Goal: Task Accomplishment & Management: Manage account settings

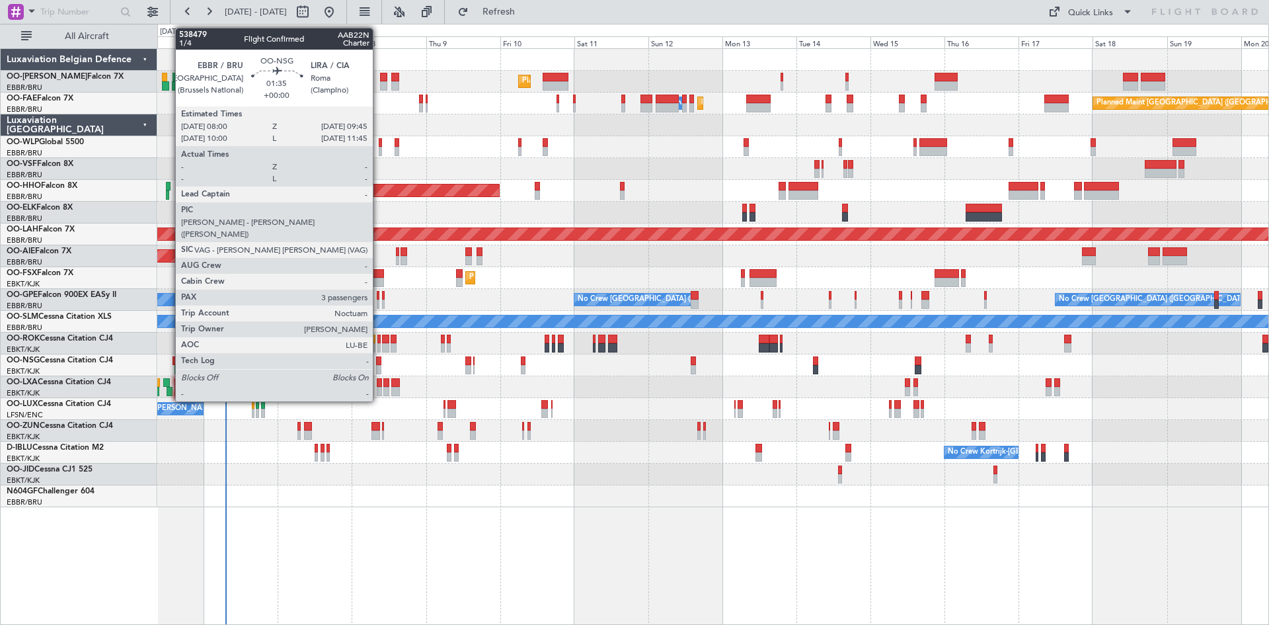
click at [379, 366] on div at bounding box center [379, 369] width 6 height 9
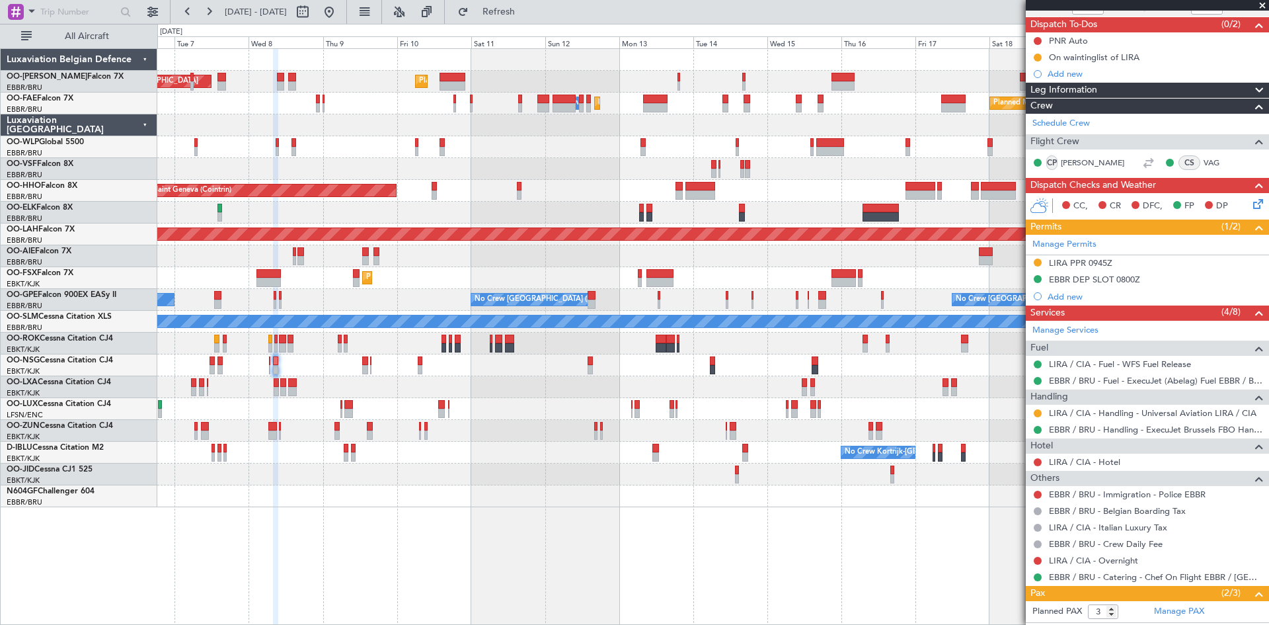
scroll to position [199, 0]
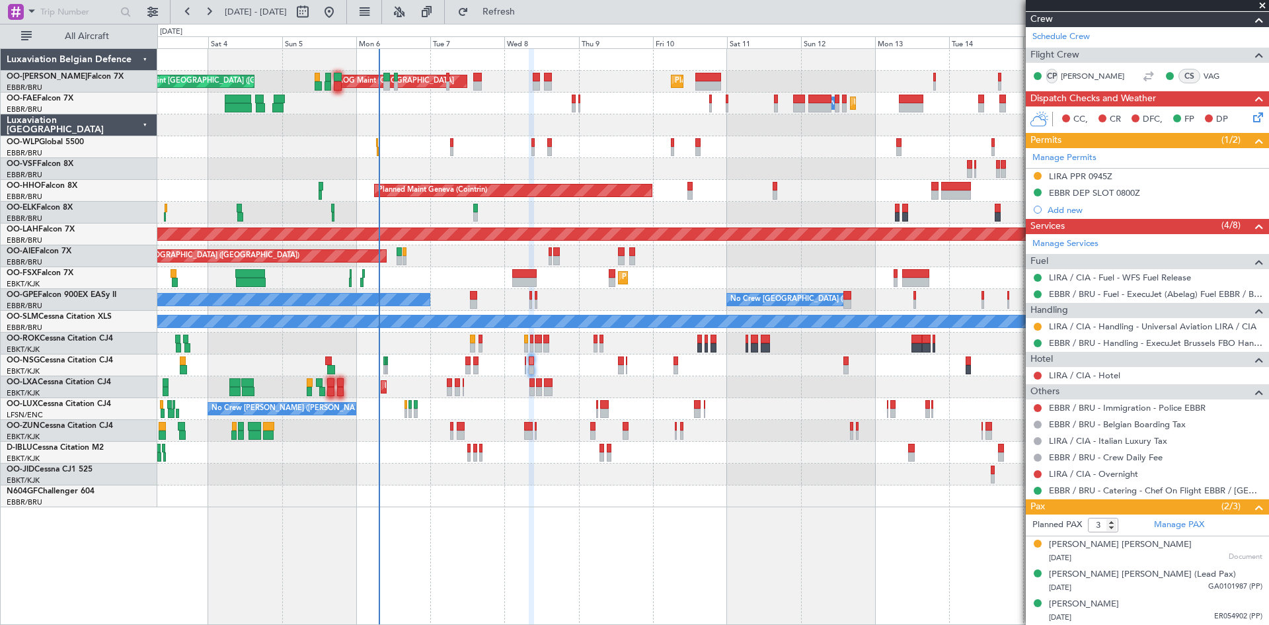
click at [649, 476] on div "AOG Maint Sibiu Planned Maint Brussels (Brussels National) Planned Maint Brusse…" at bounding box center [712, 278] width 1111 height 458
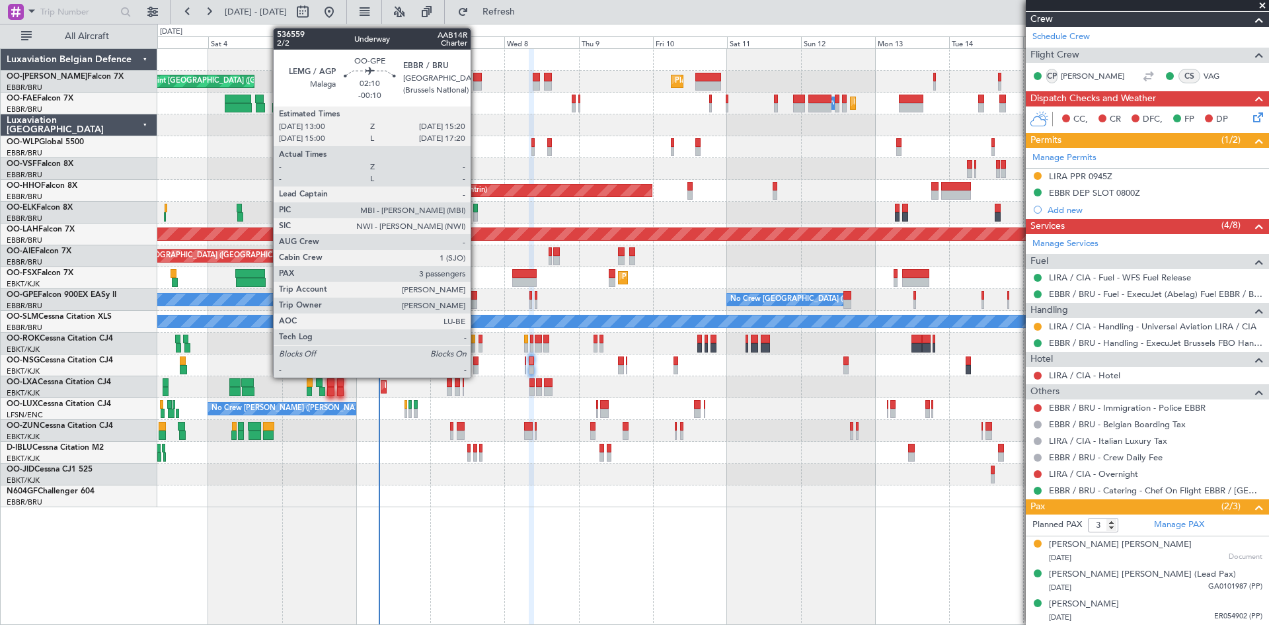
click at [477, 297] on div at bounding box center [473, 295] width 7 height 9
type input "-00:10"
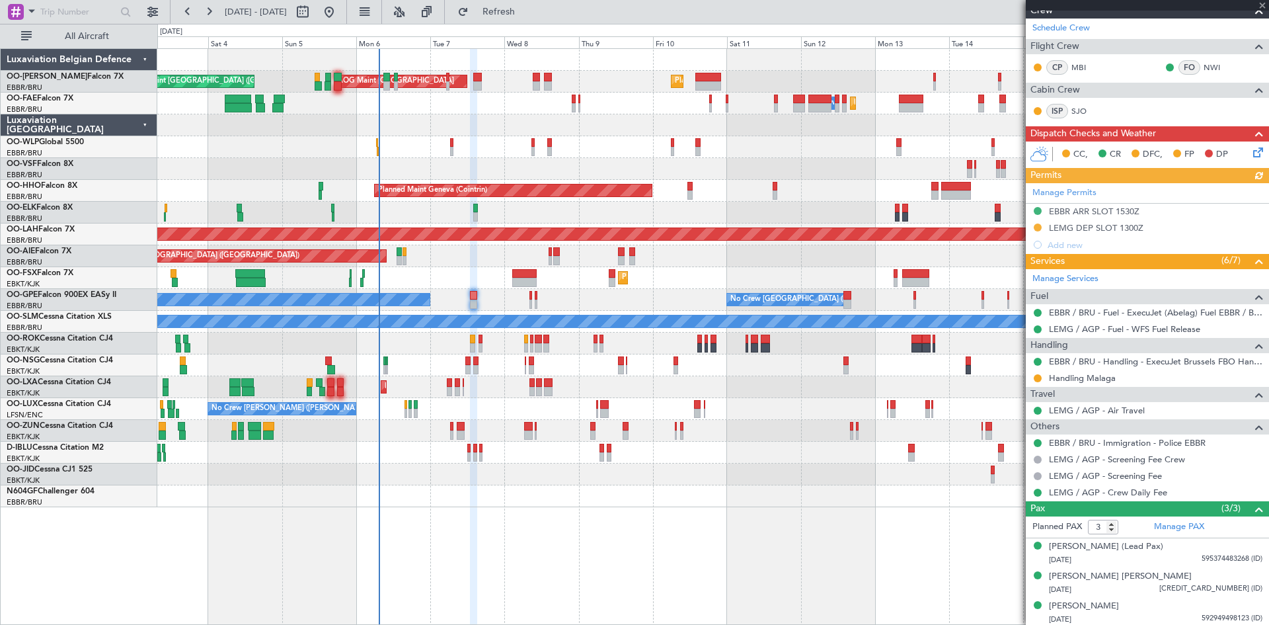
scroll to position [210, 0]
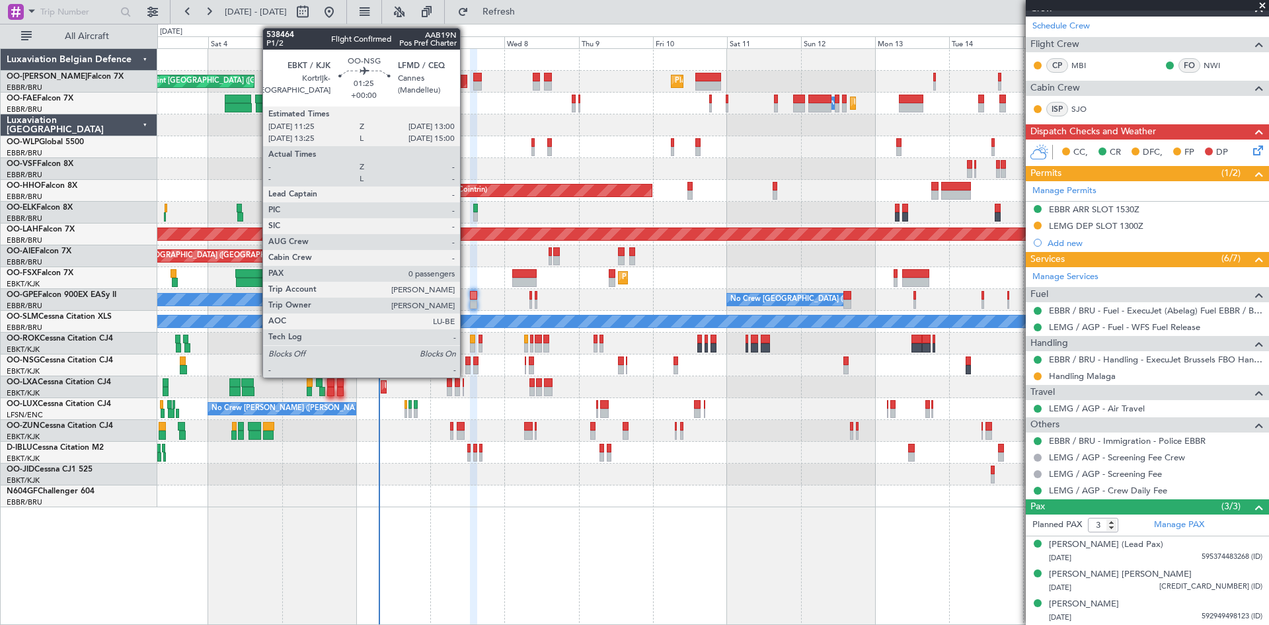
click at [466, 361] on div at bounding box center [467, 360] width 5 height 9
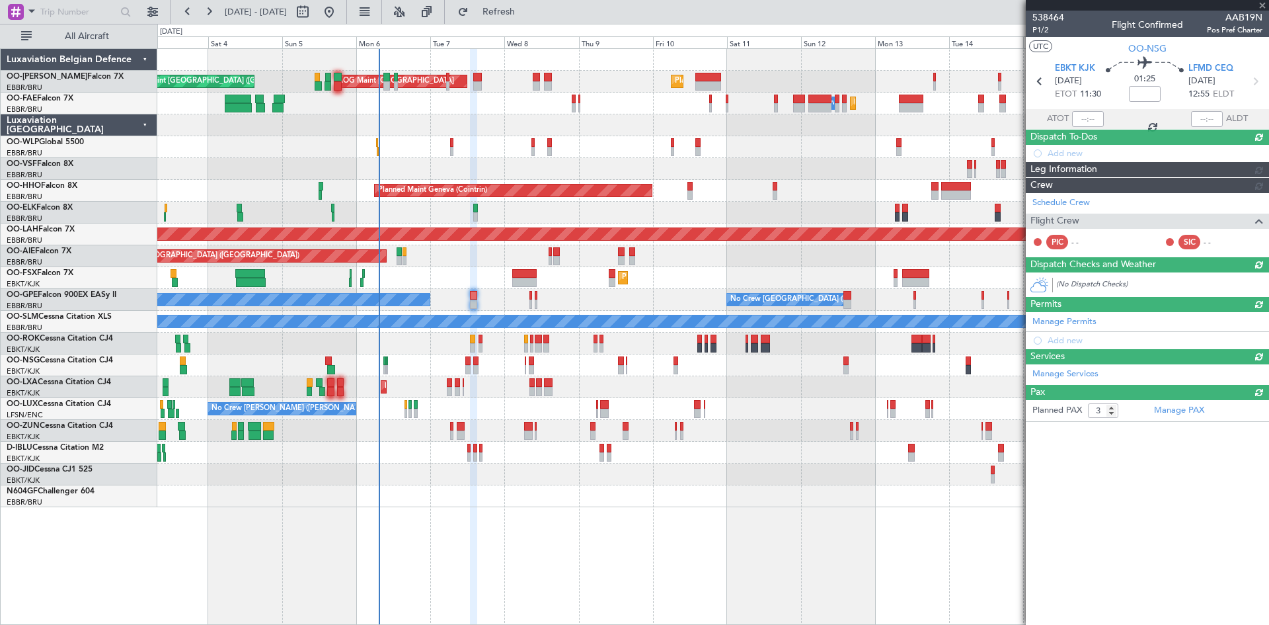
type input "0"
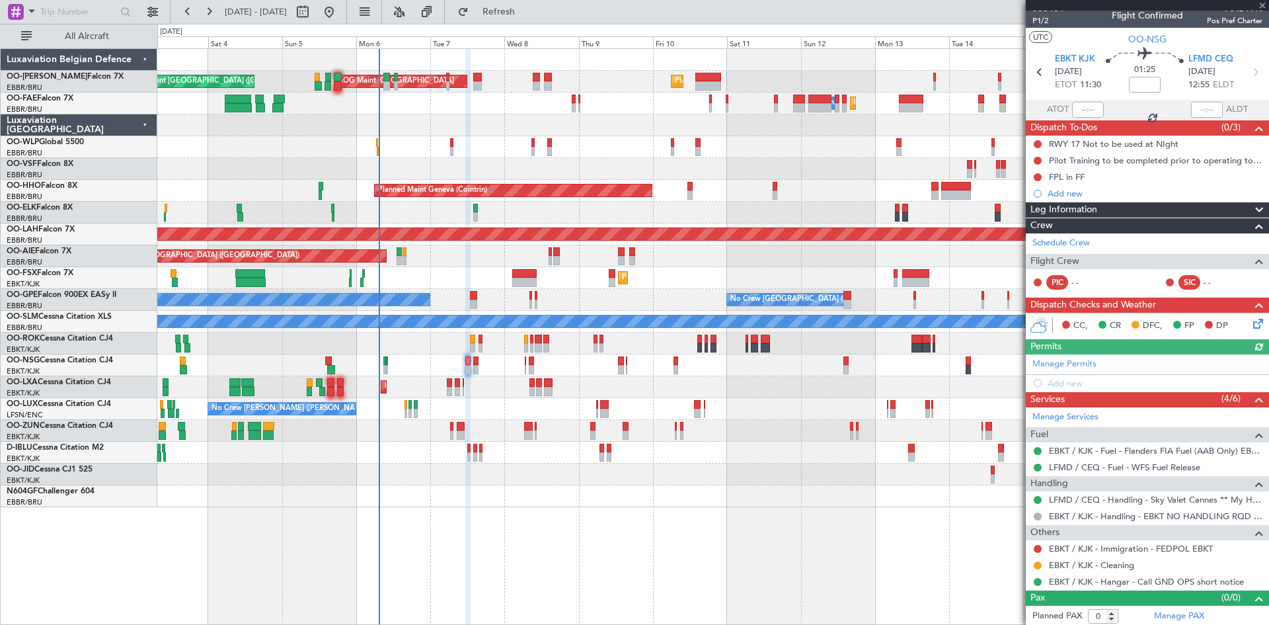
scroll to position [11, 0]
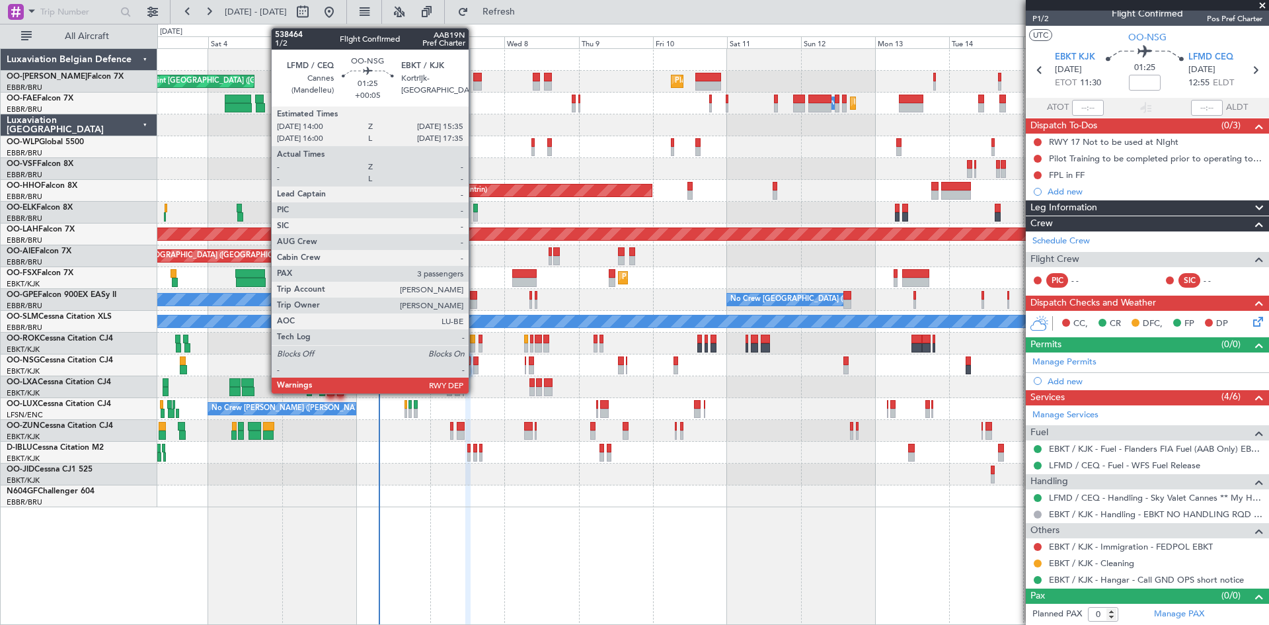
click at [475, 361] on div at bounding box center [475, 360] width 5 height 9
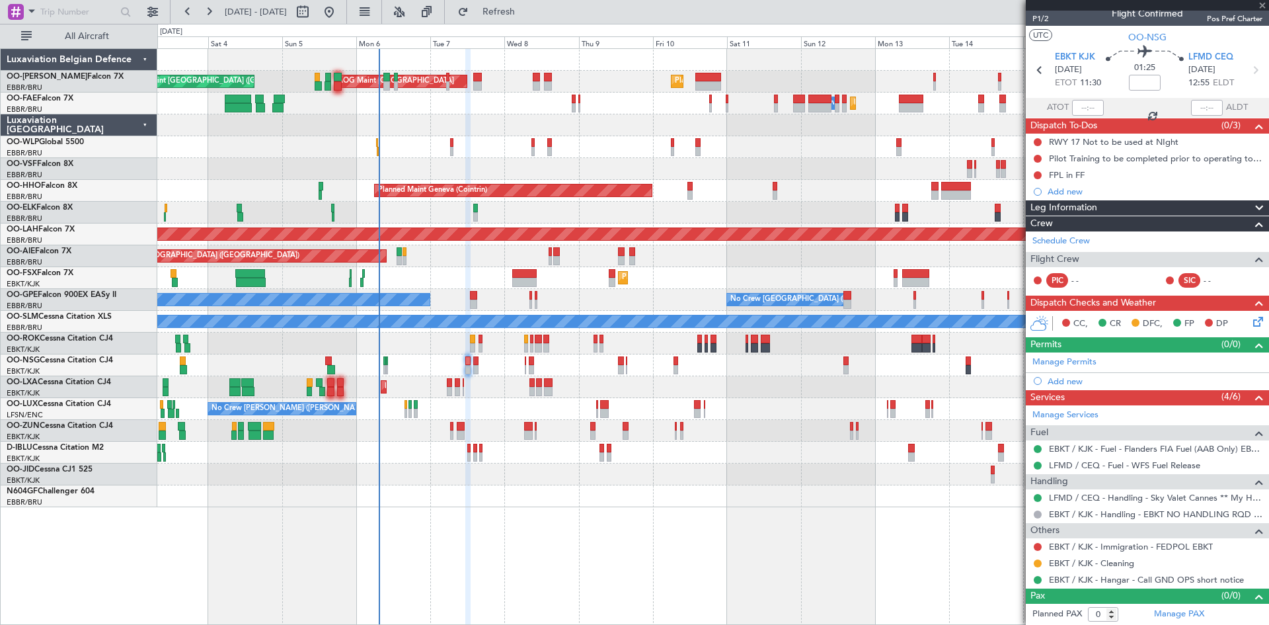
type input "+00:05"
type input "3"
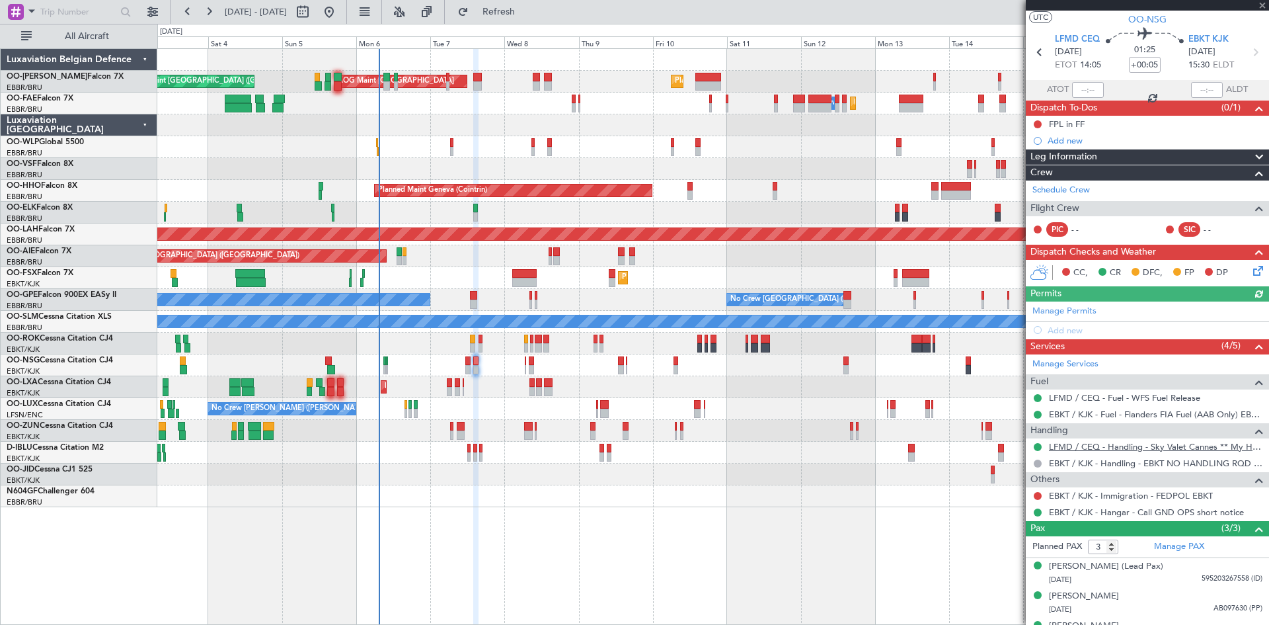
scroll to position [51, 0]
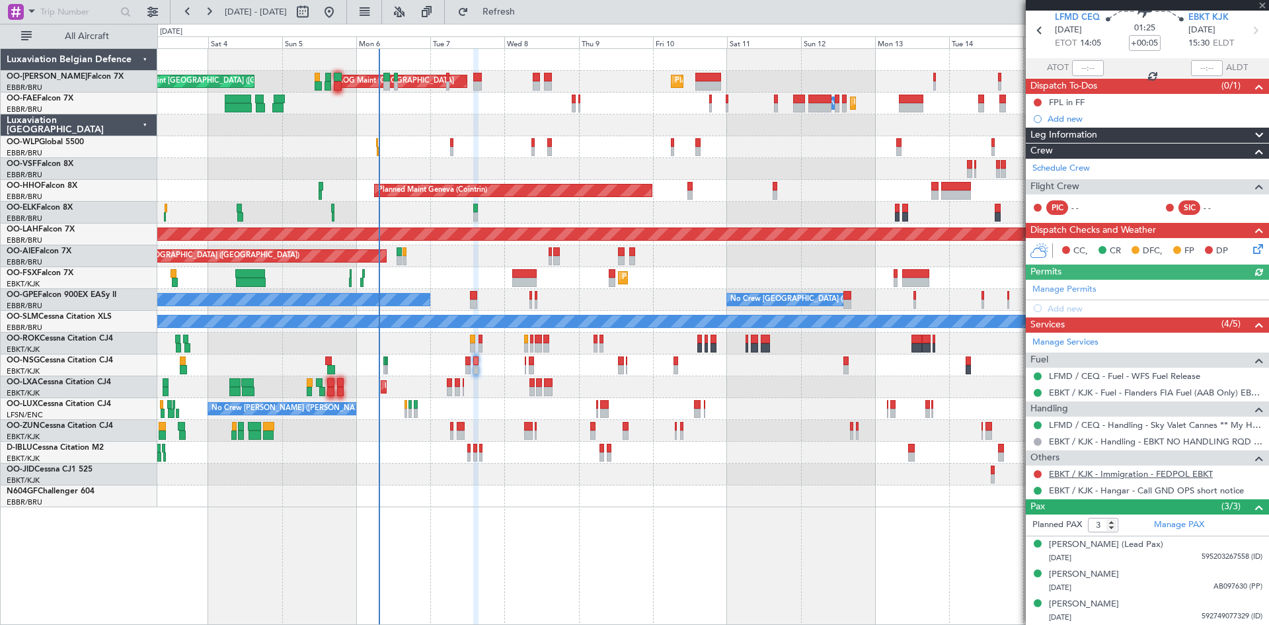
click at [1082, 471] on link "EBKT / KJK - Immigration - FEDPOL EBKT" at bounding box center [1131, 473] width 164 height 11
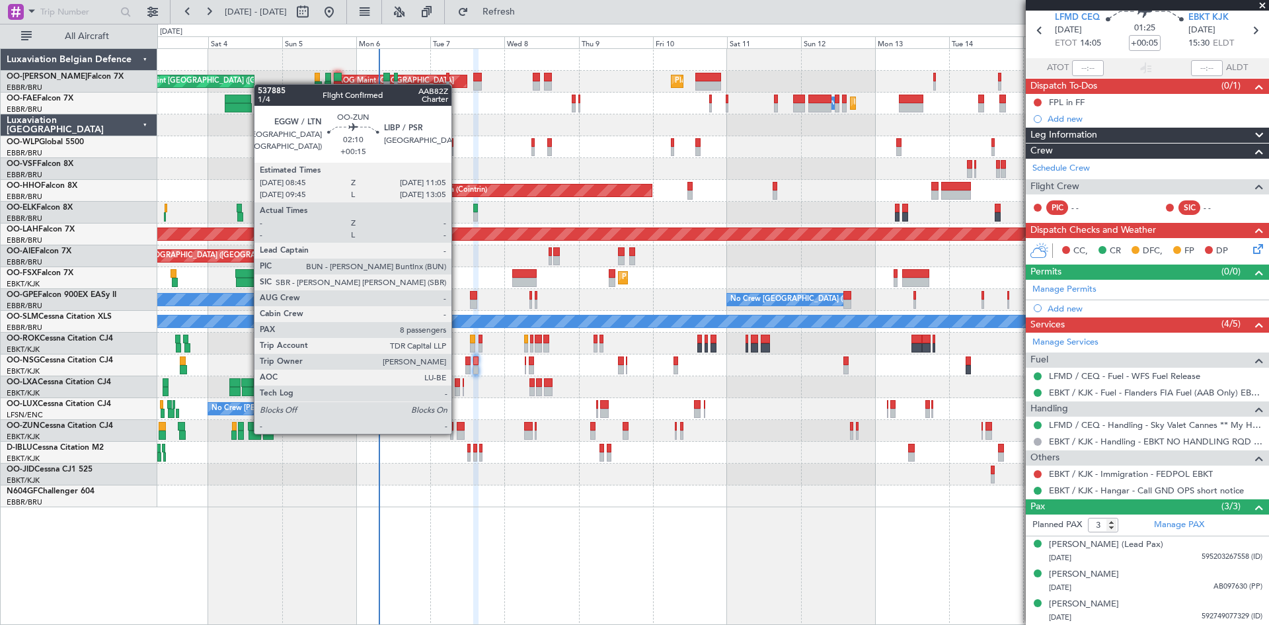
click at [457, 428] on div at bounding box center [460, 426] width 7 height 9
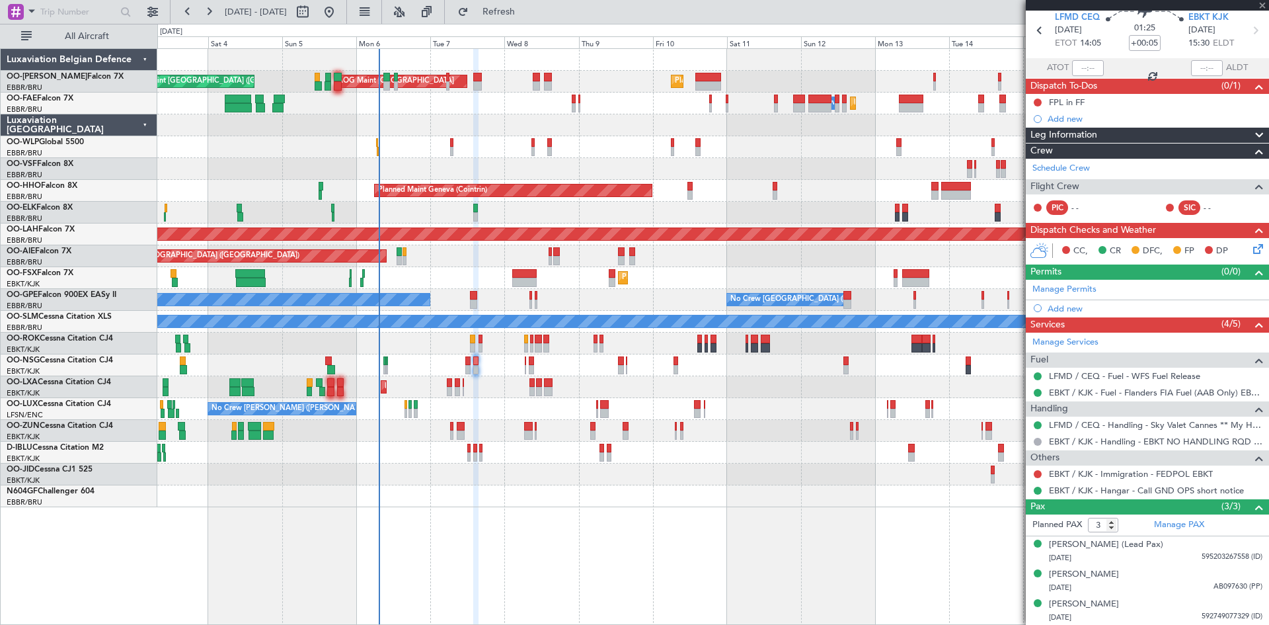
type input "+00:15"
type input "8"
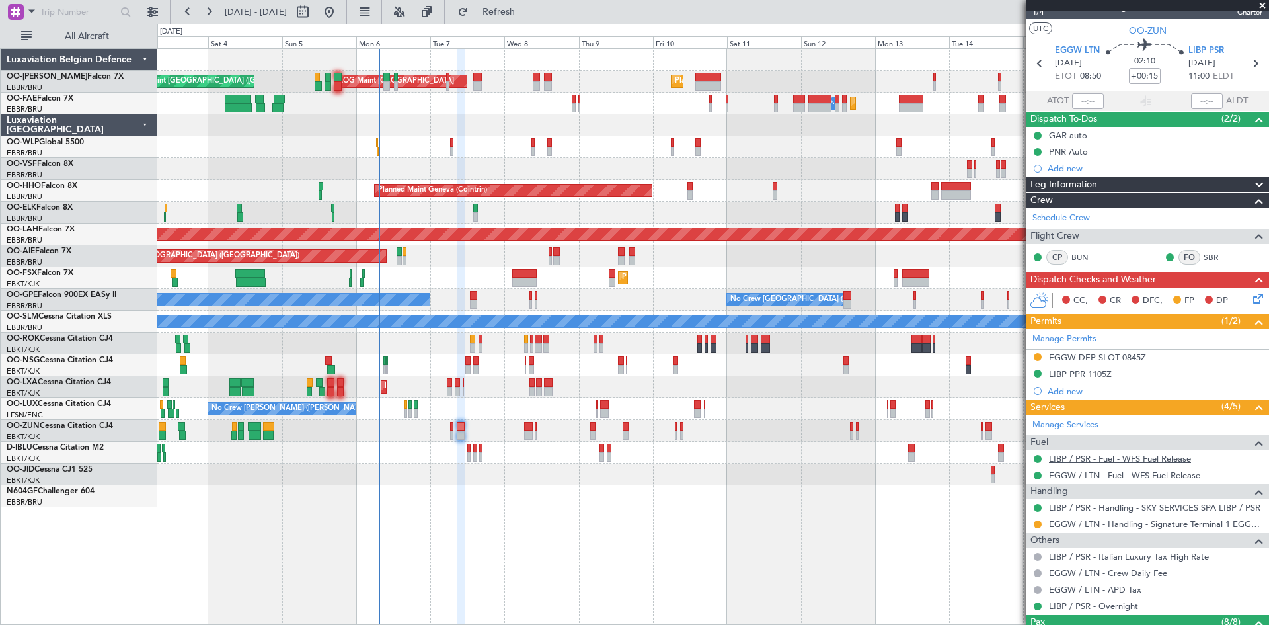
scroll to position [0, 0]
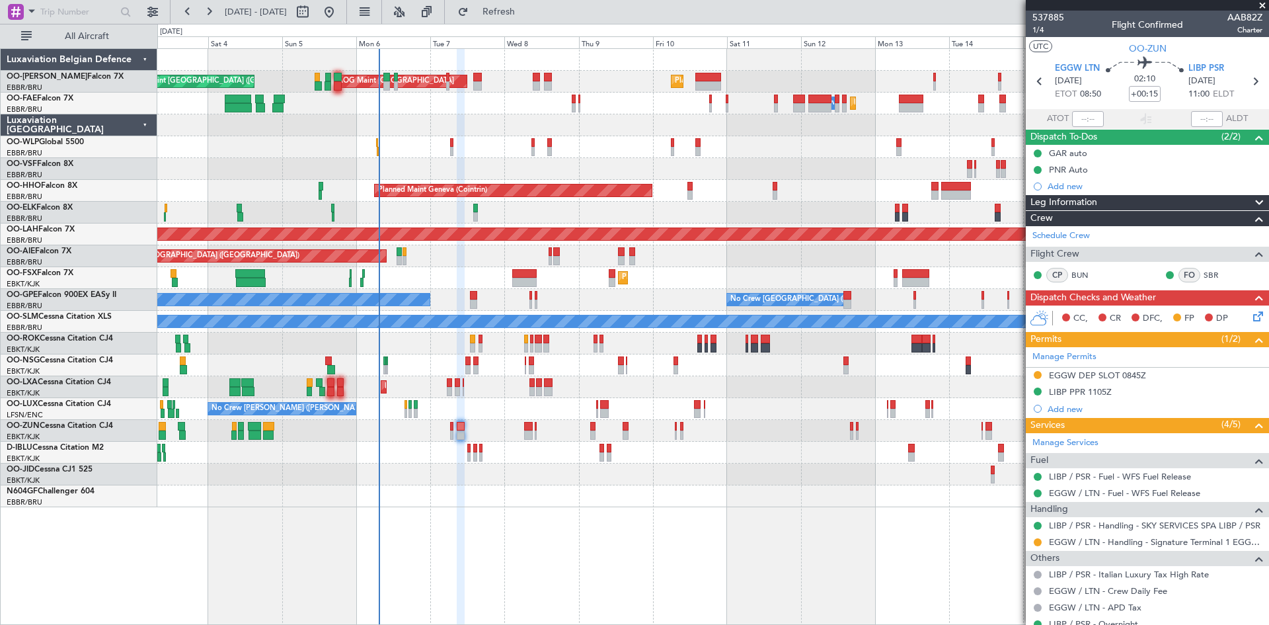
click at [1251, 317] on icon at bounding box center [1256, 314] width 11 height 11
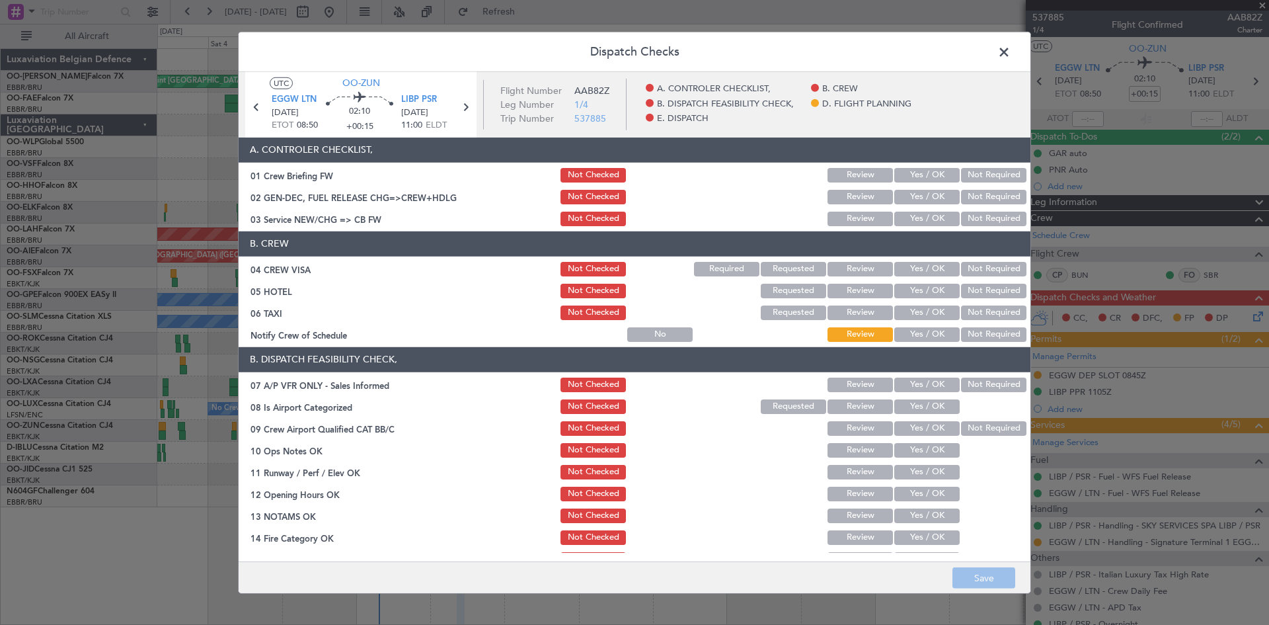
click at [1011, 55] on span at bounding box center [1011, 55] width 0 height 26
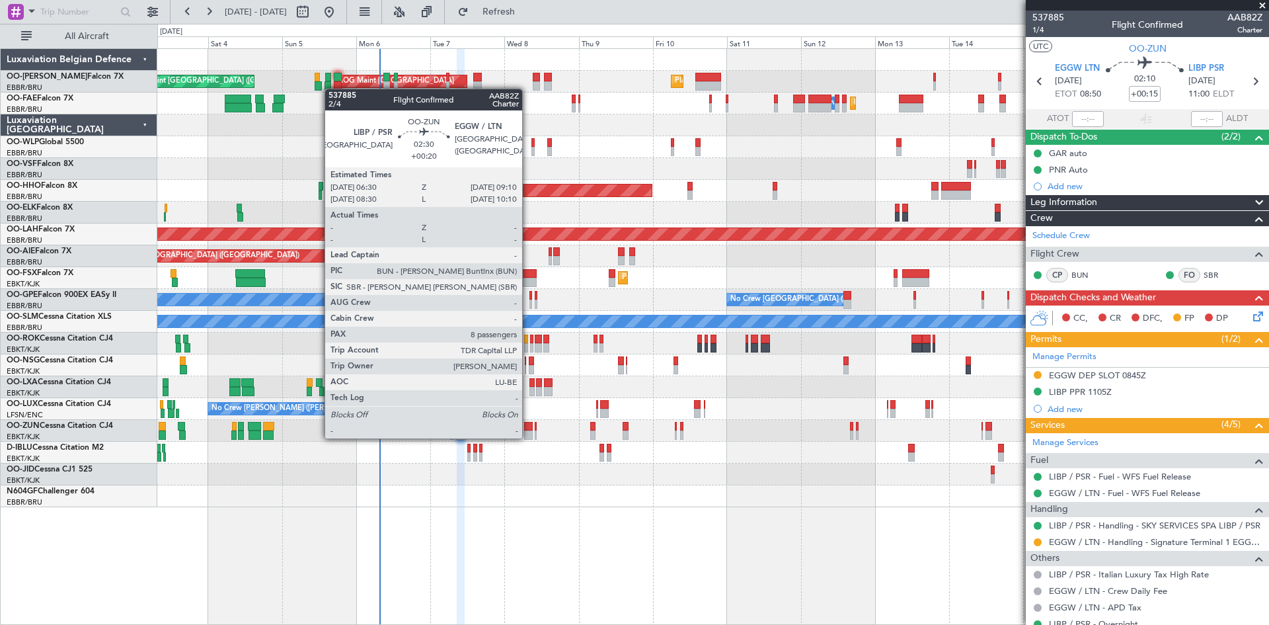
click at [528, 437] on div at bounding box center [528, 434] width 9 height 9
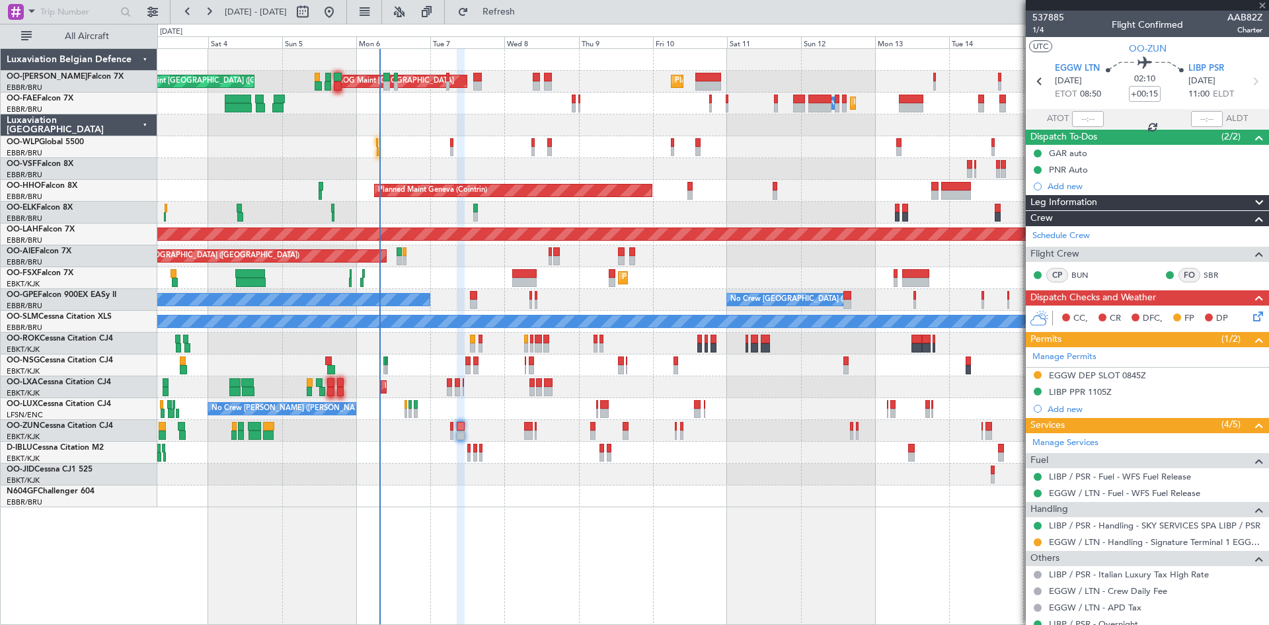
type input "+00:20"
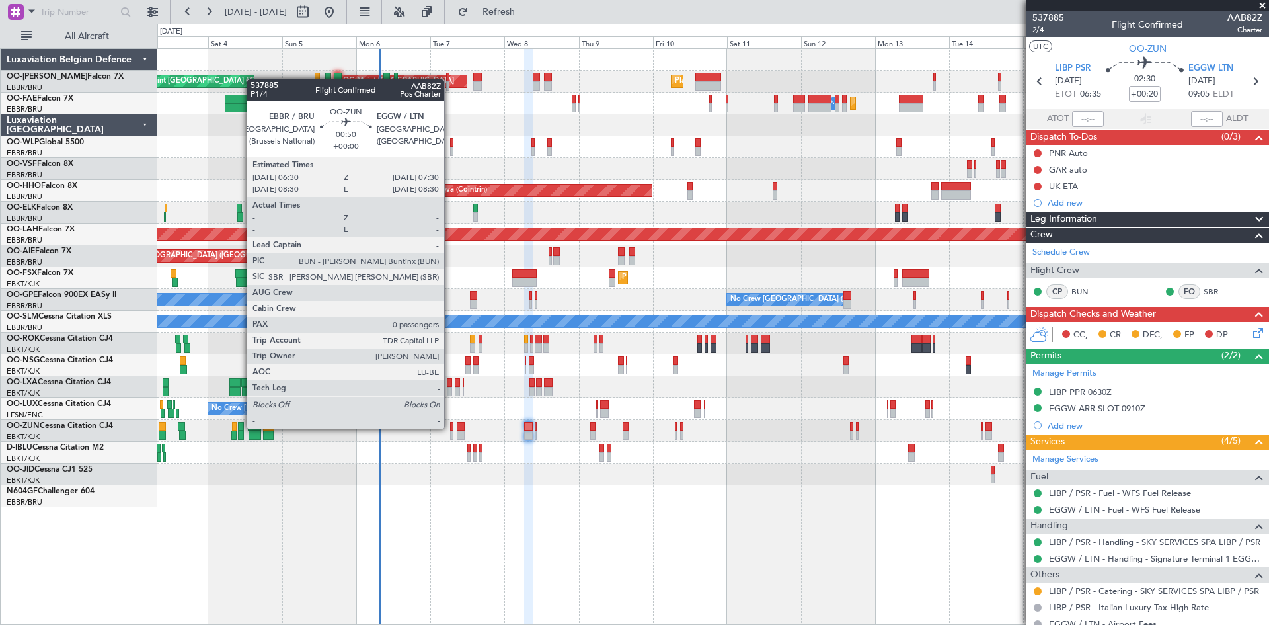
click at [451, 428] on div at bounding box center [451, 426] width 3 height 9
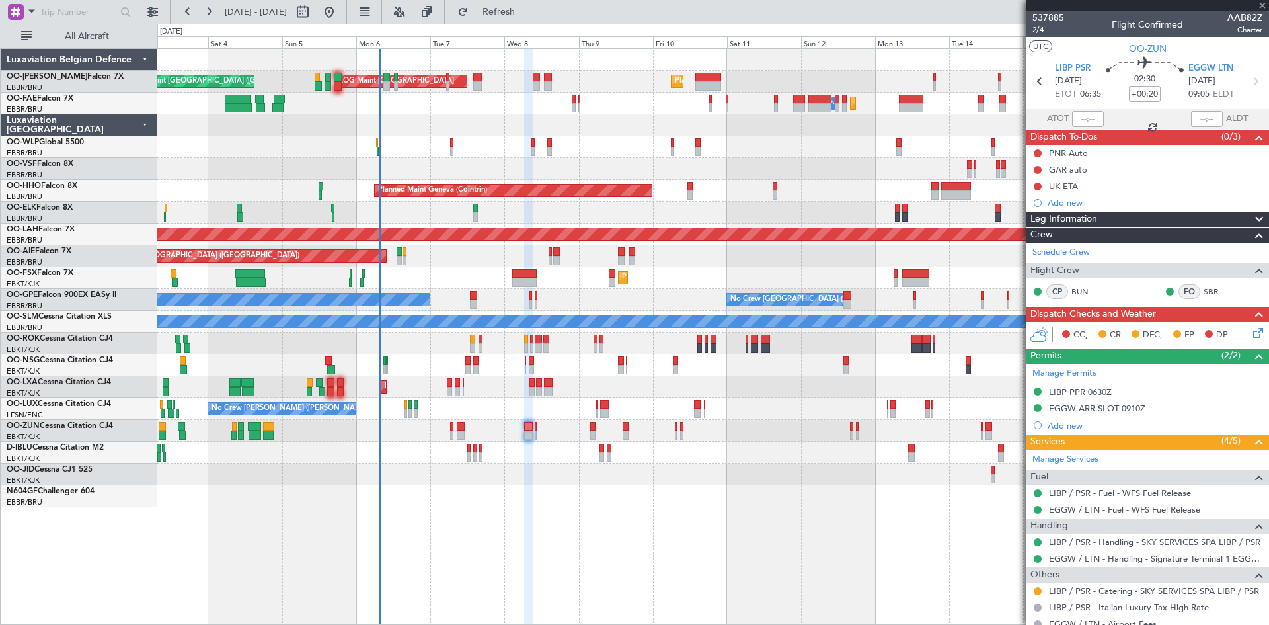
type input "0"
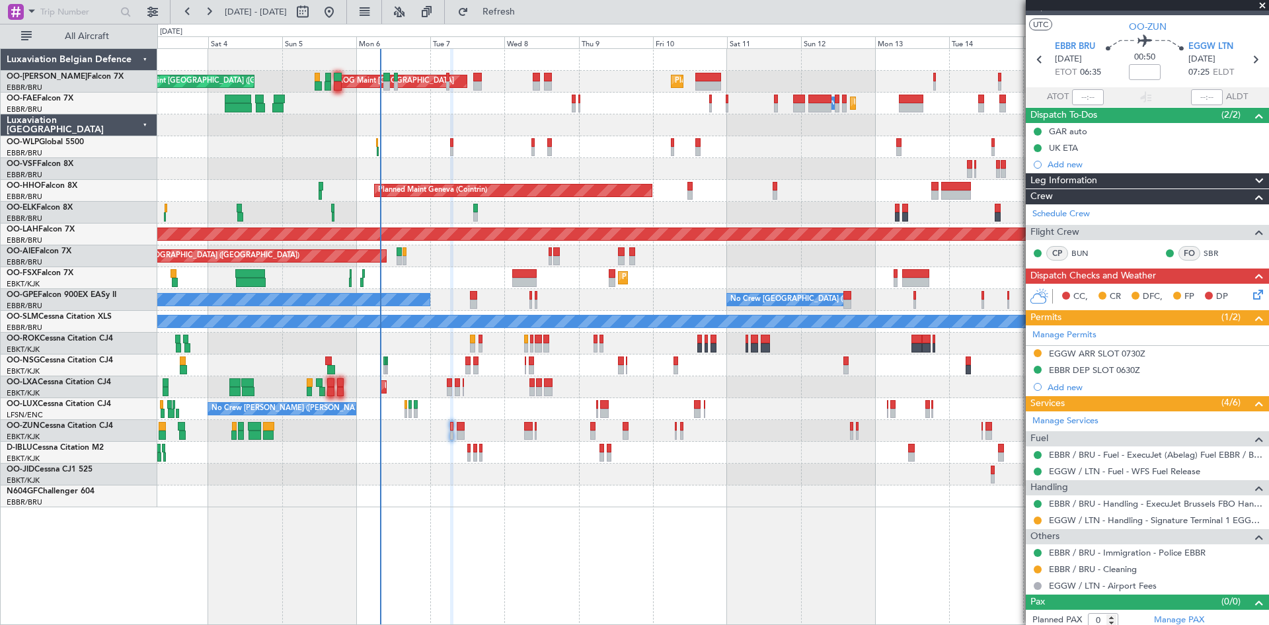
scroll to position [28, 0]
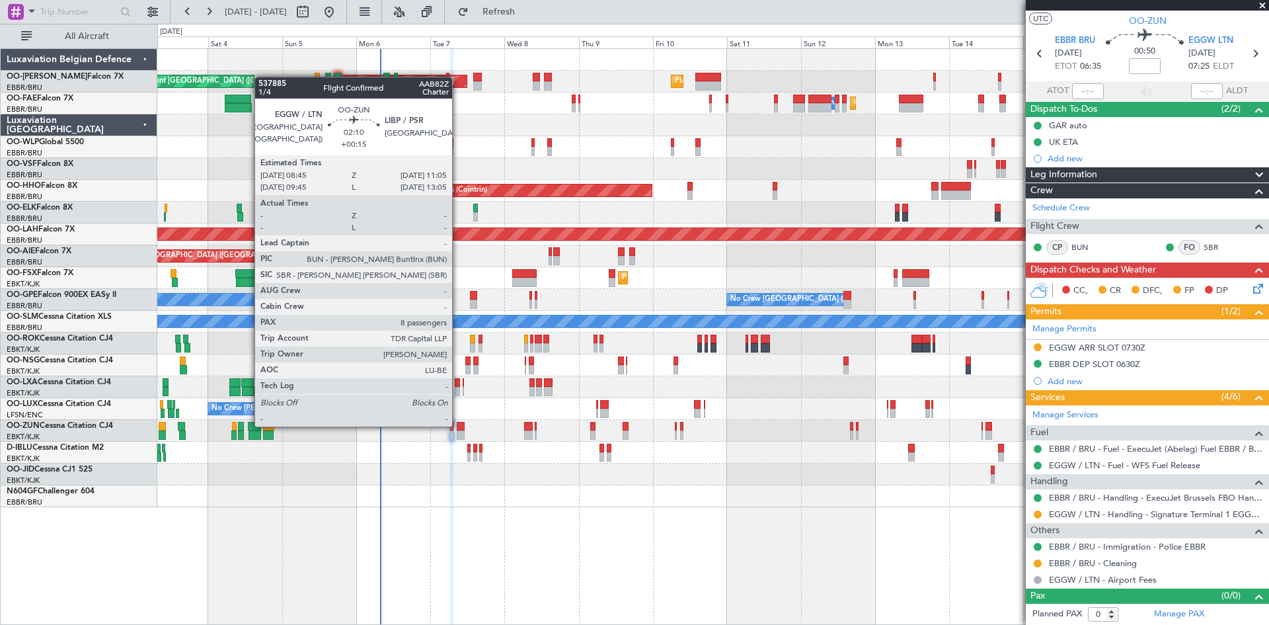
click at [458, 425] on div at bounding box center [460, 426] width 7 height 9
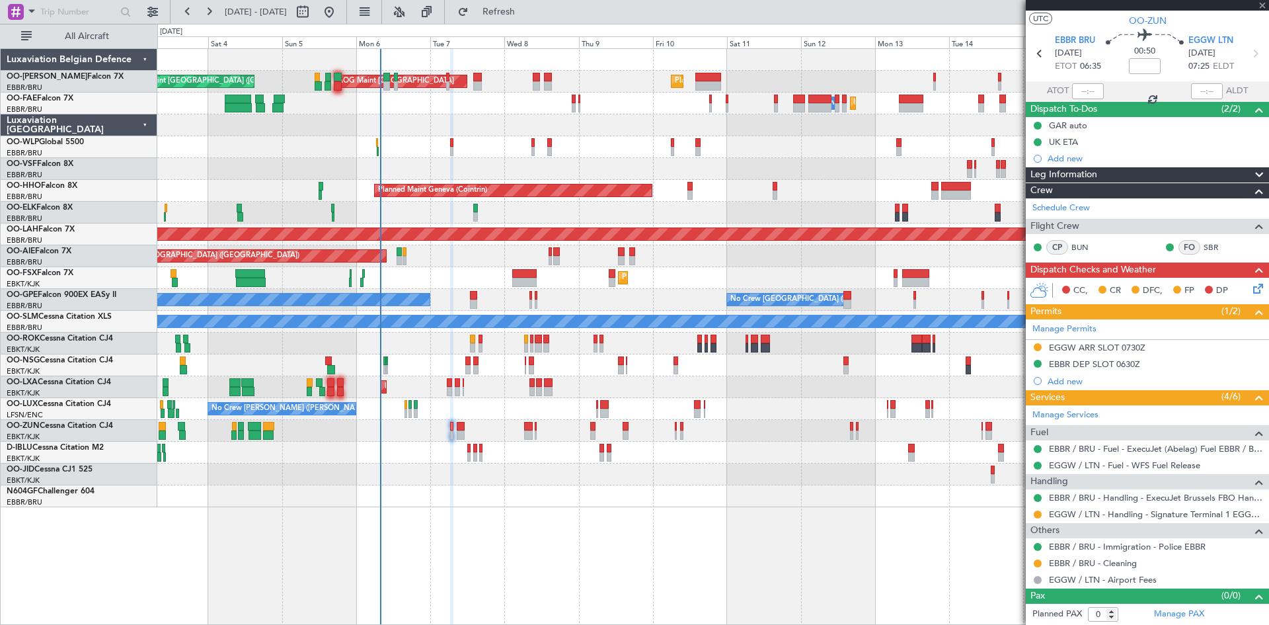
type input "+00:15"
type input "8"
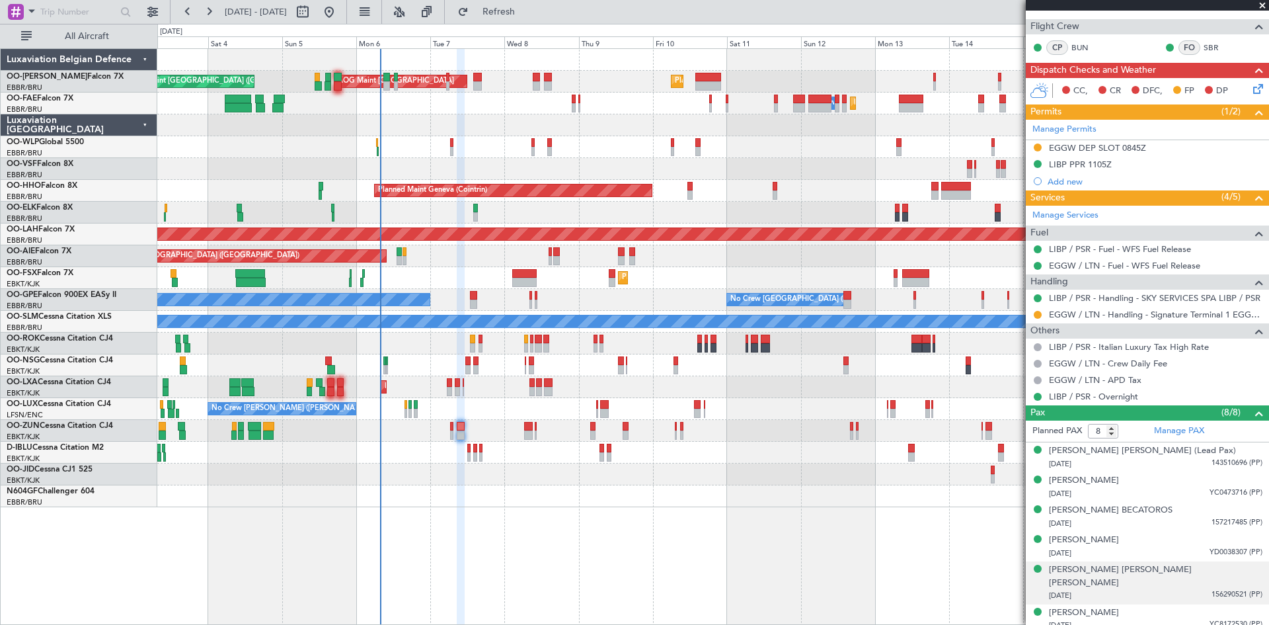
scroll to position [282, 0]
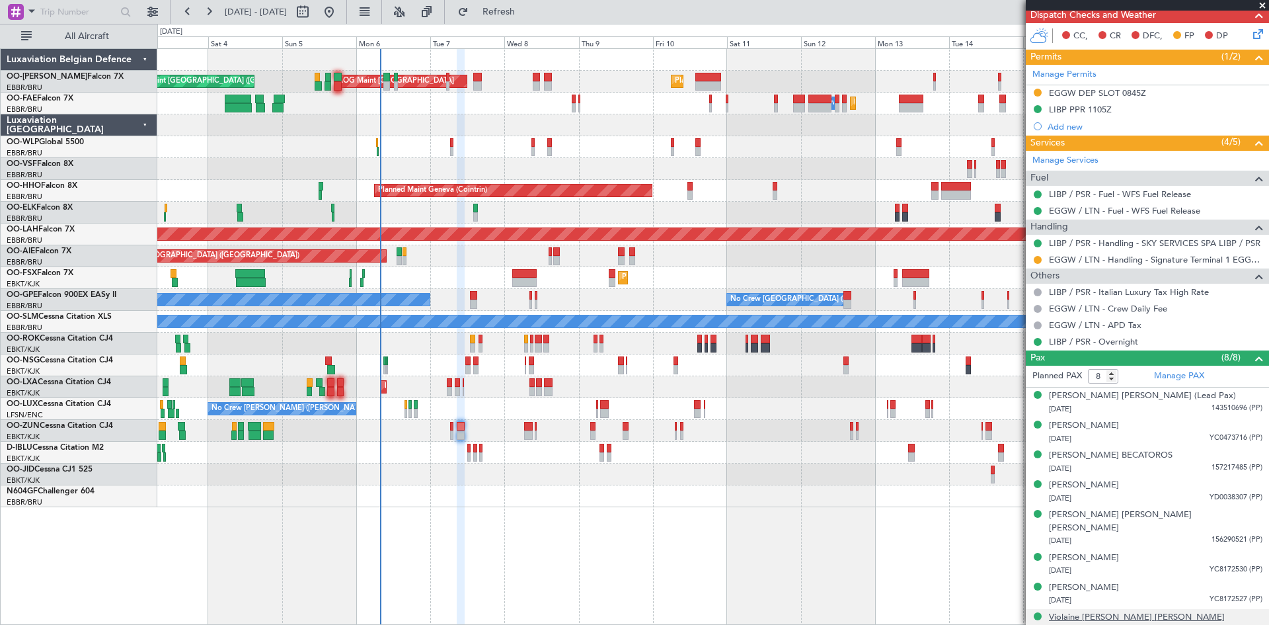
click at [1084, 611] on div "Violaine Marie Frédérique STEVENIN" at bounding box center [1137, 617] width 176 height 13
click at [1083, 460] on div "Georgios Dionyssis BECATOROS" at bounding box center [1111, 455] width 124 height 13
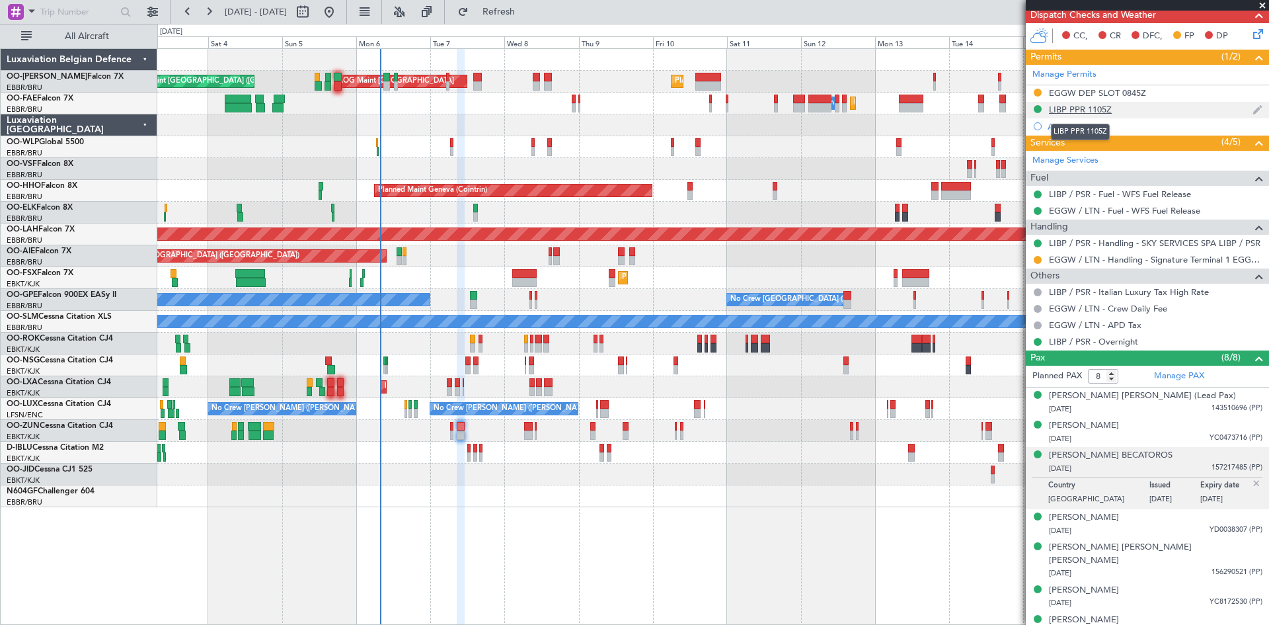
click at [1083, 105] on div "LIBP PPR 1105Z" at bounding box center [1080, 109] width 63 height 11
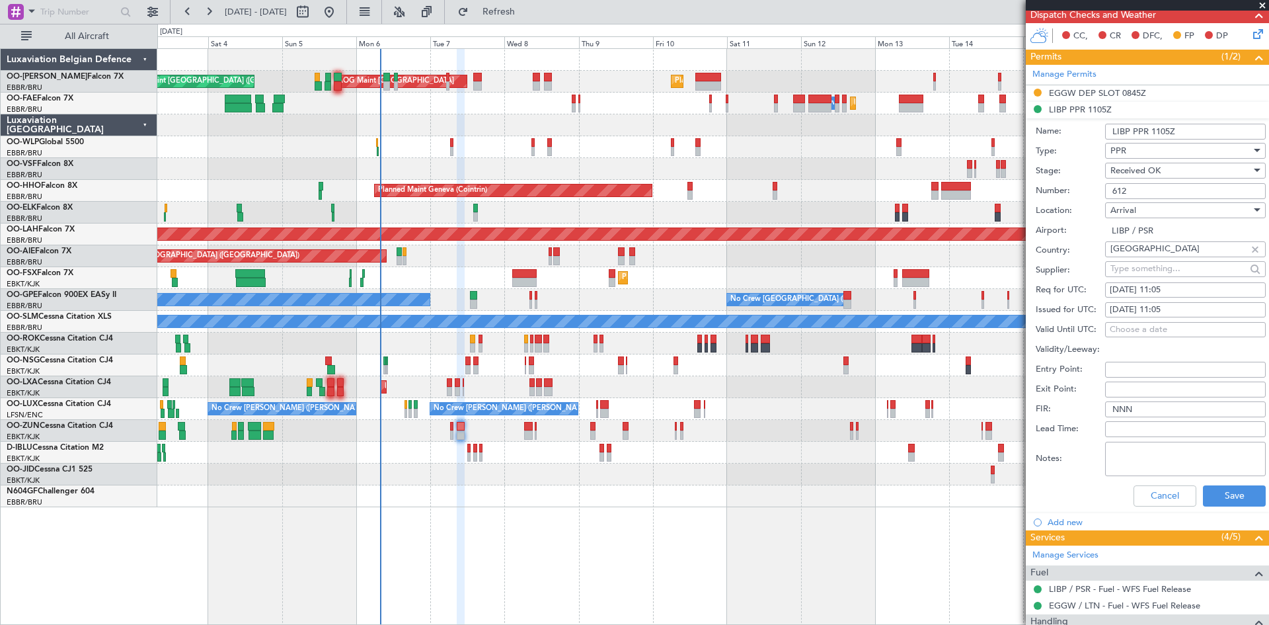
drag, startPoint x: 1154, startPoint y: 188, endPoint x: 1084, endPoint y: 184, distance: 70.2
click at [1084, 184] on div "Number: 612" at bounding box center [1151, 191] width 230 height 20
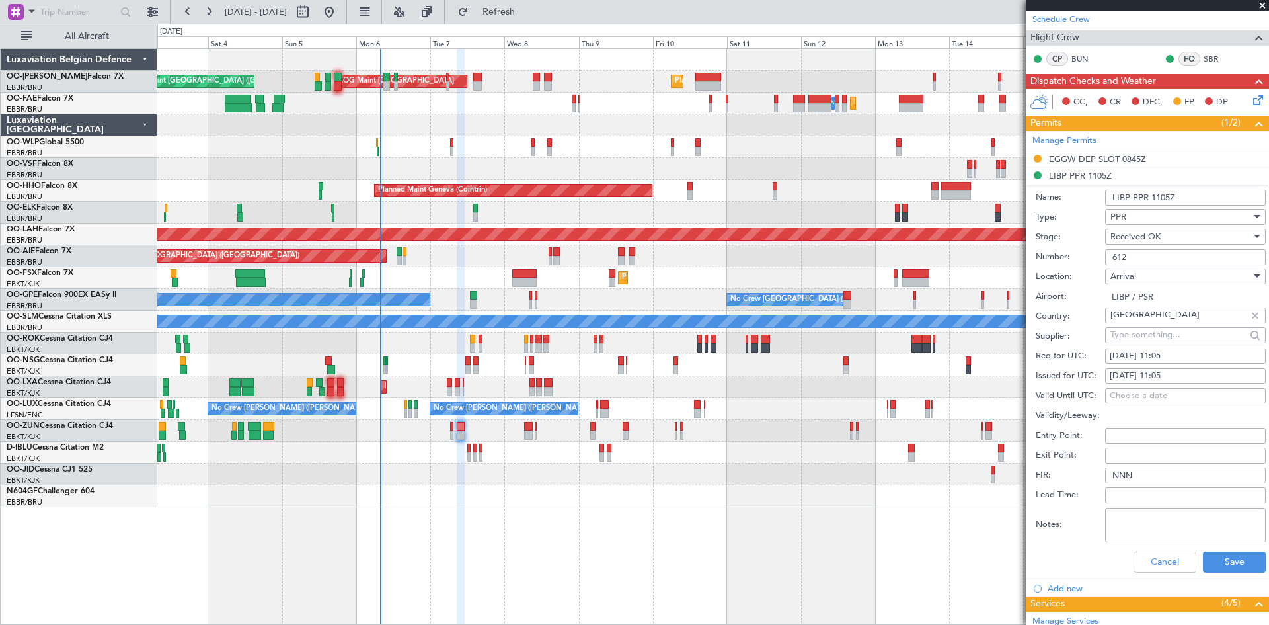
scroll to position [0, 0]
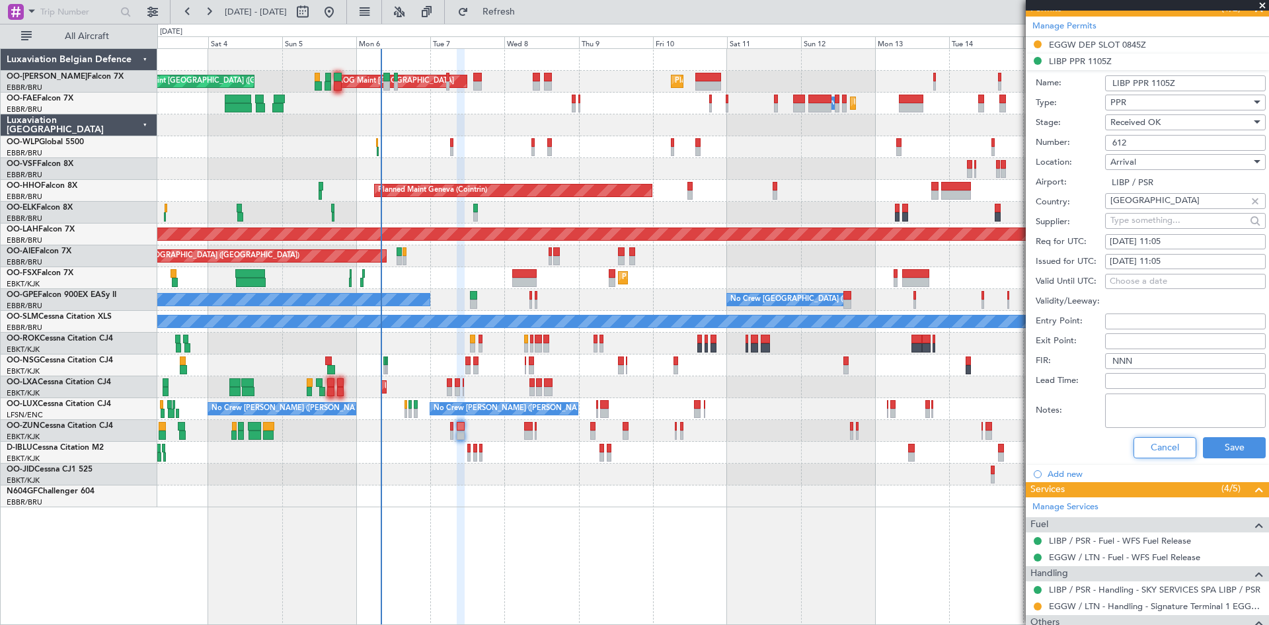
drag, startPoint x: 1148, startPoint y: 452, endPoint x: 1140, endPoint y: 443, distance: 11.8
click at [1148, 452] on button "Cancel" at bounding box center [1165, 447] width 63 height 21
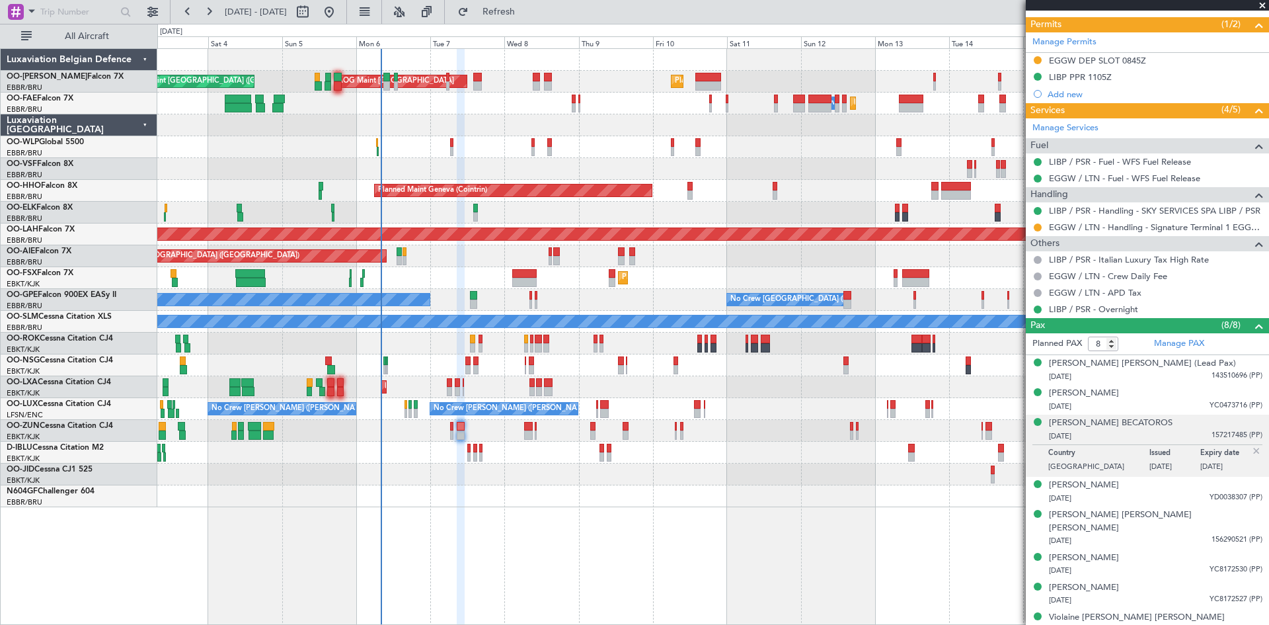
click at [1251, 449] on img at bounding box center [1257, 451] width 12 height 12
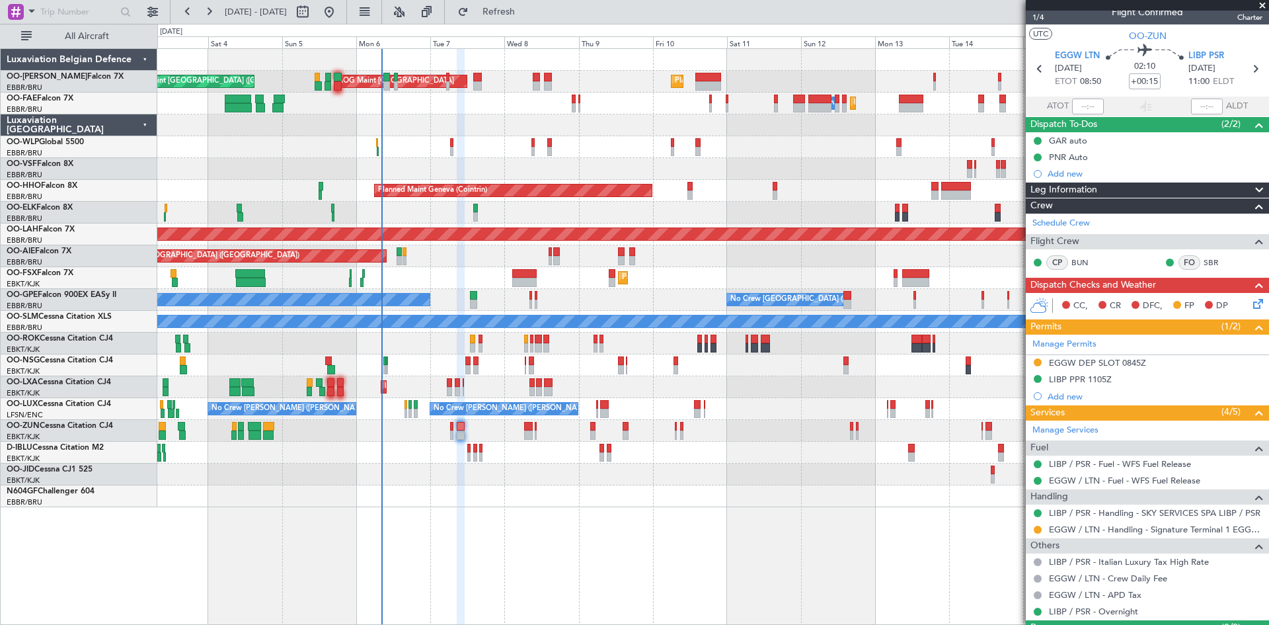
scroll to position [0, 0]
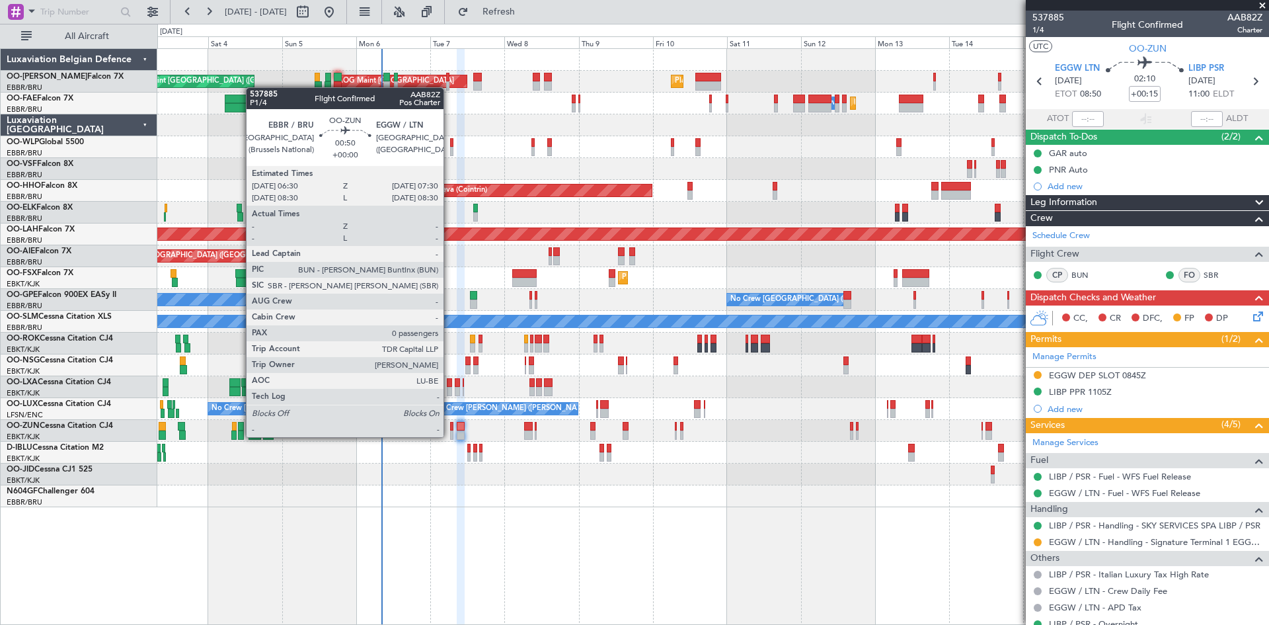
click at [450, 437] on div at bounding box center [451, 434] width 3 height 9
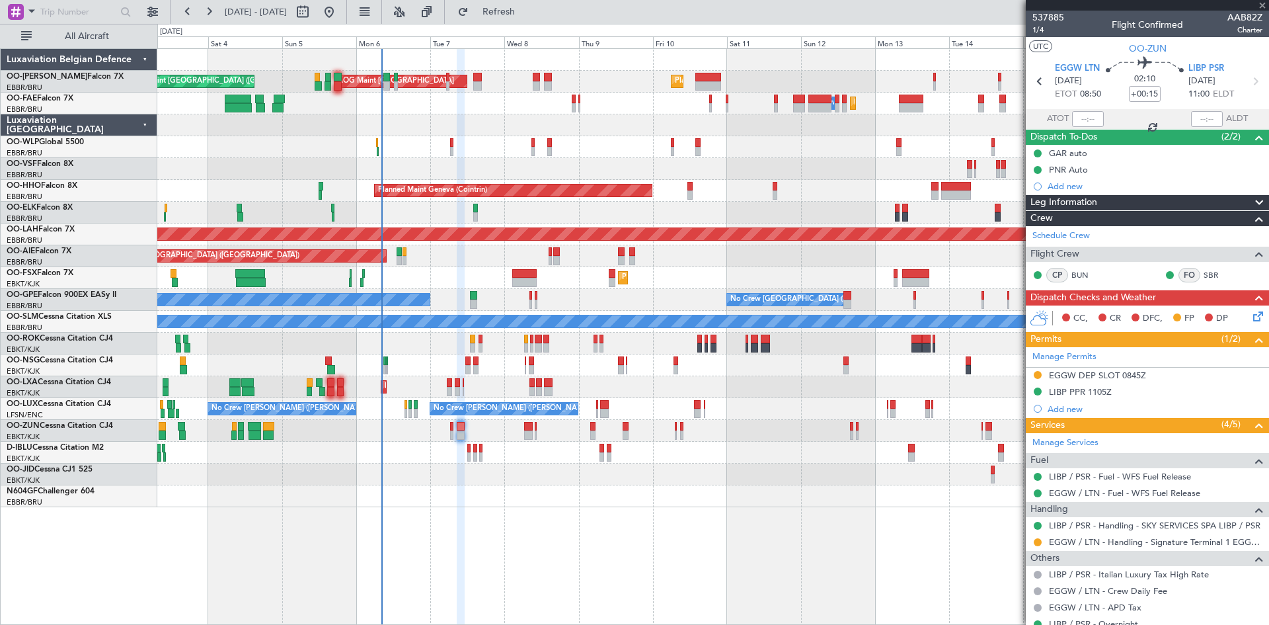
type input "0"
click at [1037, 32] on span "P1/4" at bounding box center [1049, 29] width 32 height 11
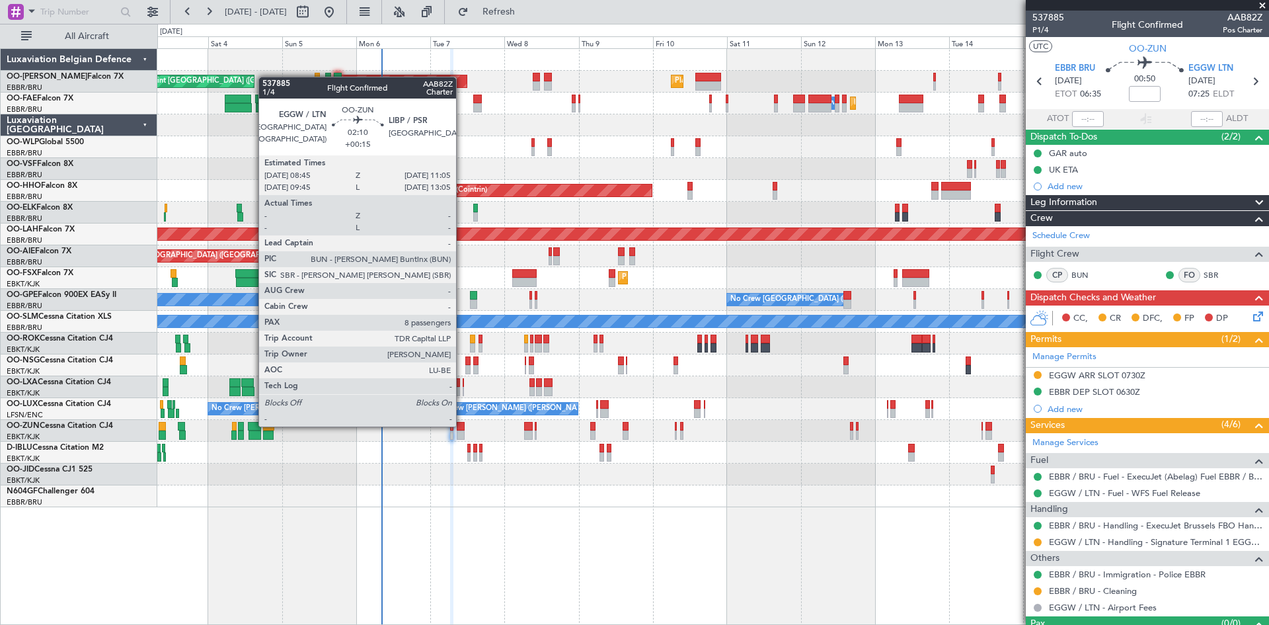
click at [462, 425] on div at bounding box center [460, 426] width 7 height 9
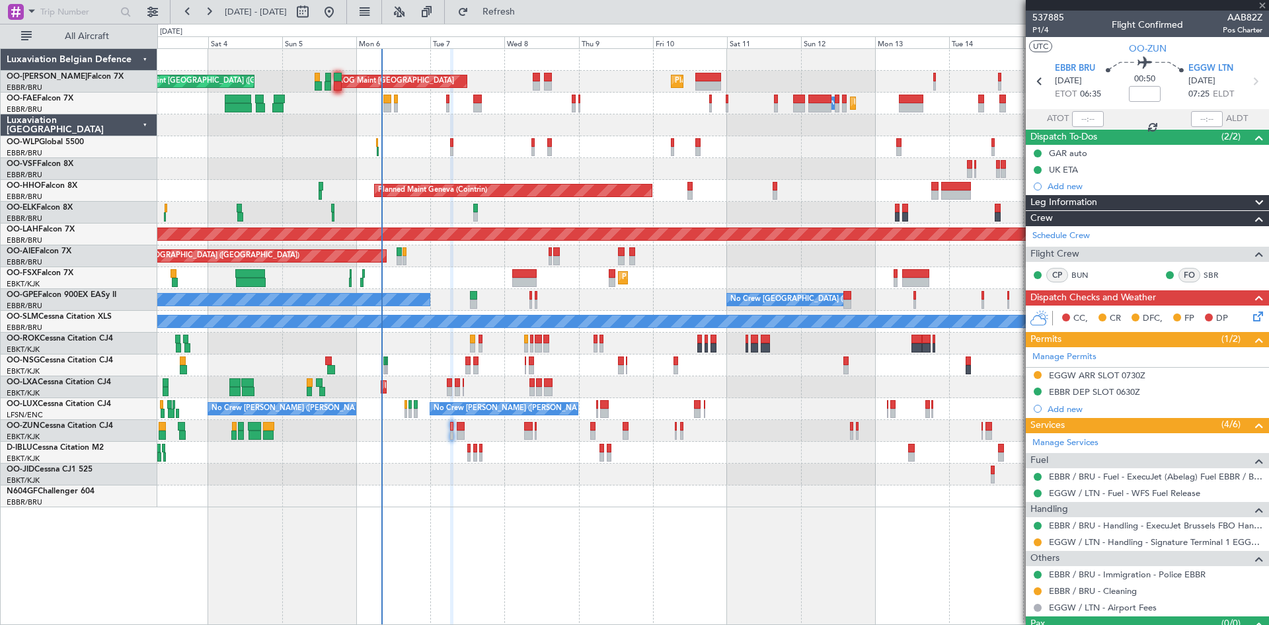
type input "+00:15"
type input "8"
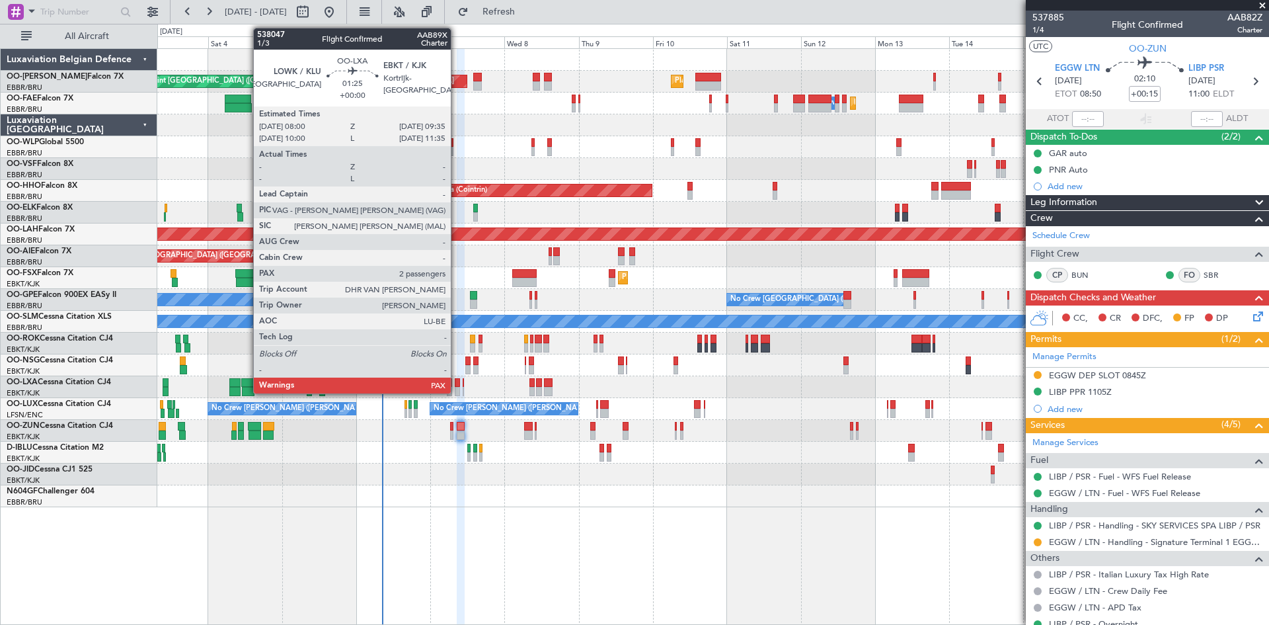
click at [457, 381] on div at bounding box center [457, 382] width 5 height 9
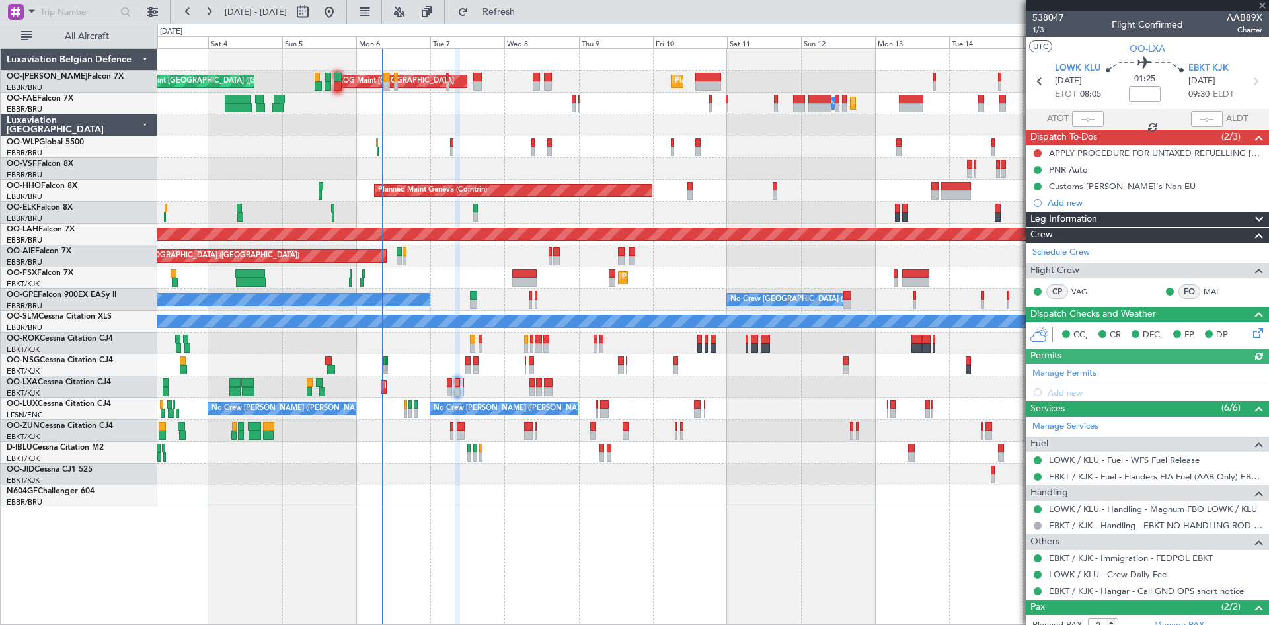
click at [1148, 55] on mat-tooltip-component "Trip Stage" at bounding box center [1143, 49] width 58 height 35
click at [1148, 48] on div "Trip Stage" at bounding box center [1142, 49] width 39 height 17
click at [1148, 45] on span "OO-LXA" at bounding box center [1148, 49] width 36 height 14
click at [1042, 28] on span "1/3" at bounding box center [1049, 29] width 32 height 11
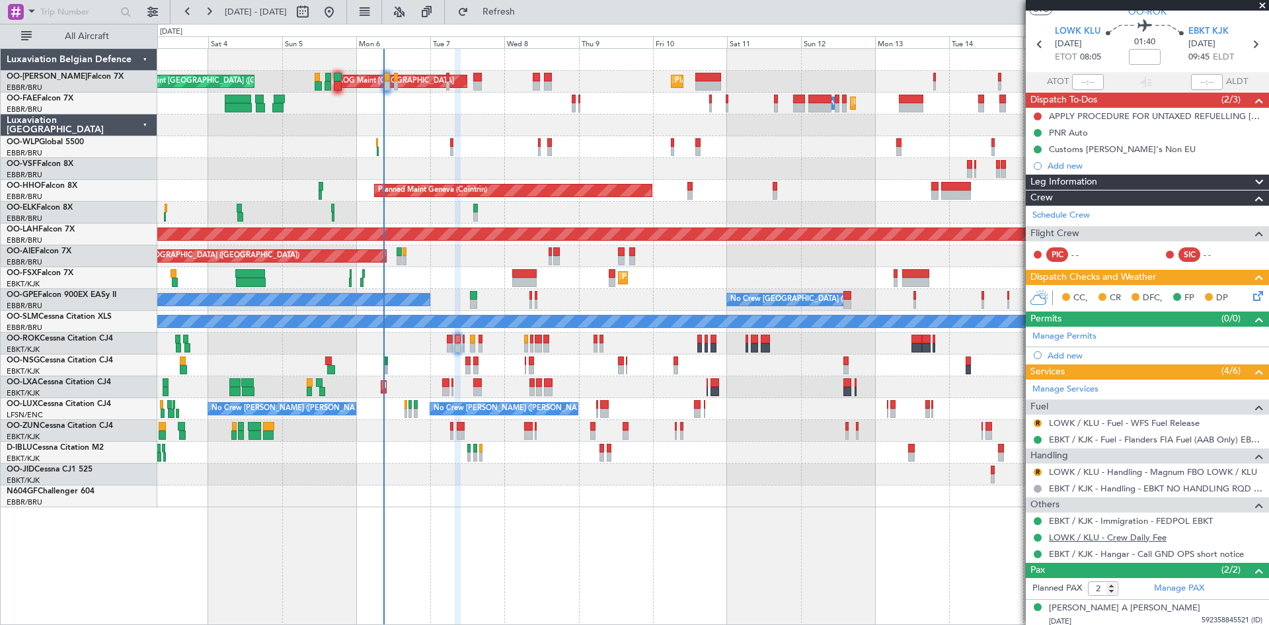
scroll to position [71, 0]
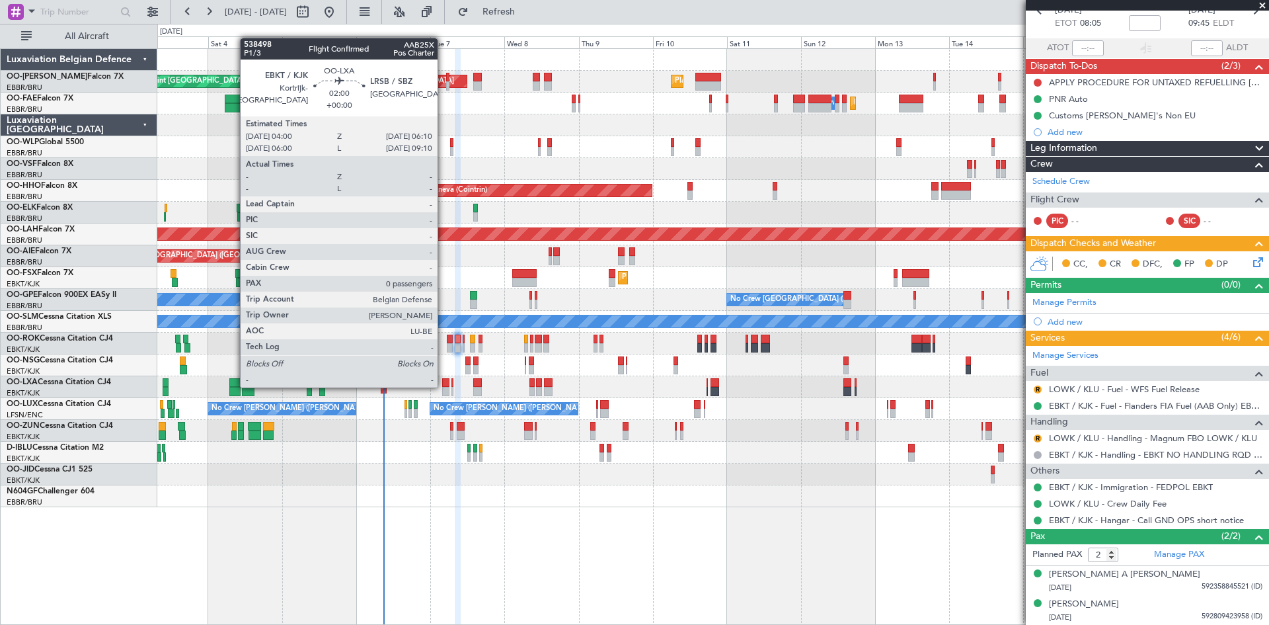
click at [444, 386] on div at bounding box center [445, 382] width 7 height 9
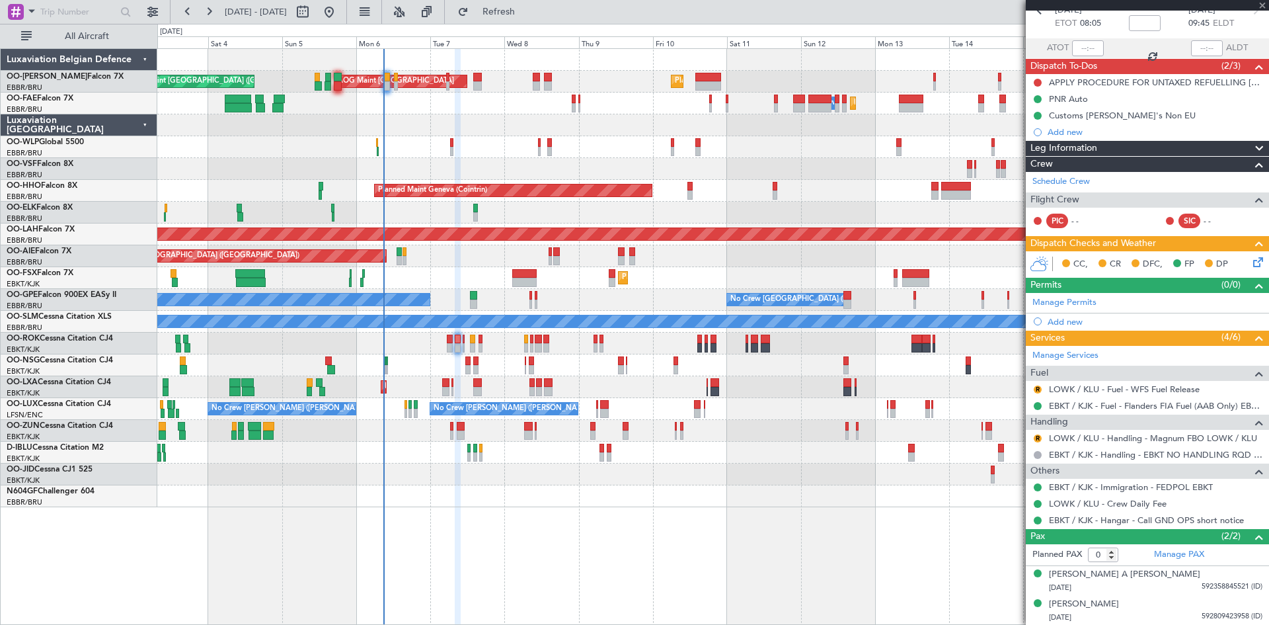
scroll to position [0, 0]
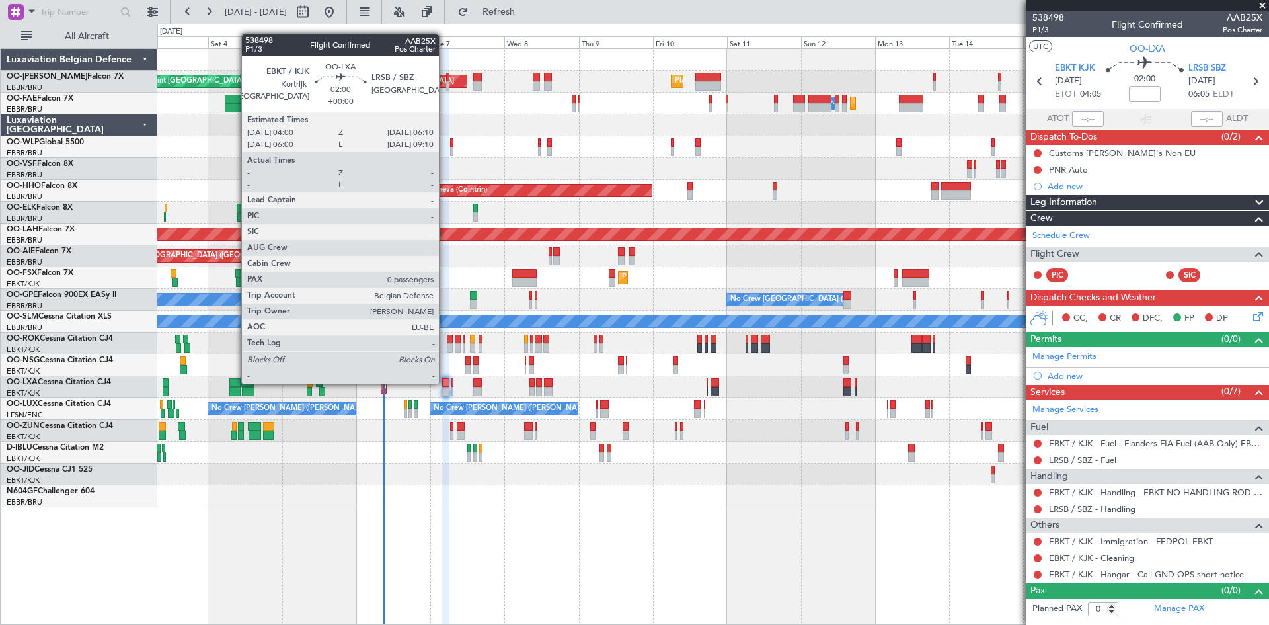
click at [445, 382] on div at bounding box center [445, 382] width 7 height 9
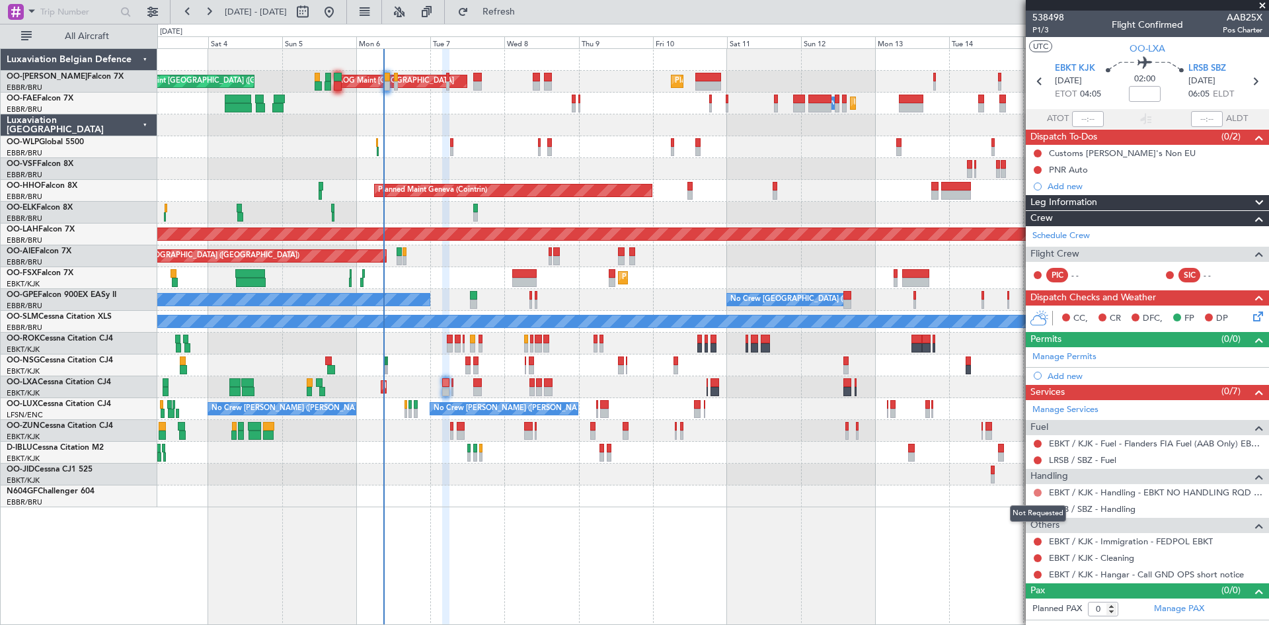
click at [1038, 489] on button at bounding box center [1038, 493] width 8 height 8
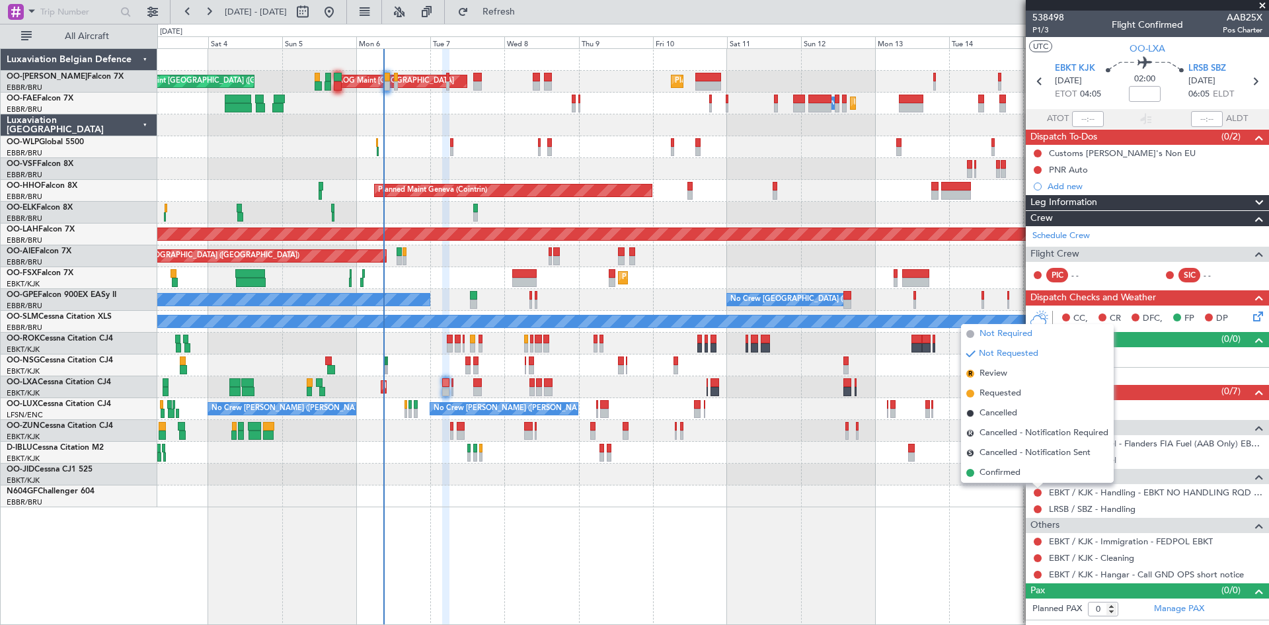
click at [996, 335] on span "Not Required" at bounding box center [1006, 333] width 53 height 13
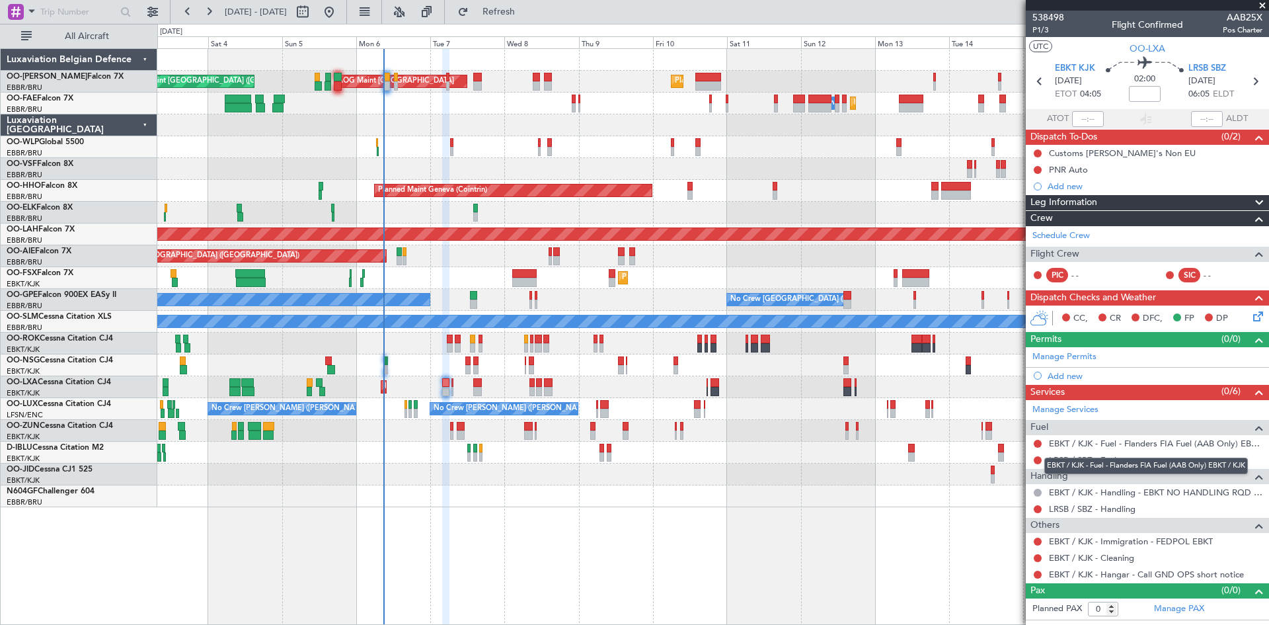
click at [1080, 461] on div "EBKT / KJK - Fuel - Flanders FIA Fuel (AAB Only) EBKT / KJK" at bounding box center [1146, 465] width 204 height 17
click at [1038, 444] on button at bounding box center [1038, 444] width 8 height 8
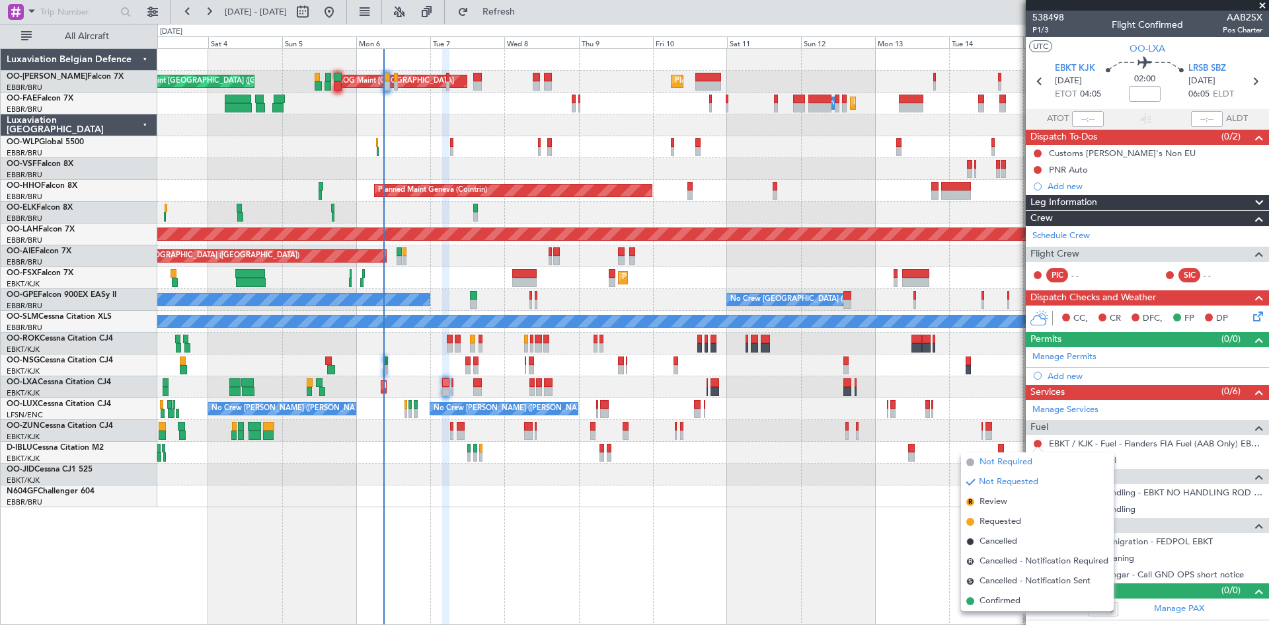
click at [1019, 461] on span "Not Required" at bounding box center [1006, 461] width 53 height 13
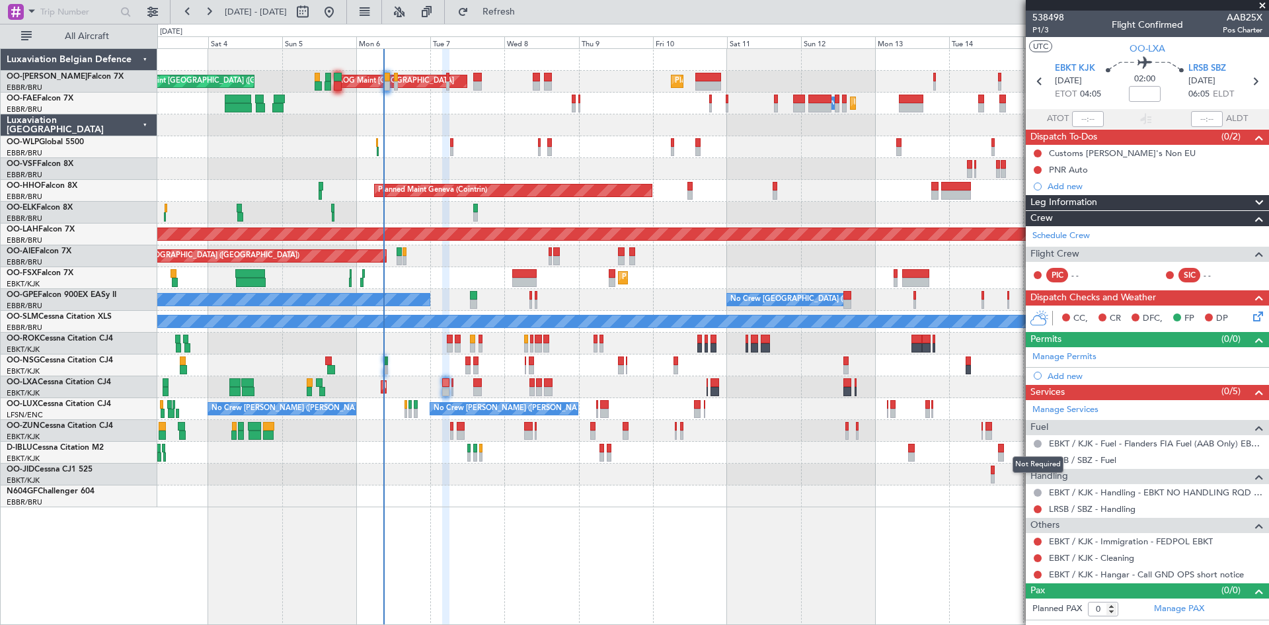
click at [1037, 441] on button at bounding box center [1038, 444] width 8 height 8
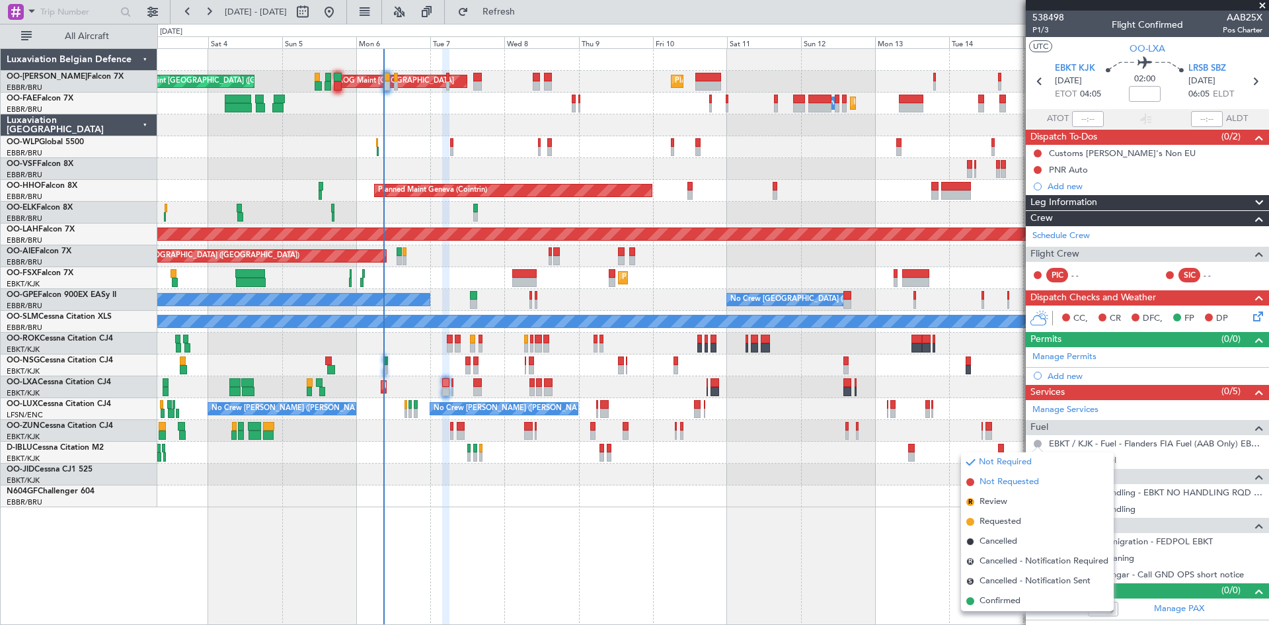
click at [1016, 481] on span "Not Requested" at bounding box center [1009, 481] width 59 height 13
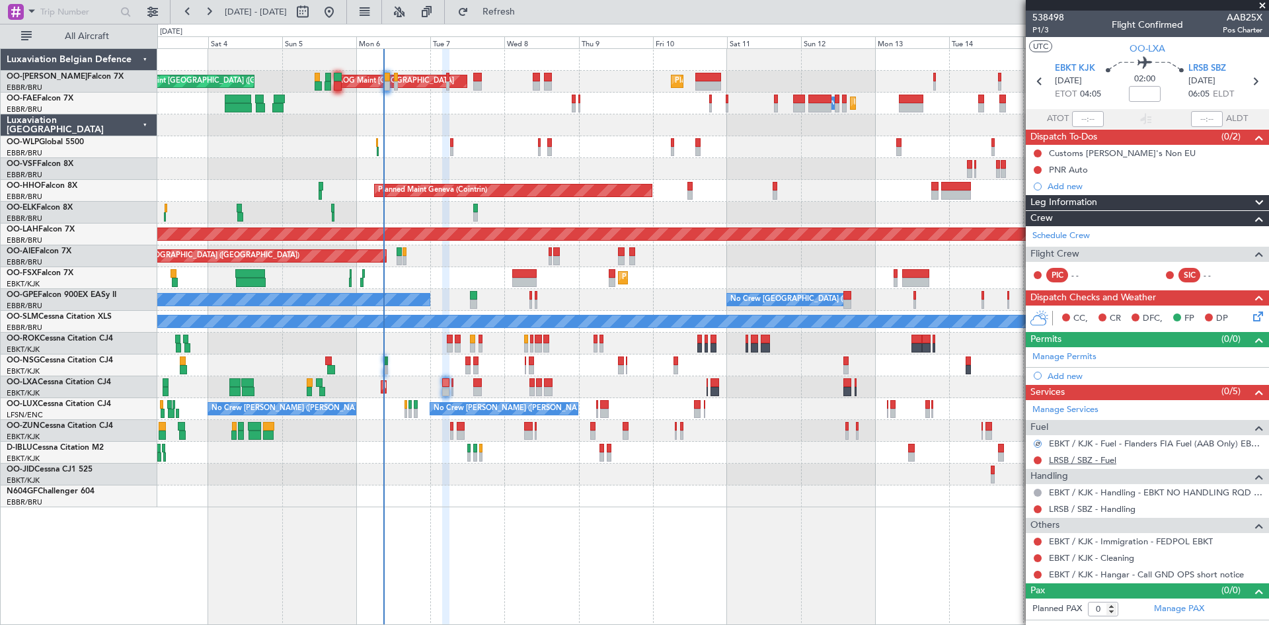
click at [1080, 454] on link "LRSB / SBZ - Fuel" at bounding box center [1082, 459] width 67 height 11
click at [1205, 67] on span "LRSB SBZ" at bounding box center [1208, 68] width 38 height 13
click at [527, 11] on span "Refresh" at bounding box center [499, 11] width 56 height 9
click at [1095, 510] on link "LRSB / SBZ - Handling" at bounding box center [1092, 508] width 87 height 11
click at [527, 11] on span "Refresh" at bounding box center [499, 11] width 56 height 9
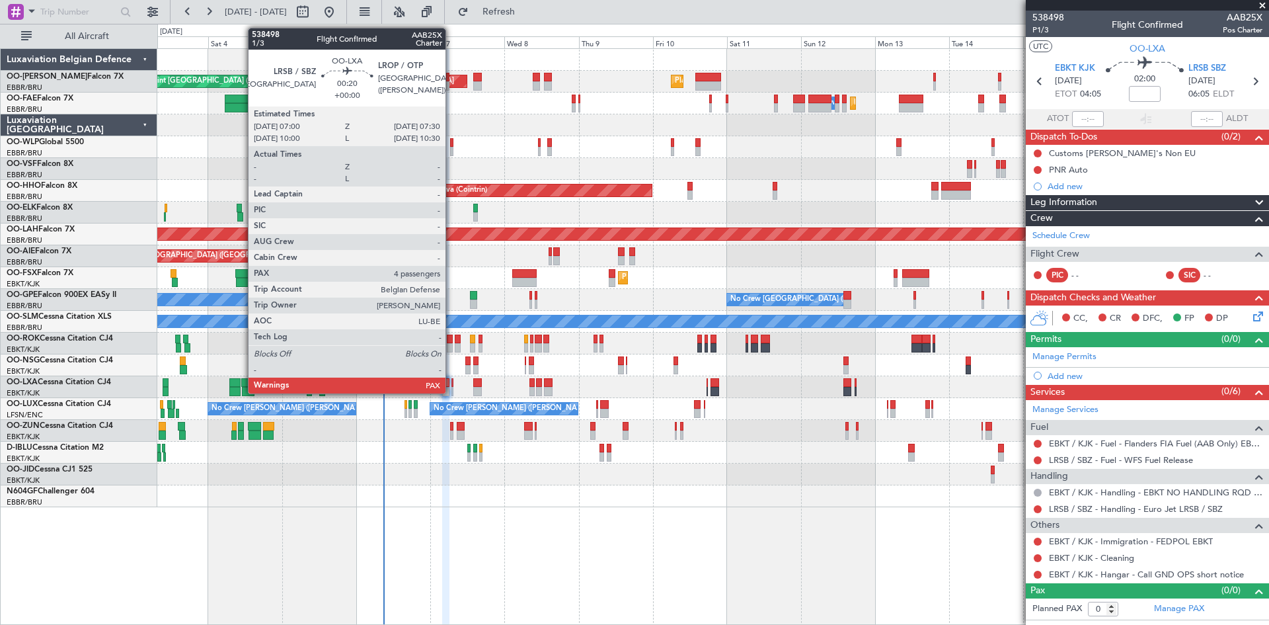
click at [452, 385] on div at bounding box center [453, 382] width 2 height 9
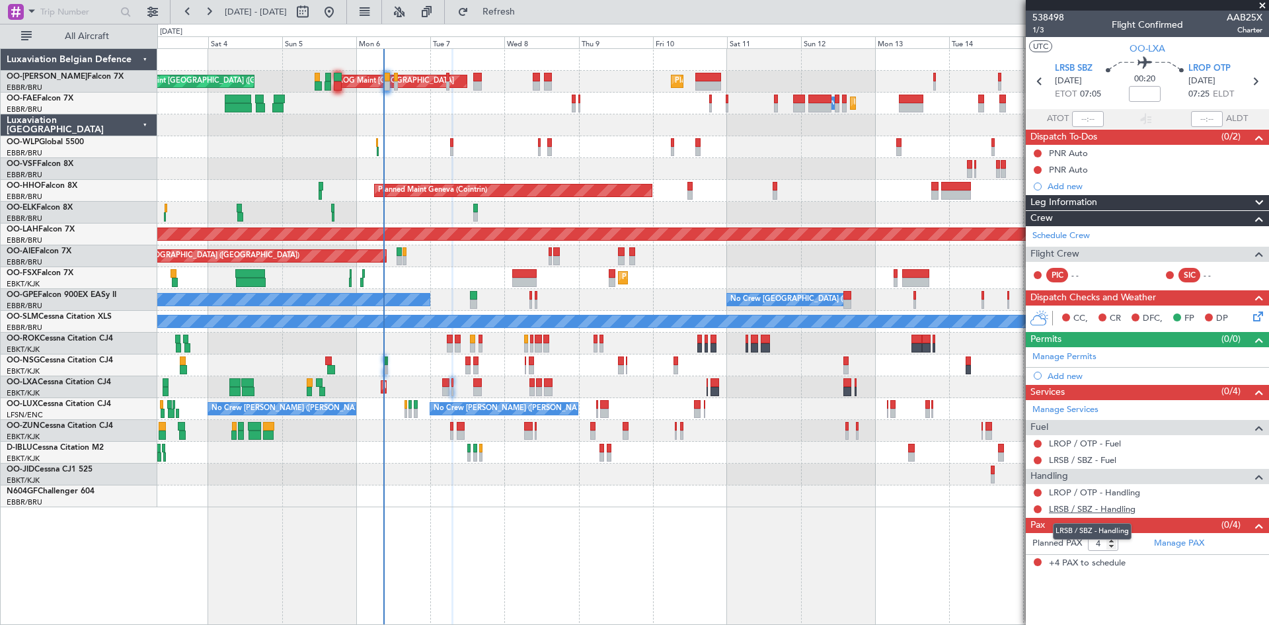
click at [1087, 506] on link "LRSB / SBZ - Handling" at bounding box center [1092, 508] width 87 height 11
click at [1066, 492] on link "LROP / OTP - Handling" at bounding box center [1094, 492] width 91 height 11
click at [1086, 455] on link "LRSB / SBZ - Fuel" at bounding box center [1082, 459] width 67 height 11
click at [1093, 445] on link "LROP / OTP - Fuel" at bounding box center [1085, 443] width 72 height 11
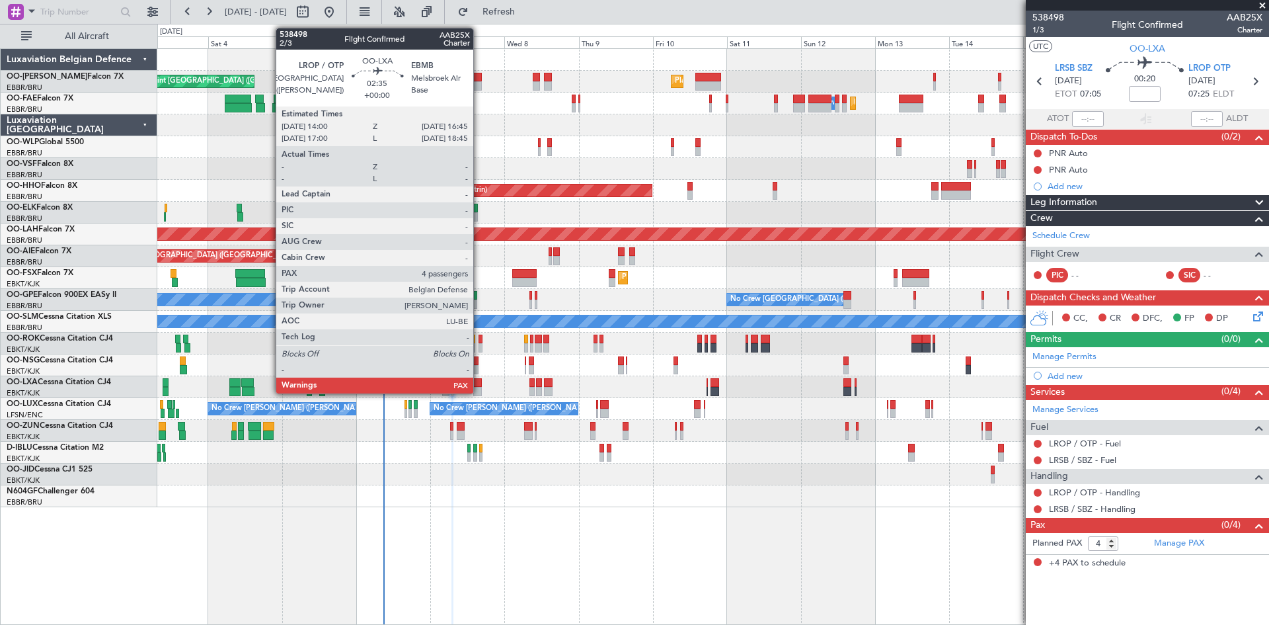
click at [479, 387] on div at bounding box center [477, 391] width 9 height 9
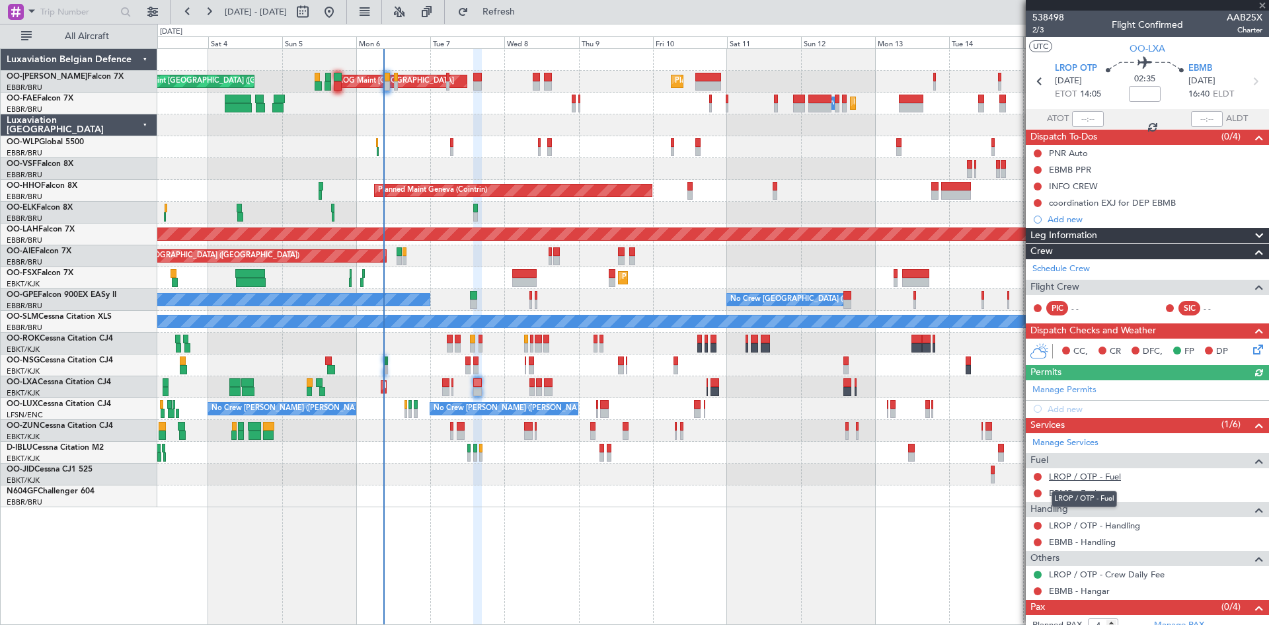
click at [1089, 477] on link "LROP / OTP - Fuel" at bounding box center [1085, 476] width 72 height 11
click at [1039, 493] on button at bounding box center [1038, 493] width 8 height 8
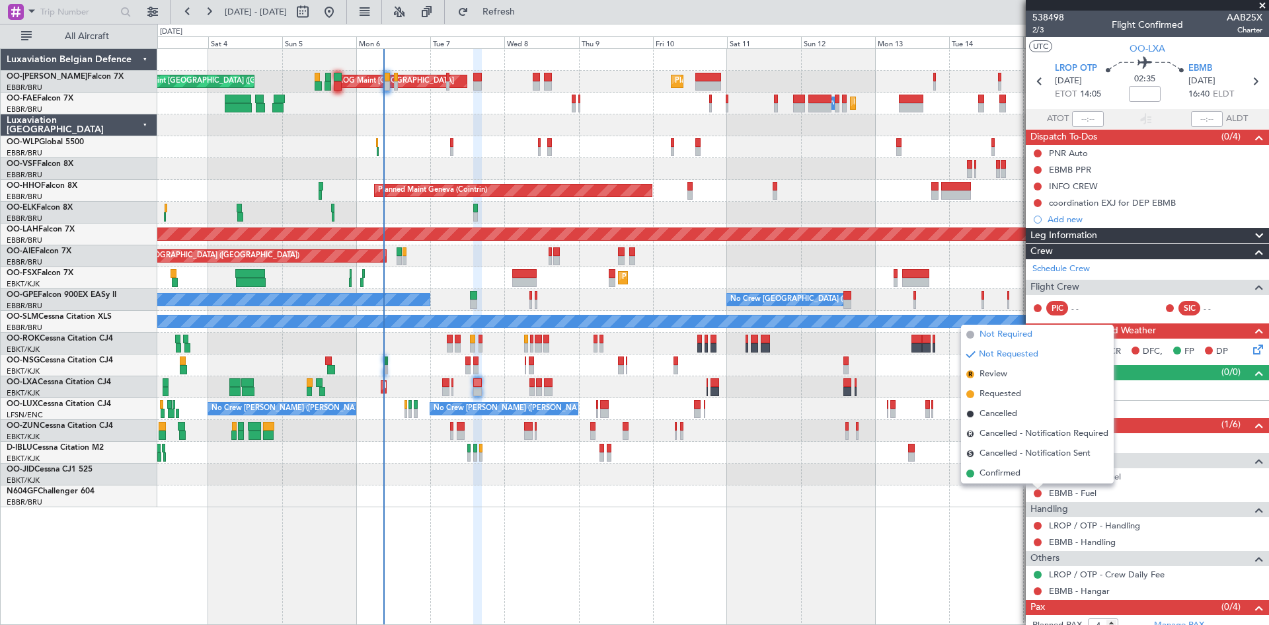
click at [993, 336] on span "Not Required" at bounding box center [1006, 334] width 53 height 13
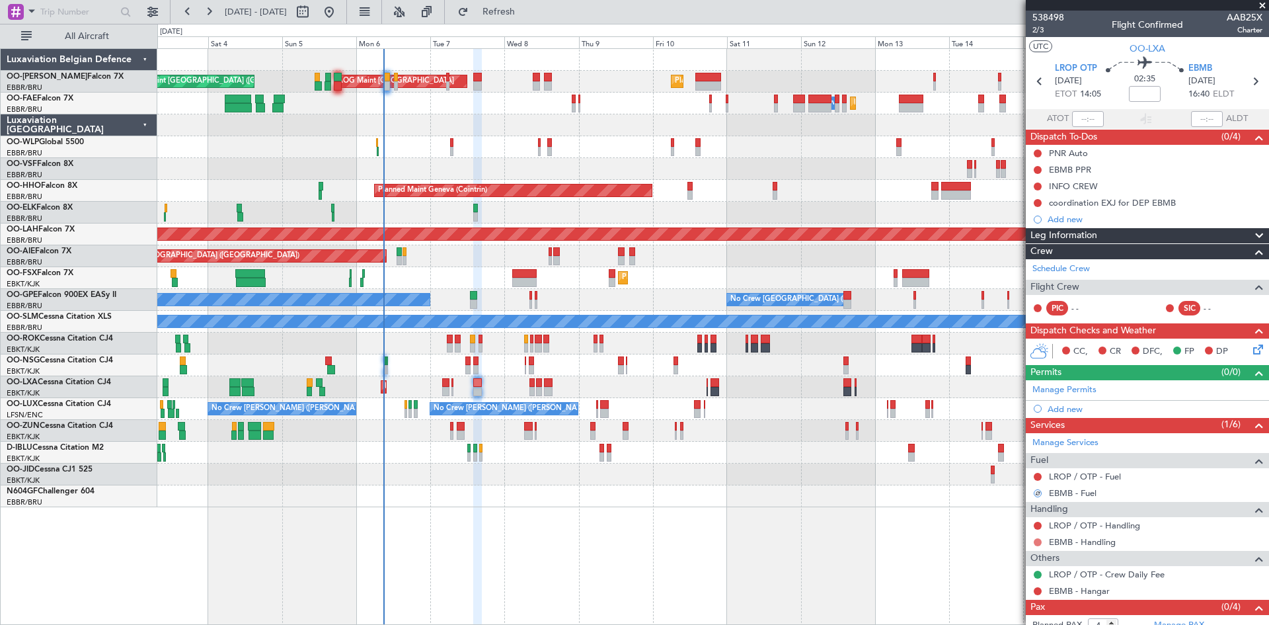
click at [1040, 541] on button at bounding box center [1038, 542] width 8 height 8
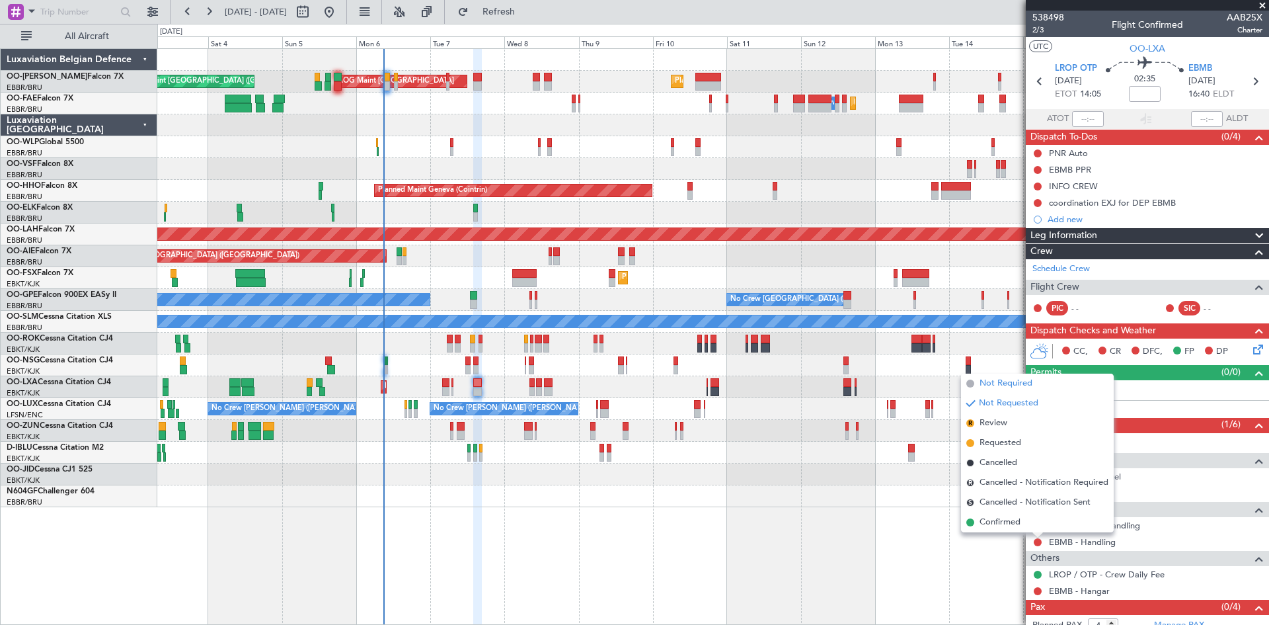
click at [1000, 378] on span "Not Required" at bounding box center [1006, 383] width 53 height 13
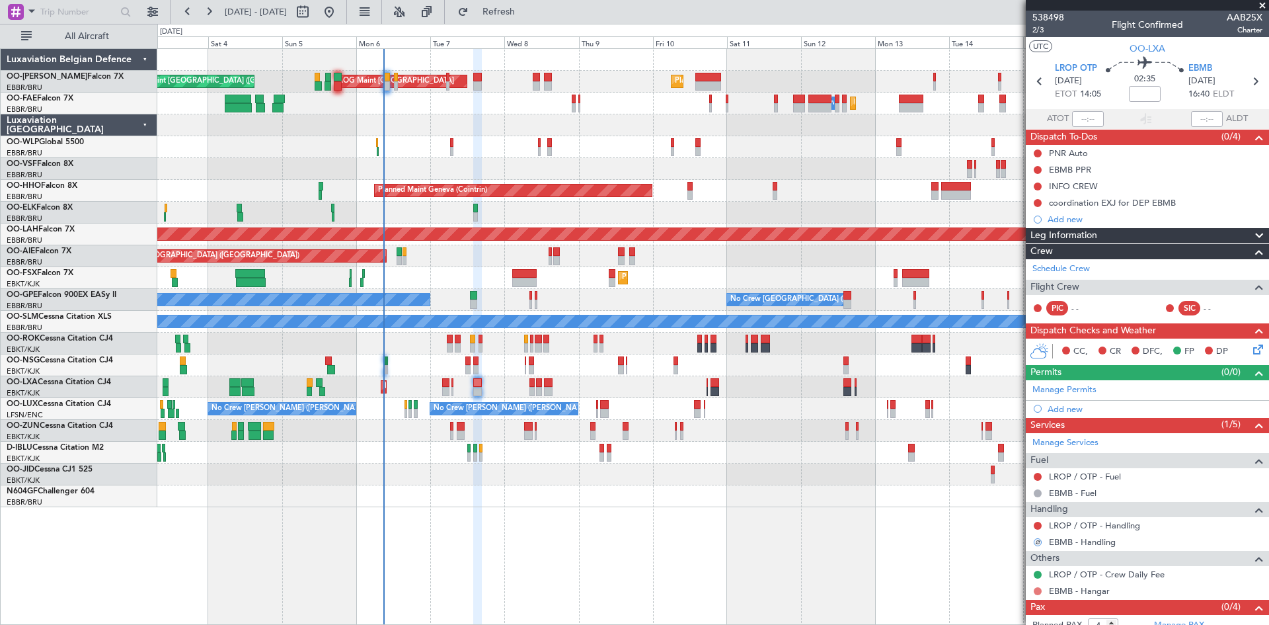
click at [1040, 589] on button at bounding box center [1038, 591] width 8 height 8
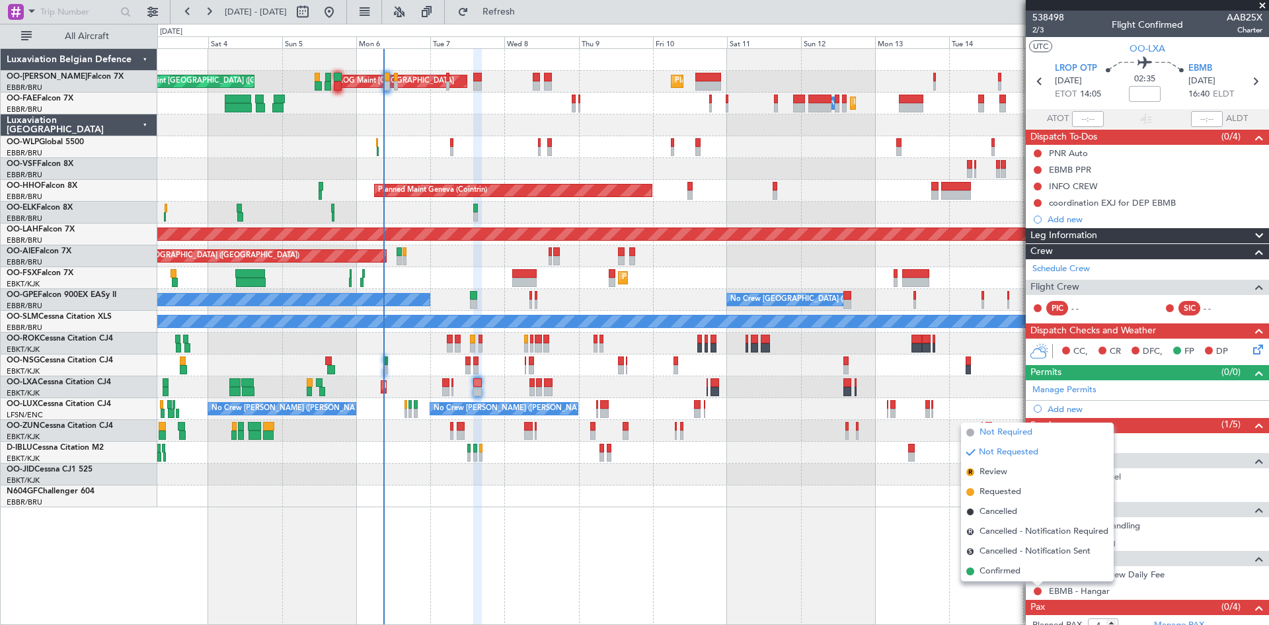
click at [990, 430] on span "Not Required" at bounding box center [1006, 432] width 53 height 13
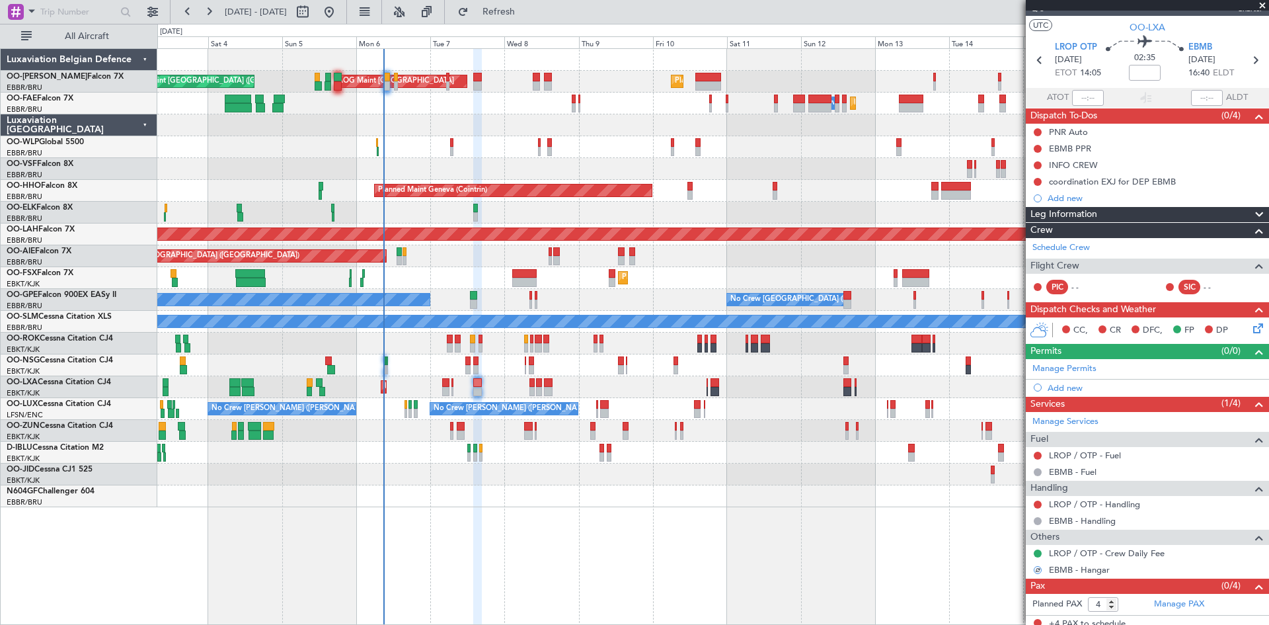
scroll to position [28, 0]
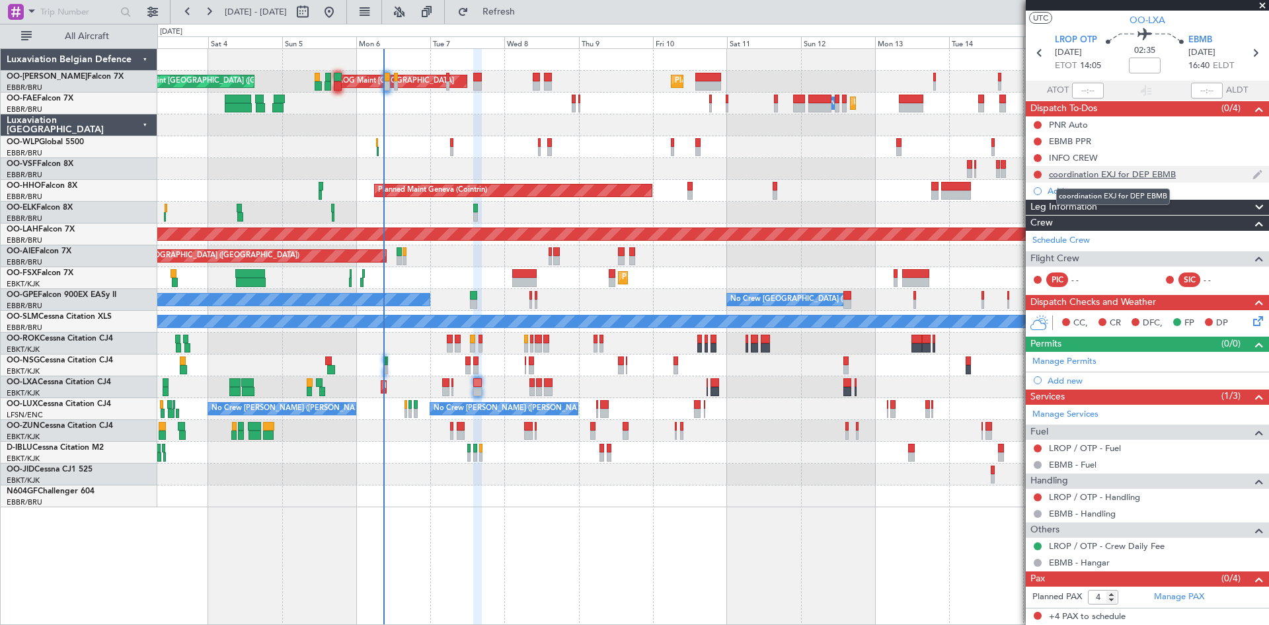
click at [1108, 173] on div "coordination EXJ for DEP EBMB" at bounding box center [1112, 174] width 127 height 11
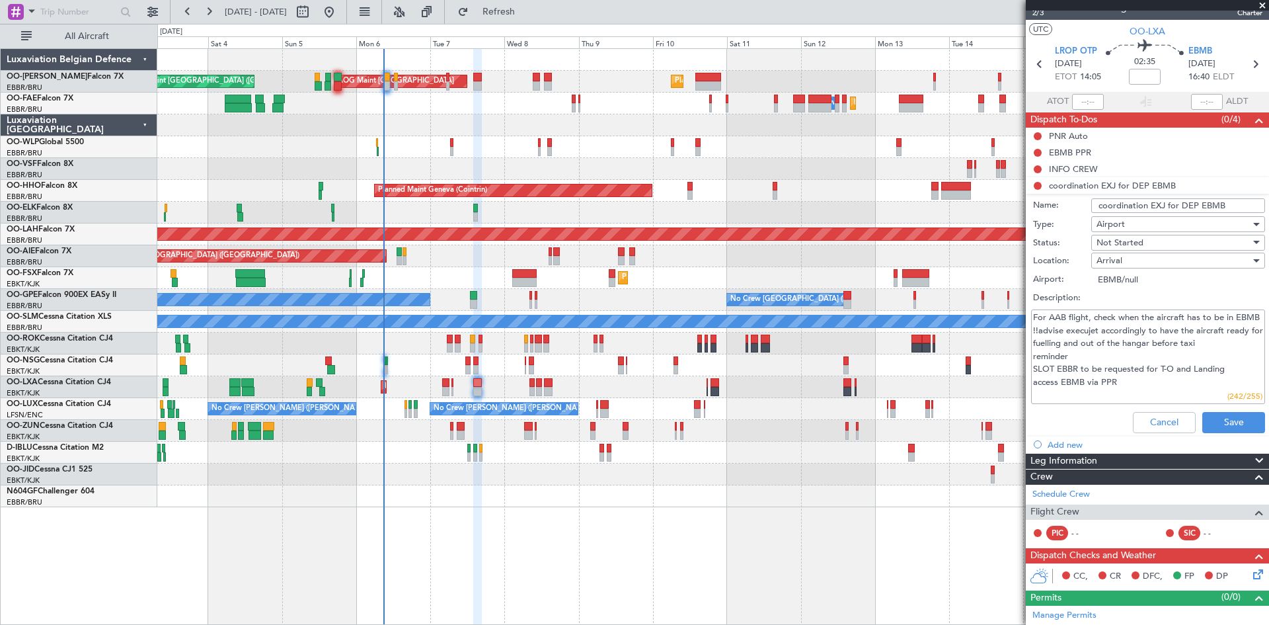
scroll to position [0, 0]
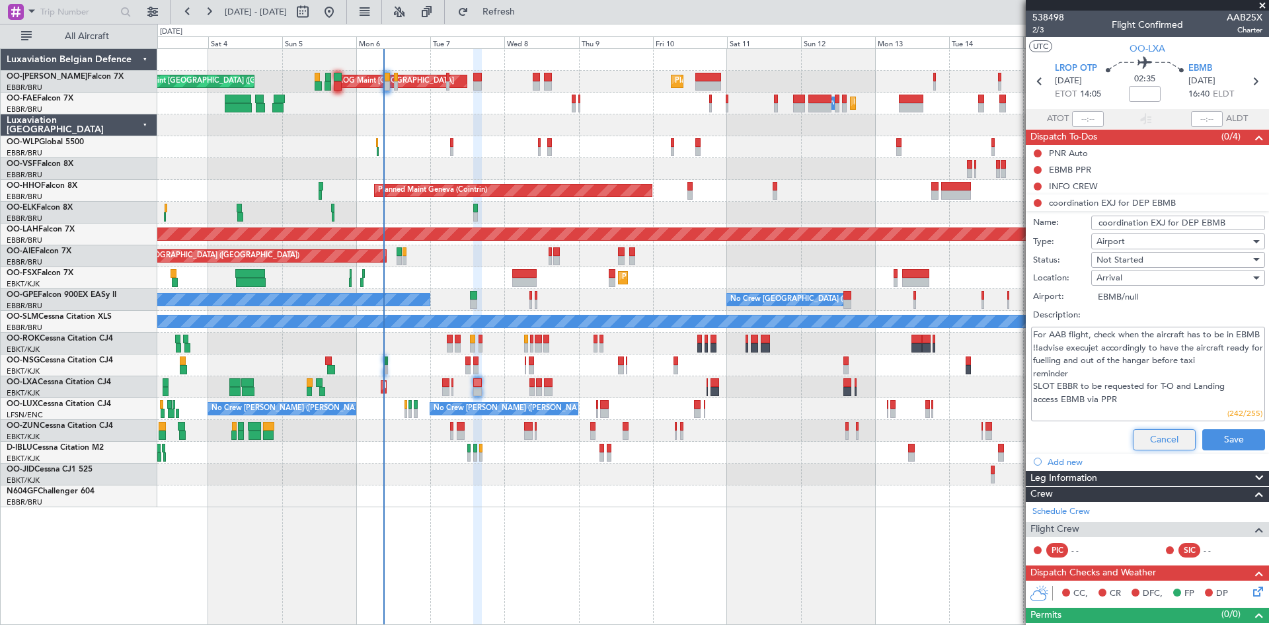
drag, startPoint x: 1156, startPoint y: 441, endPoint x: 1148, endPoint y: 393, distance: 48.3
click at [1155, 440] on button "Cancel" at bounding box center [1164, 439] width 63 height 21
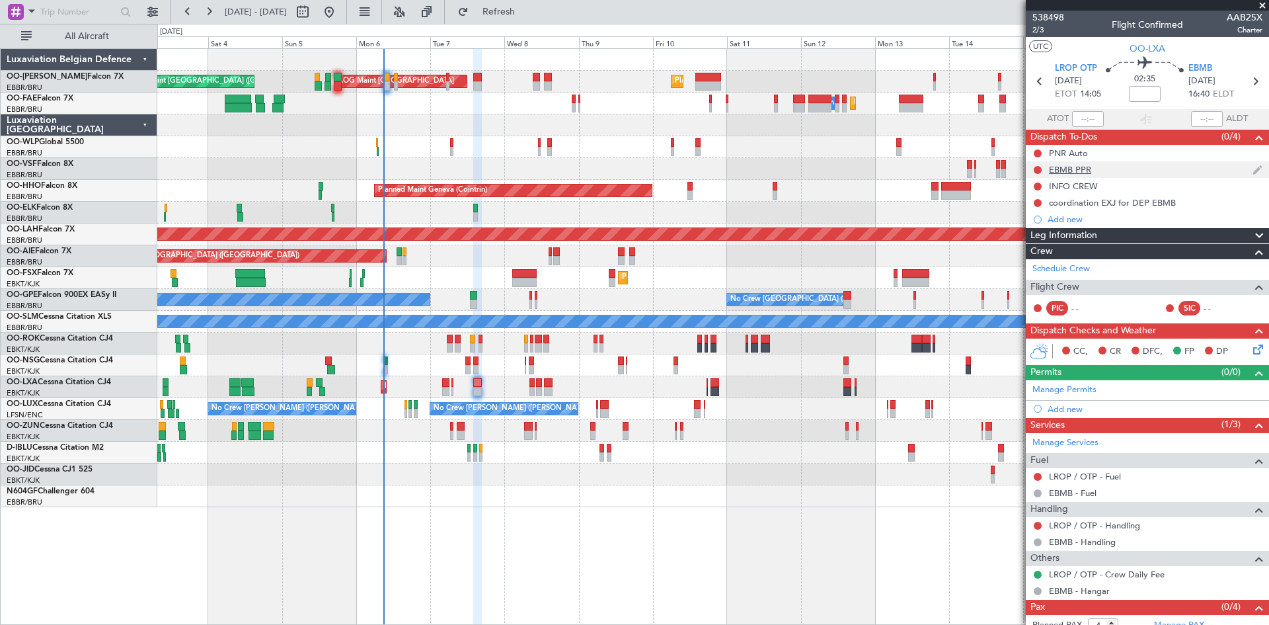
click at [1078, 165] on div "EBMB PPR" at bounding box center [1070, 169] width 42 height 11
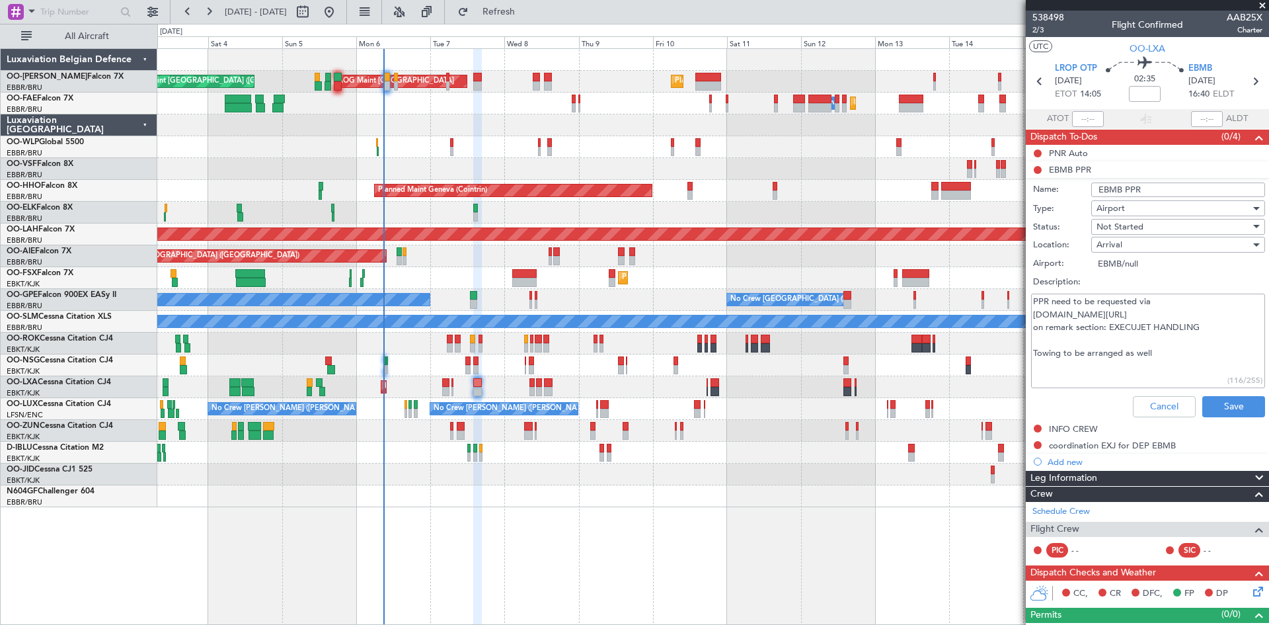
drag, startPoint x: 1107, startPoint y: 354, endPoint x: 1138, endPoint y: 356, distance: 31.2
click at [1138, 356] on textarea "PPR need to be requested via www.mil.be/ppr on remark section: EXECUJET HANDLIN…" at bounding box center [1148, 341] width 234 height 95
click at [1140, 356] on textarea "PPR need to be requested via www.mil.be/ppr on remark section: EXECUJET HANDLIN…" at bounding box center [1148, 341] width 234 height 95
click at [1037, 150] on button at bounding box center [1038, 153] width 8 height 8
click at [1048, 208] on span "Completed" at bounding box center [1044, 211] width 44 height 13
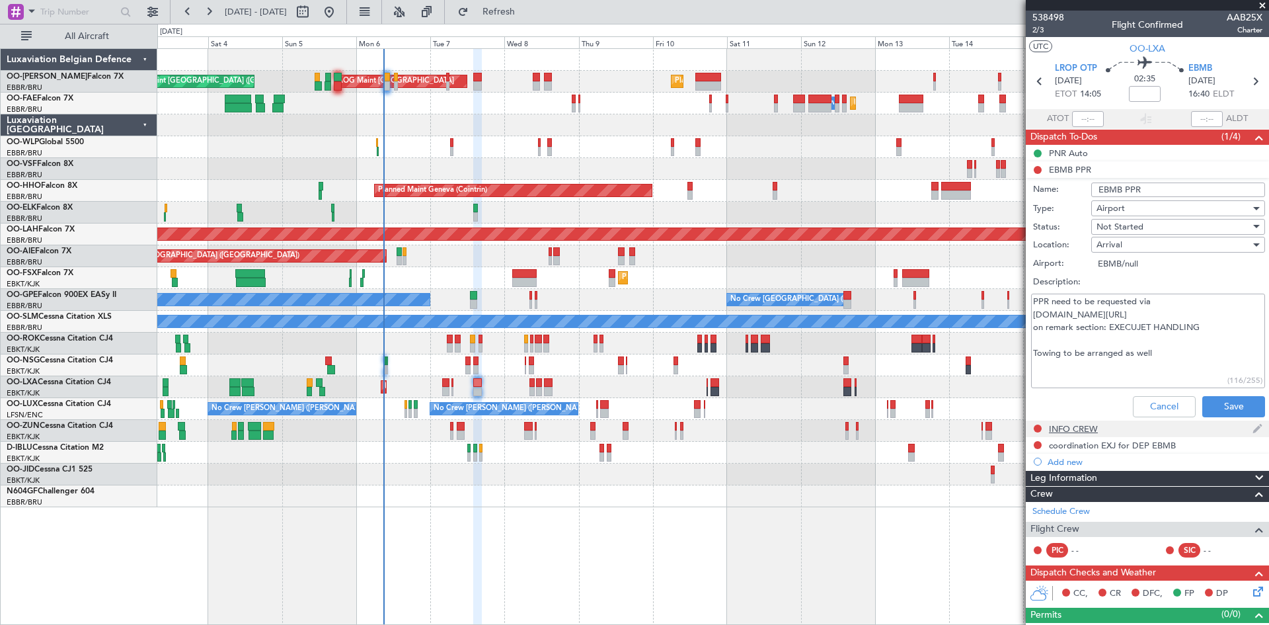
click at [1081, 425] on div "INFO CREW" at bounding box center [1073, 428] width 49 height 11
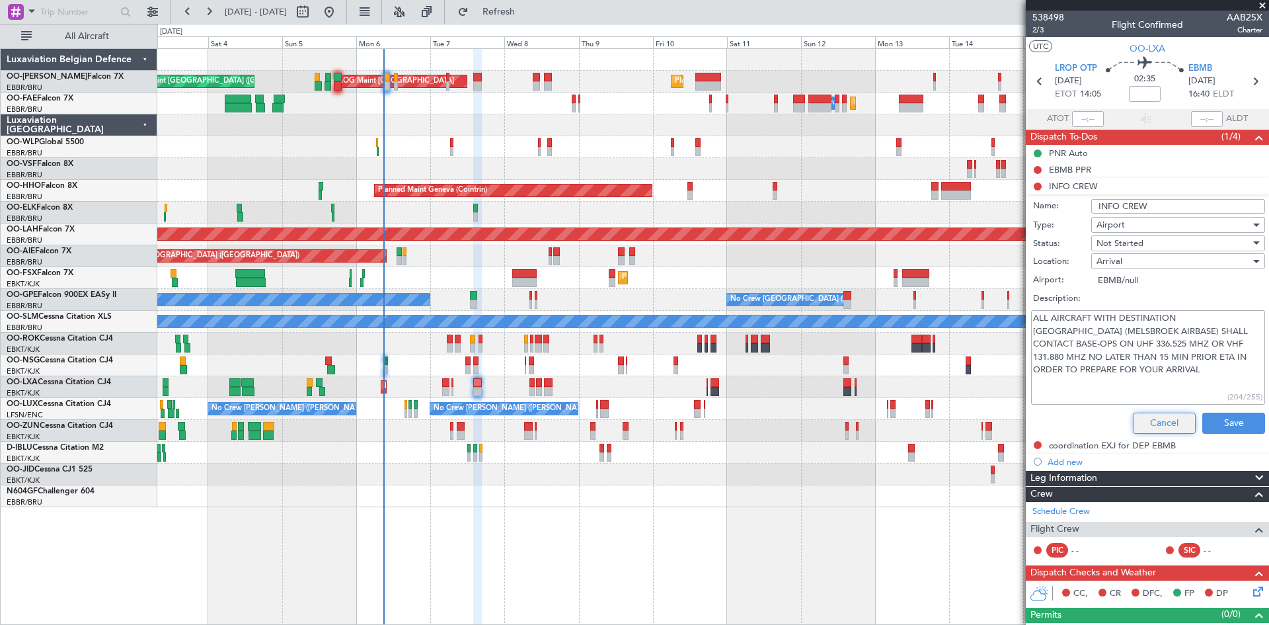
click at [1157, 428] on button "Cancel" at bounding box center [1164, 423] width 63 height 21
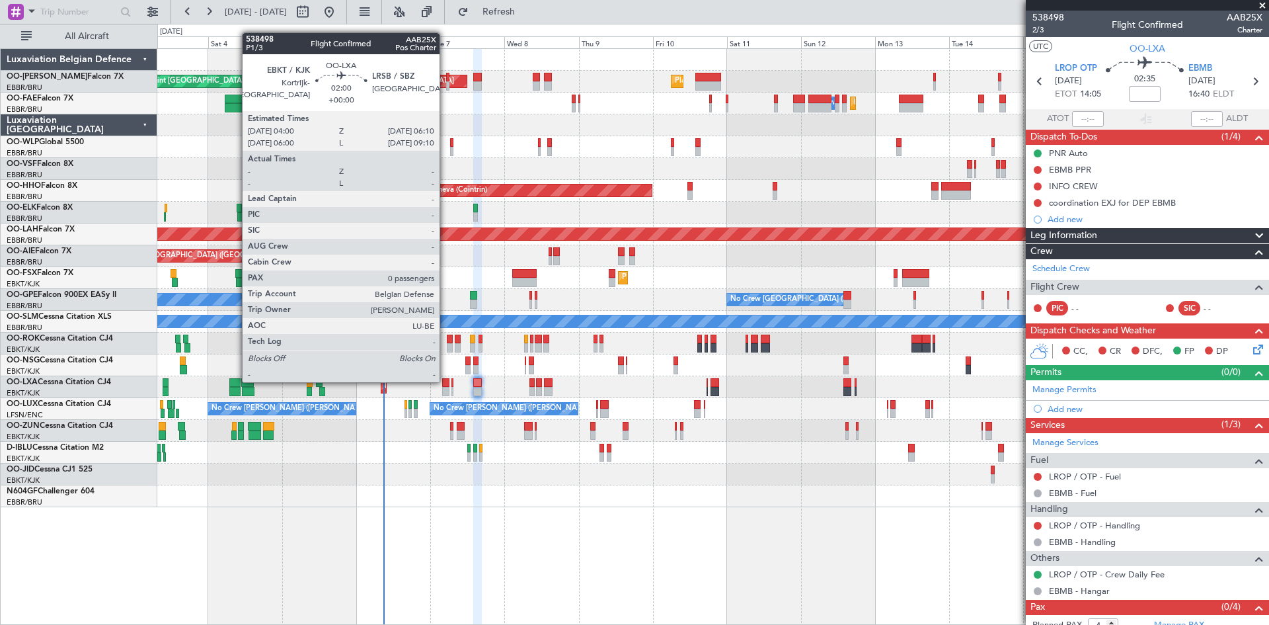
click at [446, 381] on div at bounding box center [445, 382] width 7 height 9
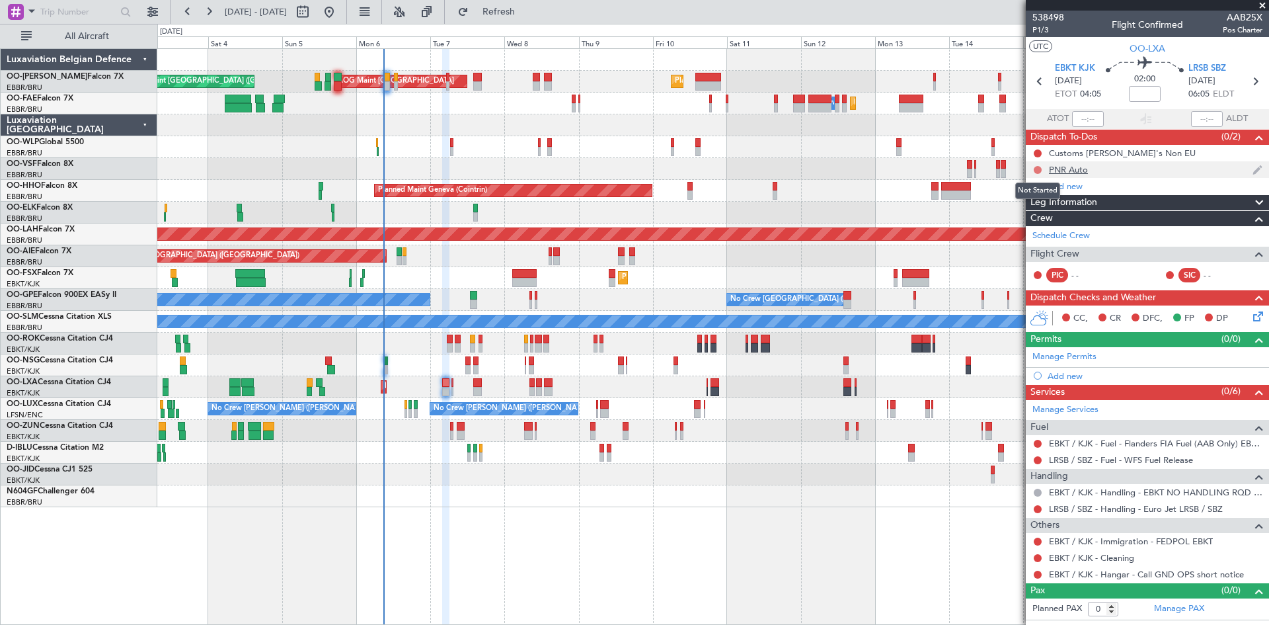
click at [1037, 170] on button at bounding box center [1038, 170] width 8 height 8
click at [1041, 233] on span "Completed" at bounding box center [1044, 227] width 44 height 13
click at [1037, 153] on button at bounding box center [1038, 153] width 8 height 8
click at [1051, 208] on span "Completed" at bounding box center [1044, 211] width 44 height 13
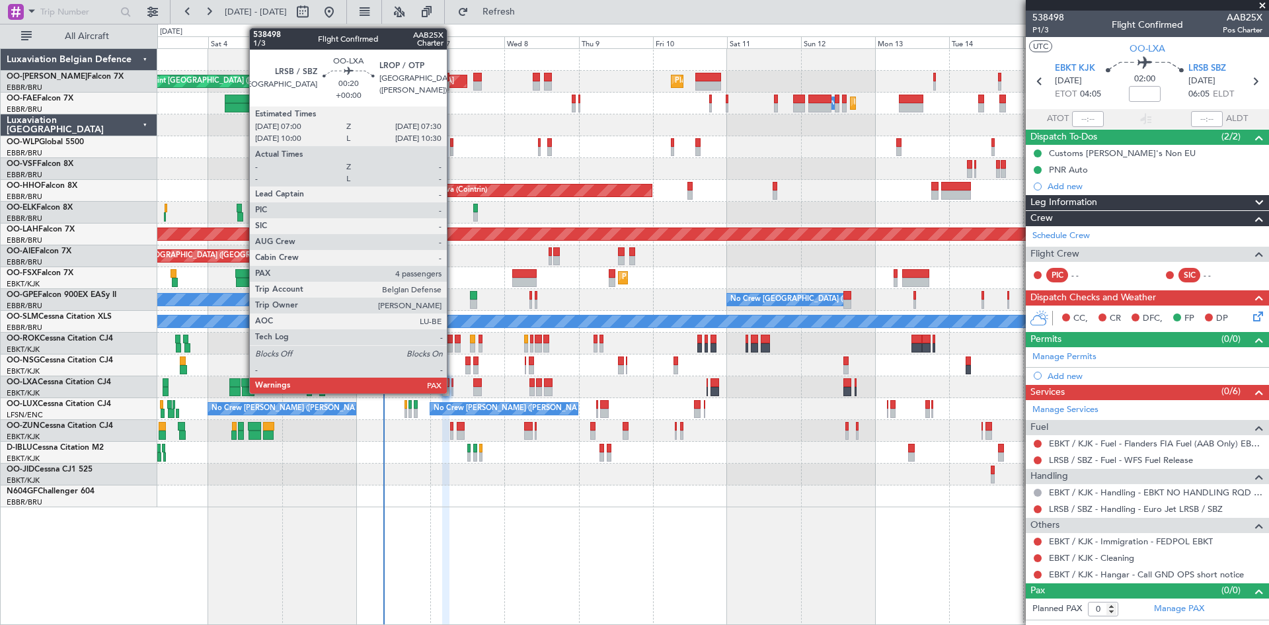
click at [453, 381] on div at bounding box center [453, 382] width 2 height 9
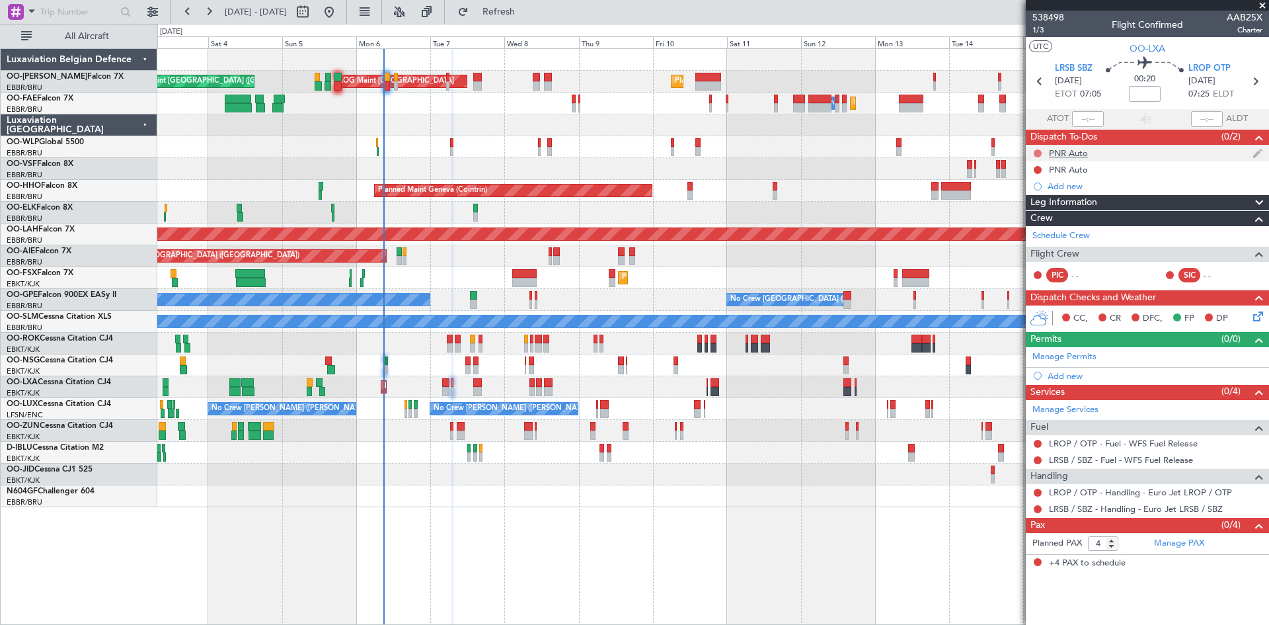
click at [1037, 152] on button at bounding box center [1038, 153] width 8 height 8
click at [1039, 216] on span "Completed" at bounding box center [1044, 211] width 44 height 13
click at [1039, 167] on button at bounding box center [1038, 170] width 8 height 8
click at [1049, 227] on span "Completed" at bounding box center [1044, 227] width 44 height 13
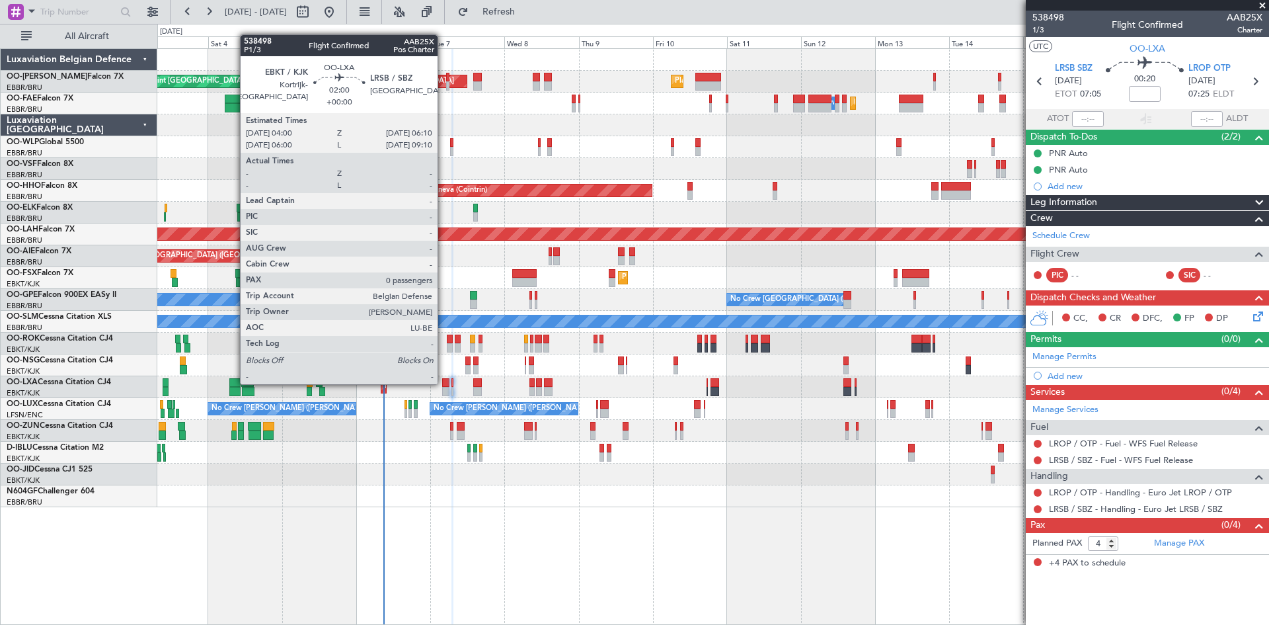
click at [444, 383] on div at bounding box center [445, 382] width 7 height 9
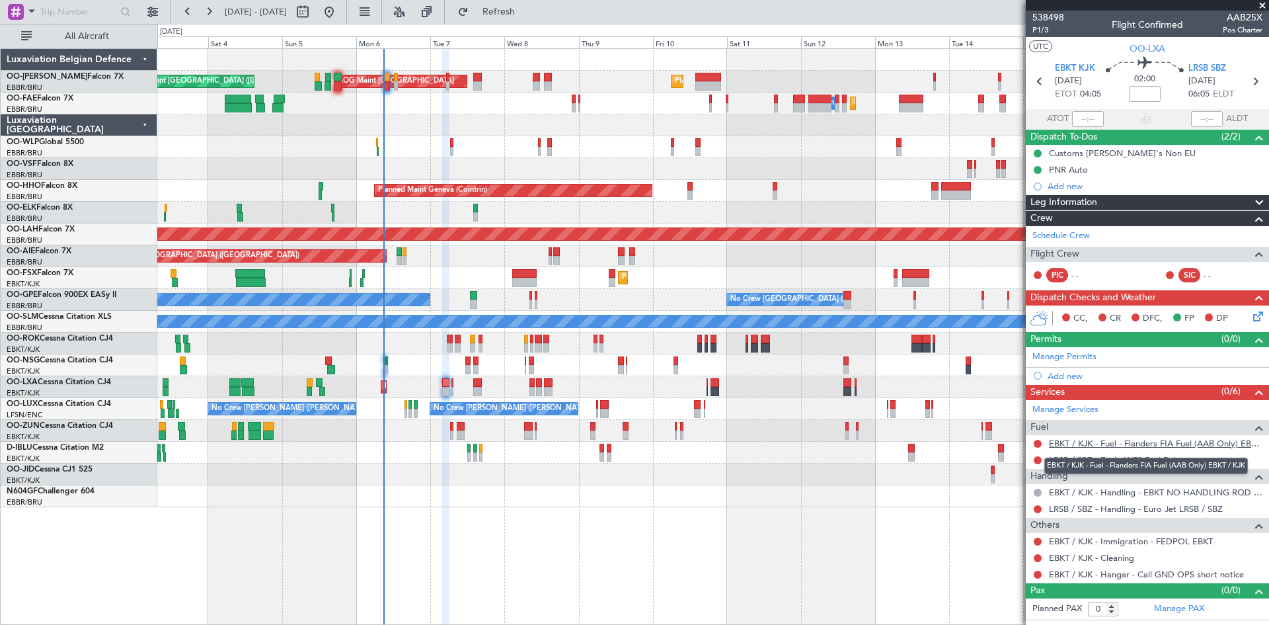
click at [1086, 444] on link "EBKT / KJK - Fuel - Flanders FIA Fuel (AAB Only) EBKT / KJK" at bounding box center [1156, 443] width 214 height 11
drag, startPoint x: 1224, startPoint y: 30, endPoint x: 1251, endPoint y: 28, distance: 27.1
click at [1251, 28] on span "Pos Charter" at bounding box center [1243, 29] width 40 height 11
click at [1253, 30] on span "Pos Charter" at bounding box center [1243, 29] width 40 height 11
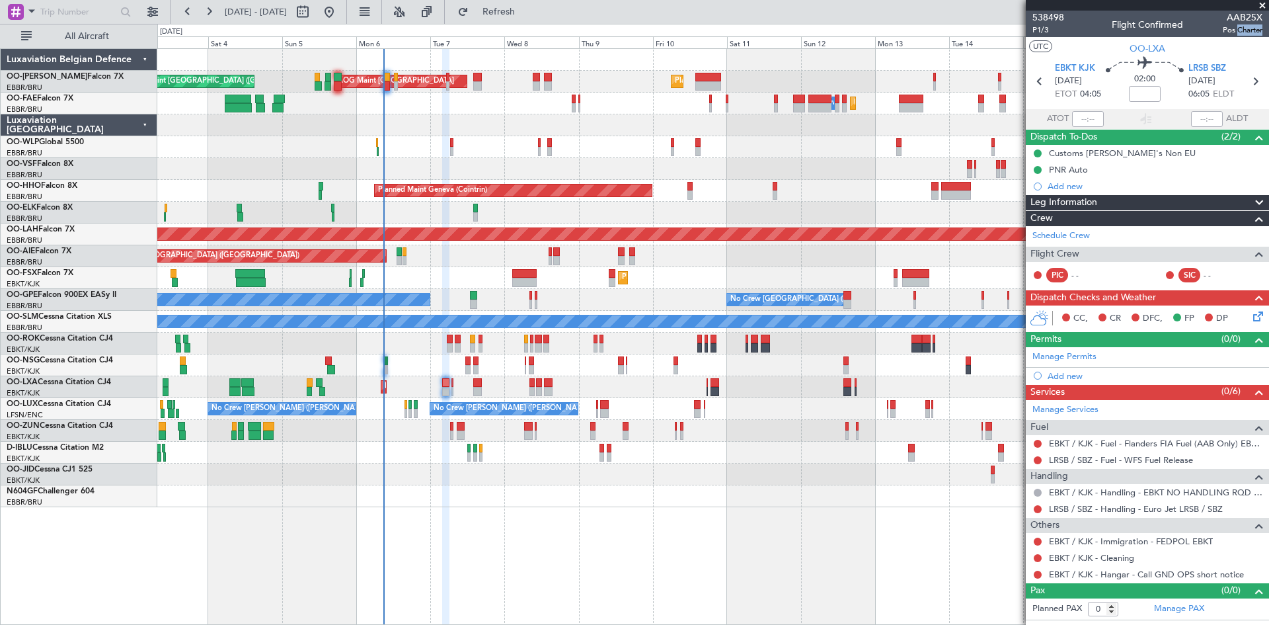
click at [1253, 30] on span "Pos Charter" at bounding box center [1243, 29] width 40 height 11
click at [1230, 32] on span "Pos Charter" at bounding box center [1243, 29] width 40 height 11
click at [783, 564] on div "Planned Maint Brussels (Brussels National) Planned Maint Brussels (Brussels Nat…" at bounding box center [713, 336] width 1112 height 576
click at [531, 7] on button "Refresh" at bounding box center [491, 11] width 79 height 21
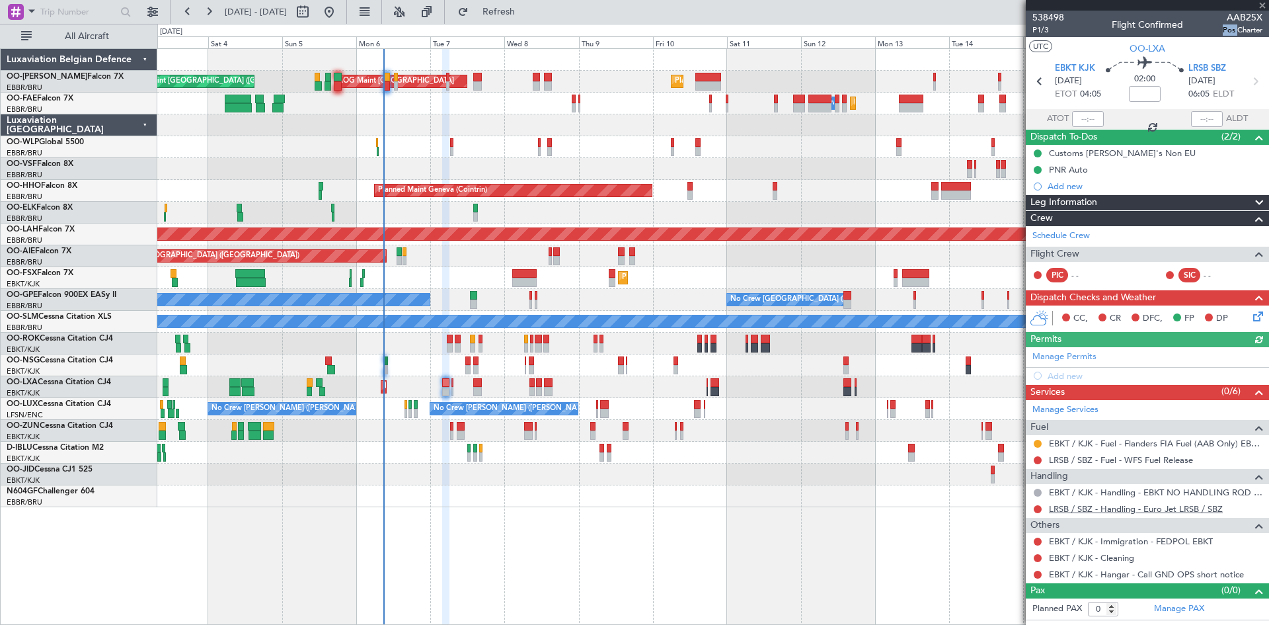
click at [1086, 510] on link "LRSB / SBZ - Handling - Euro Jet LRSB / SBZ" at bounding box center [1136, 508] width 174 height 11
click at [527, 7] on span "Refresh" at bounding box center [499, 11] width 56 height 9
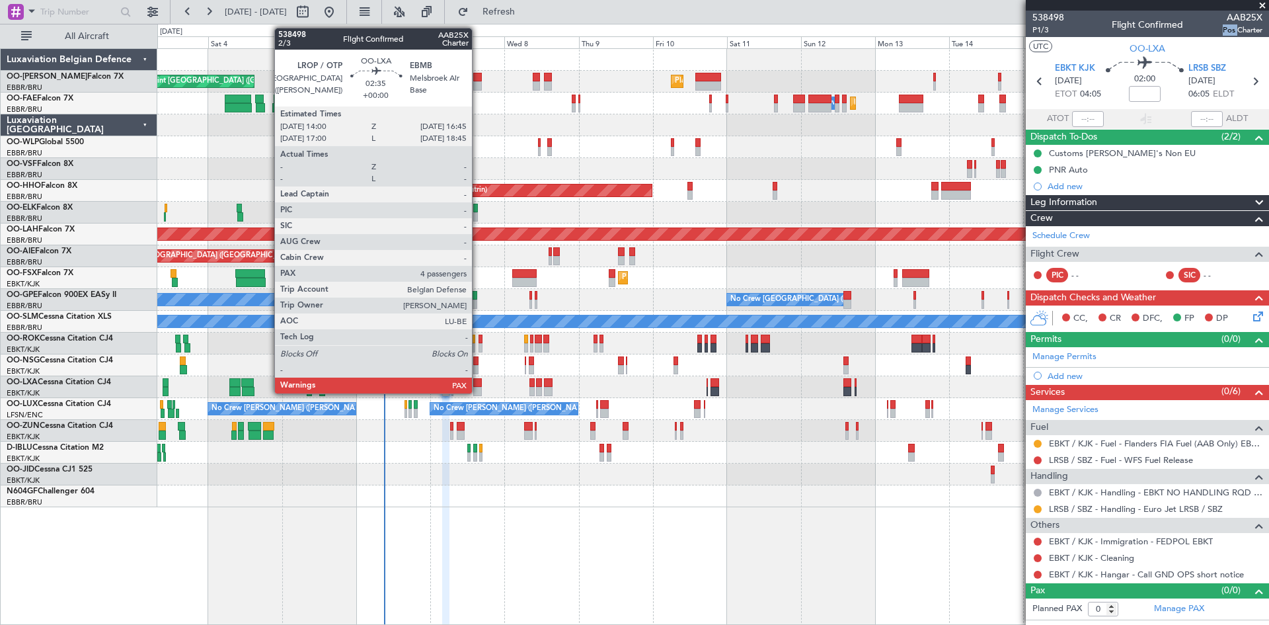
click at [478, 383] on div at bounding box center [477, 382] width 9 height 9
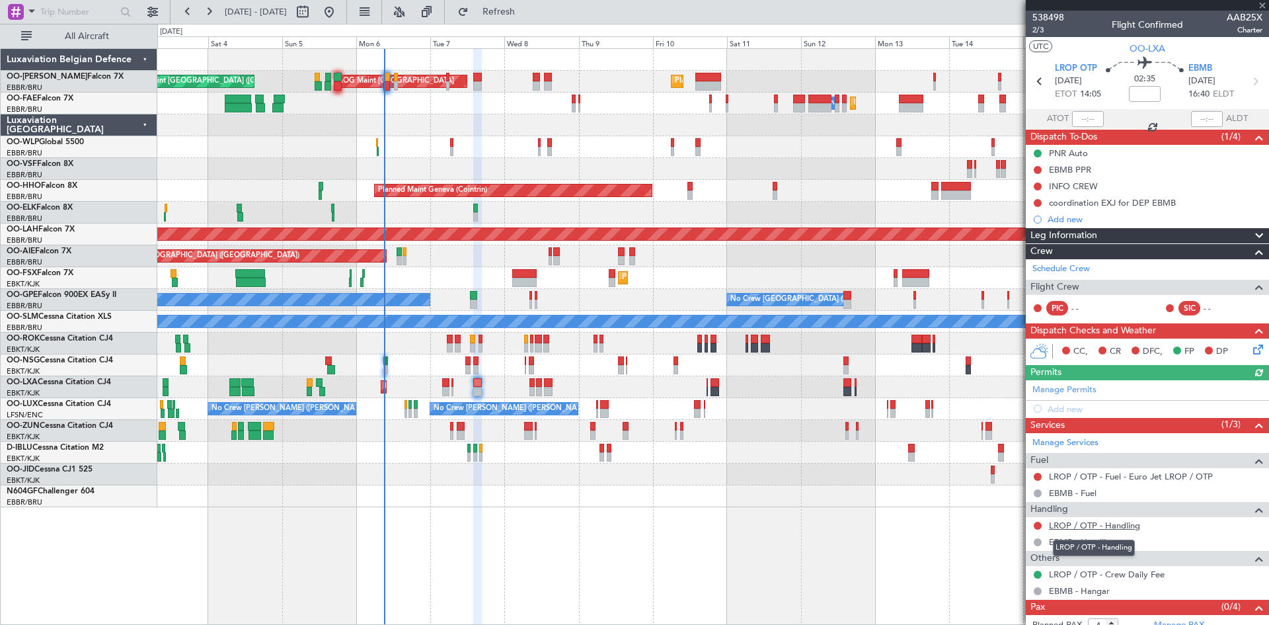
click at [1066, 522] on link "LROP / OTP - Handling" at bounding box center [1094, 525] width 91 height 11
click at [1078, 528] on link "LROP / OTP - Handling" at bounding box center [1094, 525] width 91 height 11
click at [520, 15] on span "Refresh" at bounding box center [499, 11] width 56 height 9
click at [1093, 544] on link "EBMB - Handling" at bounding box center [1082, 541] width 67 height 11
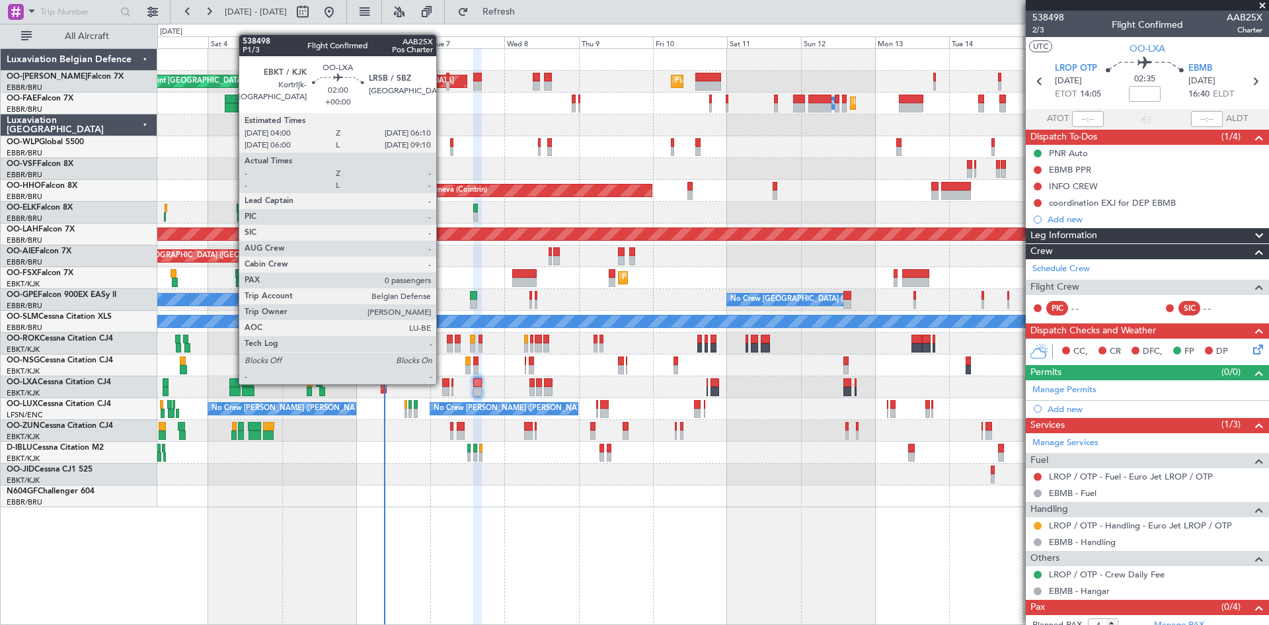
click at [442, 383] on div at bounding box center [445, 382] width 7 height 9
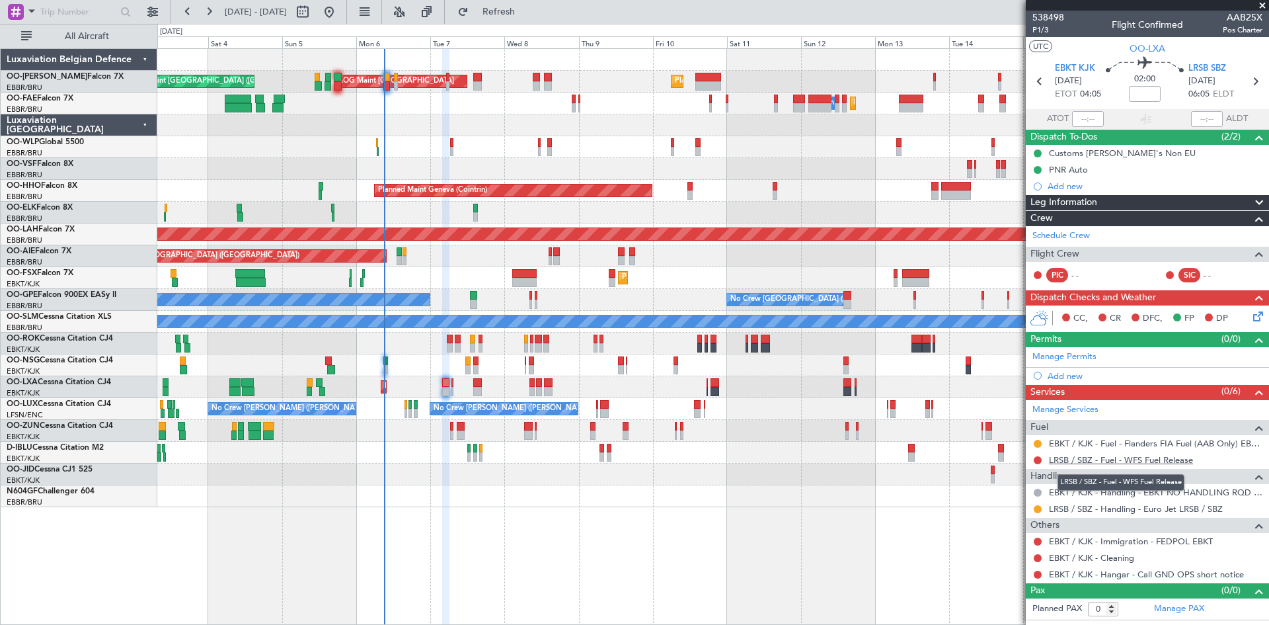
click at [1171, 459] on link "LRSB / SBZ - Fuel - WFS Fuel Release" at bounding box center [1121, 459] width 144 height 11
click at [527, 17] on span "Refresh" at bounding box center [499, 11] width 56 height 9
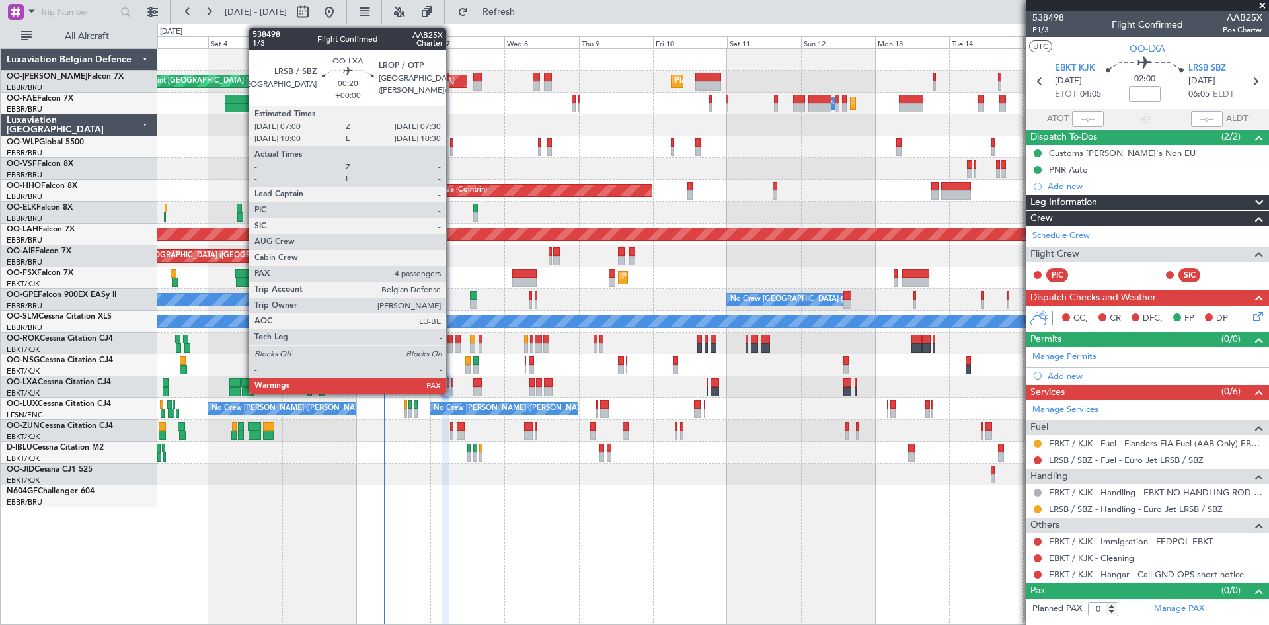
click at [452, 382] on div at bounding box center [453, 382] width 2 height 9
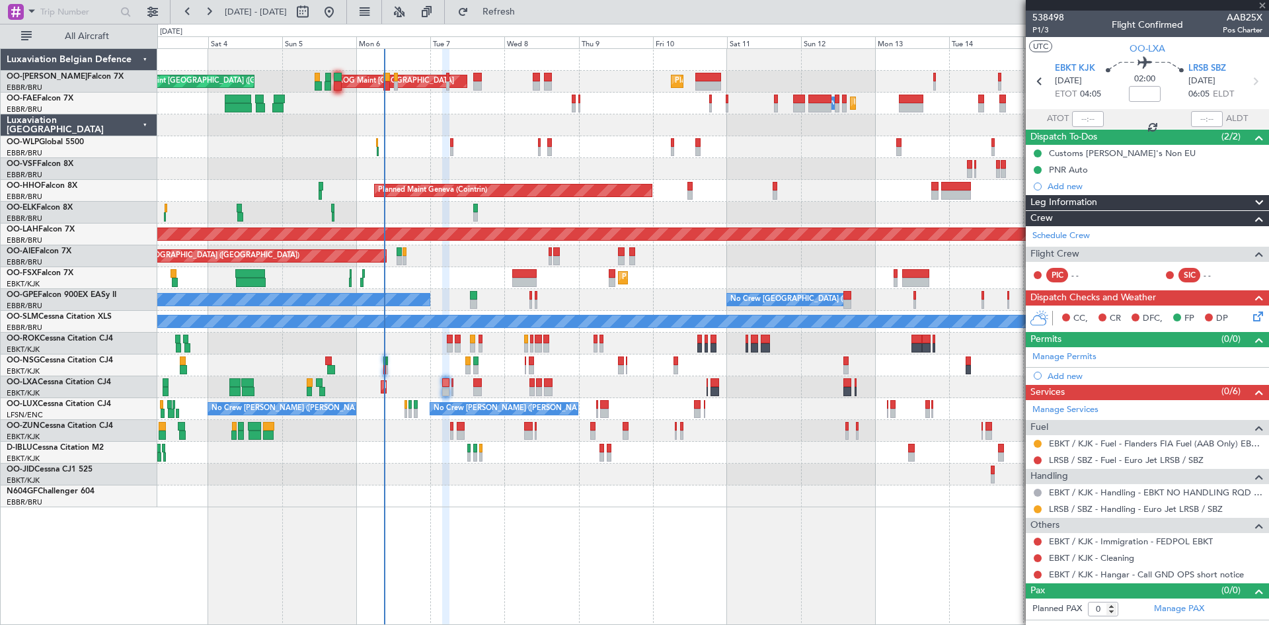
type input "4"
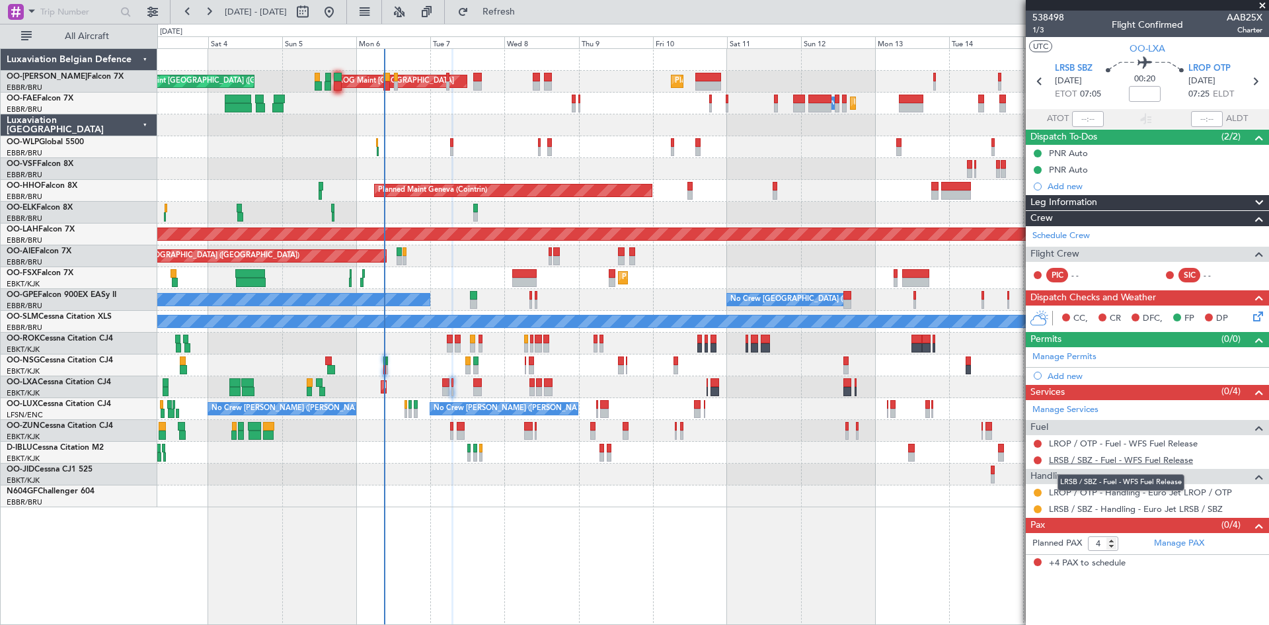
click at [1103, 461] on link "LRSB / SBZ - Fuel - WFS Fuel Release" at bounding box center [1121, 459] width 144 height 11
click at [1118, 439] on link "LROP / OTP - Fuel - WFS Fuel Release" at bounding box center [1123, 443] width 149 height 11
click at [527, 7] on span "Refresh" at bounding box center [499, 11] width 56 height 9
click at [1261, 81] on icon at bounding box center [1255, 81] width 17 height 17
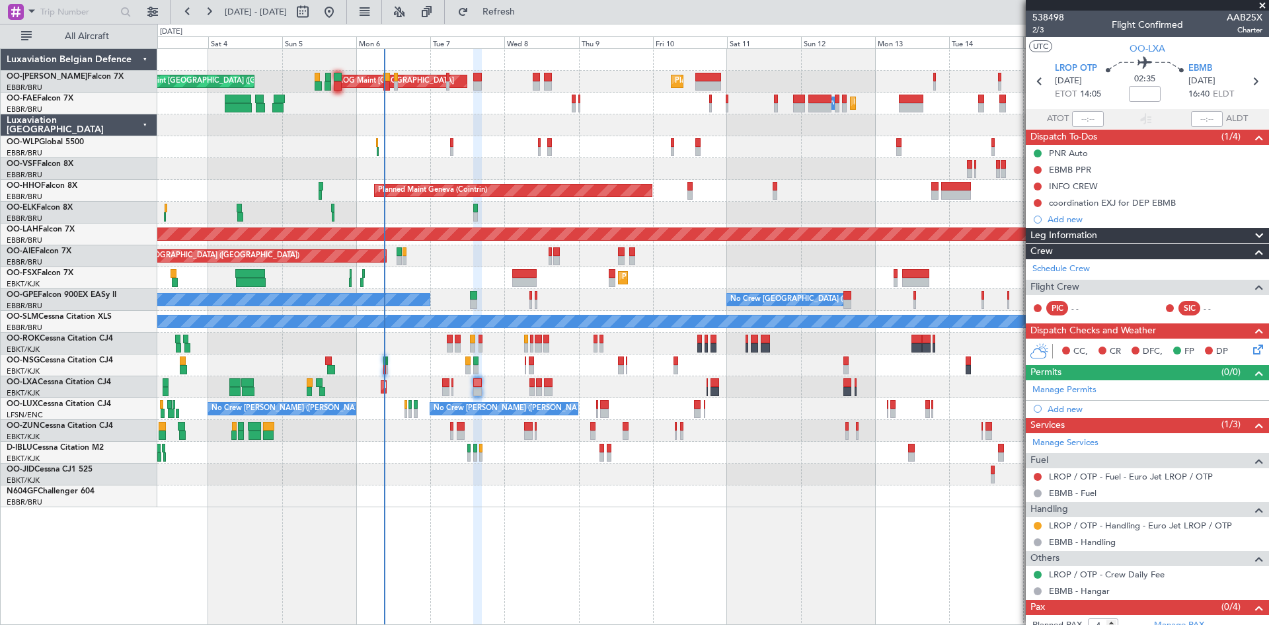
click at [451, 384] on div "Planned Maint Kortrijk-Wevelgem AOG Maint Rimini" at bounding box center [712, 387] width 1111 height 22
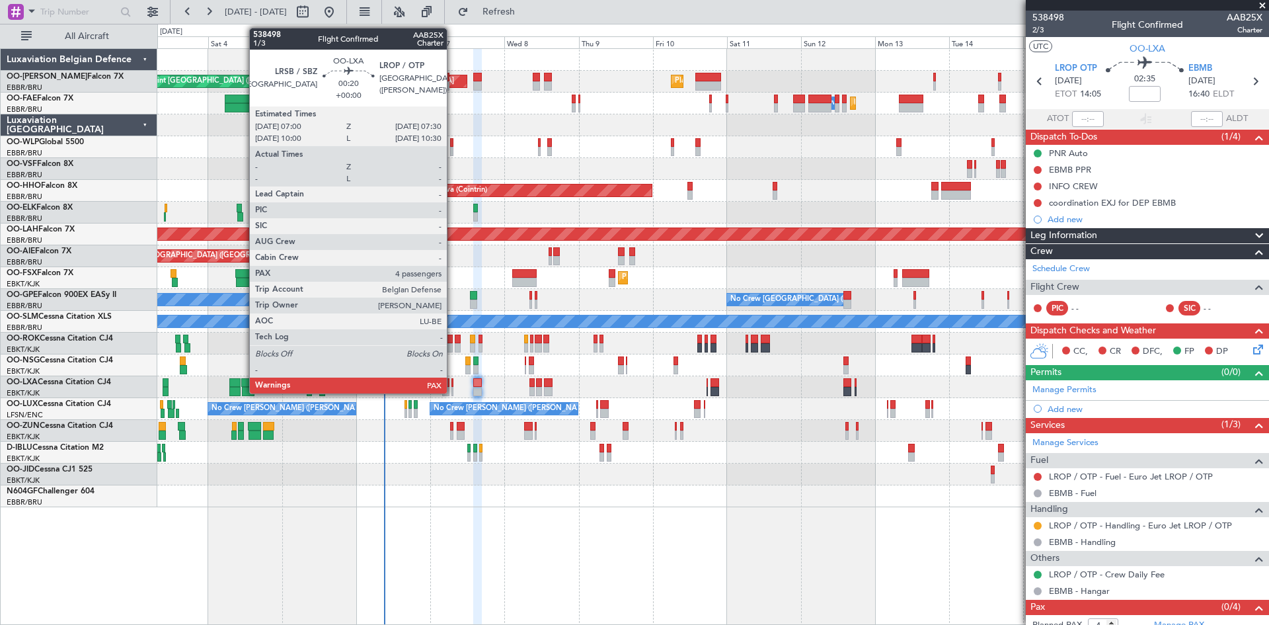
click at [453, 383] on div at bounding box center [453, 382] width 2 height 9
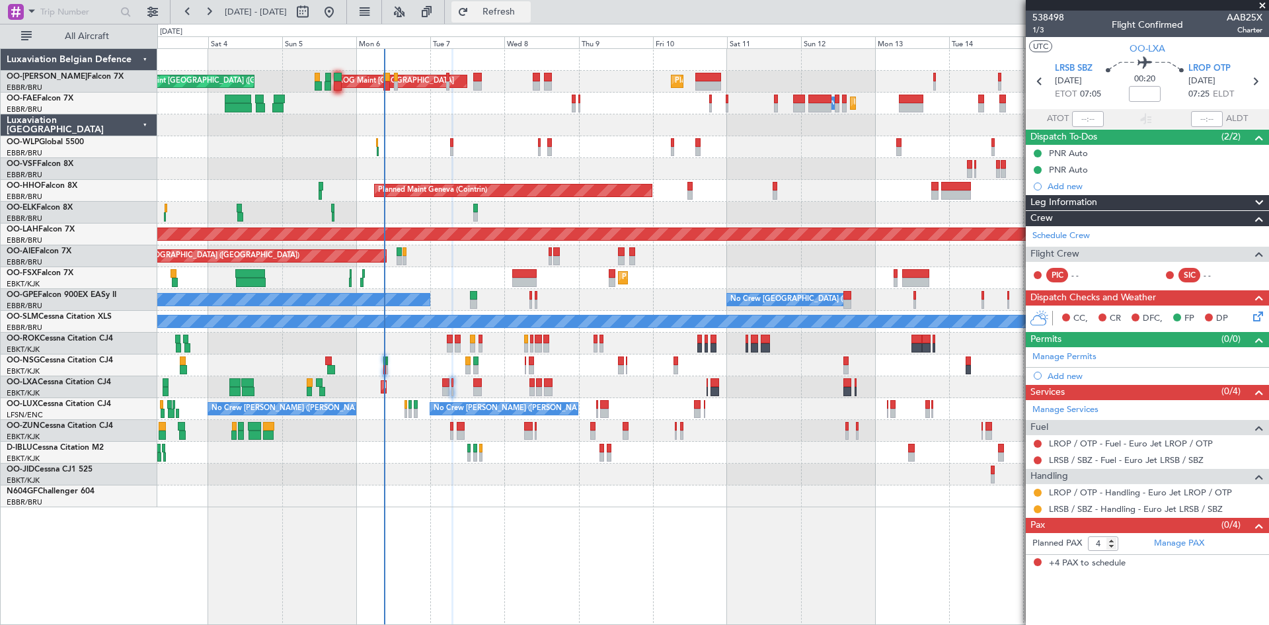
click at [516, 3] on button "Refresh" at bounding box center [491, 11] width 79 height 21
click at [527, 7] on span "Refresh" at bounding box center [499, 11] width 56 height 9
click at [1078, 65] on span "LRSB SBZ" at bounding box center [1074, 68] width 38 height 13
click at [1197, 66] on span "LROP OTP" at bounding box center [1210, 68] width 42 height 13
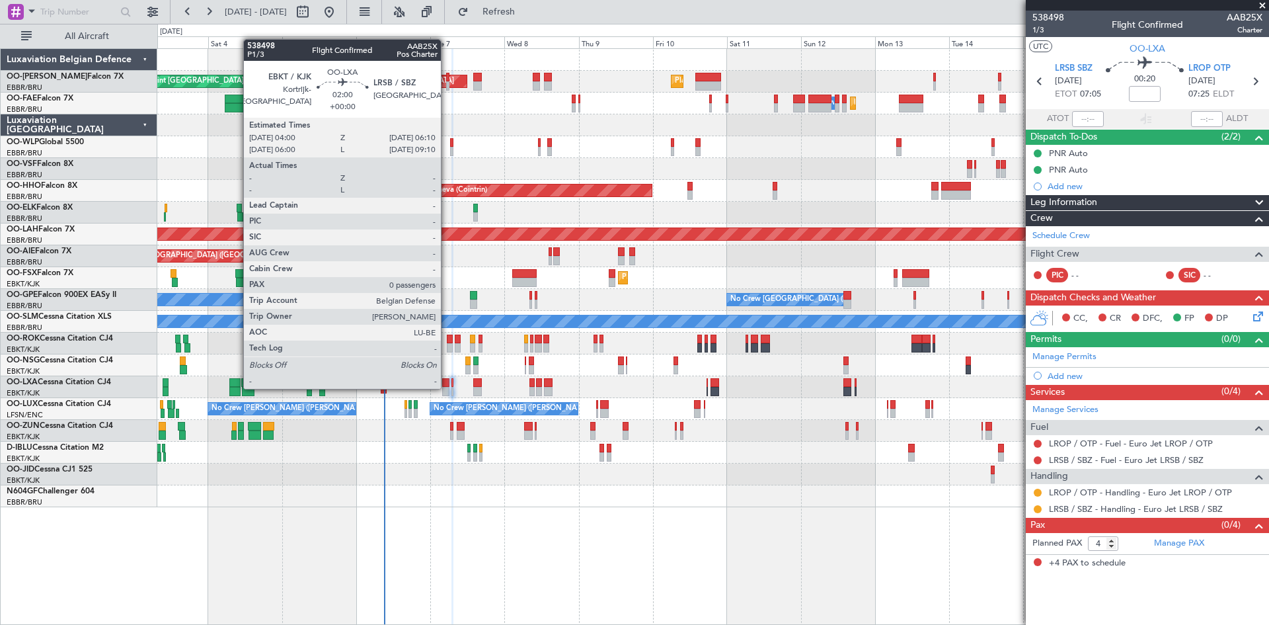
click at [447, 387] on div at bounding box center [445, 391] width 7 height 9
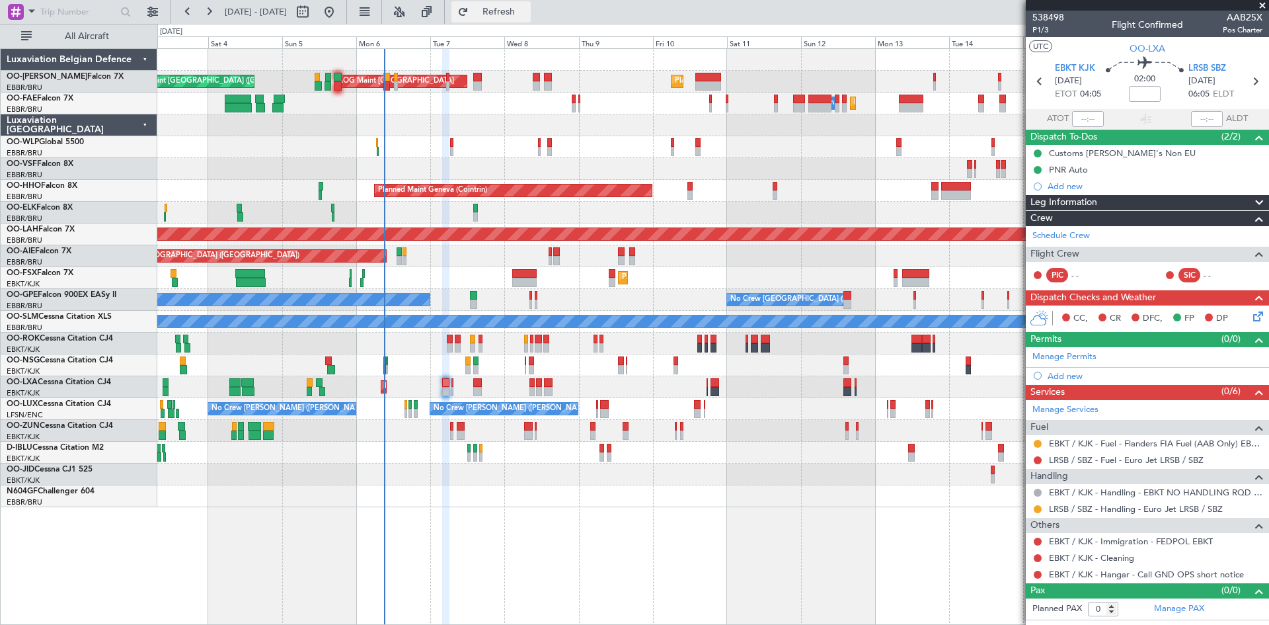
click at [527, 14] on span "Refresh" at bounding box center [499, 11] width 56 height 9
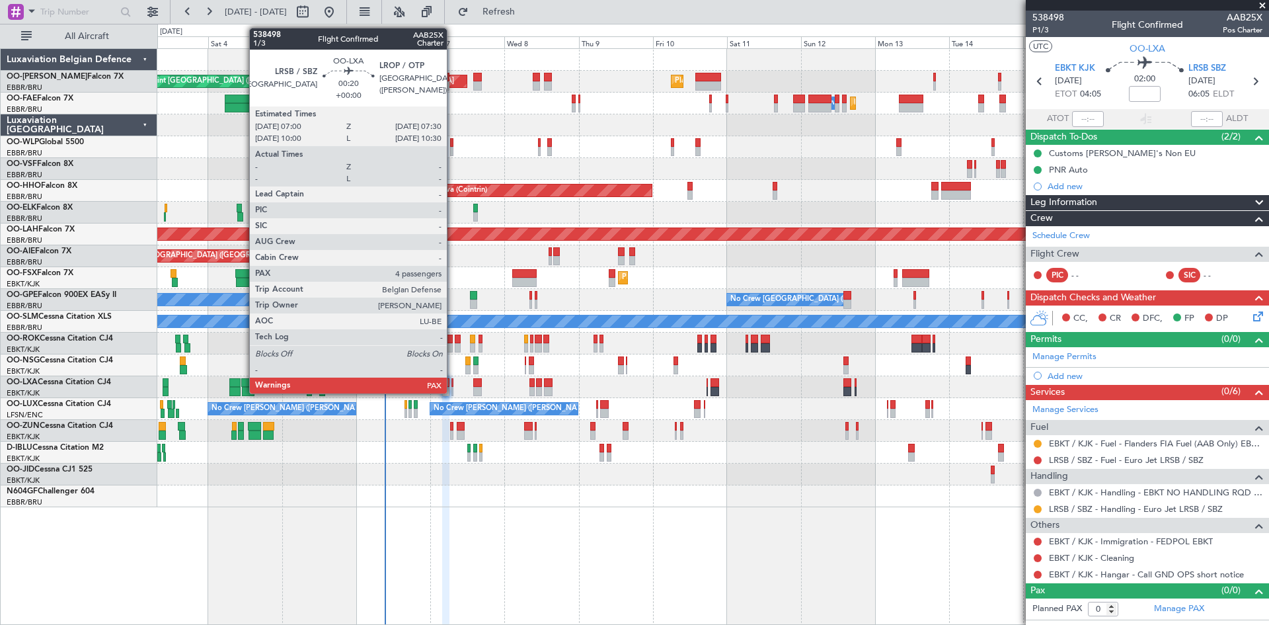
click at [453, 388] on div at bounding box center [453, 391] width 2 height 9
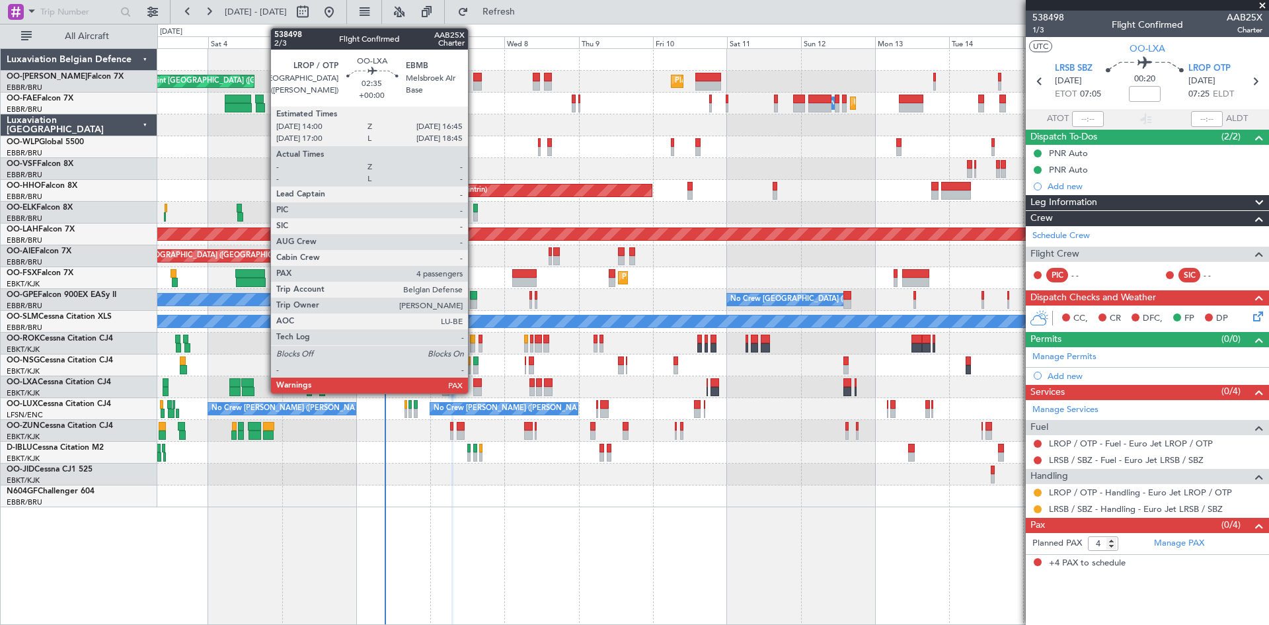
click at [474, 383] on div at bounding box center [477, 382] width 9 height 9
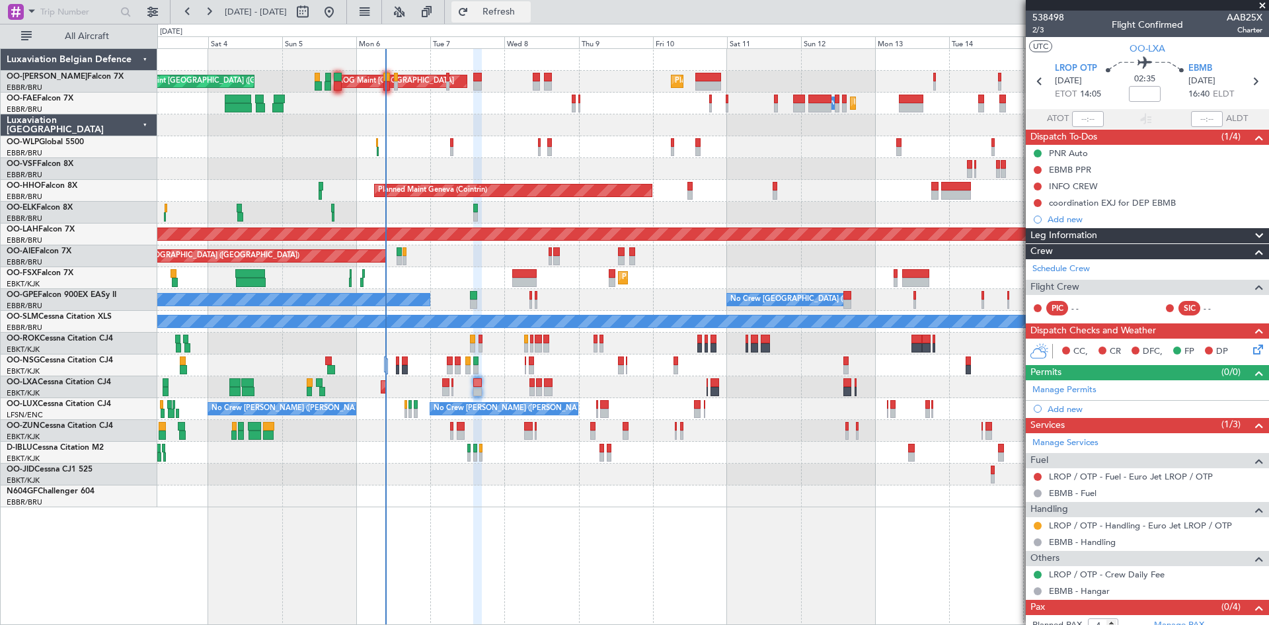
click at [521, 16] on span "Refresh" at bounding box center [499, 11] width 56 height 9
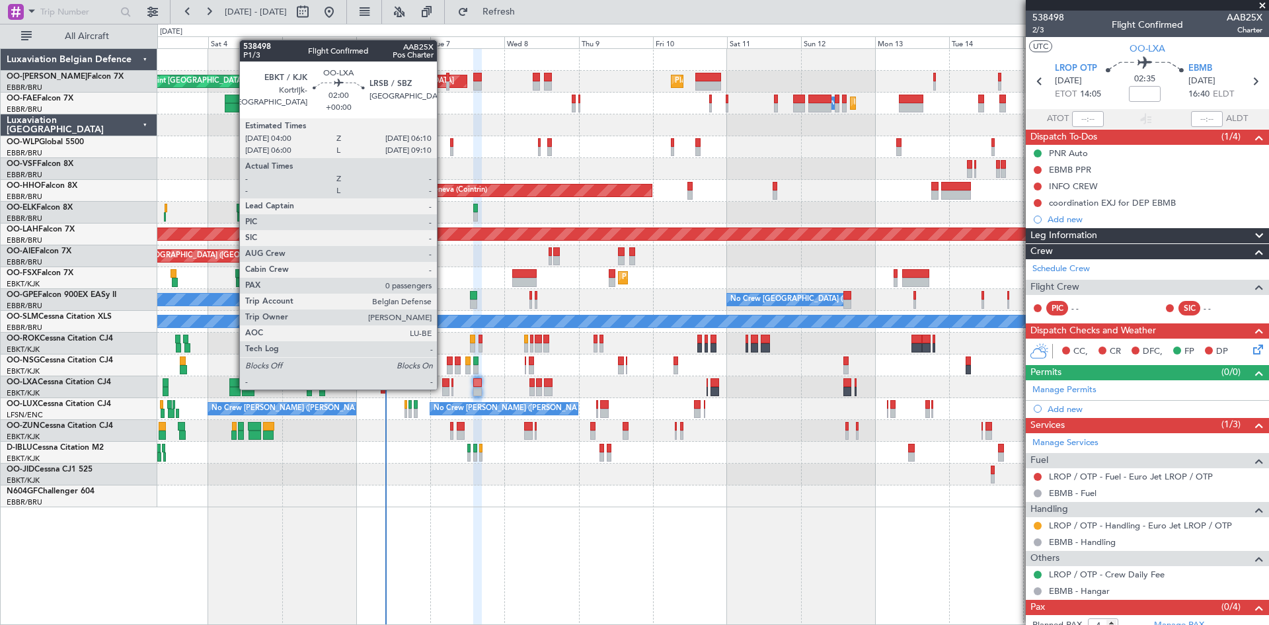
click at [443, 388] on div at bounding box center [445, 391] width 7 height 9
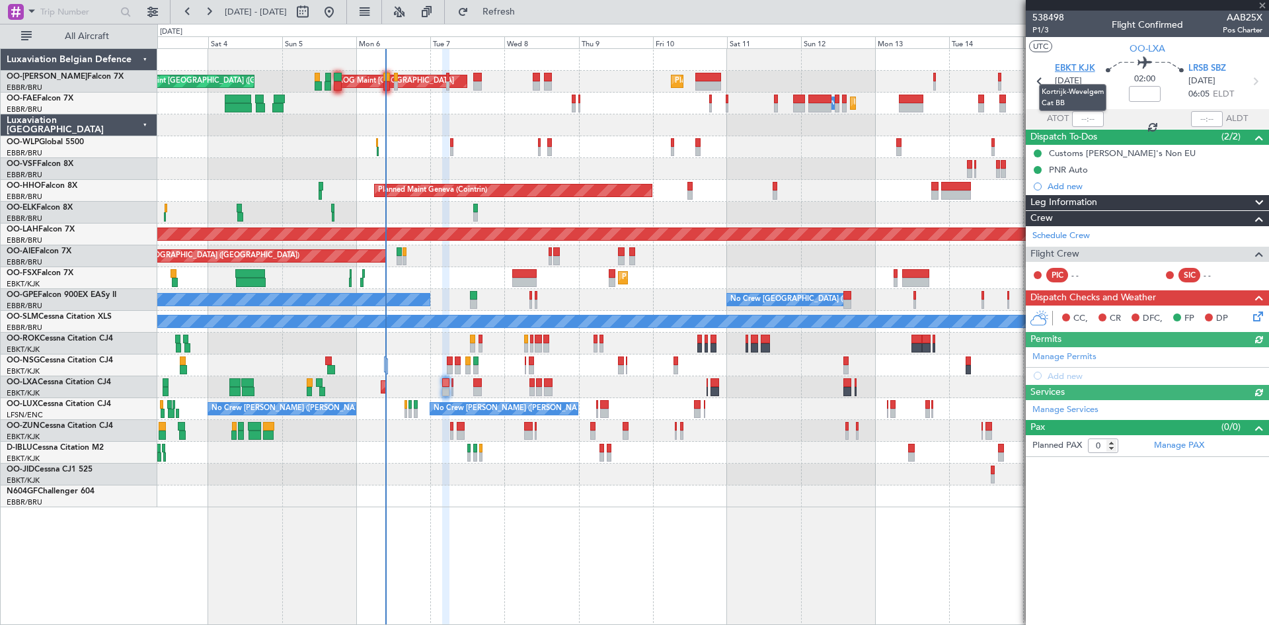
click at [1089, 63] on span "EBKT KJK" at bounding box center [1075, 68] width 40 height 13
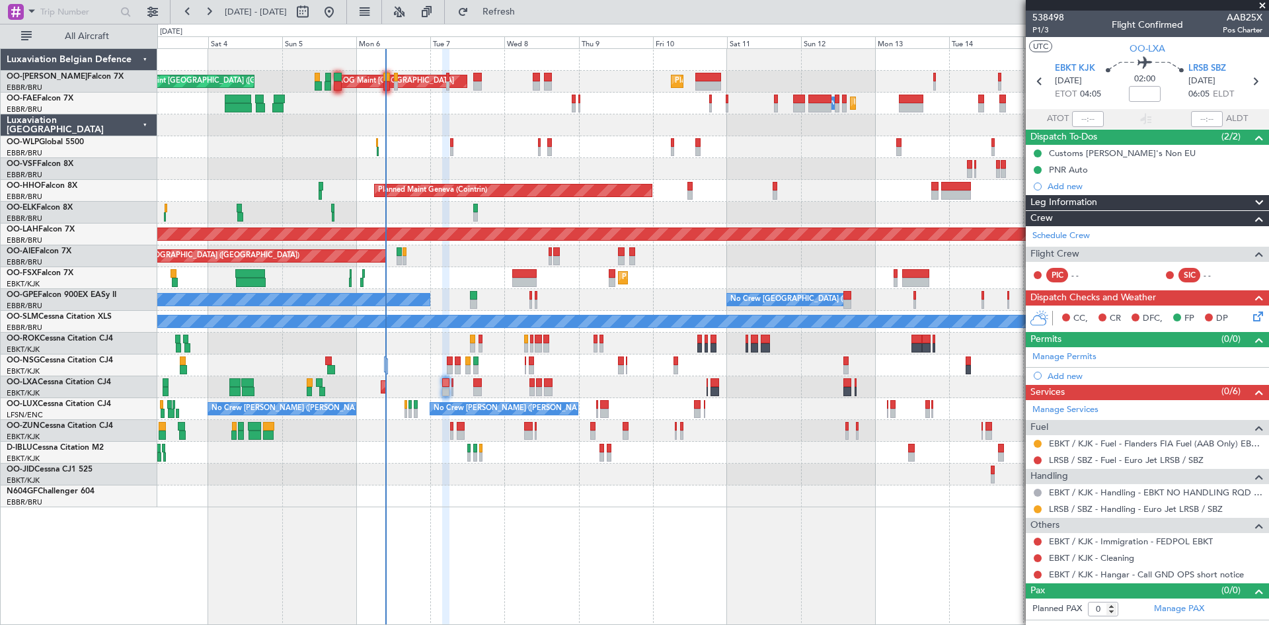
click at [1253, 319] on icon at bounding box center [1256, 314] width 11 height 11
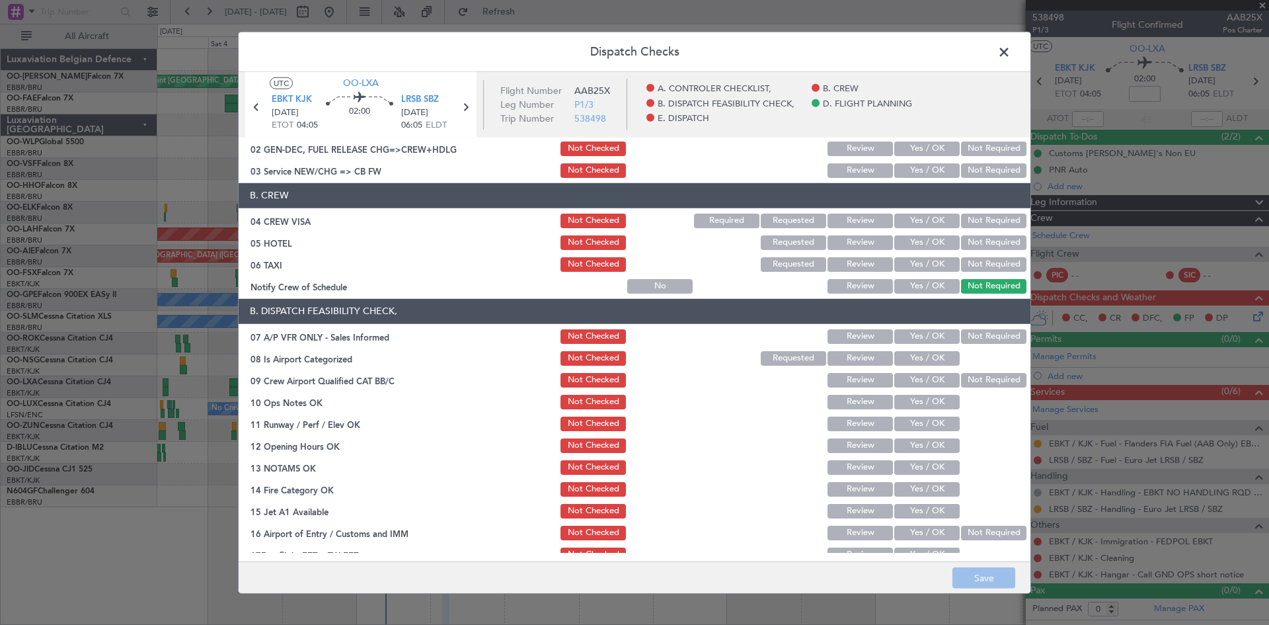
scroll to position [66, 0]
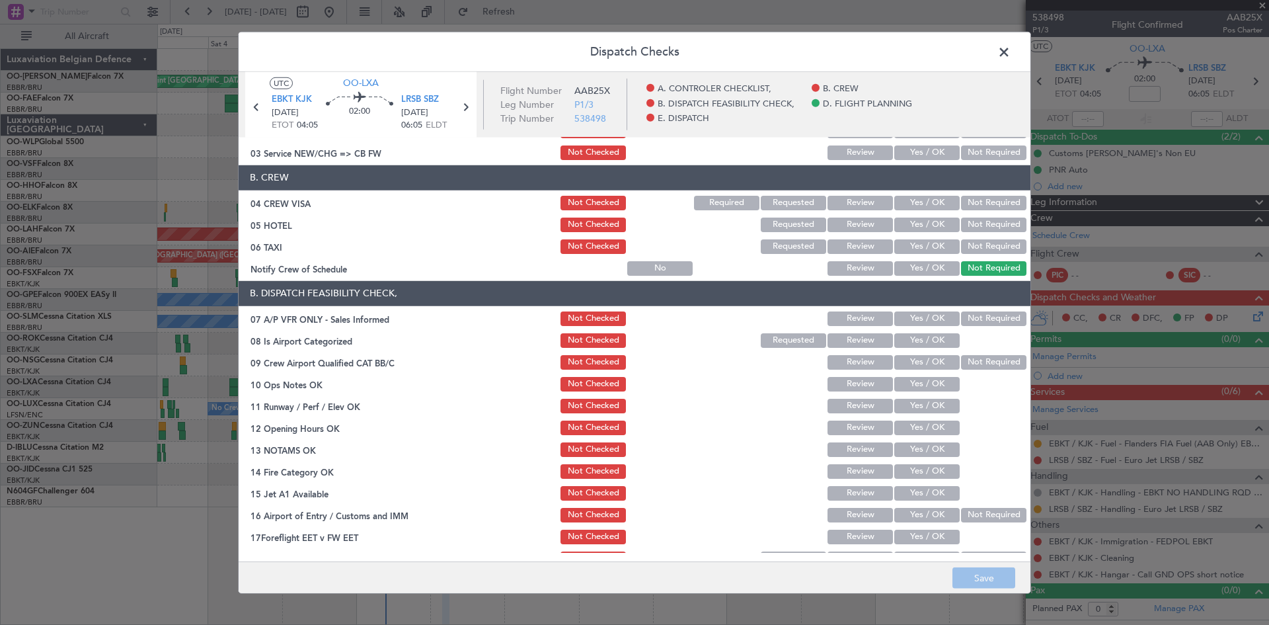
click at [986, 319] on button "Not Required" at bounding box center [993, 318] width 65 height 15
click at [922, 342] on button "Yes / OK" at bounding box center [926, 340] width 65 height 15
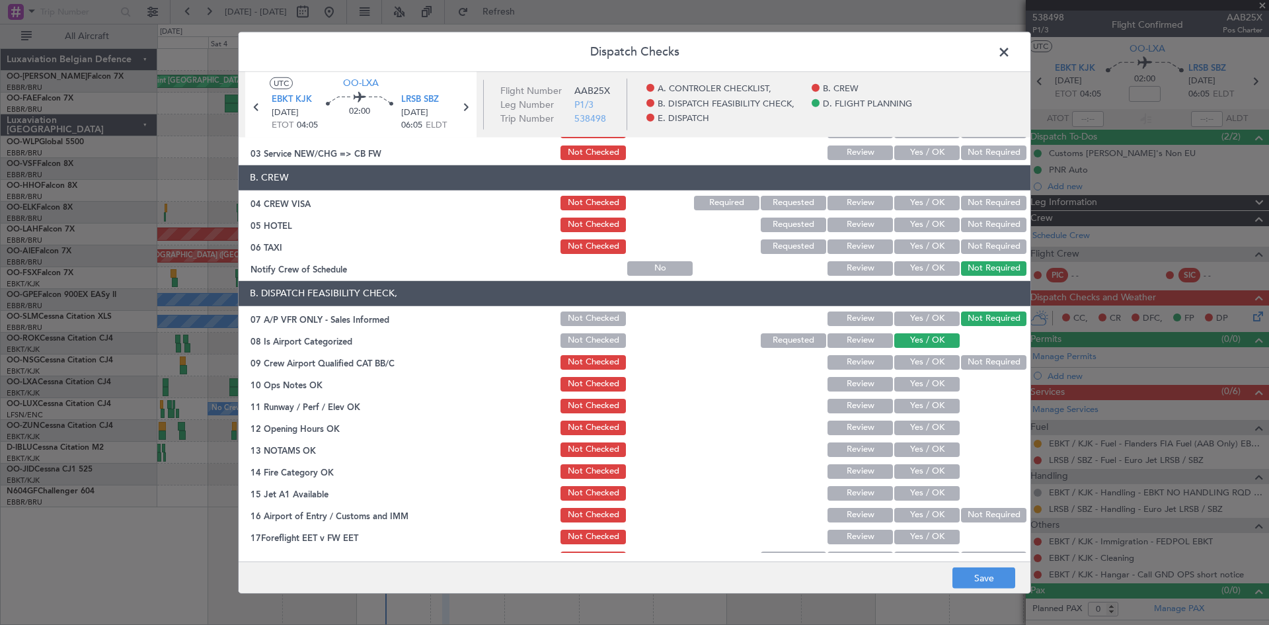
click at [918, 355] on button "Yes / OK" at bounding box center [926, 362] width 65 height 15
click at [567, 367] on button "Not Checked" at bounding box center [593, 362] width 65 height 15
click at [922, 382] on button "Yes / OK" at bounding box center [926, 384] width 65 height 15
click at [922, 400] on button "Yes / OK" at bounding box center [926, 406] width 65 height 15
click at [921, 427] on button "Yes / OK" at bounding box center [926, 427] width 65 height 15
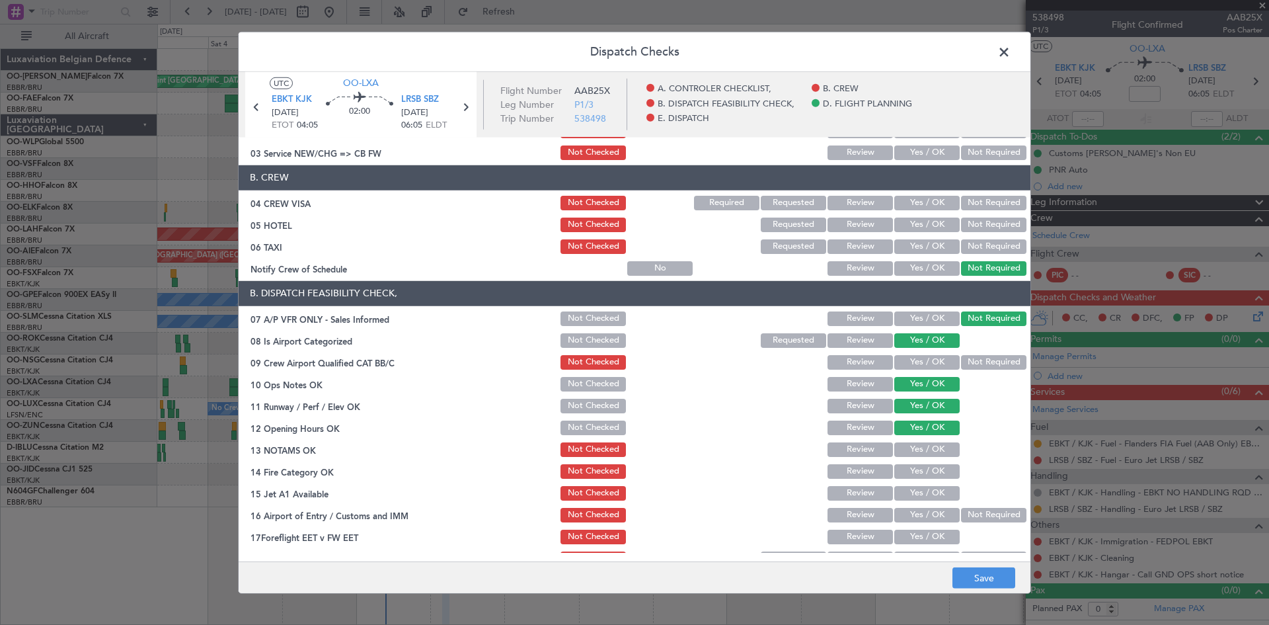
click at [918, 455] on button "Yes / OK" at bounding box center [926, 449] width 65 height 15
drag, startPoint x: 911, startPoint y: 483, endPoint x: 911, endPoint y: 492, distance: 9.3
click at [911, 485] on section "B. DISPATCH FEASIBILITY CHECK, 07 A/P VFR ONLY - Sales Informed Not Checked Rev…" at bounding box center [635, 424] width 792 height 287
click at [915, 472] on button "Yes / OK" at bounding box center [926, 471] width 65 height 15
click at [915, 493] on button "Yes / OK" at bounding box center [926, 493] width 65 height 15
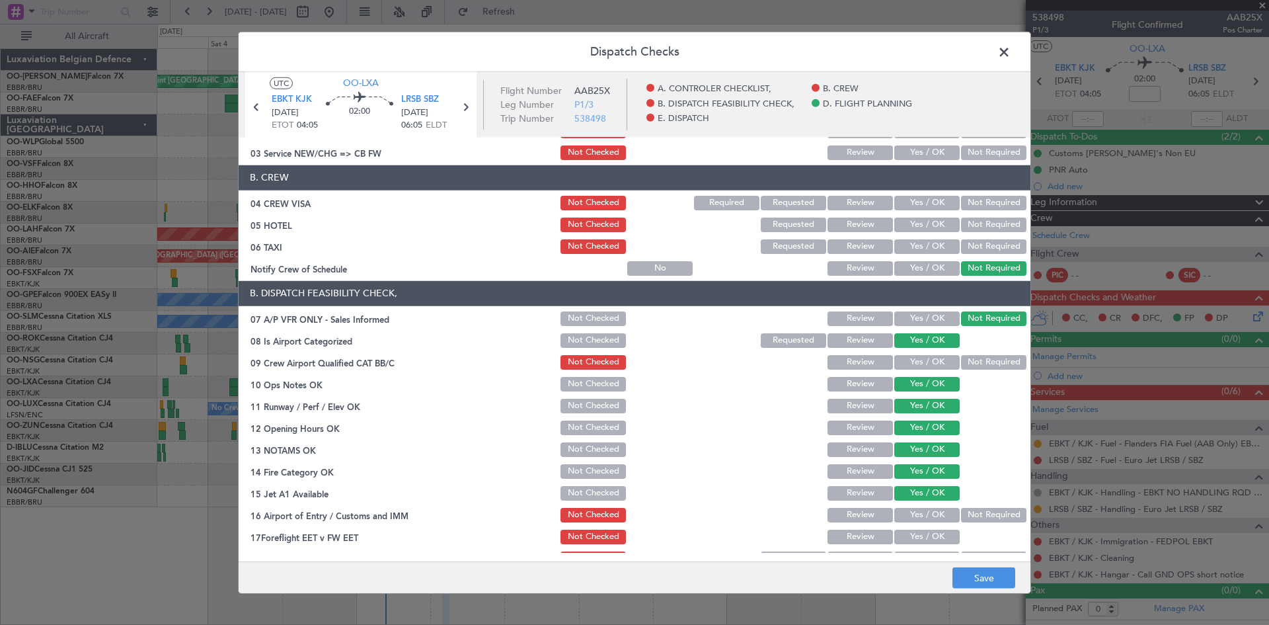
click at [915, 507] on div "Yes / OK" at bounding box center [925, 515] width 67 height 19
click at [916, 514] on button "Yes / OK" at bounding box center [926, 515] width 65 height 15
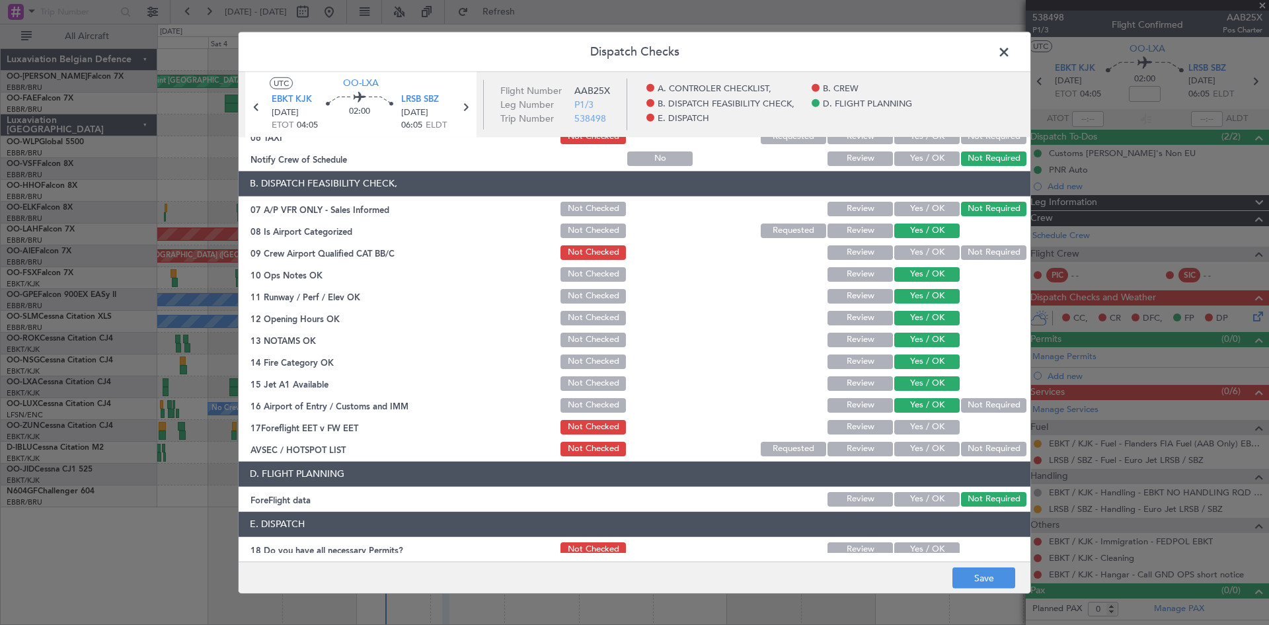
scroll to position [198, 0]
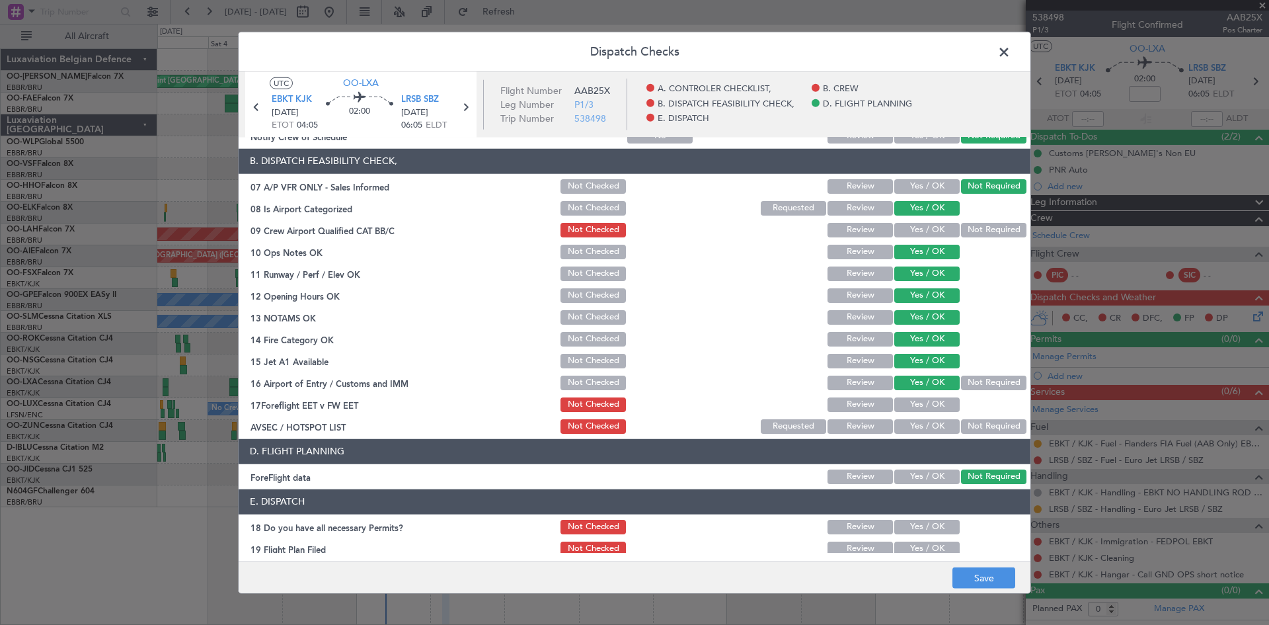
click at [970, 380] on button "Not Required" at bounding box center [993, 382] width 65 height 15
drag, startPoint x: 937, startPoint y: 423, endPoint x: 931, endPoint y: 436, distance: 13.6
click at [936, 424] on button "Yes / OK" at bounding box center [926, 426] width 65 height 15
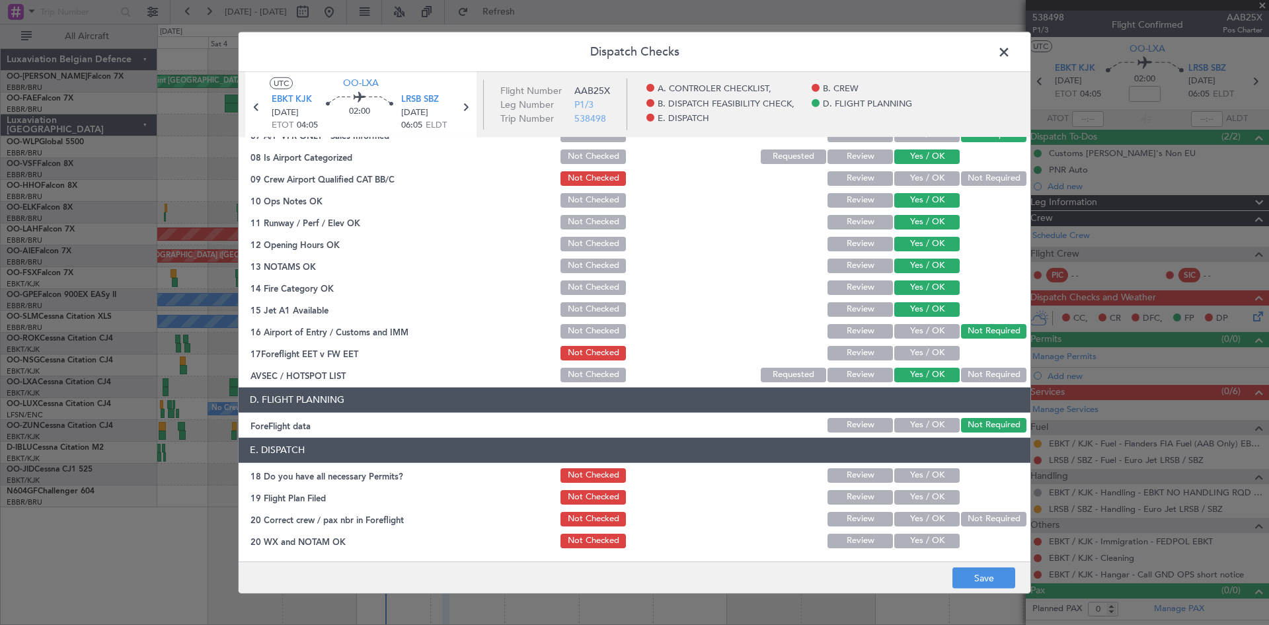
click at [933, 424] on button "Yes / OK" at bounding box center [926, 425] width 65 height 15
click at [917, 545] on button "Yes / OK" at bounding box center [926, 540] width 65 height 15
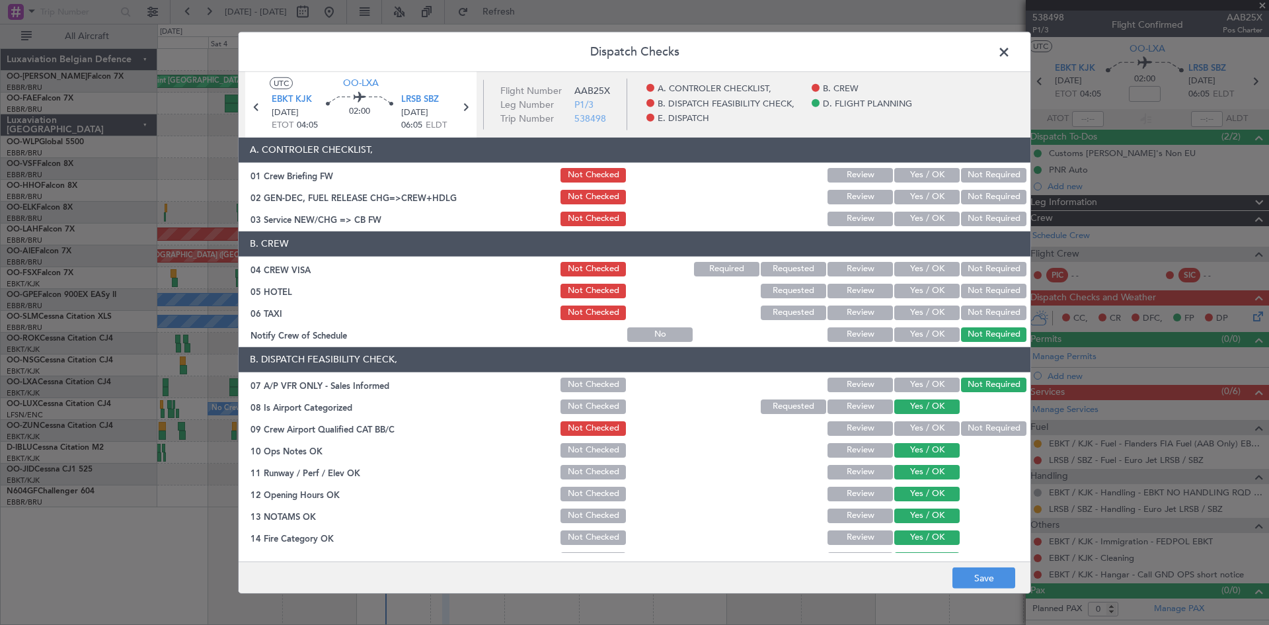
click at [996, 260] on div "Not Required" at bounding box center [992, 269] width 67 height 19
click at [978, 266] on button "Not Required" at bounding box center [993, 269] width 65 height 15
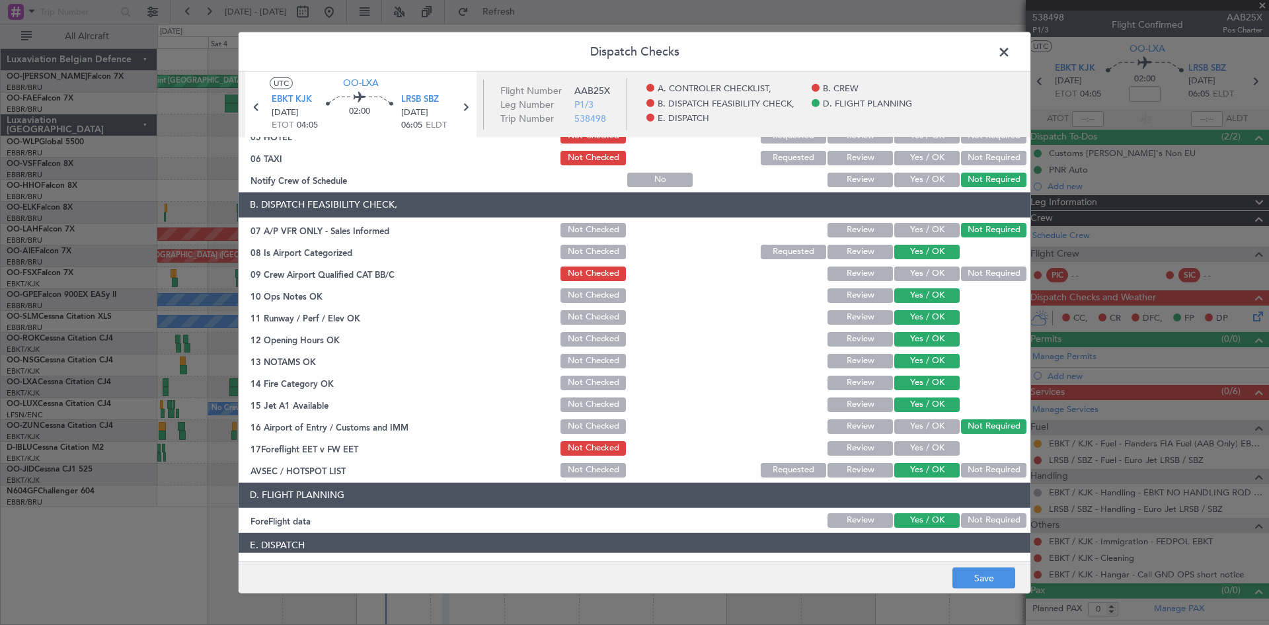
scroll to position [250, 0]
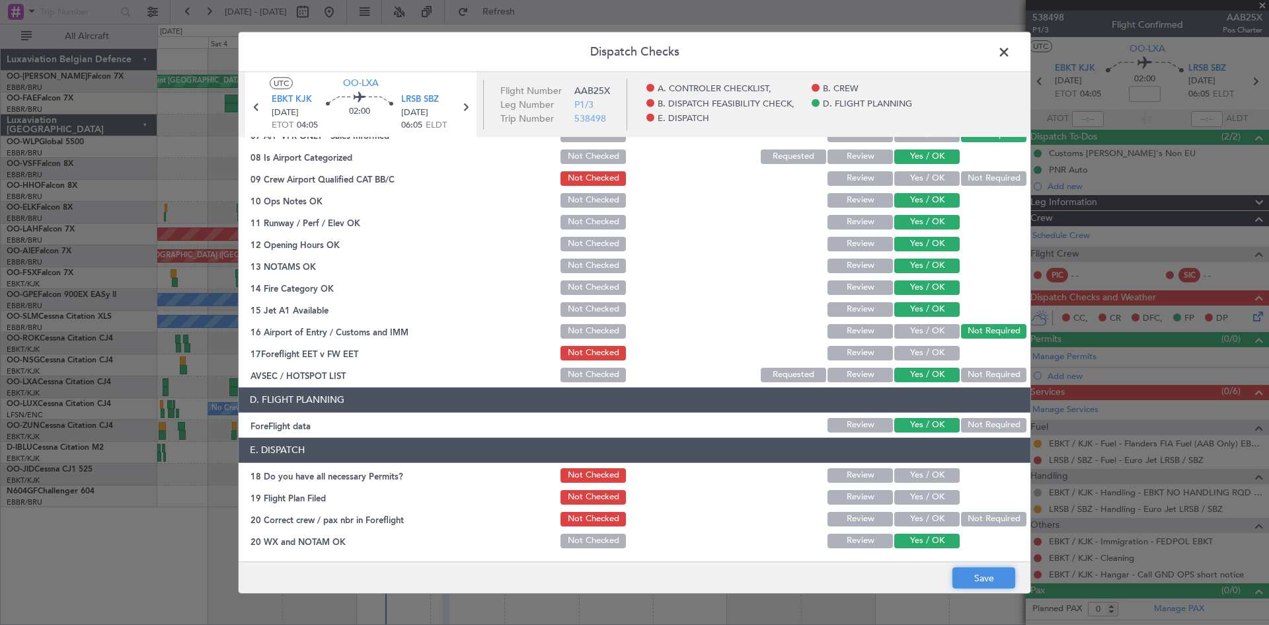
drag, startPoint x: 968, startPoint y: 586, endPoint x: 935, endPoint y: 571, distance: 37.0
click at [965, 585] on button "Save" at bounding box center [984, 577] width 63 height 21
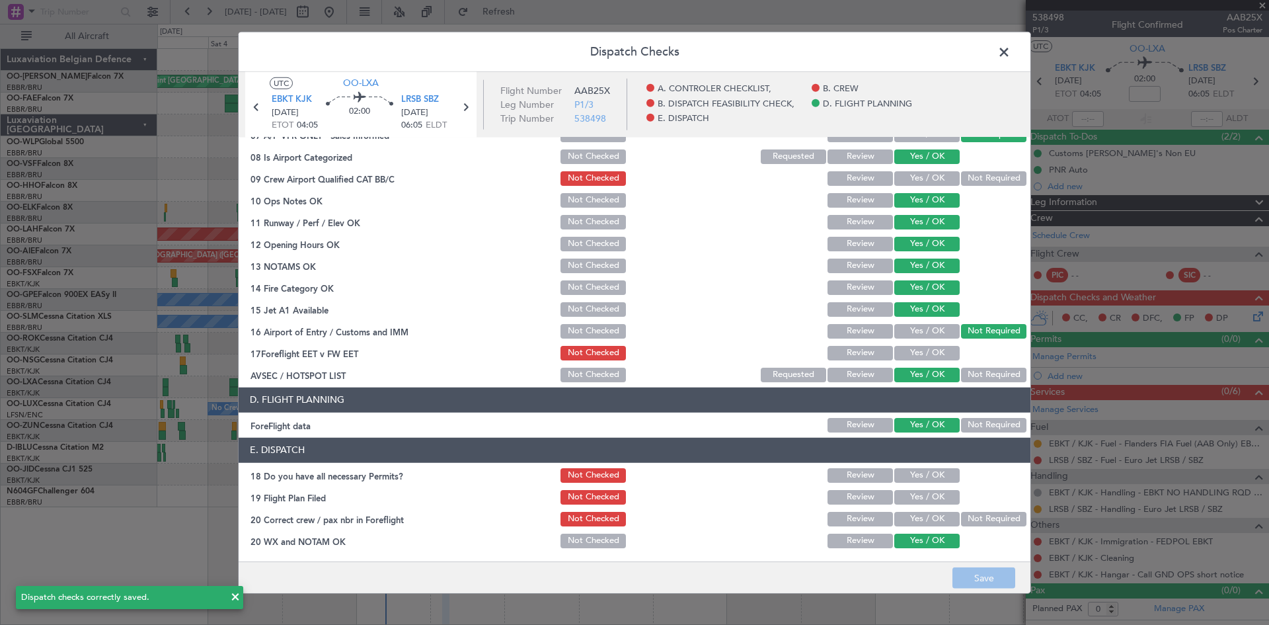
scroll to position [0, 0]
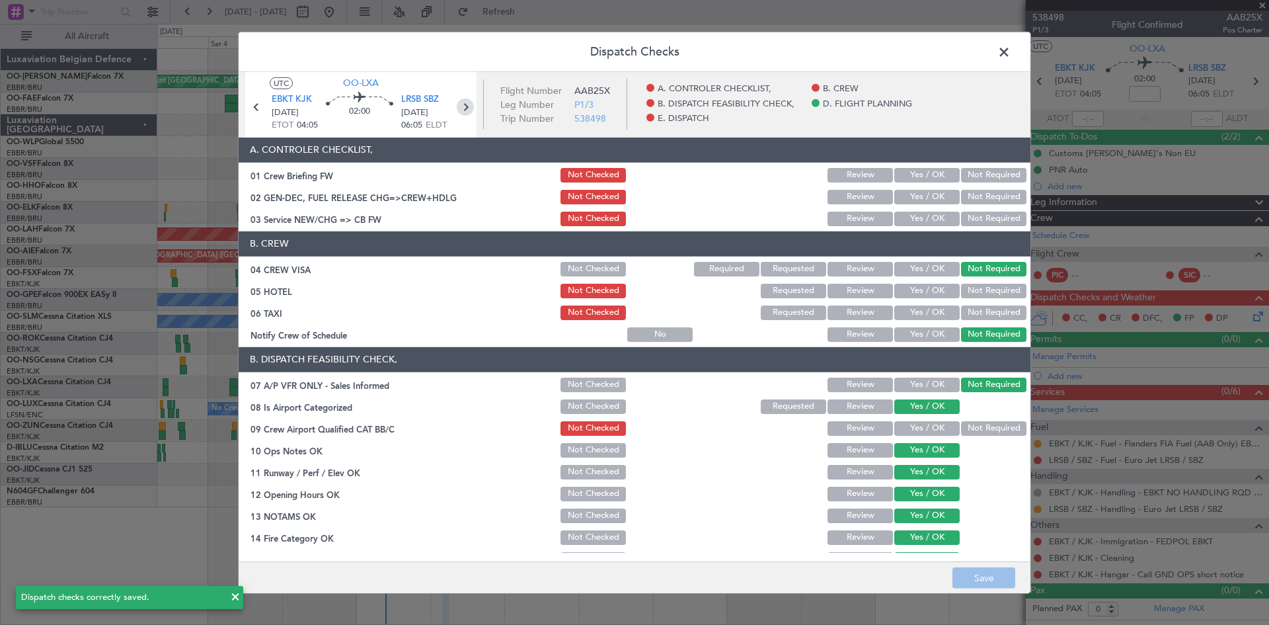
click at [465, 104] on icon at bounding box center [465, 106] width 17 height 17
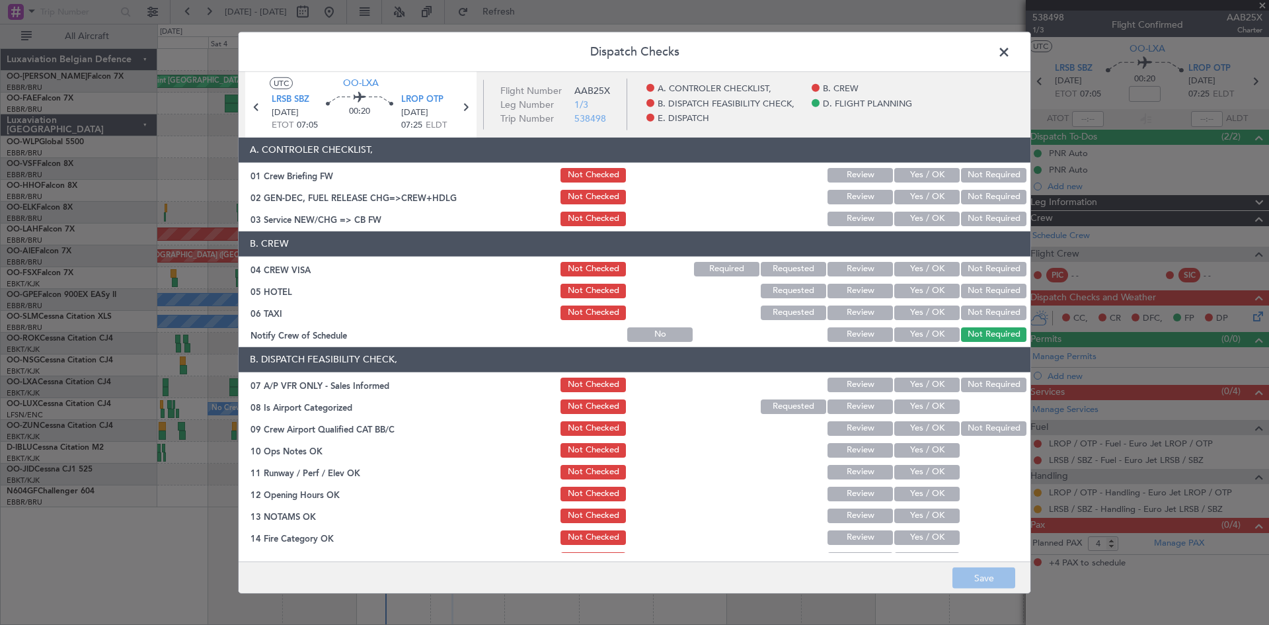
click at [986, 269] on button "Not Required" at bounding box center [993, 269] width 65 height 15
click at [990, 575] on button "Save" at bounding box center [984, 577] width 63 height 21
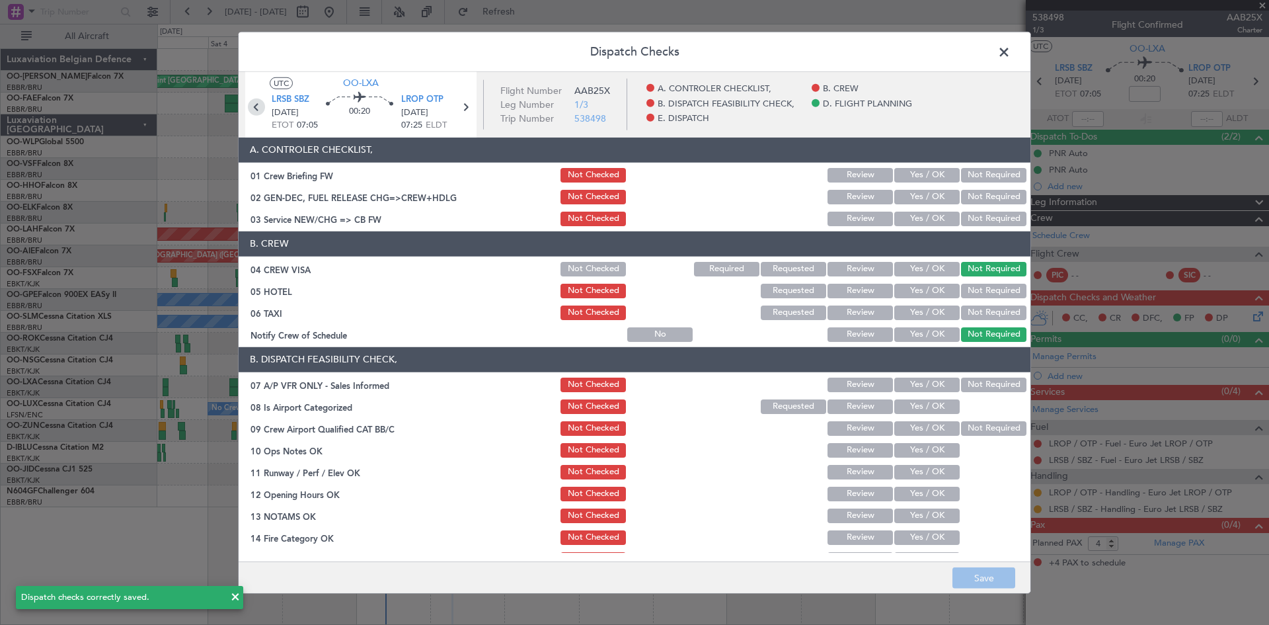
click at [259, 104] on icon at bounding box center [256, 106] width 17 height 17
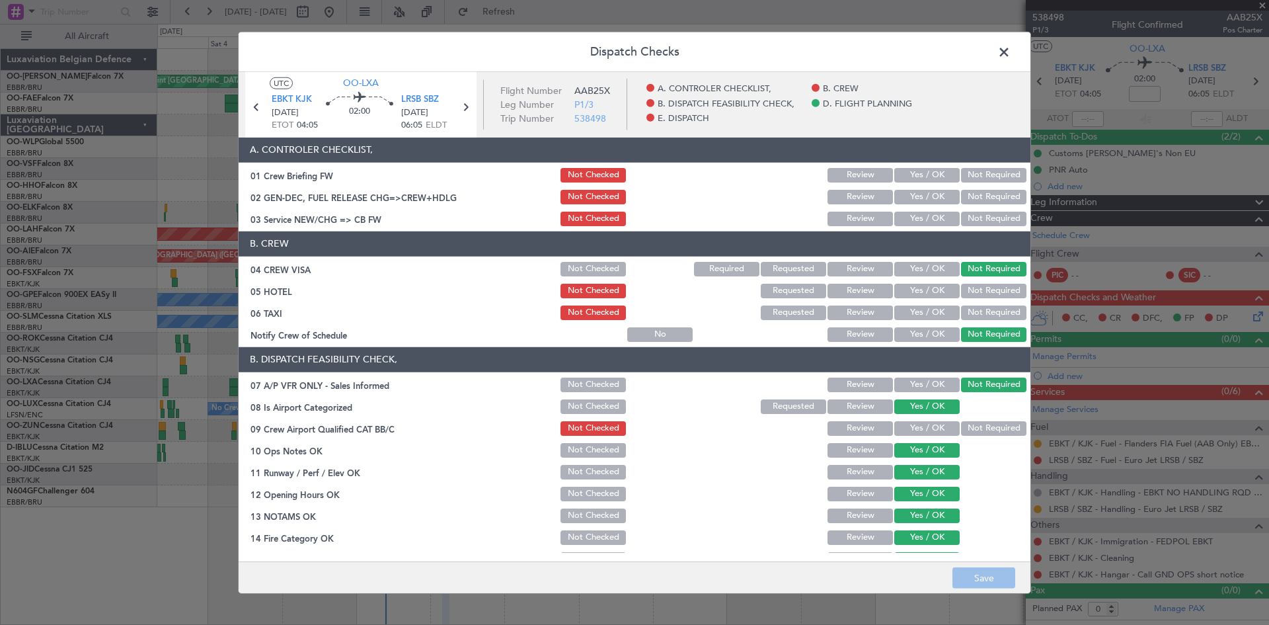
click at [982, 292] on button "Not Required" at bounding box center [993, 291] width 65 height 15
click at [973, 572] on button "Save" at bounding box center [984, 577] width 63 height 21
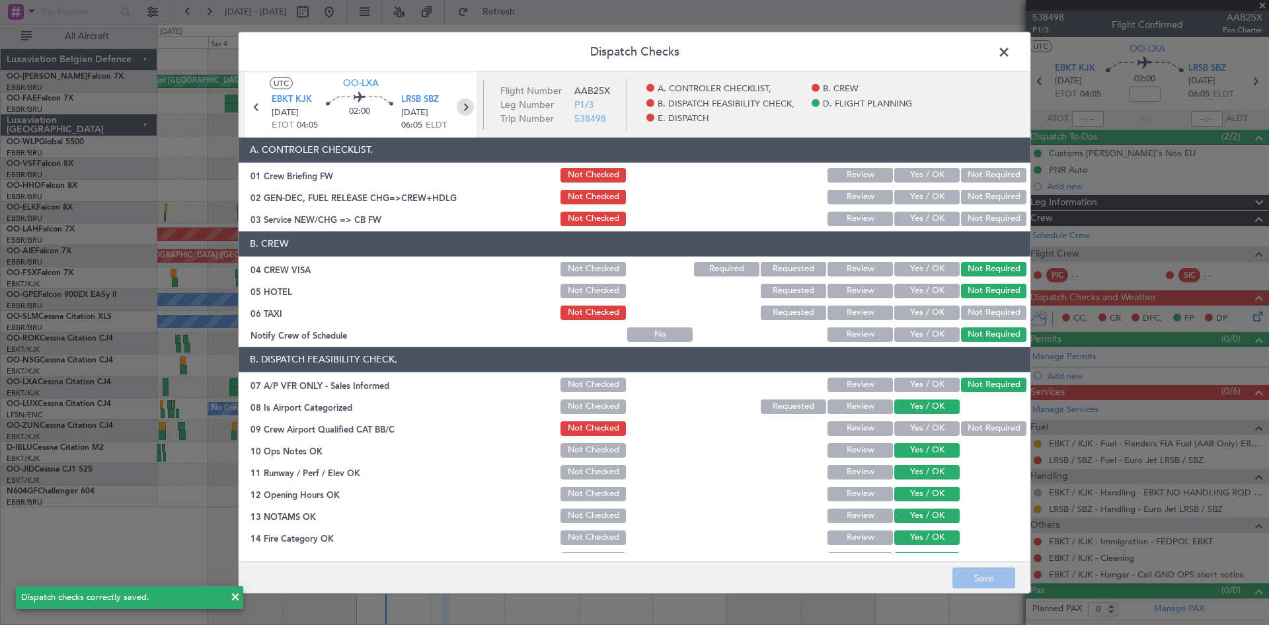
click at [464, 106] on icon at bounding box center [465, 106] width 17 height 17
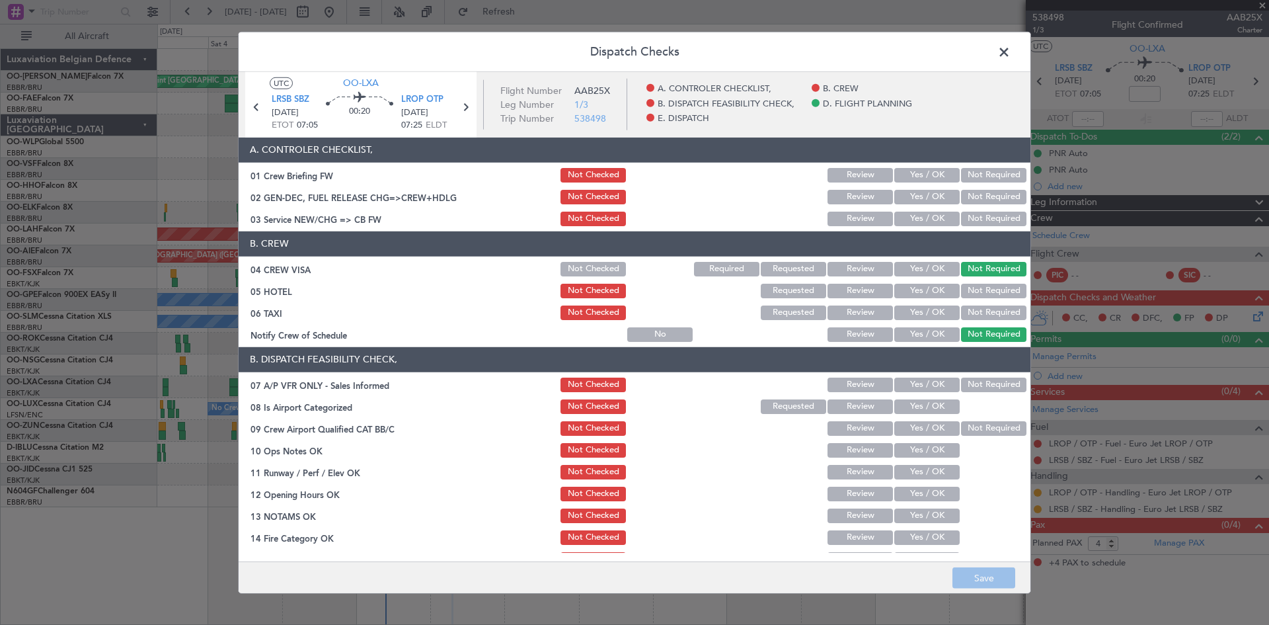
click at [976, 311] on button "Not Required" at bounding box center [993, 312] width 65 height 15
click at [998, 381] on button "Not Required" at bounding box center [993, 384] width 65 height 15
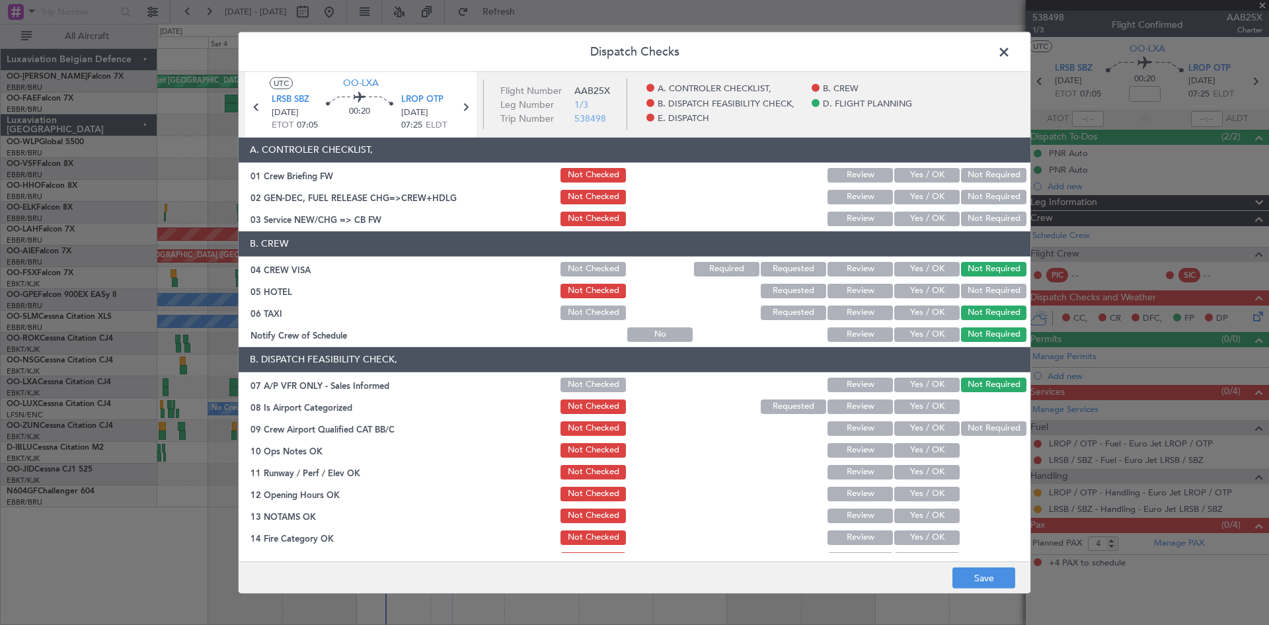
click at [935, 405] on button "Yes / OK" at bounding box center [926, 406] width 65 height 15
click at [902, 452] on button "Yes / OK" at bounding box center [926, 450] width 65 height 15
click at [906, 472] on button "Yes / OK" at bounding box center [926, 472] width 65 height 15
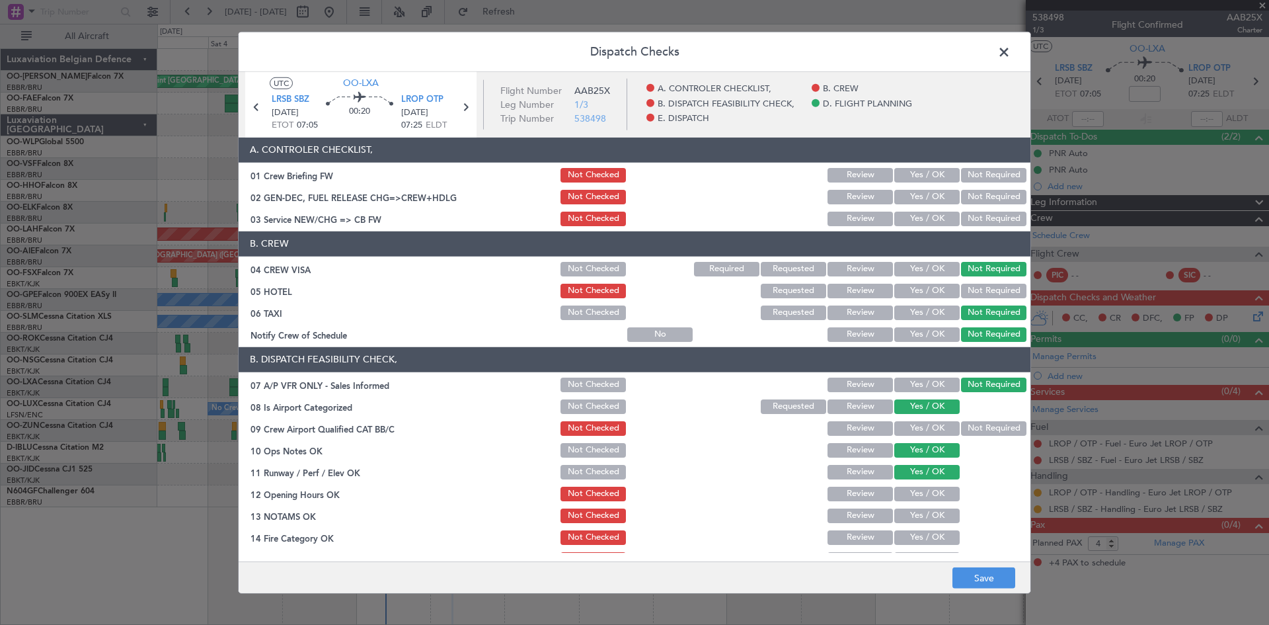
click at [908, 494] on button "Yes / OK" at bounding box center [926, 494] width 65 height 15
click at [911, 515] on button "Yes / OK" at bounding box center [926, 515] width 65 height 15
drag, startPoint x: 912, startPoint y: 539, endPoint x: 912, endPoint y: 547, distance: 8.0
click at [912, 541] on button "Yes / OK" at bounding box center [926, 537] width 65 height 15
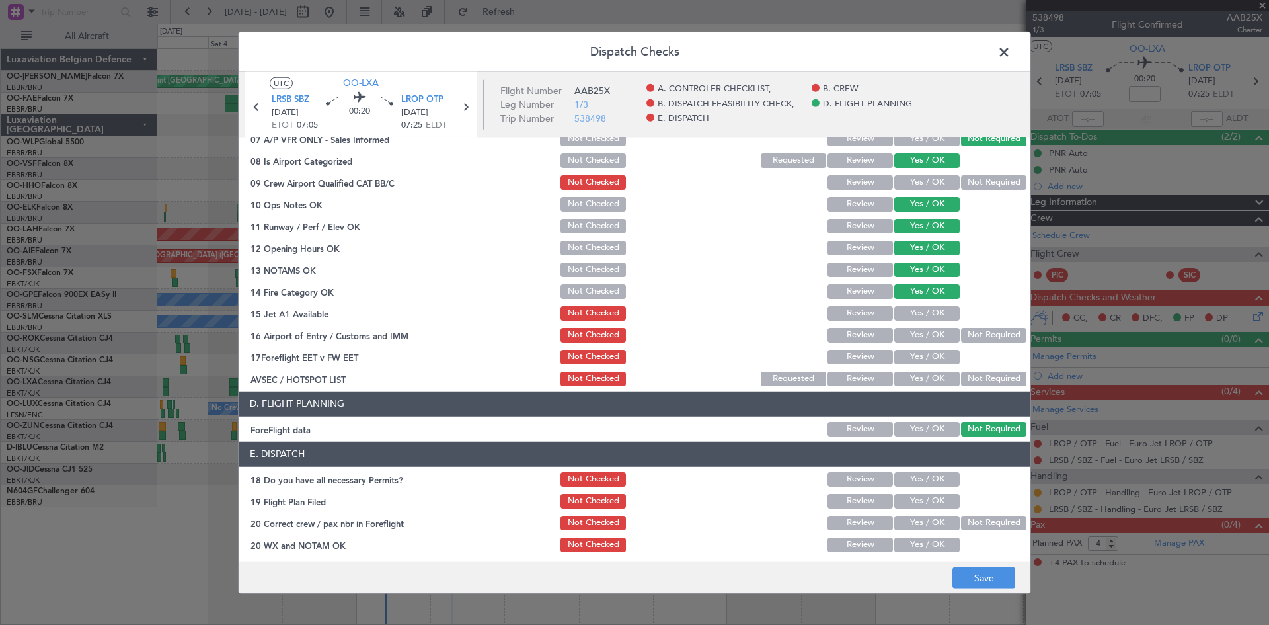
scroll to position [250, 0]
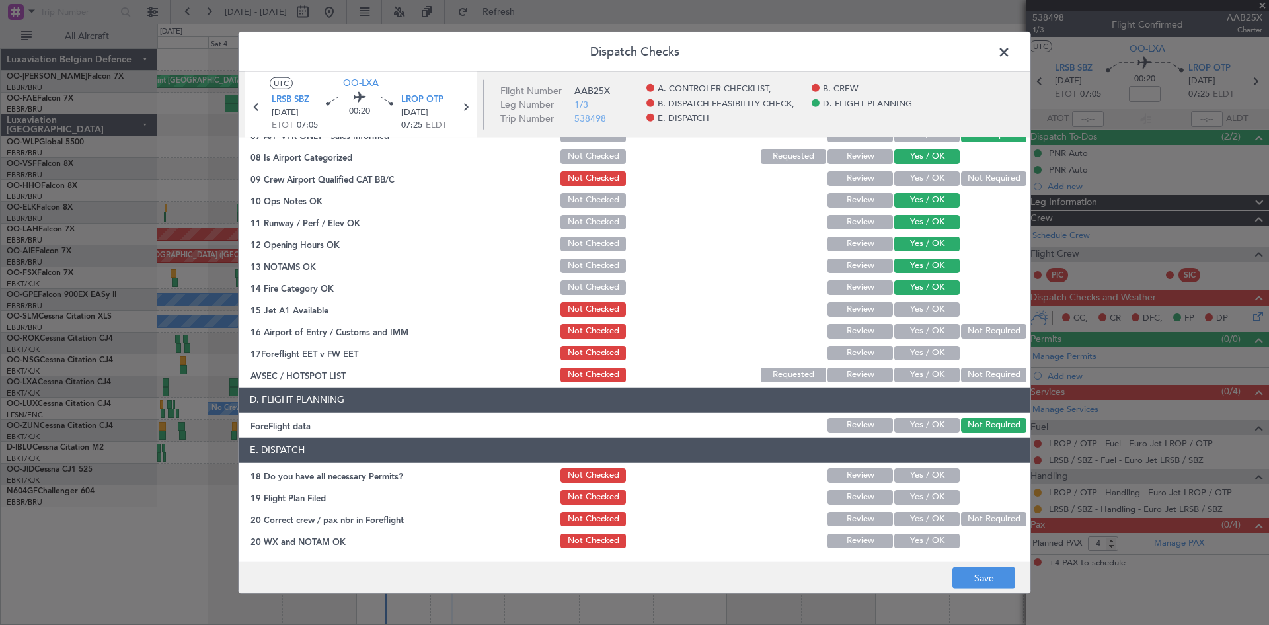
click at [907, 300] on div "Yes / OK" at bounding box center [925, 309] width 67 height 19
click at [907, 310] on button "Yes / OK" at bounding box center [926, 309] width 65 height 15
click at [991, 329] on button "Not Required" at bounding box center [993, 331] width 65 height 15
click at [929, 375] on button "Yes / OK" at bounding box center [926, 375] width 65 height 15
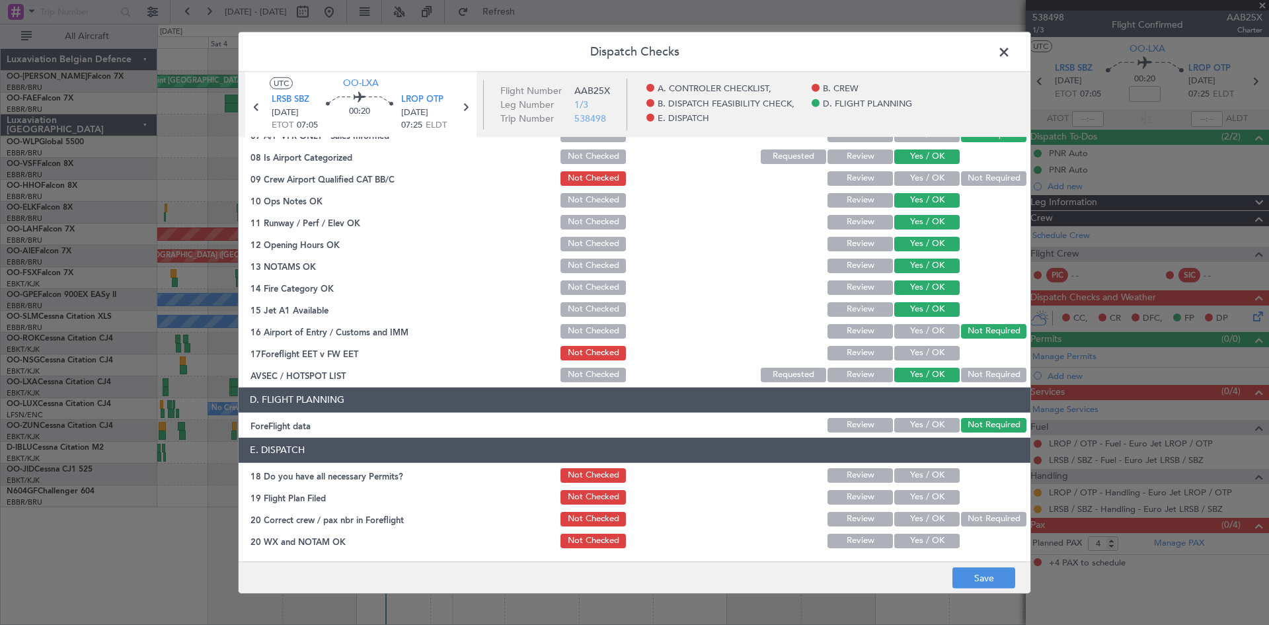
click at [923, 427] on button "Yes / OK" at bounding box center [926, 425] width 65 height 15
click at [918, 538] on button "Yes / OK" at bounding box center [926, 540] width 65 height 15
click at [980, 573] on button "Save" at bounding box center [984, 577] width 63 height 21
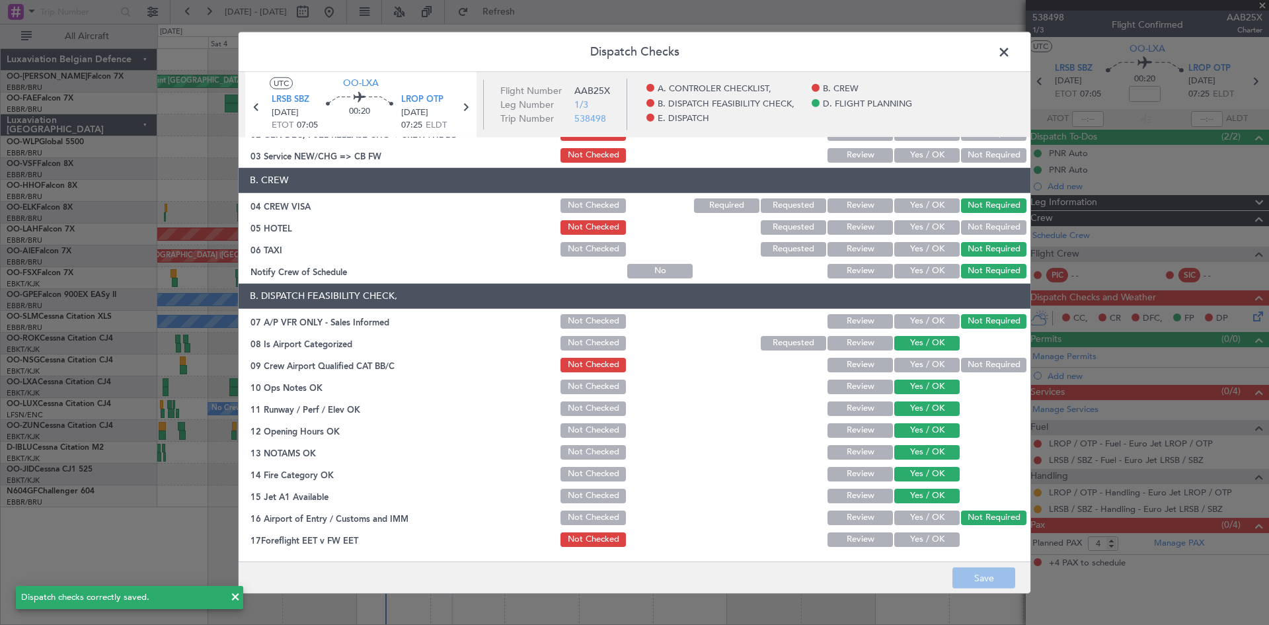
scroll to position [0, 0]
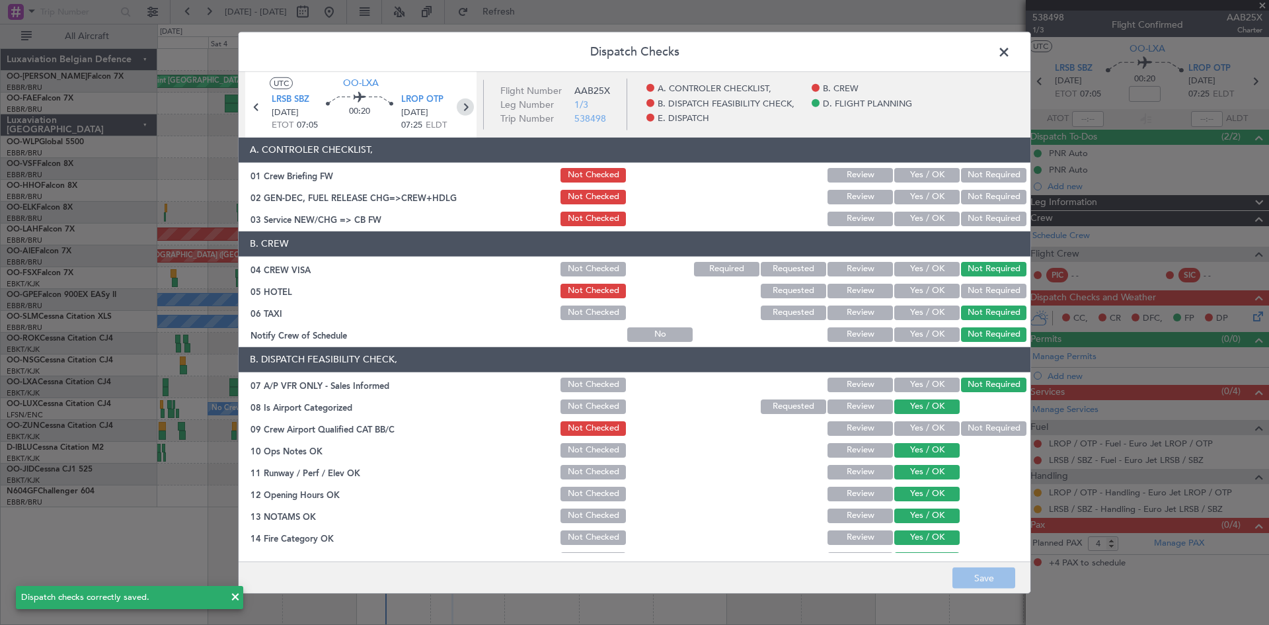
click at [464, 102] on icon at bounding box center [465, 106] width 17 height 17
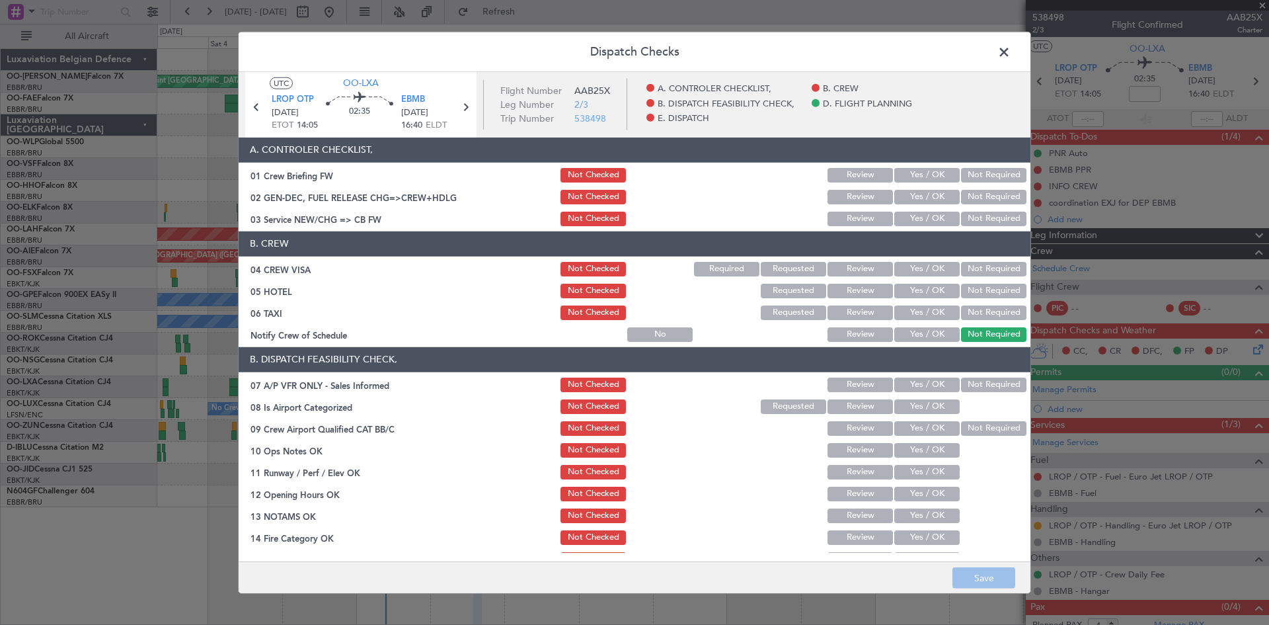
click at [976, 265] on button "Not Required" at bounding box center [993, 269] width 65 height 15
click at [980, 294] on button "Not Required" at bounding box center [993, 291] width 65 height 15
click at [978, 315] on button "Not Required" at bounding box center [993, 312] width 65 height 15
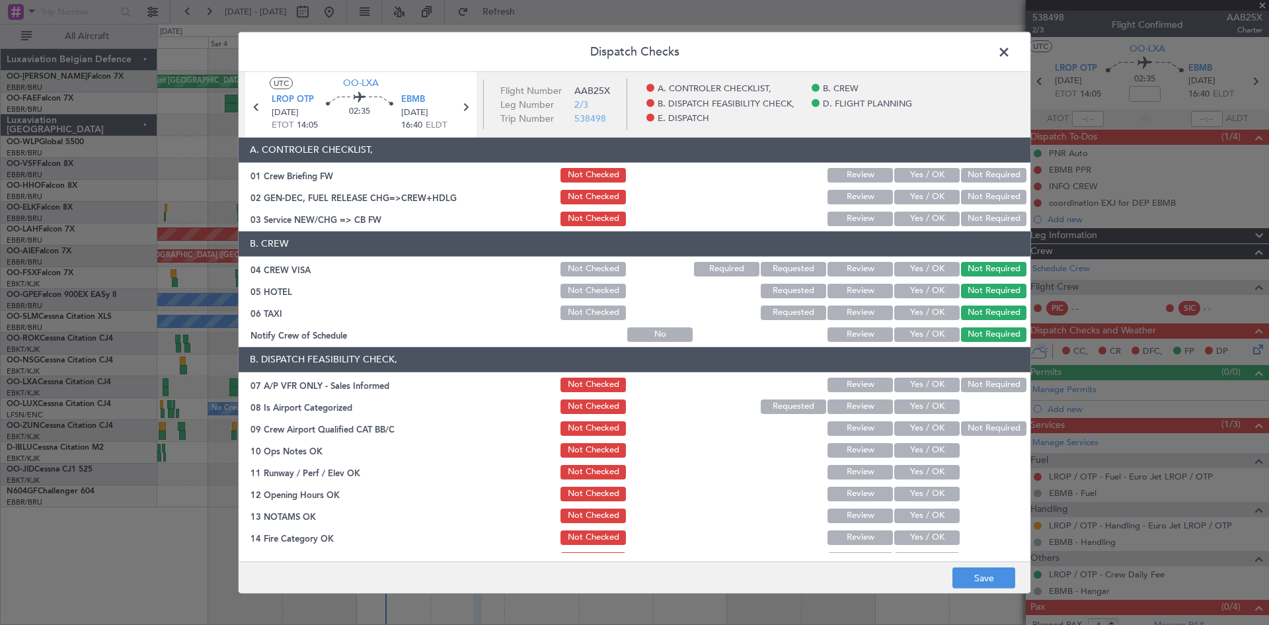
click at [575, 310] on button "Not Checked" at bounding box center [593, 312] width 65 height 15
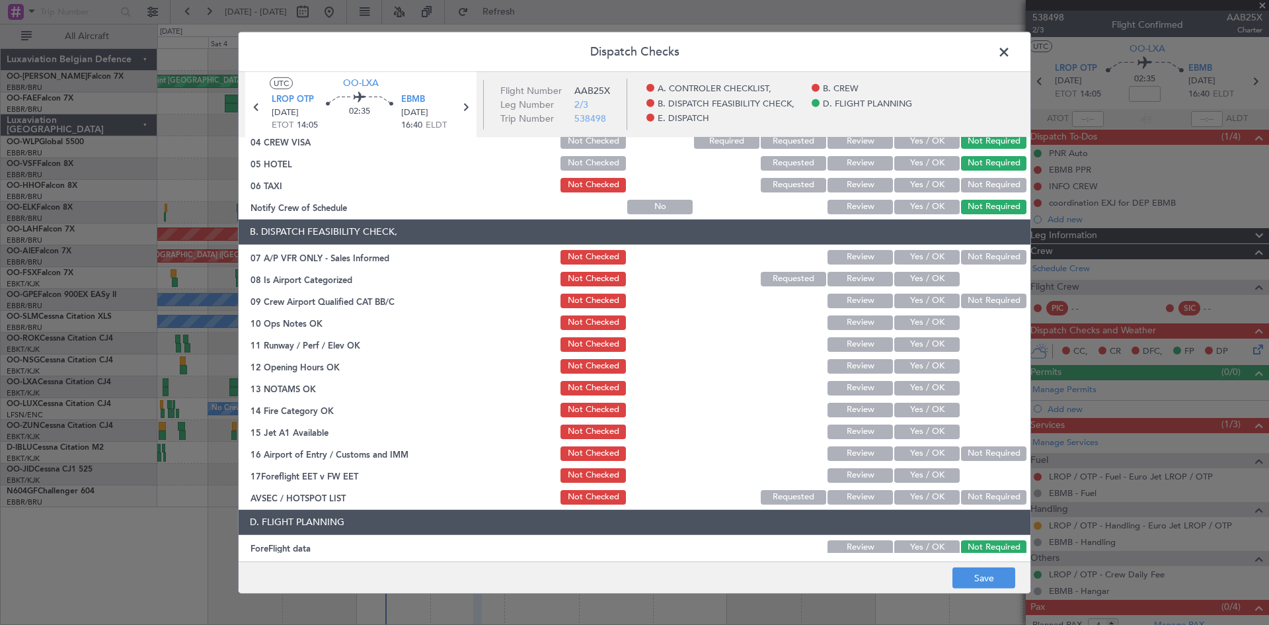
scroll to position [132, 0]
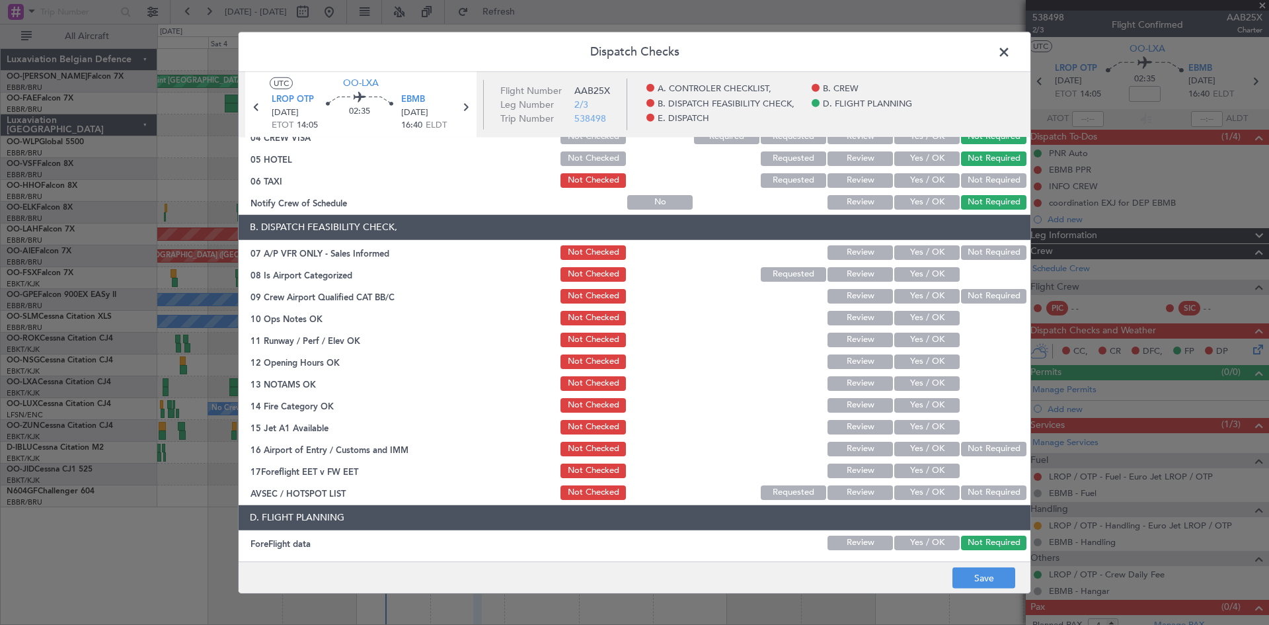
click at [984, 246] on button "Not Required" at bounding box center [993, 252] width 65 height 15
click at [929, 272] on button "Yes / OK" at bounding box center [926, 274] width 65 height 15
click at [918, 311] on button "Yes / OK" at bounding box center [926, 318] width 65 height 15
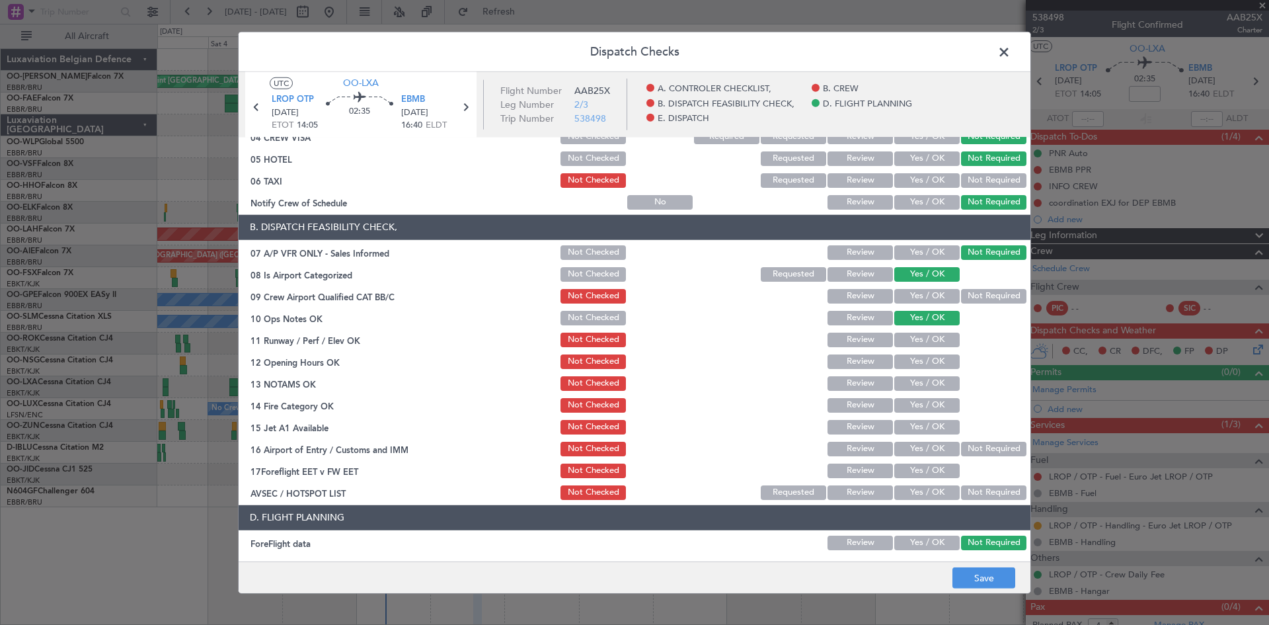
click at [921, 344] on button "Yes / OK" at bounding box center [926, 340] width 65 height 15
click at [924, 366] on button "Yes / OK" at bounding box center [926, 361] width 65 height 15
click at [924, 384] on button "Yes / OK" at bounding box center [926, 383] width 65 height 15
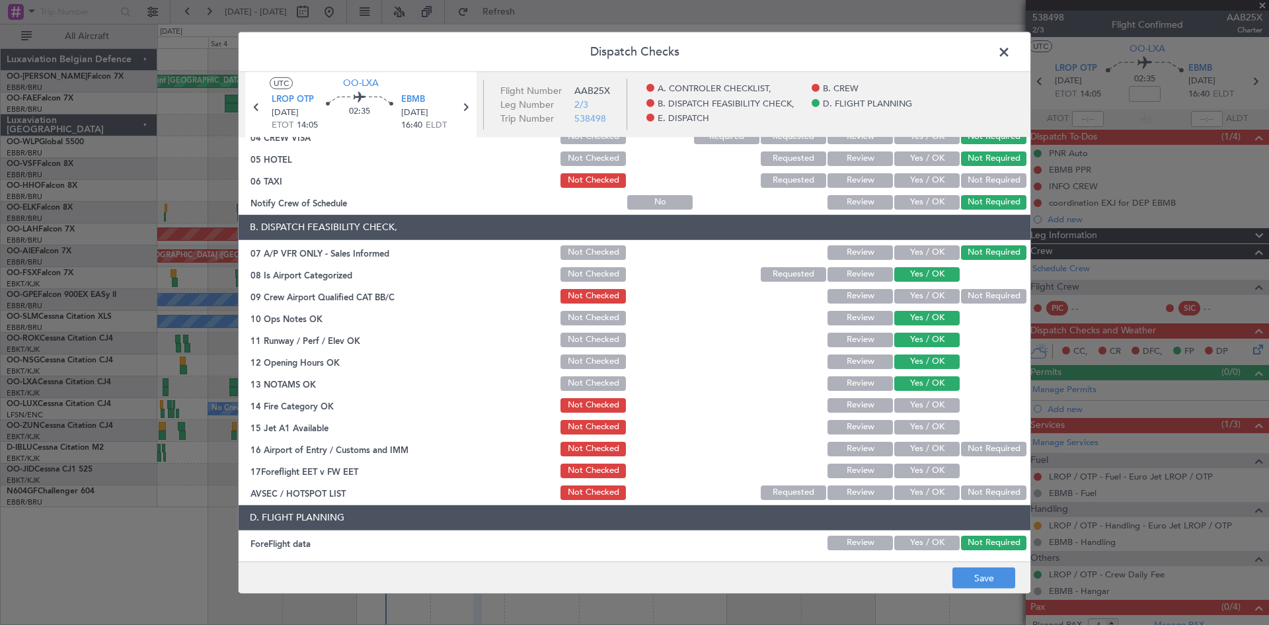
click at [926, 407] on button "Yes / OK" at bounding box center [926, 405] width 65 height 15
drag, startPoint x: 924, startPoint y: 427, endPoint x: 920, endPoint y: 441, distance: 14.3
click at [922, 432] on button "Yes / OK" at bounding box center [926, 427] width 65 height 15
drag, startPoint x: 920, startPoint y: 448, endPoint x: 918, endPoint y: 456, distance: 8.0
click at [918, 455] on button "Yes / OK" at bounding box center [926, 449] width 65 height 15
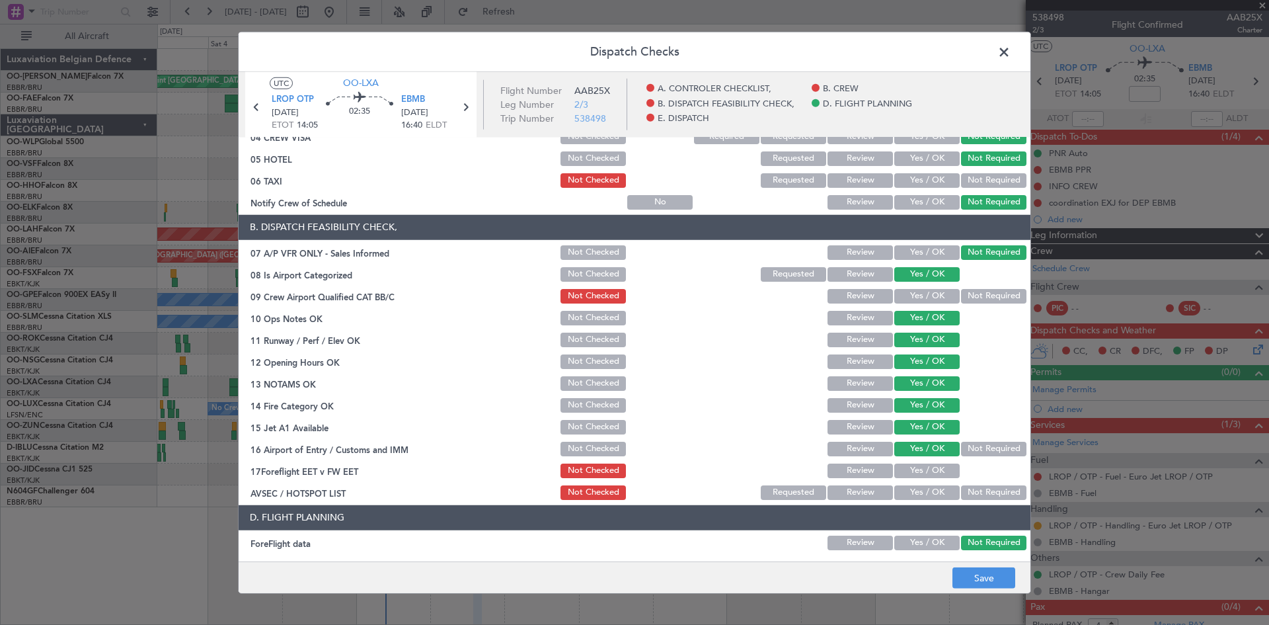
click at [918, 469] on button "Yes / OK" at bounding box center [926, 470] width 65 height 15
click at [929, 497] on button "Yes / OK" at bounding box center [926, 492] width 65 height 15
click at [926, 547] on button "Yes / OK" at bounding box center [926, 542] width 65 height 15
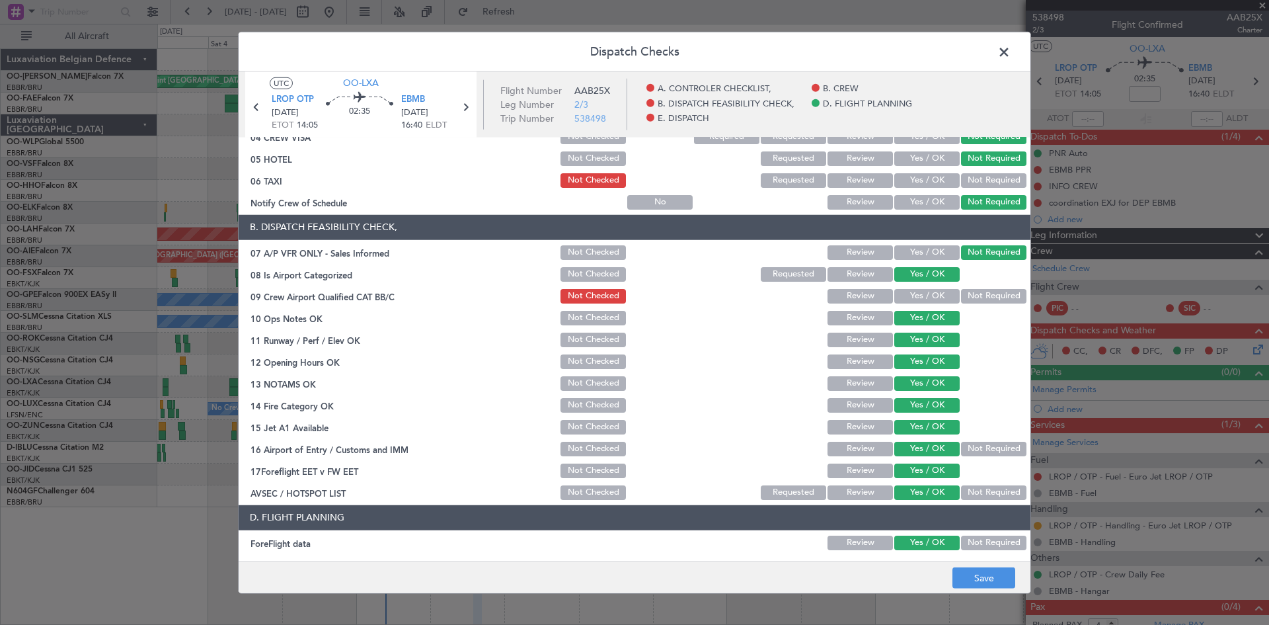
scroll to position [250, 0]
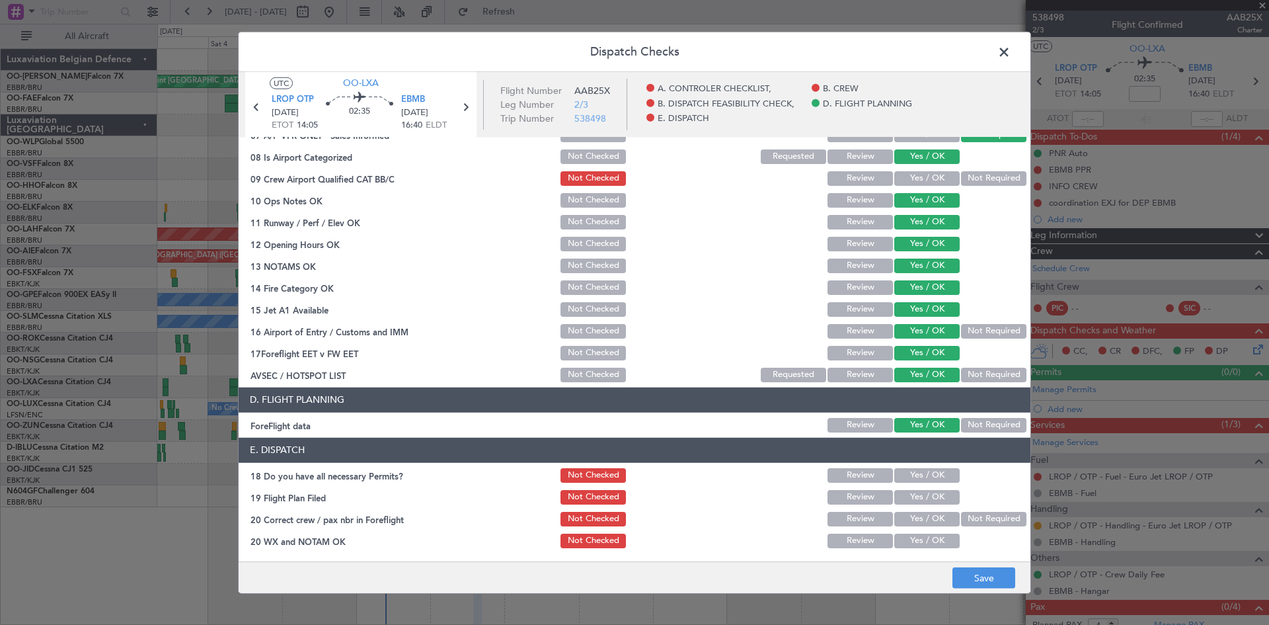
click at [926, 542] on button "Yes / OK" at bounding box center [926, 540] width 65 height 15
click at [1002, 576] on button "Save" at bounding box center [984, 577] width 63 height 21
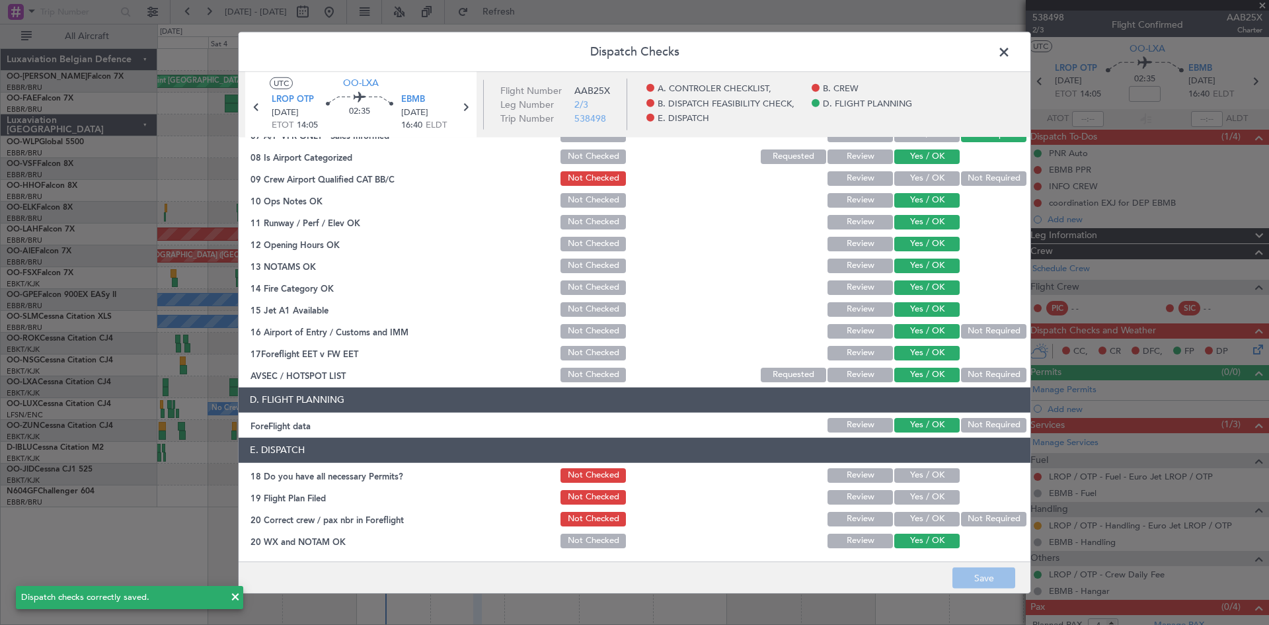
click at [1011, 47] on span at bounding box center [1011, 55] width 0 height 26
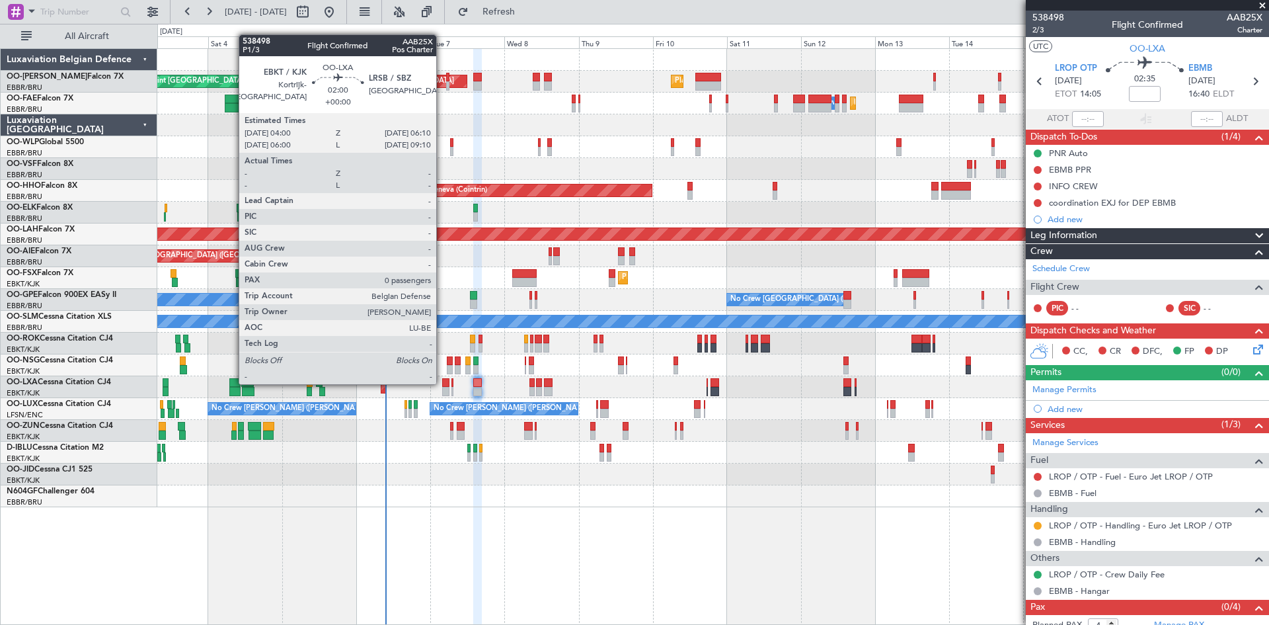
click at [444, 382] on div at bounding box center [445, 382] width 7 height 9
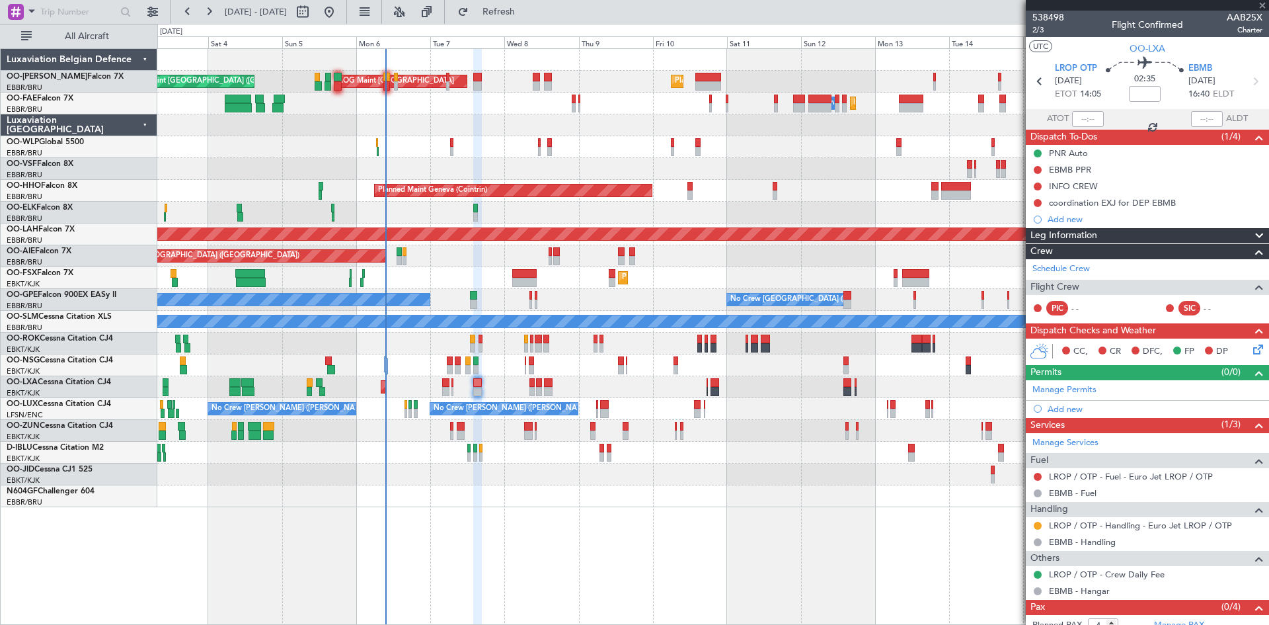
type input "0"
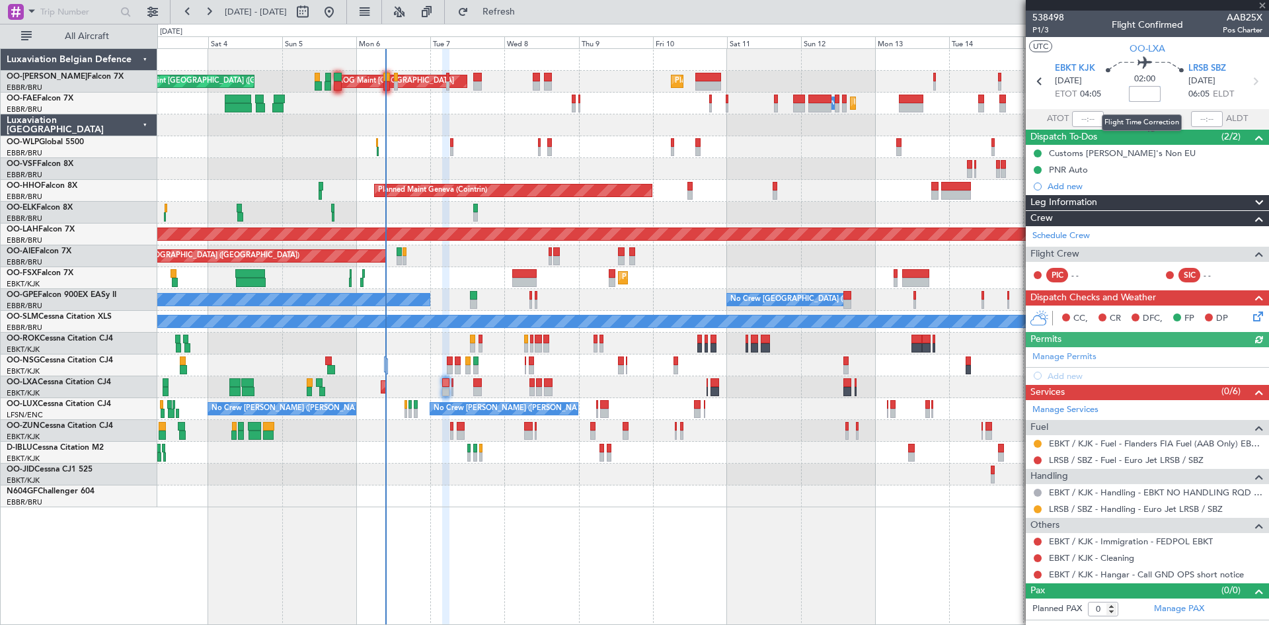
click at [1142, 96] on input at bounding box center [1145, 94] width 32 height 16
click at [1122, 91] on div "02:00 10" at bounding box center [1144, 81] width 87 height 49
type input "+00:10"
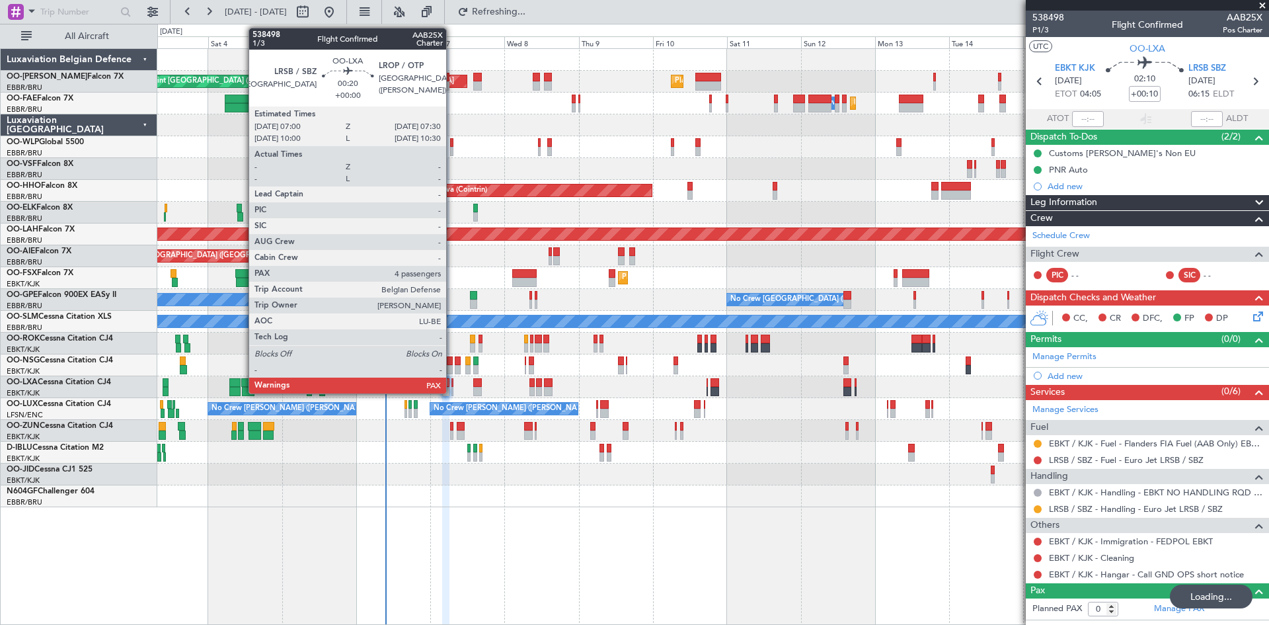
click at [452, 385] on div at bounding box center [453, 382] width 2 height 9
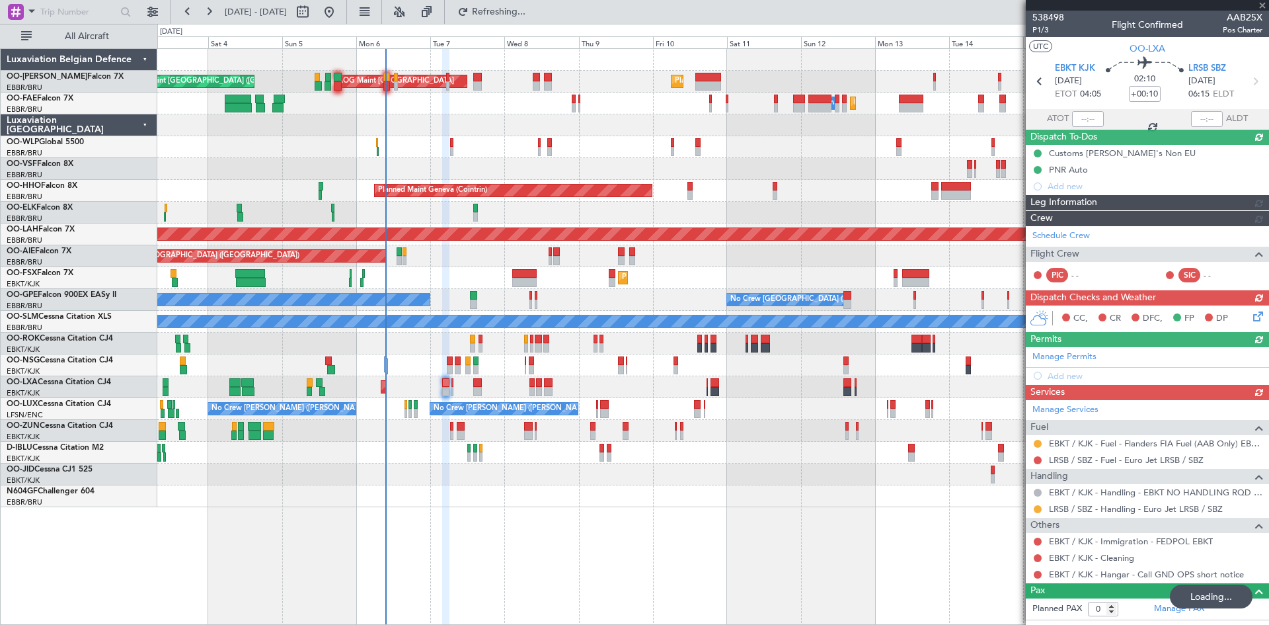
type input "4"
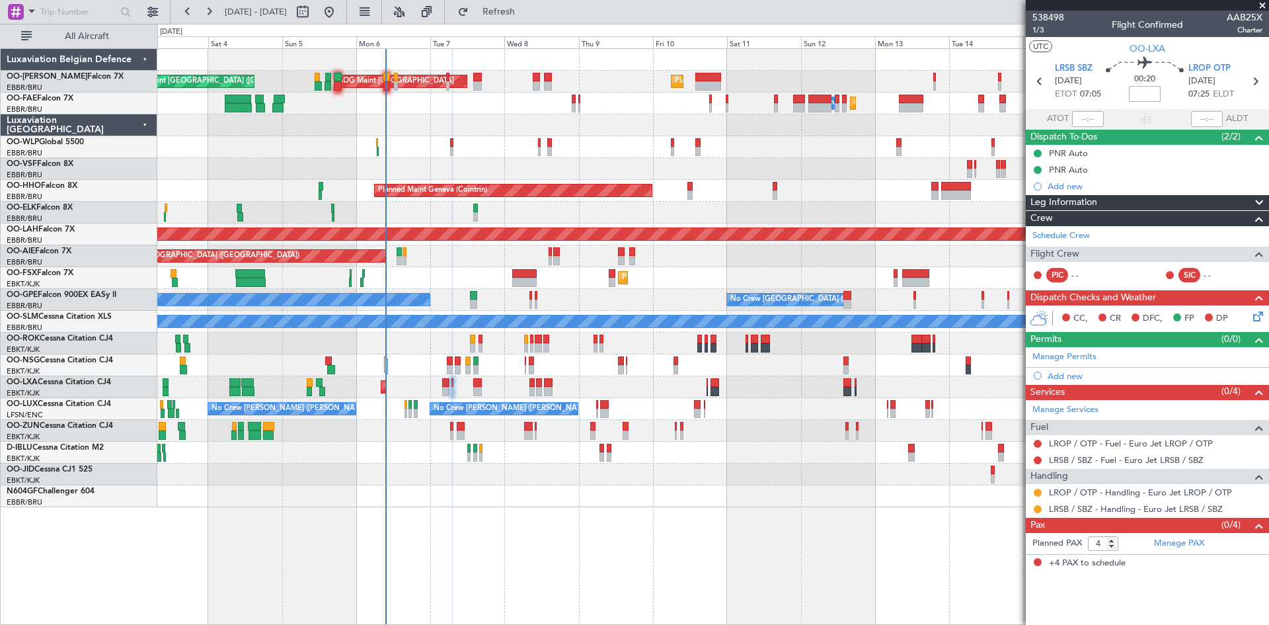
click at [1145, 91] on input at bounding box center [1145, 94] width 32 height 16
click at [590, 500] on div at bounding box center [712, 496] width 1111 height 22
type input "+00:10"
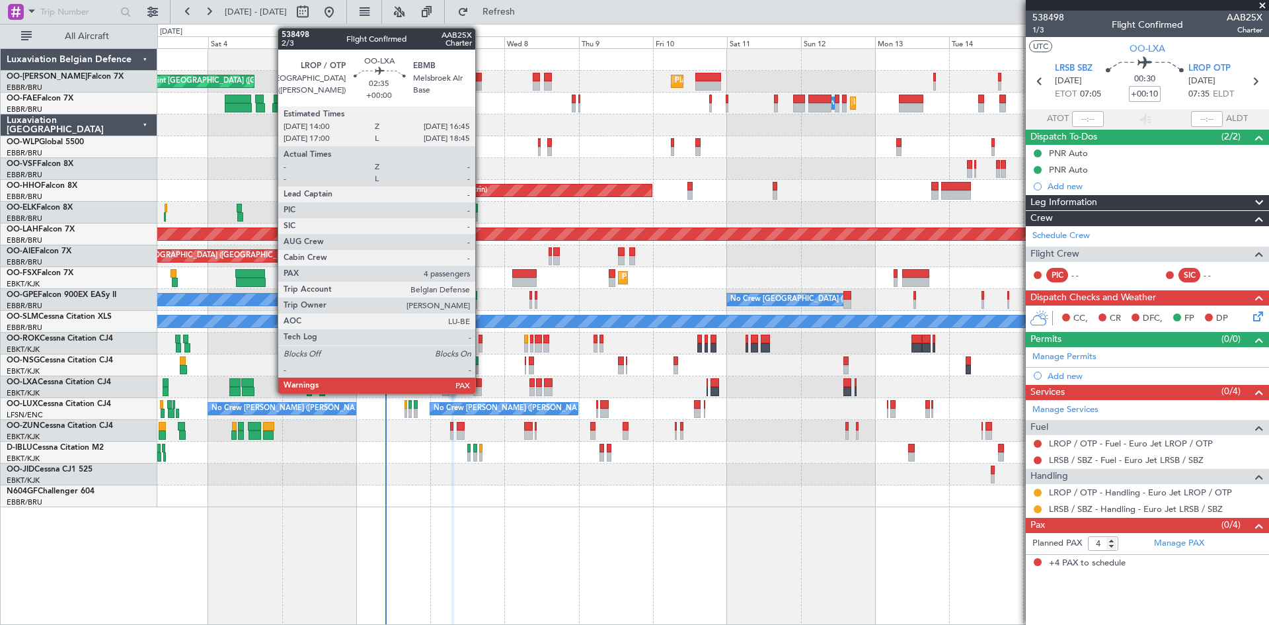
click at [482, 385] on div at bounding box center [477, 382] width 9 height 9
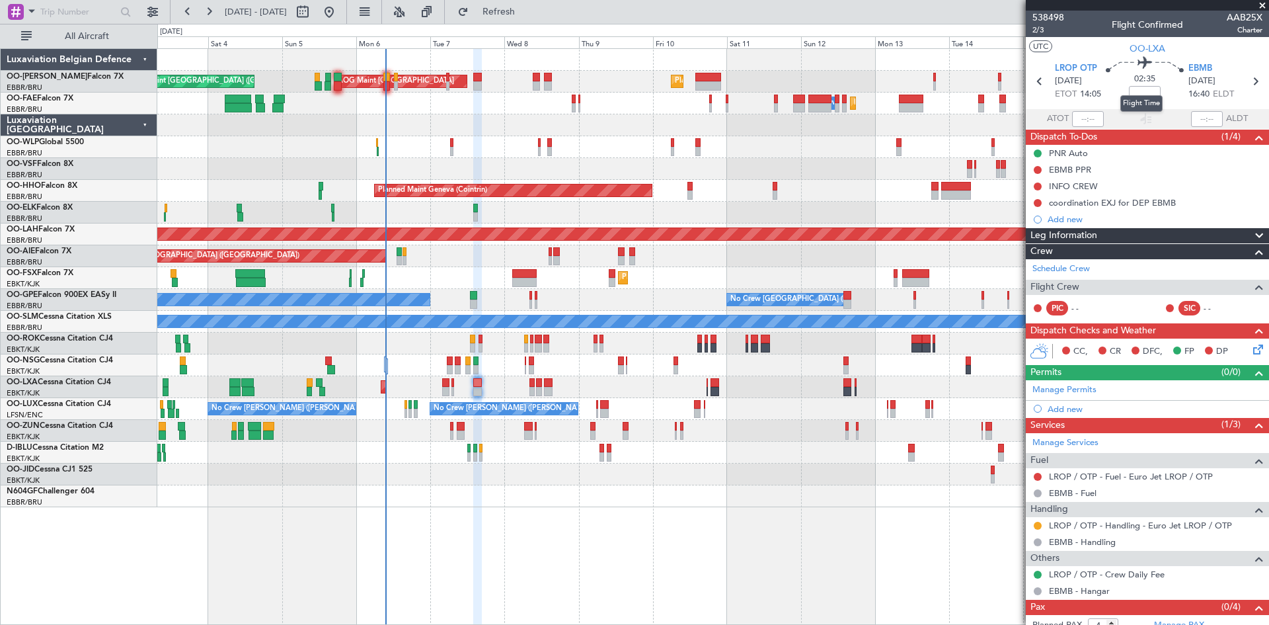
click at [1144, 92] on mat-tooltip-component "Flight Time" at bounding box center [1141, 103] width 61 height 35
click at [1142, 91] on input at bounding box center [1145, 94] width 32 height 16
click at [1105, 99] on div "Estimated Take-Off Time" at bounding box center [1074, 105] width 87 height 17
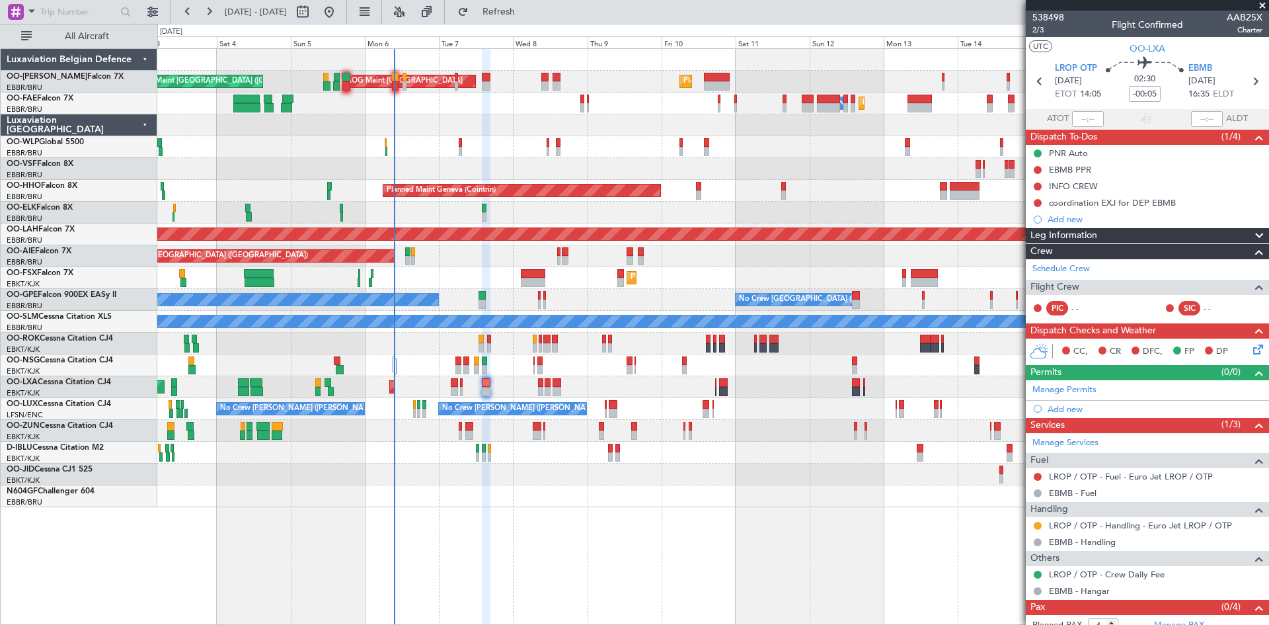
click at [420, 371] on div at bounding box center [712, 365] width 1111 height 22
click at [1077, 203] on div "coordination EXJ for DEP EBMB" at bounding box center [1112, 202] width 127 height 11
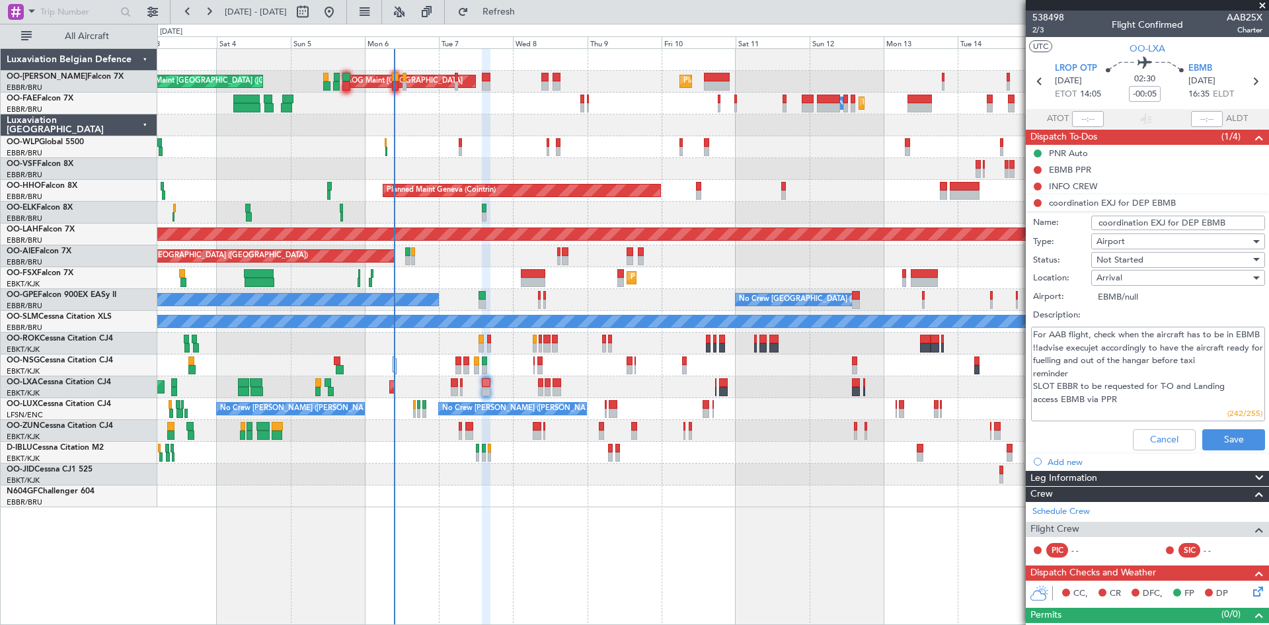
drag, startPoint x: 1128, startPoint y: 411, endPoint x: 1109, endPoint y: 410, distance: 19.2
click at [1109, 410] on textarea "For AAB flight, check when the aircraft has to be in EBMB !!advise execujet acc…" at bounding box center [1148, 374] width 234 height 95
click at [1111, 410] on textarea "For AAB flight, check when the aircraft has to be in EBMB !!advise execujet acc…" at bounding box center [1148, 374] width 234 height 95
click at [1148, 432] on button "Cancel" at bounding box center [1164, 439] width 63 height 21
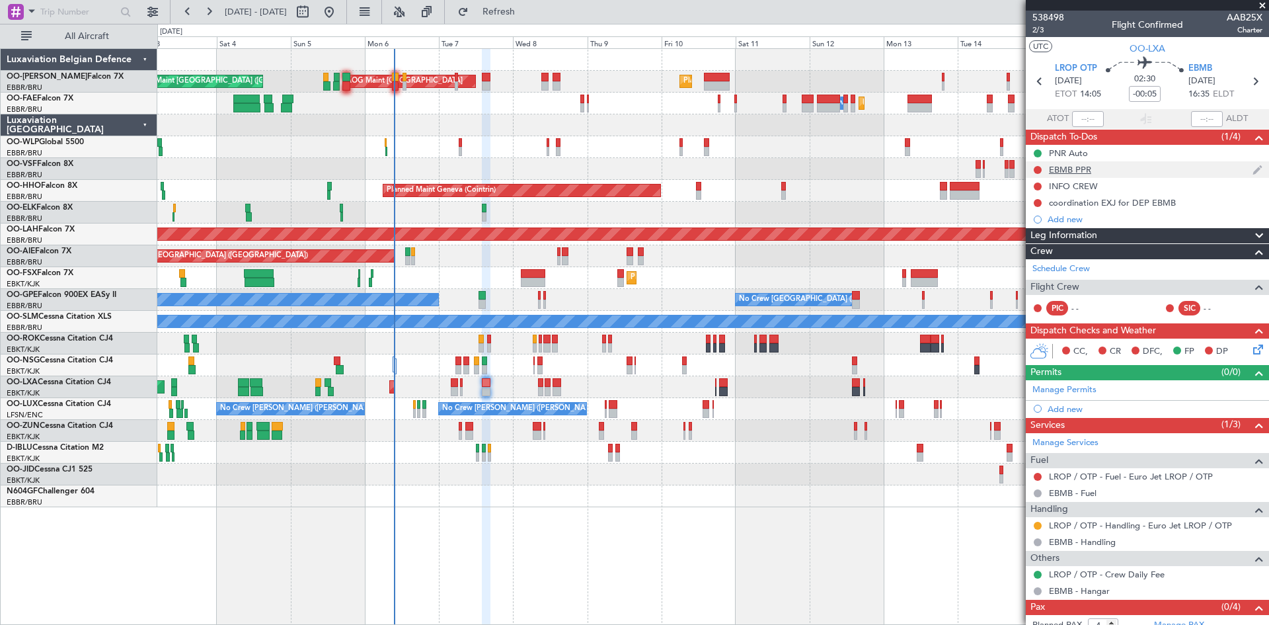
click at [1060, 171] on div "EBMB PPR" at bounding box center [1070, 169] width 42 height 11
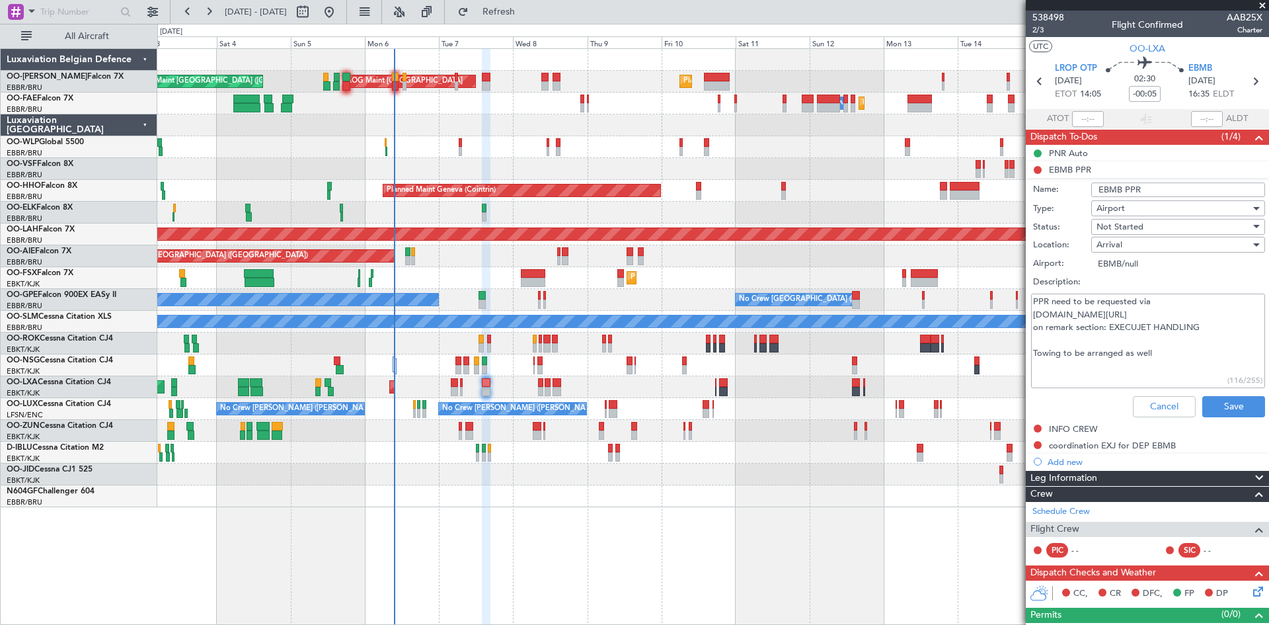
drag, startPoint x: 1101, startPoint y: 316, endPoint x: 1033, endPoint y: 315, distance: 68.1
click at [1033, 315] on textarea "PPR need to be requested via www.mil.be/ppr on remark section: EXECUJET HANDLIN…" at bounding box center [1148, 341] width 234 height 95
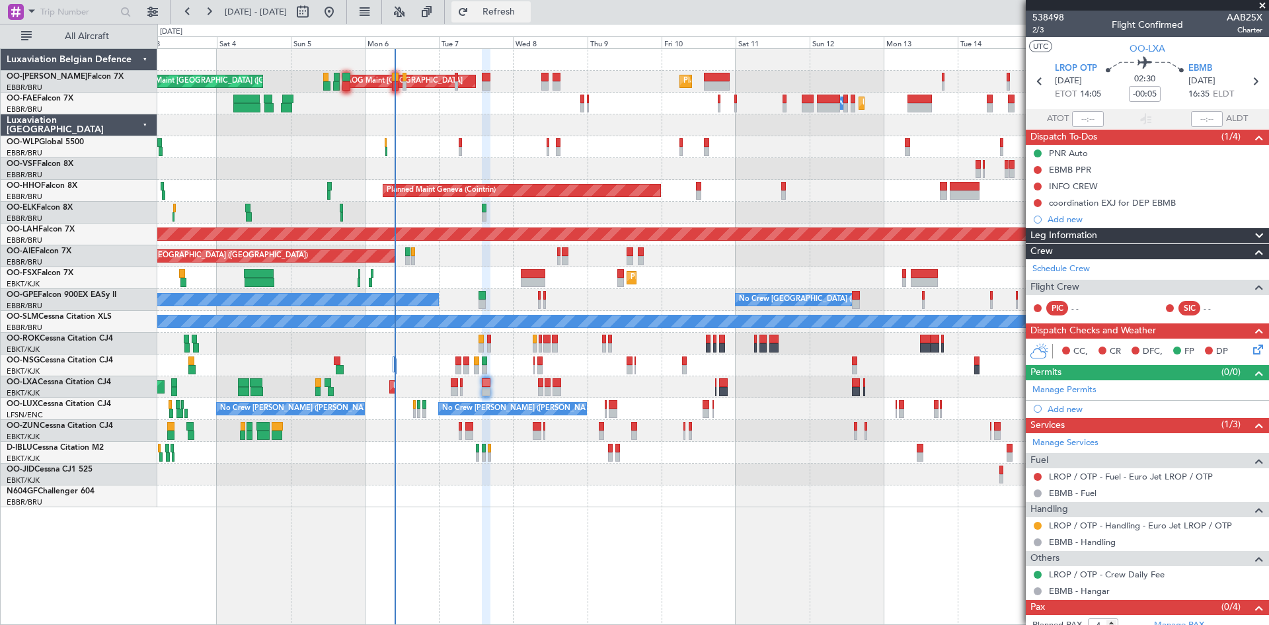
click at [527, 10] on span "Refresh" at bounding box center [499, 11] width 56 height 9
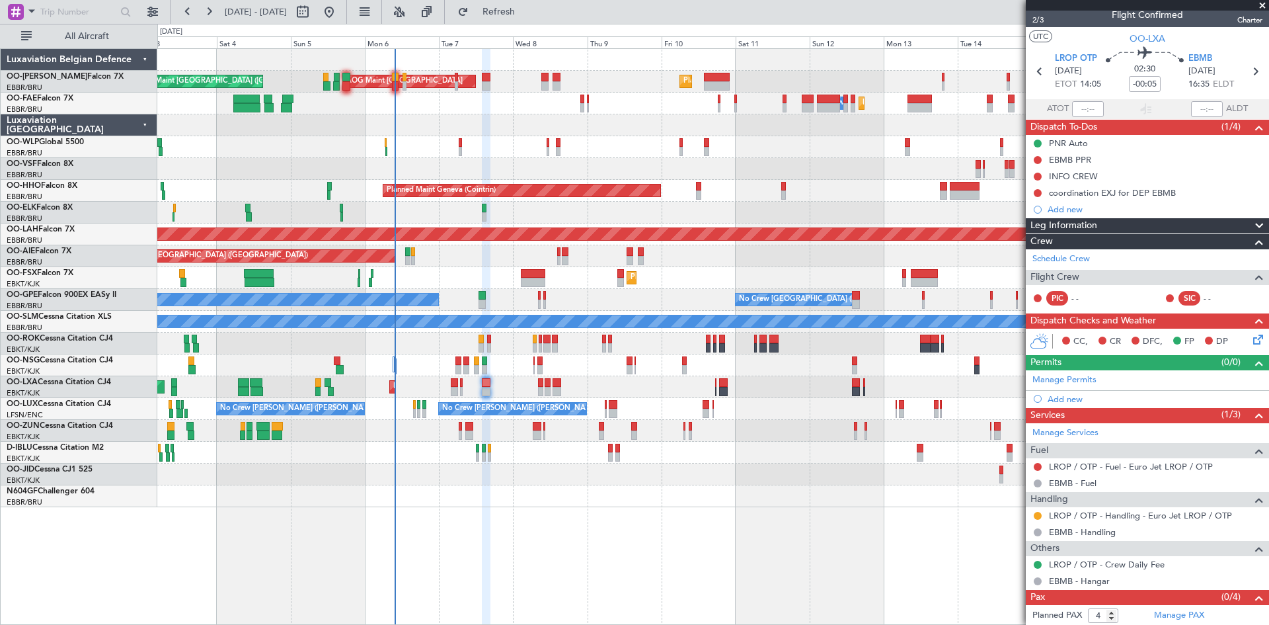
scroll to position [0, 0]
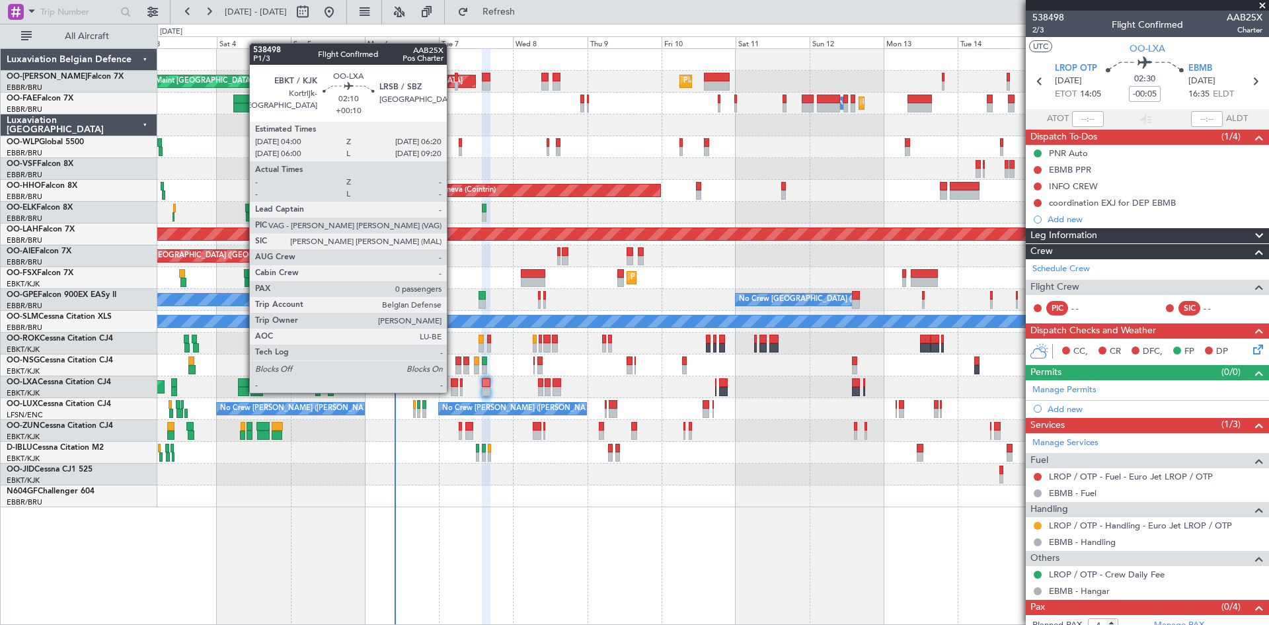
click at [453, 391] on div at bounding box center [454, 391] width 7 height 9
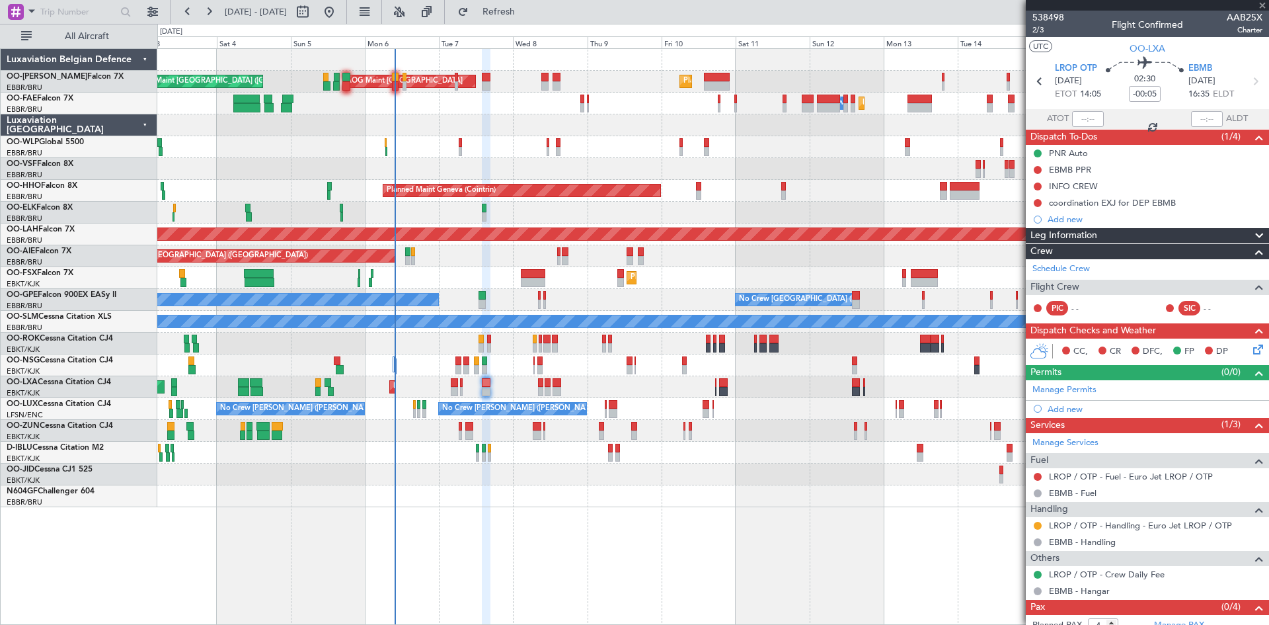
type input "+00:10"
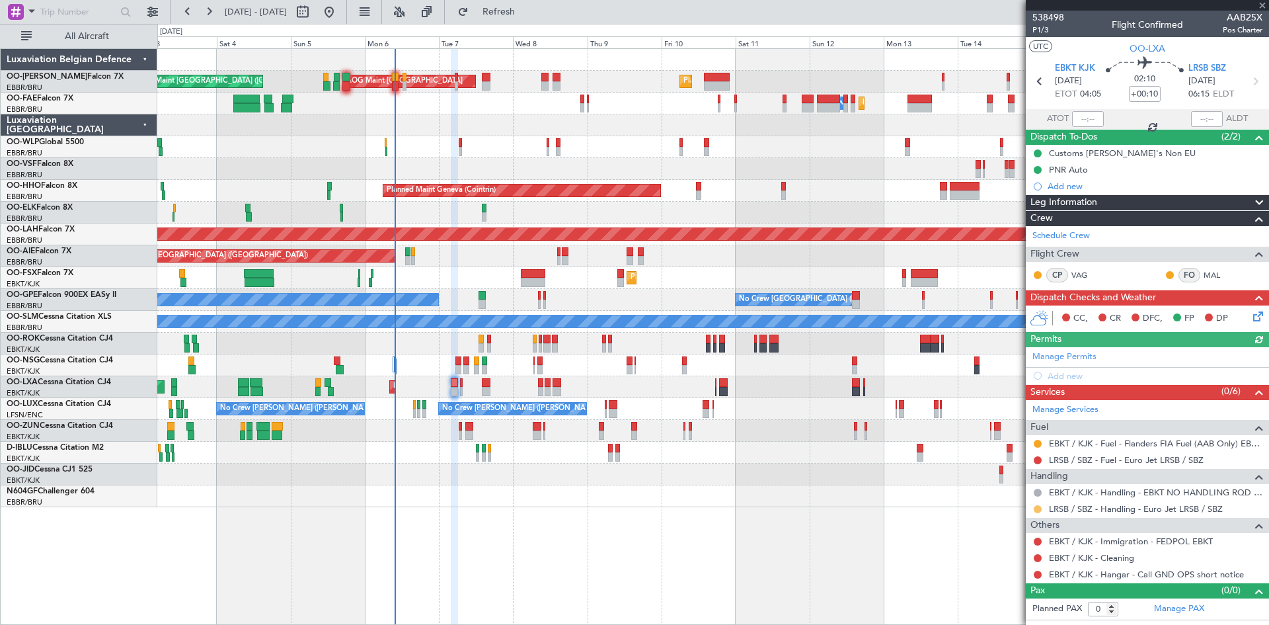
click at [1034, 509] on button at bounding box center [1038, 509] width 8 height 8
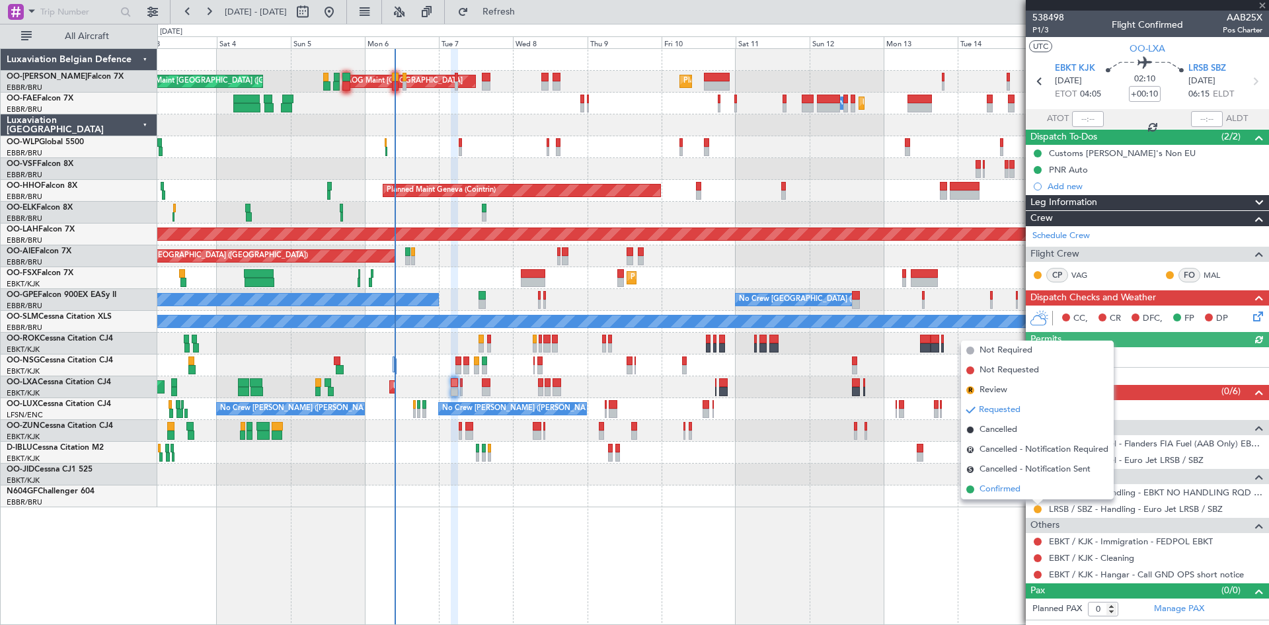
click at [1011, 496] on li "Confirmed" at bounding box center [1037, 489] width 153 height 20
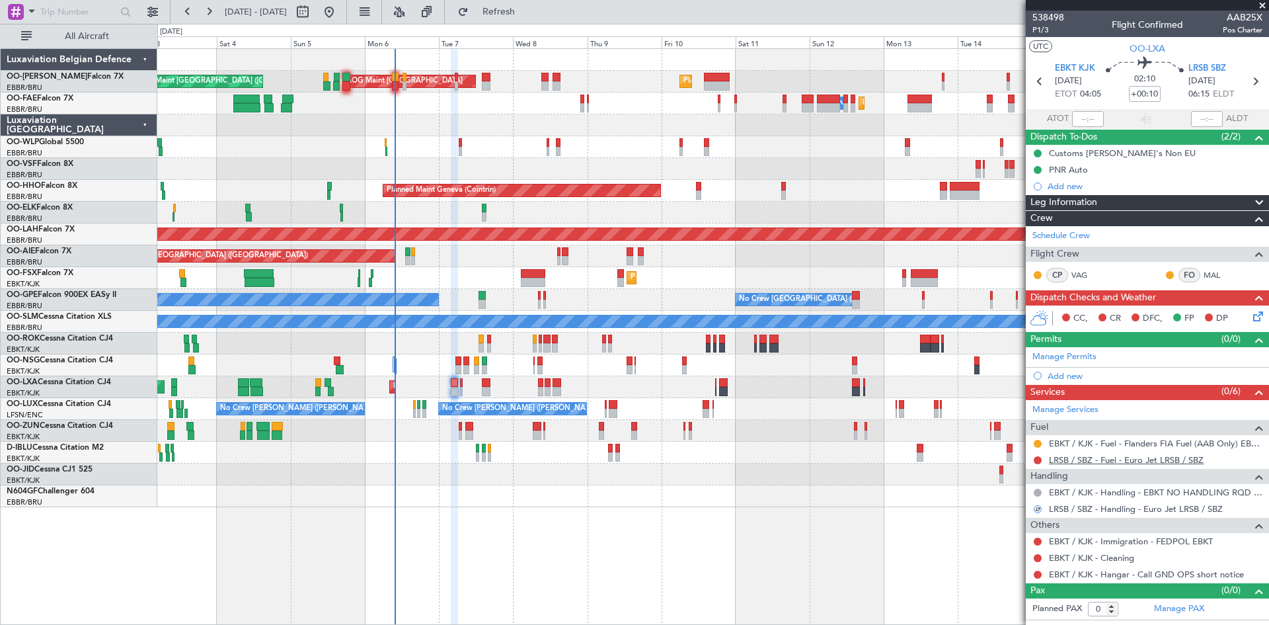
click at [1093, 458] on link "LRSB / SBZ - Fuel - Euro Jet LRSB / SBZ" at bounding box center [1126, 459] width 155 height 11
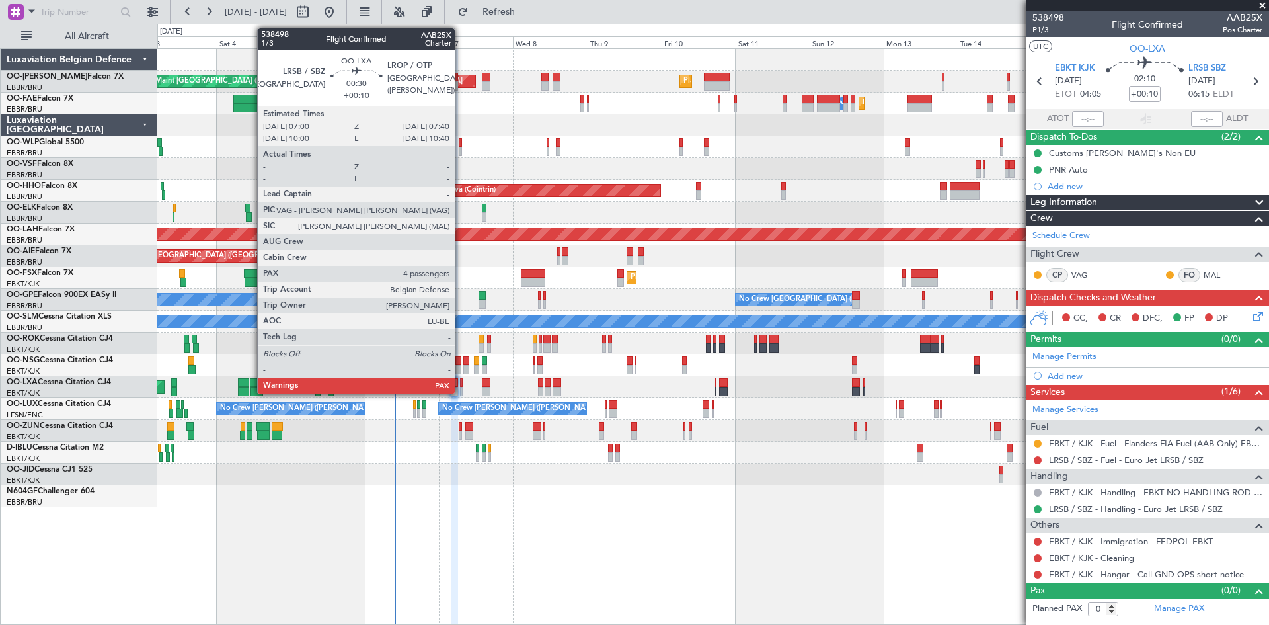
click at [461, 381] on div at bounding box center [461, 382] width 3 height 9
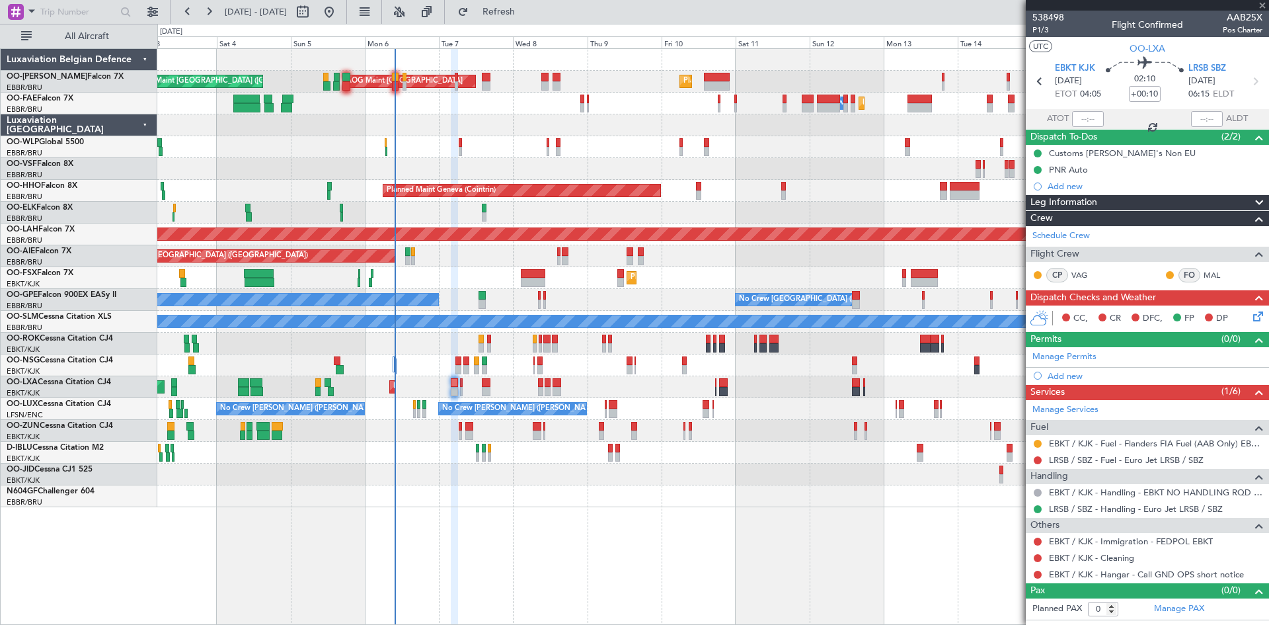
type input "4"
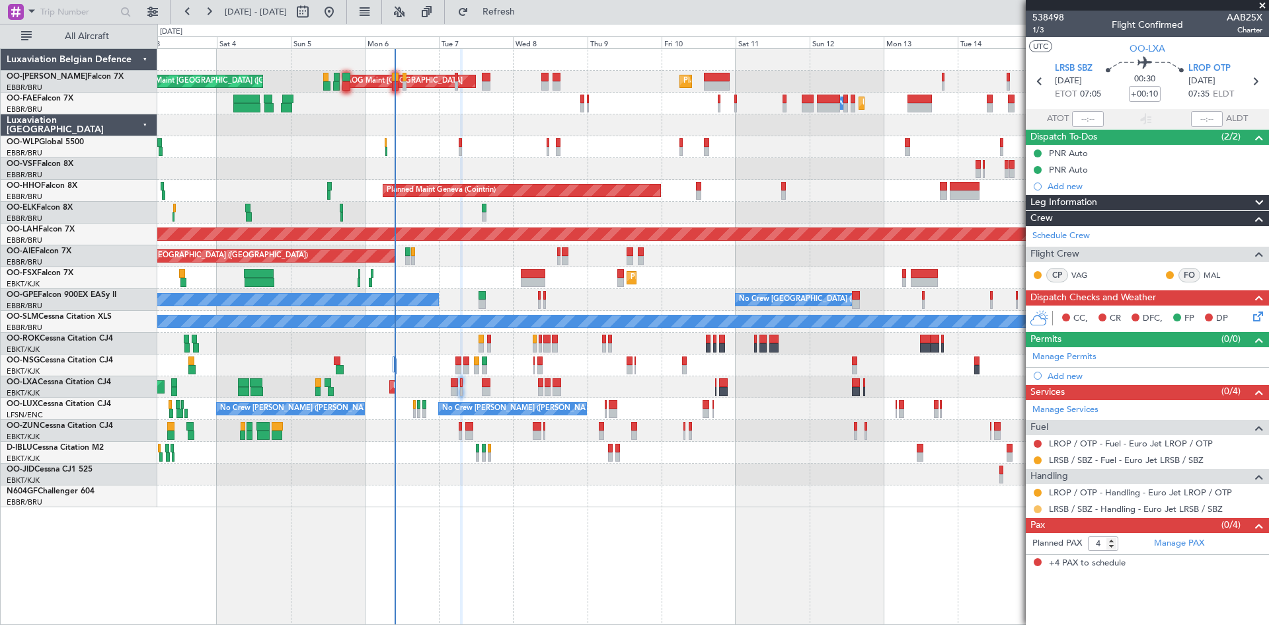
click at [1039, 506] on button at bounding box center [1038, 509] width 8 height 8
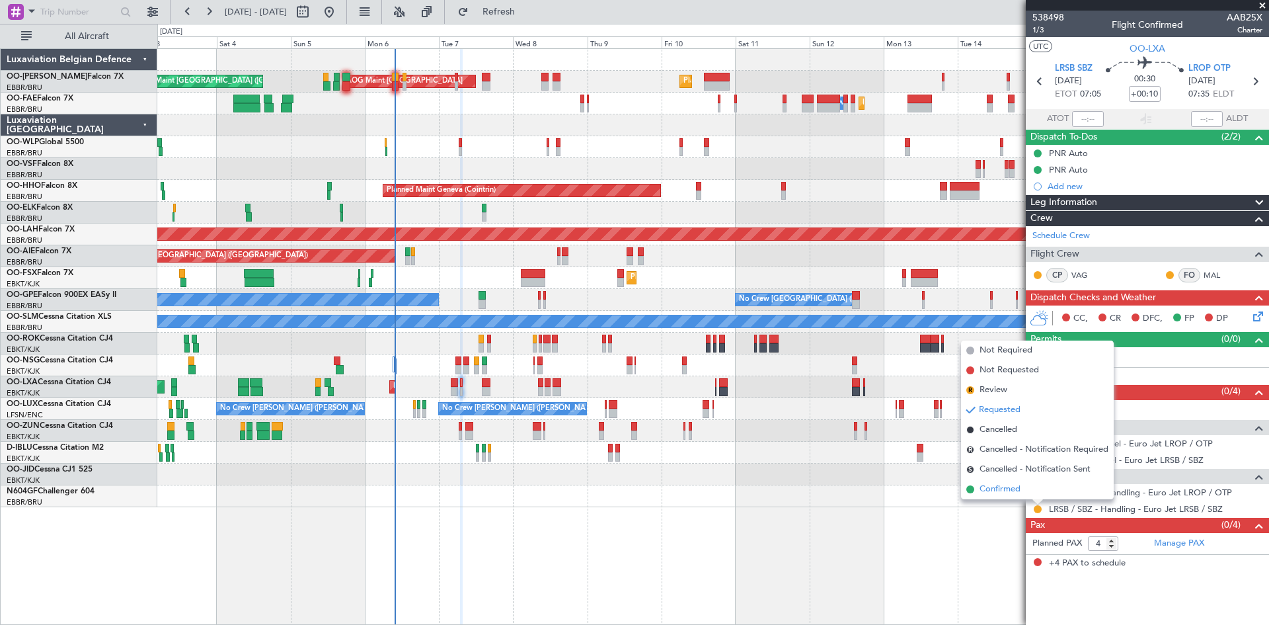
click at [1006, 483] on span "Confirmed" at bounding box center [1000, 489] width 41 height 13
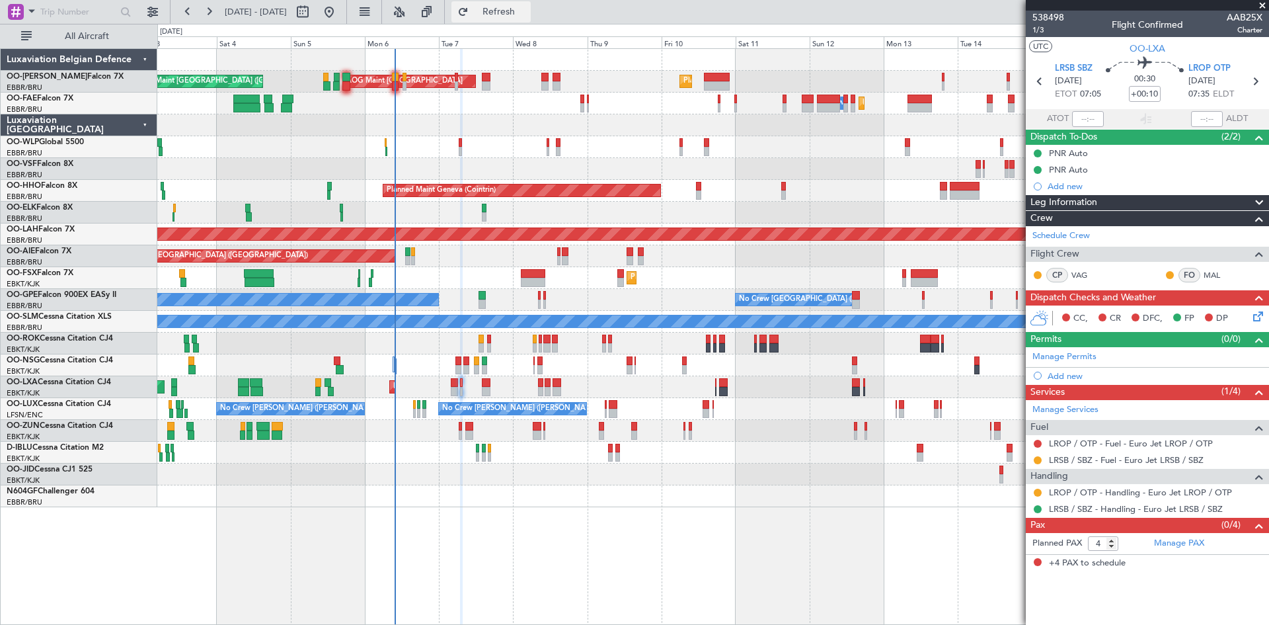
click at [513, 20] on button "Refresh" at bounding box center [491, 11] width 79 height 21
click at [1112, 443] on link "LROP / OTP - Fuel - Euro Jet LROP / OTP" at bounding box center [1131, 443] width 164 height 11
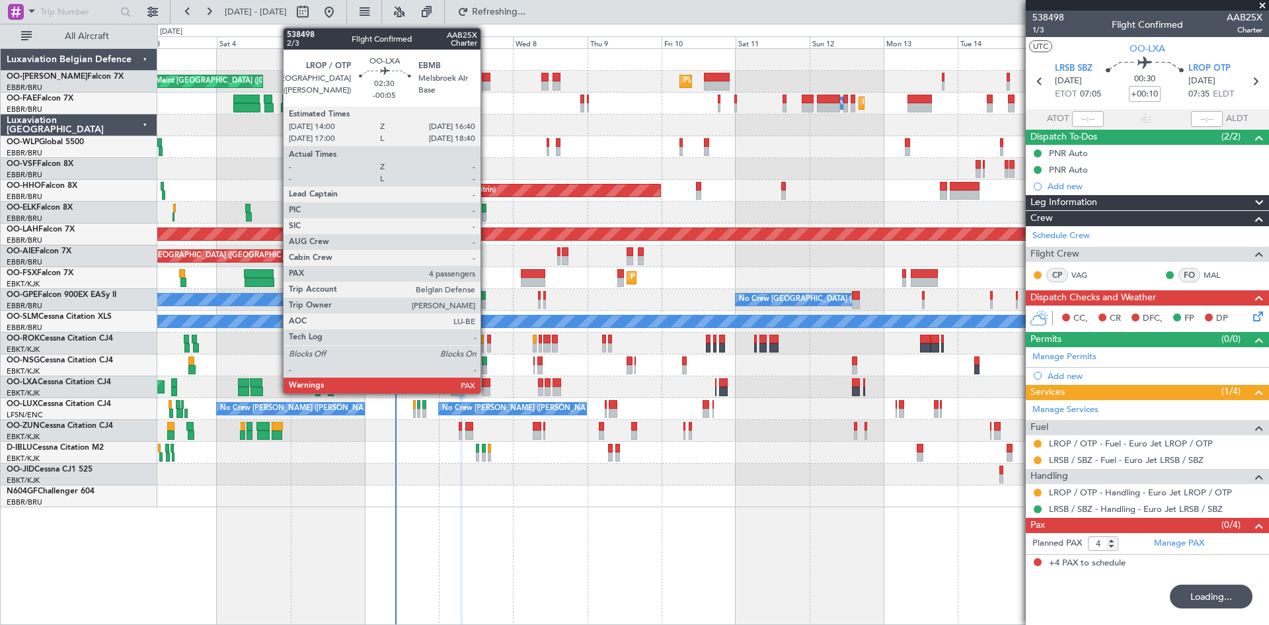
click at [487, 385] on div at bounding box center [486, 382] width 9 height 9
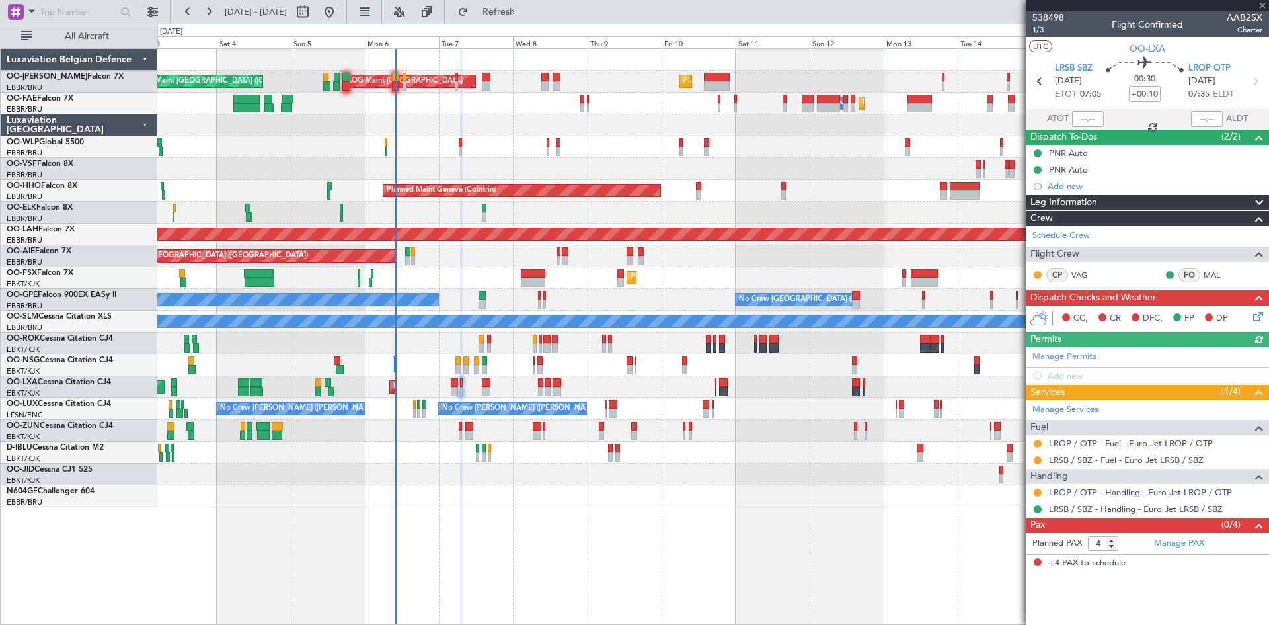
type input "-00:05"
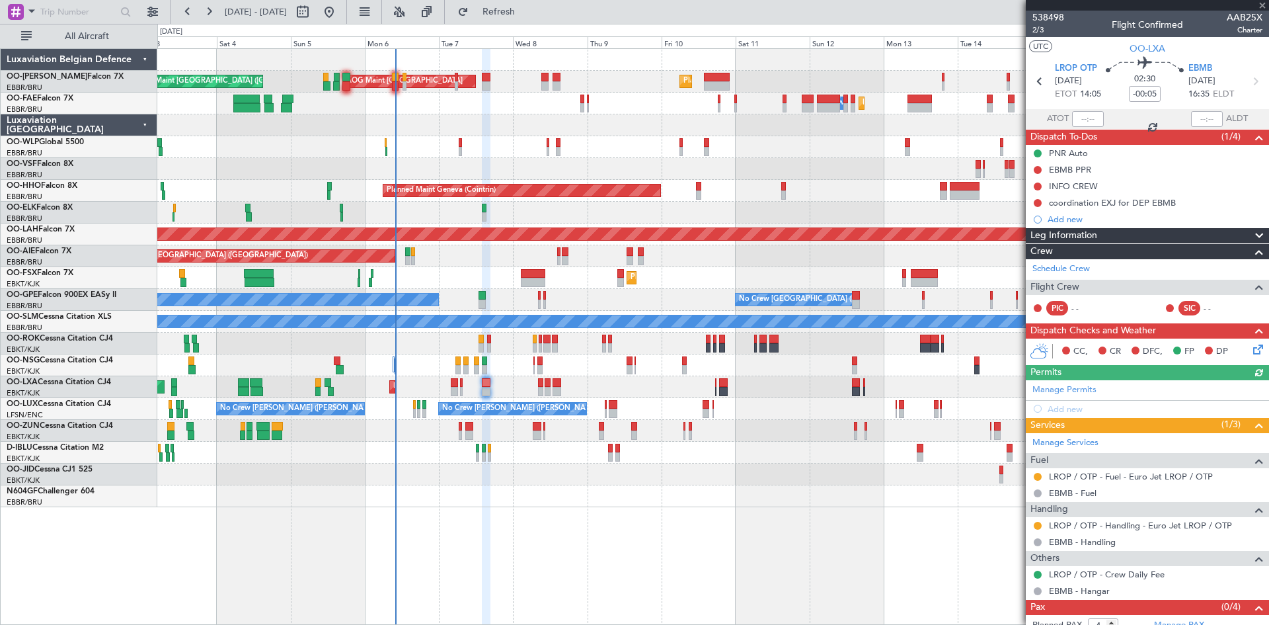
click at [1078, 409] on div "Manage Permits Add new" at bounding box center [1147, 398] width 243 height 37
click at [1058, 409] on div "Add new" at bounding box center [1149, 408] width 203 height 11
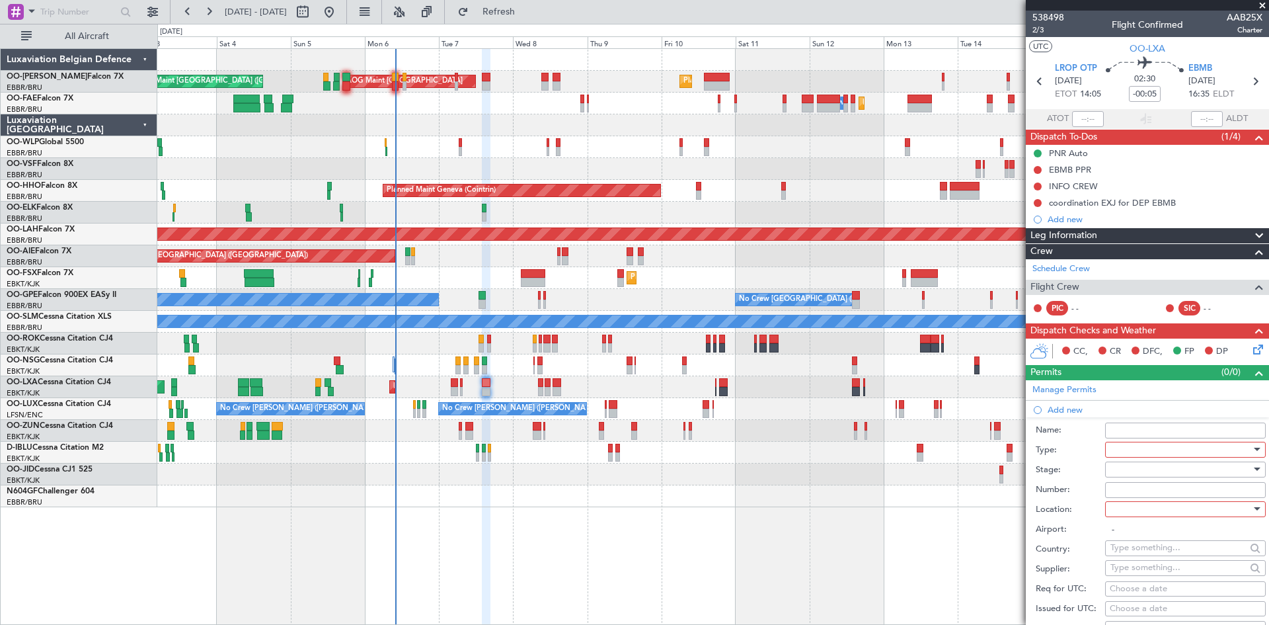
click at [1130, 446] on div at bounding box center [1181, 450] width 141 height 20
click at [1138, 576] on span "Slot" at bounding box center [1180, 575] width 139 height 20
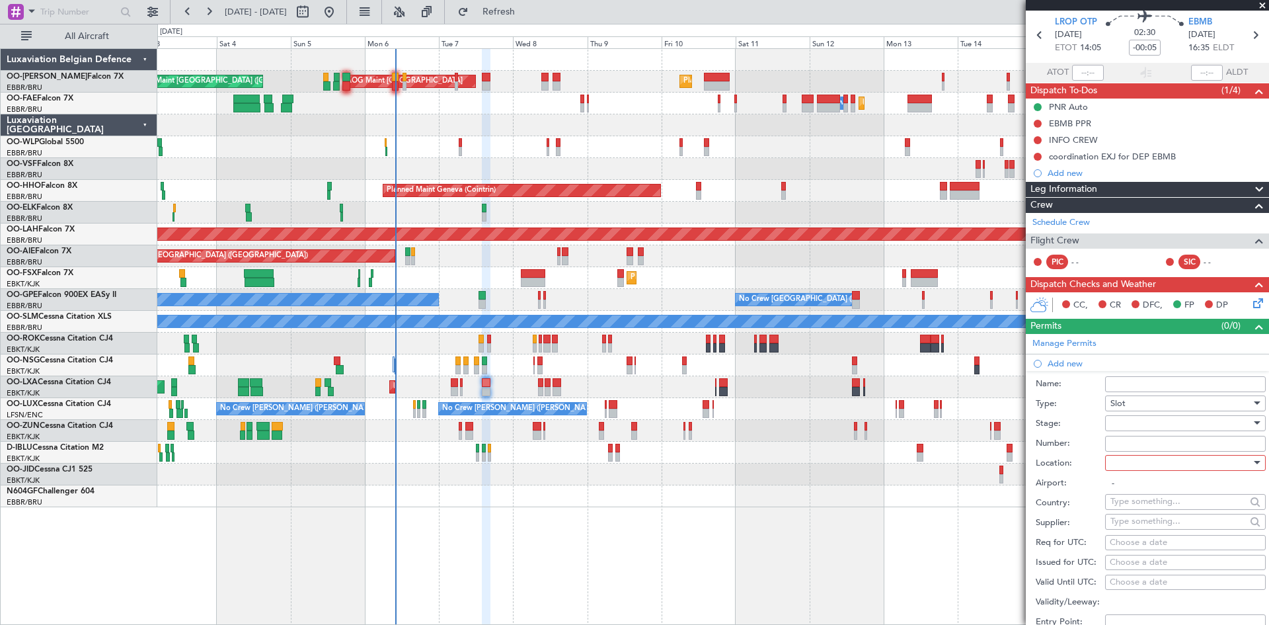
scroll to position [66, 0]
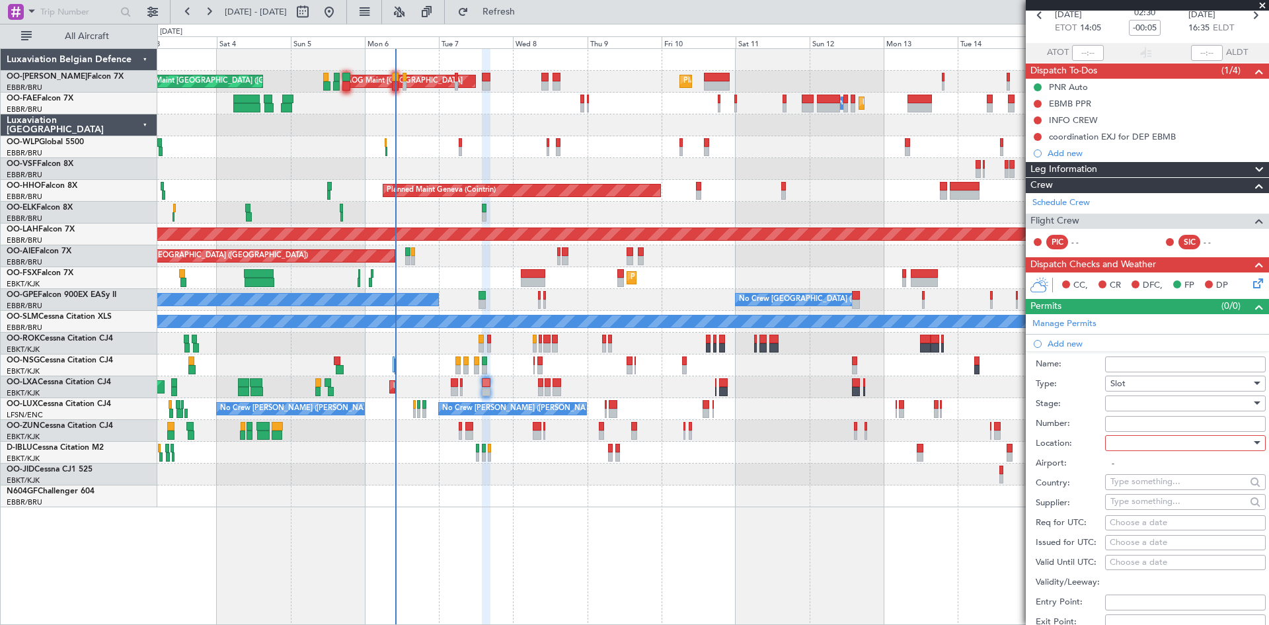
click at [1135, 403] on div at bounding box center [1181, 403] width 141 height 20
click at [1119, 450] on span "Not Requested" at bounding box center [1180, 450] width 139 height 20
click at [1140, 446] on div at bounding box center [1181, 443] width 141 height 20
click at [1142, 507] on span "Arrival" at bounding box center [1180, 509] width 139 height 20
type input "EBMB"
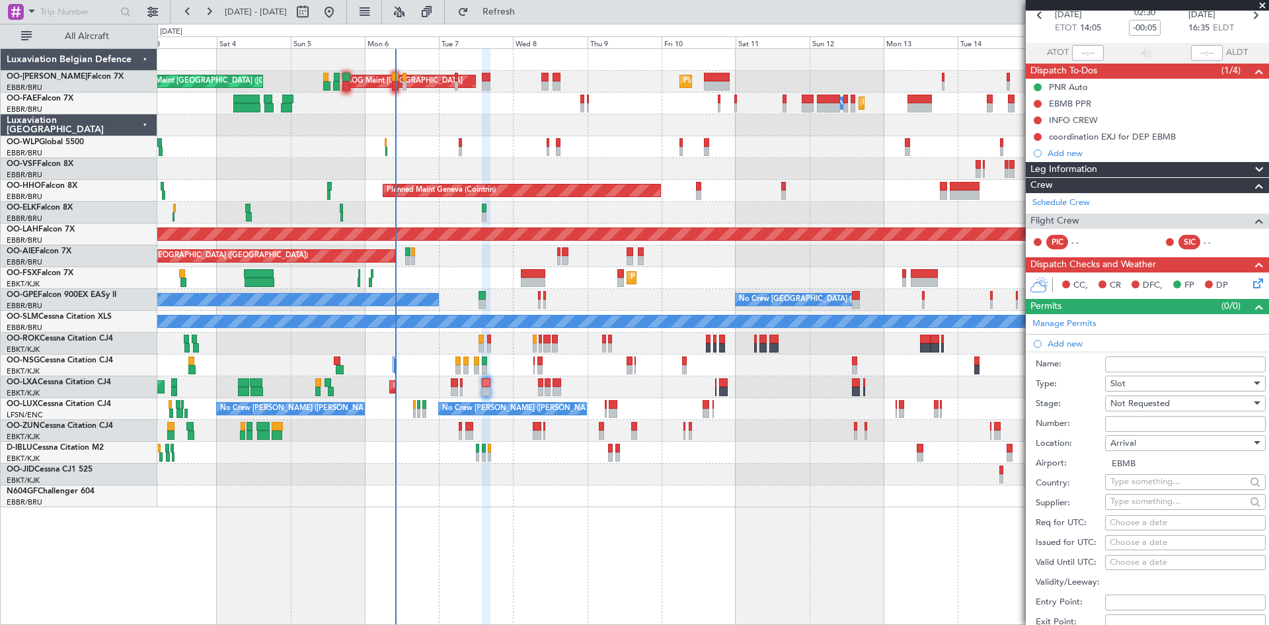
click at [1125, 520] on div "Choose a date" at bounding box center [1185, 522] width 151 height 13
select select "10"
select select "2025"
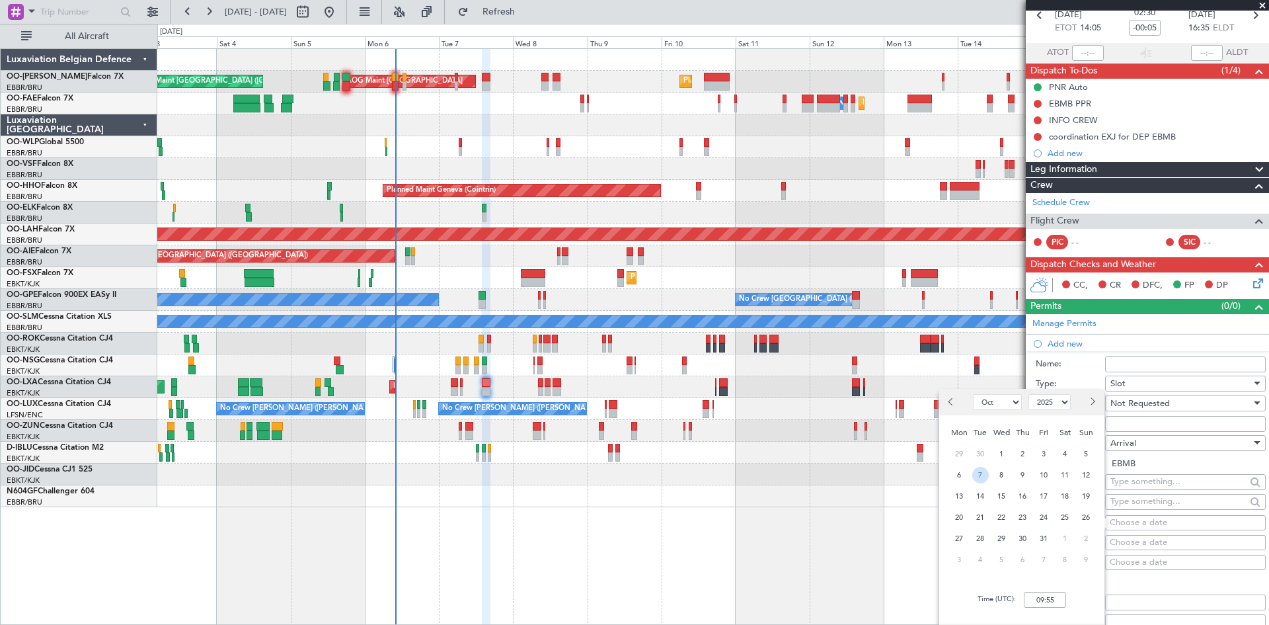
click at [980, 476] on span "7" at bounding box center [980, 475] width 17 height 17
click at [1040, 594] on input "00:00" at bounding box center [1045, 600] width 42 height 16
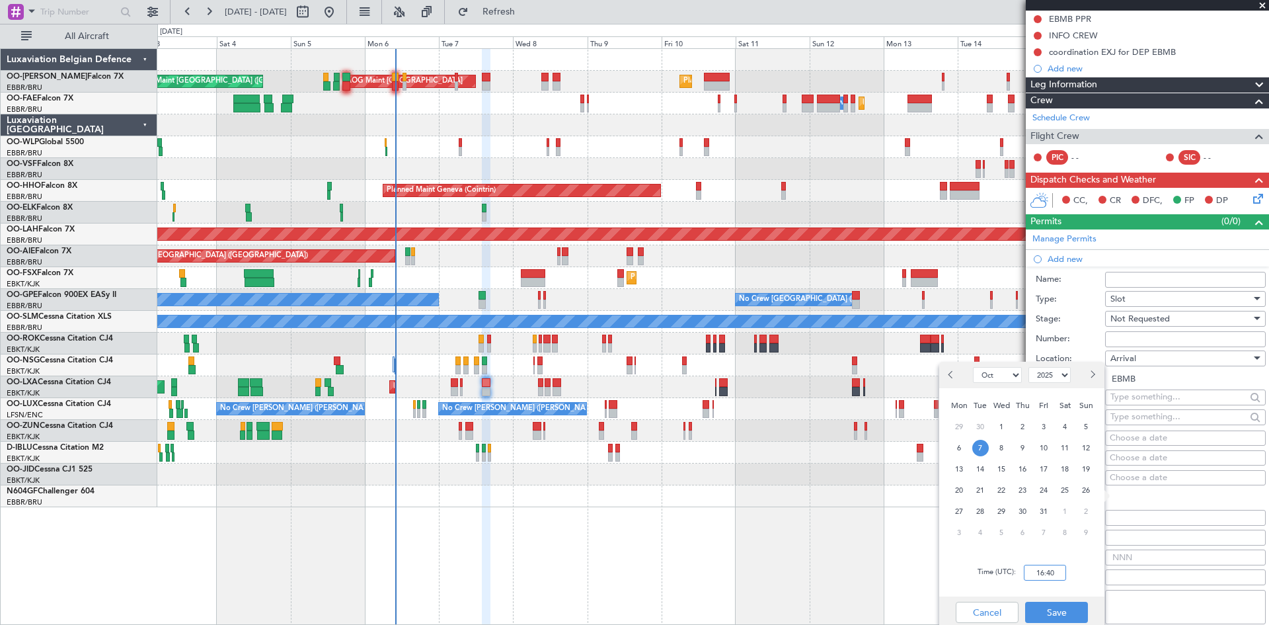
scroll to position [198, 0]
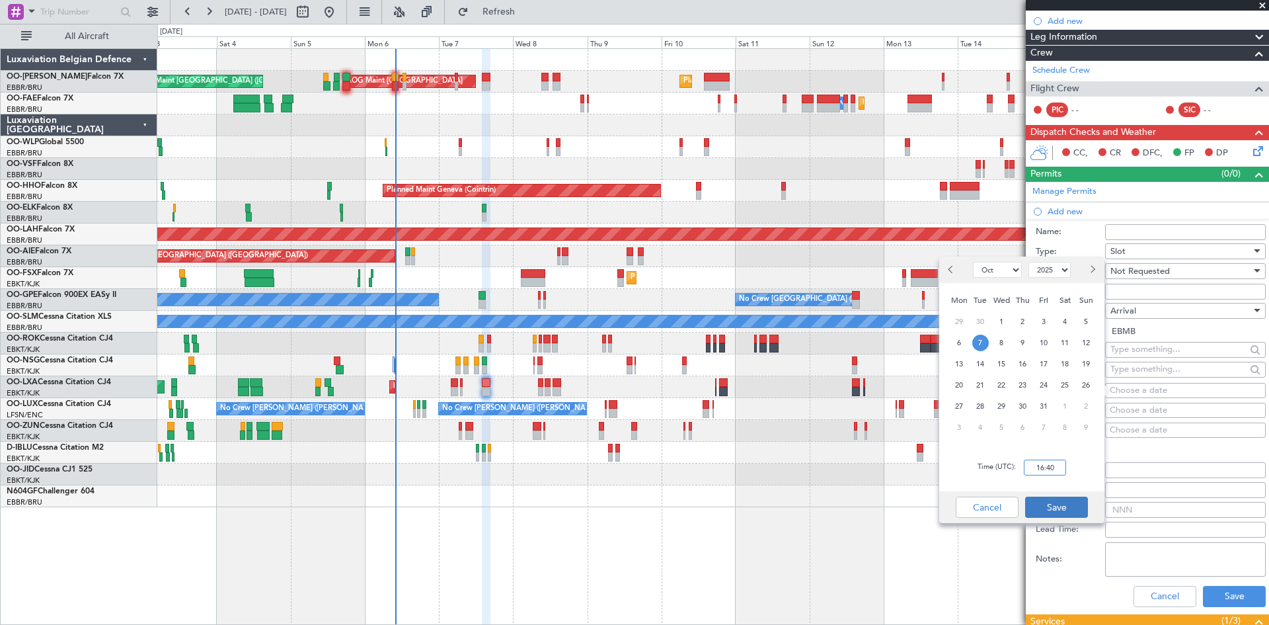
type input "16:40"
click at [1043, 502] on button "Save" at bounding box center [1056, 506] width 63 height 21
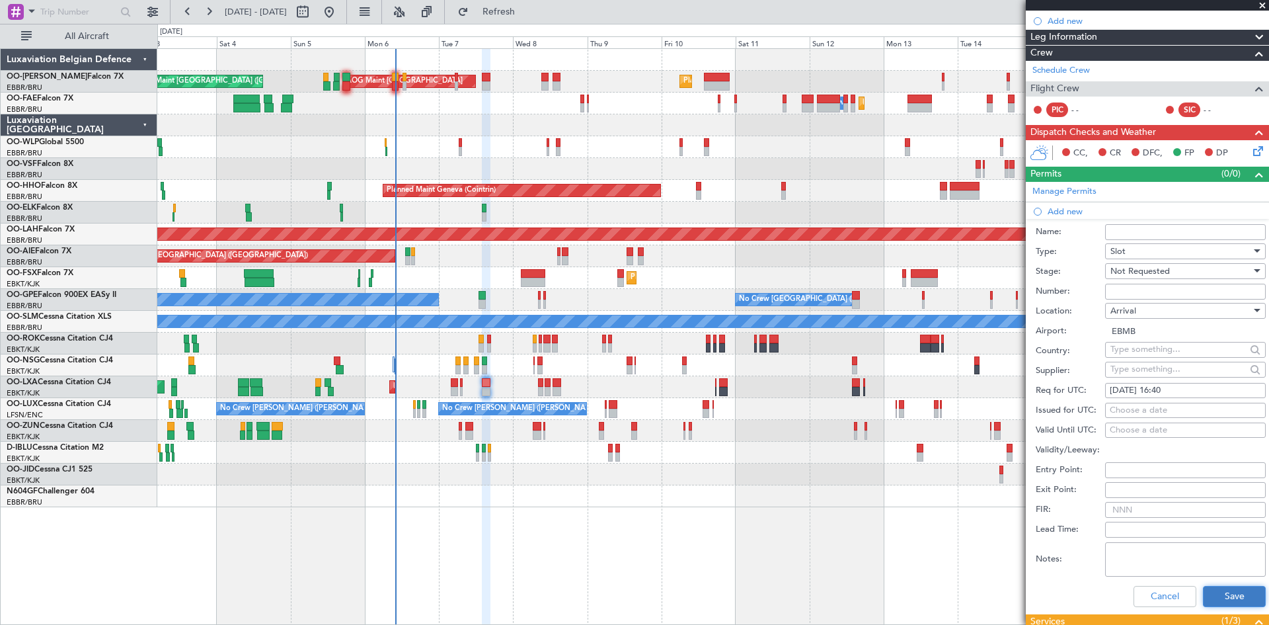
click at [1227, 598] on button "Save" at bounding box center [1234, 596] width 63 height 21
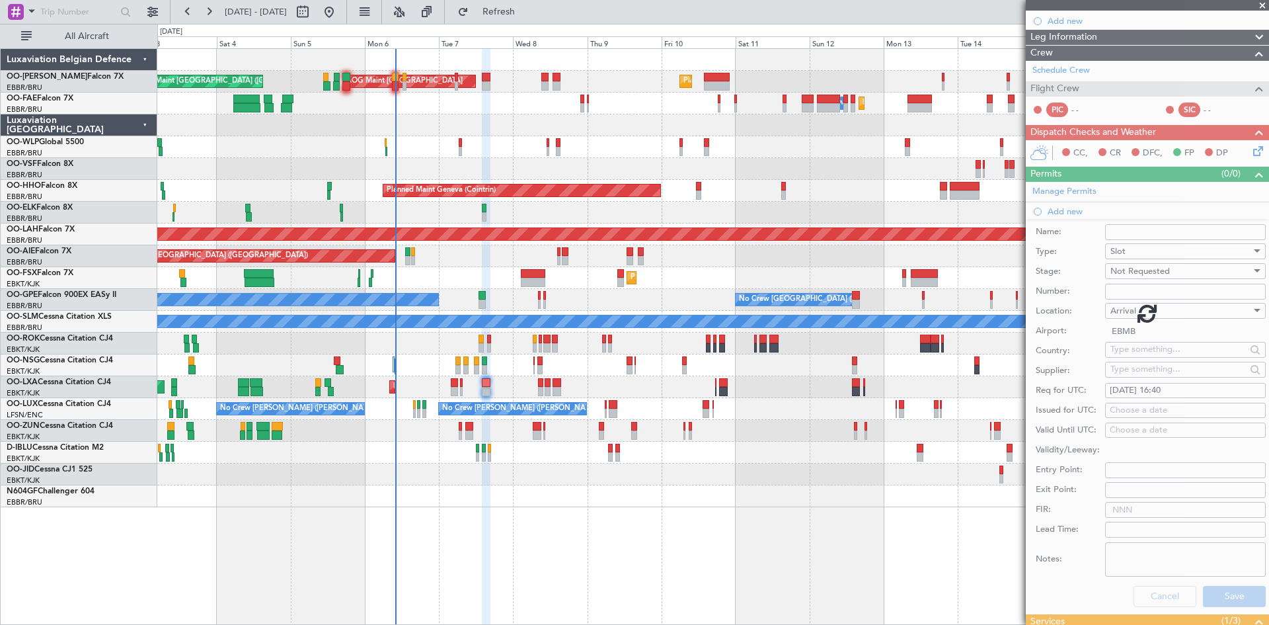
scroll to position [45, 0]
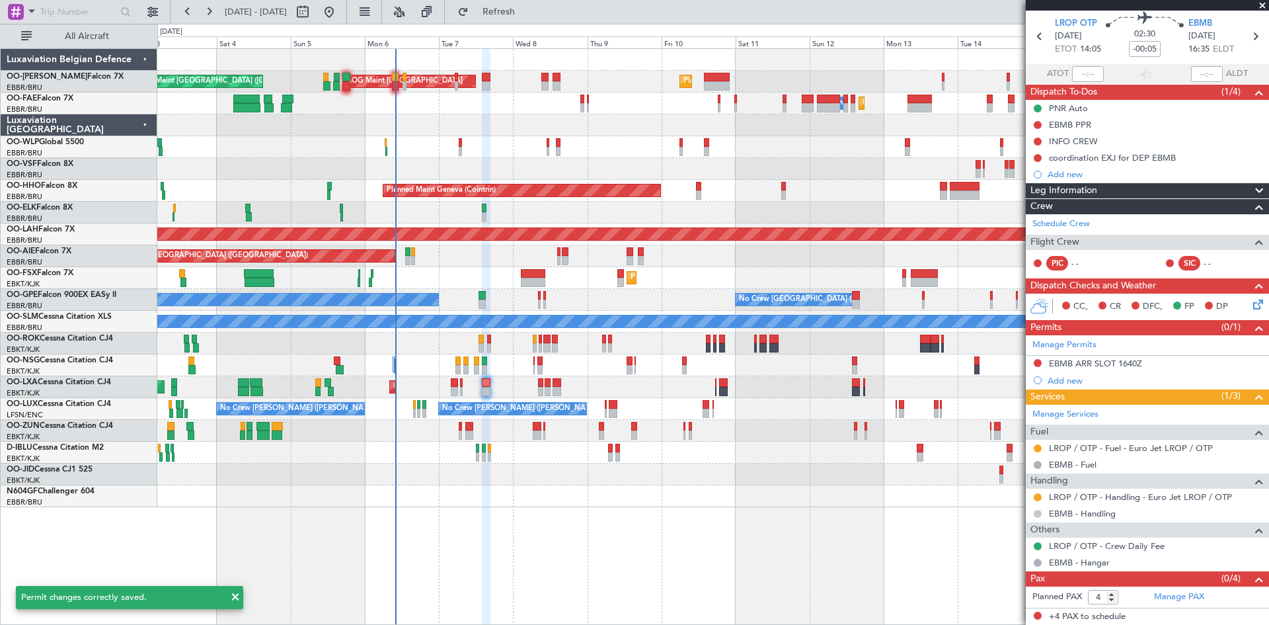
click at [1037, 512] on button at bounding box center [1038, 514] width 8 height 8
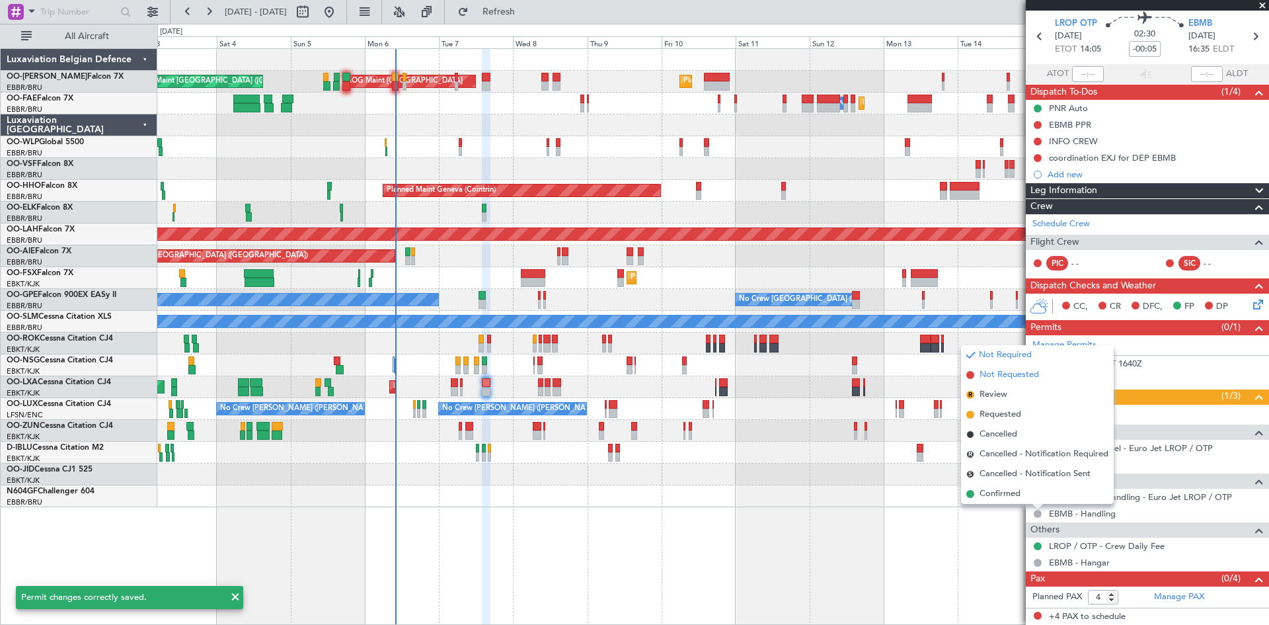
click at [1009, 375] on span "Not Requested" at bounding box center [1009, 374] width 59 height 13
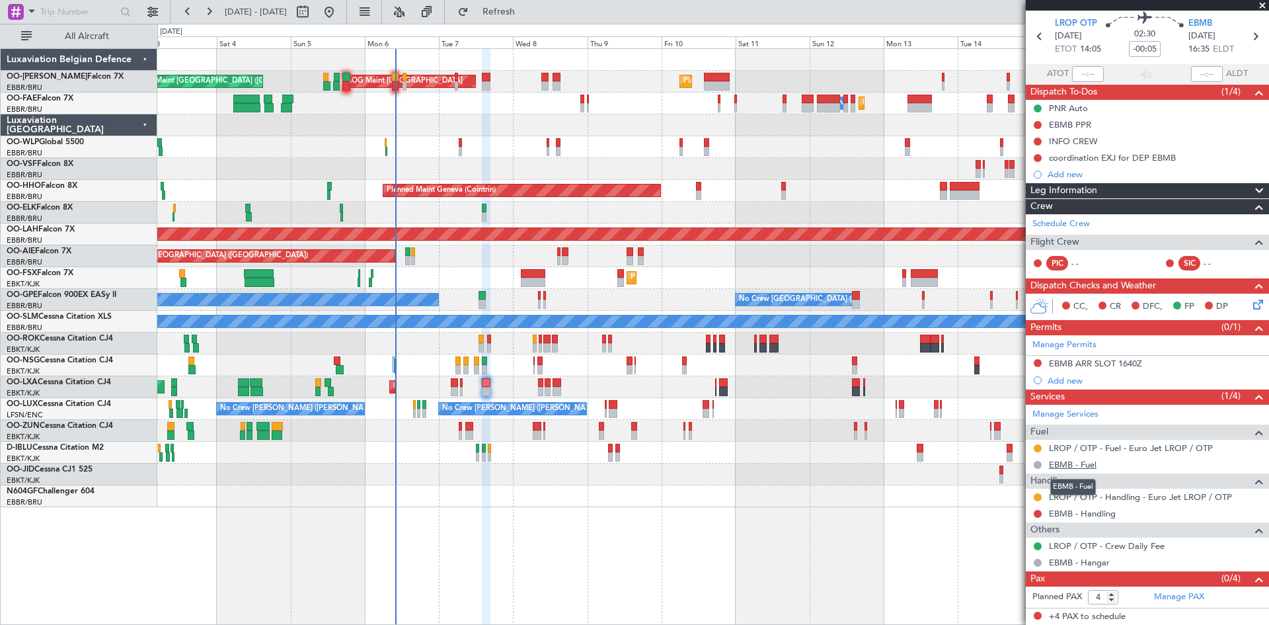
click at [1070, 464] on link "EBMB - Fuel" at bounding box center [1073, 464] width 48 height 11
click at [1038, 465] on button at bounding box center [1038, 465] width 8 height 8
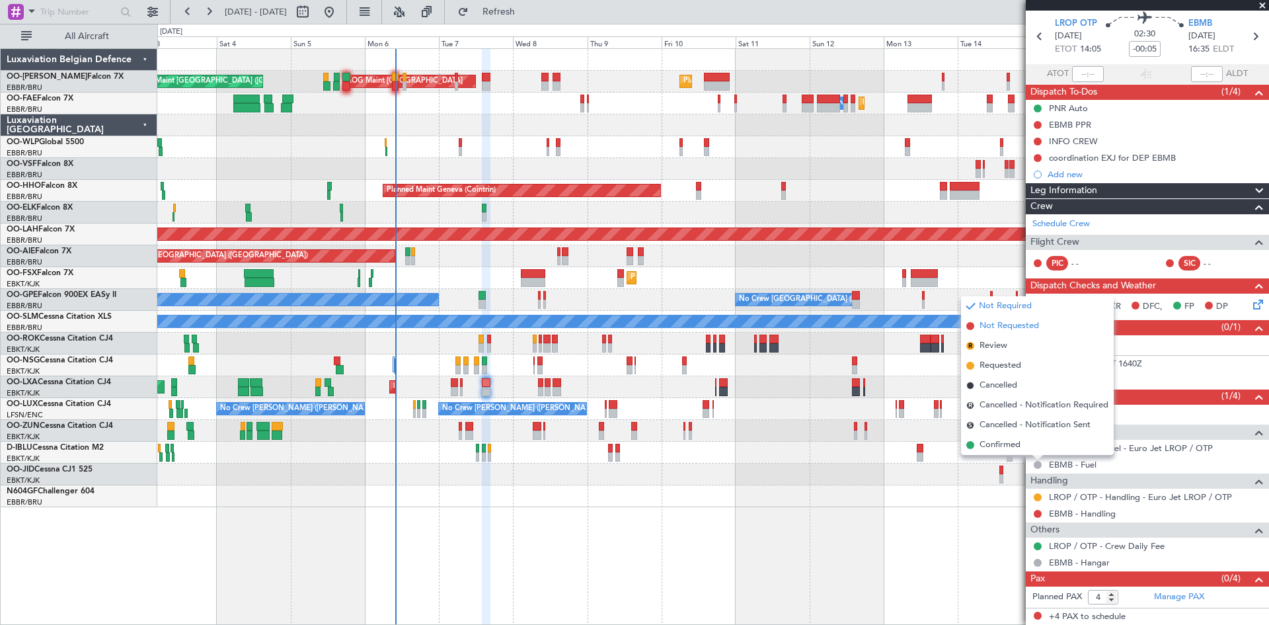
click at [1000, 327] on span "Not Requested" at bounding box center [1009, 325] width 59 height 13
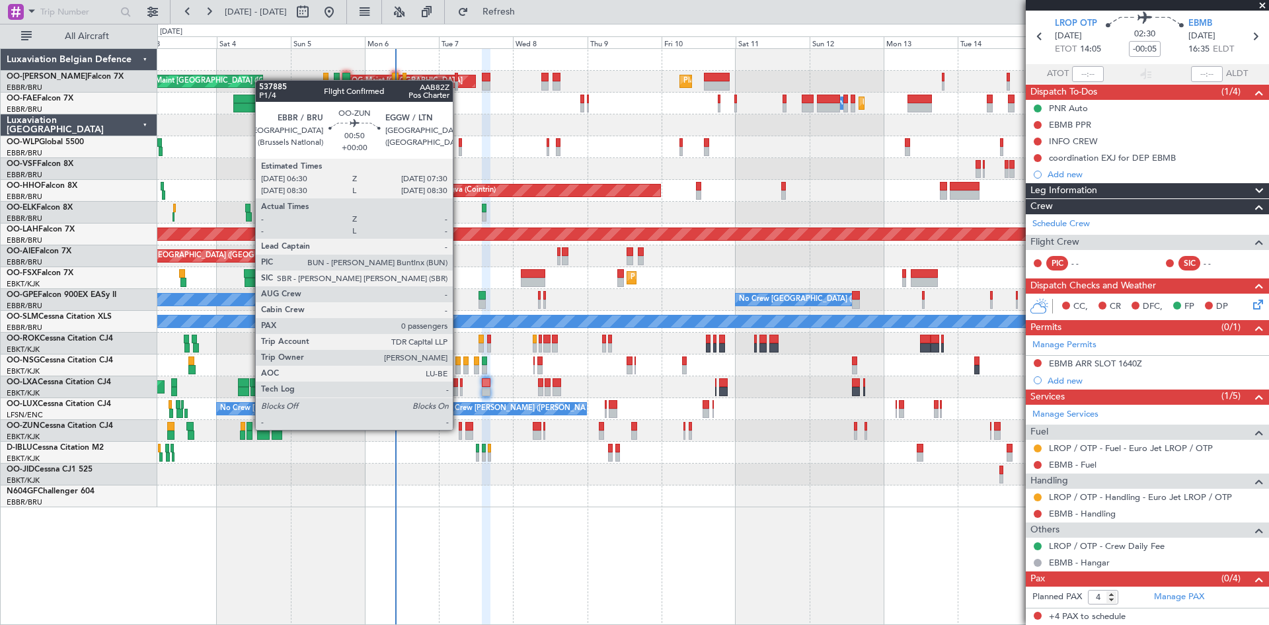
click at [459, 430] on div at bounding box center [460, 426] width 3 height 9
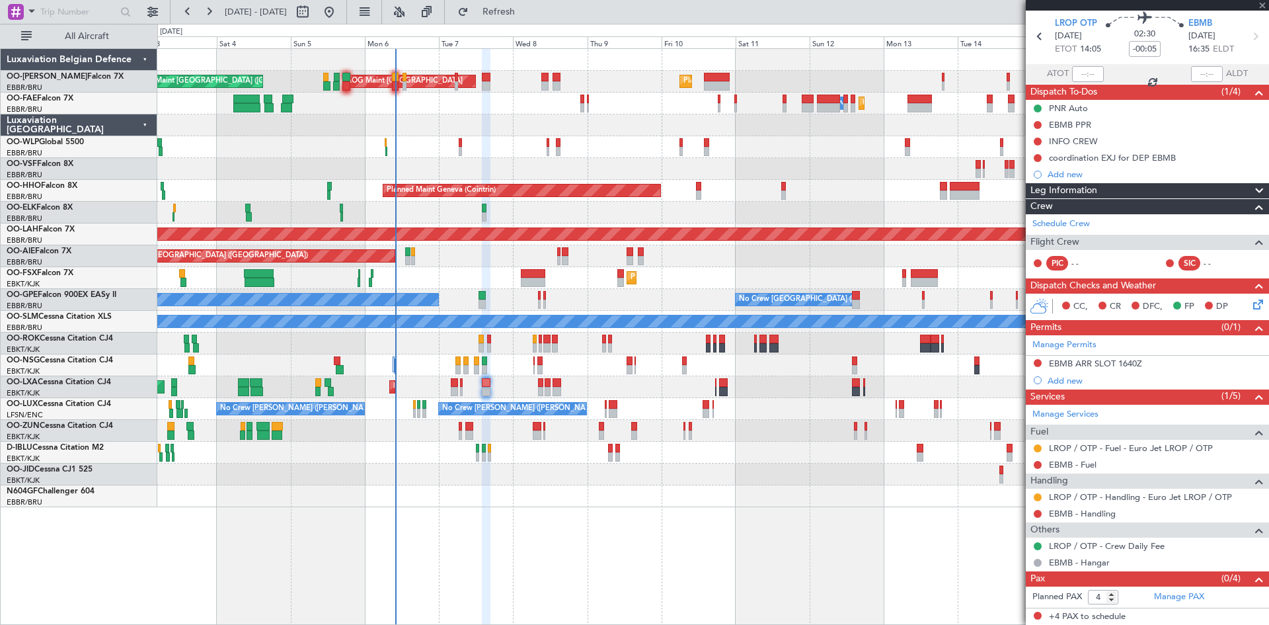
type input "0"
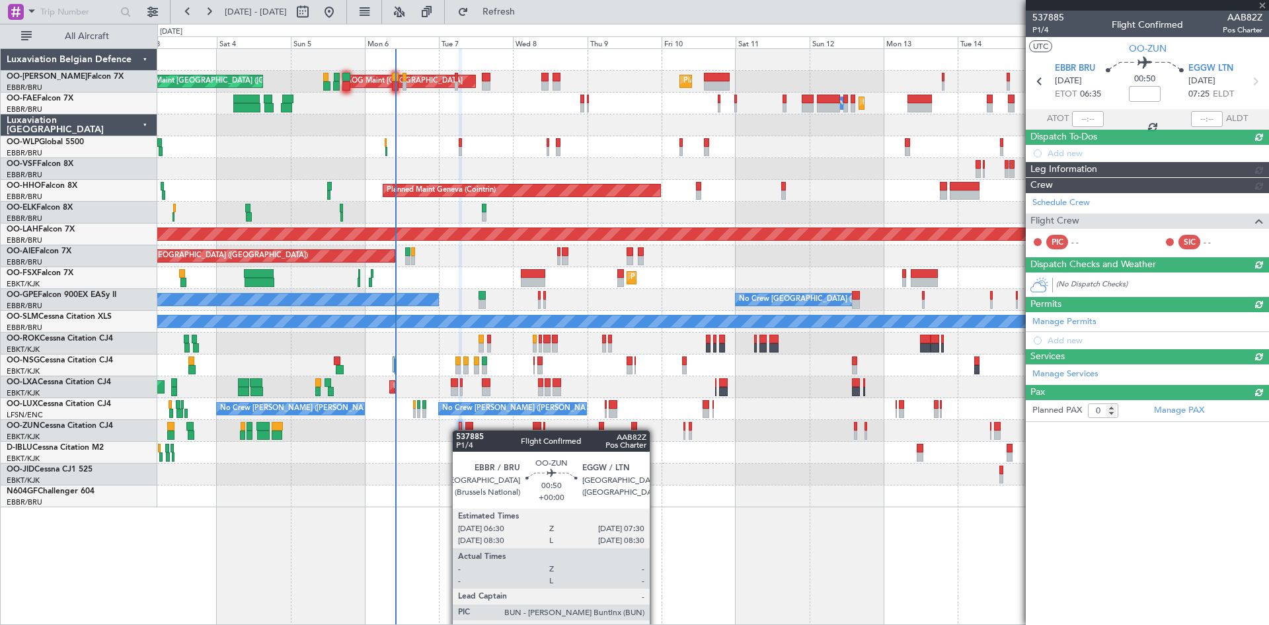
scroll to position [0, 0]
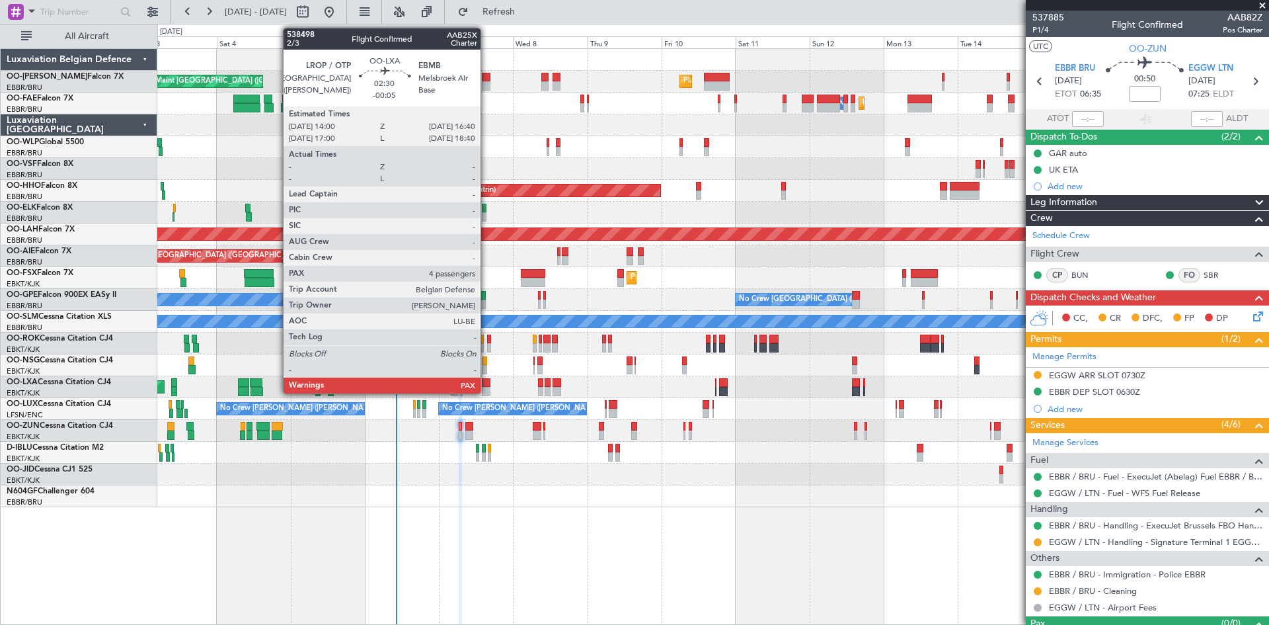
click at [487, 384] on div at bounding box center [486, 382] width 9 height 9
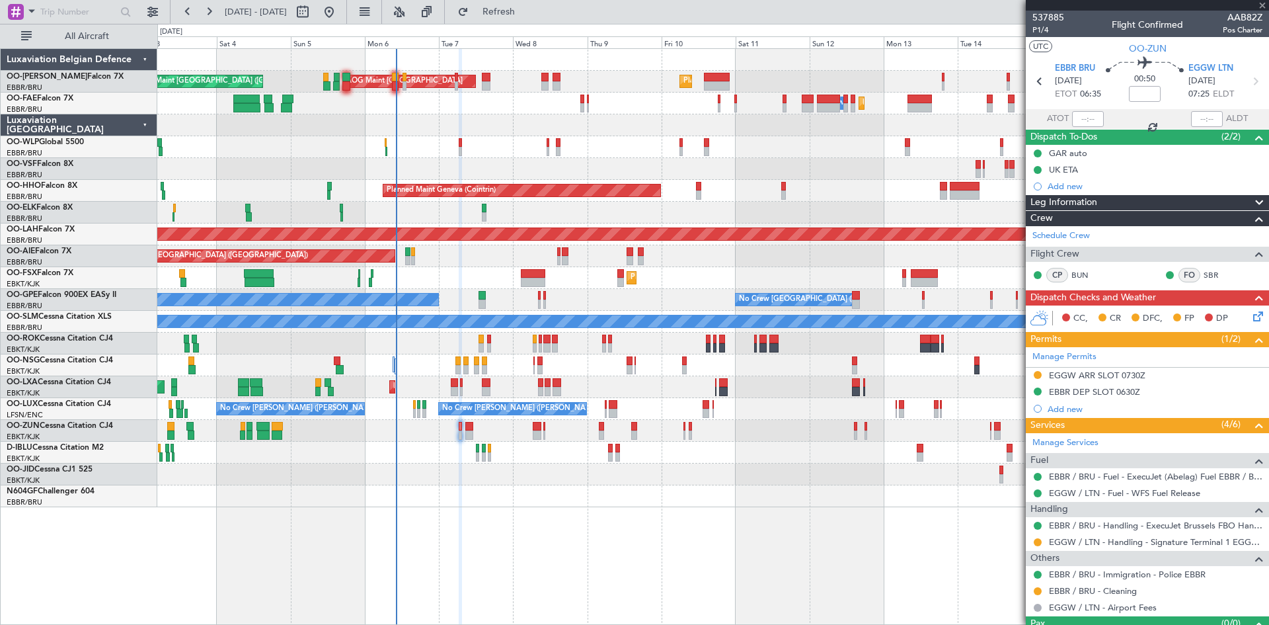
type input "-00:05"
type input "4"
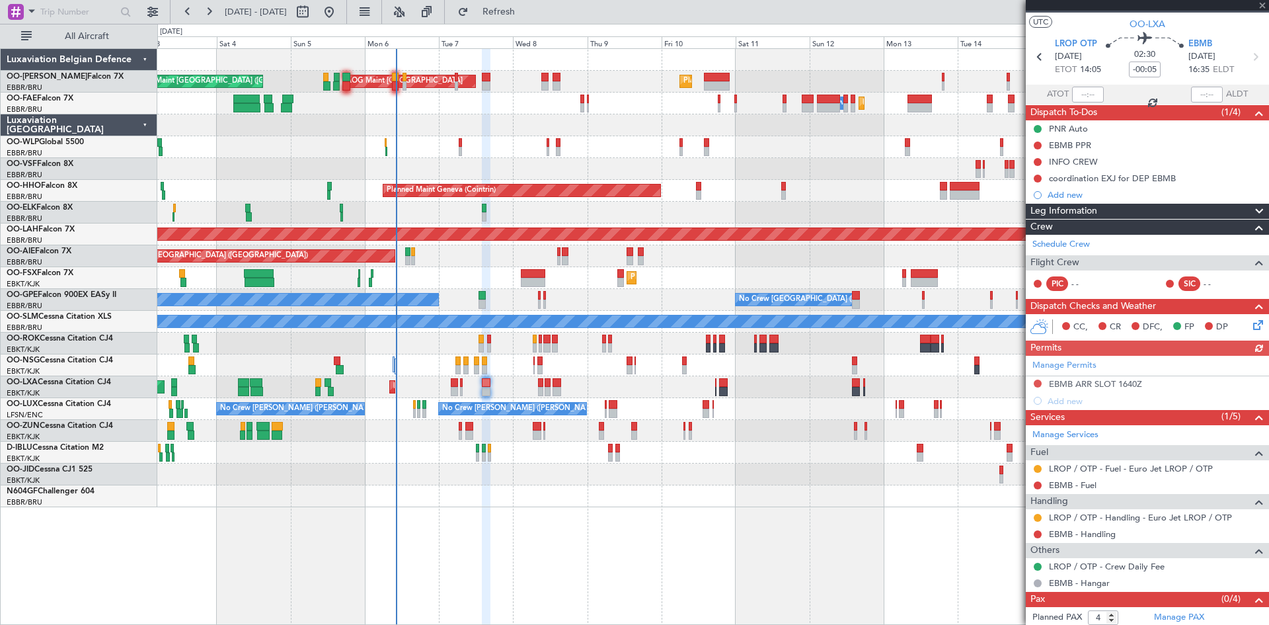
scroll to position [45, 0]
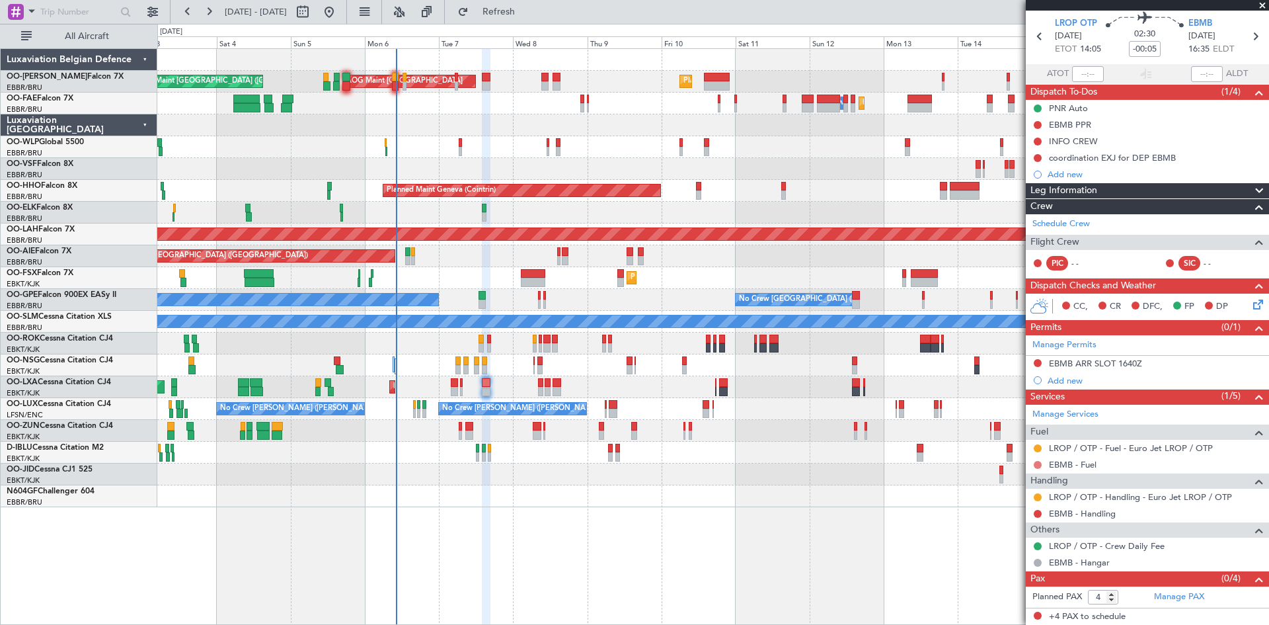
click at [1034, 461] on button at bounding box center [1038, 465] width 8 height 8
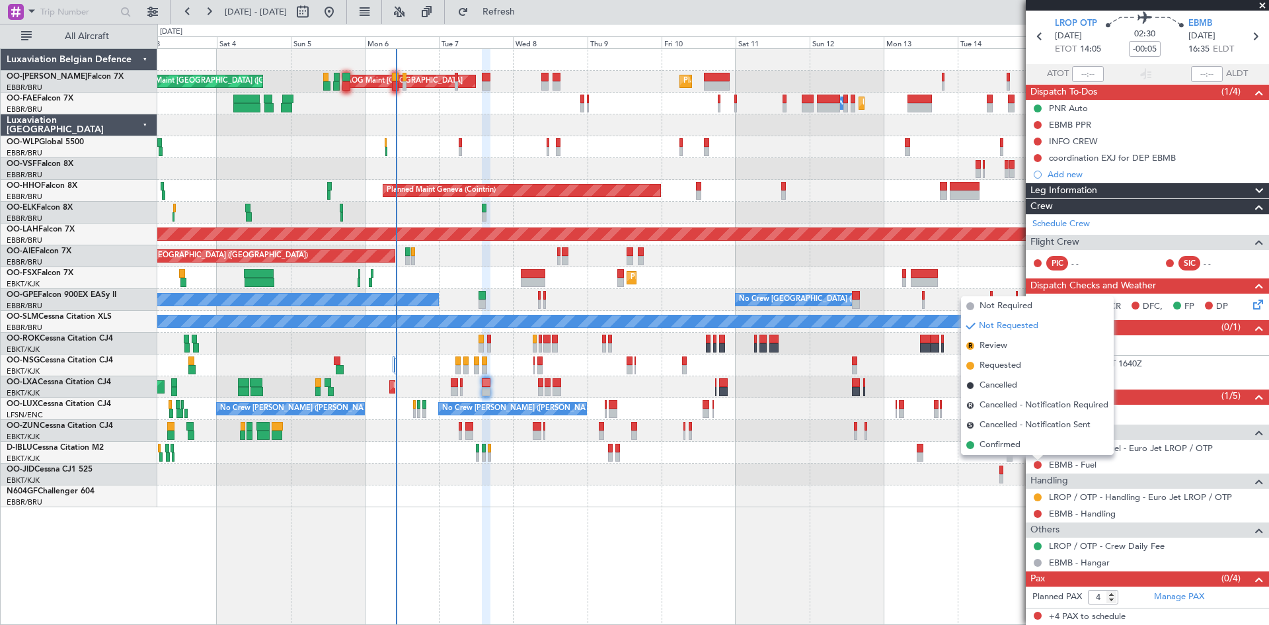
click at [1010, 307] on span "Not Required" at bounding box center [1006, 305] width 53 height 13
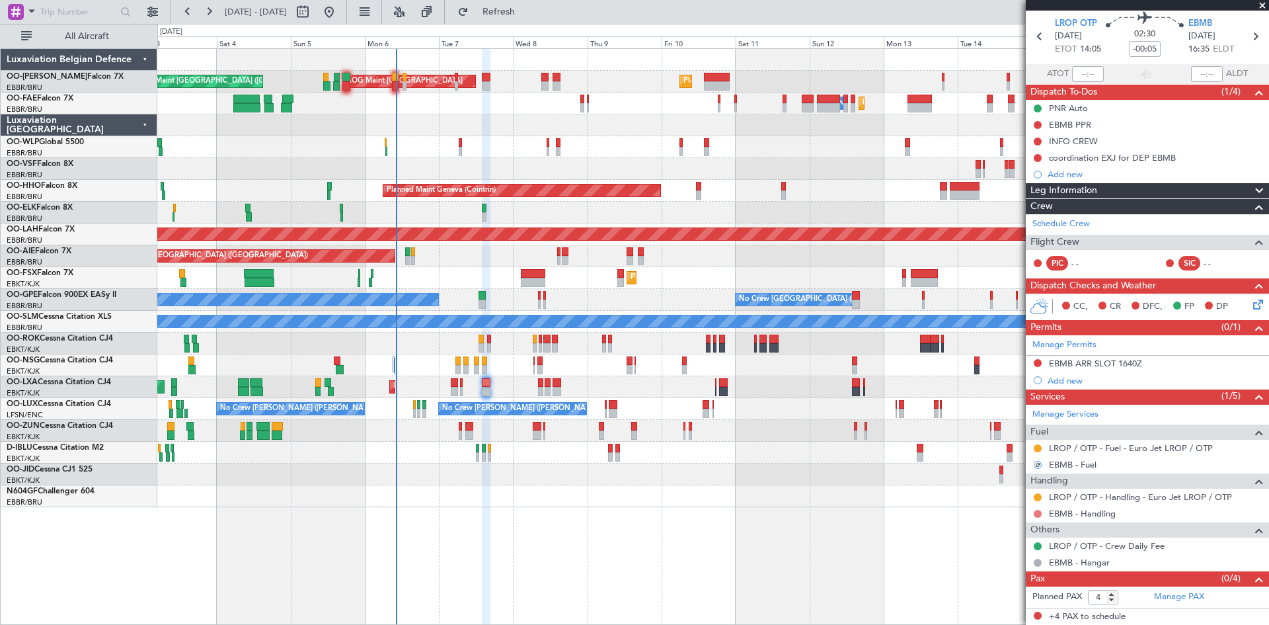
click at [1037, 514] on button at bounding box center [1038, 514] width 8 height 8
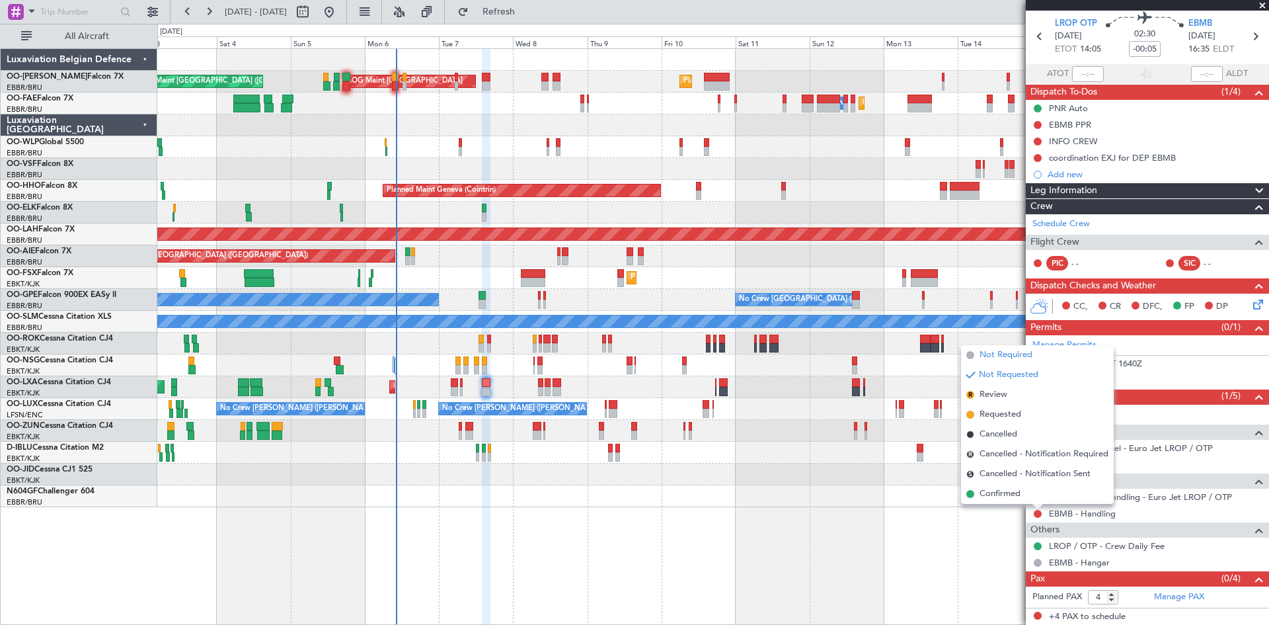
click at [1017, 355] on span "Not Required" at bounding box center [1006, 354] width 53 height 13
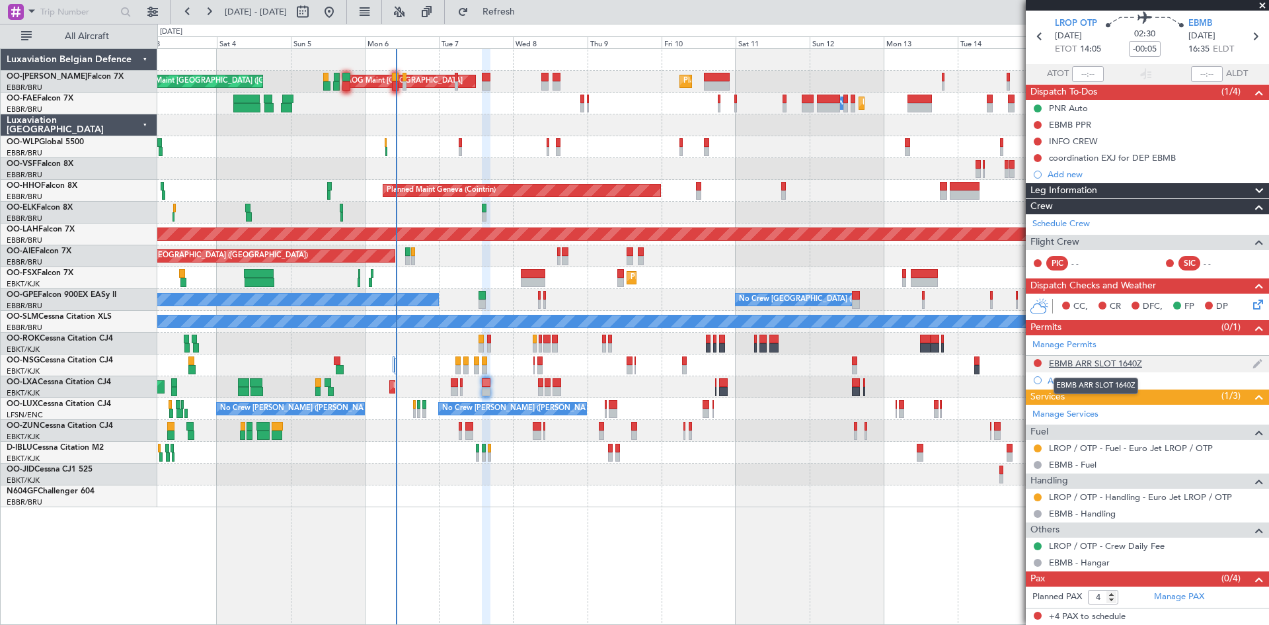
click at [1061, 364] on div "EBMB ARR SLOT 1640Z" at bounding box center [1095, 363] width 93 height 11
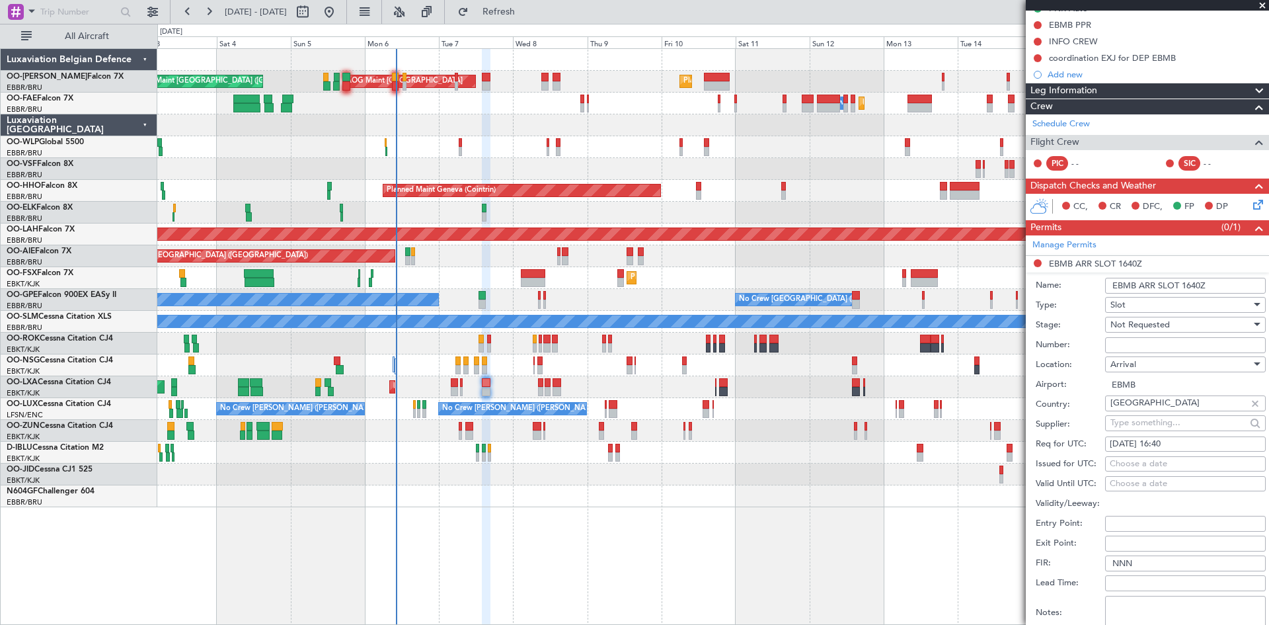
scroll to position [243, 0]
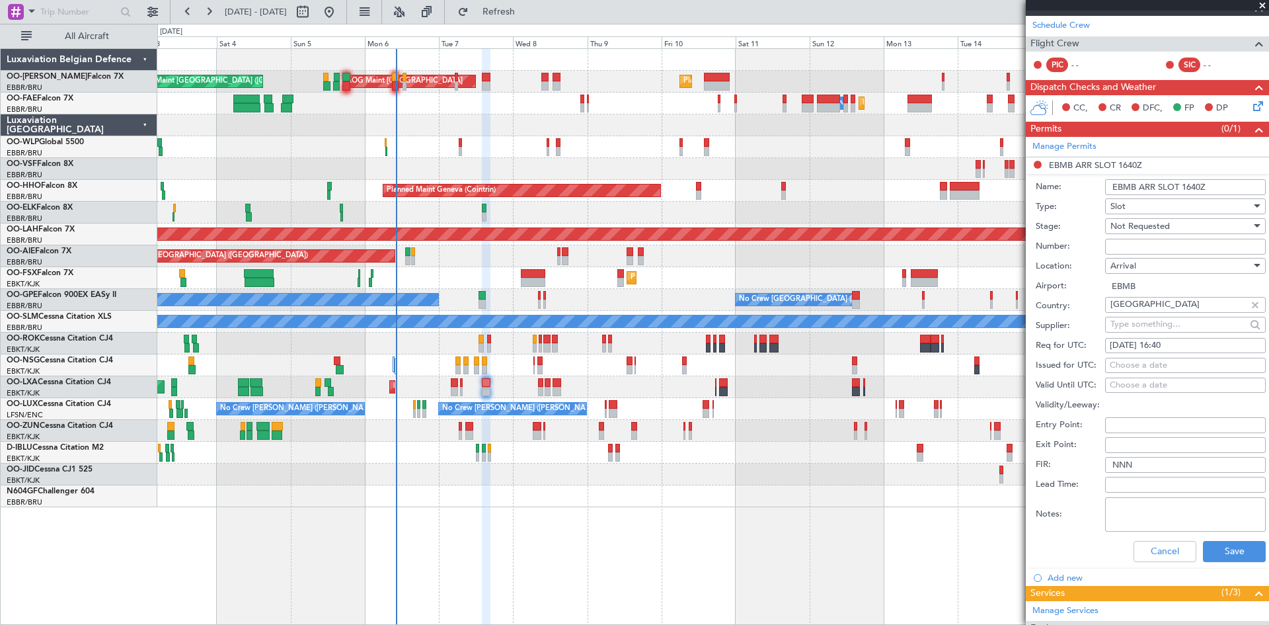
drag, startPoint x: 1146, startPoint y: 287, endPoint x: 1099, endPoint y: 287, distance: 46.3
click at [1099, 287] on div "Airport: EBMB" at bounding box center [1151, 286] width 230 height 20
click at [1149, 286] on input "EBMB" at bounding box center [1185, 286] width 161 height 16
drag, startPoint x: 1152, startPoint y: 284, endPoint x: 1111, endPoint y: 284, distance: 41.0
click at [1111, 284] on input "EBMB" at bounding box center [1185, 286] width 161 height 16
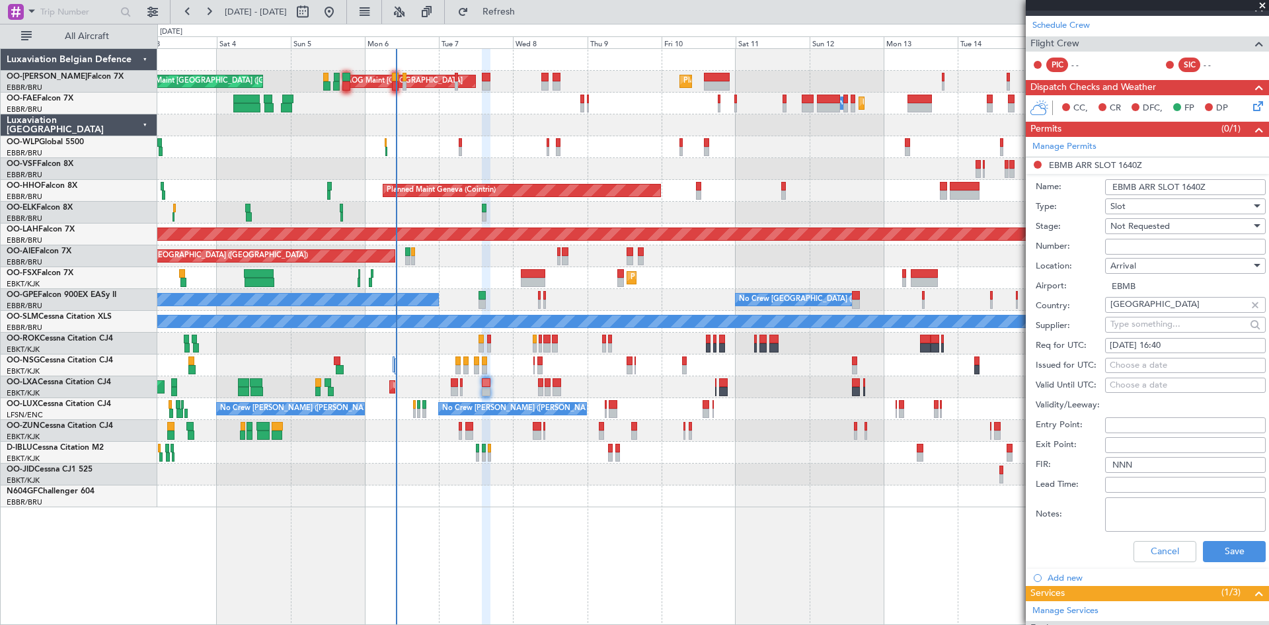
click at [1161, 209] on div "Slot" at bounding box center [1181, 206] width 141 height 20
click at [1142, 277] on span "PPR" at bounding box center [1180, 271] width 139 height 20
click at [1222, 557] on button "Save" at bounding box center [1234, 551] width 63 height 21
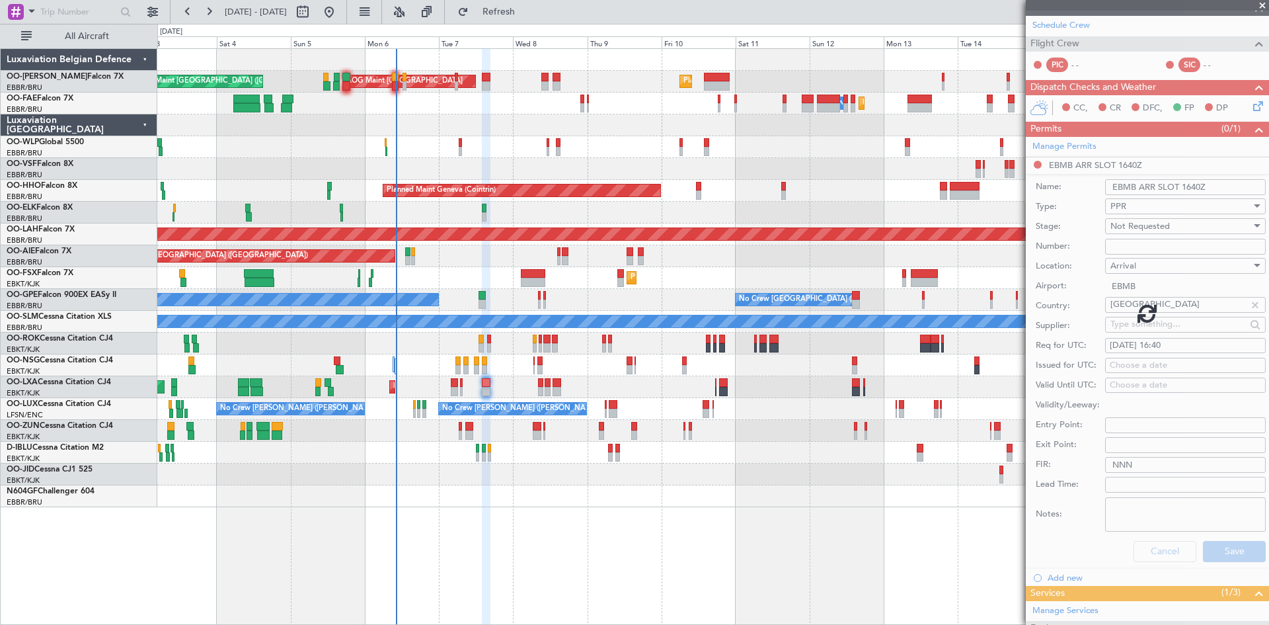
scroll to position [45, 0]
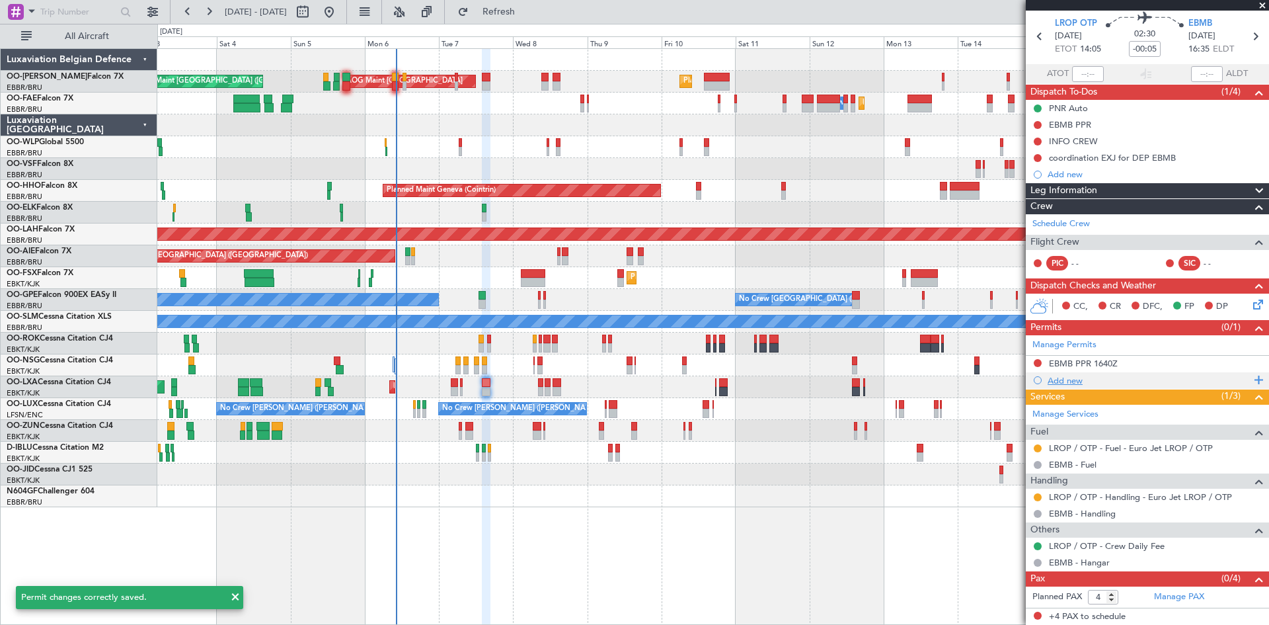
click at [1060, 376] on div "Add new" at bounding box center [1149, 380] width 203 height 11
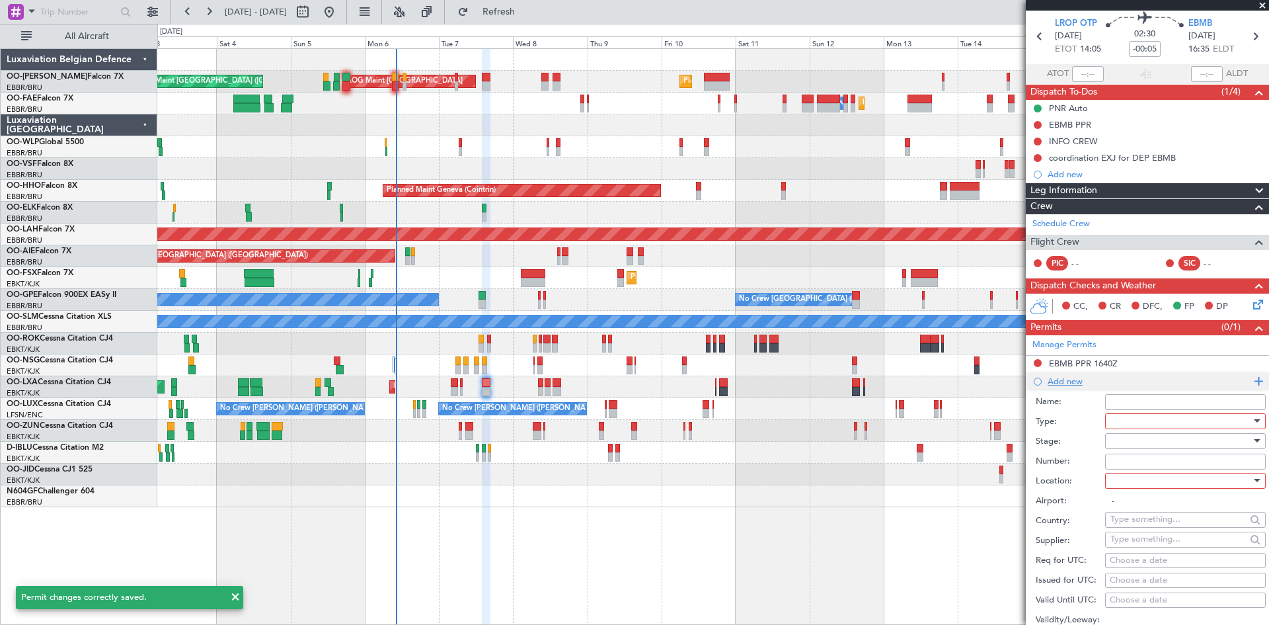
scroll to position [243, 0]
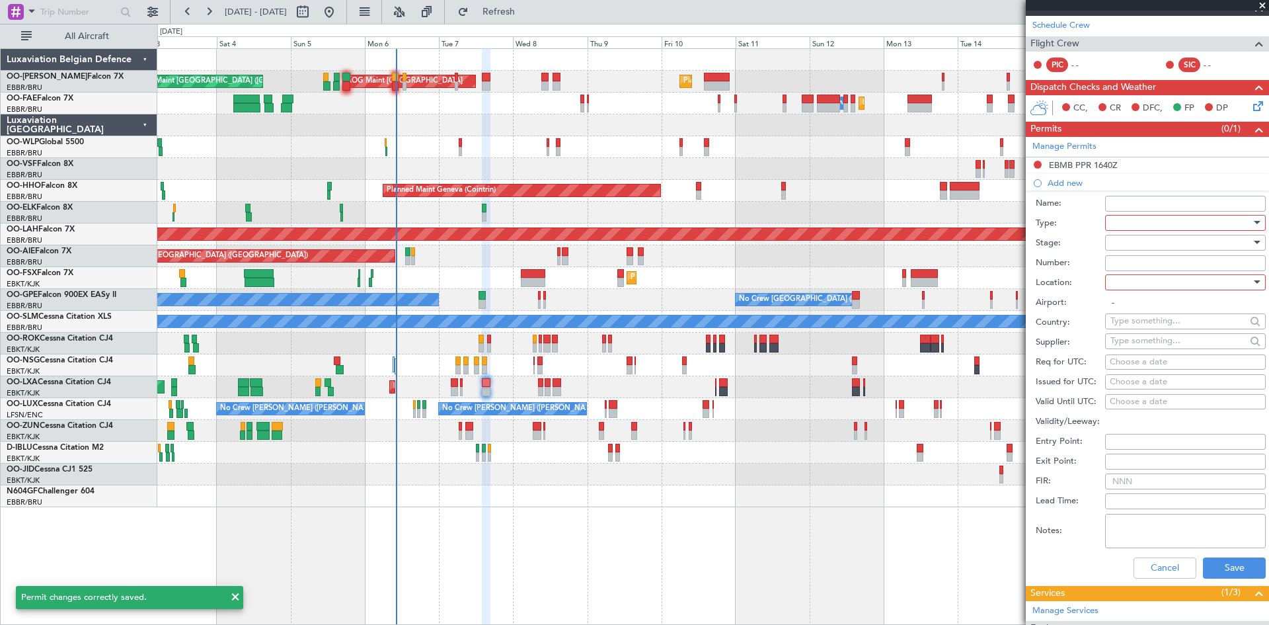
click at [1130, 221] on div at bounding box center [1181, 223] width 141 height 20
click at [1146, 345] on span "Slot" at bounding box center [1180, 347] width 139 height 20
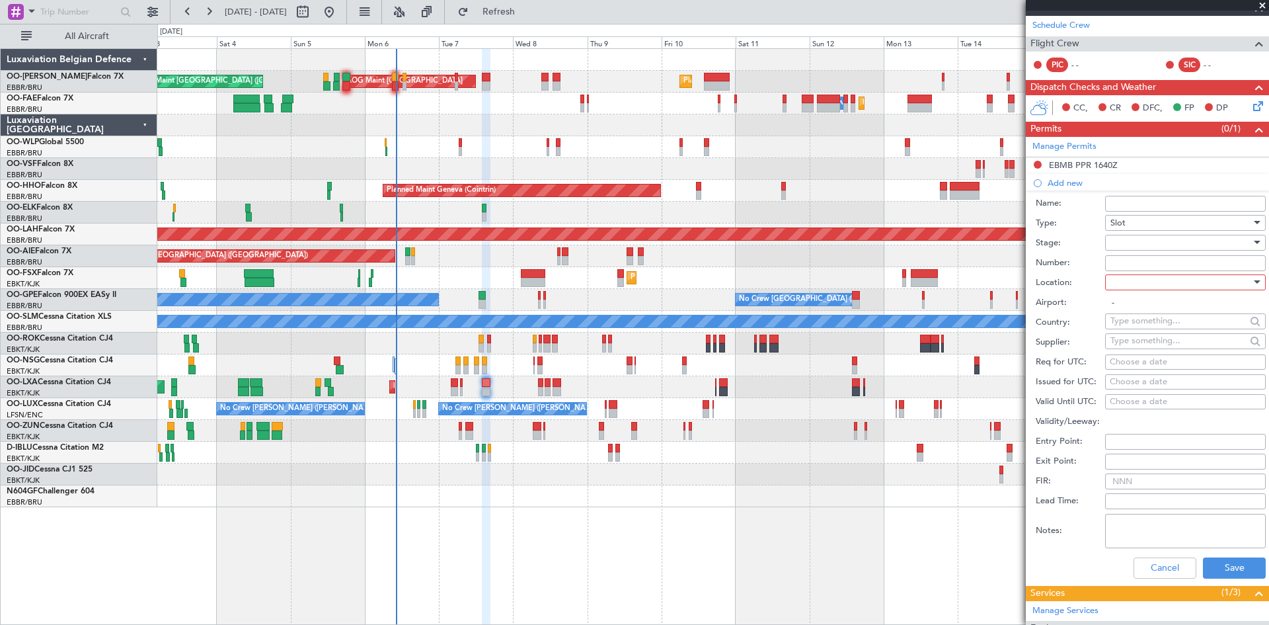
click at [1141, 280] on div at bounding box center [1181, 282] width 141 height 20
click at [1140, 346] on span "Arrival" at bounding box center [1180, 348] width 139 height 20
type input "EBMB"
drag, startPoint x: 1121, startPoint y: 307, endPoint x: 1156, endPoint y: 306, distance: 35.0
click at [1156, 306] on input "EBMB" at bounding box center [1185, 303] width 161 height 16
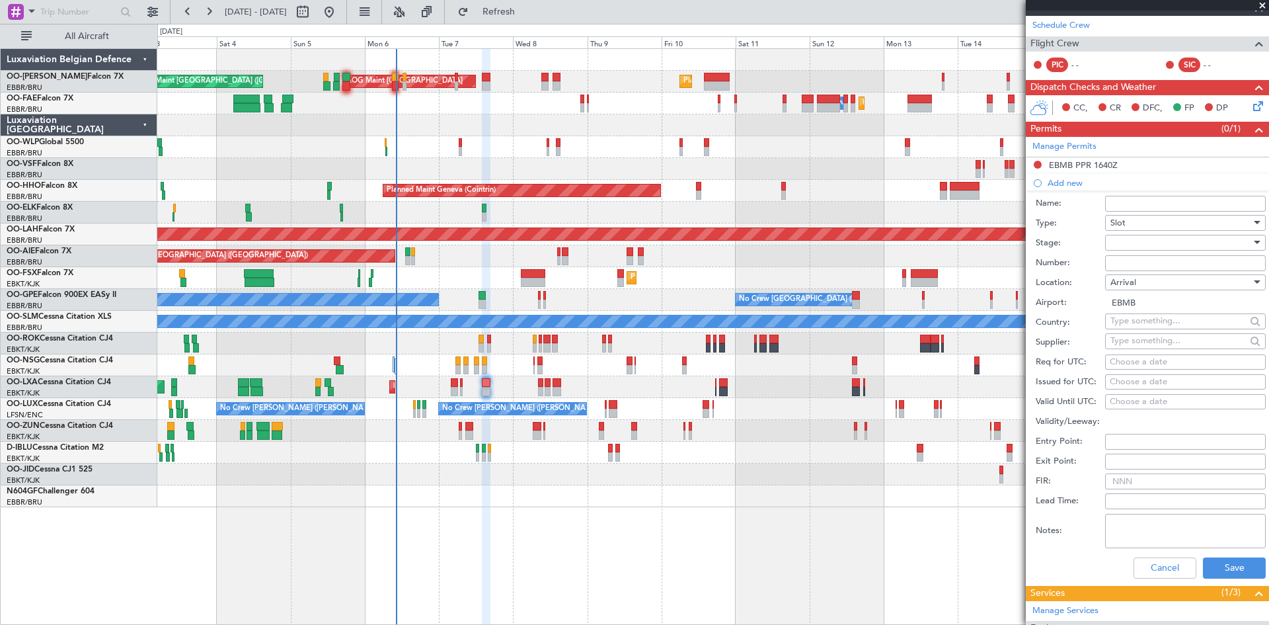
click at [1042, 299] on label "Airport:" at bounding box center [1070, 302] width 69 height 13
click at [1105, 299] on input "EBMB" at bounding box center [1185, 303] width 161 height 16
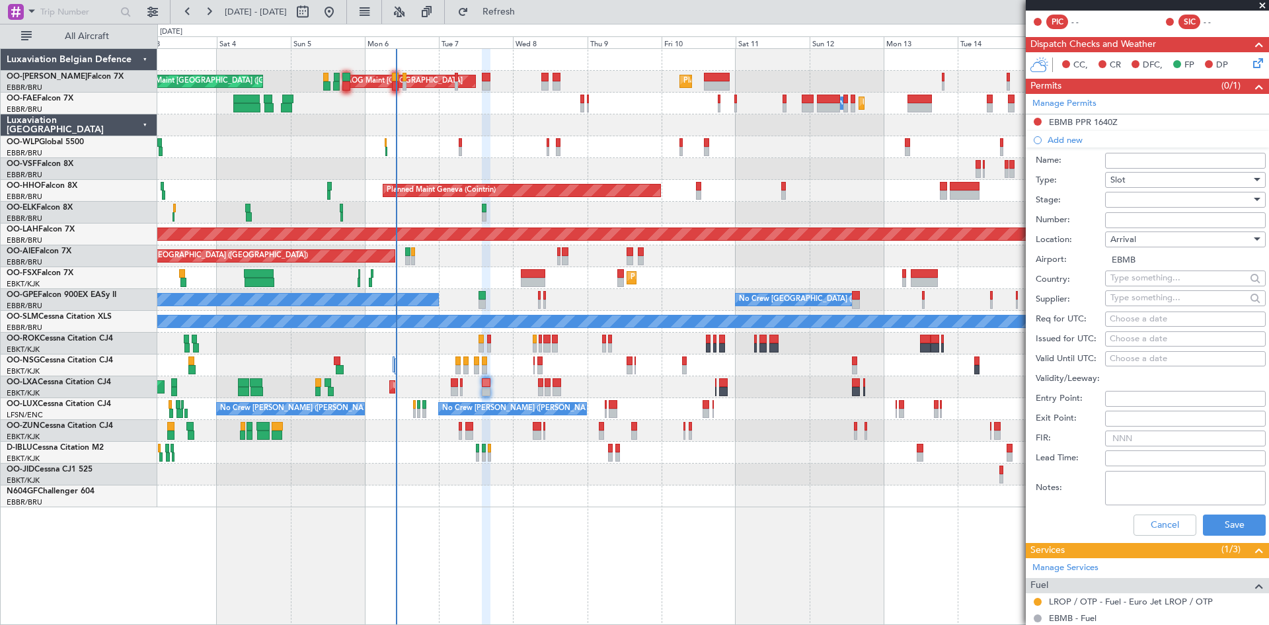
scroll to position [309, 0]
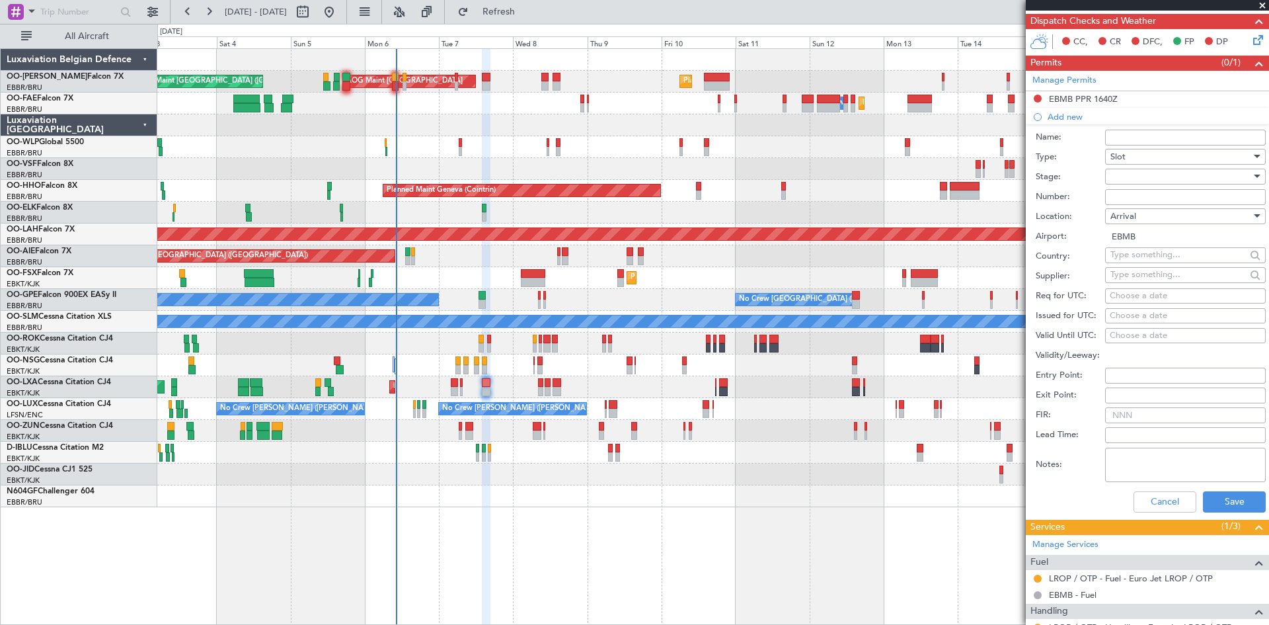
click at [1074, 290] on label "Req for UTC:" at bounding box center [1070, 296] width 69 height 13
click at [1117, 294] on div "Choose a date" at bounding box center [1185, 296] width 151 height 13
select select "10"
select select "2025"
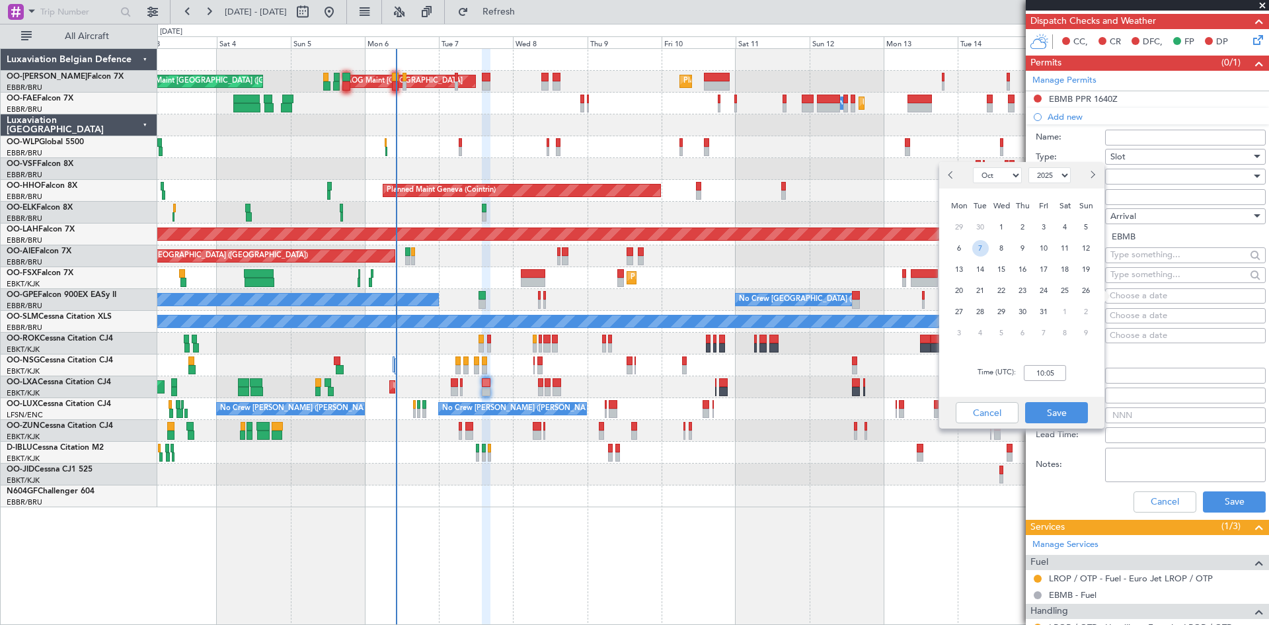
click at [979, 249] on span "7" at bounding box center [980, 248] width 17 height 17
click at [1039, 368] on input "00:00" at bounding box center [1045, 373] width 42 height 16
type input "16:40"
click at [1070, 407] on button "Save" at bounding box center [1056, 412] width 63 height 21
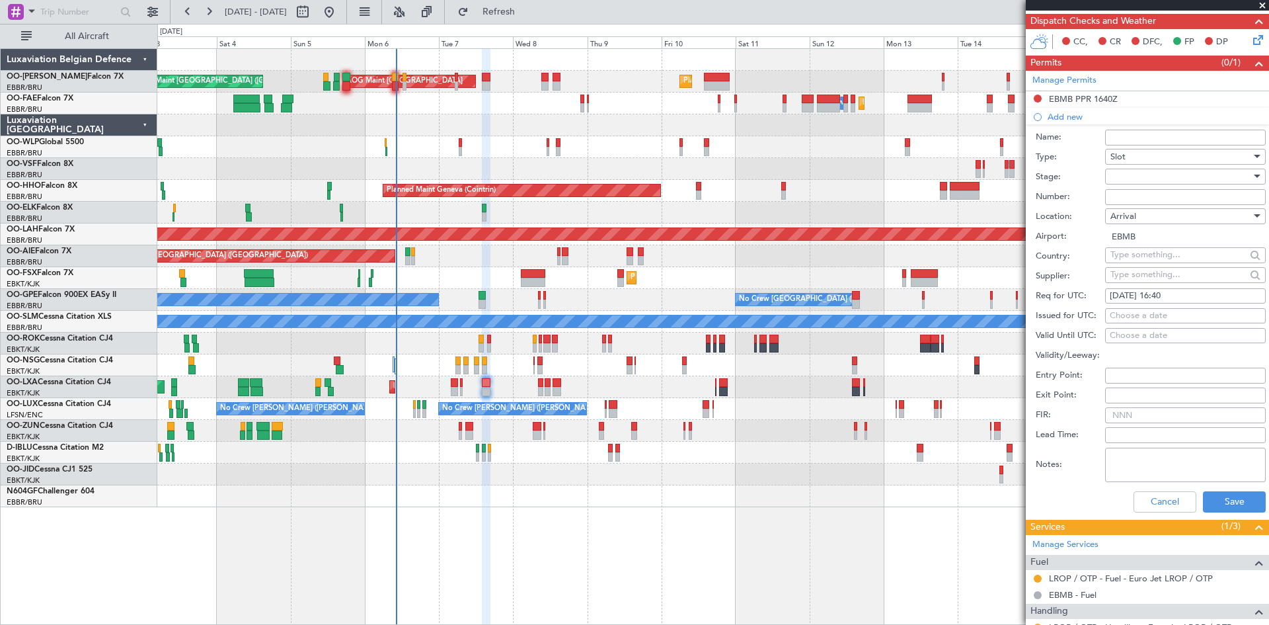
click at [1204, 489] on div "Cancel Save" at bounding box center [1151, 502] width 230 height 34
click at [1216, 496] on button "Save" at bounding box center [1234, 501] width 63 height 21
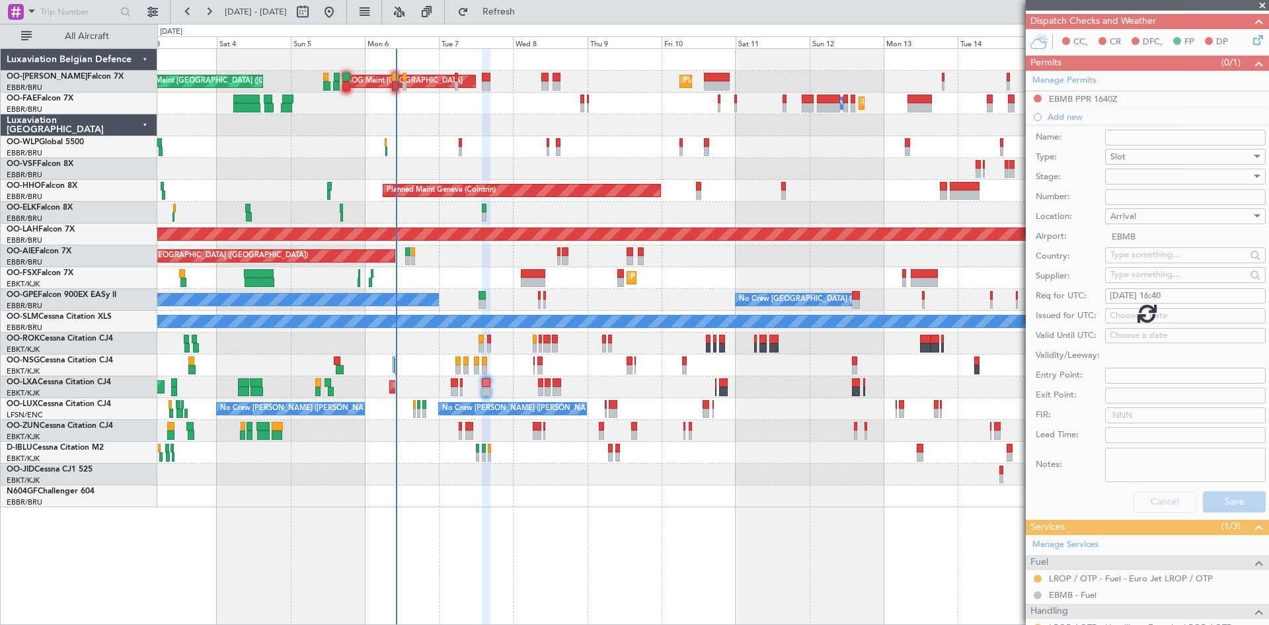
scroll to position [61, 0]
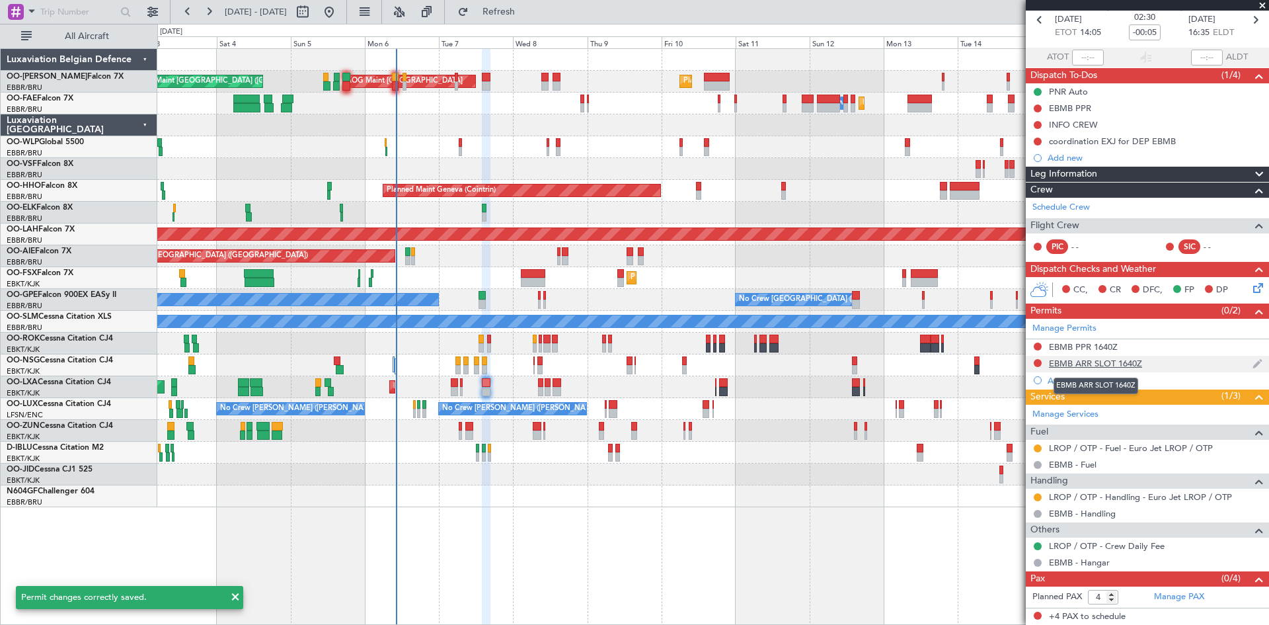
click at [1068, 363] on div "EBMB ARR SLOT 1640Z" at bounding box center [1095, 363] width 93 height 11
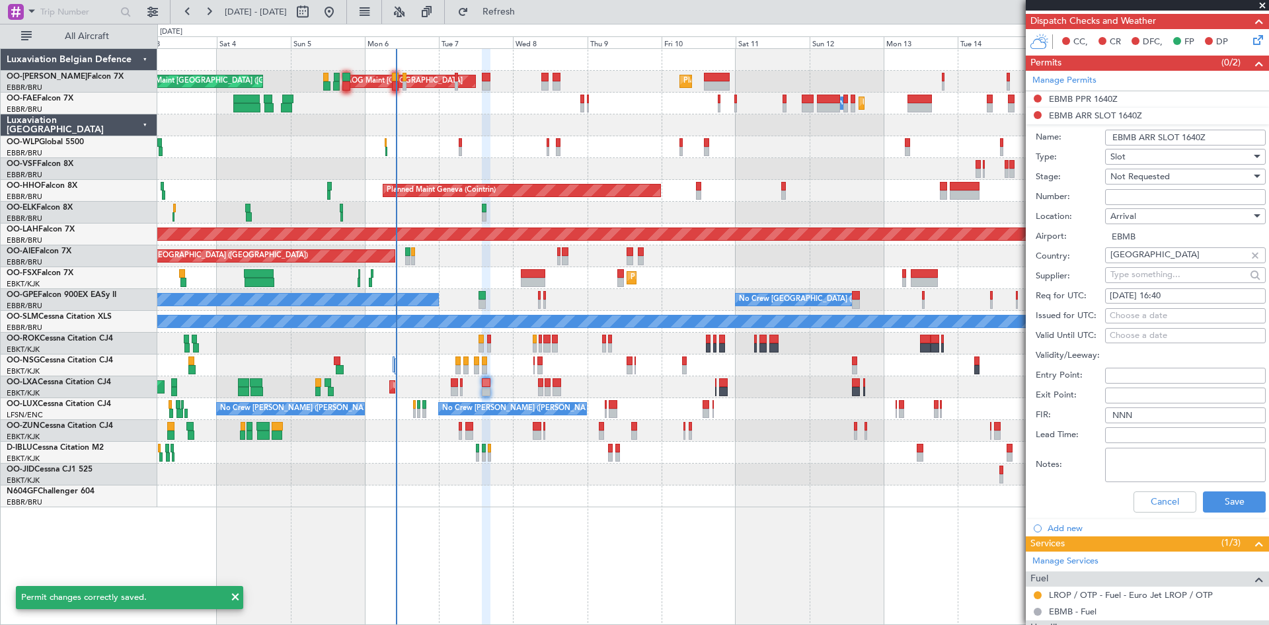
click at [1134, 137] on input "EBMB ARR SLOT 1640Z" at bounding box center [1185, 138] width 161 height 16
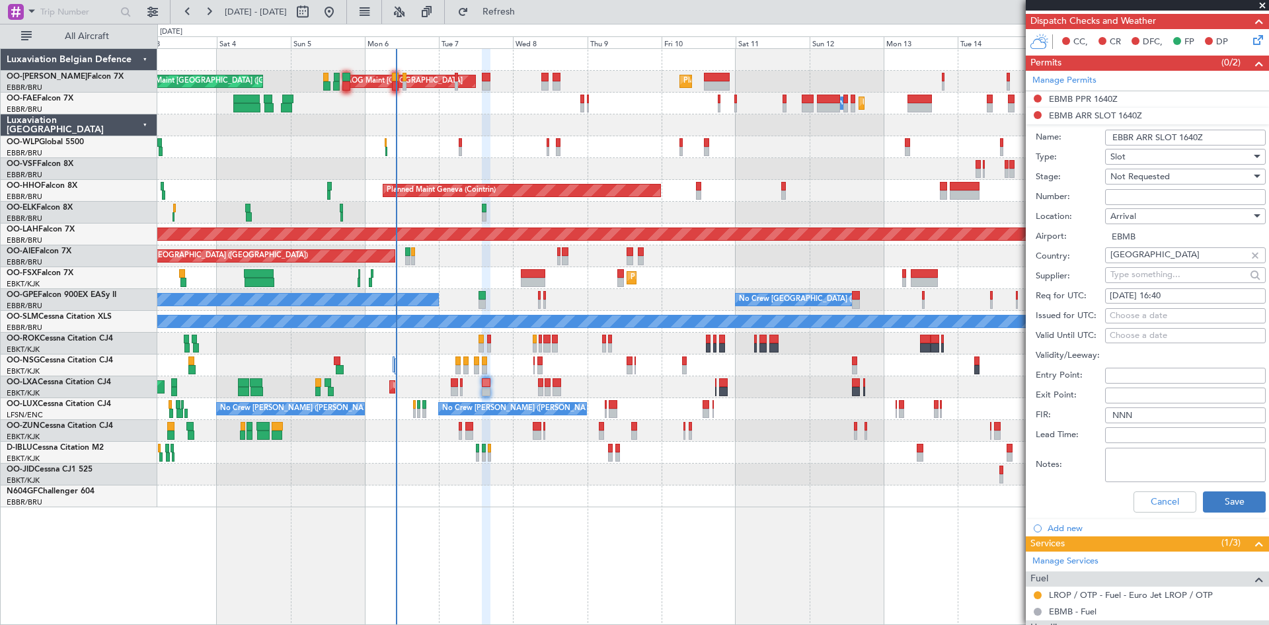
type input "EBBR ARR SLOT 1640Z"
click at [1245, 506] on button "Save" at bounding box center [1234, 501] width 63 height 21
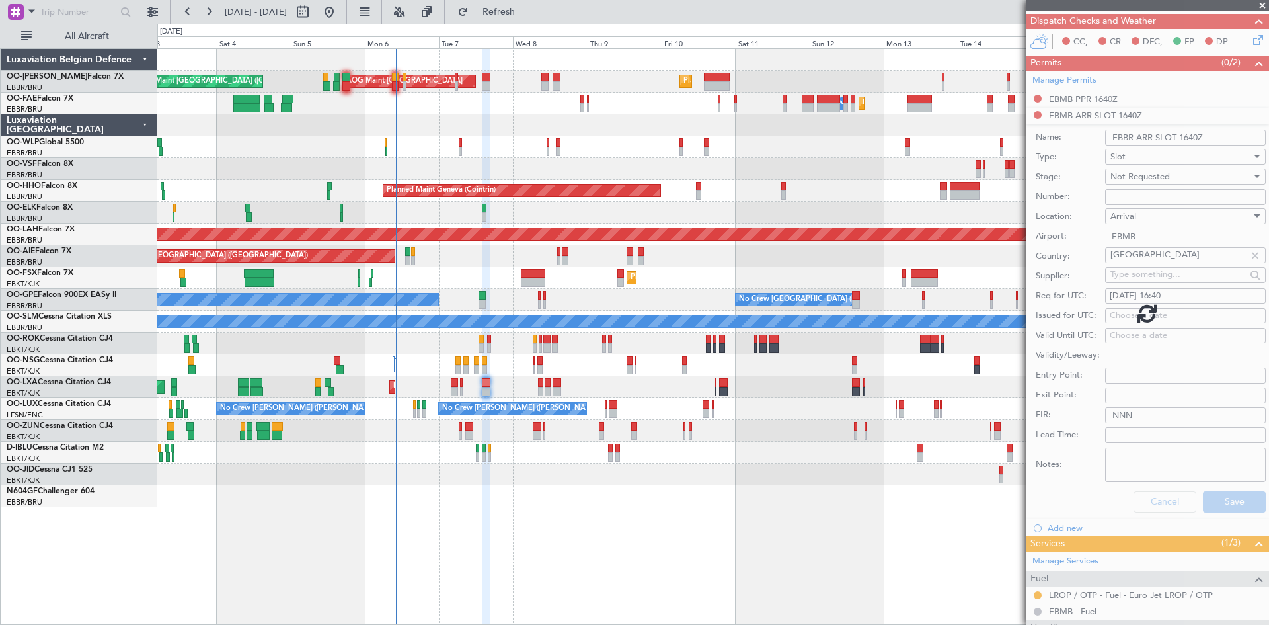
scroll to position [61, 0]
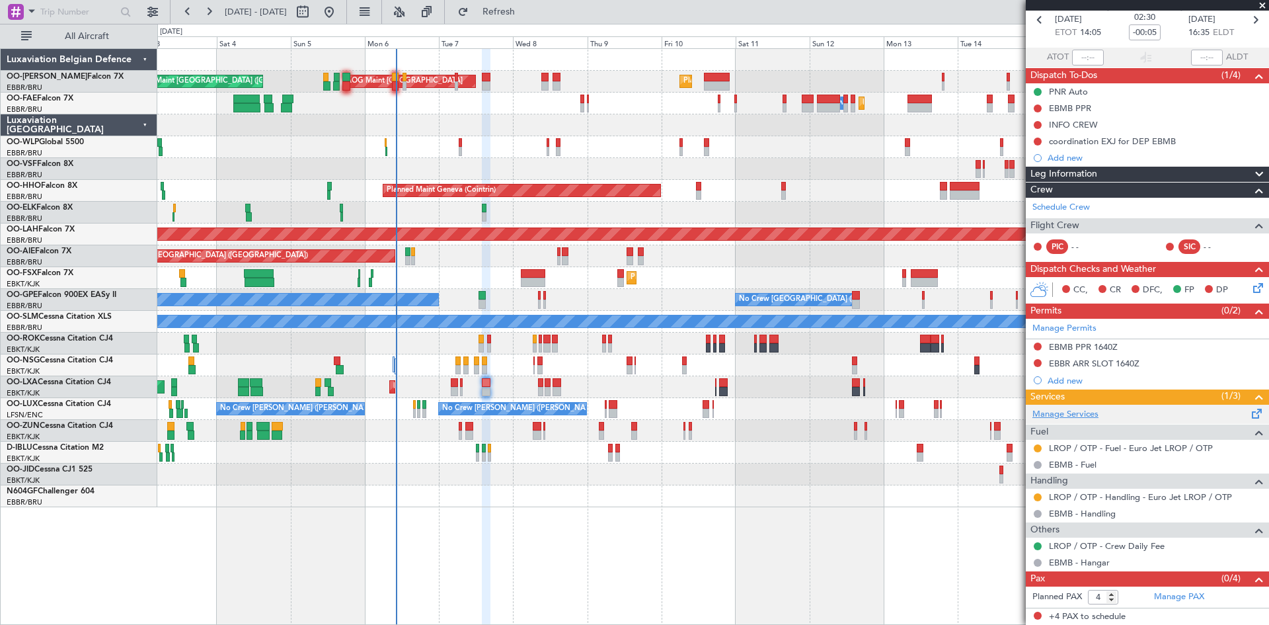
click at [1061, 413] on link "Manage Services" at bounding box center [1066, 414] width 66 height 13
click at [527, 15] on span "Refresh" at bounding box center [499, 11] width 56 height 9
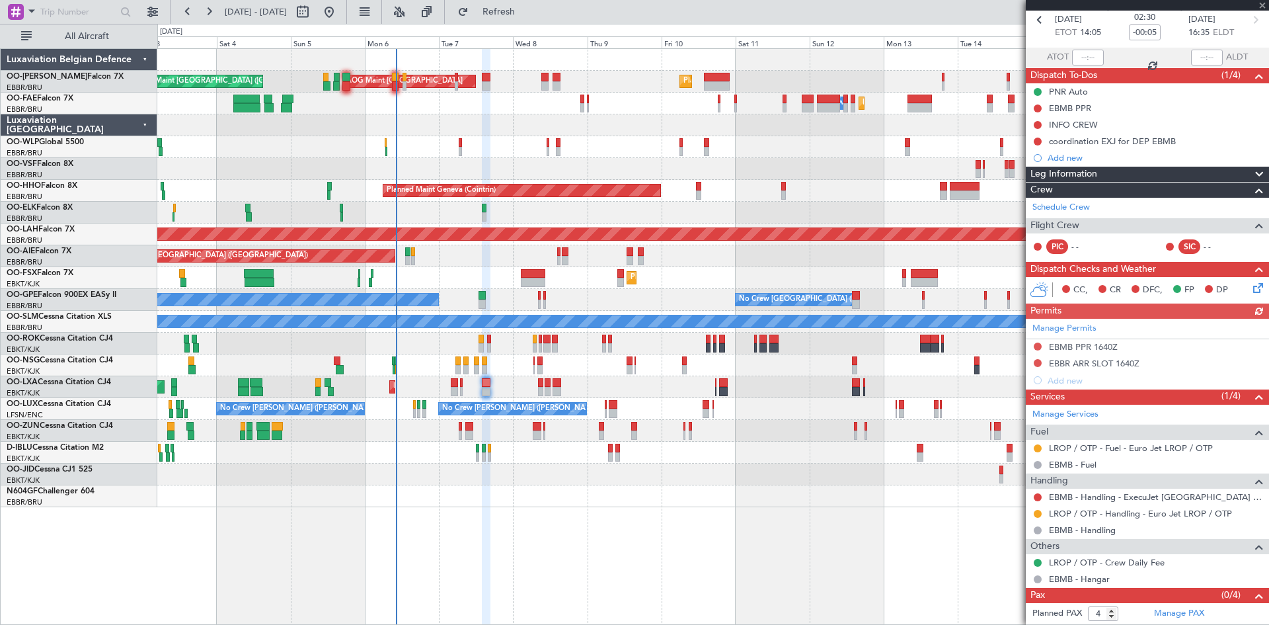
scroll to position [78, 0]
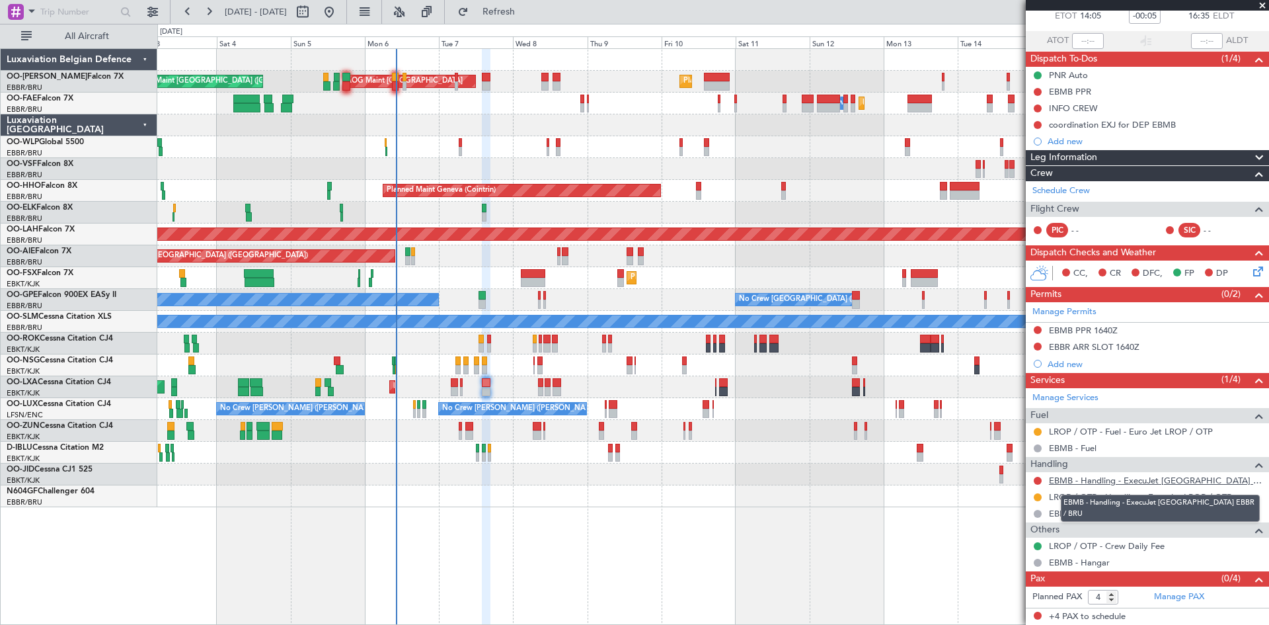
click at [1079, 481] on link "EBMB - Handling - ExecuJet [GEOGRAPHIC_DATA] EBBR / BRU" at bounding box center [1156, 480] width 214 height 11
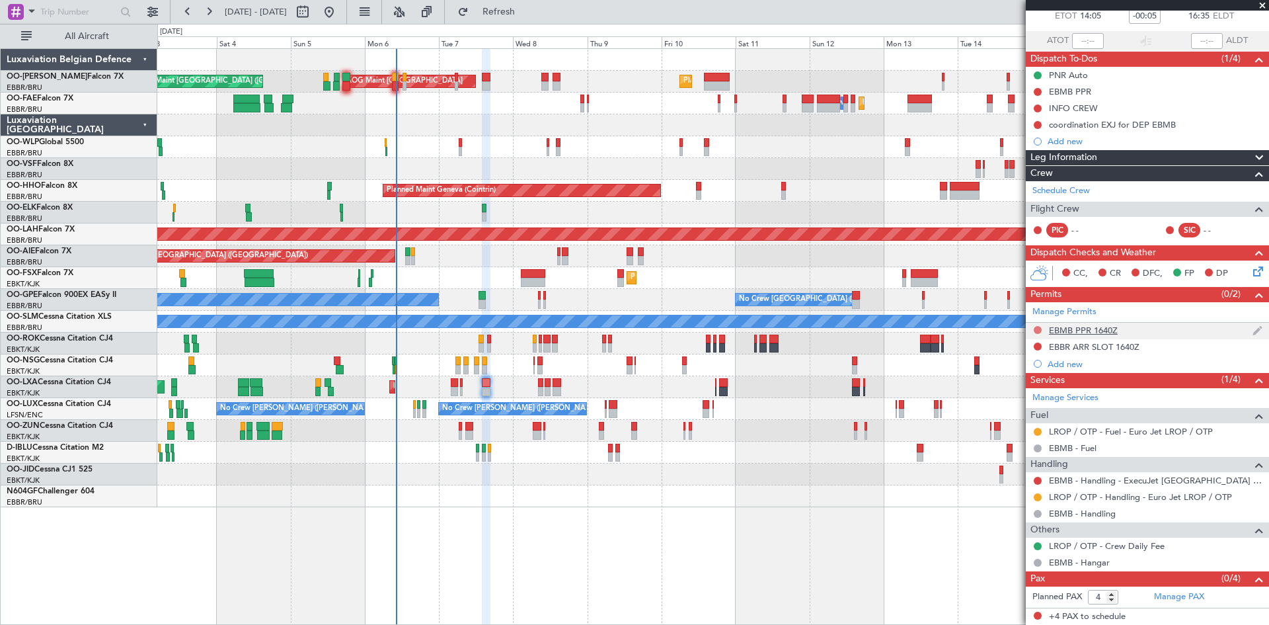
click at [1037, 327] on button at bounding box center [1038, 330] width 8 height 8
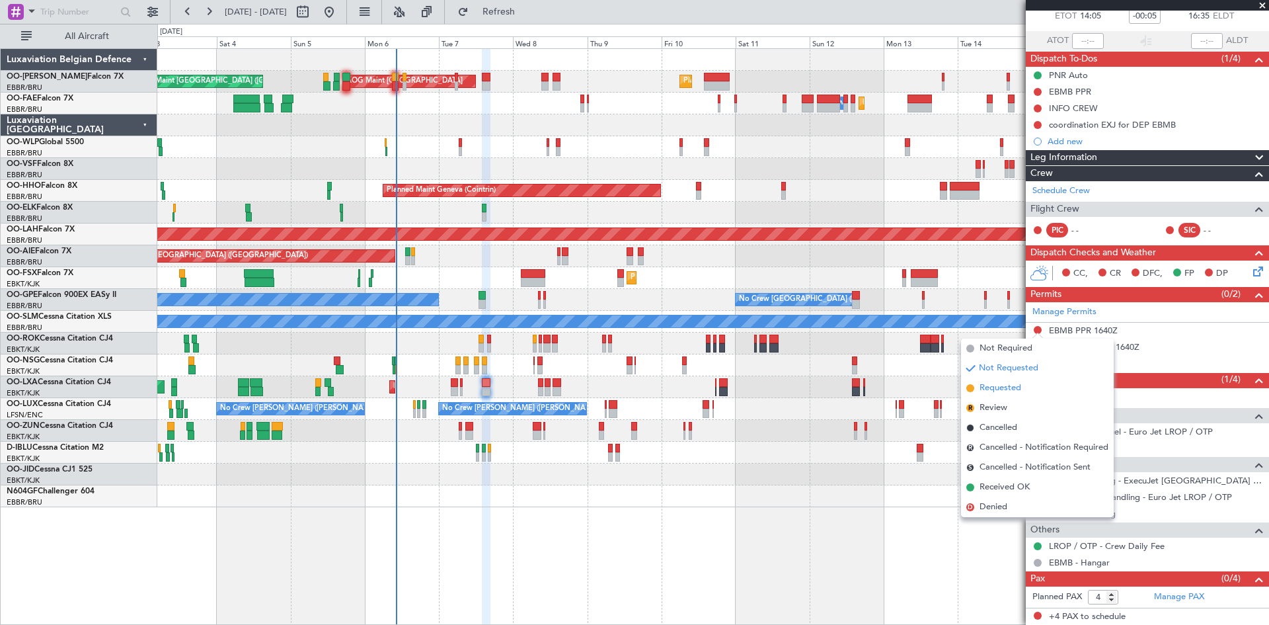
click at [1025, 387] on li "Requested" at bounding box center [1037, 388] width 153 height 20
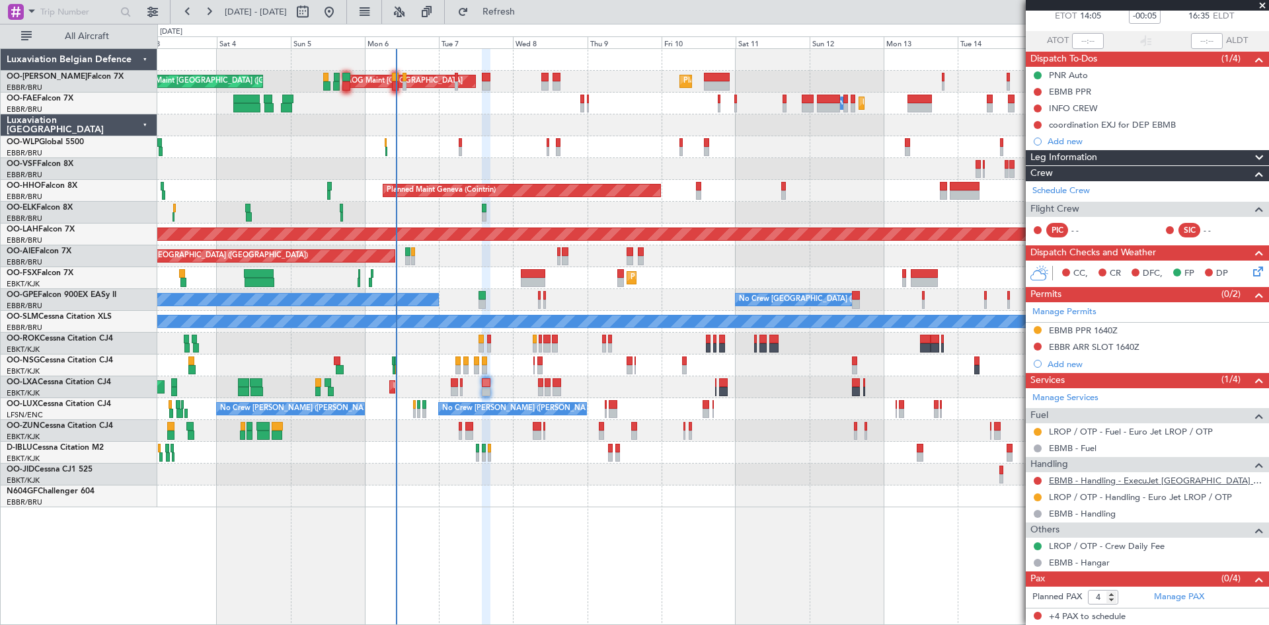
click at [1123, 483] on link "EBMB - Handling - ExecuJet [GEOGRAPHIC_DATA] EBBR / BRU" at bounding box center [1156, 480] width 214 height 11
click at [1037, 477] on button at bounding box center [1038, 481] width 8 height 8
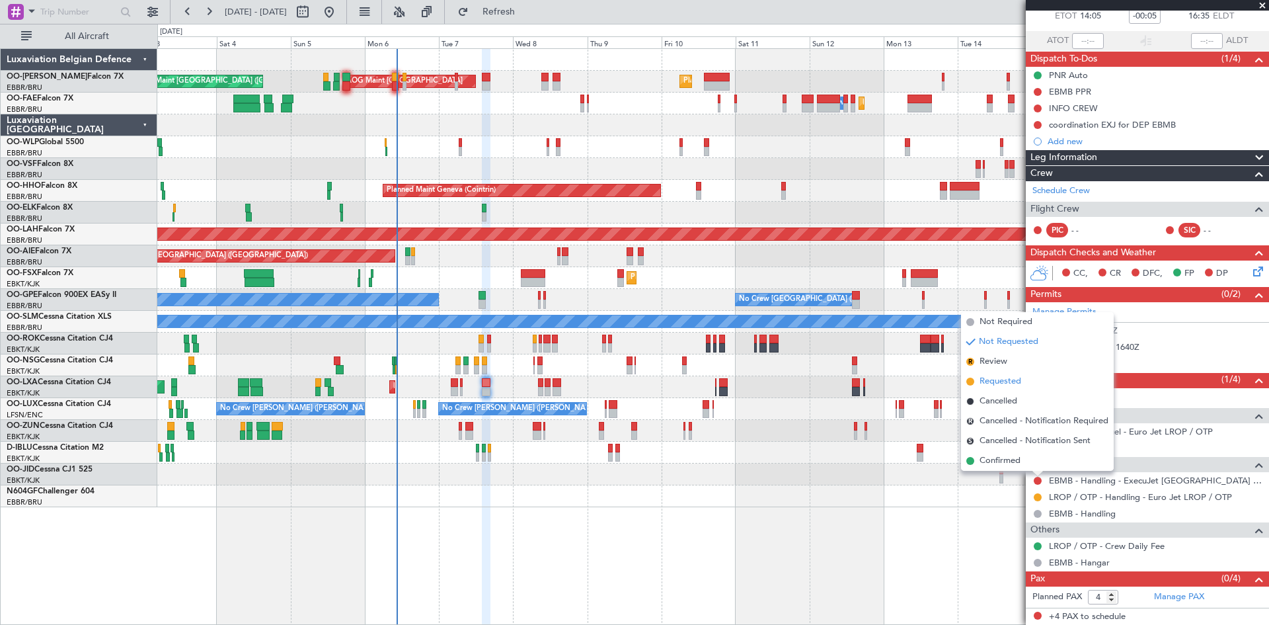
click at [993, 382] on span "Requested" at bounding box center [1001, 381] width 42 height 13
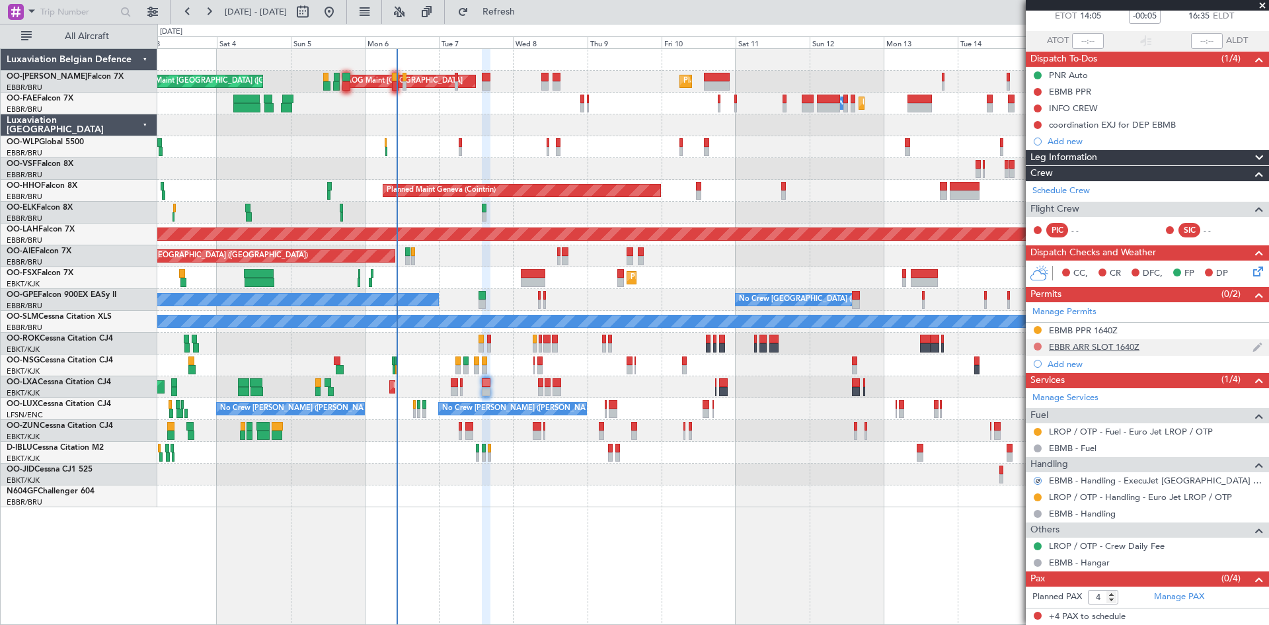
click at [1035, 344] on button at bounding box center [1038, 346] width 8 height 8
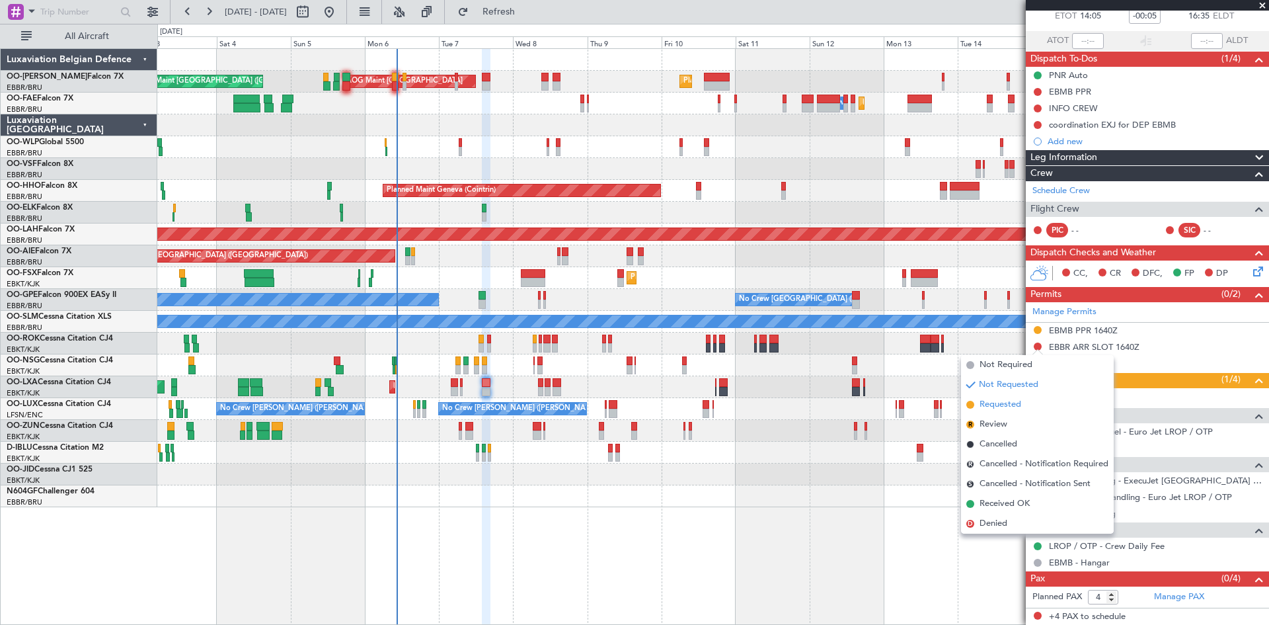
click at [1009, 404] on span "Requested" at bounding box center [1001, 404] width 42 height 13
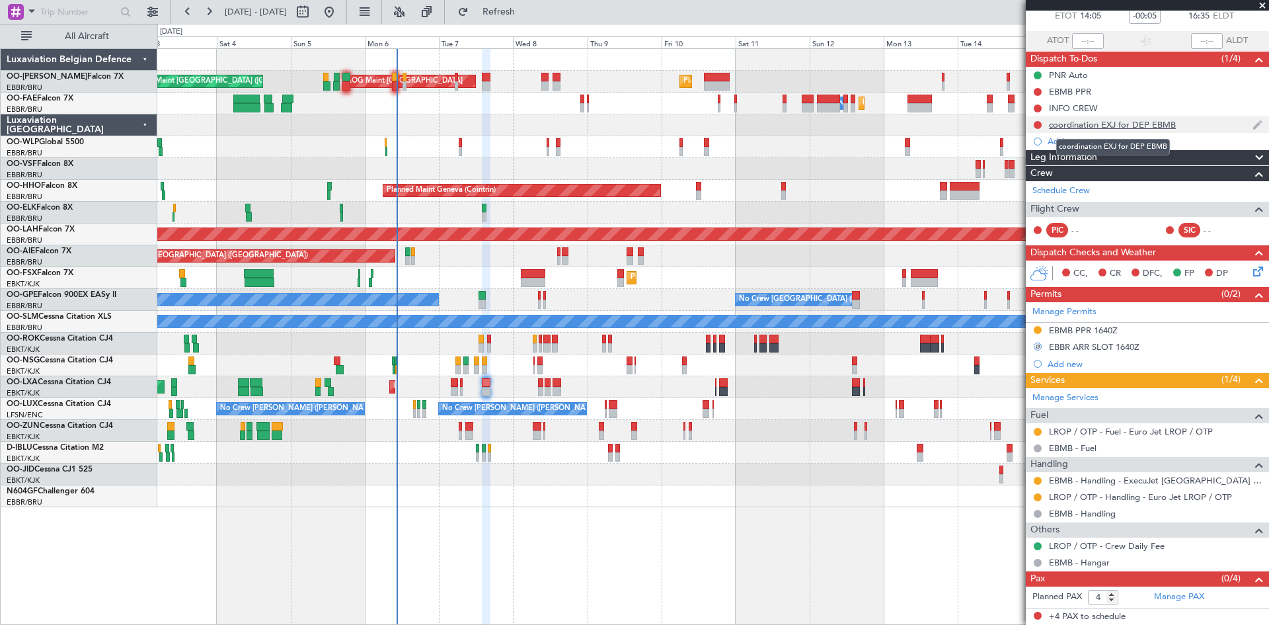
click at [1144, 126] on div "coordination EXJ for DEP EBMB" at bounding box center [1112, 124] width 127 height 11
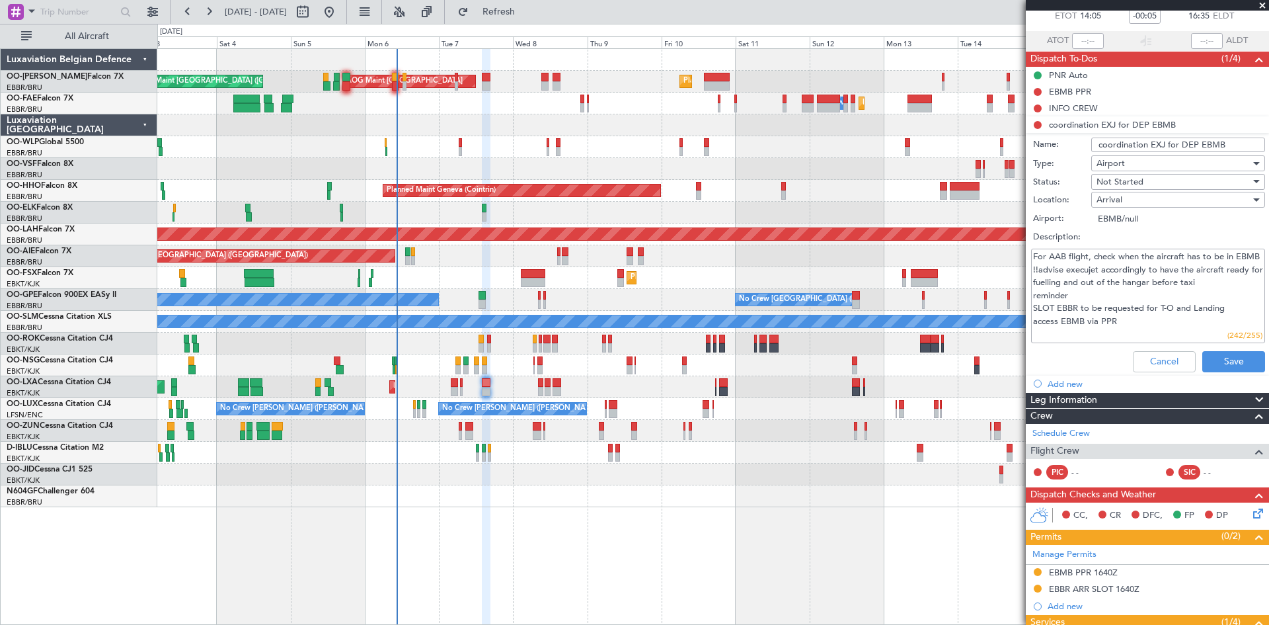
scroll to position [12, 0]
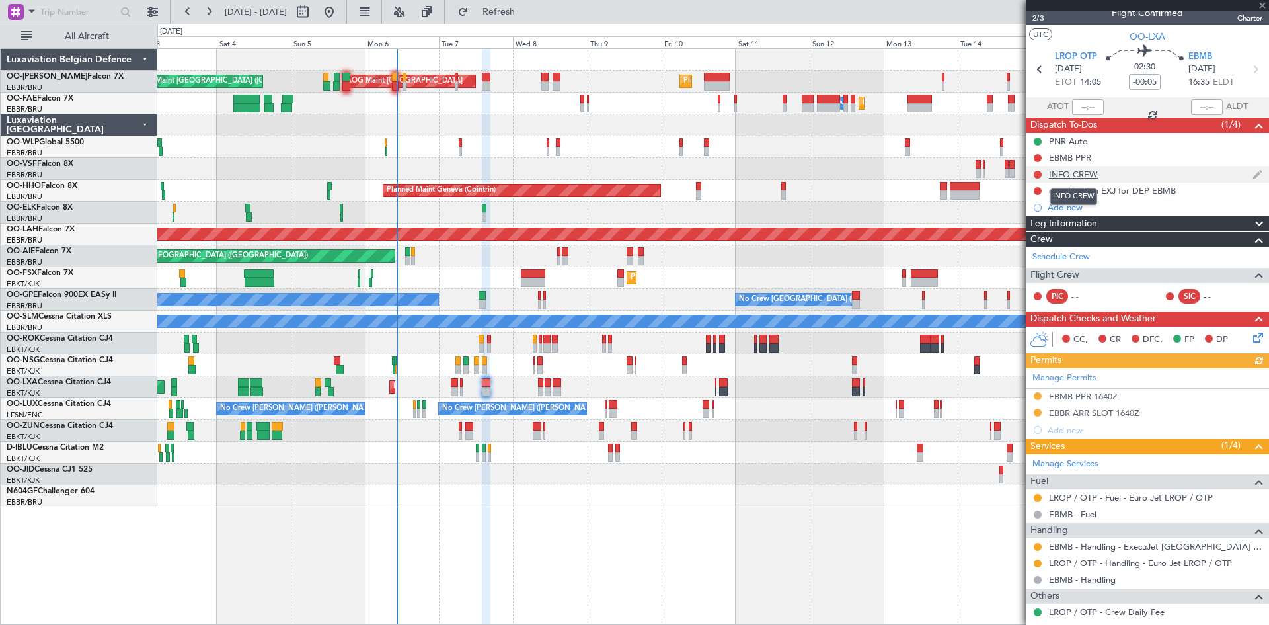
click at [1068, 173] on div "INFO CREW" at bounding box center [1073, 174] width 49 height 11
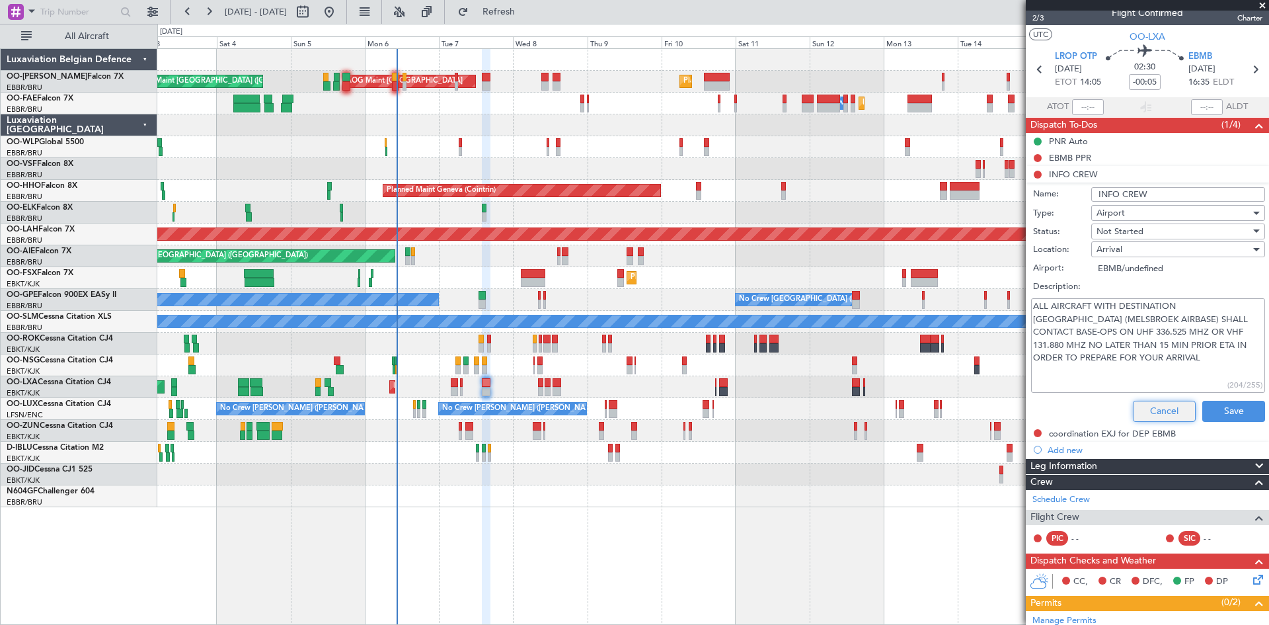
click at [1156, 409] on button "Cancel" at bounding box center [1164, 411] width 63 height 21
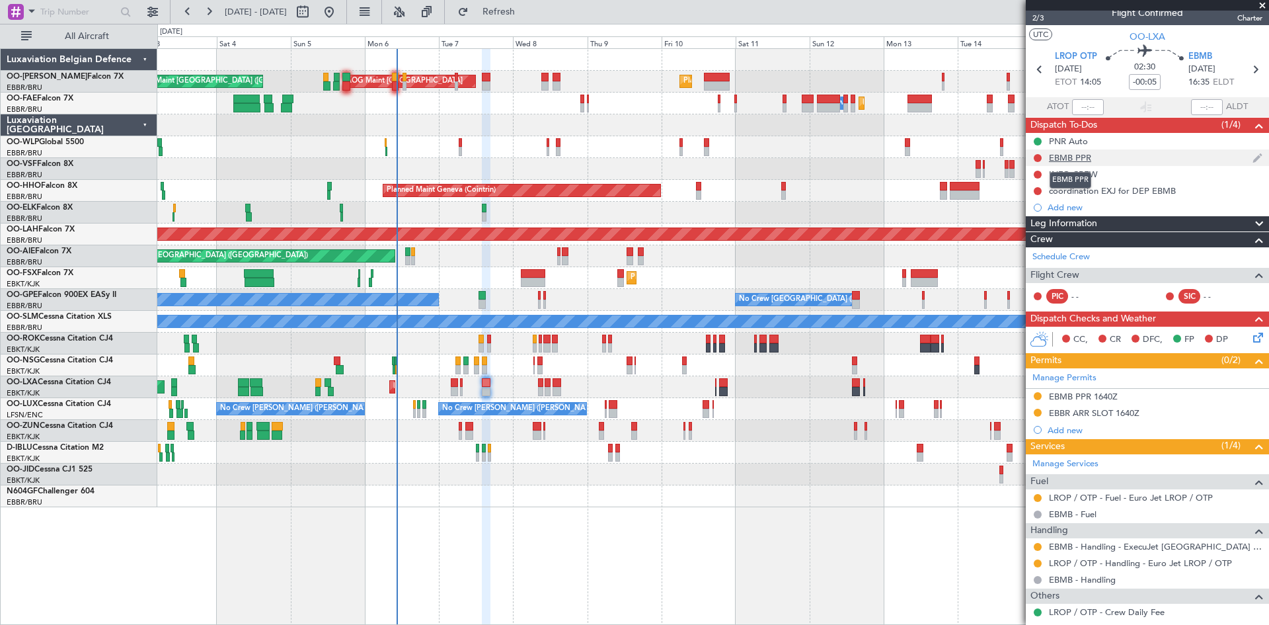
click at [1082, 159] on div "EBMB PPR" at bounding box center [1070, 157] width 42 height 11
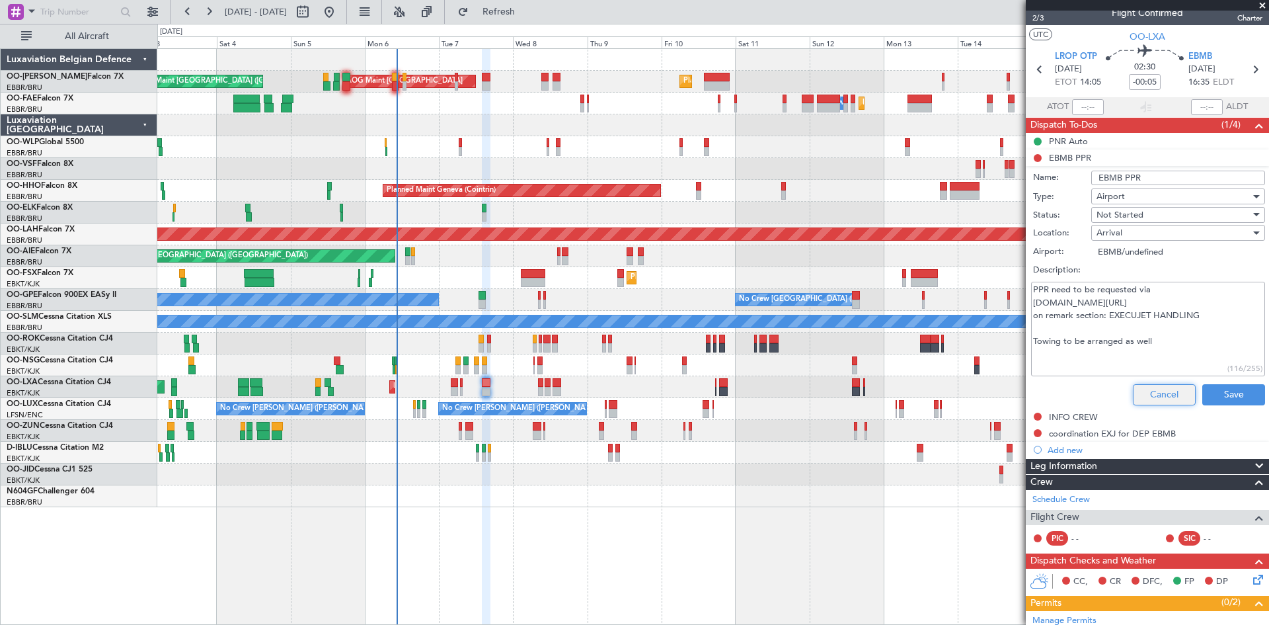
click at [1147, 392] on button "Cancel" at bounding box center [1164, 394] width 63 height 21
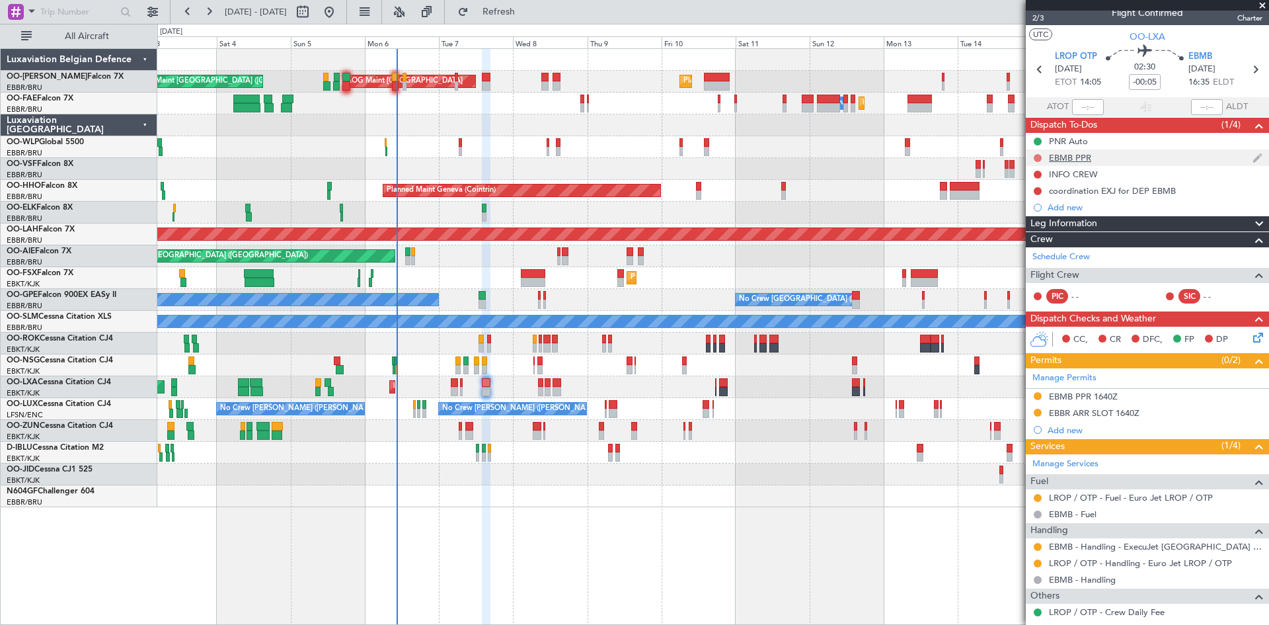
click at [1041, 158] on button at bounding box center [1038, 158] width 8 height 8
click at [1037, 199] on span "In Progress" at bounding box center [1044, 196] width 45 height 13
click at [1037, 190] on button at bounding box center [1038, 191] width 8 height 8
click at [1020, 231] on li "In Progress" at bounding box center [1039, 229] width 70 height 20
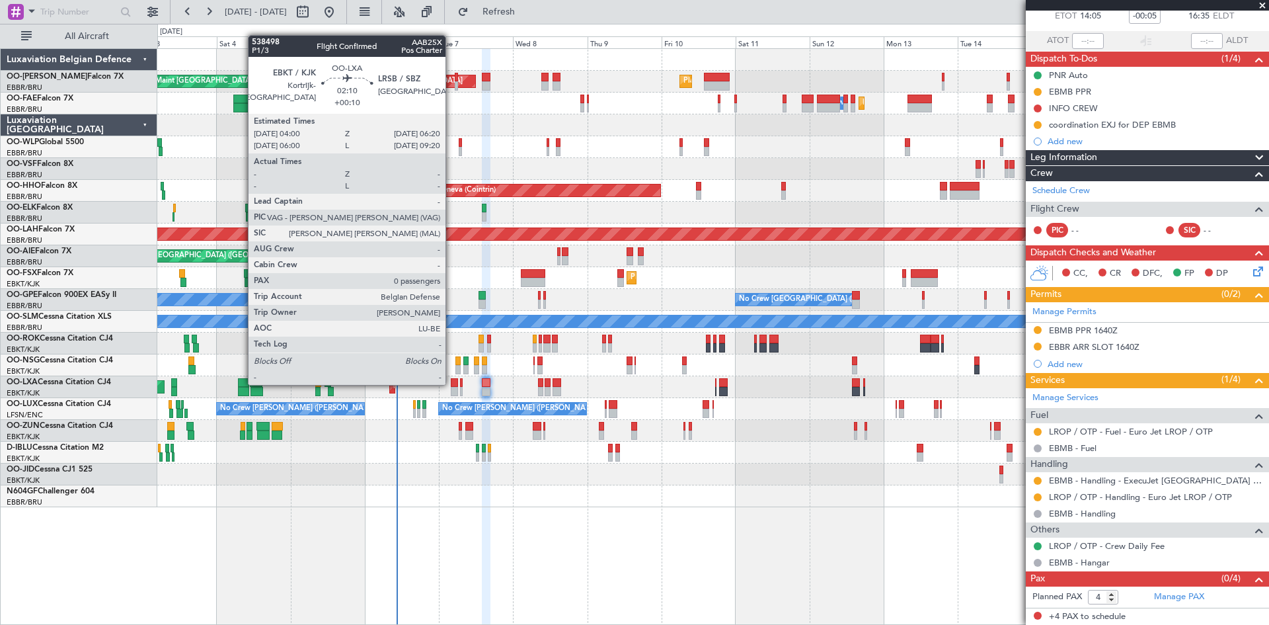
click at [452, 383] on div at bounding box center [454, 382] width 7 height 9
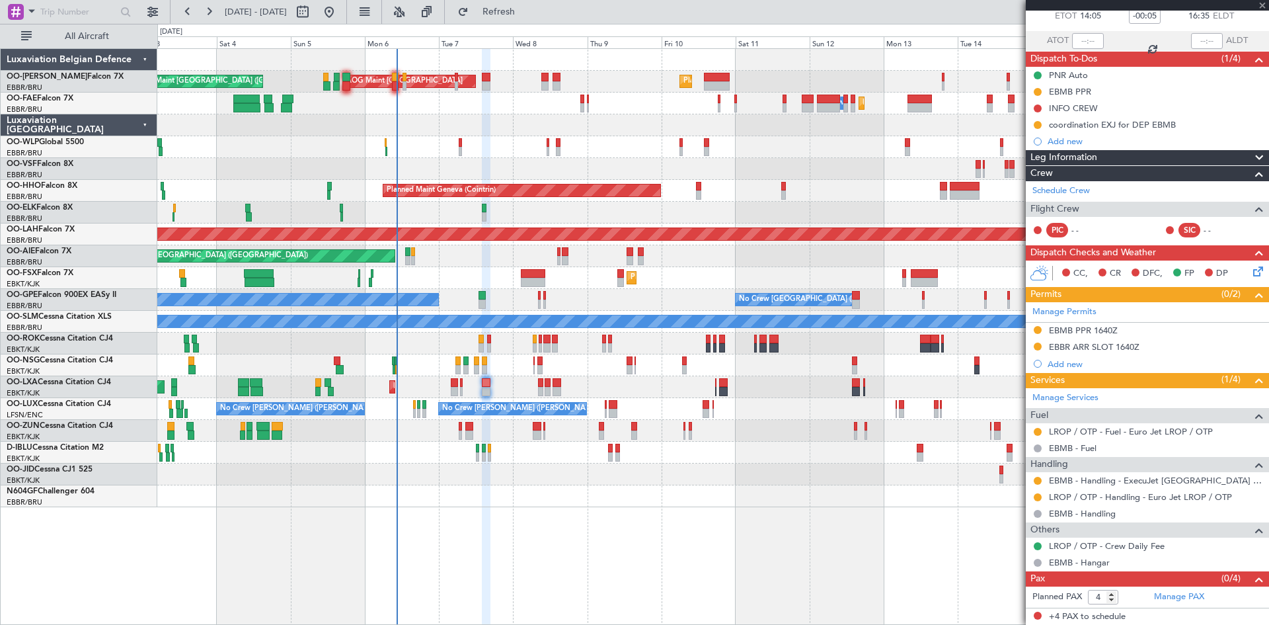
type input "+00:10"
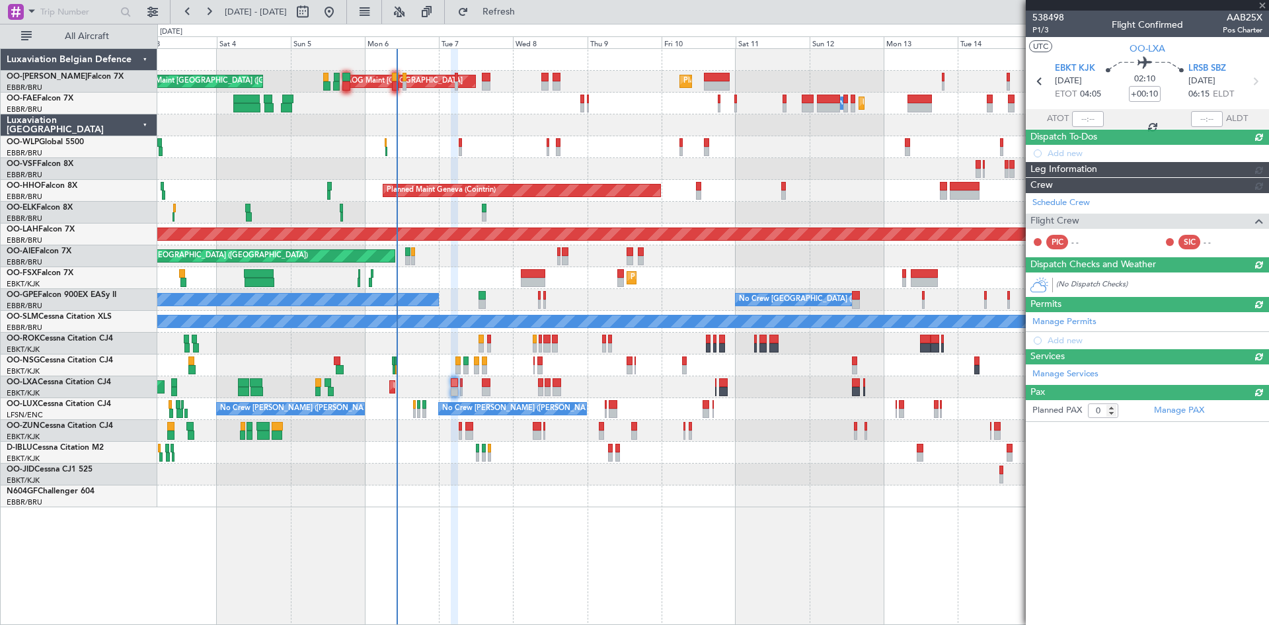
scroll to position [0, 0]
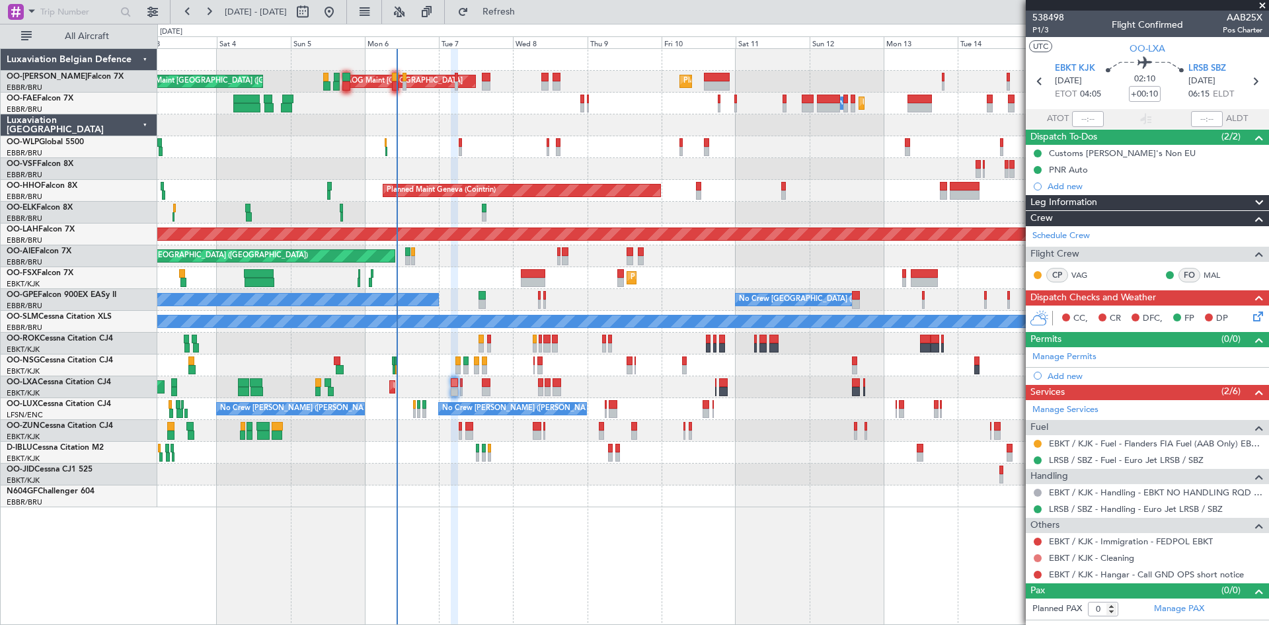
click at [1037, 559] on button at bounding box center [1038, 558] width 8 height 8
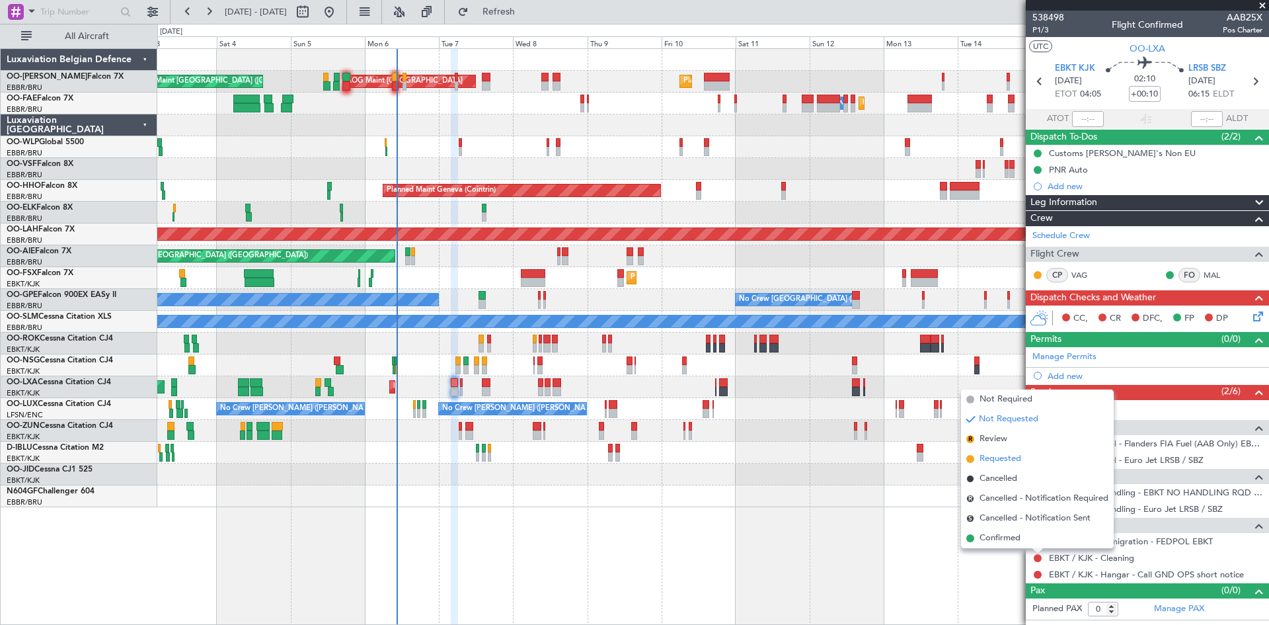
click at [1005, 455] on span "Requested" at bounding box center [1001, 458] width 42 height 13
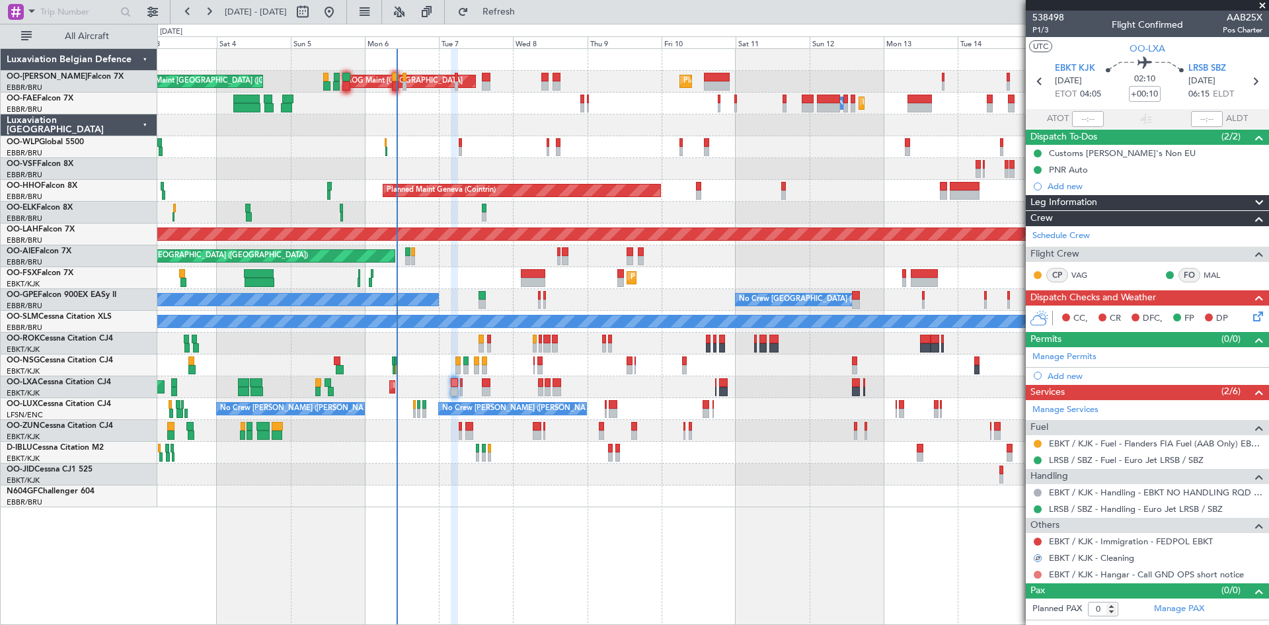
click at [1037, 572] on button at bounding box center [1038, 575] width 8 height 8
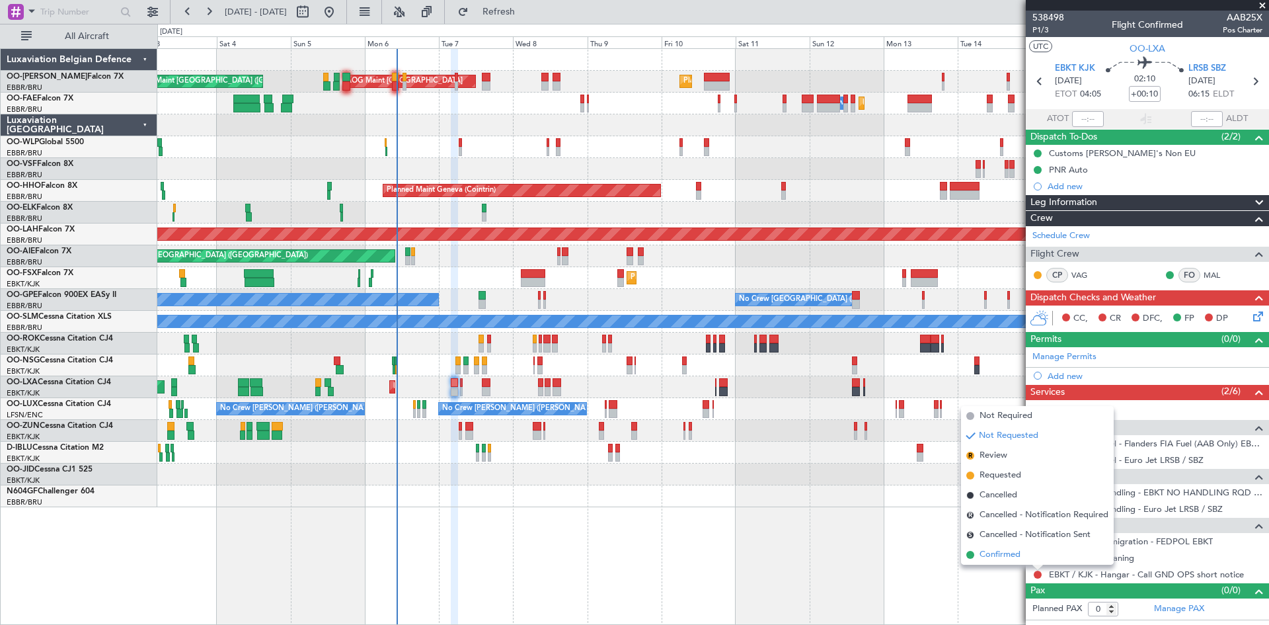
click at [1020, 550] on span "Confirmed" at bounding box center [1000, 554] width 41 height 13
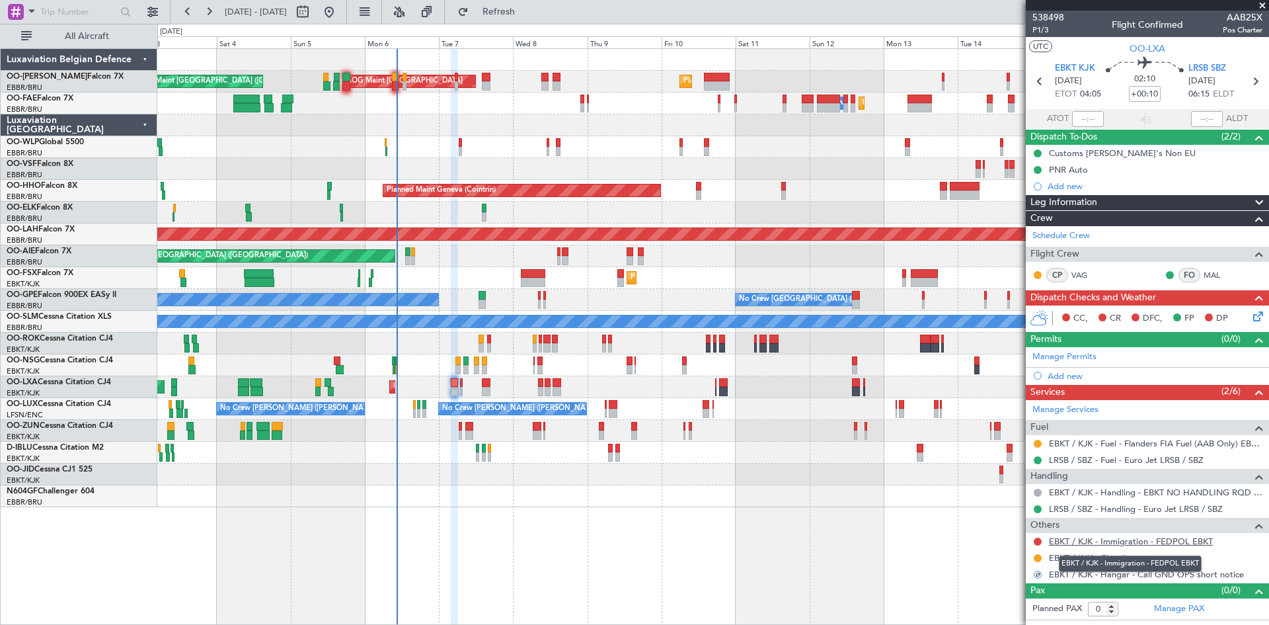
click at [1123, 537] on link "EBKT / KJK - Immigration - FEDPOL EBKT" at bounding box center [1131, 540] width 164 height 11
click at [527, 17] on span "Refresh" at bounding box center [499, 11] width 56 height 9
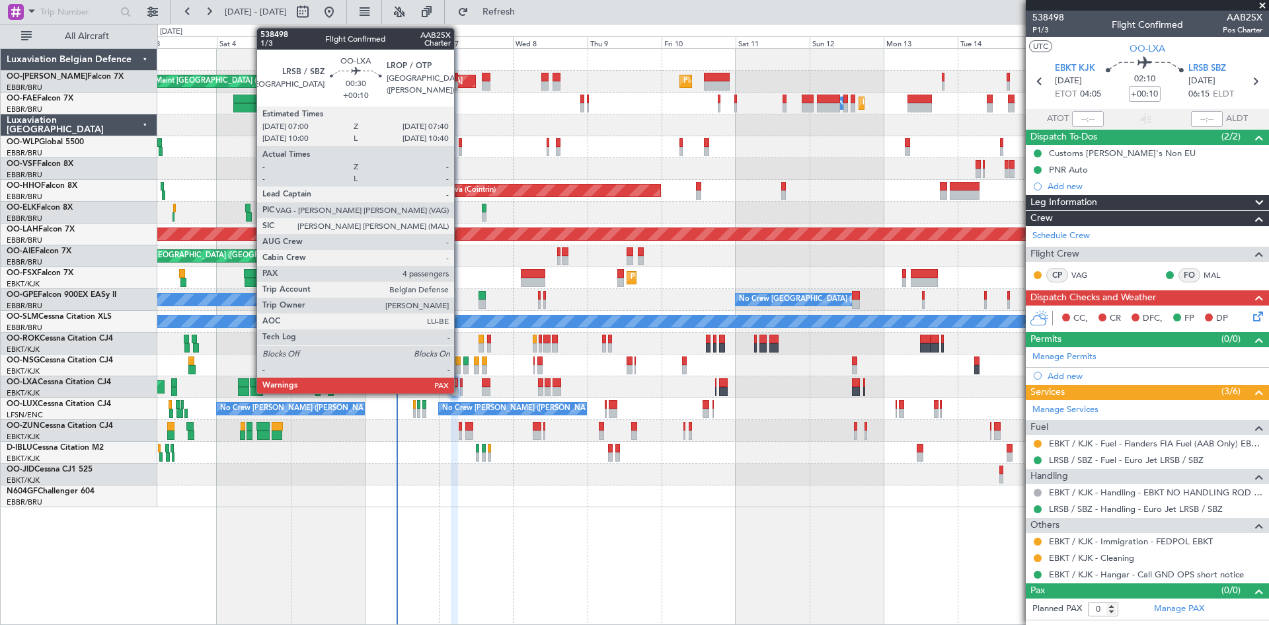
click at [460, 386] on div at bounding box center [461, 382] width 3 height 9
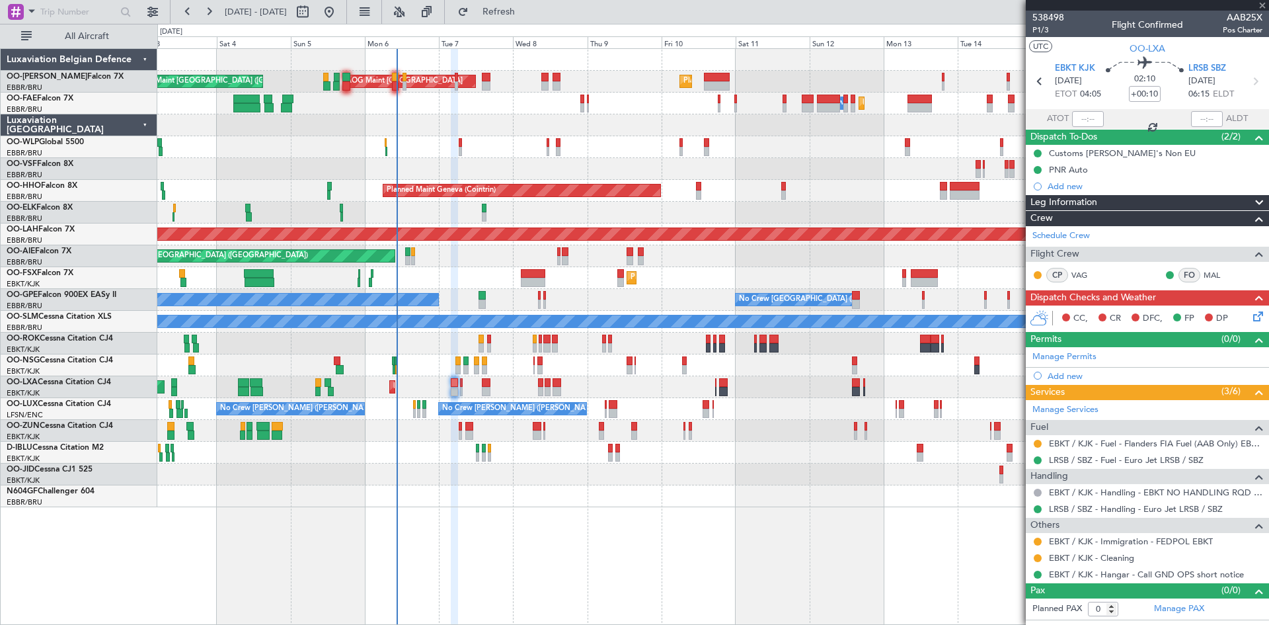
type input "4"
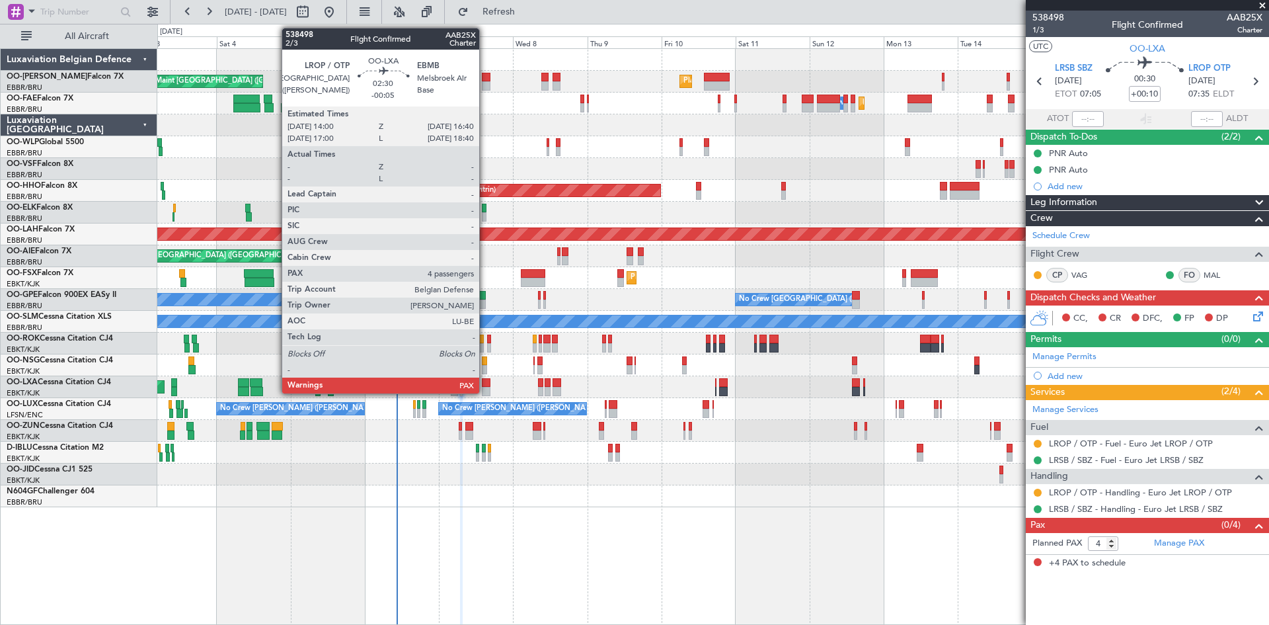
click at [485, 385] on div at bounding box center [486, 382] width 9 height 9
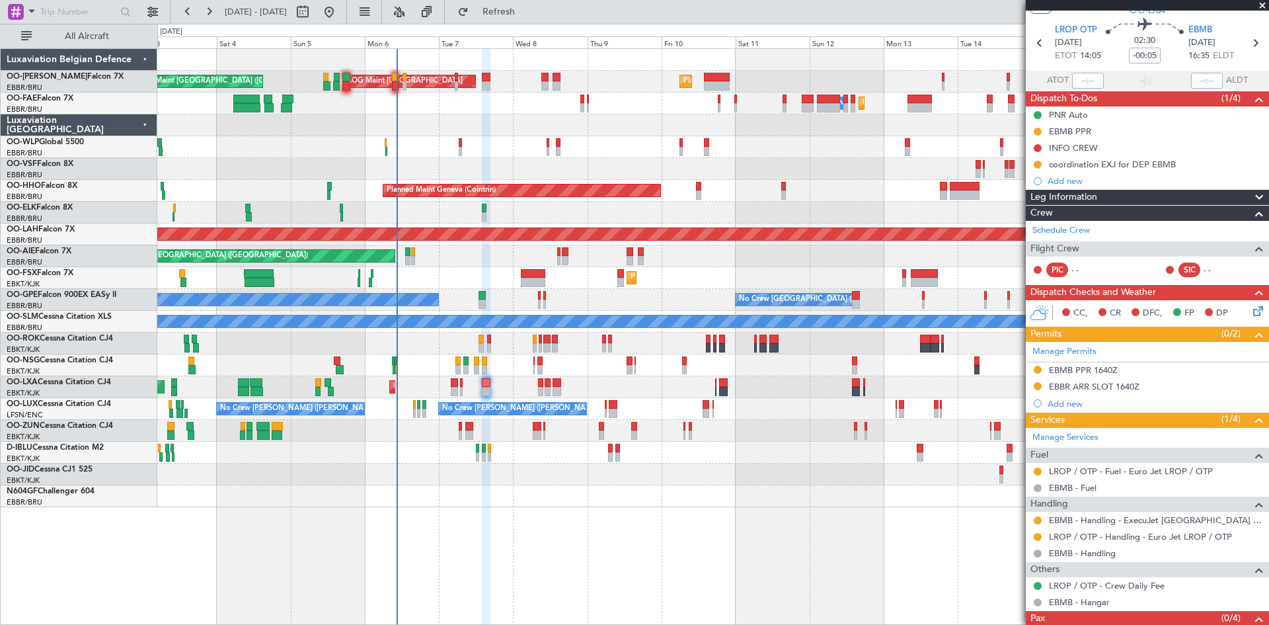
scroll to position [78, 0]
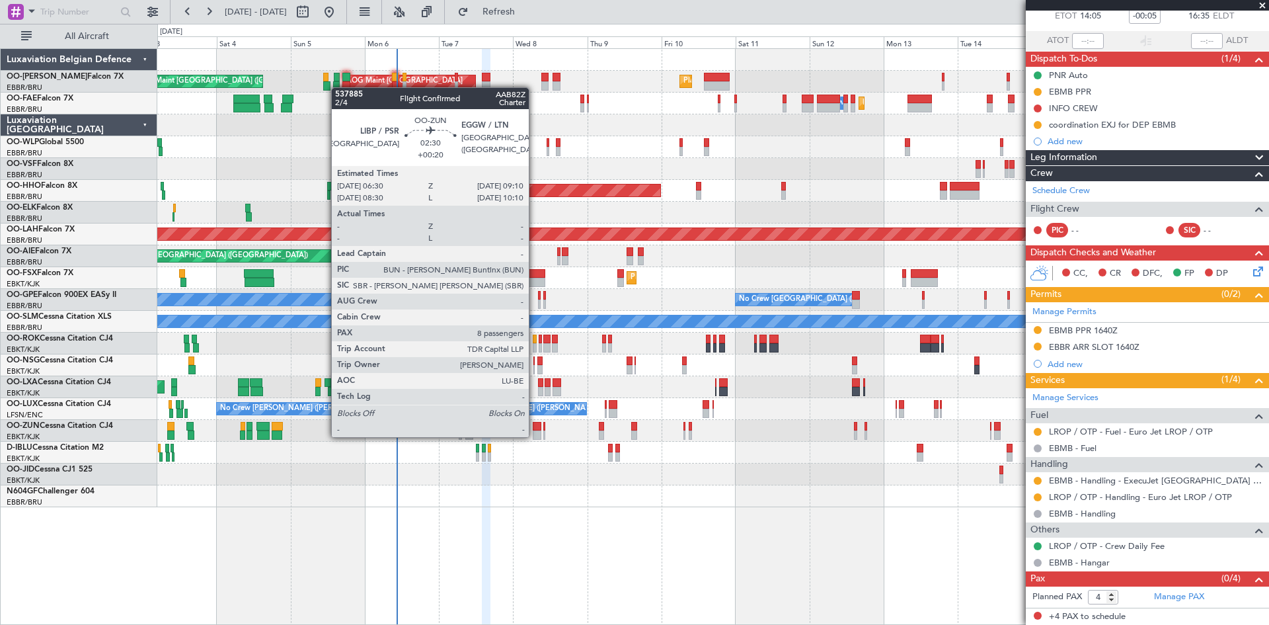
click at [535, 436] on div at bounding box center [537, 434] width 9 height 9
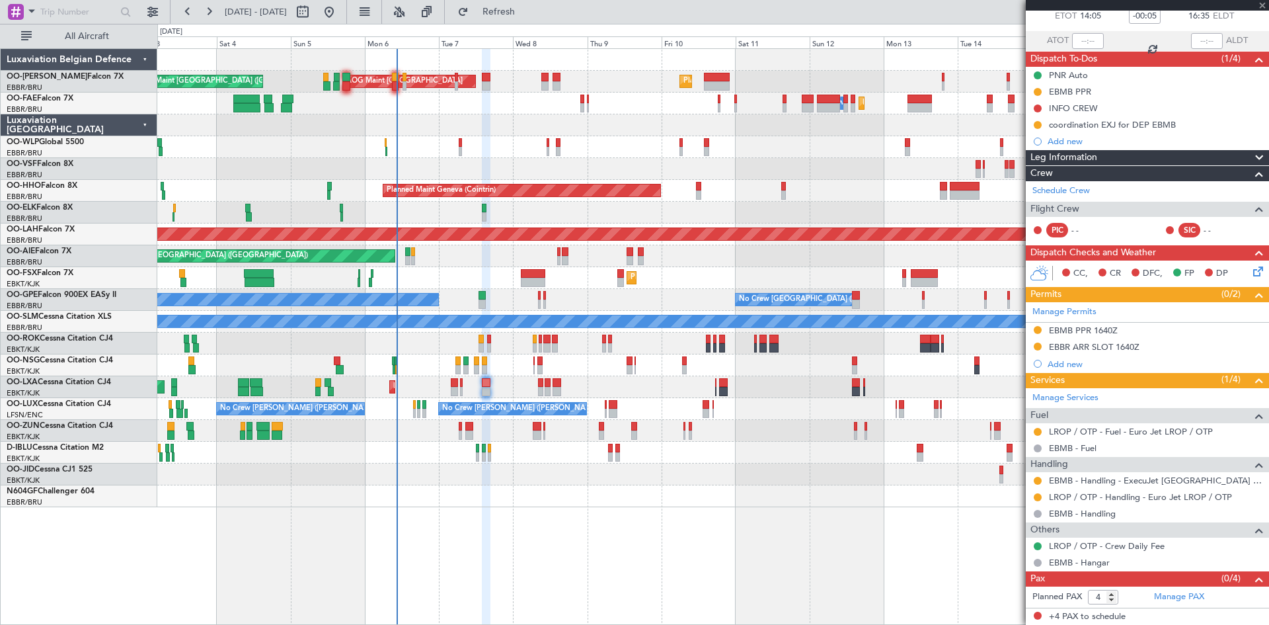
type input "+00:20"
type input "8"
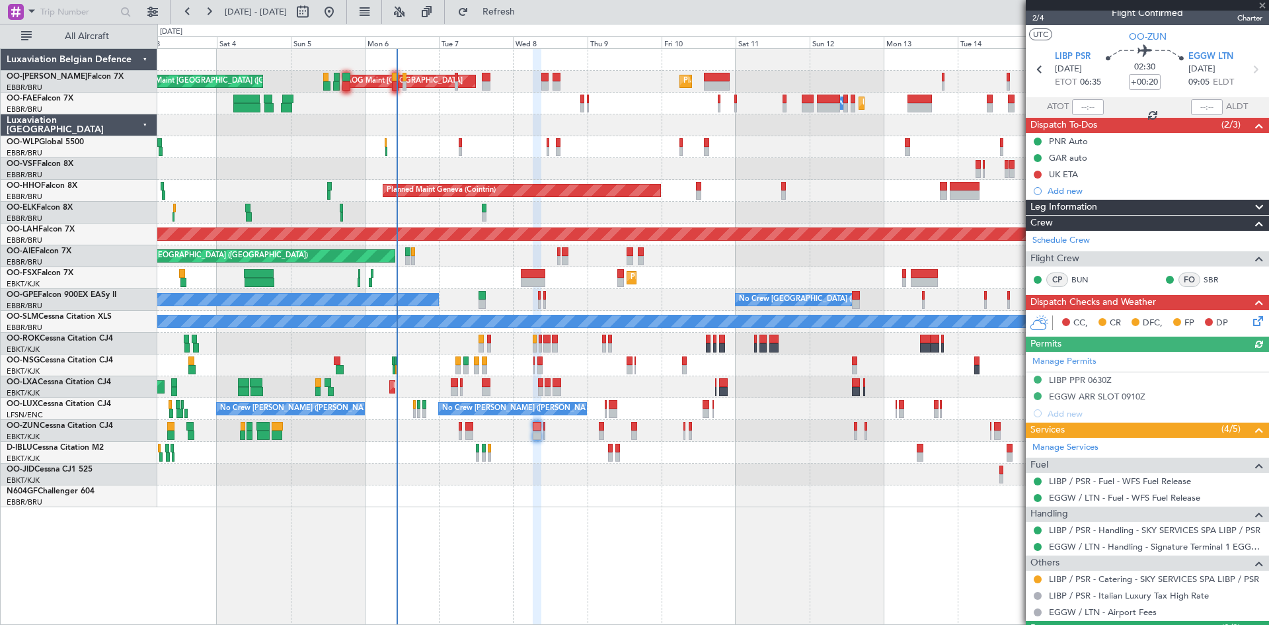
scroll to position [0, 0]
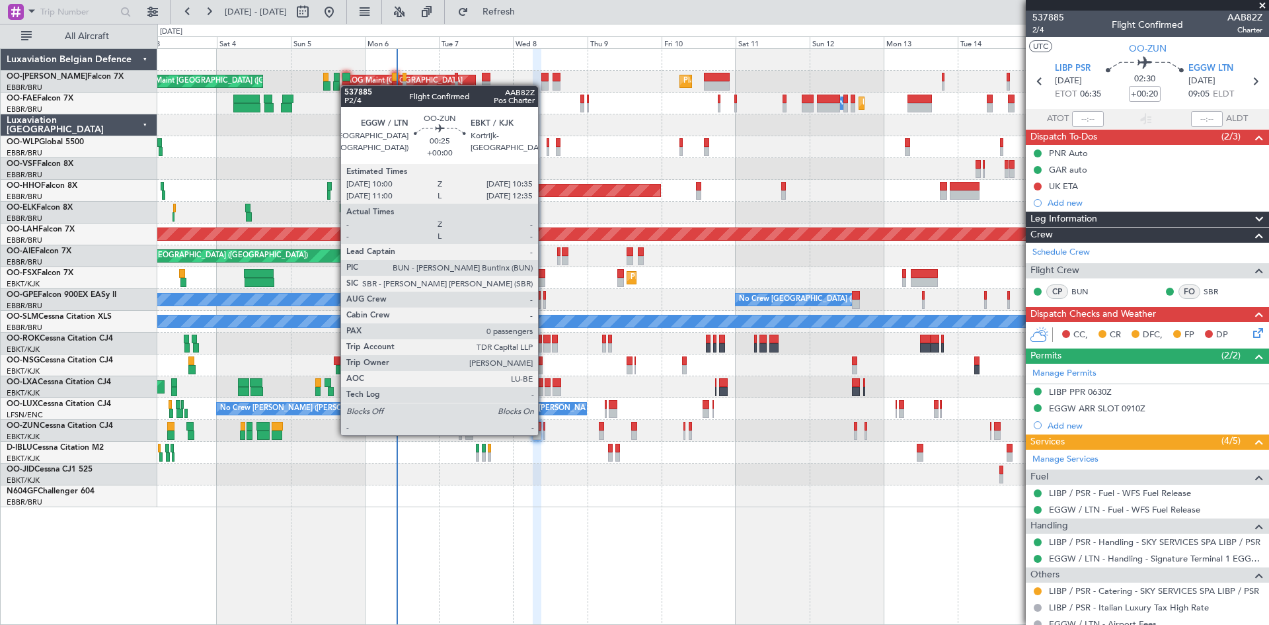
click at [544, 434] on div at bounding box center [544, 434] width 2 height 9
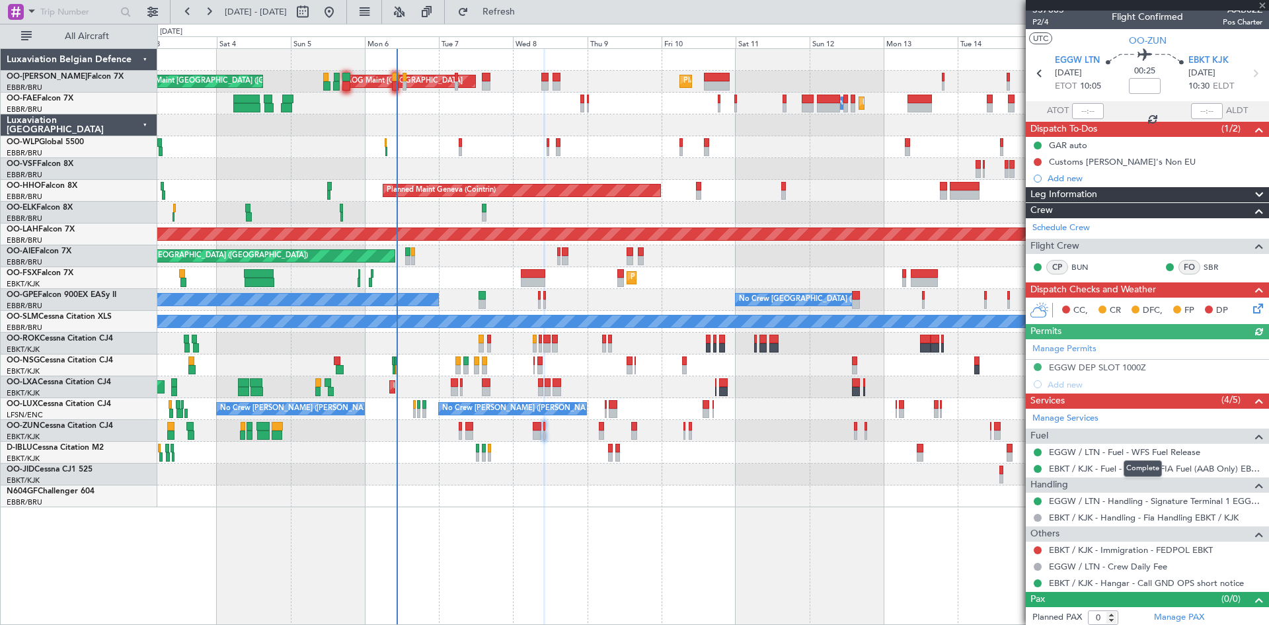
scroll to position [11, 0]
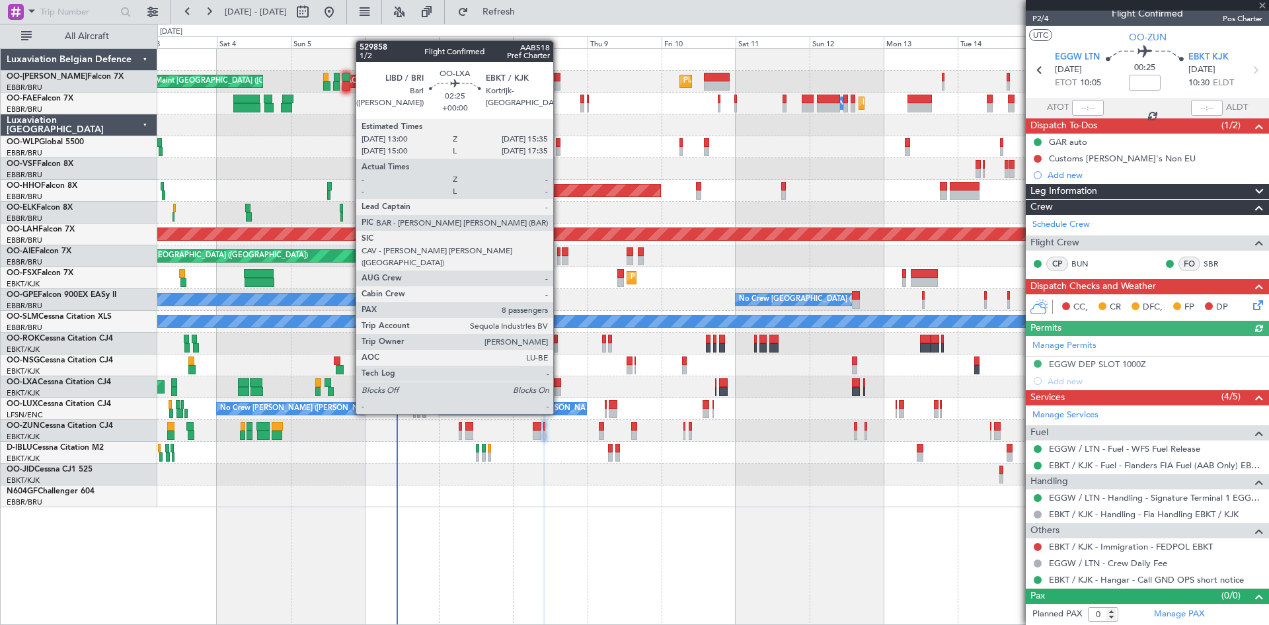
click at [559, 389] on div at bounding box center [557, 391] width 9 height 9
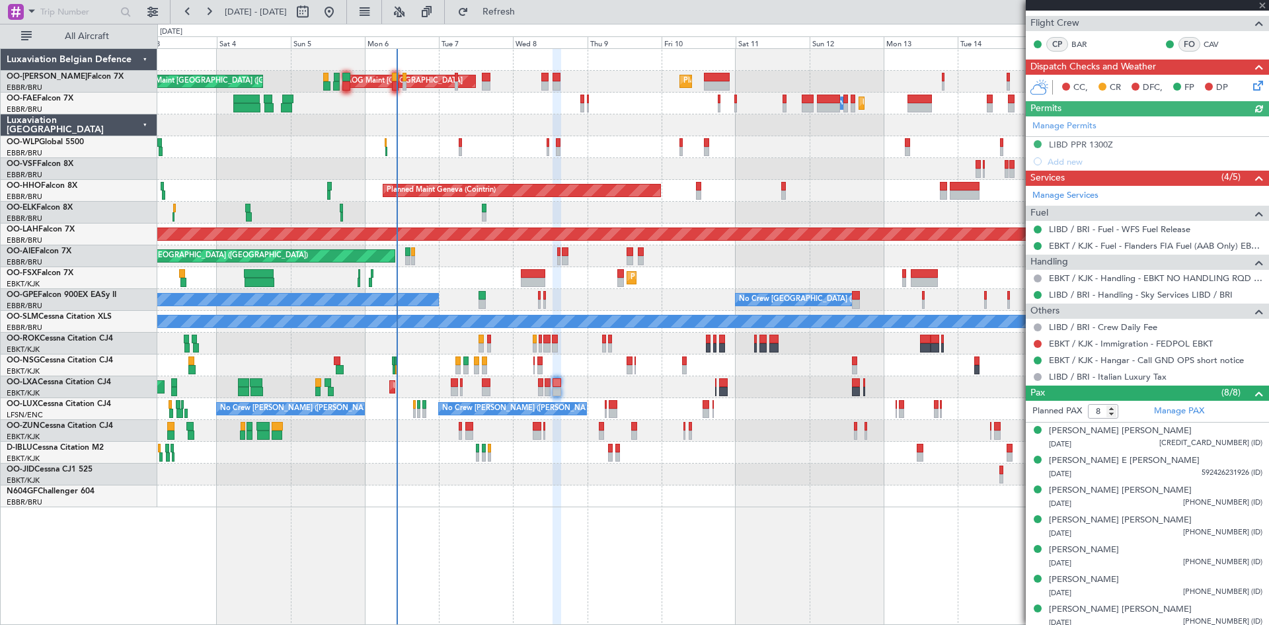
scroll to position [264, 0]
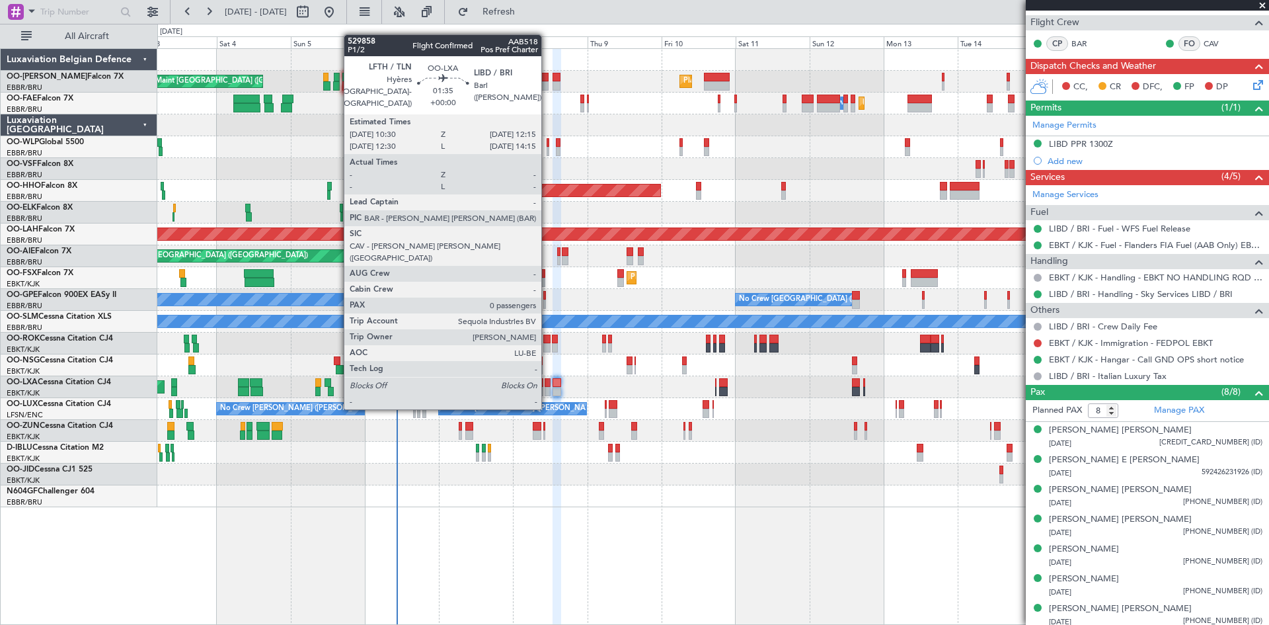
click at [547, 383] on div at bounding box center [548, 382] width 6 height 9
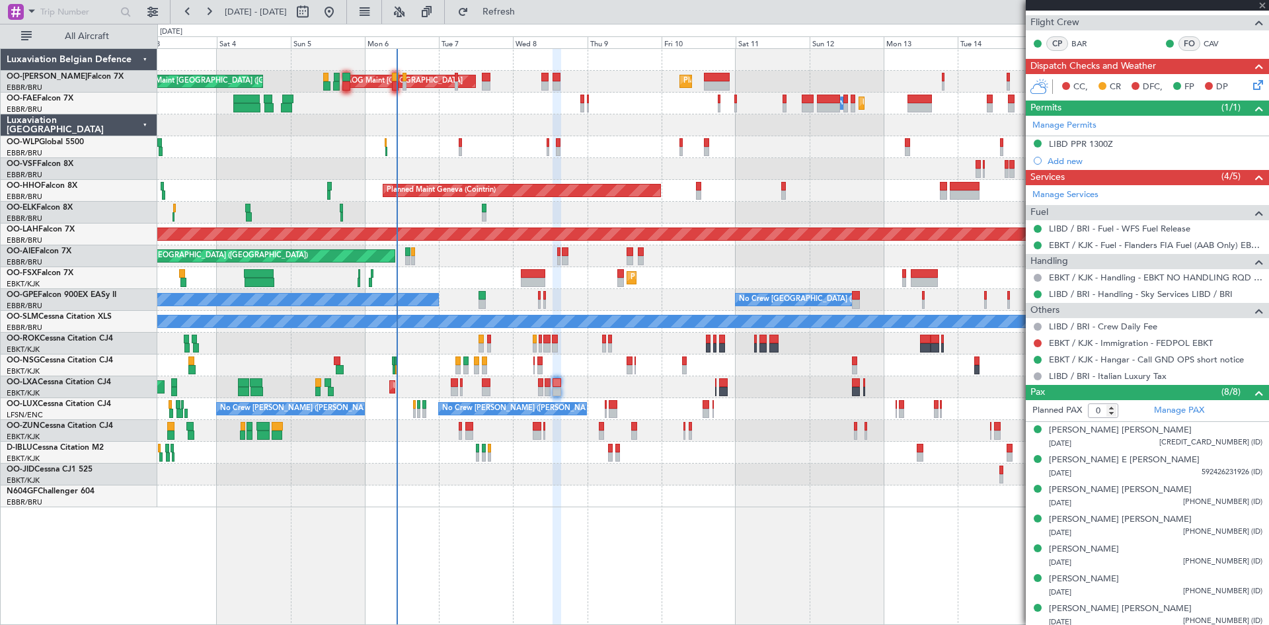
scroll to position [0, 0]
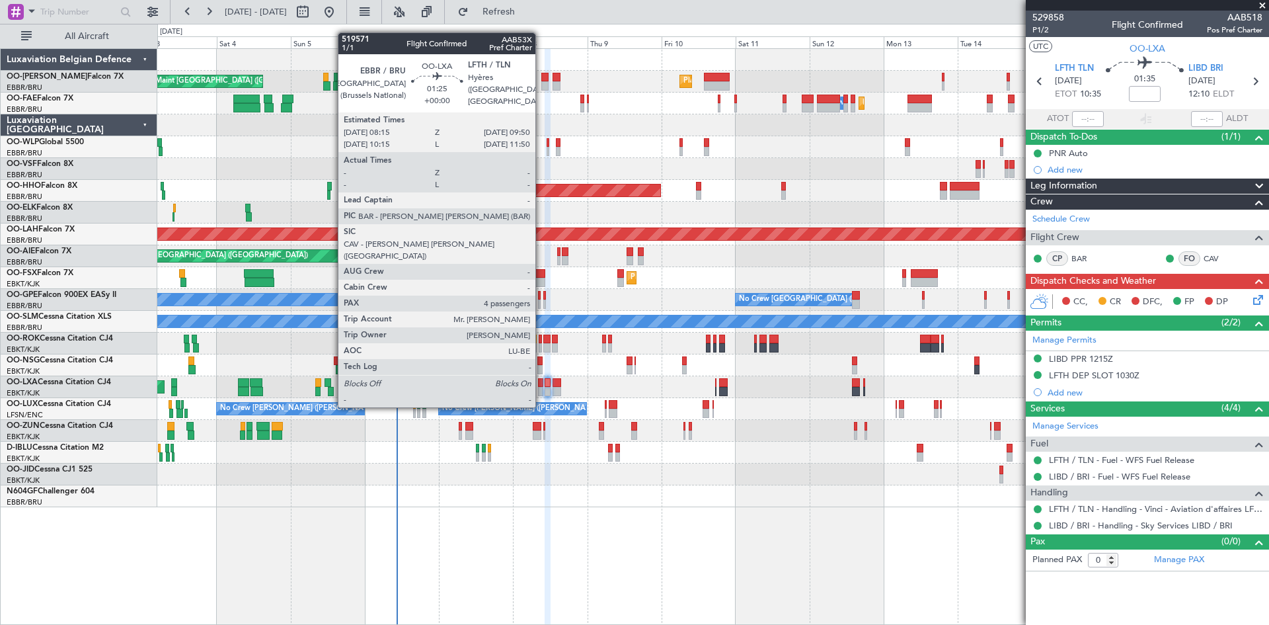
click at [541, 382] on div at bounding box center [540, 382] width 5 height 9
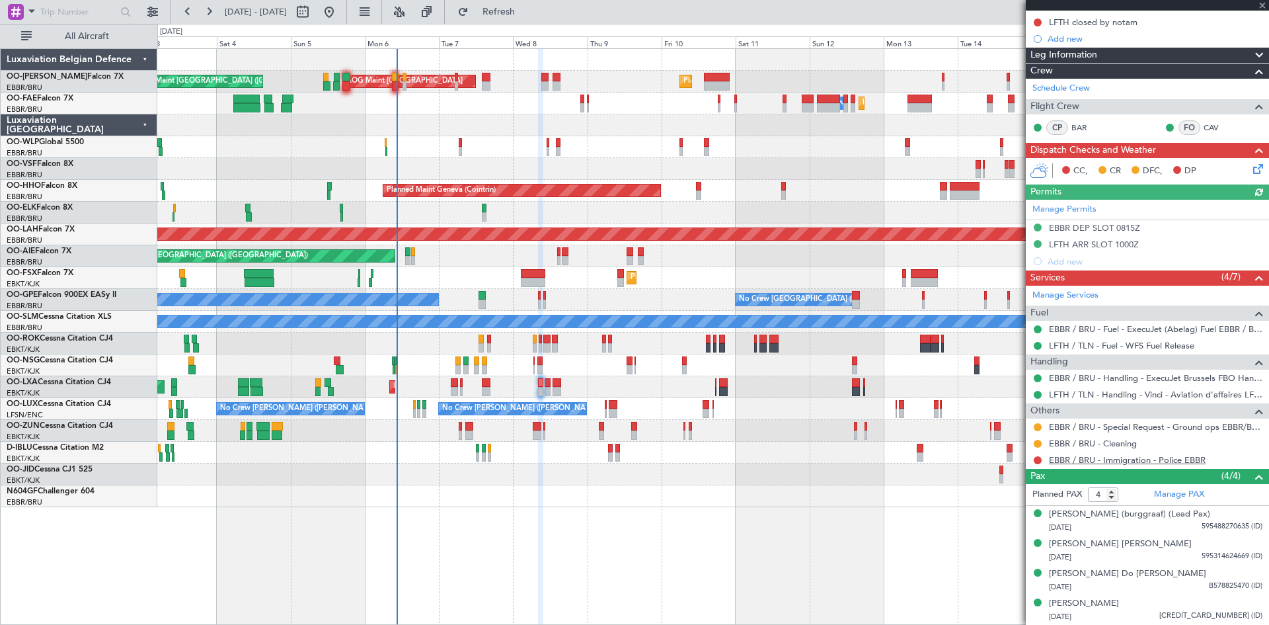
scroll to position [177, 0]
click at [1145, 421] on link "EBBR / BRU - Special Request - Ground ops EBBR/BRU" at bounding box center [1156, 426] width 214 height 11
click at [535, 367] on div at bounding box center [712, 365] width 1111 height 22
click at [532, 368] on div at bounding box center [712, 365] width 1111 height 22
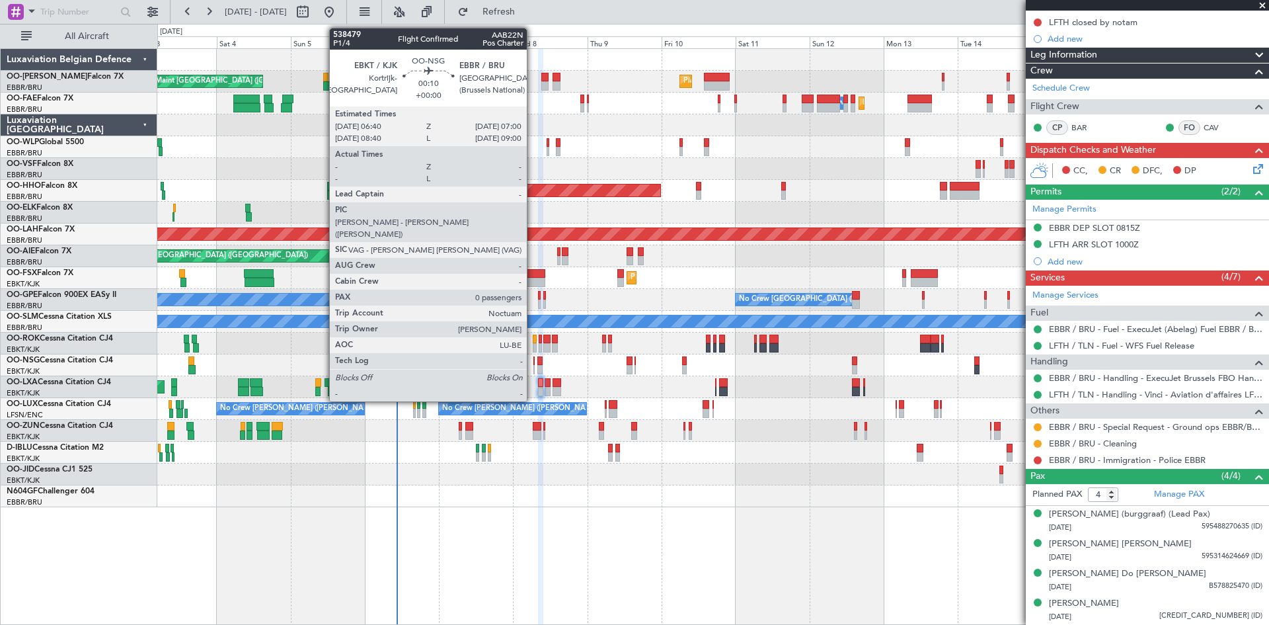
click at [533, 368] on div at bounding box center [533, 369] width 1 height 9
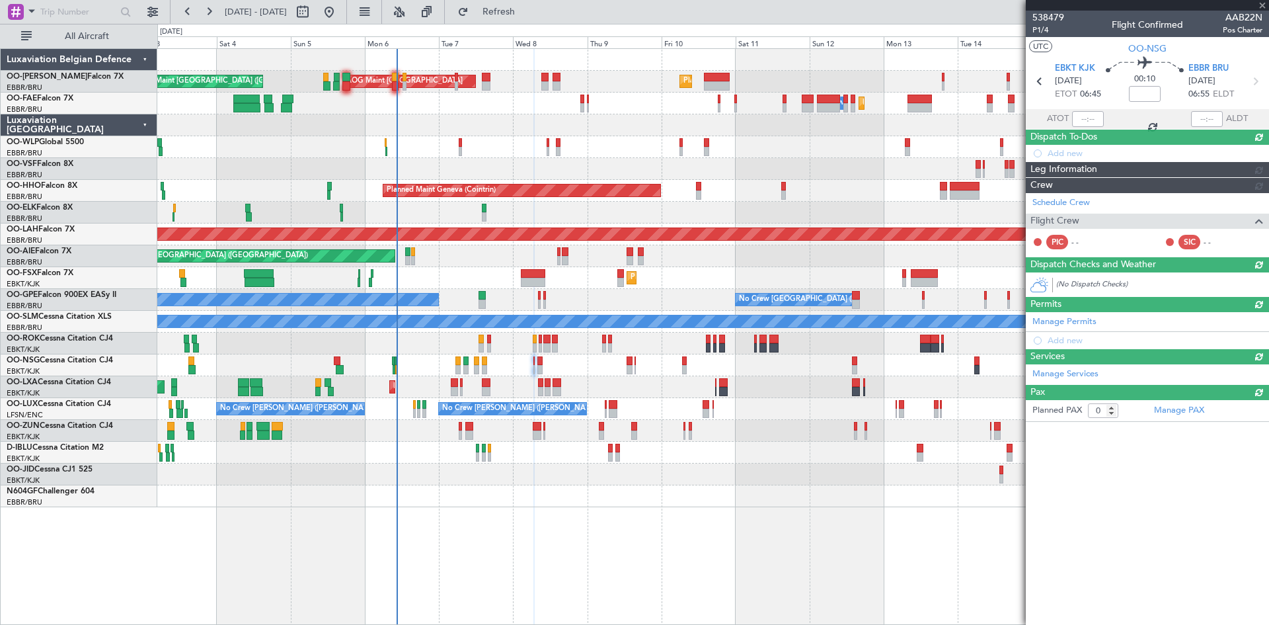
scroll to position [0, 0]
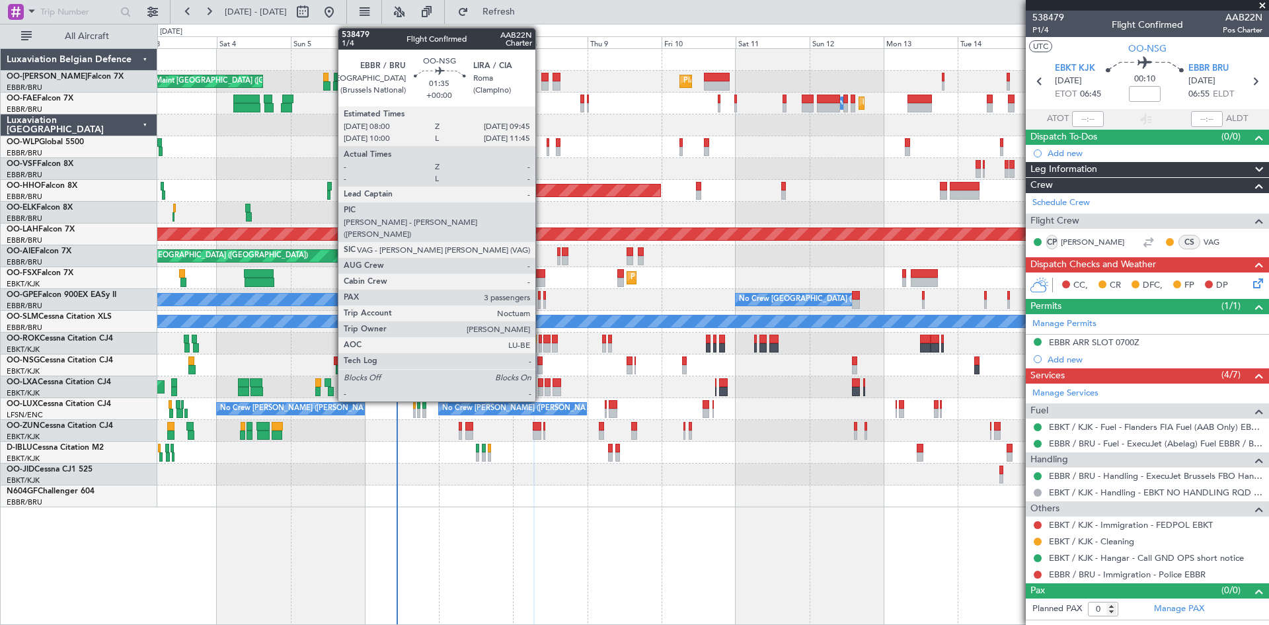
click at [541, 360] on div at bounding box center [540, 360] width 6 height 9
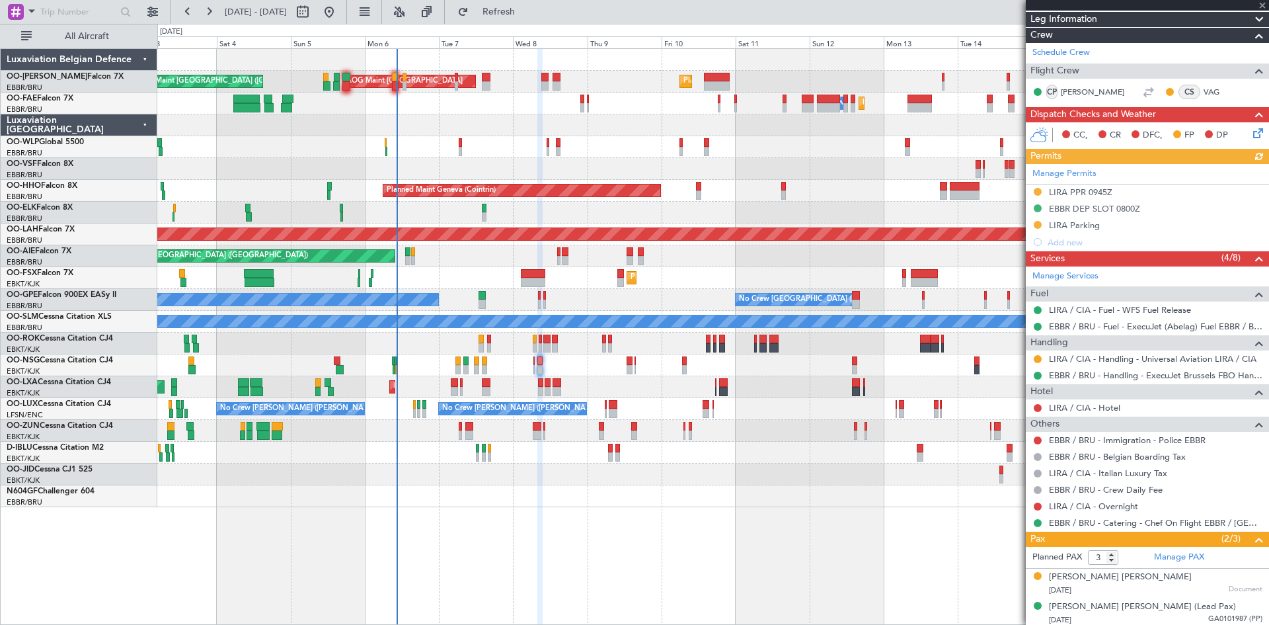
scroll to position [216, 0]
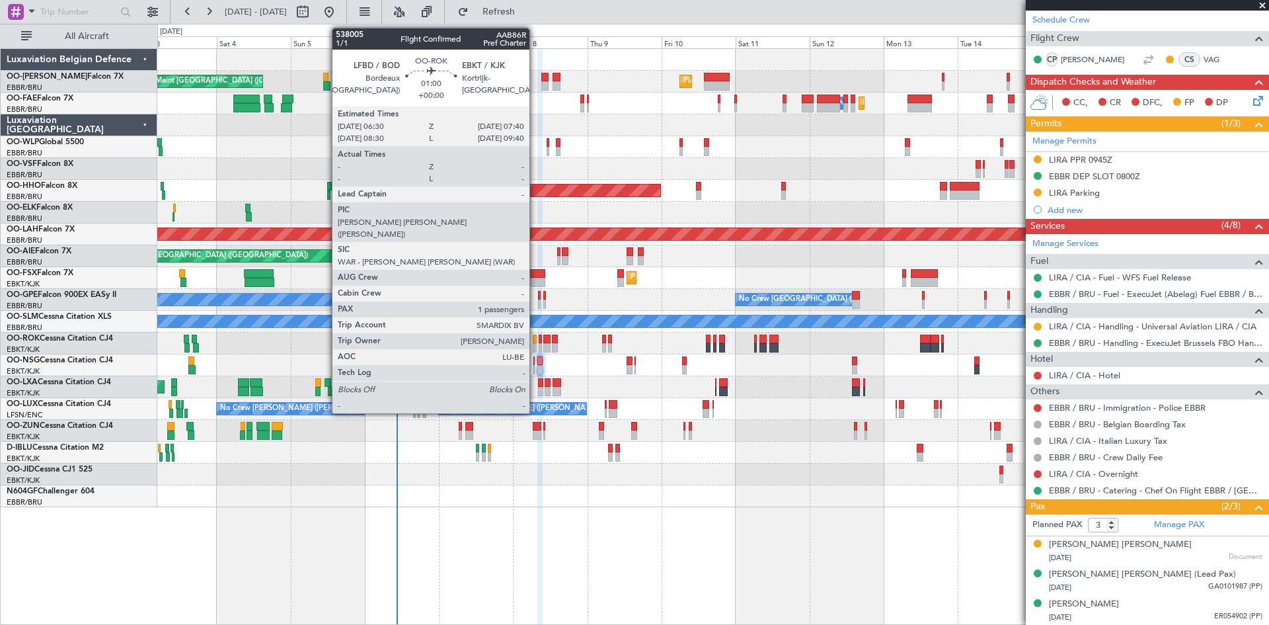
click at [535, 344] on div at bounding box center [535, 347] width 4 height 9
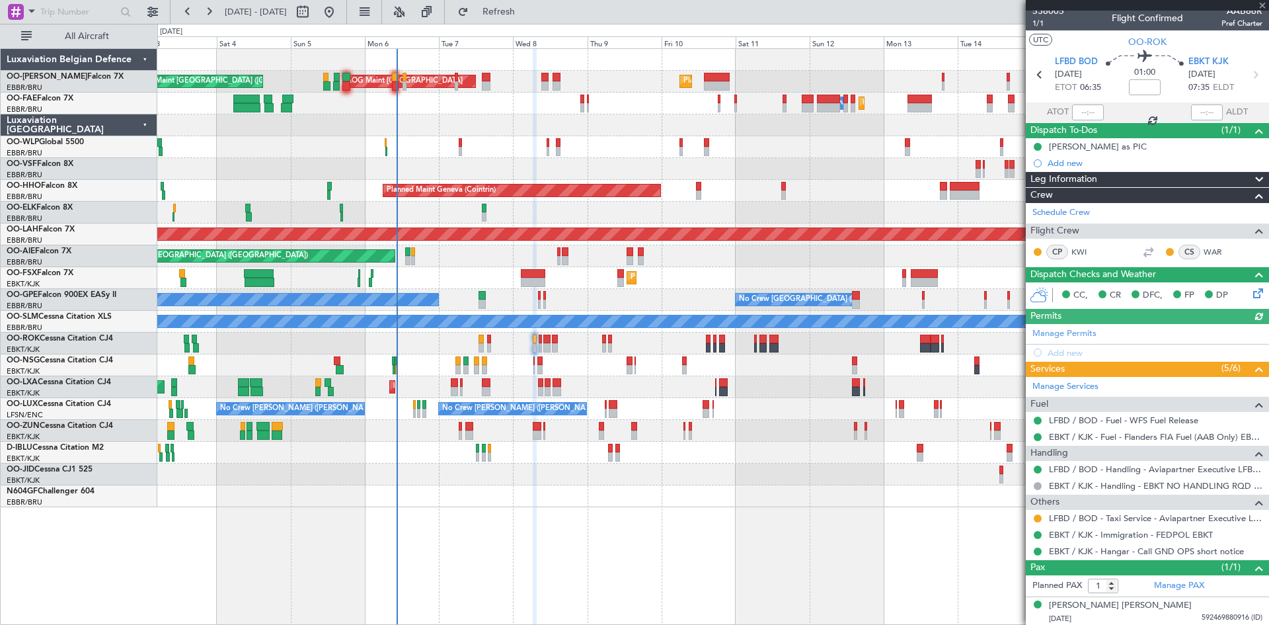
scroll to position [8, 0]
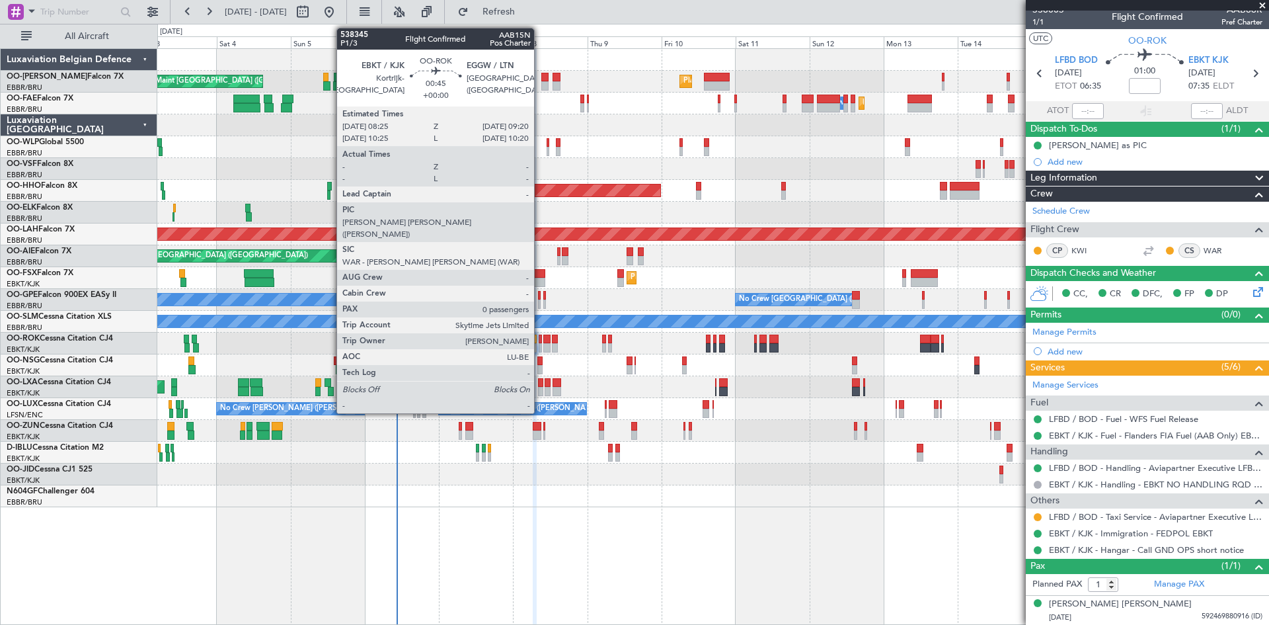
click at [540, 337] on div at bounding box center [540, 339] width 3 height 9
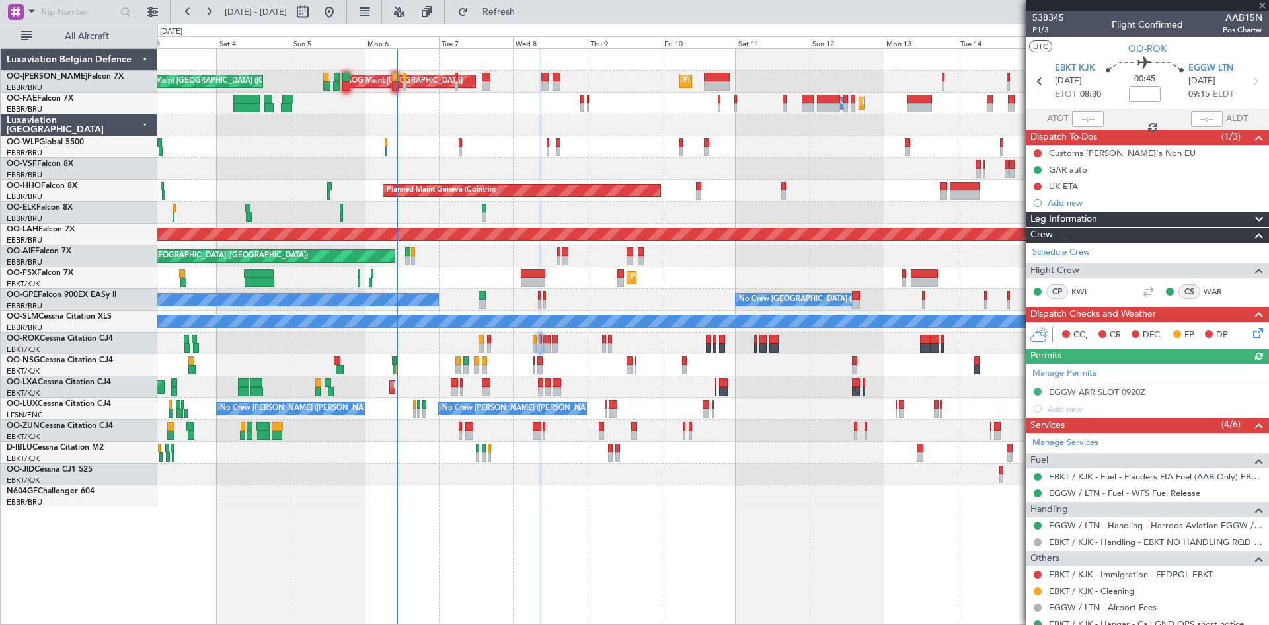
scroll to position [44, 0]
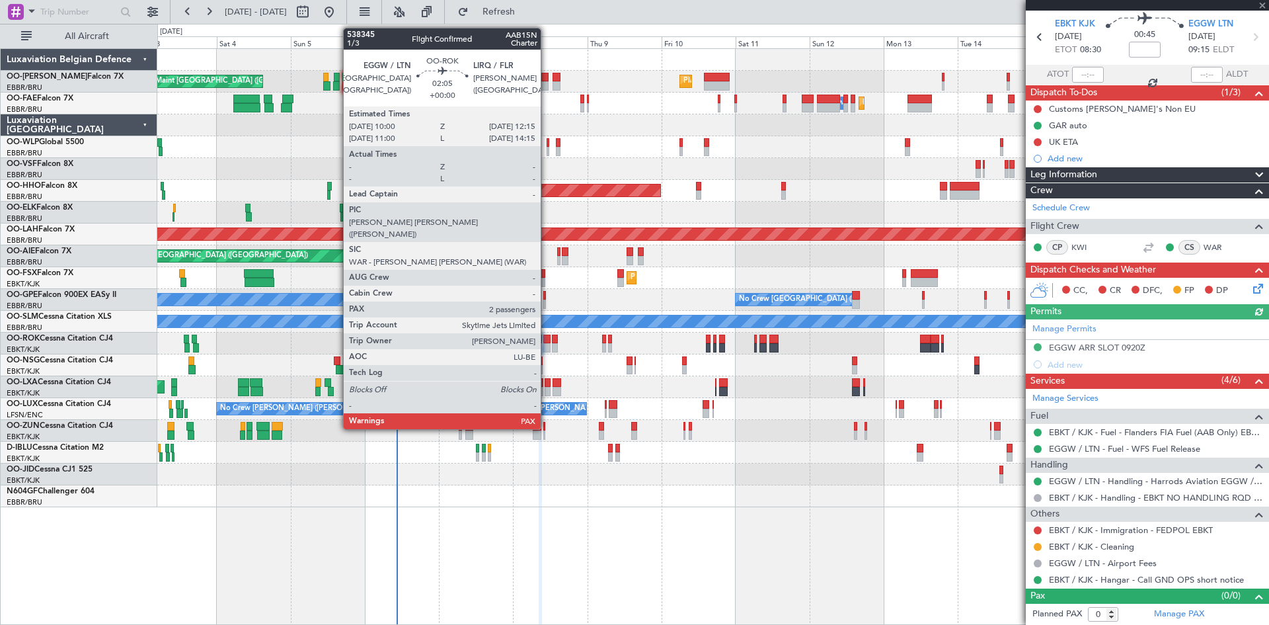
click at [547, 344] on div at bounding box center [546, 347] width 7 height 9
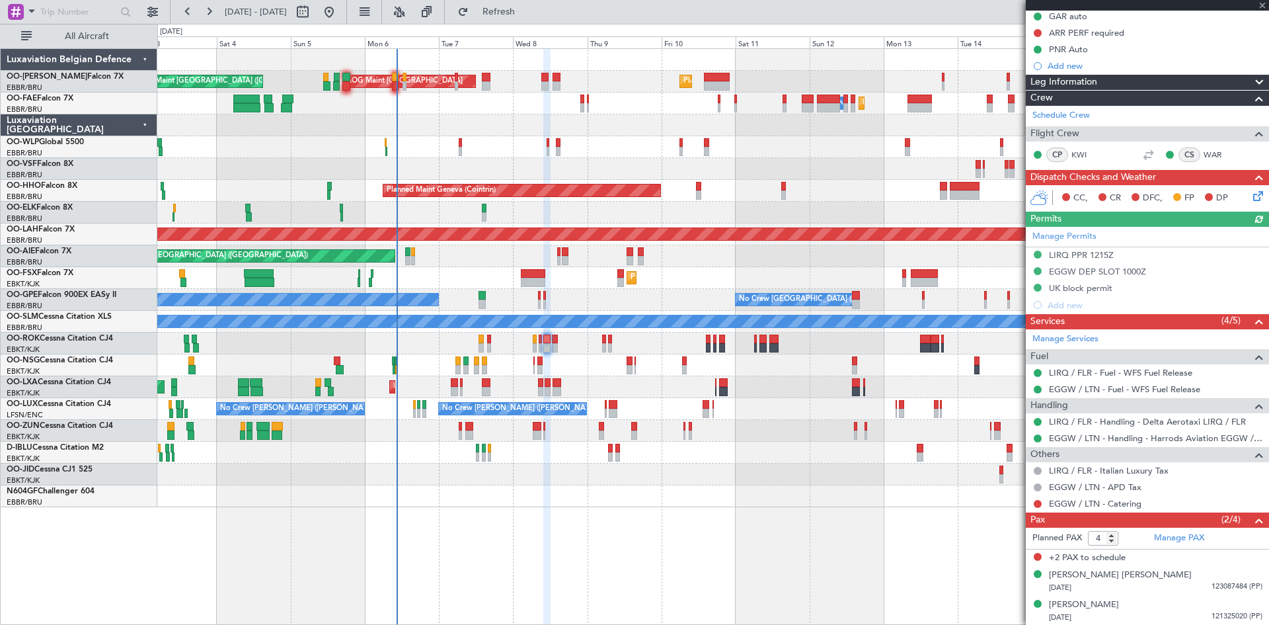
scroll to position [138, 0]
click at [1093, 500] on link "EGGW / LTN - Catering" at bounding box center [1095, 502] width 93 height 11
click at [1040, 502] on button at bounding box center [1038, 503] width 8 height 8
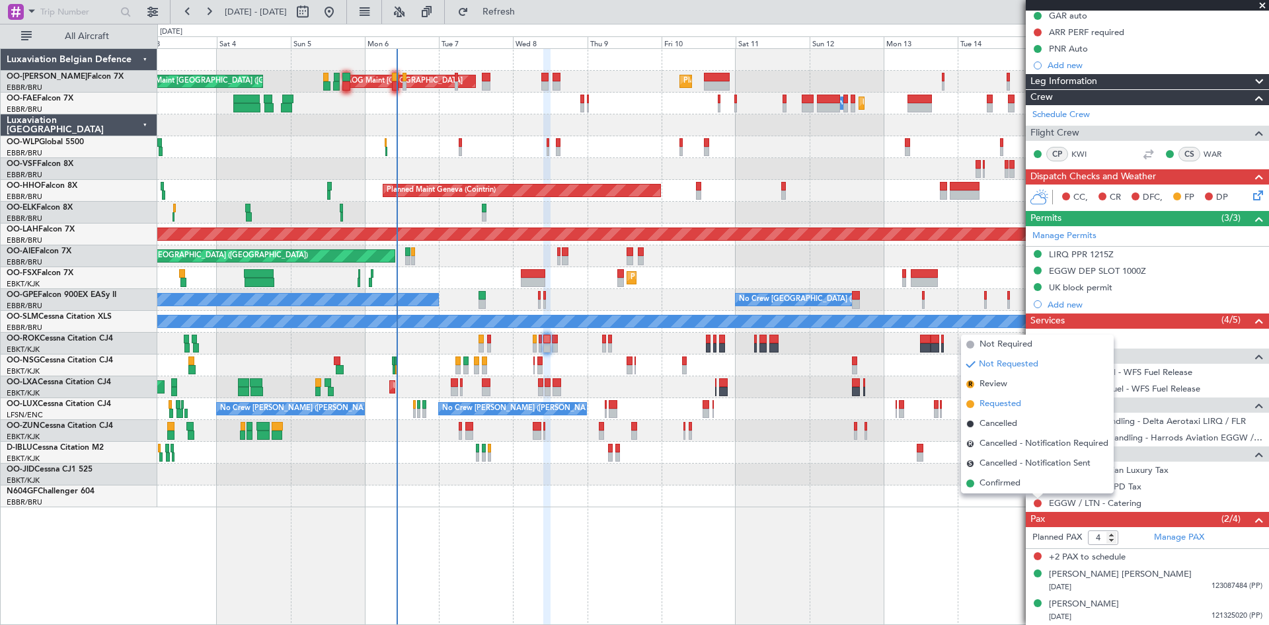
click at [1001, 404] on span "Requested" at bounding box center [1001, 403] width 42 height 13
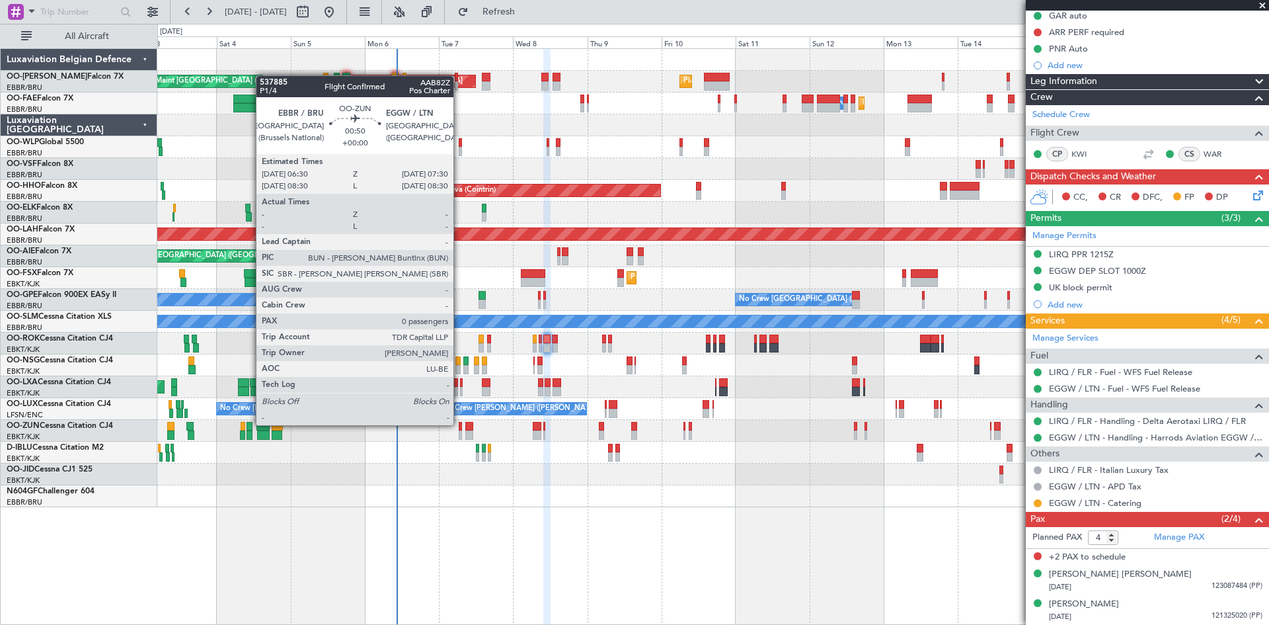
click at [459, 425] on div at bounding box center [460, 426] width 3 height 9
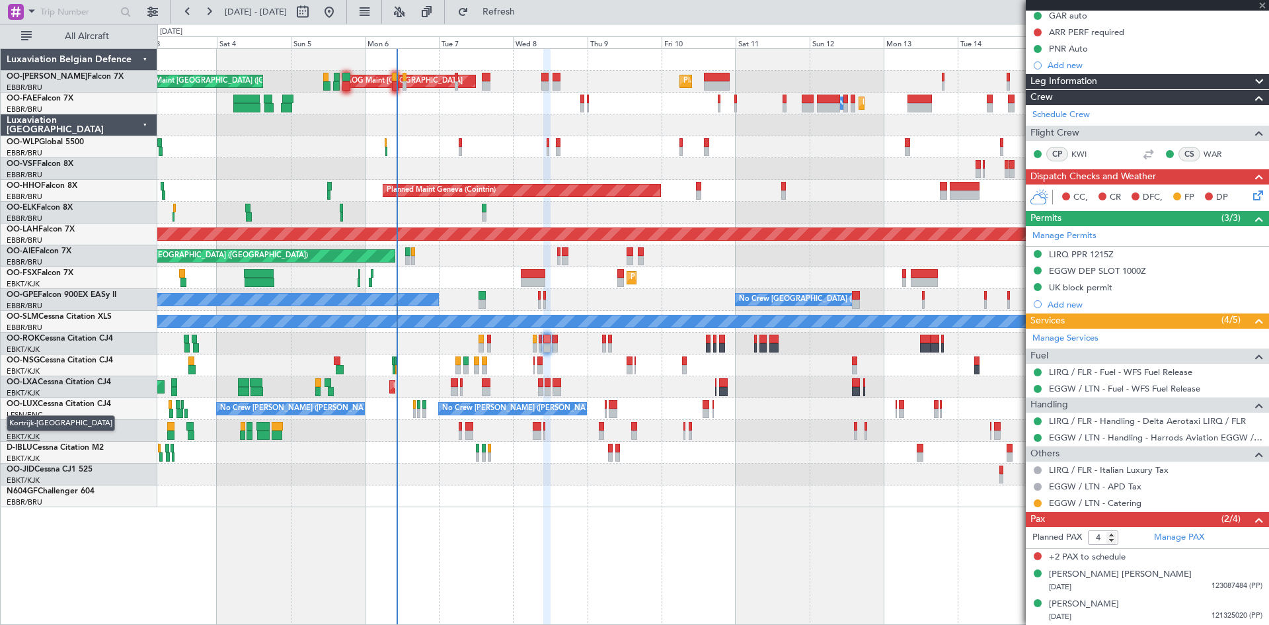
type input "0"
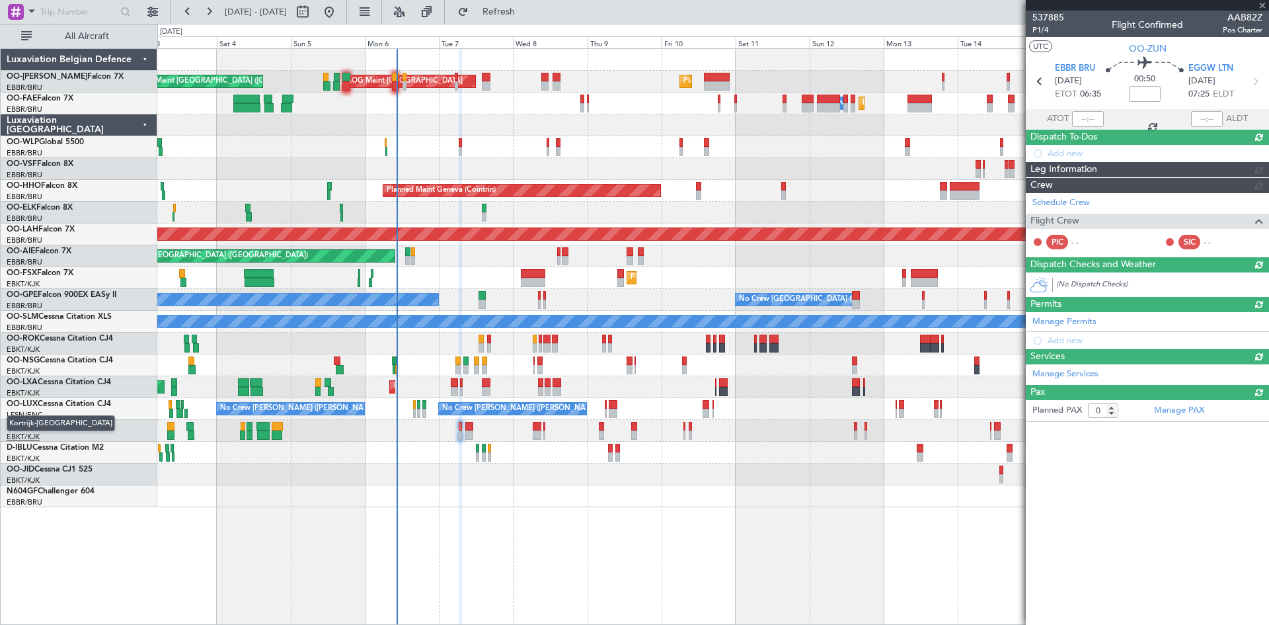
scroll to position [0, 0]
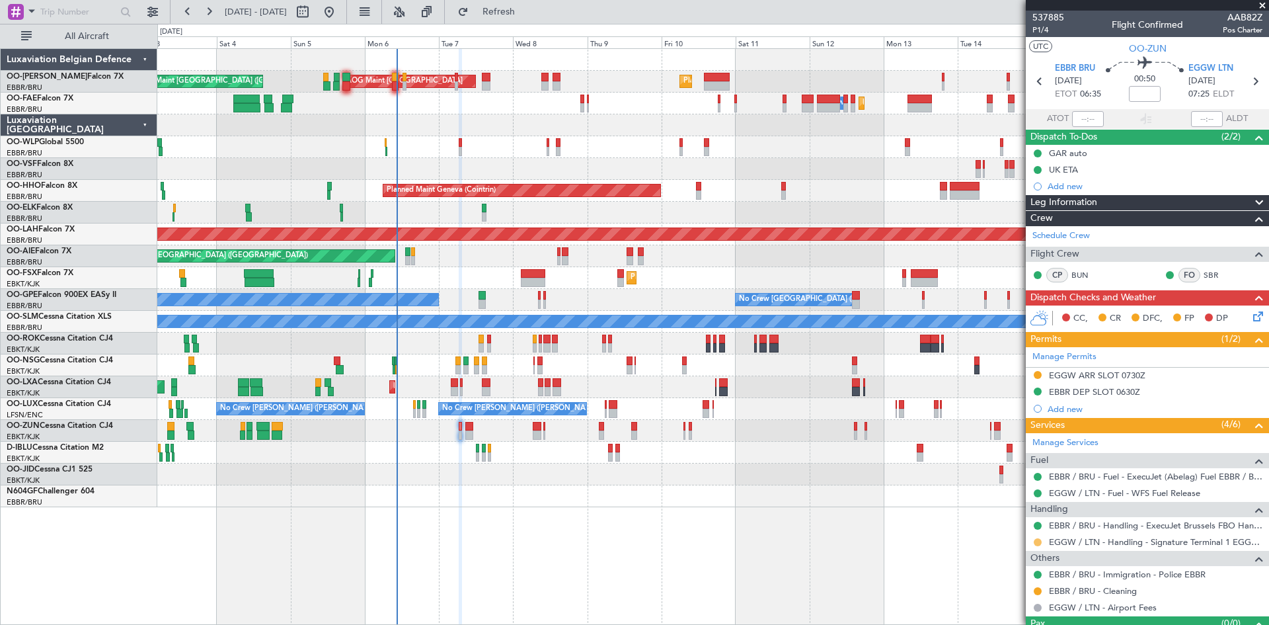
click at [1036, 541] on button at bounding box center [1038, 542] width 8 height 8
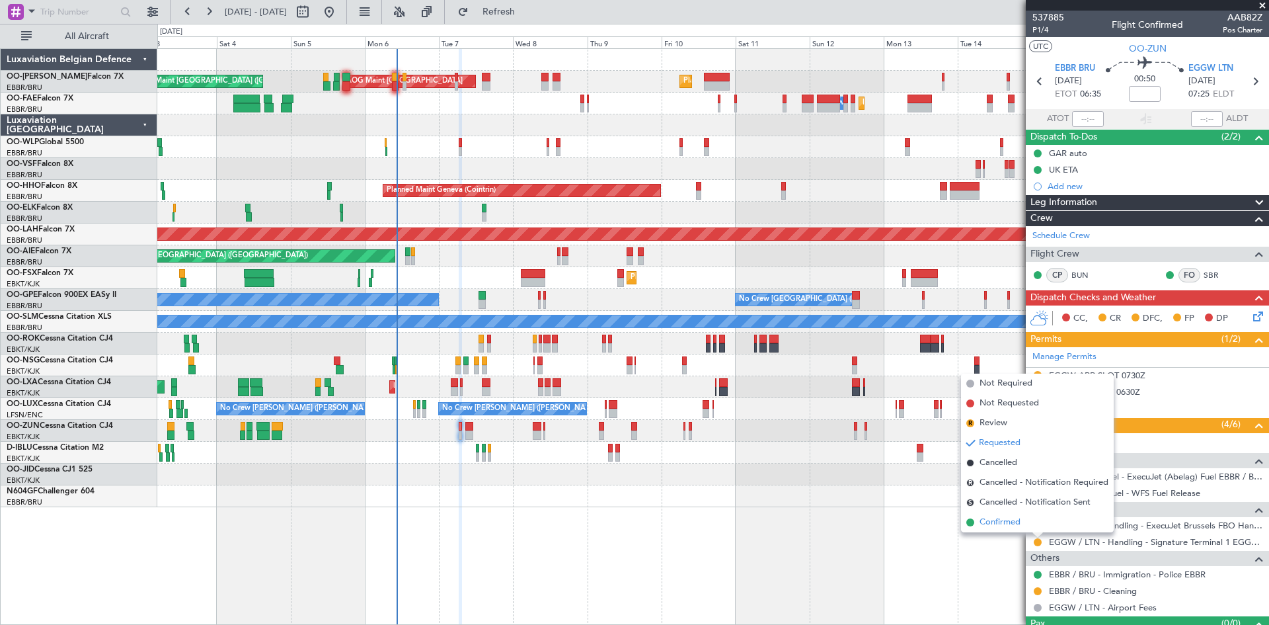
click at [1005, 524] on span "Confirmed" at bounding box center [1000, 522] width 41 height 13
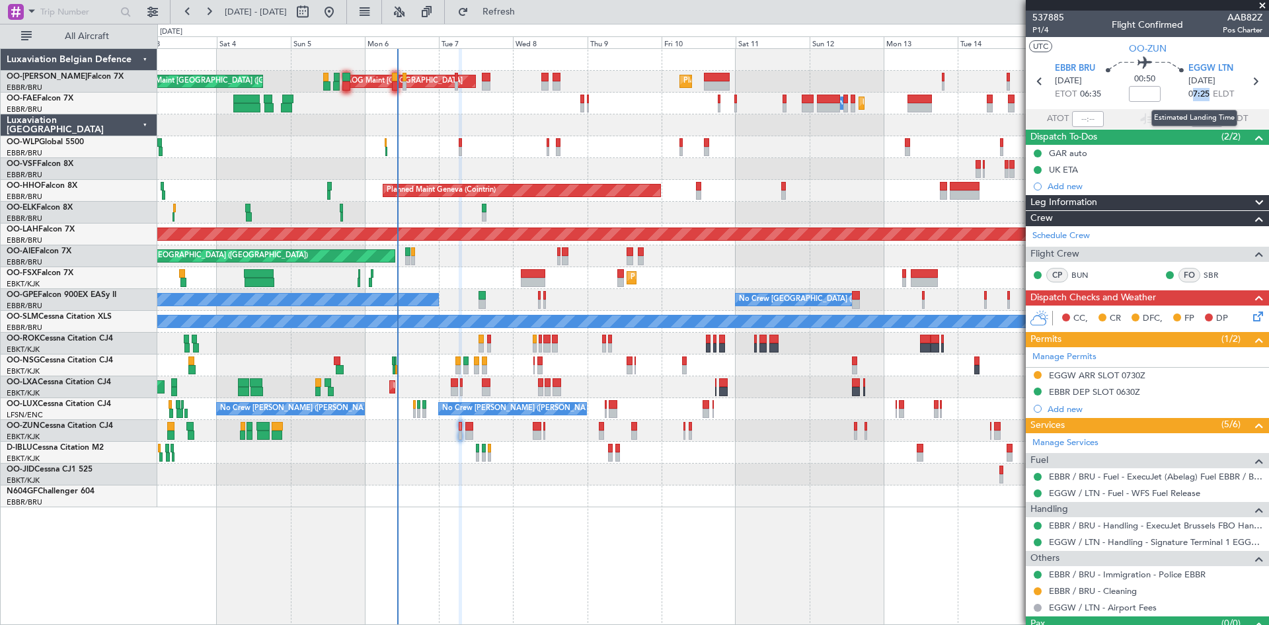
drag, startPoint x: 1187, startPoint y: 93, endPoint x: 1204, endPoint y: 93, distance: 17.8
click at [1204, 93] on span "07:25" at bounding box center [1199, 94] width 21 height 13
click at [1203, 95] on span "07:25" at bounding box center [1199, 94] width 21 height 13
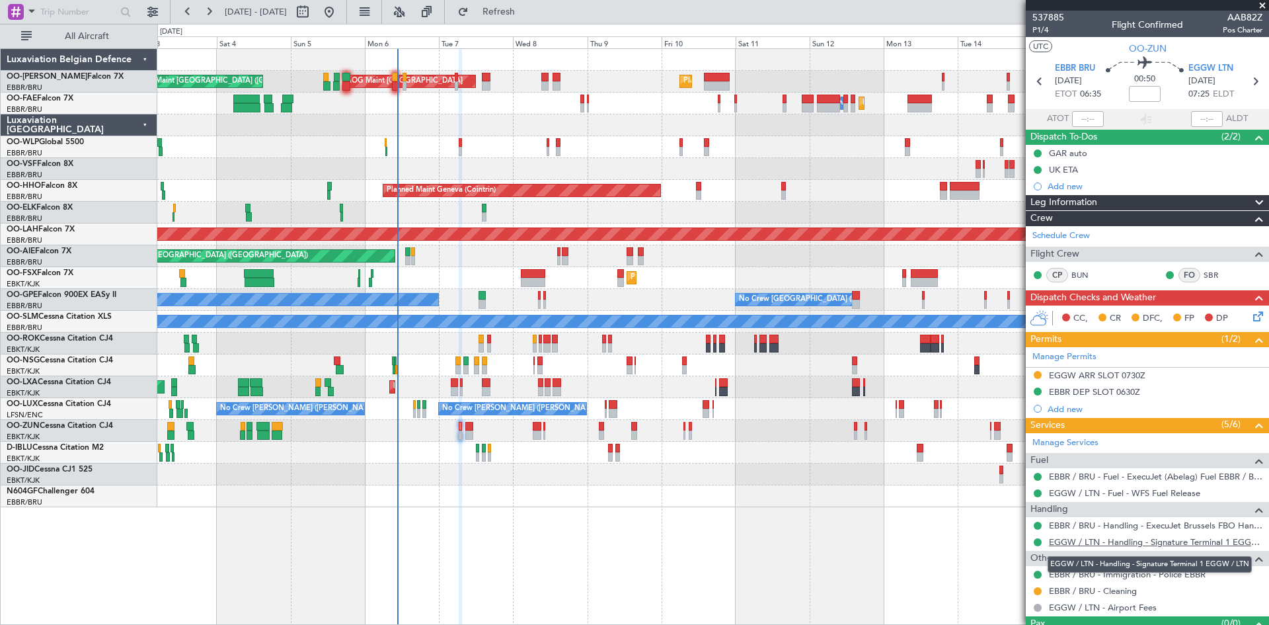
click at [1072, 546] on link "EGGW / LTN - Handling - Signature Terminal 1 EGGW / LTN" at bounding box center [1156, 541] width 214 height 11
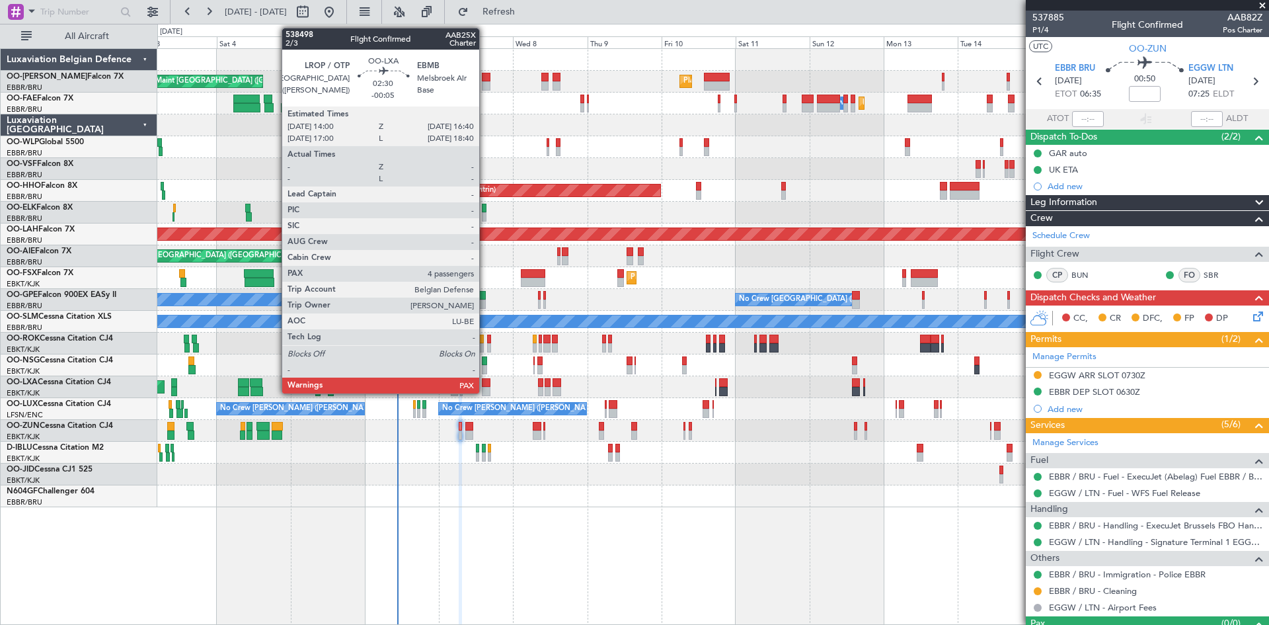
click at [485, 381] on div at bounding box center [486, 382] width 9 height 9
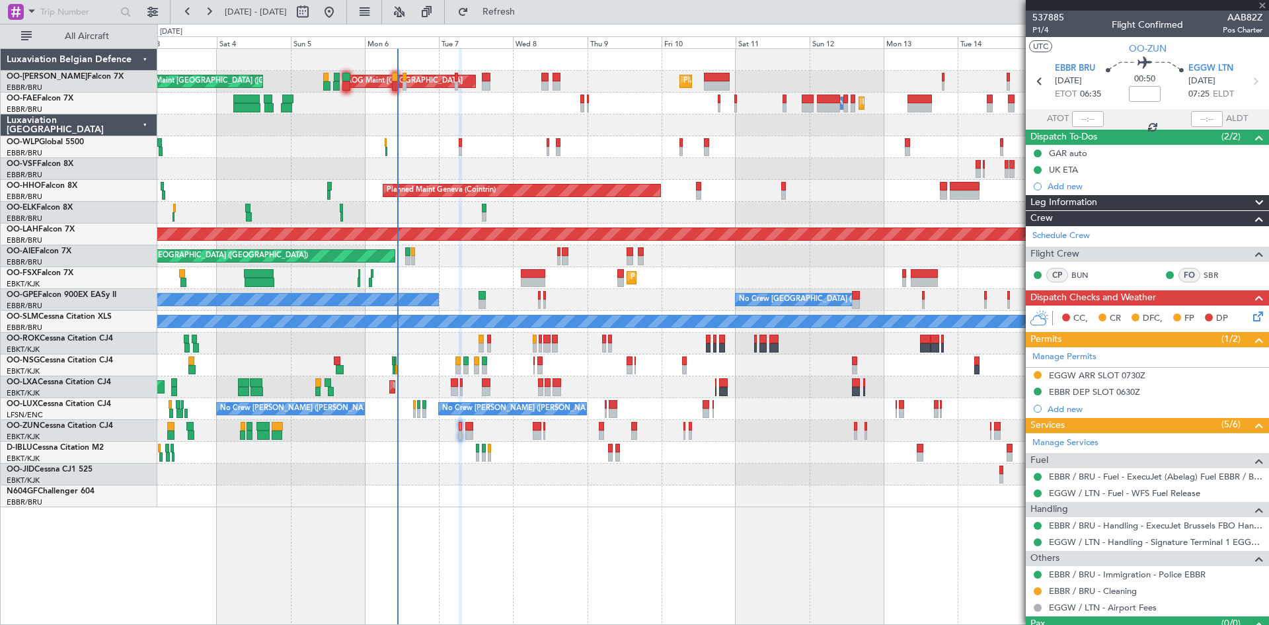
type input "-00:05"
type input "4"
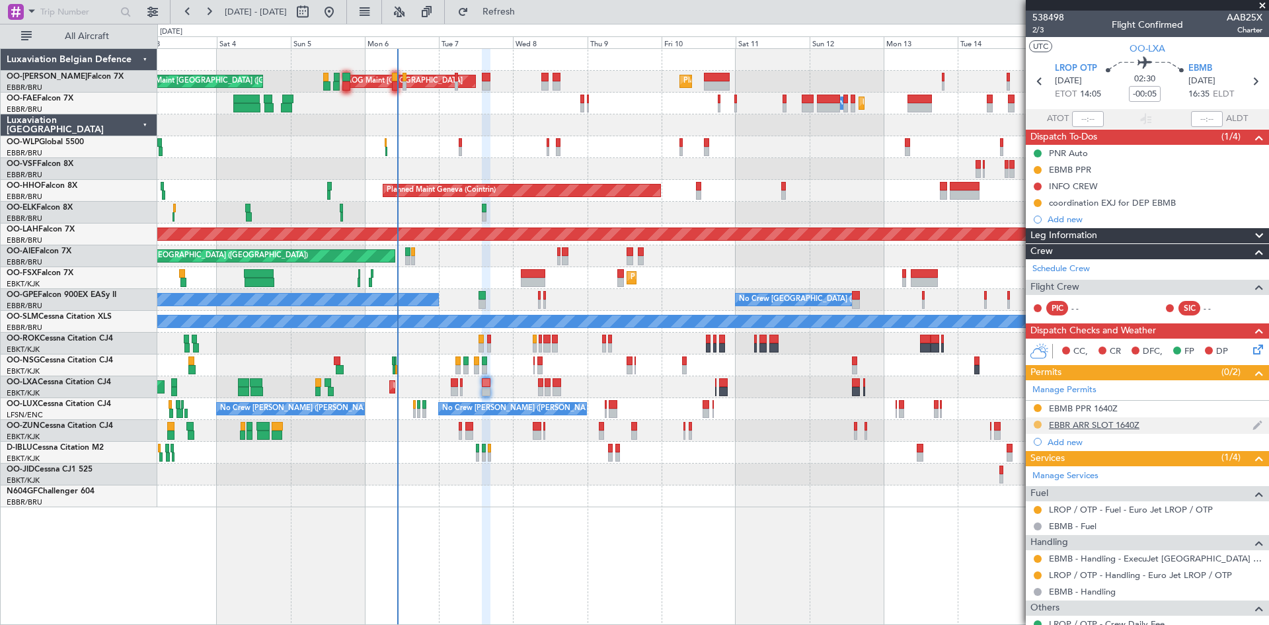
click at [1037, 423] on button at bounding box center [1038, 424] width 8 height 8
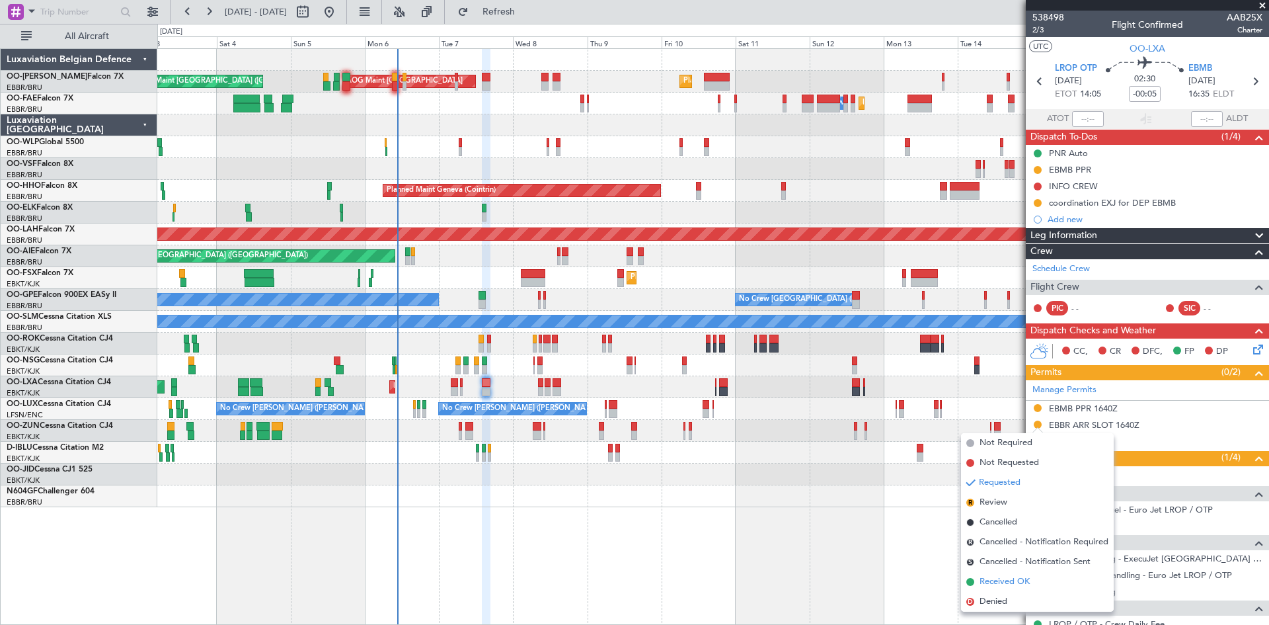
click at [1002, 584] on span "Received OK" at bounding box center [1005, 581] width 50 height 13
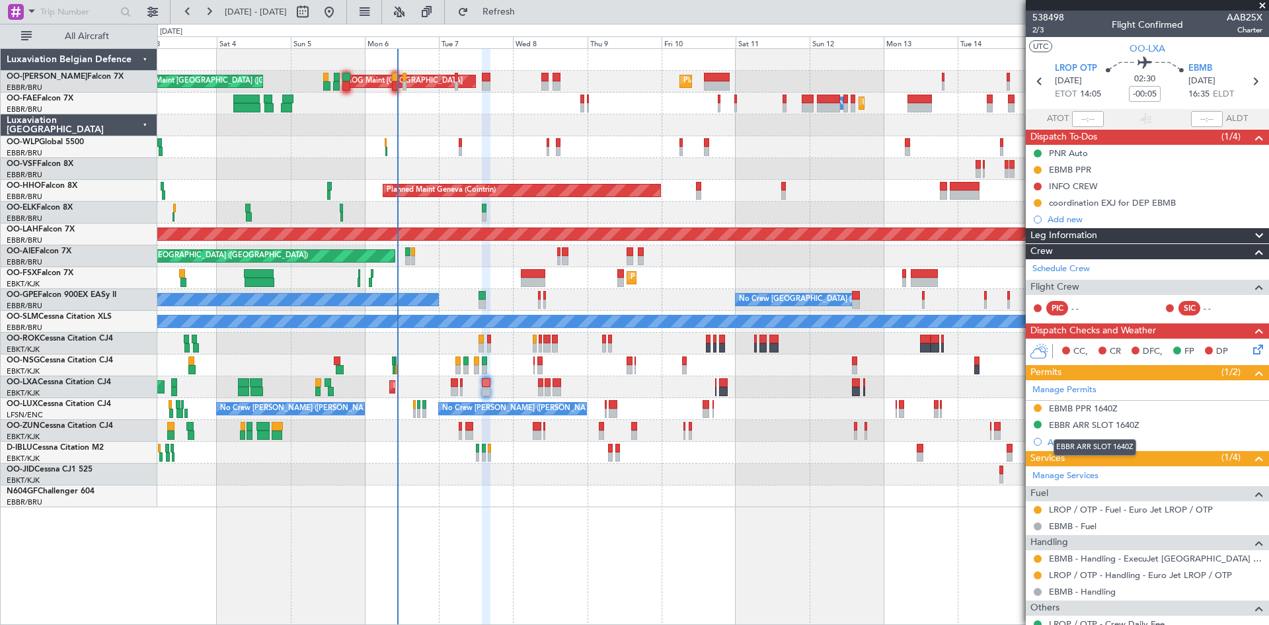
click at [1093, 426] on div "EBBR ARR SLOT 1640Z" at bounding box center [1094, 424] width 91 height 11
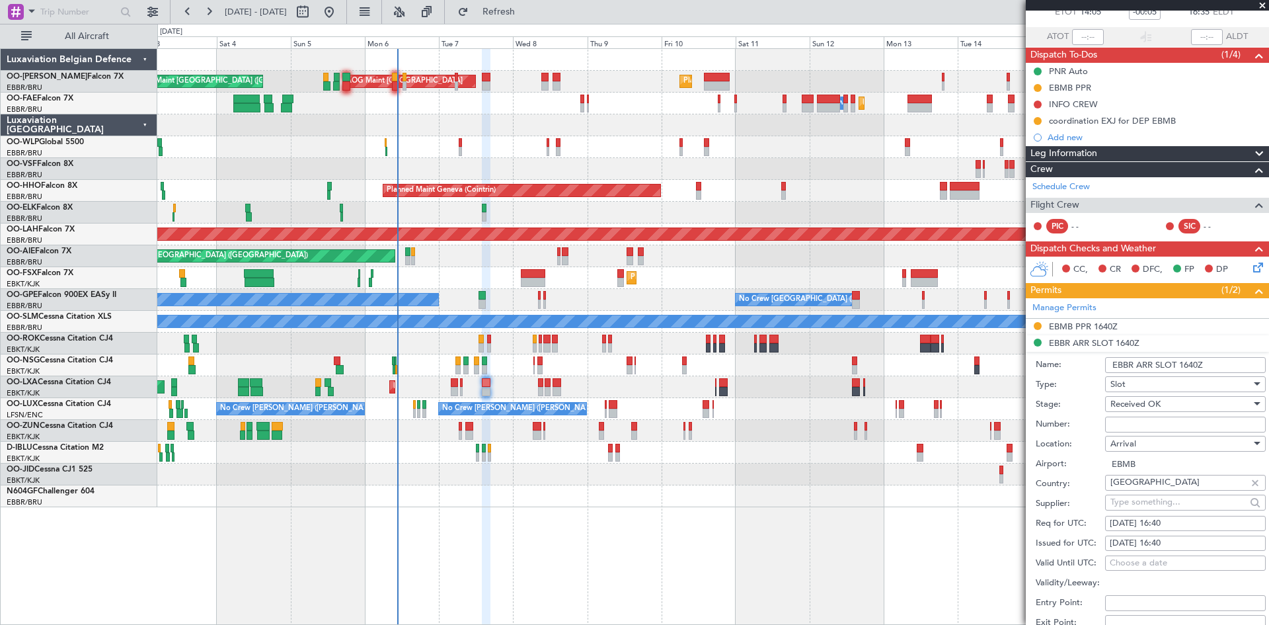
scroll to position [198, 0]
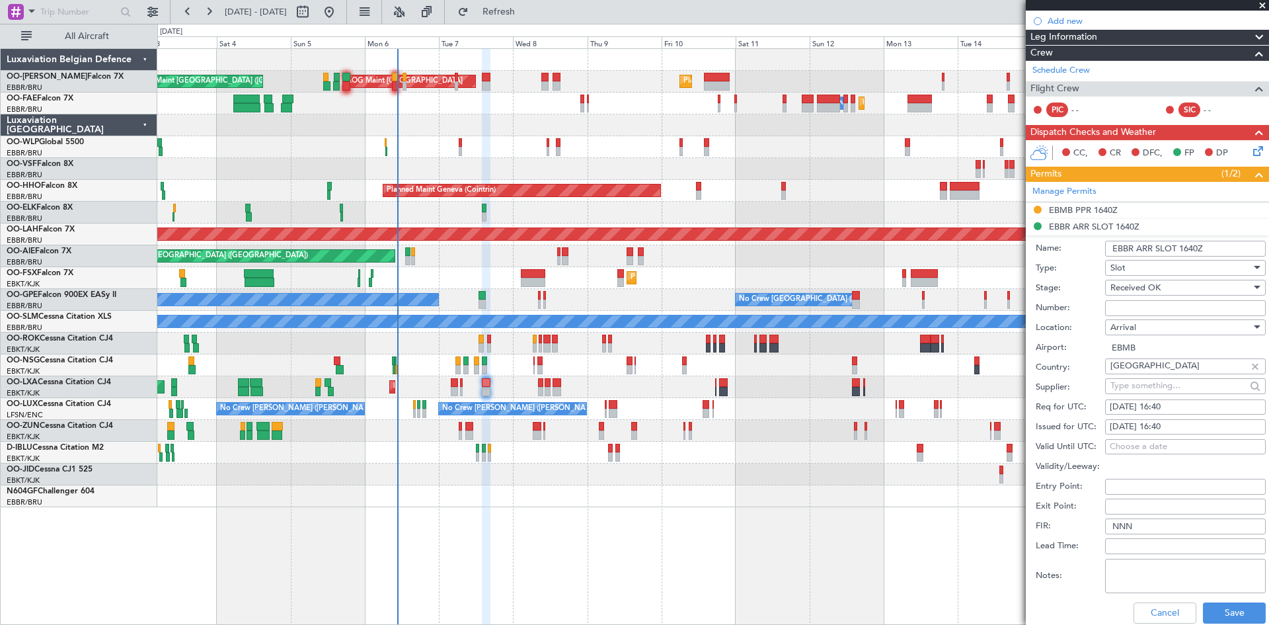
click at [1130, 309] on input "Number:" at bounding box center [1185, 308] width 161 height 16
paste input "EBBRAAB5719A00"
type input "EBBRAAB5719A00"
click at [1228, 614] on button "Save" at bounding box center [1234, 612] width 63 height 21
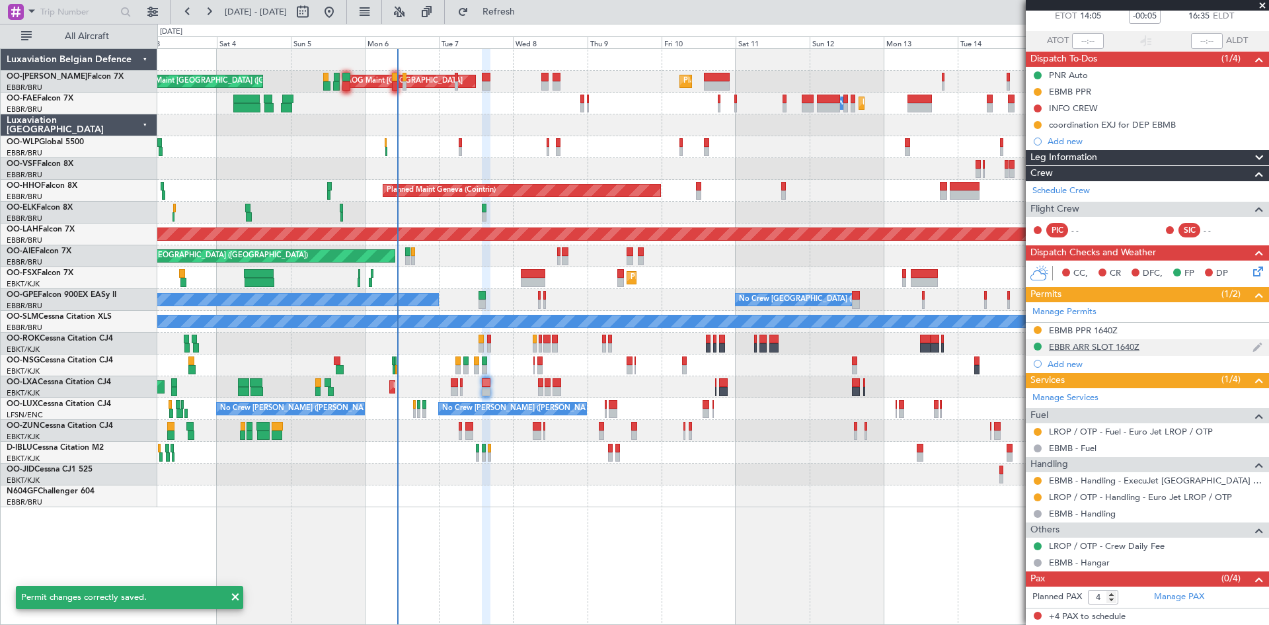
click at [1110, 348] on div "EBBR ARR SLOT 1640Z" at bounding box center [1094, 346] width 91 height 11
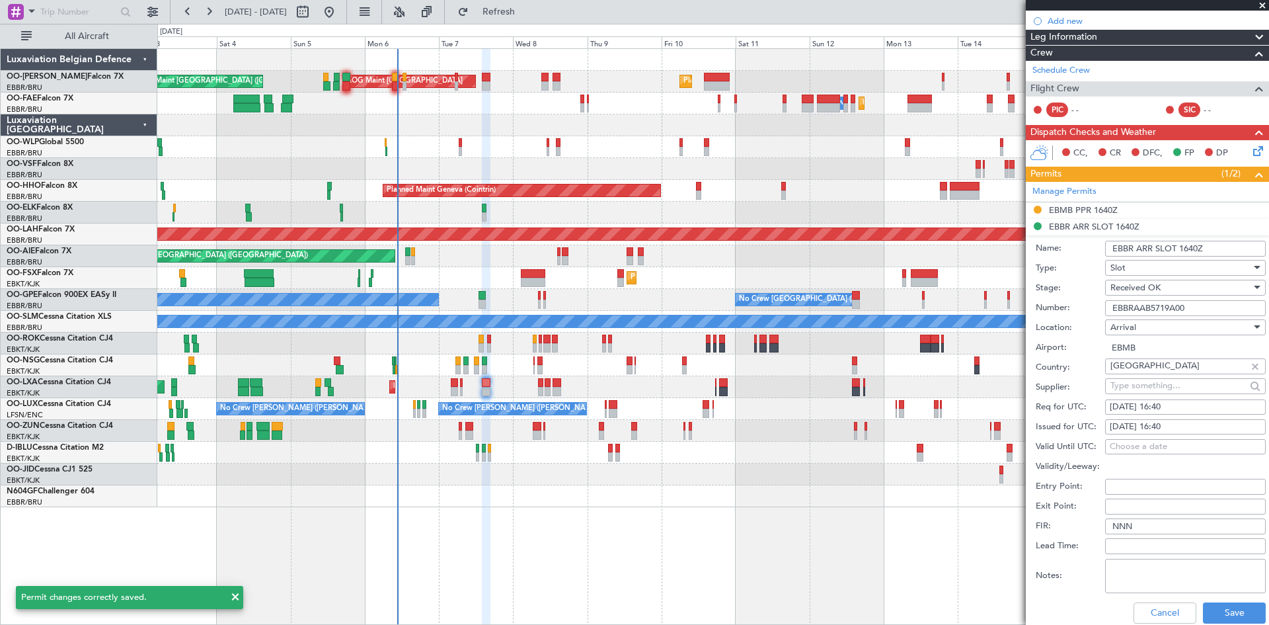
click at [1150, 307] on input "EBBRAAB5719A00" at bounding box center [1185, 308] width 161 height 16
click at [1138, 606] on button "Cancel" at bounding box center [1165, 612] width 63 height 21
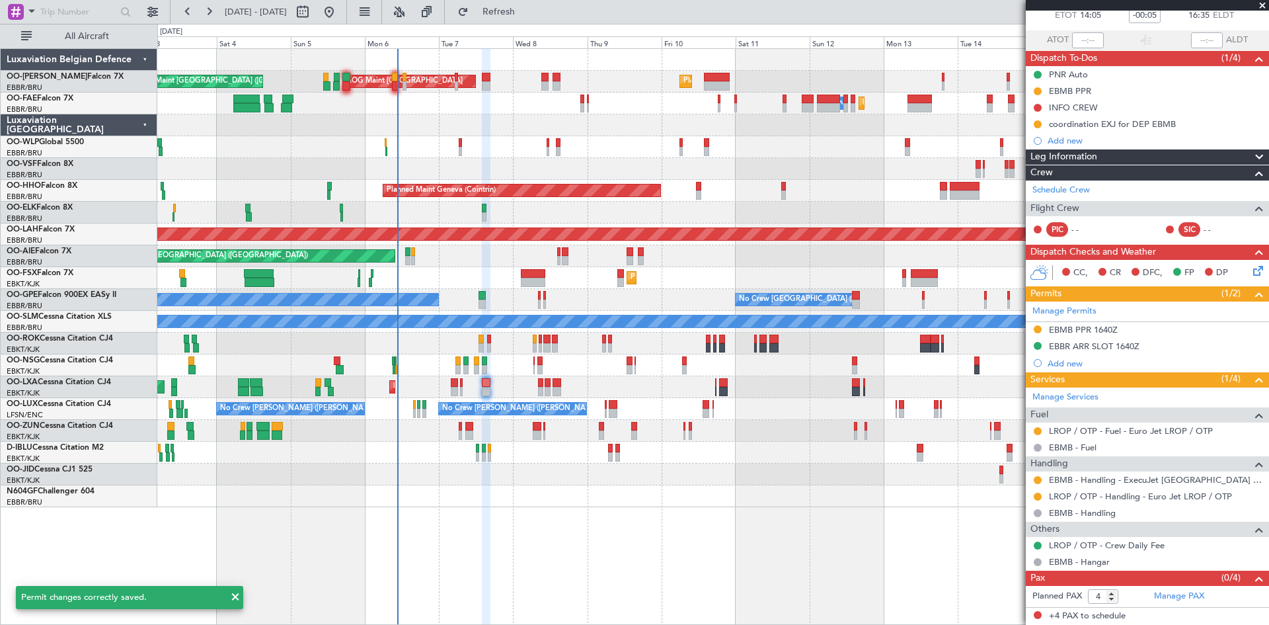
scroll to position [78, 0]
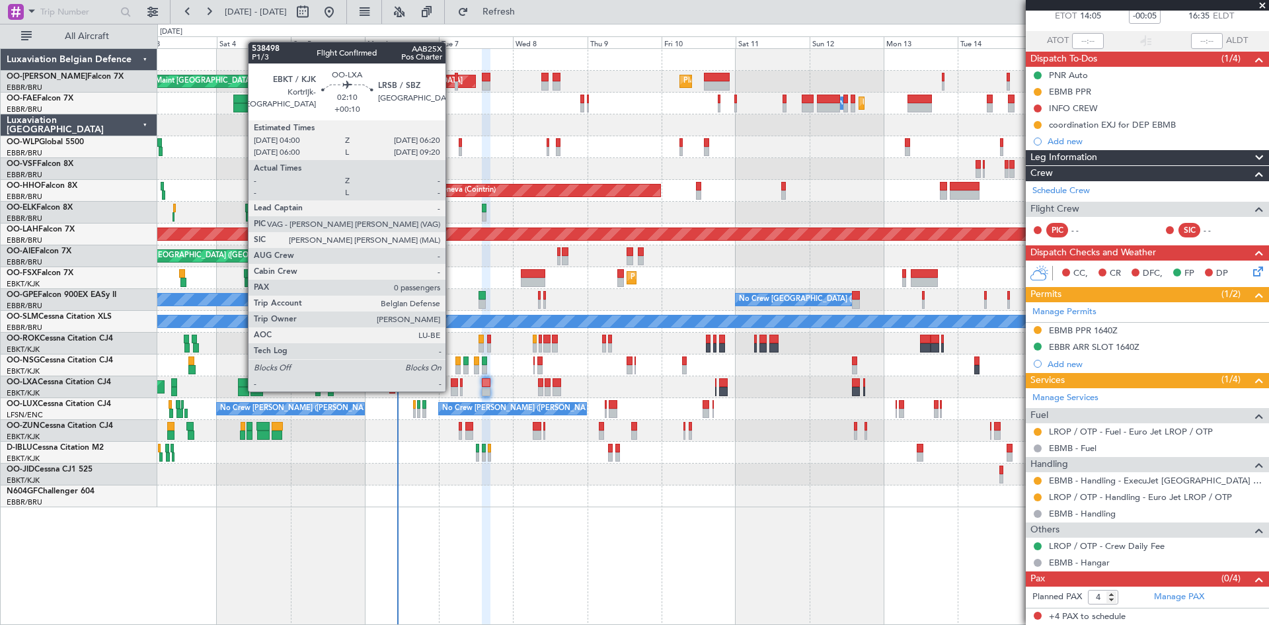
click at [452, 387] on div at bounding box center [454, 391] width 7 height 9
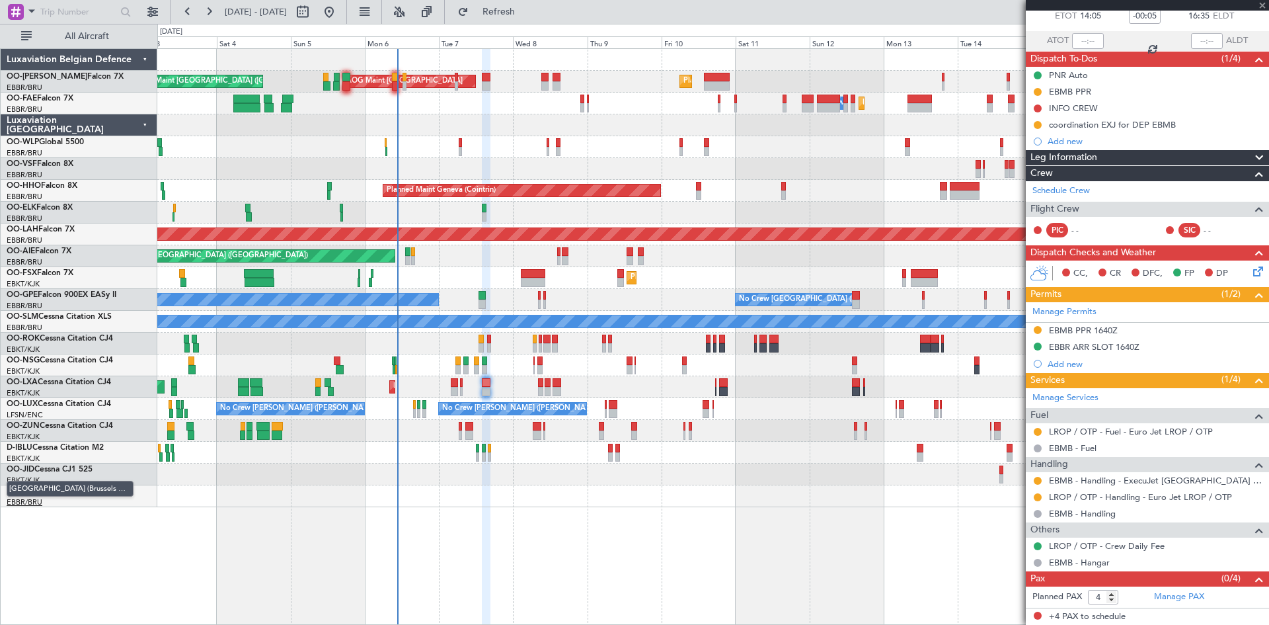
type input "+00:10"
type input "0"
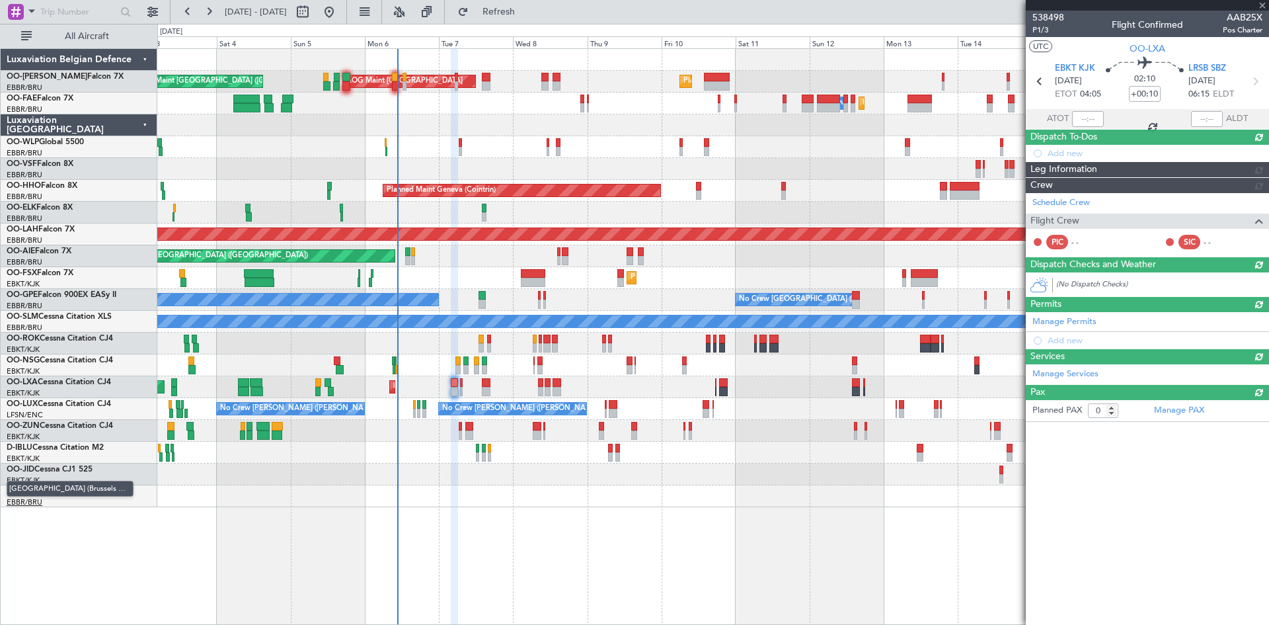
scroll to position [0, 0]
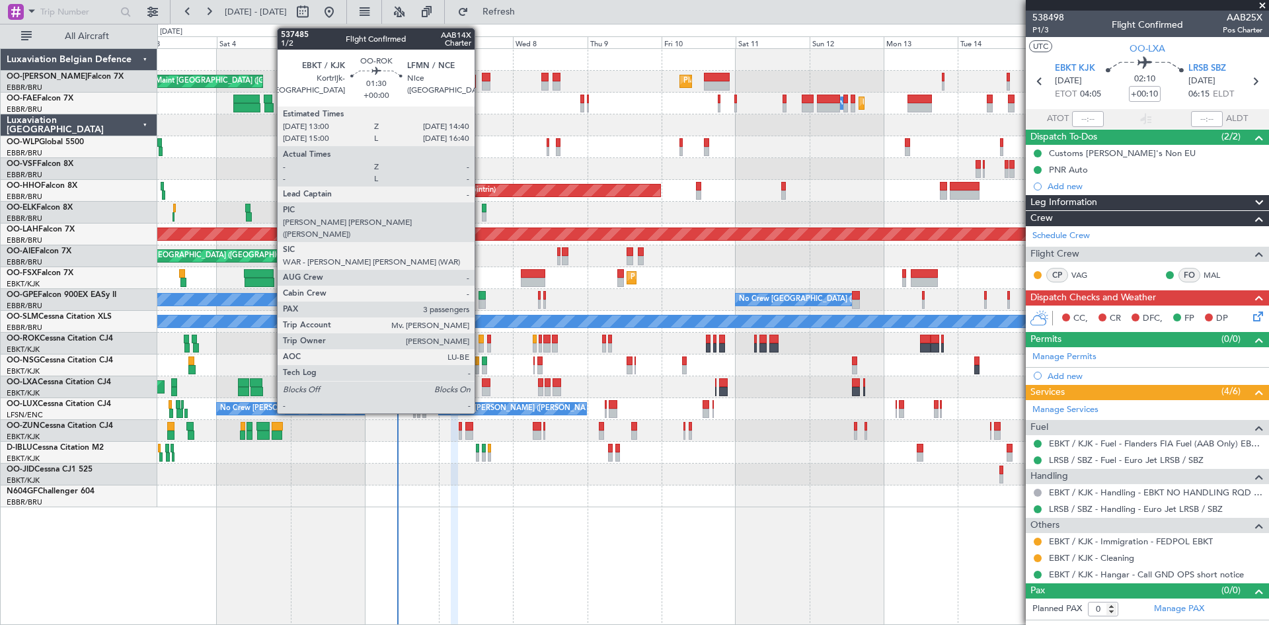
click at [481, 341] on div at bounding box center [481, 339] width 5 height 9
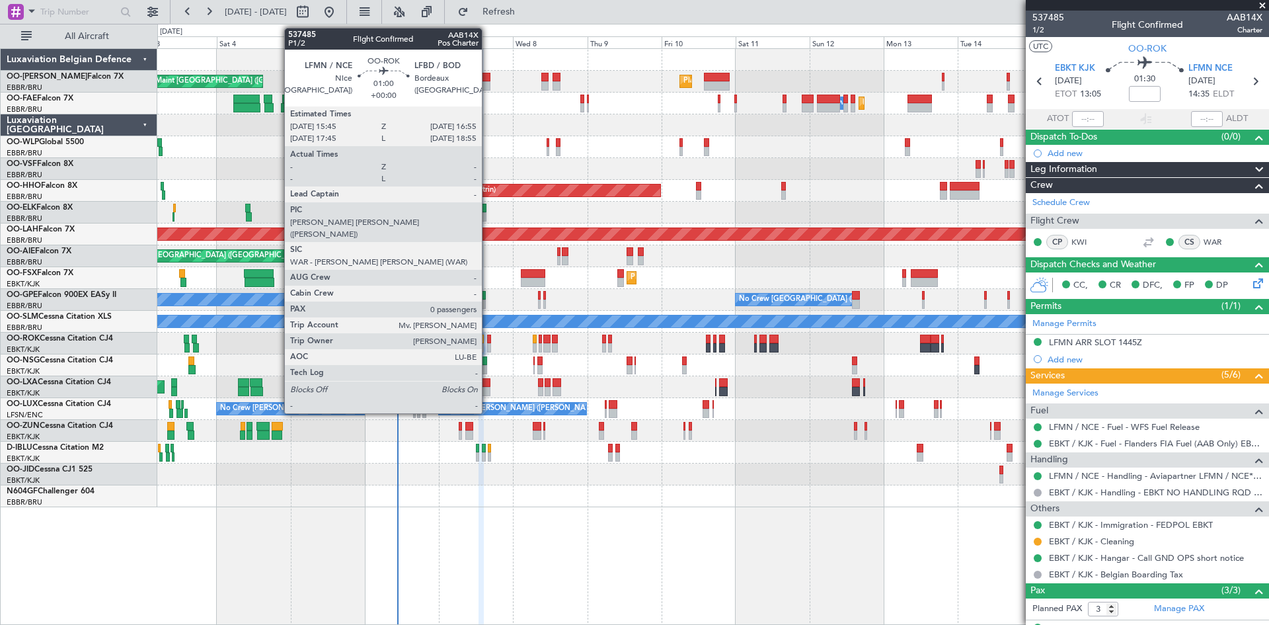
click at [488, 341] on div at bounding box center [489, 339] width 4 height 9
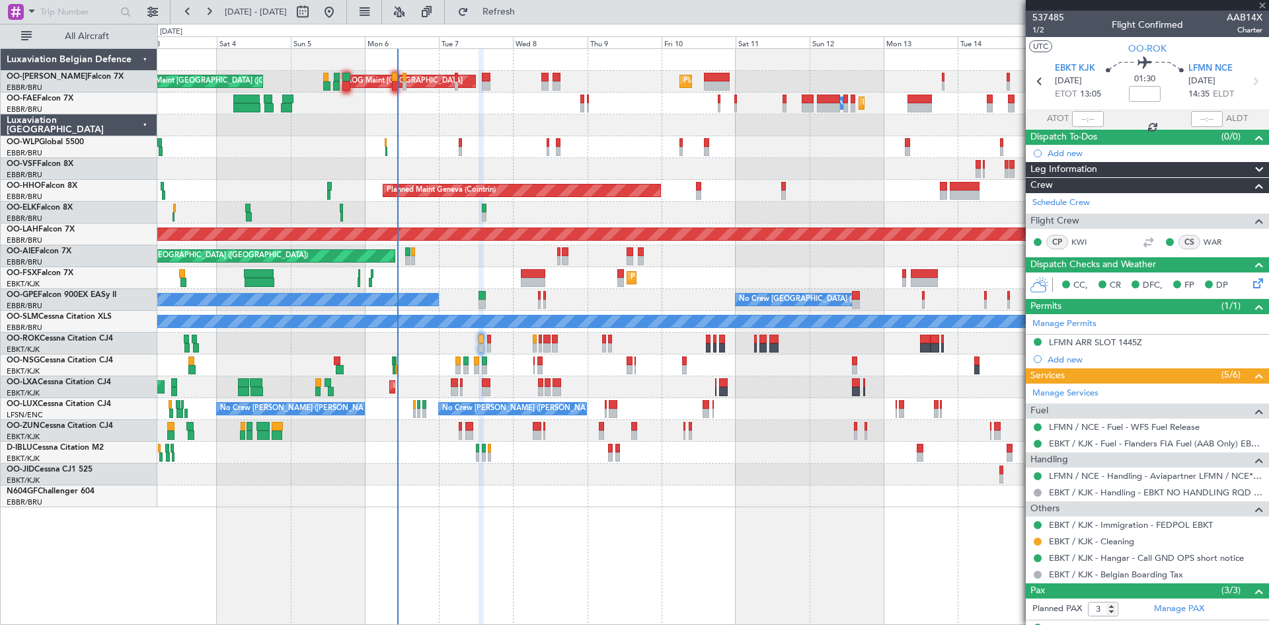
type input "0"
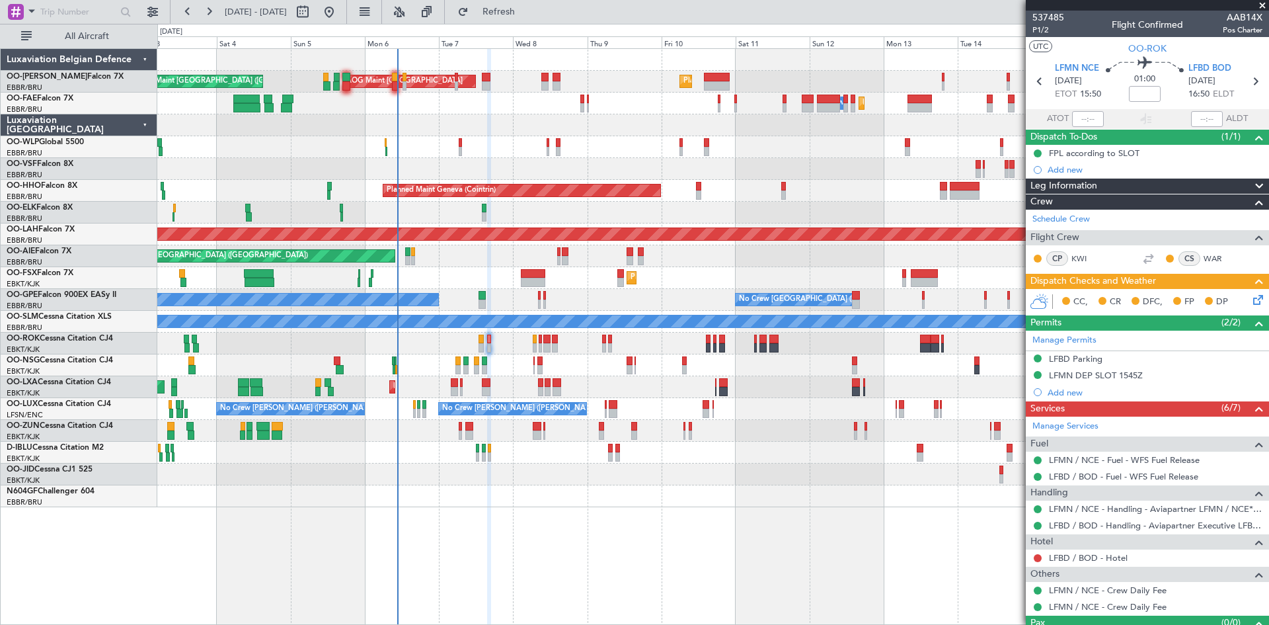
click at [463, 427] on div at bounding box center [712, 431] width 1111 height 22
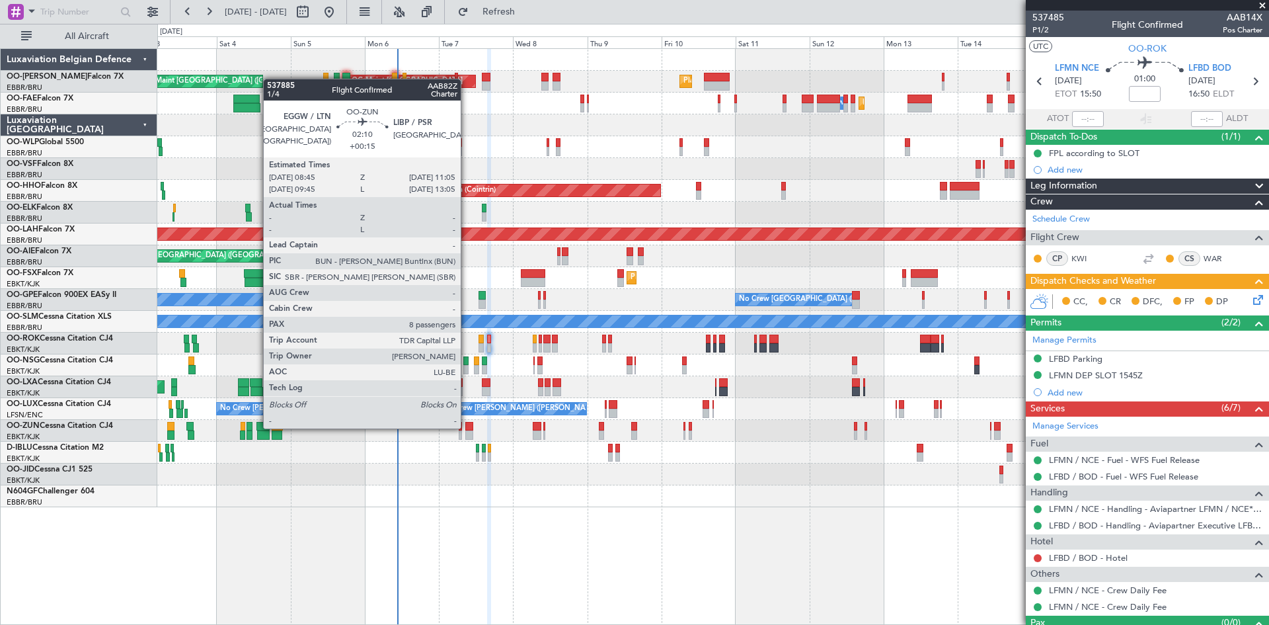
click at [469, 426] on div at bounding box center [468, 426] width 7 height 9
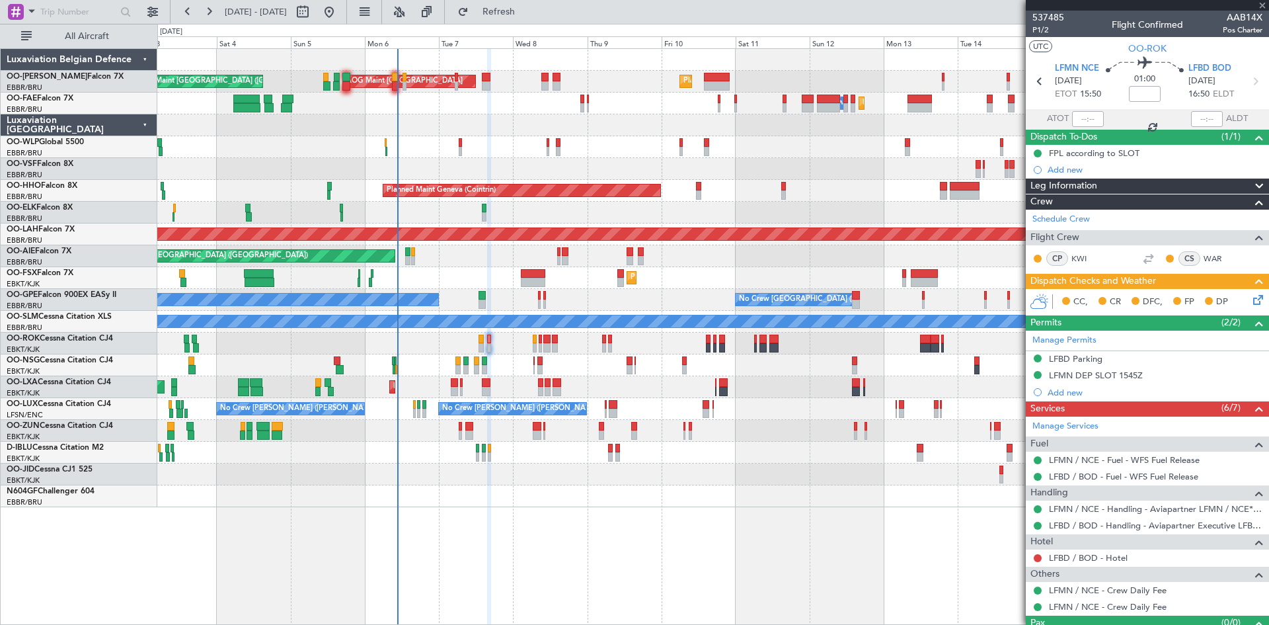
type input "+00:15"
type input "8"
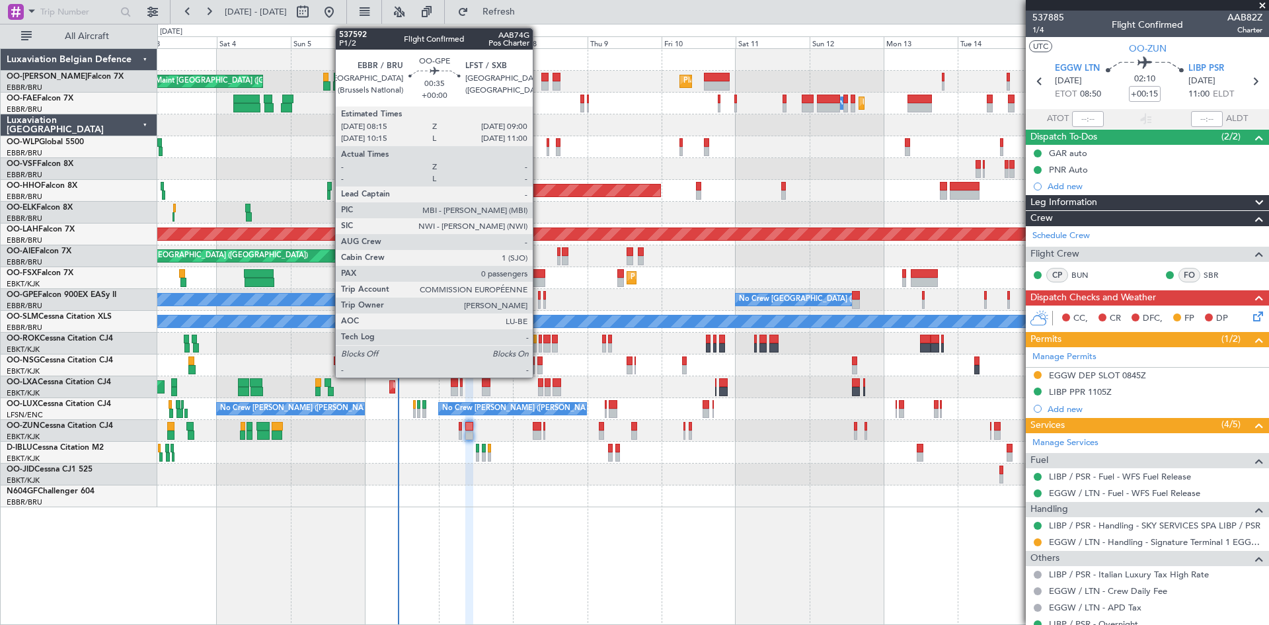
click at [539, 295] on div at bounding box center [539, 295] width 3 height 9
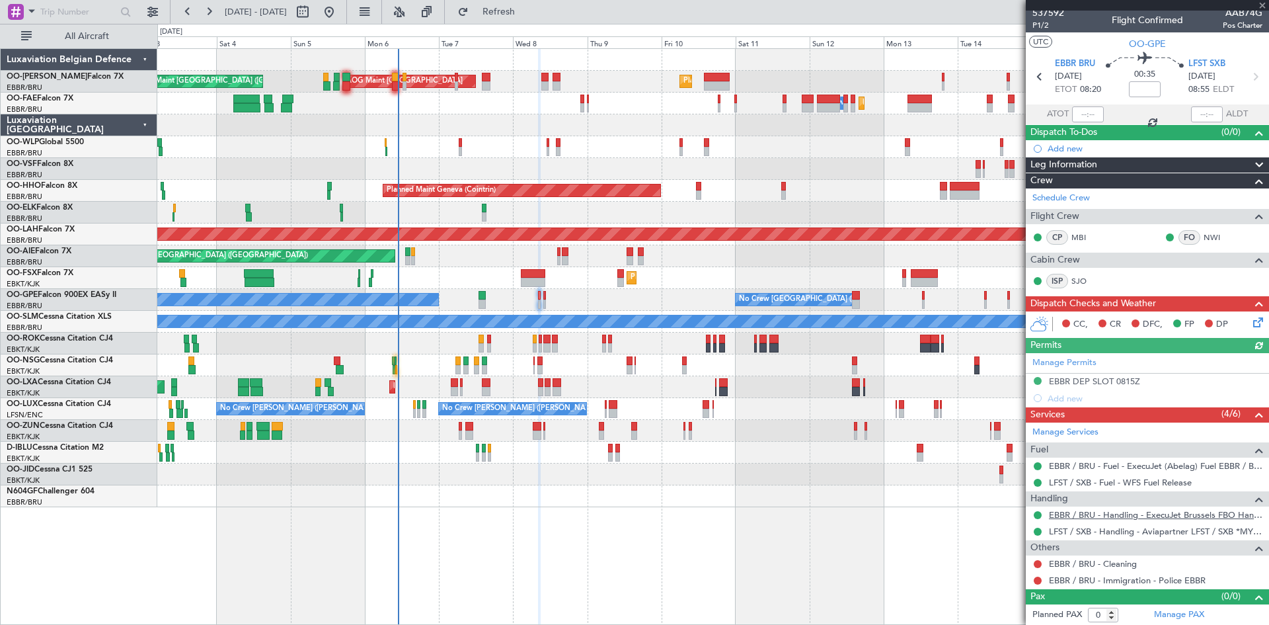
scroll to position [5, 0]
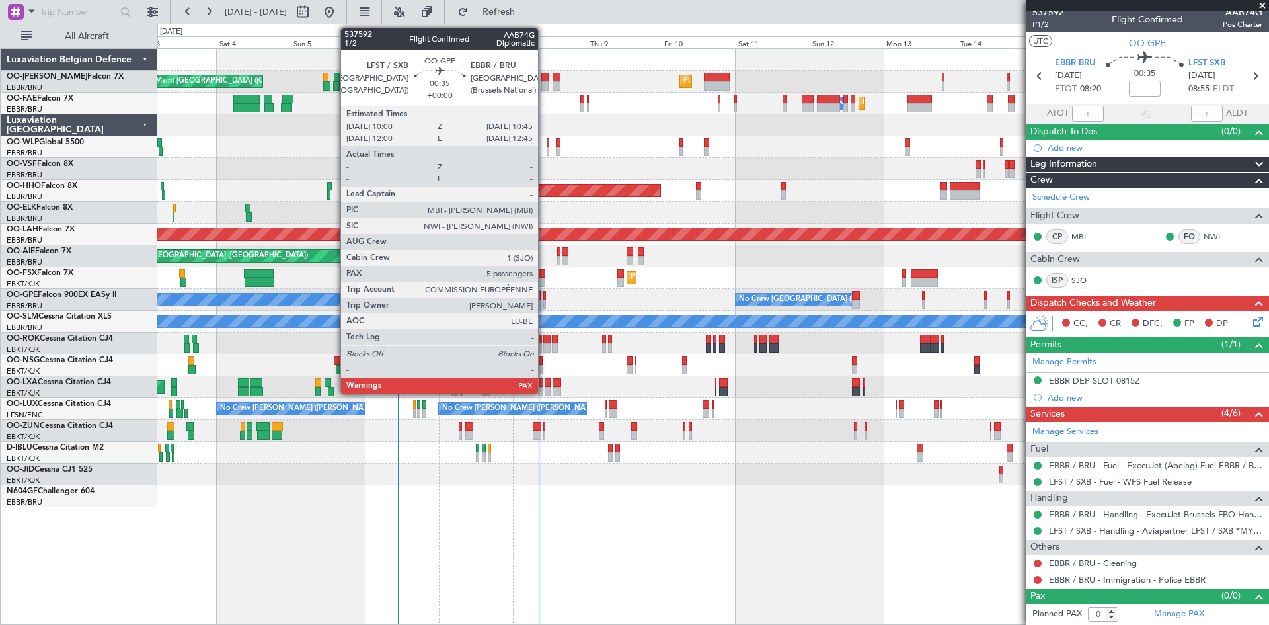
click at [544, 296] on div at bounding box center [544, 295] width 3 height 9
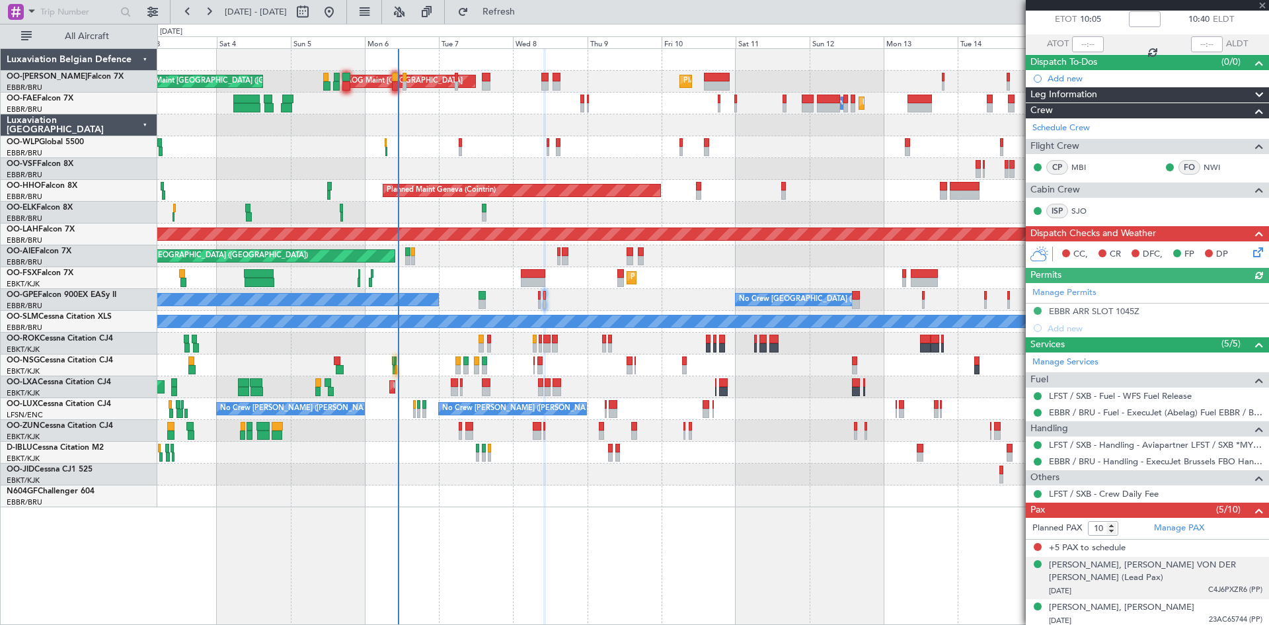
scroll to position [155, 0]
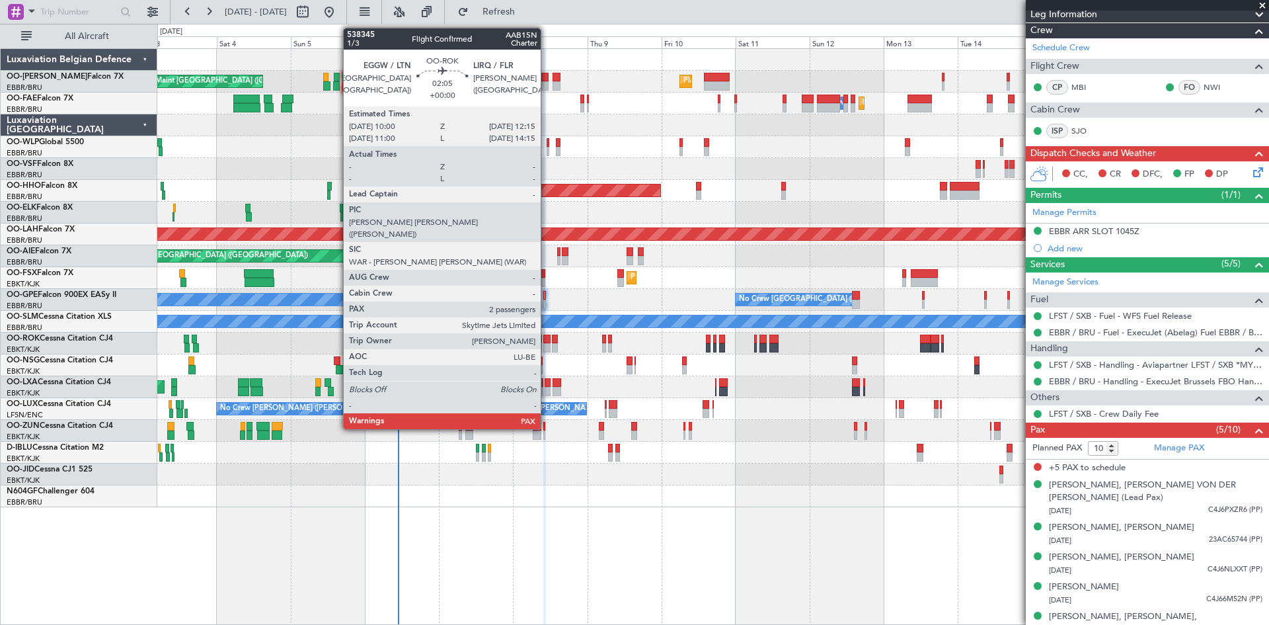
click at [547, 338] on div at bounding box center [546, 339] width 7 height 9
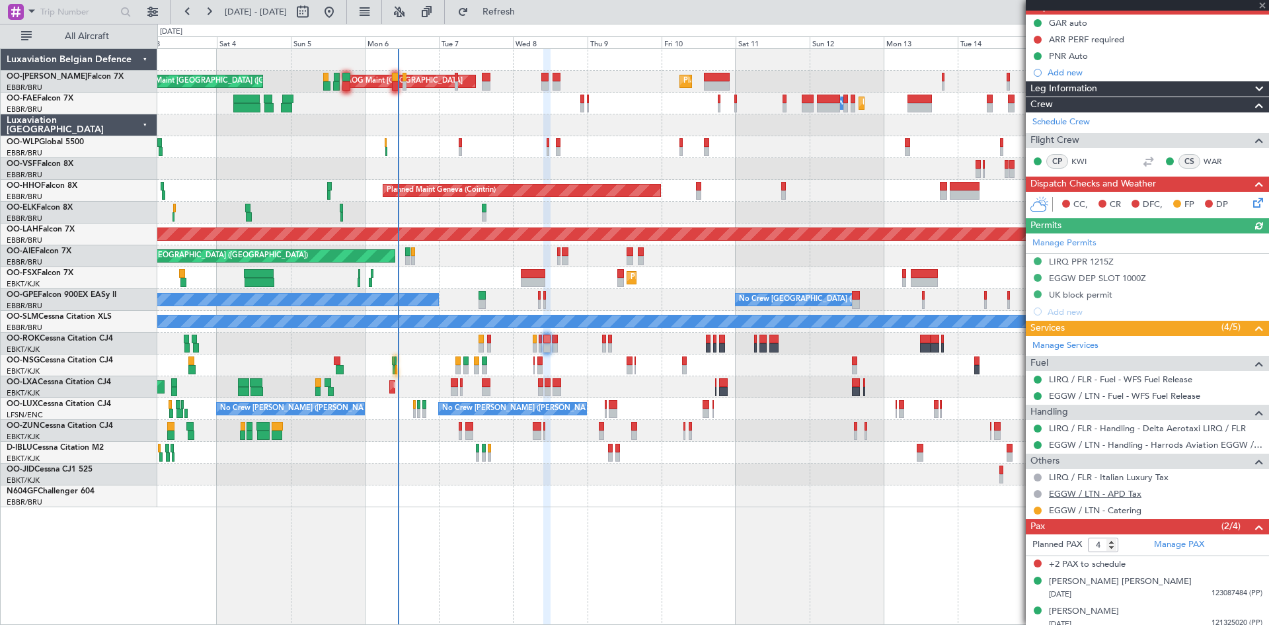
scroll to position [138, 0]
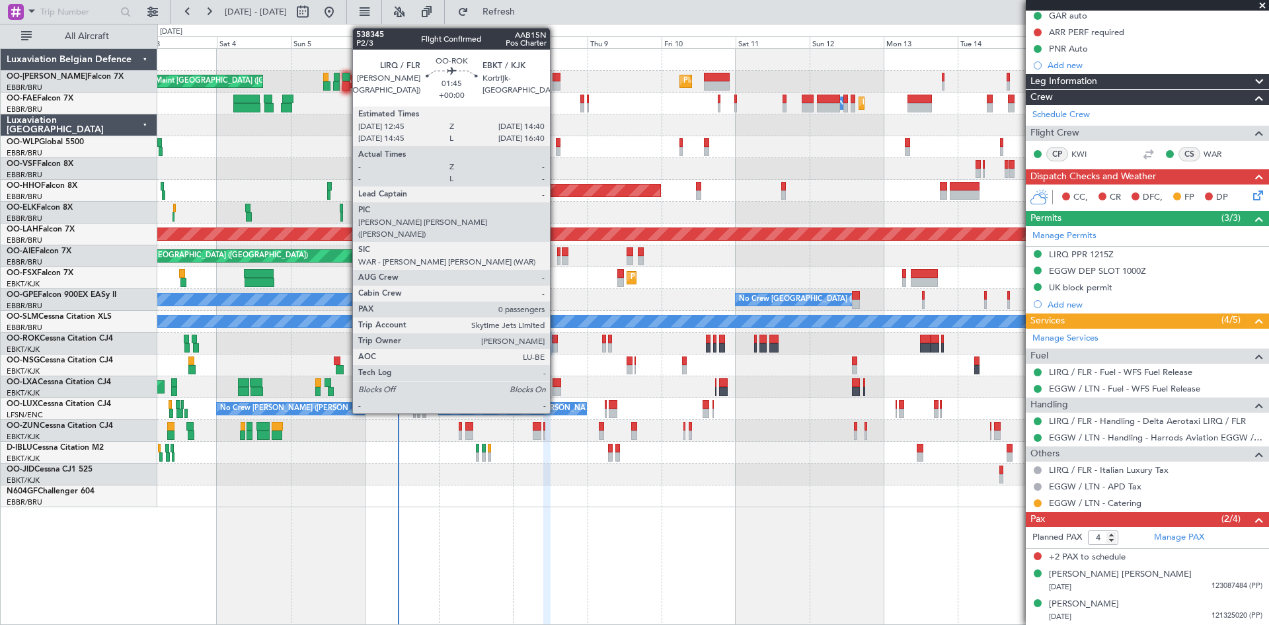
click at [556, 342] on div at bounding box center [555, 339] width 6 height 9
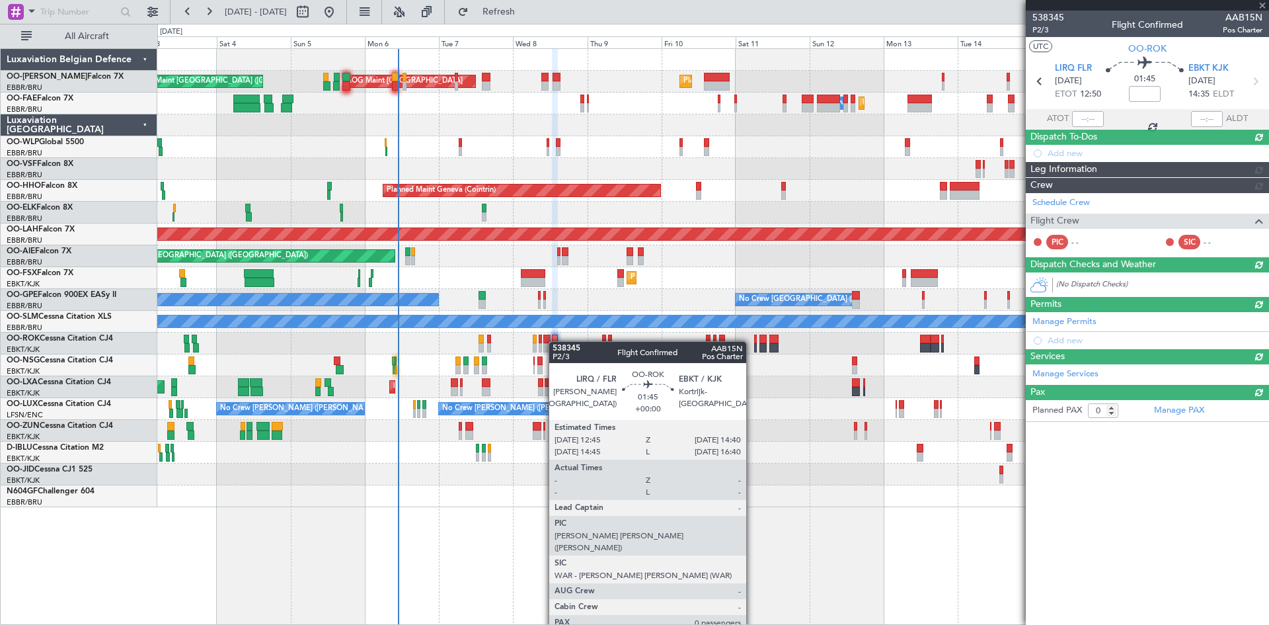
scroll to position [0, 0]
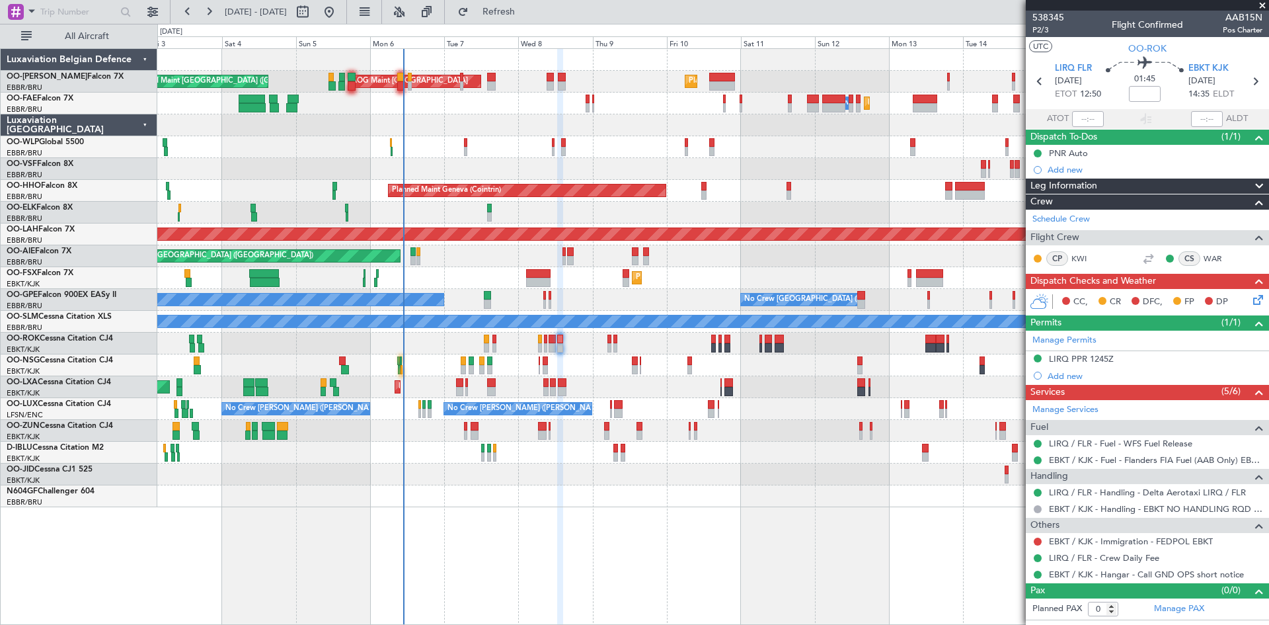
click at [532, 506] on div "Planned Maint [GEOGRAPHIC_DATA] ([GEOGRAPHIC_DATA] National) AOG Maint [GEOGRAP…" at bounding box center [713, 336] width 1112 height 576
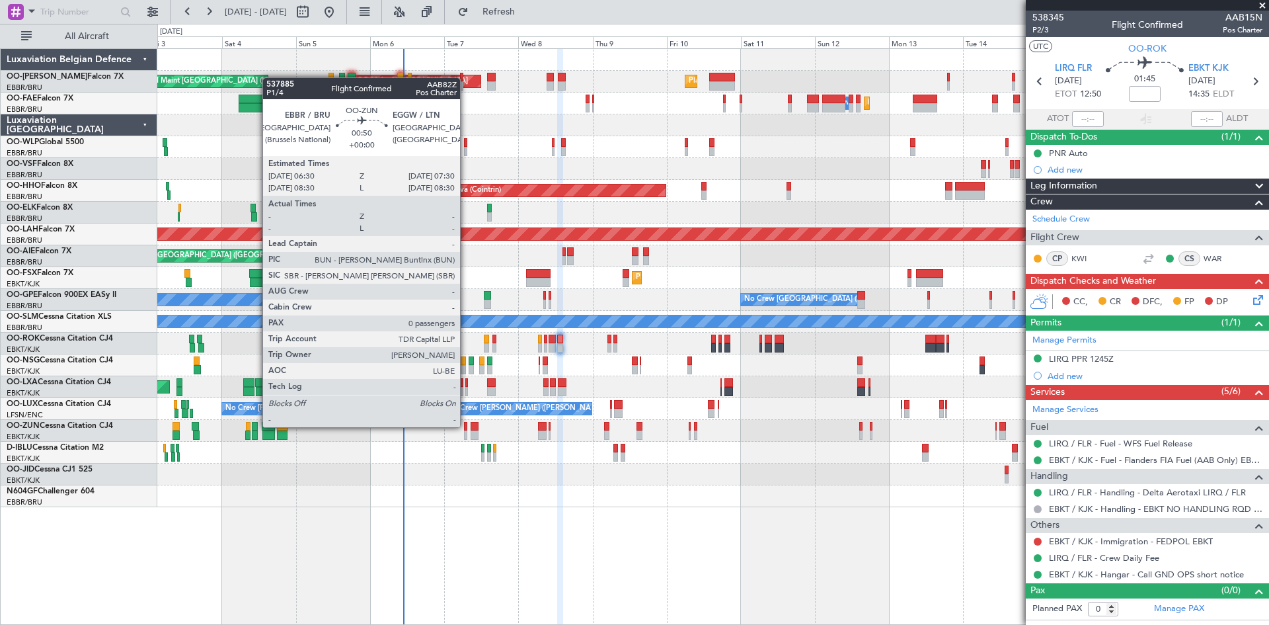
click at [466, 427] on div at bounding box center [465, 426] width 3 height 9
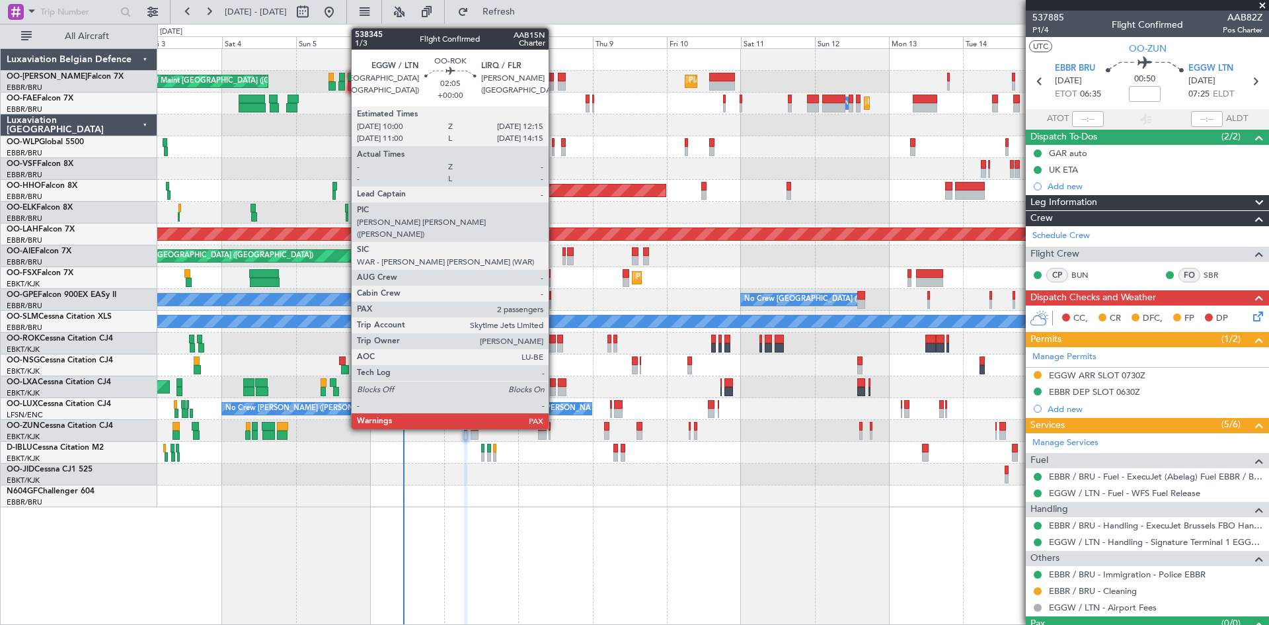
click at [555, 338] on div at bounding box center [552, 339] width 7 height 9
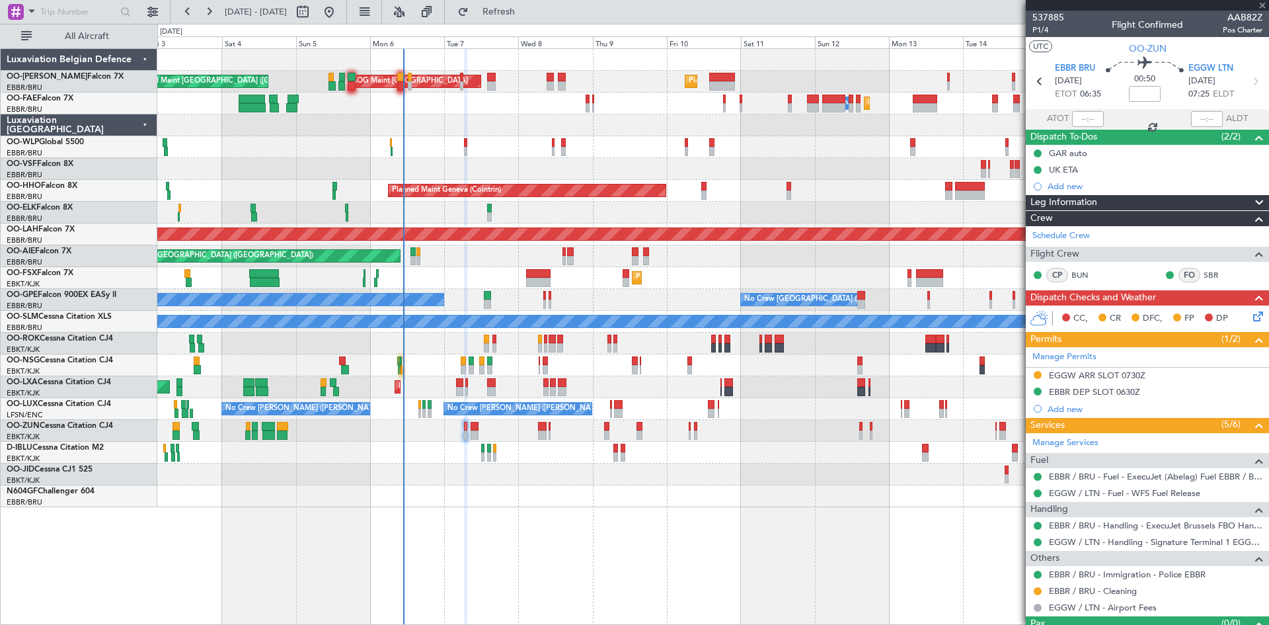
type input "4"
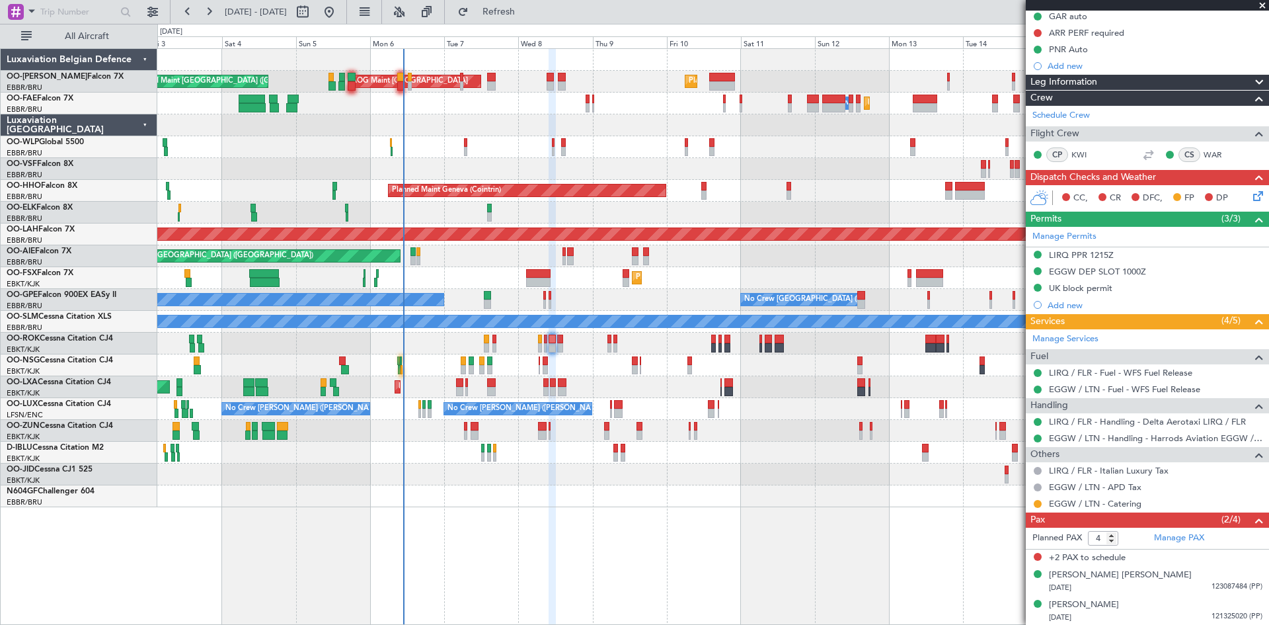
scroll to position [138, 0]
click at [1078, 500] on link "EGGW / LTN - Catering" at bounding box center [1095, 502] width 93 height 11
click at [1127, 504] on link "EGGW / LTN - Catering" at bounding box center [1095, 502] width 93 height 11
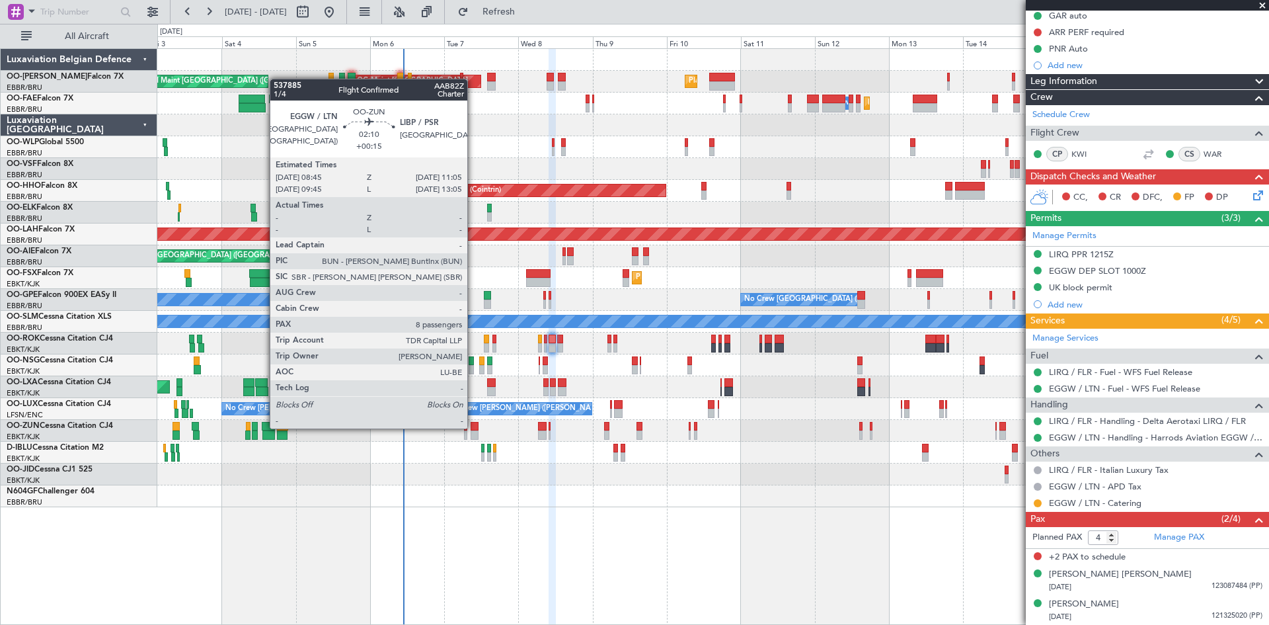
click at [474, 426] on div at bounding box center [474, 426] width 7 height 9
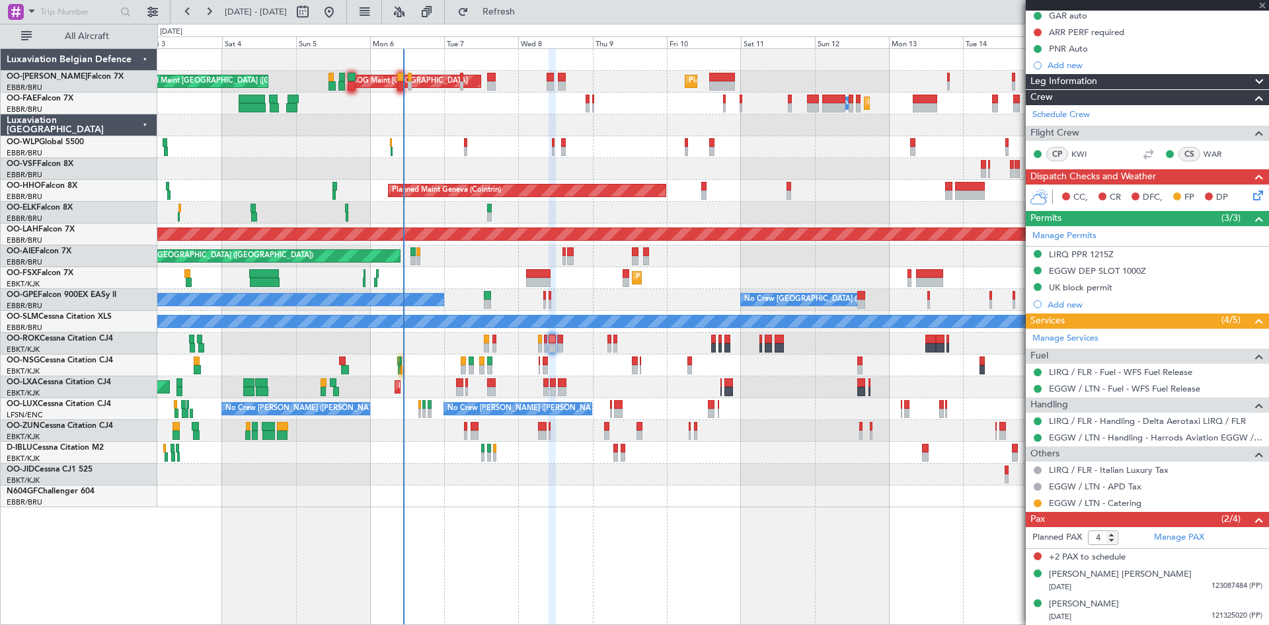
type input "+00:15"
type input "8"
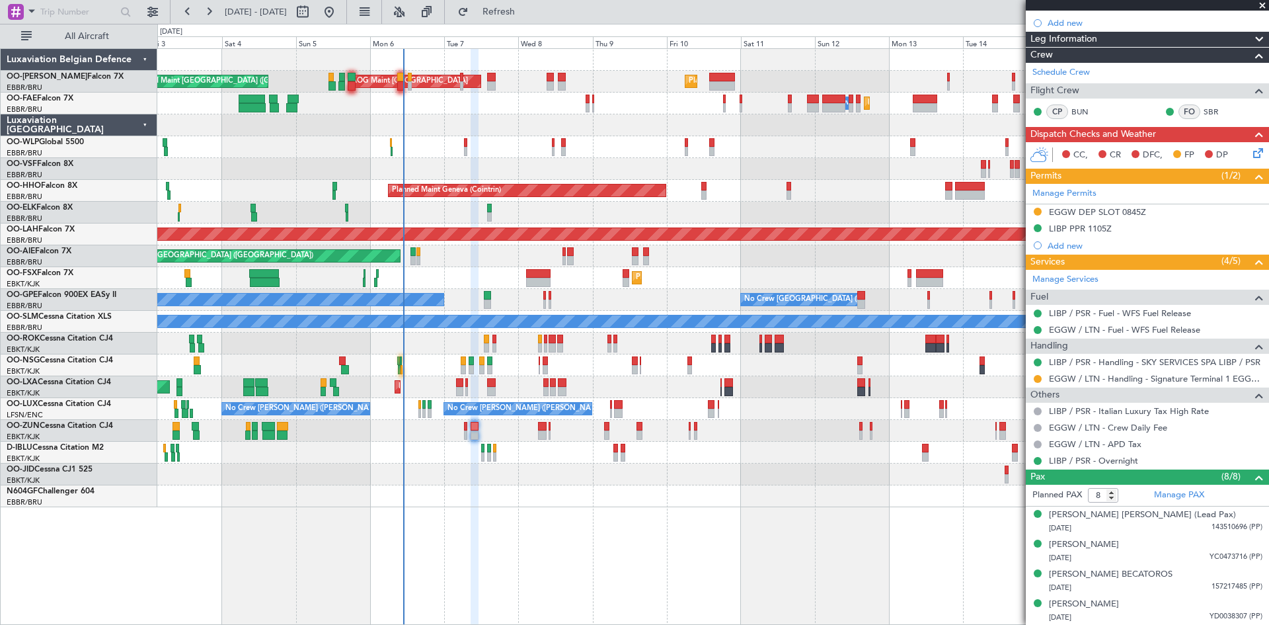
scroll to position [0, 0]
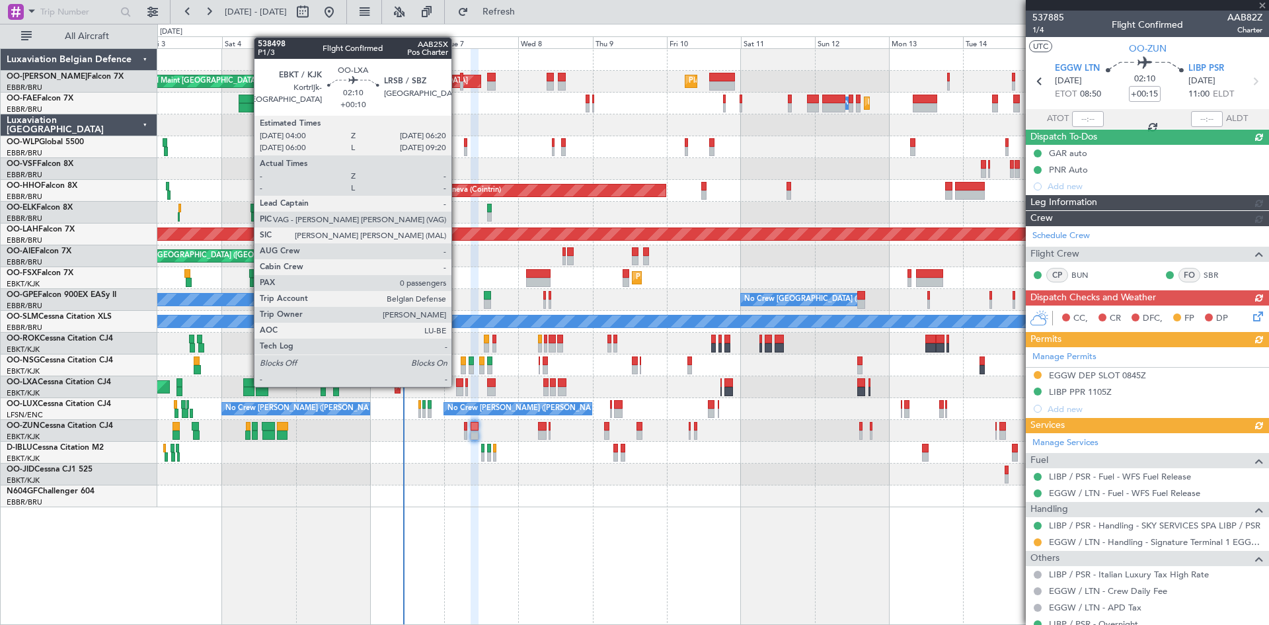
click at [457, 385] on div at bounding box center [459, 382] width 7 height 9
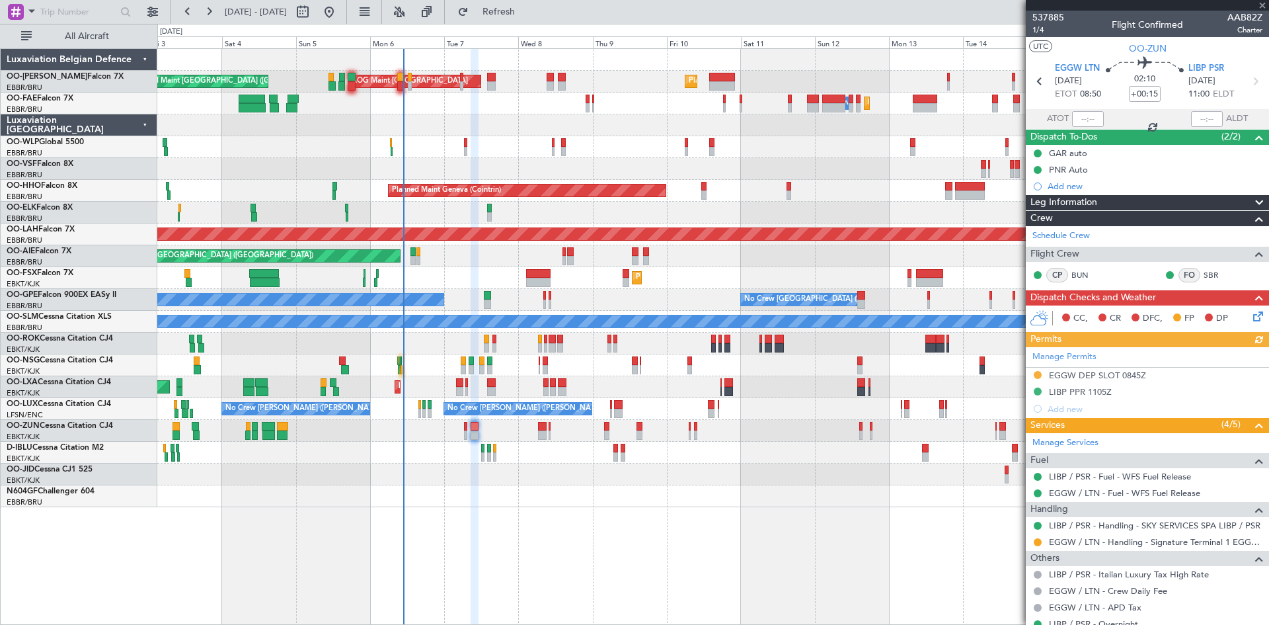
type input "+00:10"
type input "0"
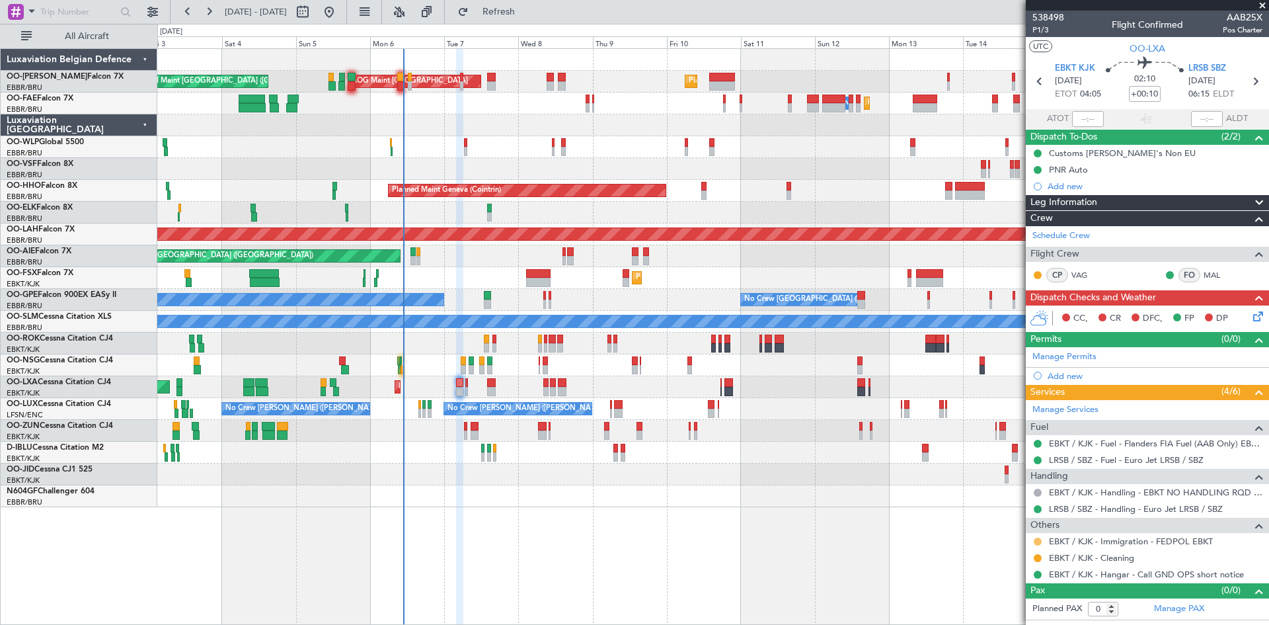
click at [1035, 539] on button at bounding box center [1038, 541] width 8 height 8
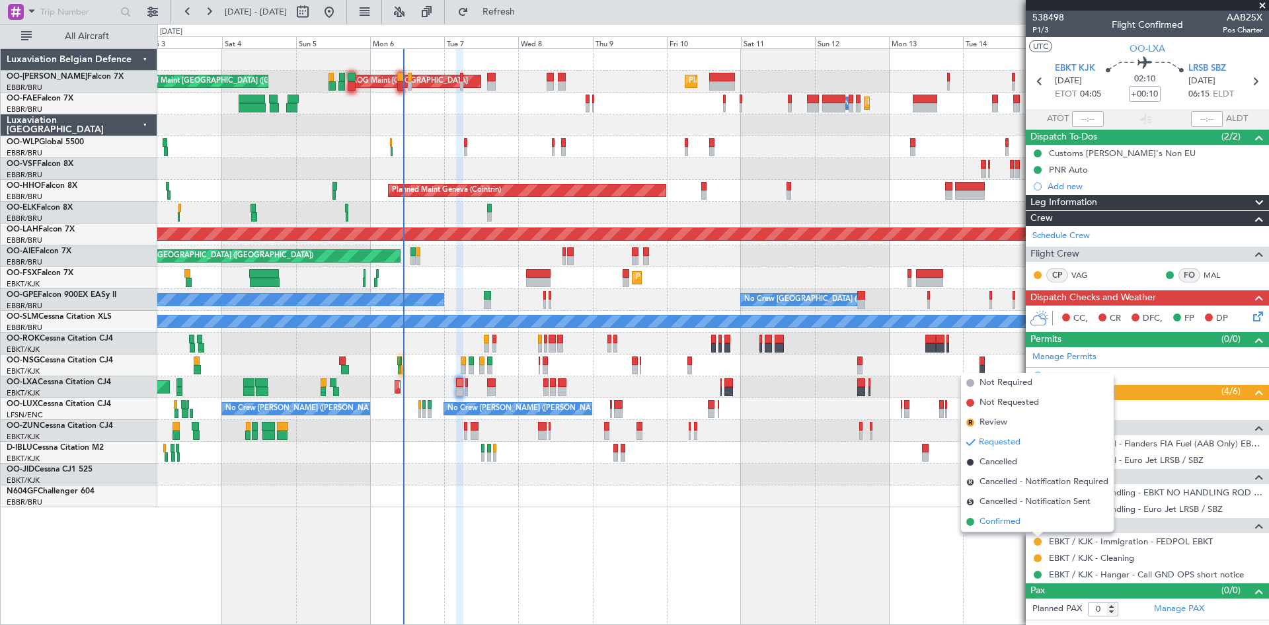
click at [1014, 522] on span "Confirmed" at bounding box center [1000, 521] width 41 height 13
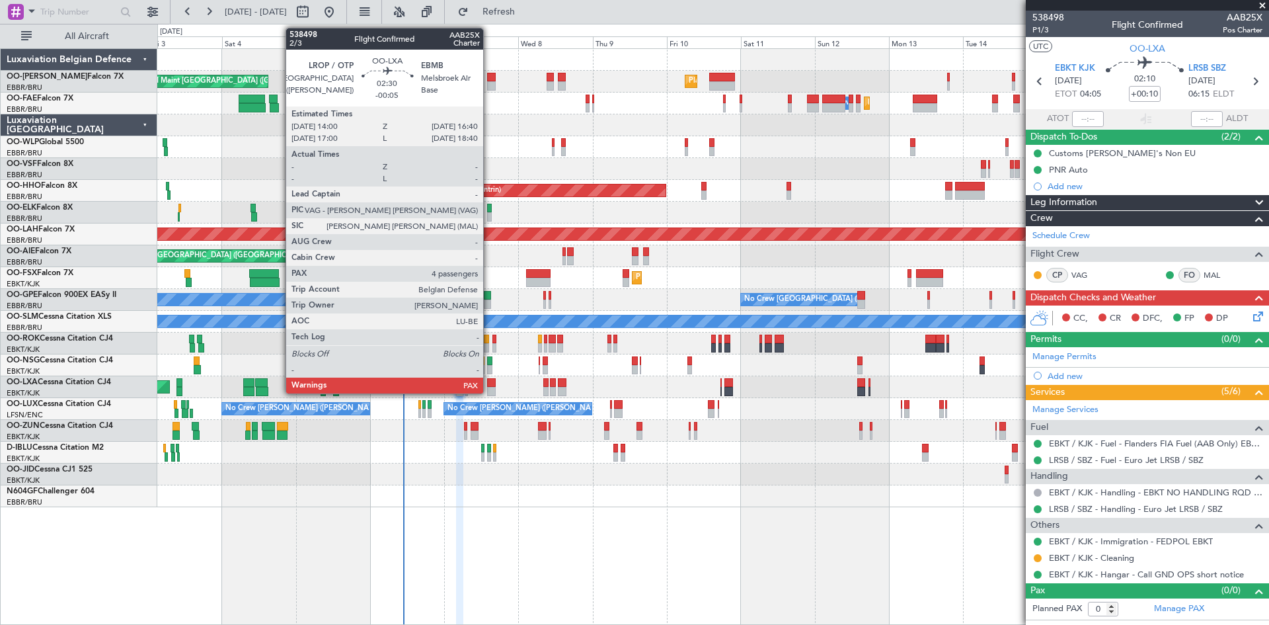
click at [489, 385] on div at bounding box center [491, 382] width 9 height 9
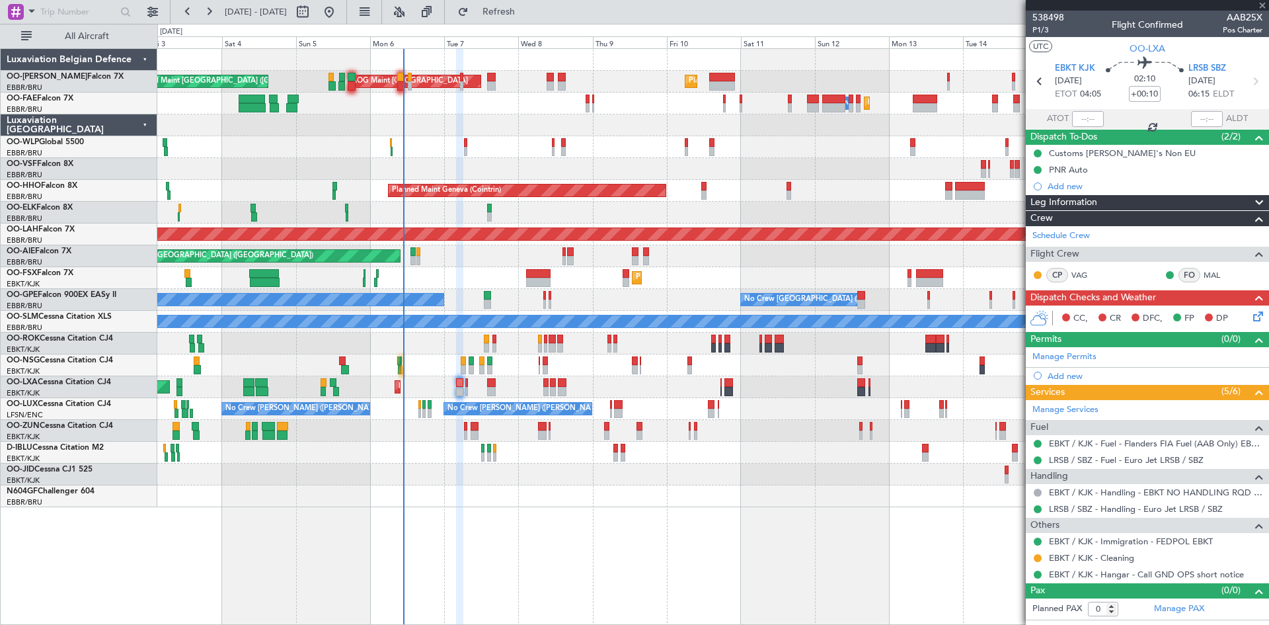
type input "-00:05"
type input "4"
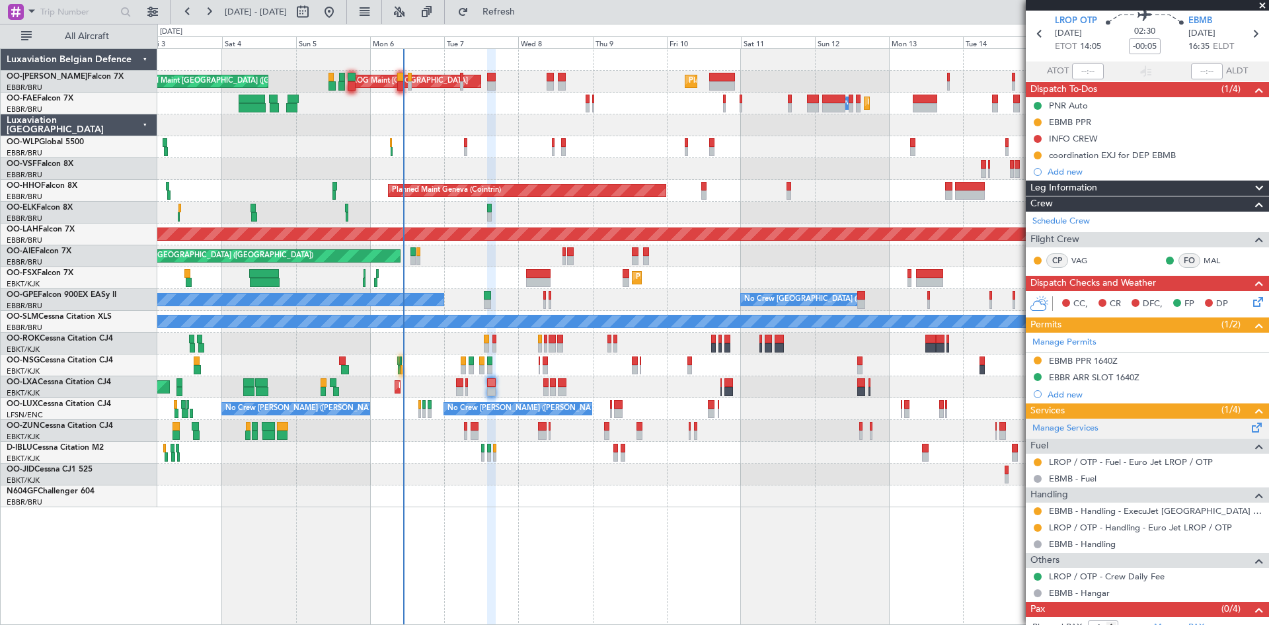
scroll to position [78, 0]
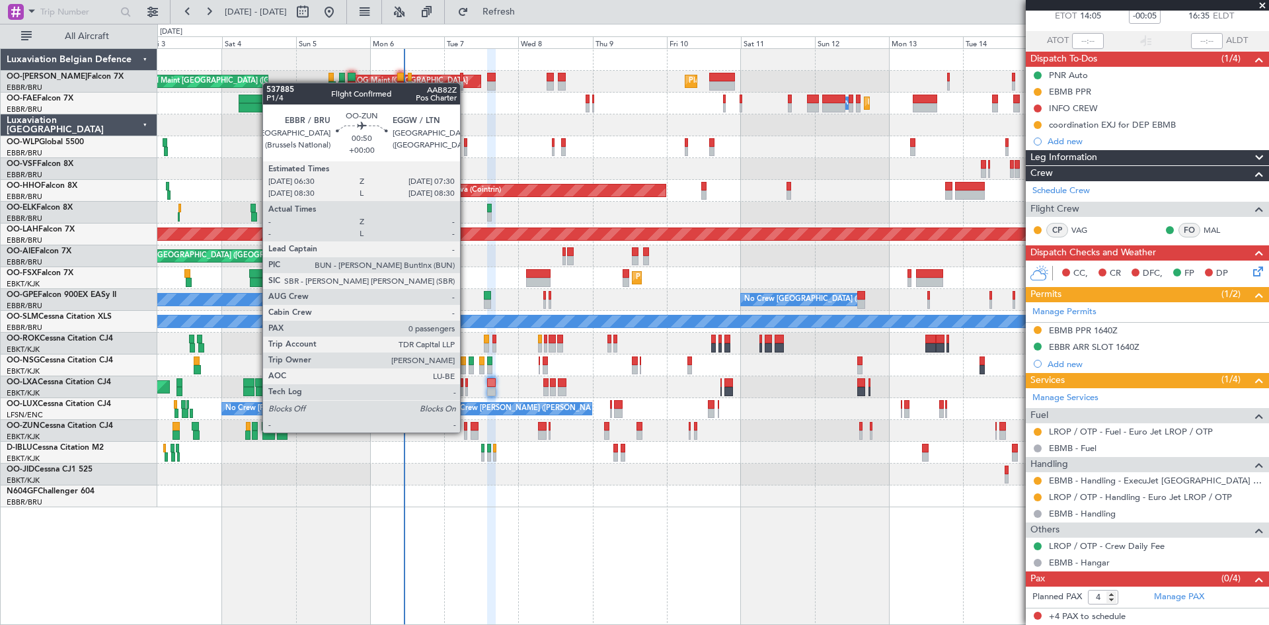
click at [466, 432] on div at bounding box center [465, 434] width 3 height 9
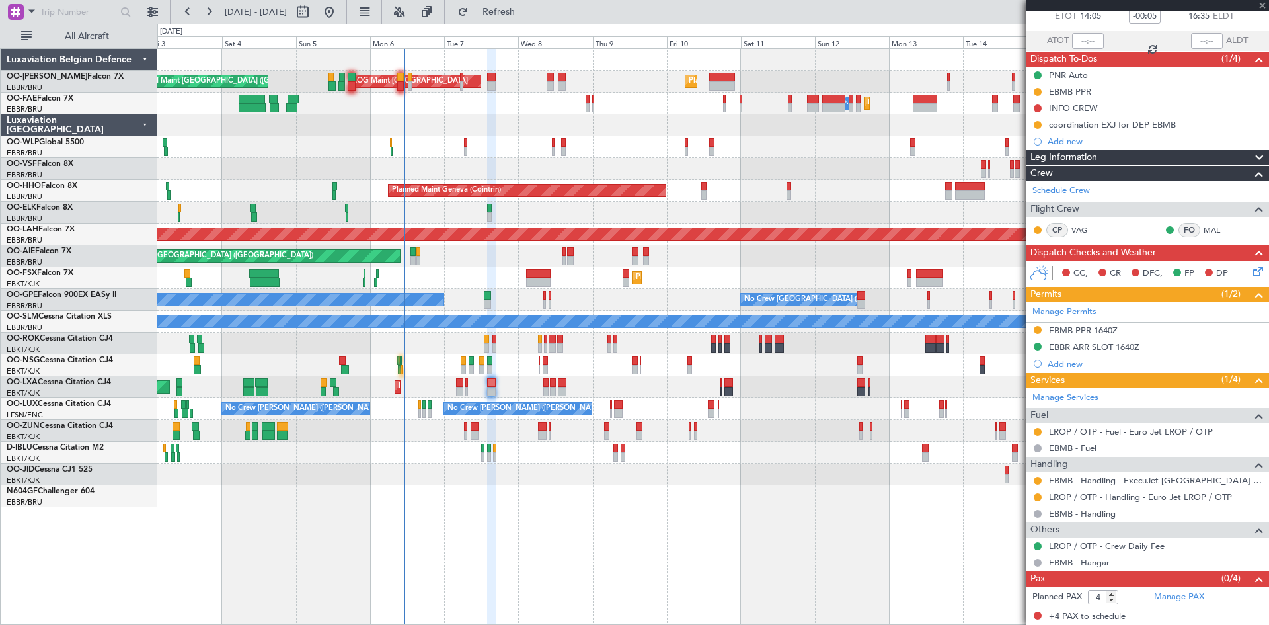
type input "0"
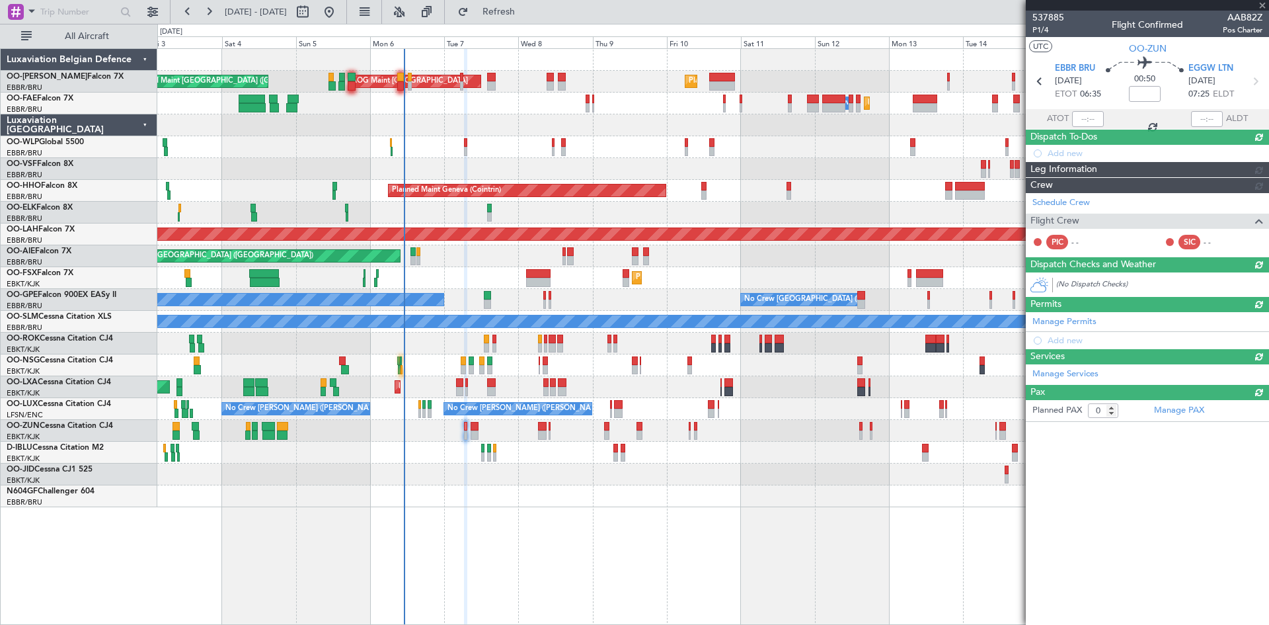
scroll to position [0, 0]
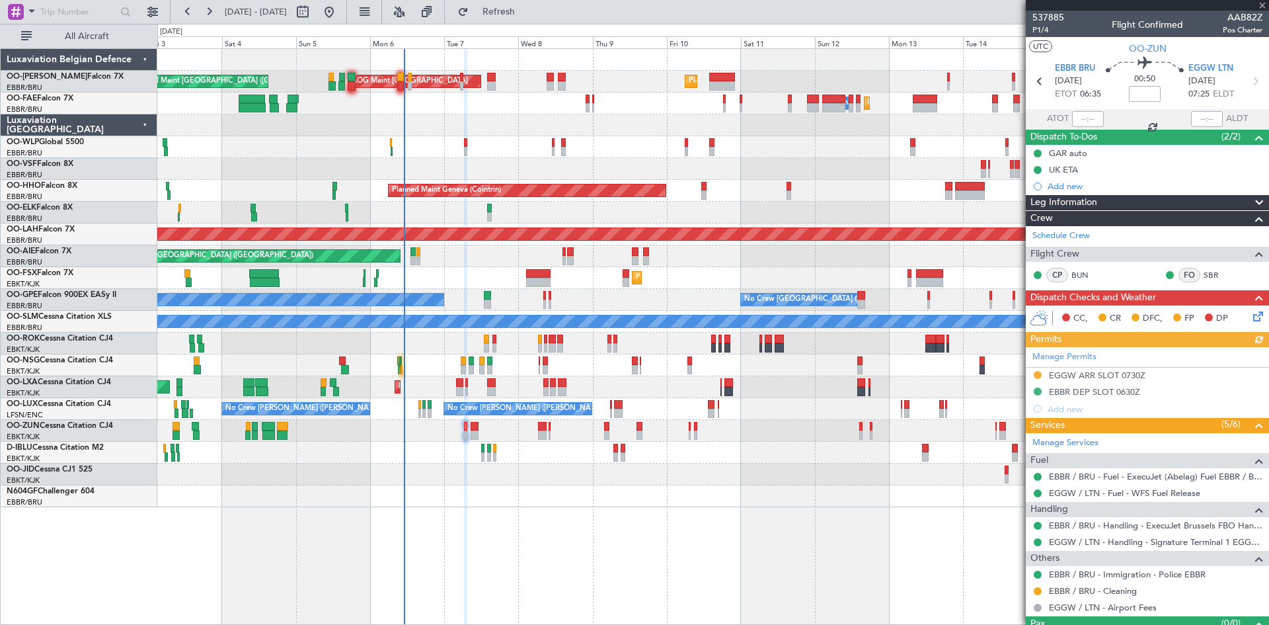
click at [1255, 311] on icon at bounding box center [1256, 314] width 11 height 11
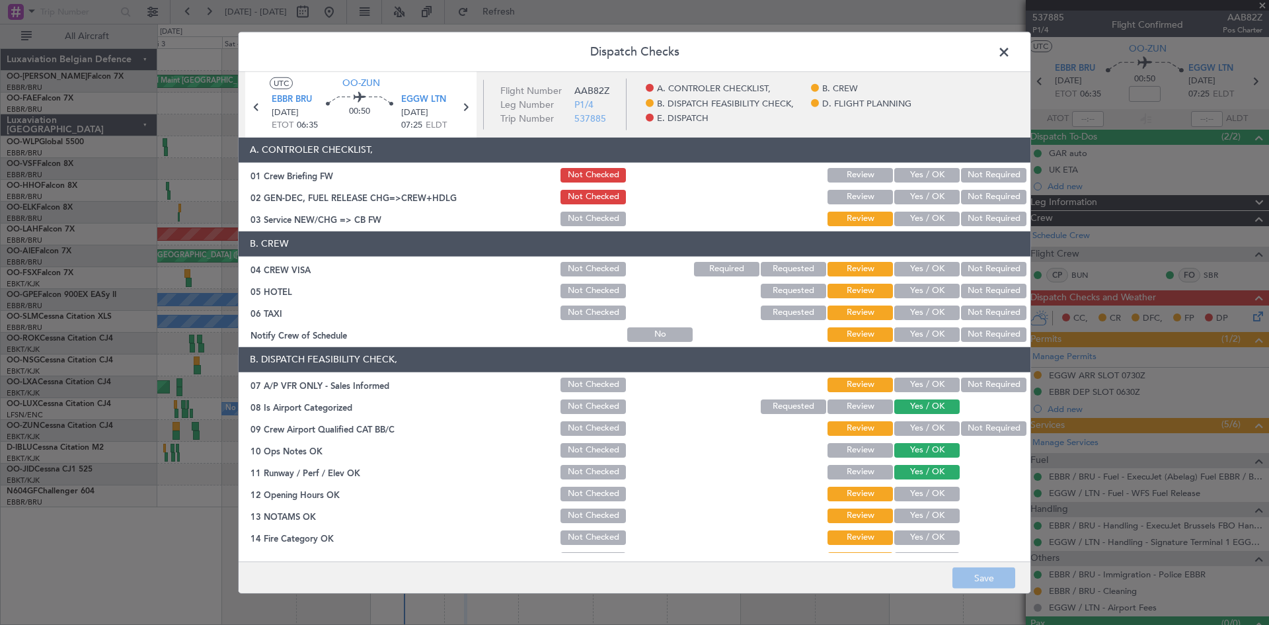
click at [982, 386] on button "Not Required" at bounding box center [993, 384] width 65 height 15
click at [924, 427] on button "Yes / OK" at bounding box center [926, 428] width 65 height 15
click at [919, 502] on div "Yes / OK" at bounding box center [925, 494] width 67 height 19
click at [918, 496] on button "Yes / OK" at bounding box center [926, 494] width 65 height 15
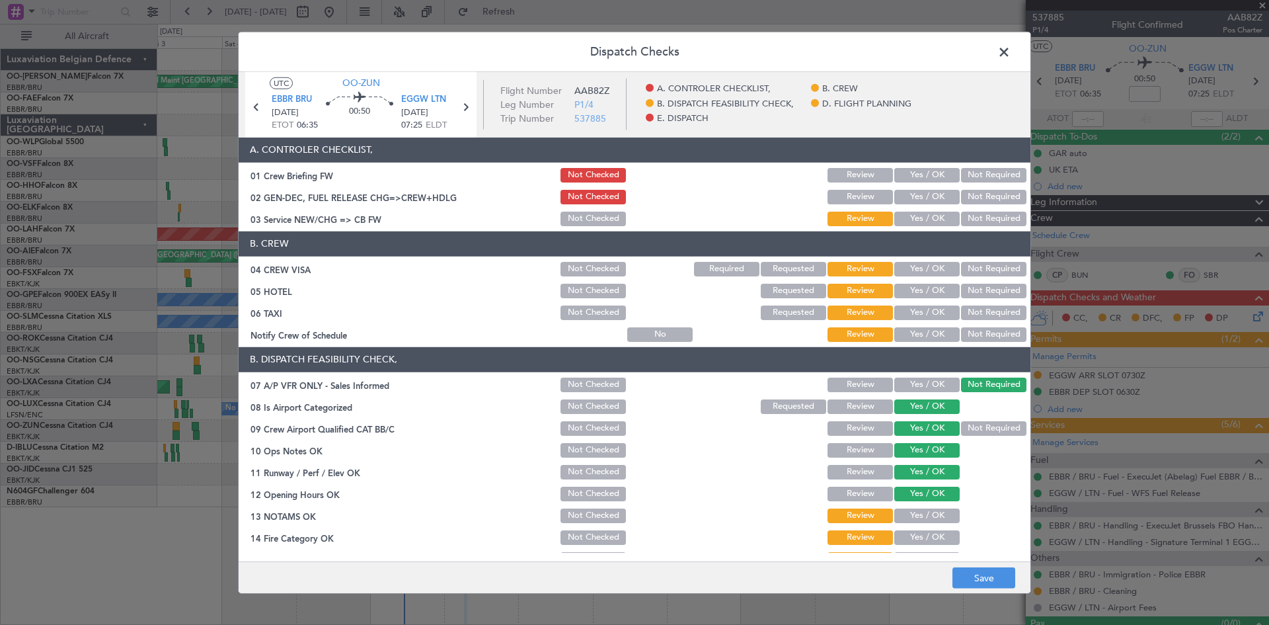
click at [919, 519] on button "Yes / OK" at bounding box center [926, 515] width 65 height 15
click at [926, 537] on button "Yes / OK" at bounding box center [926, 537] width 65 height 15
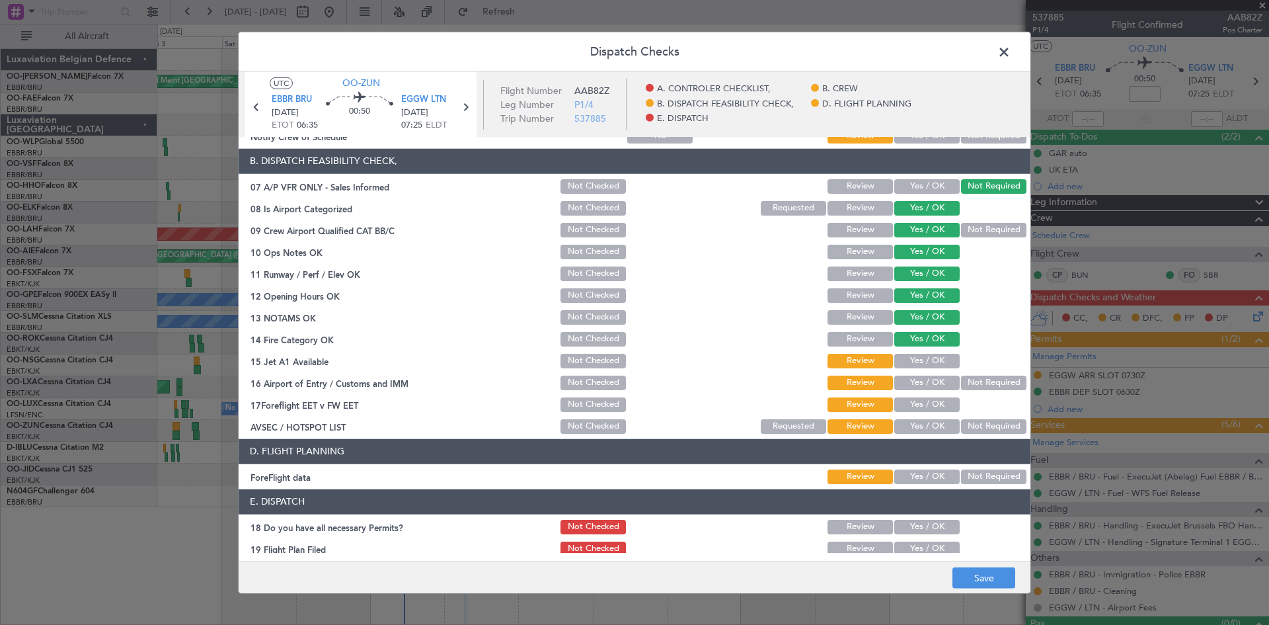
click at [910, 367] on button "Yes / OK" at bounding box center [926, 361] width 65 height 15
click at [913, 385] on button "Yes / OK" at bounding box center [926, 382] width 65 height 15
click at [913, 403] on button "Yes / OK" at bounding box center [926, 404] width 65 height 15
click at [918, 425] on button "Yes / OK" at bounding box center [926, 426] width 65 height 15
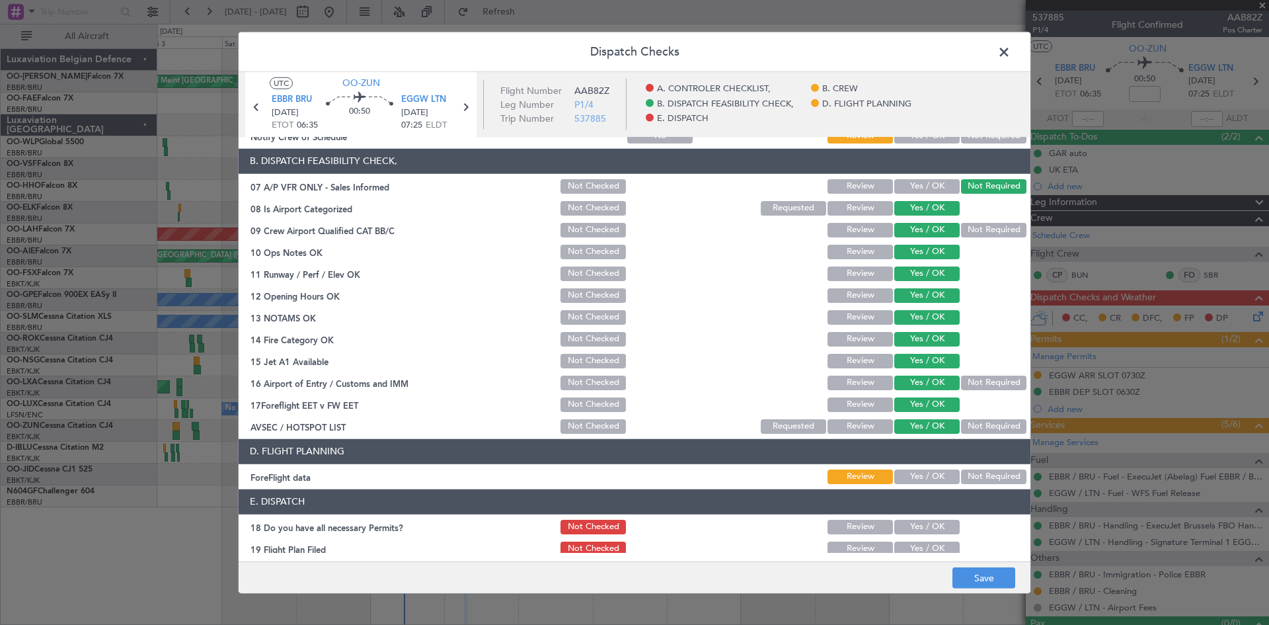
click at [925, 480] on button "Yes / OK" at bounding box center [926, 476] width 65 height 15
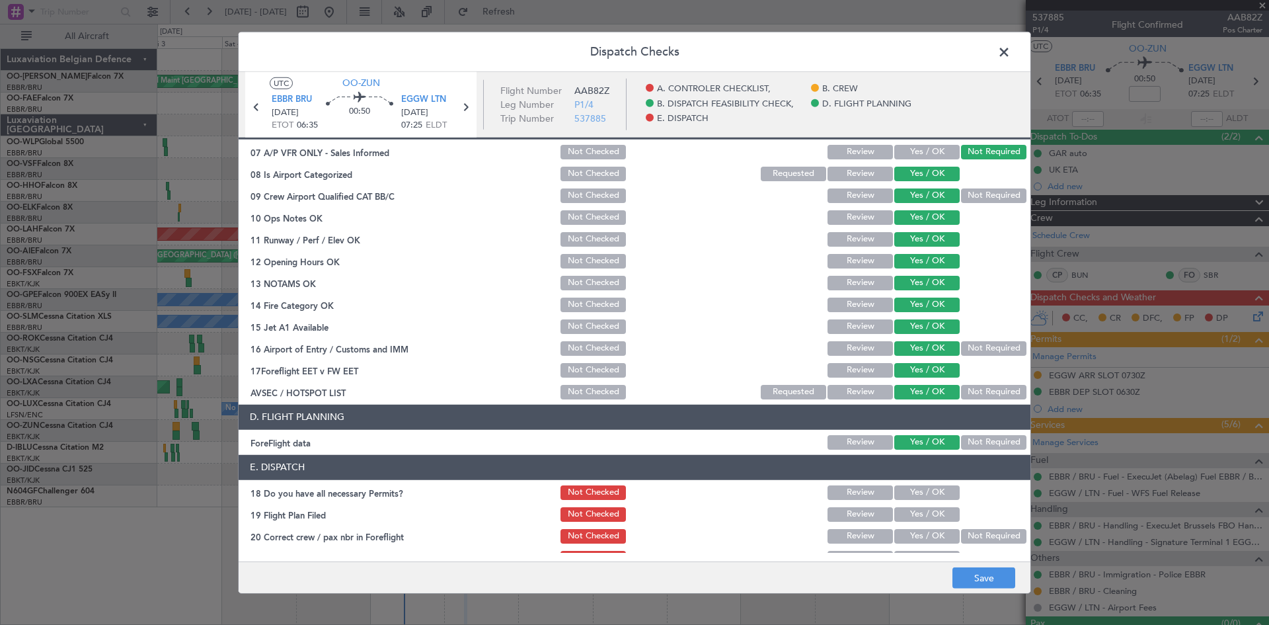
scroll to position [250, 0]
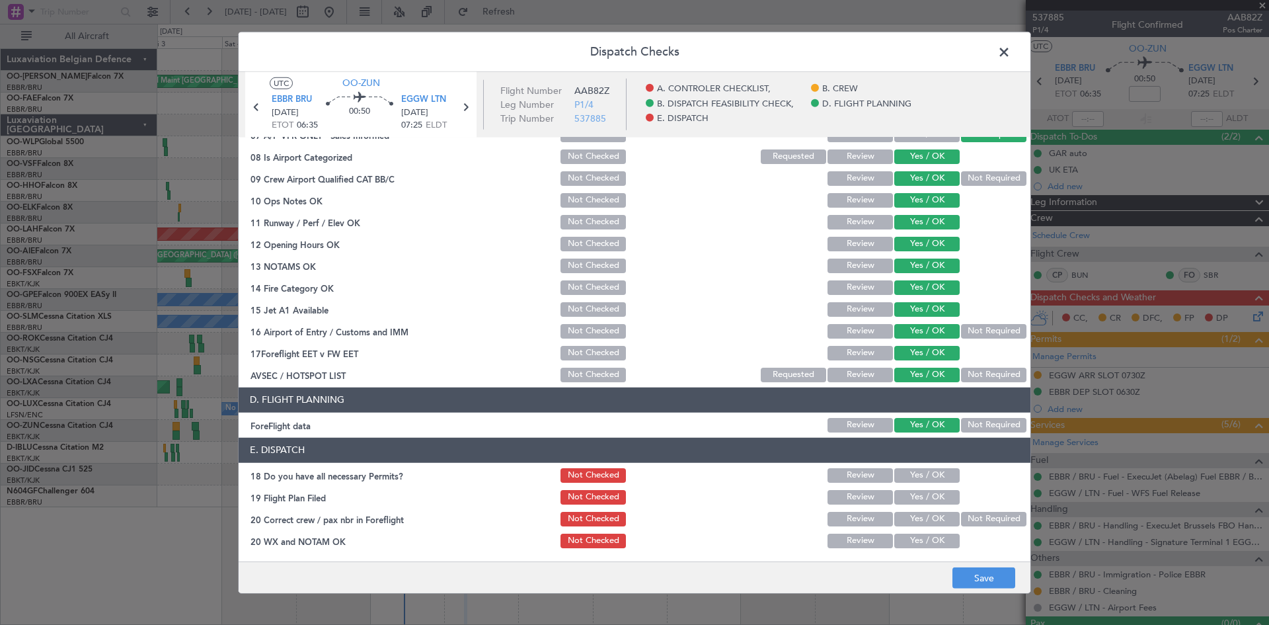
click at [931, 477] on button "Yes / OK" at bounding box center [926, 475] width 65 height 15
click at [919, 518] on button "Yes / OK" at bounding box center [926, 519] width 65 height 15
click at [920, 541] on button "Yes / OK" at bounding box center [926, 540] width 65 height 15
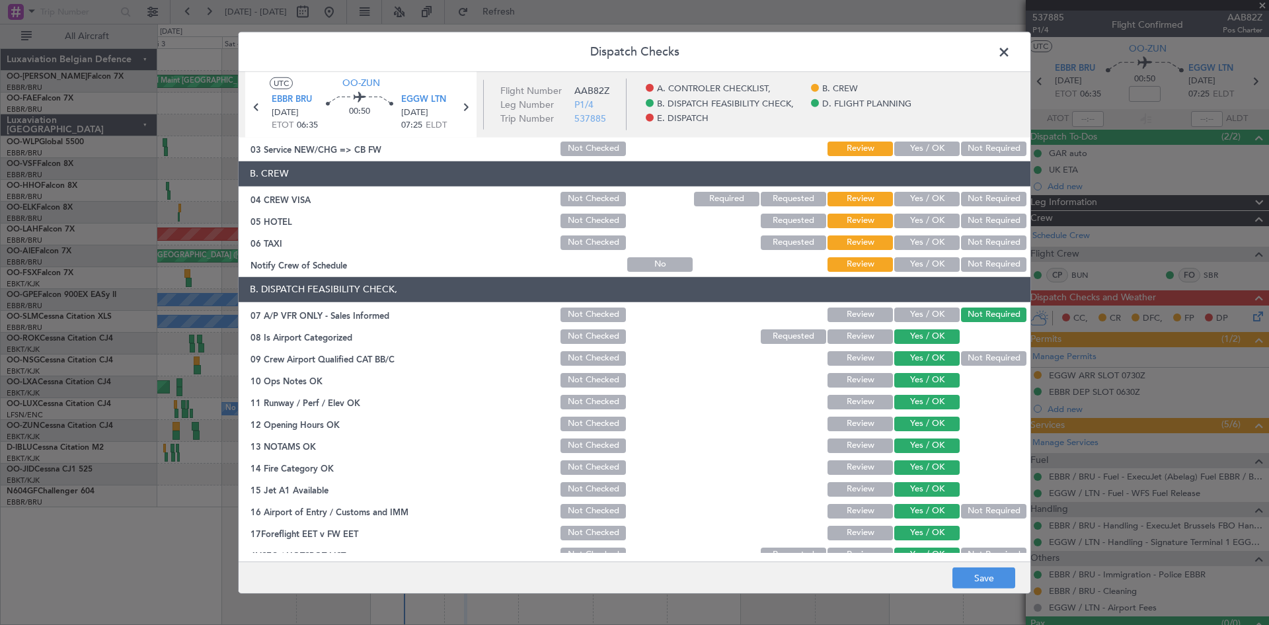
scroll to position [0, 0]
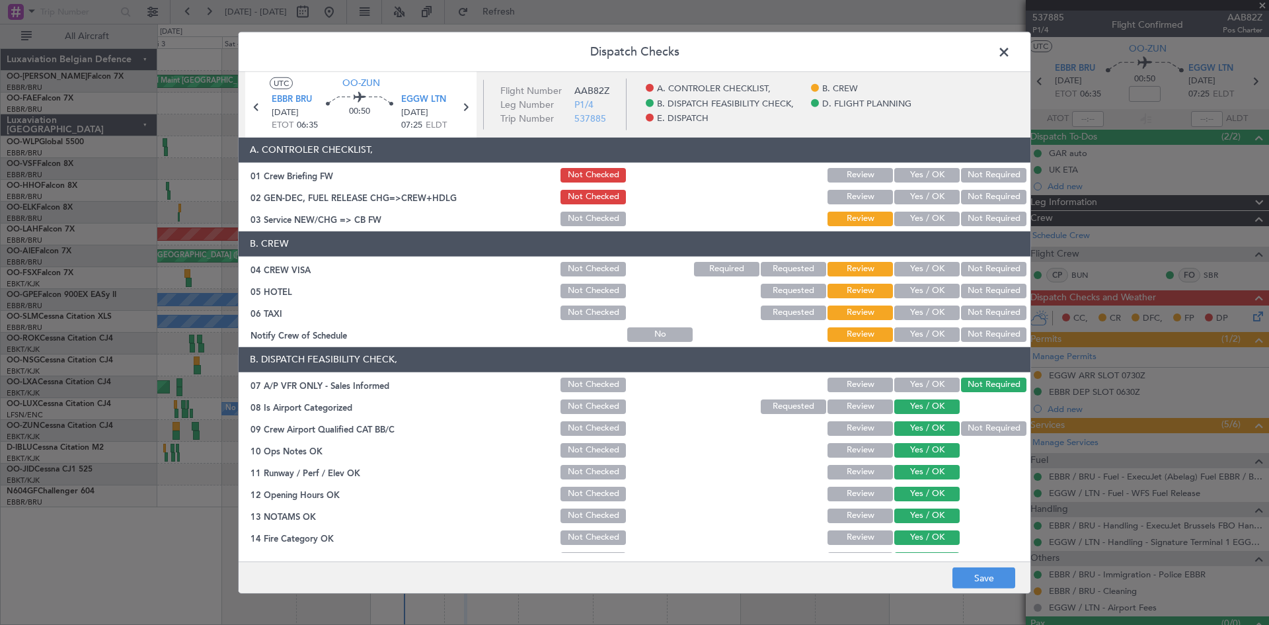
click at [914, 266] on button "Yes / OK" at bounding box center [926, 269] width 65 height 15
click at [963, 290] on button "Not Required" at bounding box center [993, 291] width 65 height 15
click at [973, 311] on button "Not Required" at bounding box center [993, 312] width 65 height 15
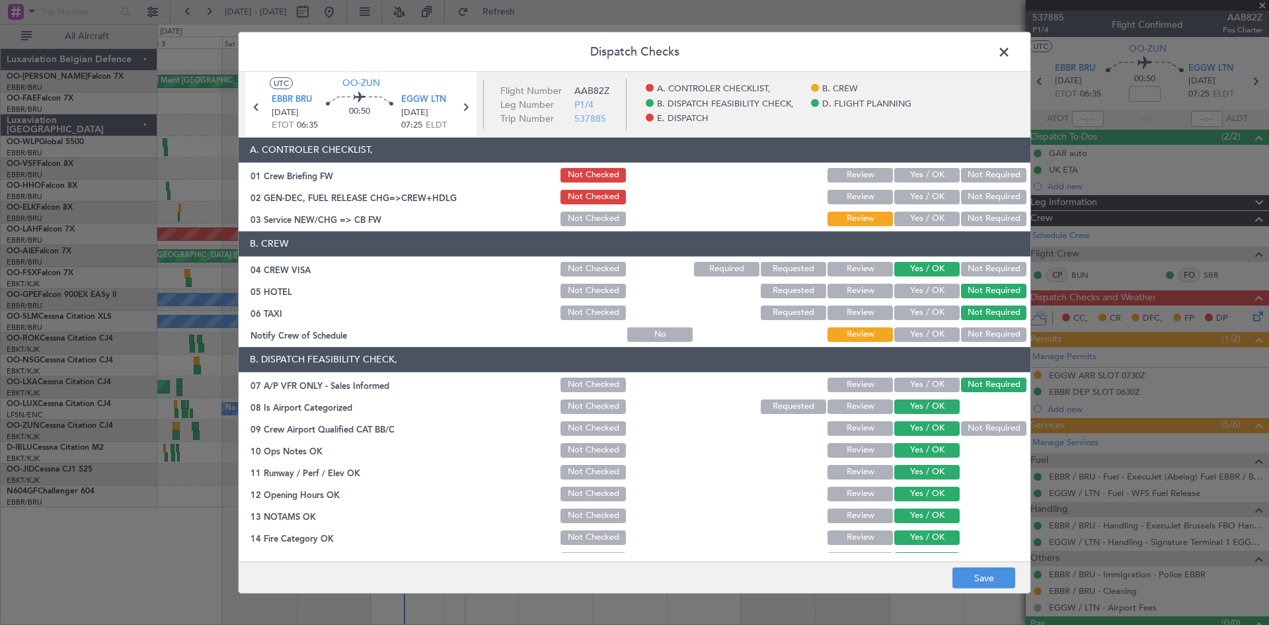
drag, startPoint x: 927, startPoint y: 329, endPoint x: 927, endPoint y: 337, distance: 7.9
click at [926, 333] on button "Yes / OK" at bounding box center [926, 334] width 65 height 15
click at [922, 221] on button "Yes / OK" at bounding box center [926, 219] width 65 height 15
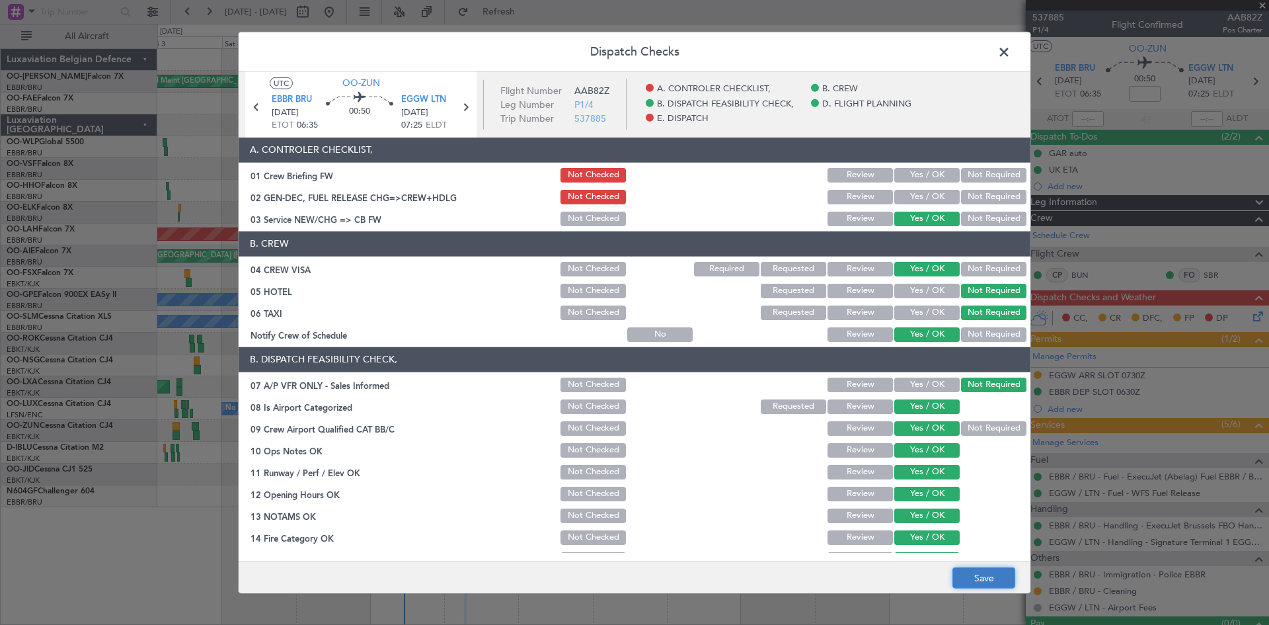
click at [1009, 573] on button "Save" at bounding box center [984, 577] width 63 height 21
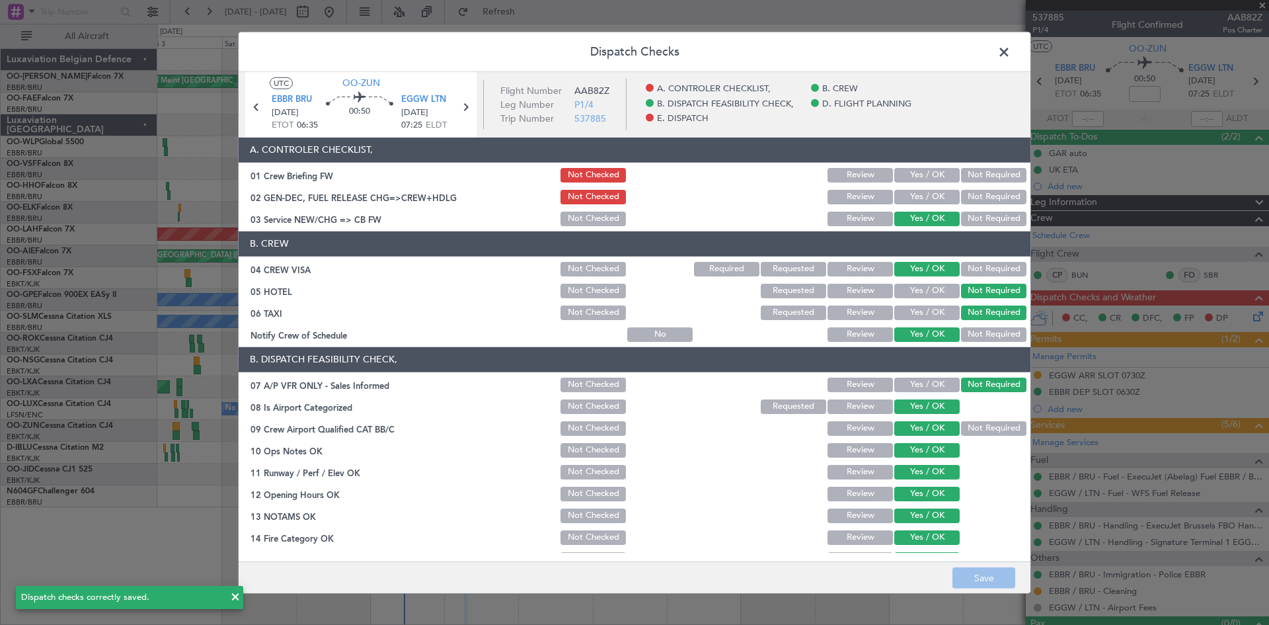
click at [1011, 52] on span at bounding box center [1011, 55] width 0 height 26
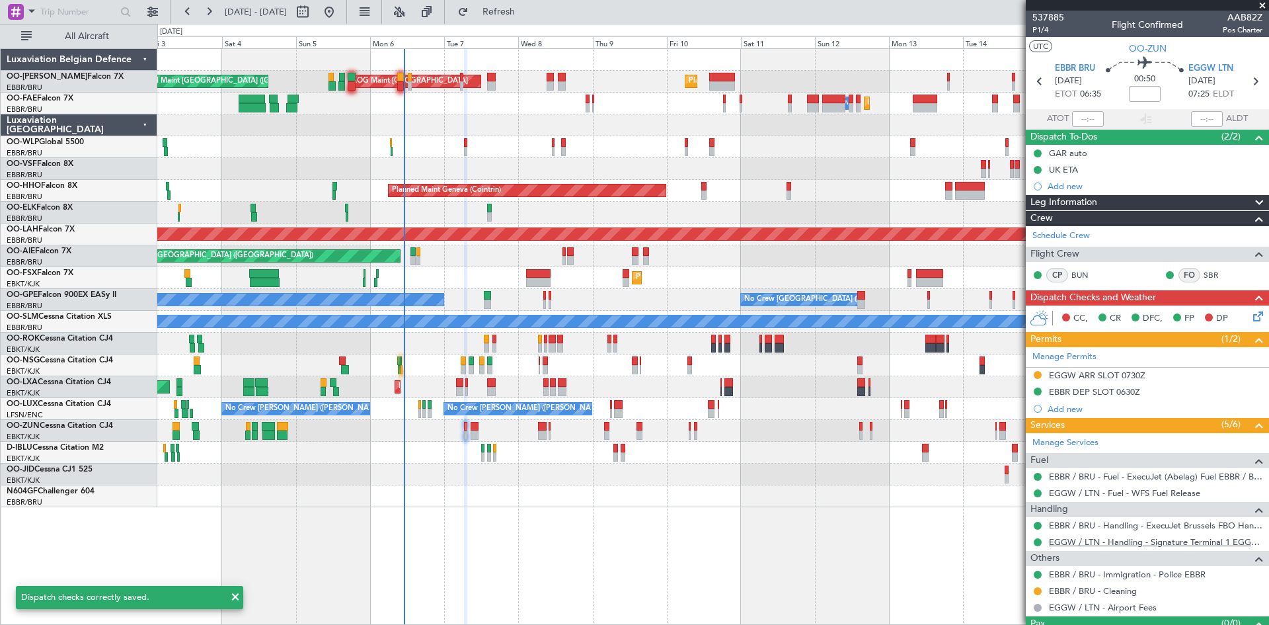
click at [1078, 542] on link "EGGW / LTN - Handling - Signature Terminal 1 EGGW / LTN" at bounding box center [1156, 541] width 214 height 11
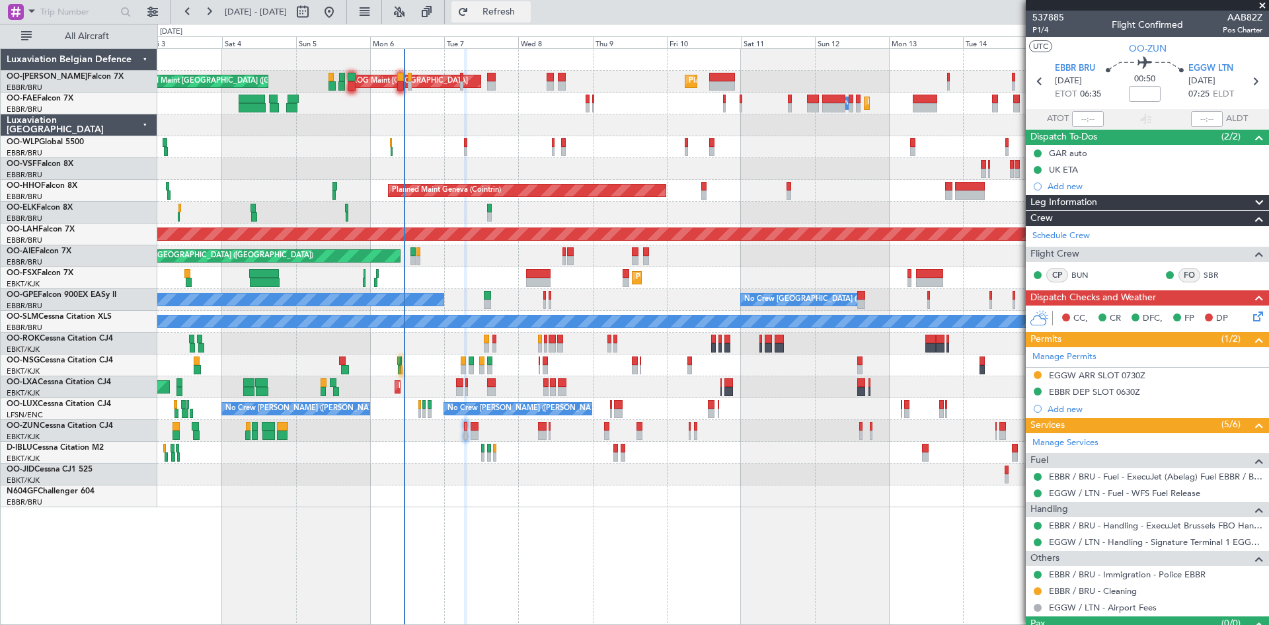
click at [527, 9] on span "Refresh" at bounding box center [499, 11] width 56 height 9
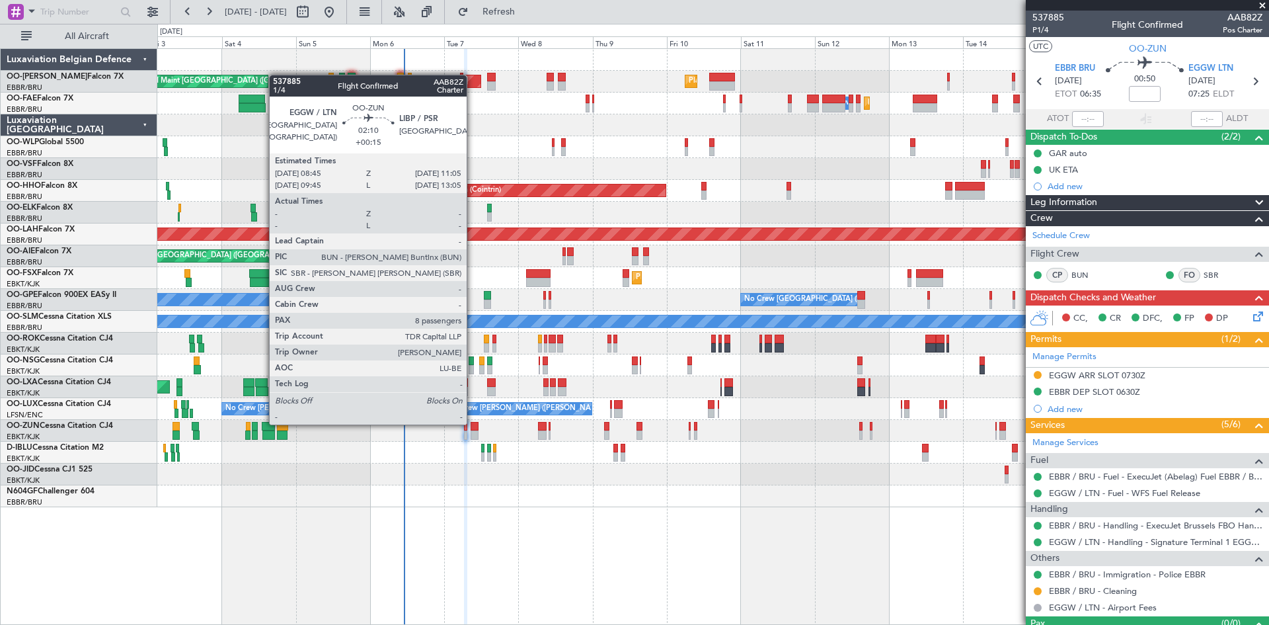
click at [473, 423] on div at bounding box center [474, 426] width 7 height 9
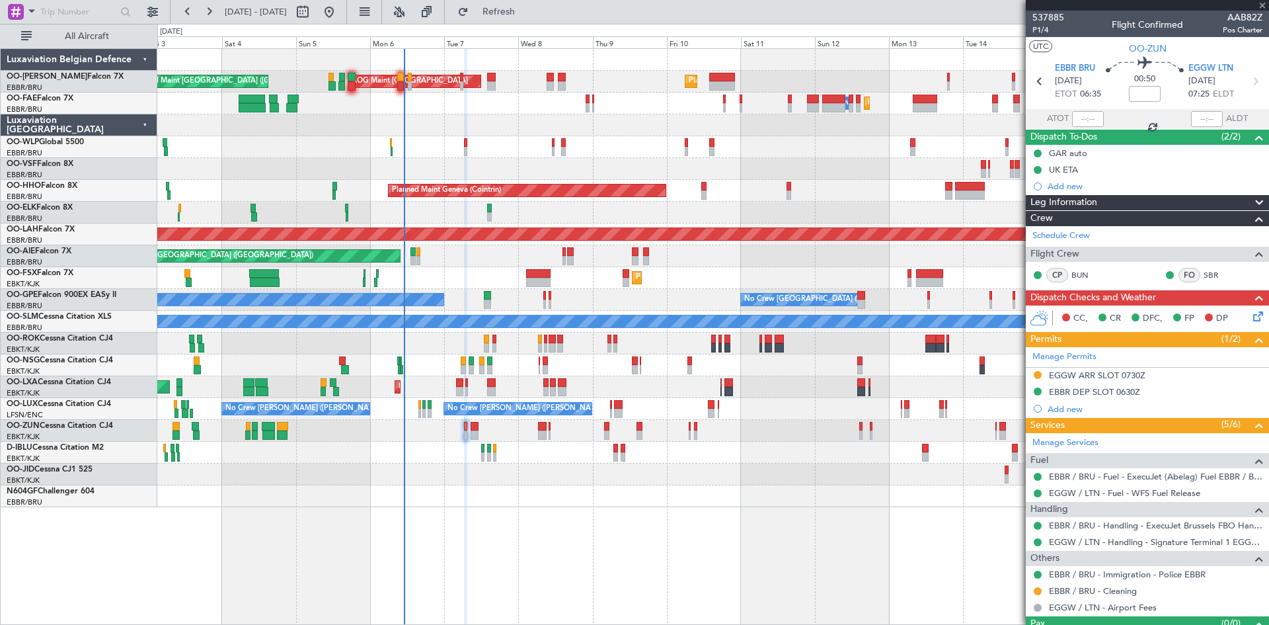
type input "+00:15"
type input "8"
click at [1254, 315] on icon at bounding box center [1256, 314] width 11 height 11
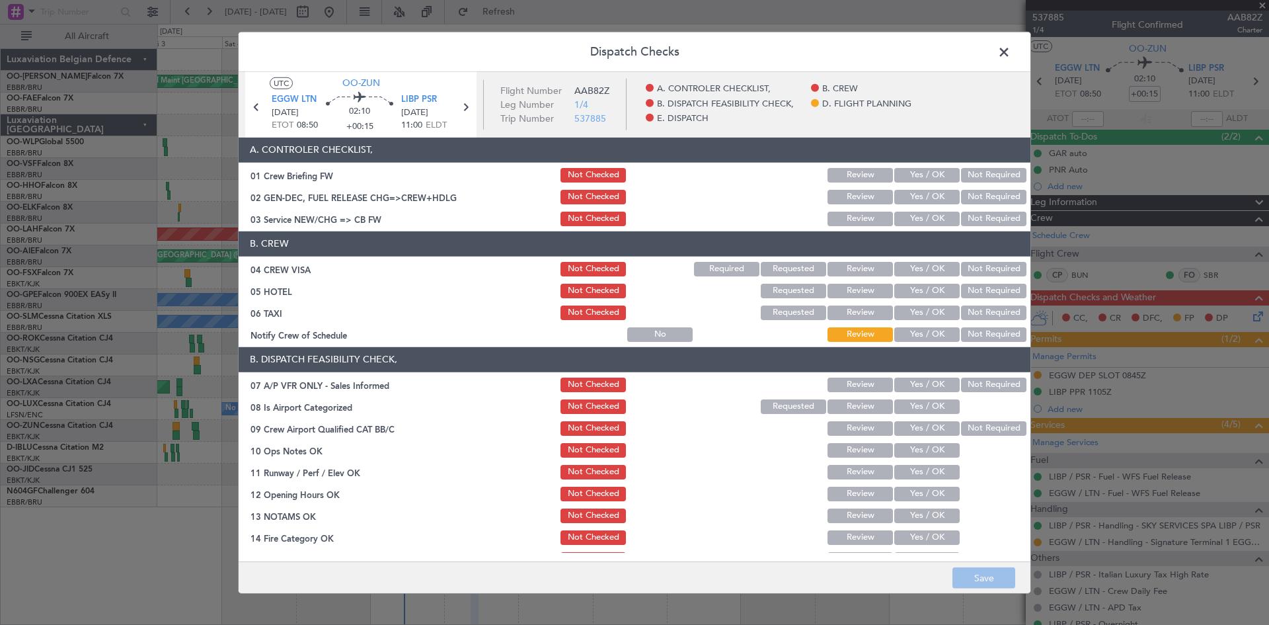
click at [943, 270] on button "Yes / OK" at bounding box center [926, 269] width 65 height 15
click at [974, 315] on button "Not Required" at bounding box center [993, 312] width 65 height 15
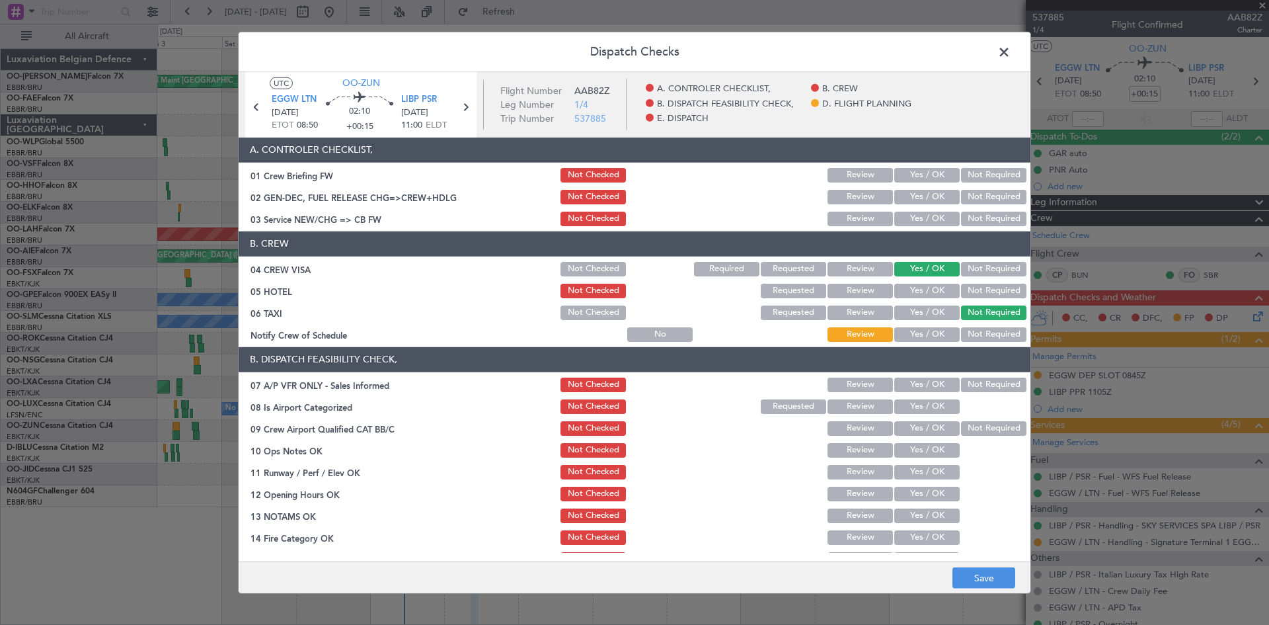
click at [931, 338] on button "Yes / OK" at bounding box center [926, 334] width 65 height 15
drag, startPoint x: 974, startPoint y: 383, endPoint x: 908, endPoint y: 399, distance: 68.1
click at [961, 383] on button "Not Required" at bounding box center [993, 384] width 65 height 15
click at [904, 407] on button "Yes / OK" at bounding box center [926, 406] width 65 height 15
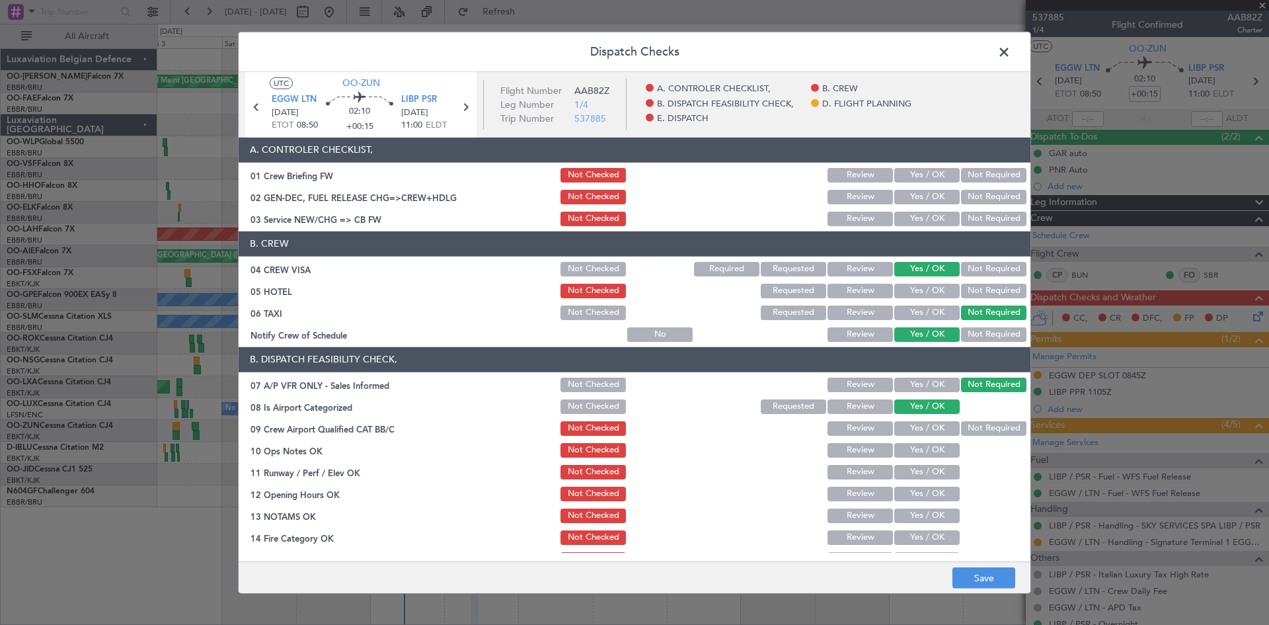
click at [905, 430] on button "Yes / OK" at bounding box center [926, 428] width 65 height 15
click at [916, 449] on button "Yes / OK" at bounding box center [926, 450] width 65 height 15
drag, startPoint x: 922, startPoint y: 476, endPoint x: 923, endPoint y: 487, distance: 11.3
click at [922, 478] on button "Yes / OK" at bounding box center [926, 472] width 65 height 15
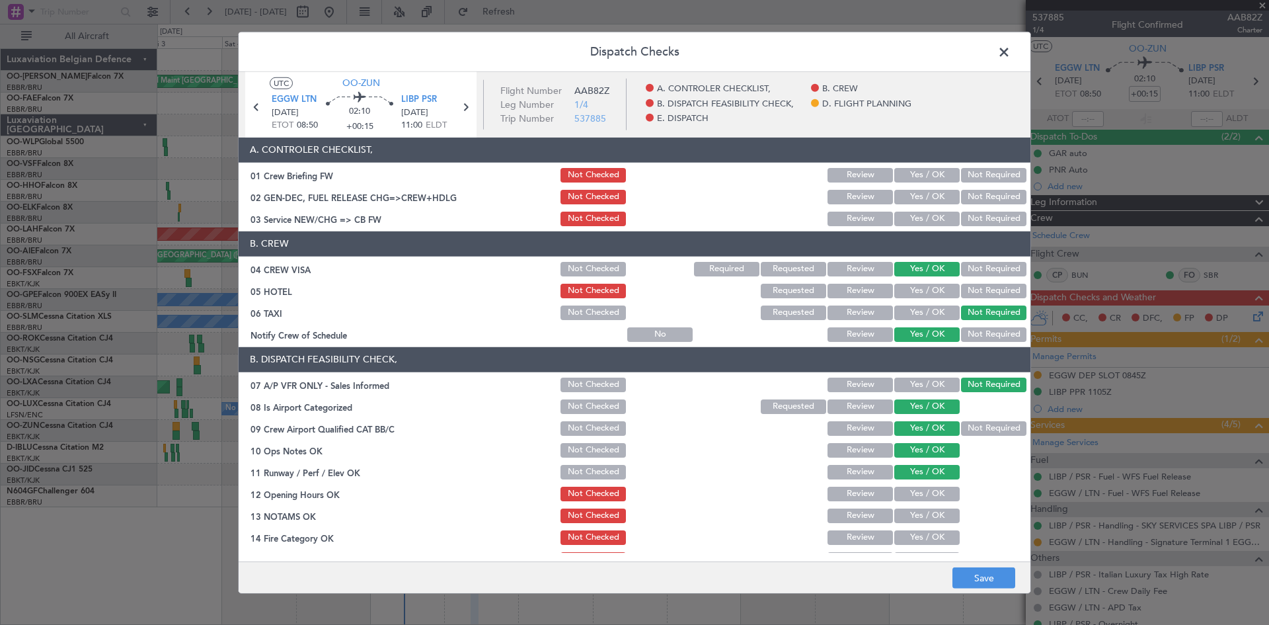
drag, startPoint x: 926, startPoint y: 494, endPoint x: 929, endPoint y: 506, distance: 13.0
click at [926, 496] on button "Yes / OK" at bounding box center [926, 494] width 65 height 15
click at [929, 514] on button "Yes / OK" at bounding box center [926, 515] width 65 height 15
drag, startPoint x: 928, startPoint y: 531, endPoint x: 926, endPoint y: 537, distance: 7.1
click at [926, 536] on button "Yes / OK" at bounding box center [926, 537] width 65 height 15
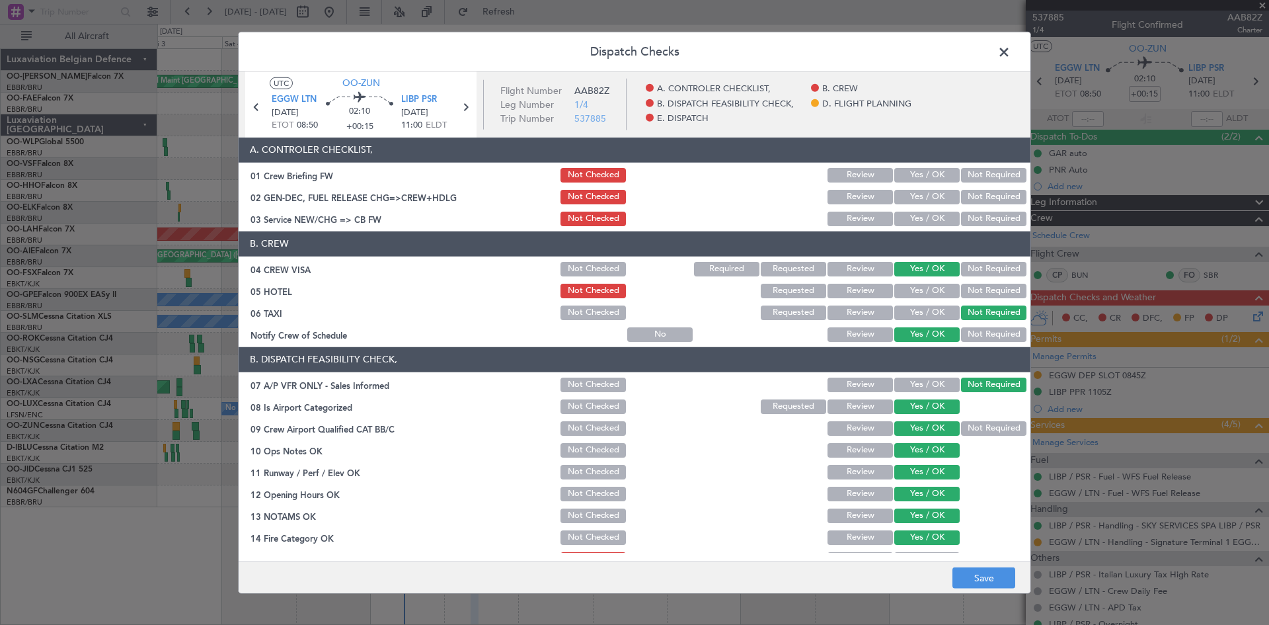
scroll to position [250, 0]
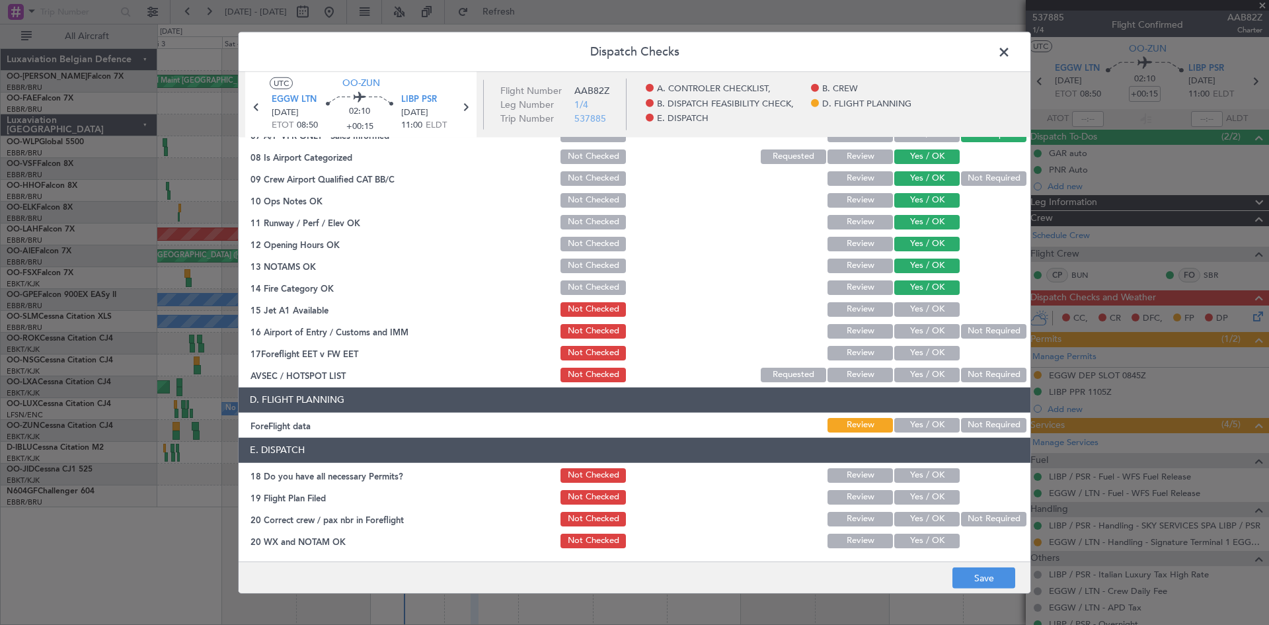
click at [922, 307] on button "Yes / OK" at bounding box center [926, 309] width 65 height 15
drag, startPoint x: 924, startPoint y: 322, endPoint x: 924, endPoint y: 329, distance: 7.3
click at [924, 324] on div "Yes / OK" at bounding box center [925, 331] width 67 height 19
click at [925, 333] on button "Yes / OK" at bounding box center [926, 331] width 65 height 15
click at [923, 352] on button "Yes / OK" at bounding box center [926, 353] width 65 height 15
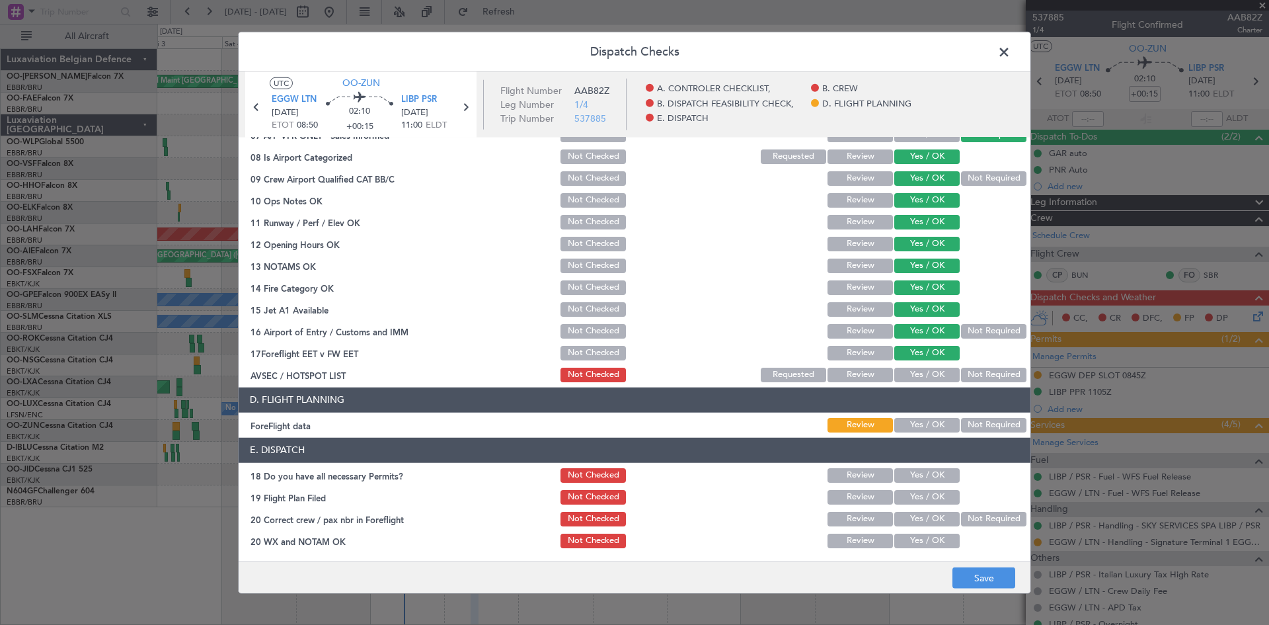
click at [924, 372] on button "Yes / OK" at bounding box center [926, 375] width 65 height 15
drag, startPoint x: 921, startPoint y: 416, endPoint x: 922, endPoint y: 429, distance: 13.2
click at [921, 418] on div "Yes / OK" at bounding box center [925, 425] width 67 height 19
click at [922, 430] on button "Yes / OK" at bounding box center [926, 425] width 65 height 15
drag, startPoint x: 926, startPoint y: 477, endPoint x: 926, endPoint y: 489, distance: 11.9
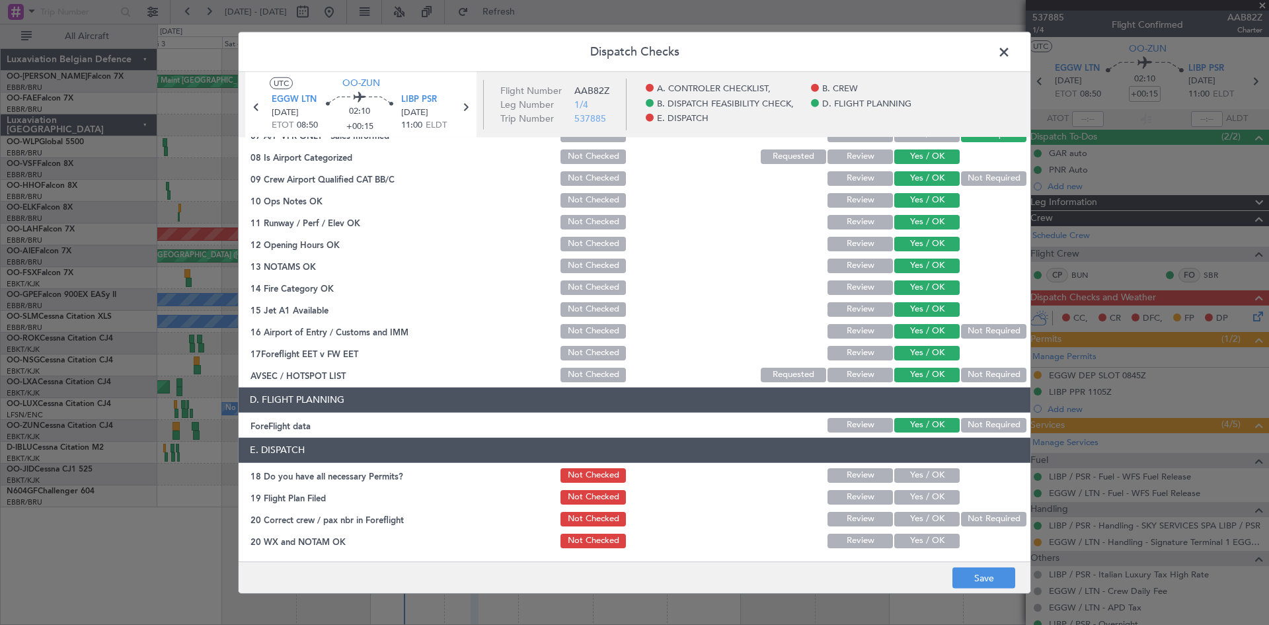
click at [926, 483] on div "Yes / OK" at bounding box center [925, 475] width 67 height 19
drag, startPoint x: 914, startPoint y: 473, endPoint x: 913, endPoint y: 492, distance: 19.2
click at [913, 475] on button "Yes / OK" at bounding box center [926, 475] width 65 height 15
click at [920, 517] on button "Yes / OK" at bounding box center [926, 519] width 65 height 15
drag, startPoint x: 921, startPoint y: 533, endPoint x: 924, endPoint y: 545, distance: 11.7
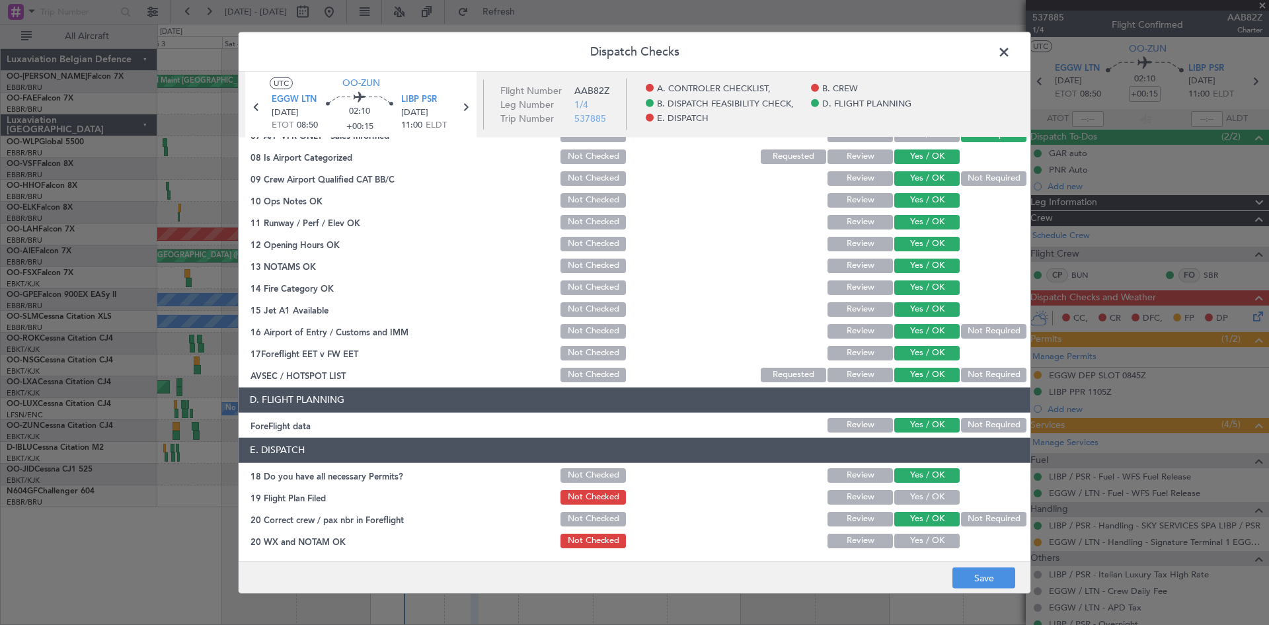
click at [921, 536] on button "Yes / OK" at bounding box center [926, 540] width 65 height 15
drag, startPoint x: 973, startPoint y: 588, endPoint x: 931, endPoint y: 571, distance: 45.1
click at [974, 588] on footer "Save" at bounding box center [635, 577] width 792 height 32
click at [971, 576] on button "Save" at bounding box center [984, 577] width 63 height 21
click at [1011, 48] on span at bounding box center [1011, 55] width 0 height 26
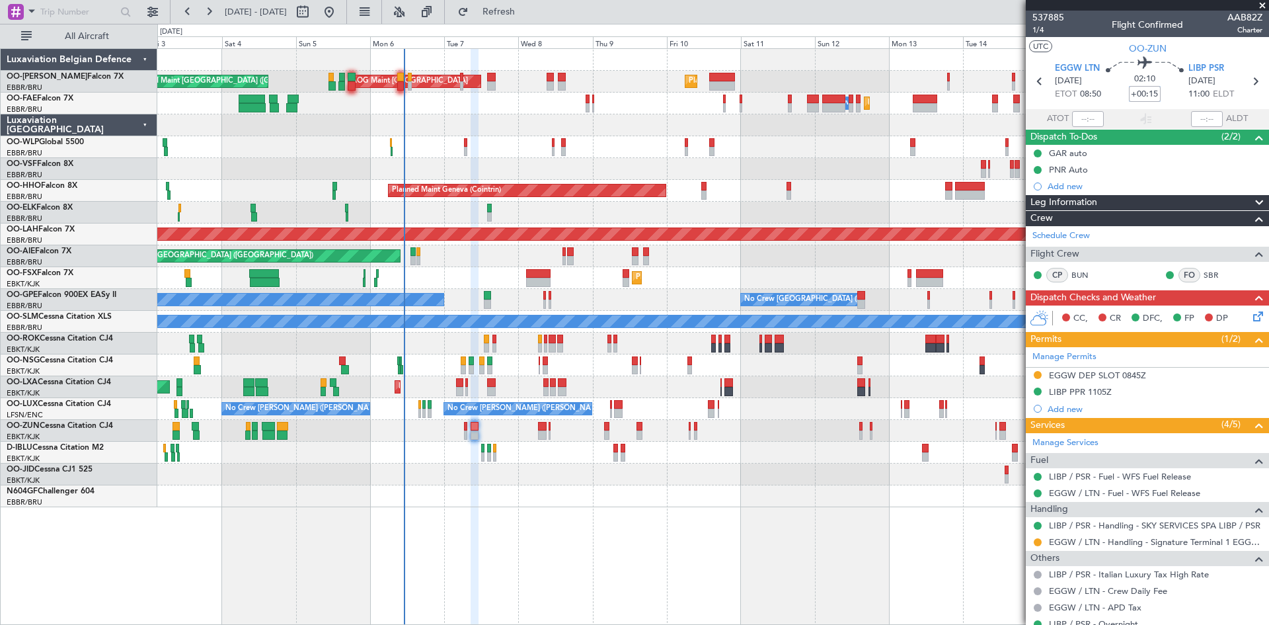
click at [1140, 95] on input "+00:15" at bounding box center [1145, 94] width 32 height 16
click at [1109, 89] on div "02:10 +5" at bounding box center [1144, 81] width 87 height 49
type input "+00:05"
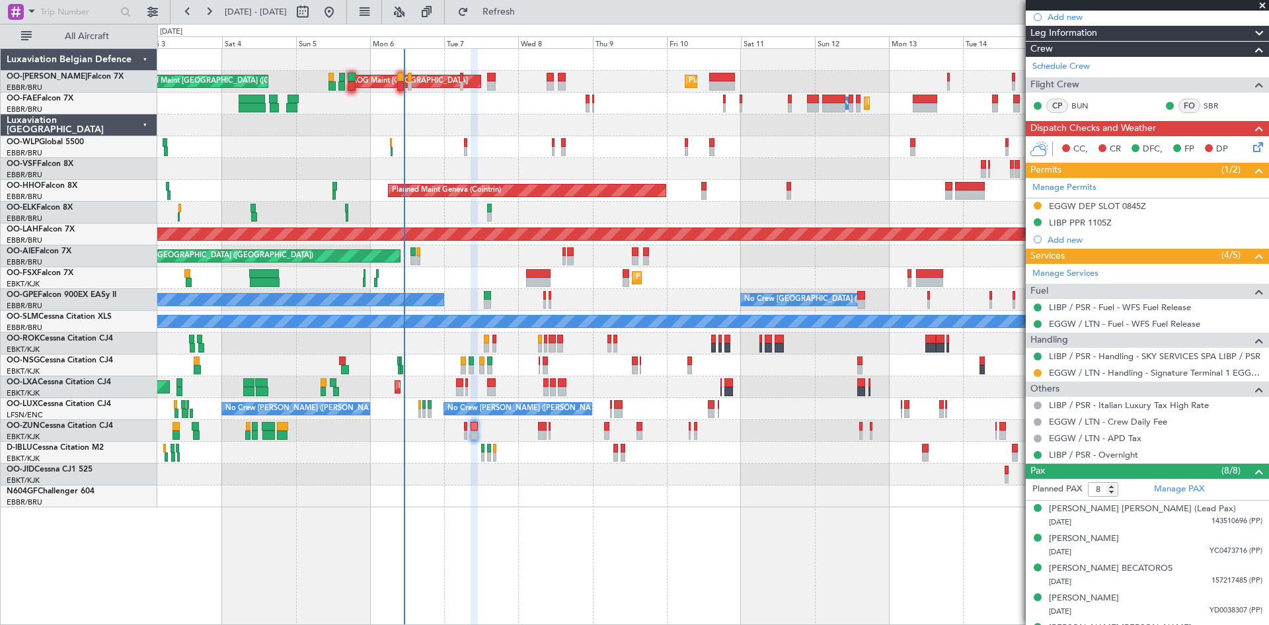
scroll to position [150, 0]
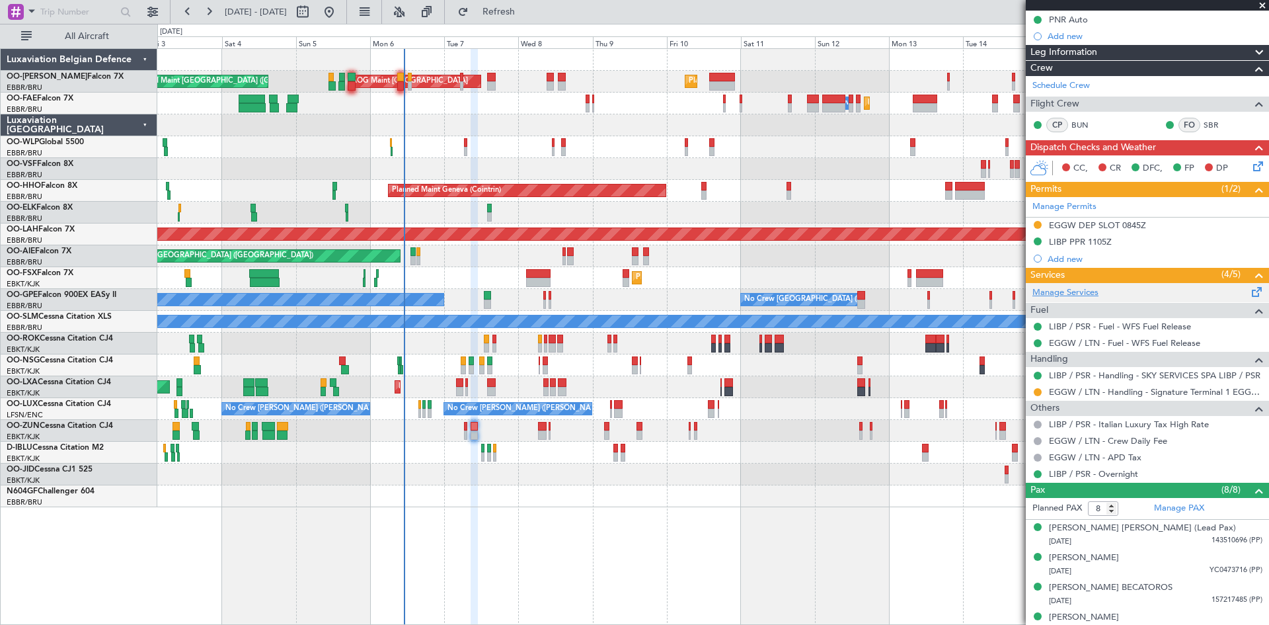
click at [1076, 295] on link "Manage Services" at bounding box center [1066, 292] width 66 height 13
click at [527, 7] on span "Refresh" at bounding box center [499, 11] width 56 height 9
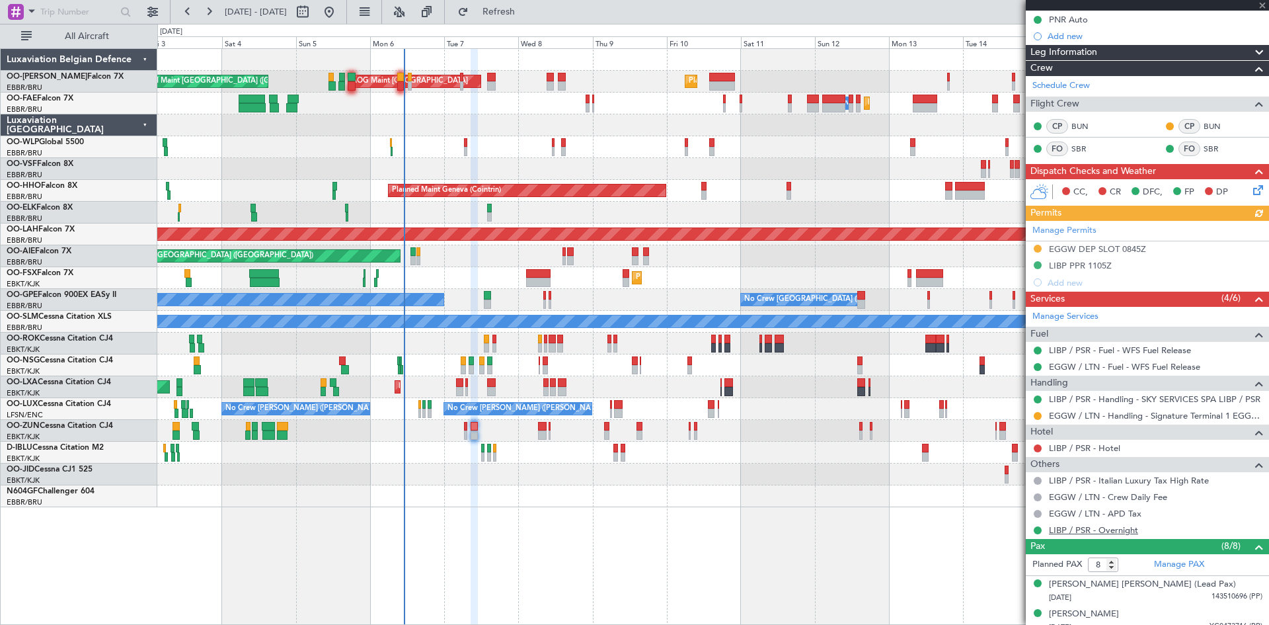
scroll to position [0, 0]
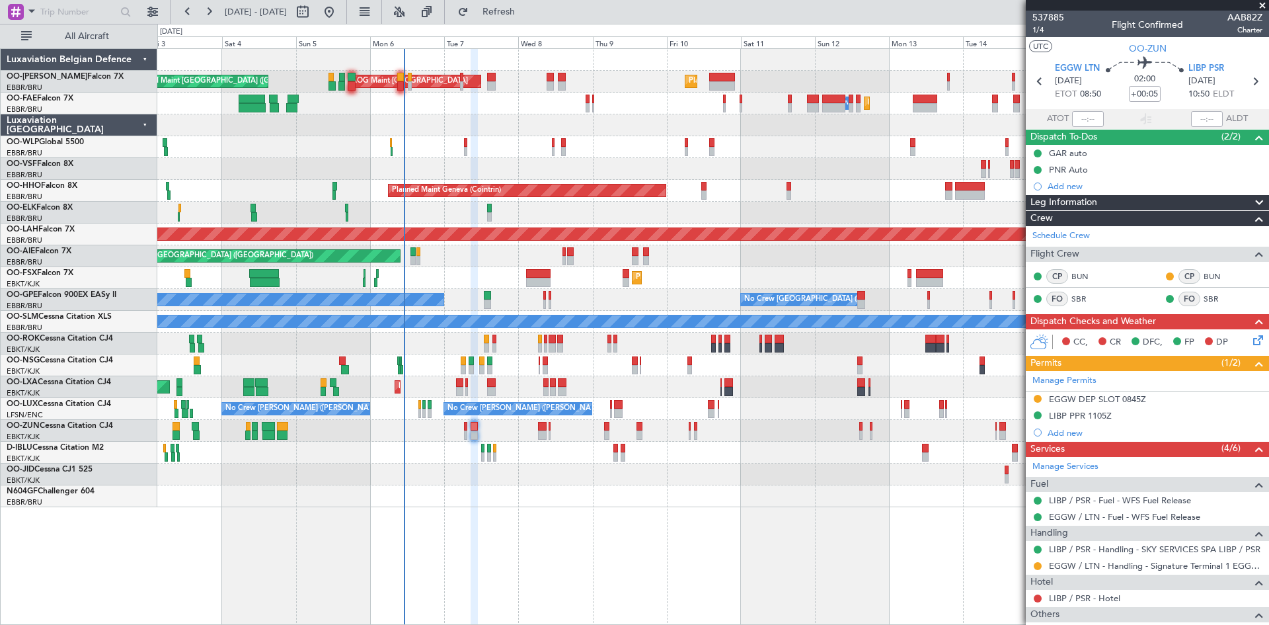
click at [1073, 434] on div "Add new" at bounding box center [1155, 432] width 215 height 11
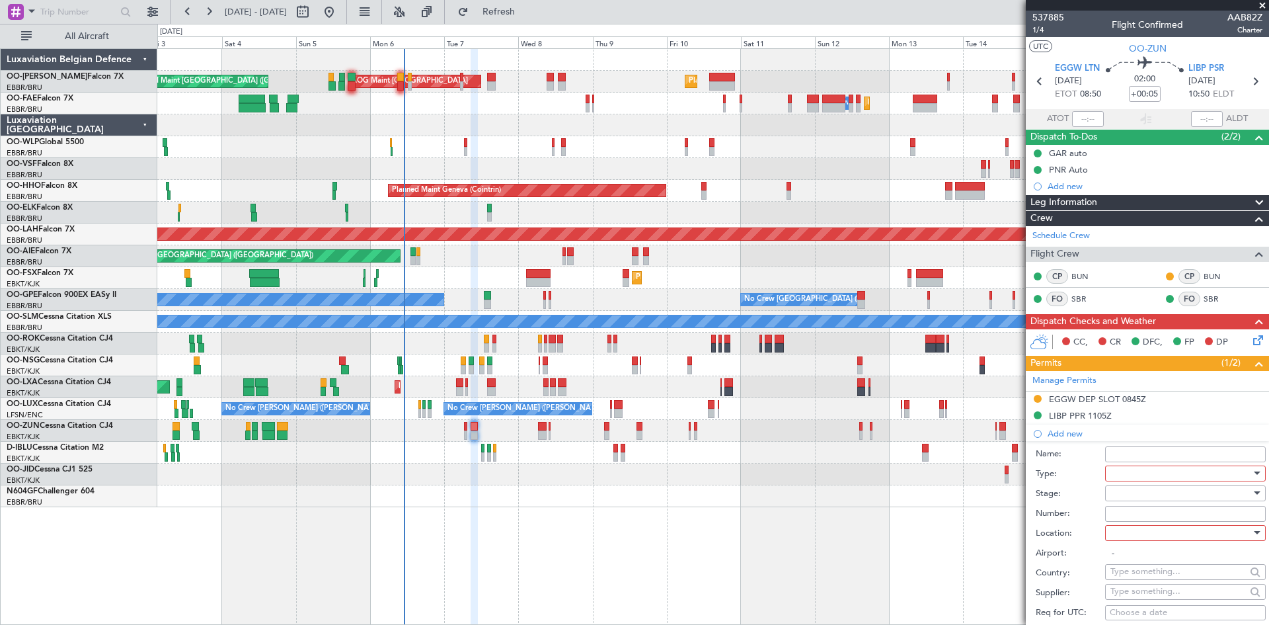
click at [1141, 473] on div at bounding box center [1181, 473] width 141 height 20
click at [849, 535] on div at bounding box center [634, 312] width 1269 height 625
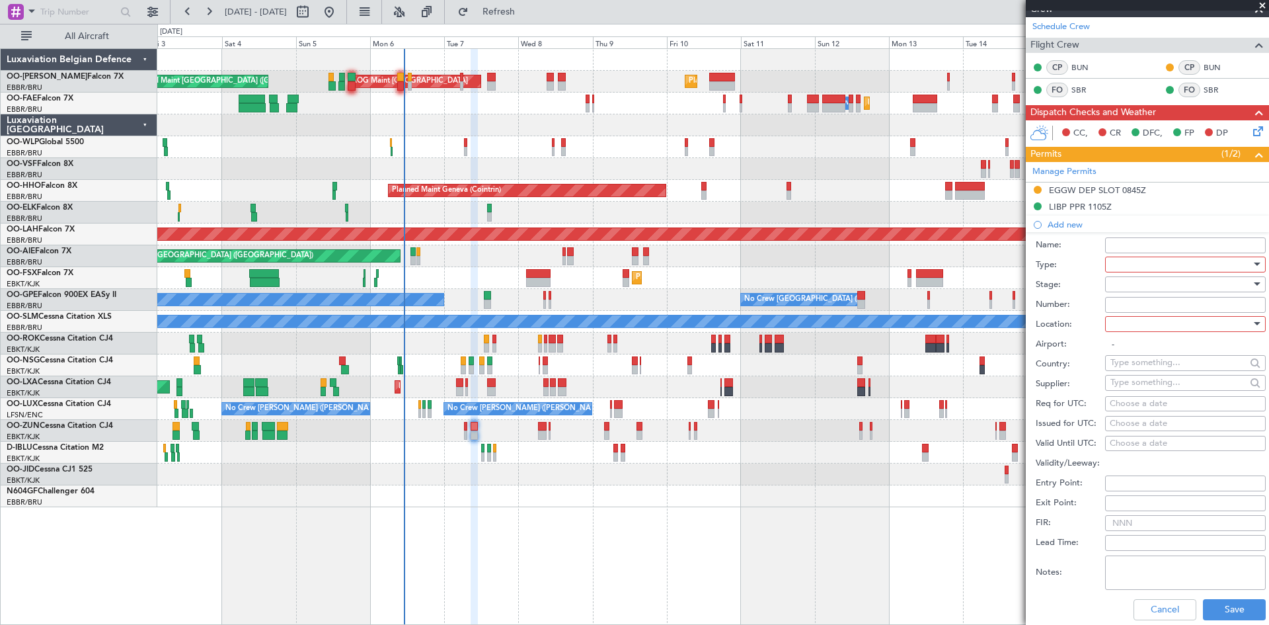
scroll to position [397, 0]
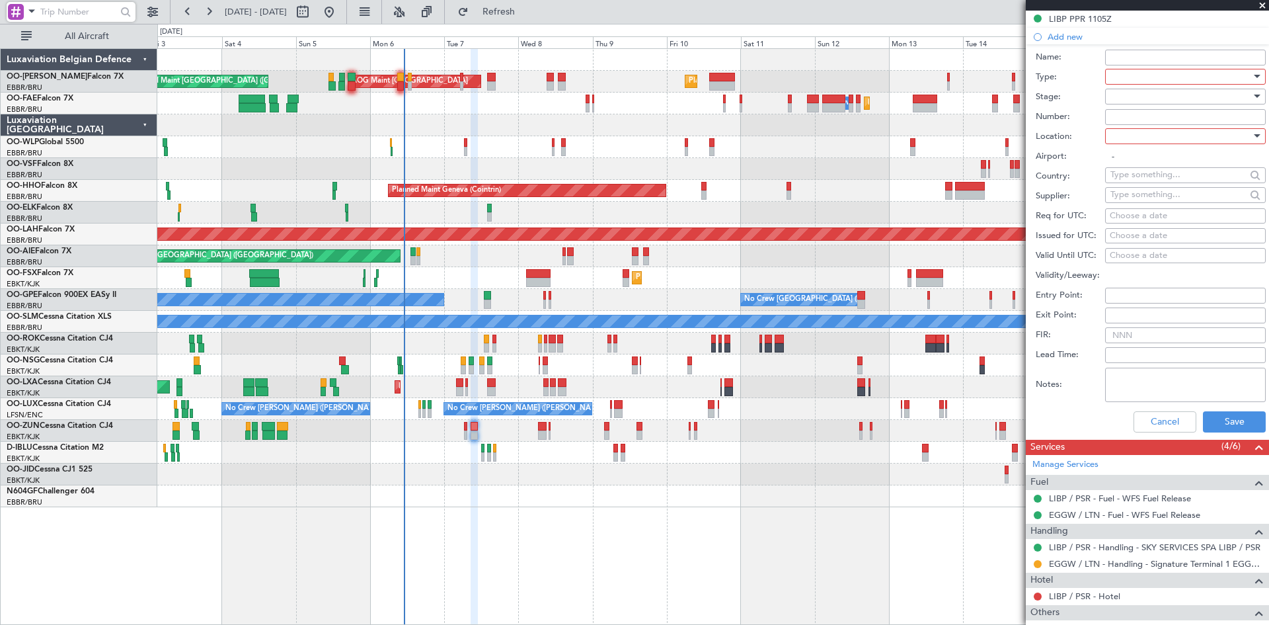
click at [72, 11] on input "text" at bounding box center [78, 12] width 76 height 20
click at [28, 17] on span at bounding box center [32, 11] width 16 height 17
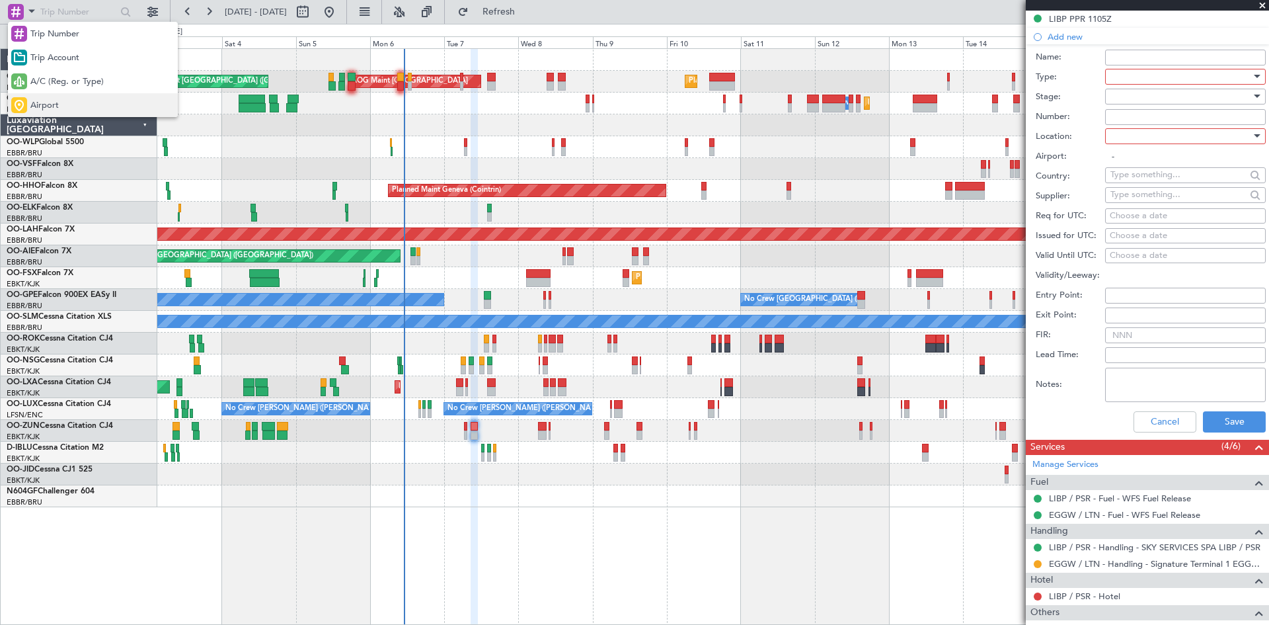
click at [52, 100] on span "Airport" at bounding box center [44, 105] width 28 height 13
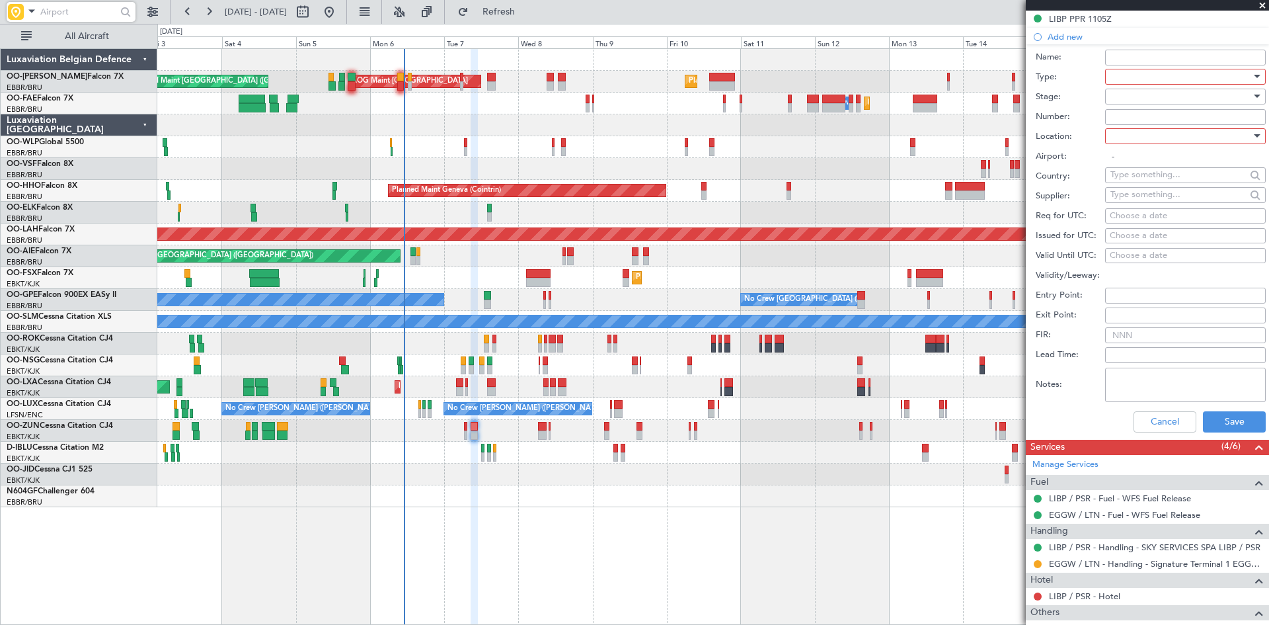
click at [40, 3] on input "text" at bounding box center [78, 12] width 76 height 20
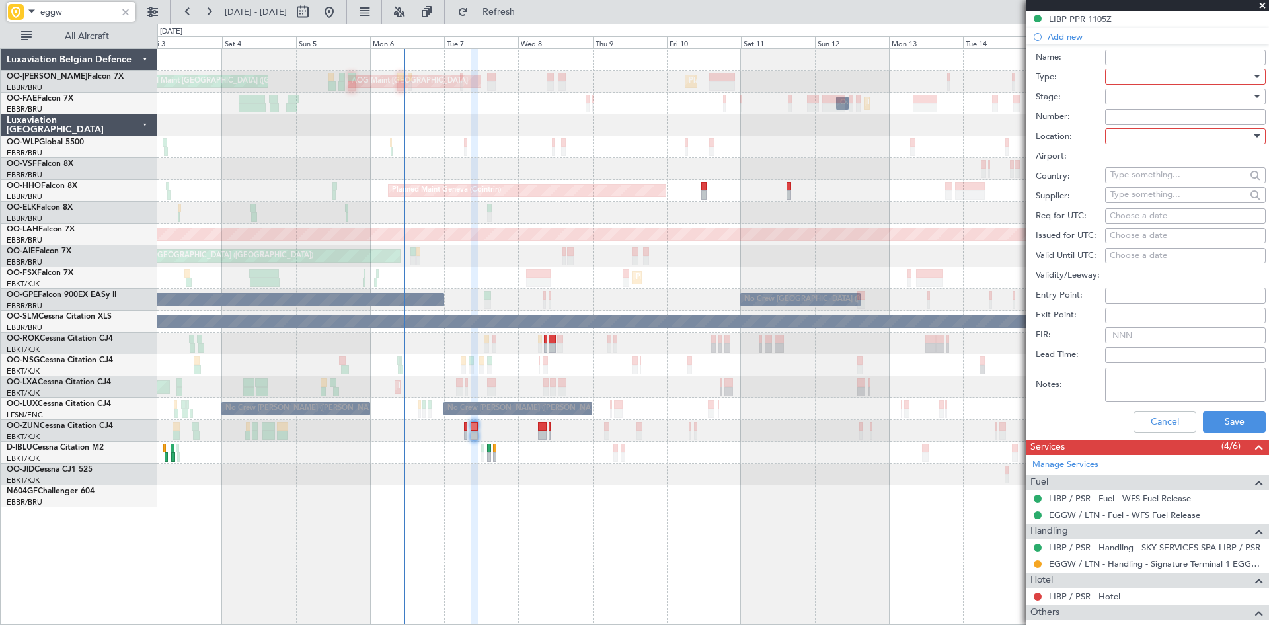
type input "eggw"
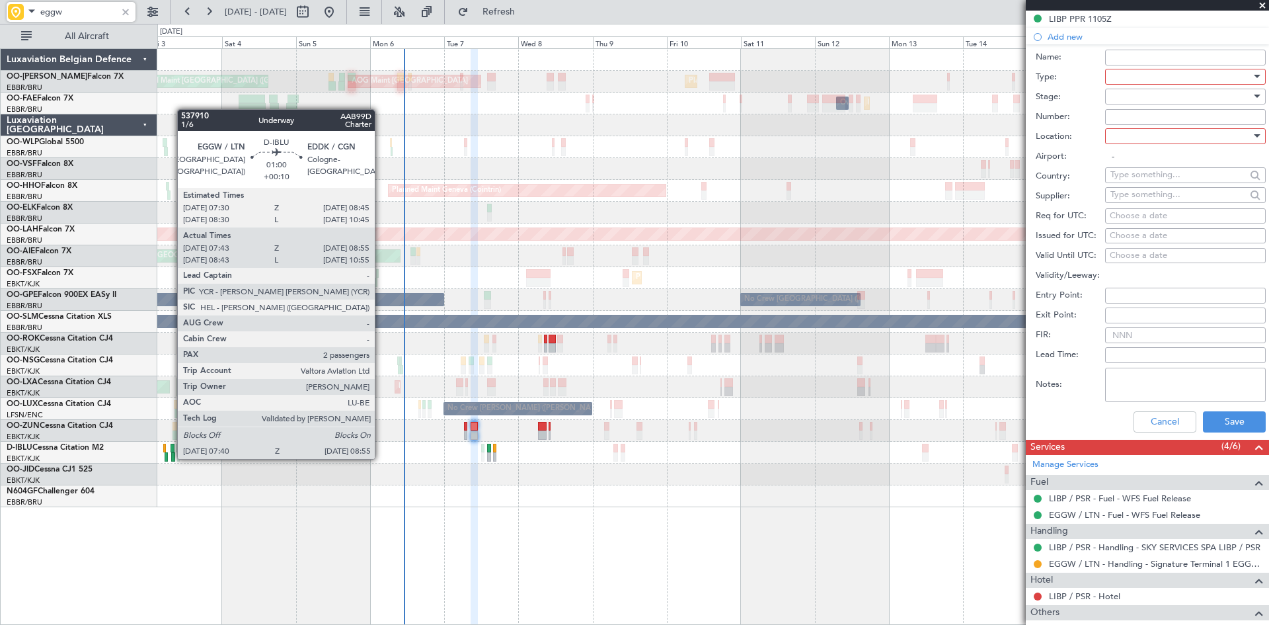
click at [171, 457] on div at bounding box center [173, 456] width 4 height 9
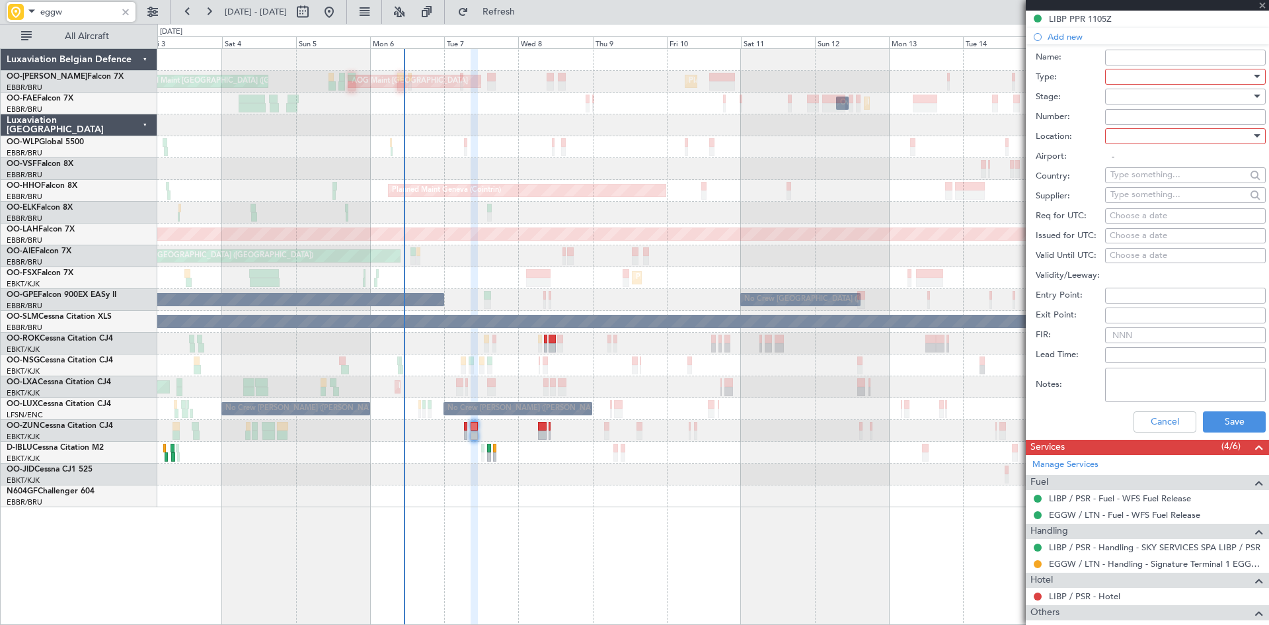
type input "+00:10"
type input "07:53"
type input "08:50"
type input "2"
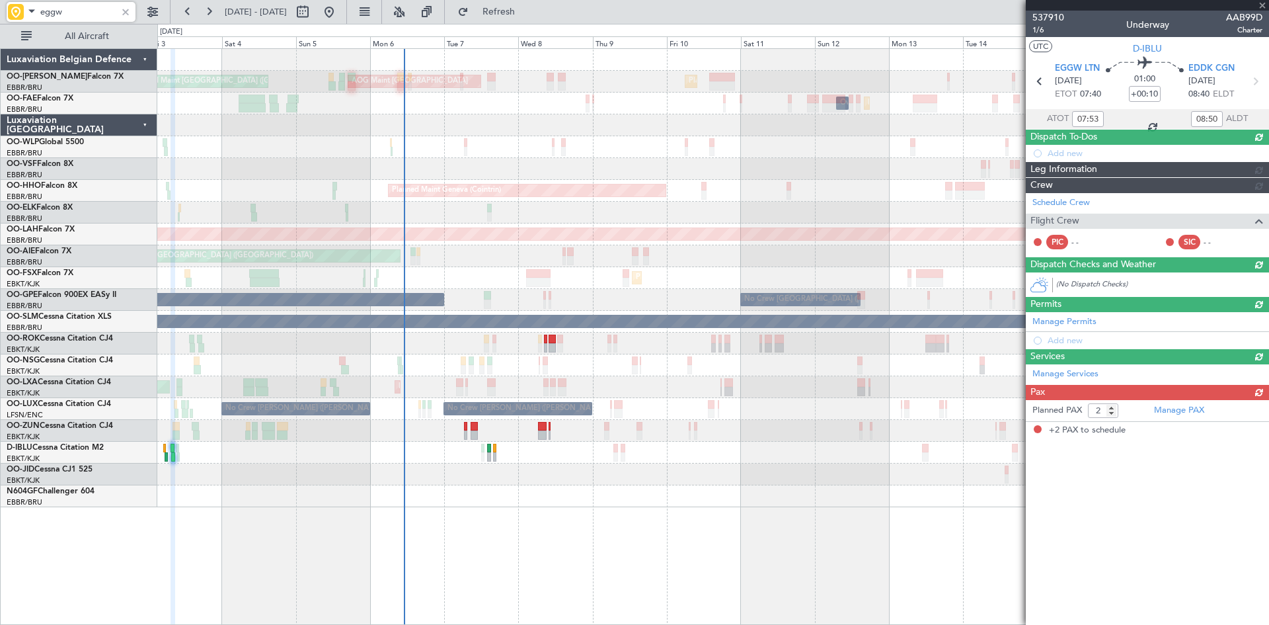
scroll to position [0, 0]
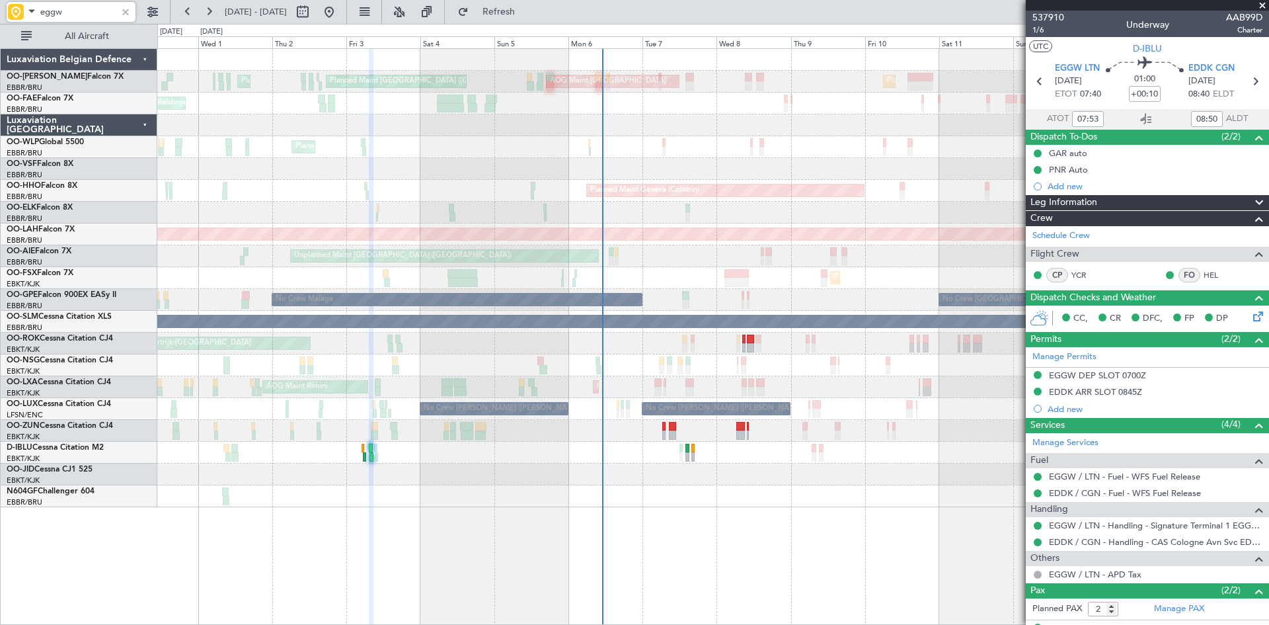
click at [605, 502] on div at bounding box center [712, 496] width 1111 height 22
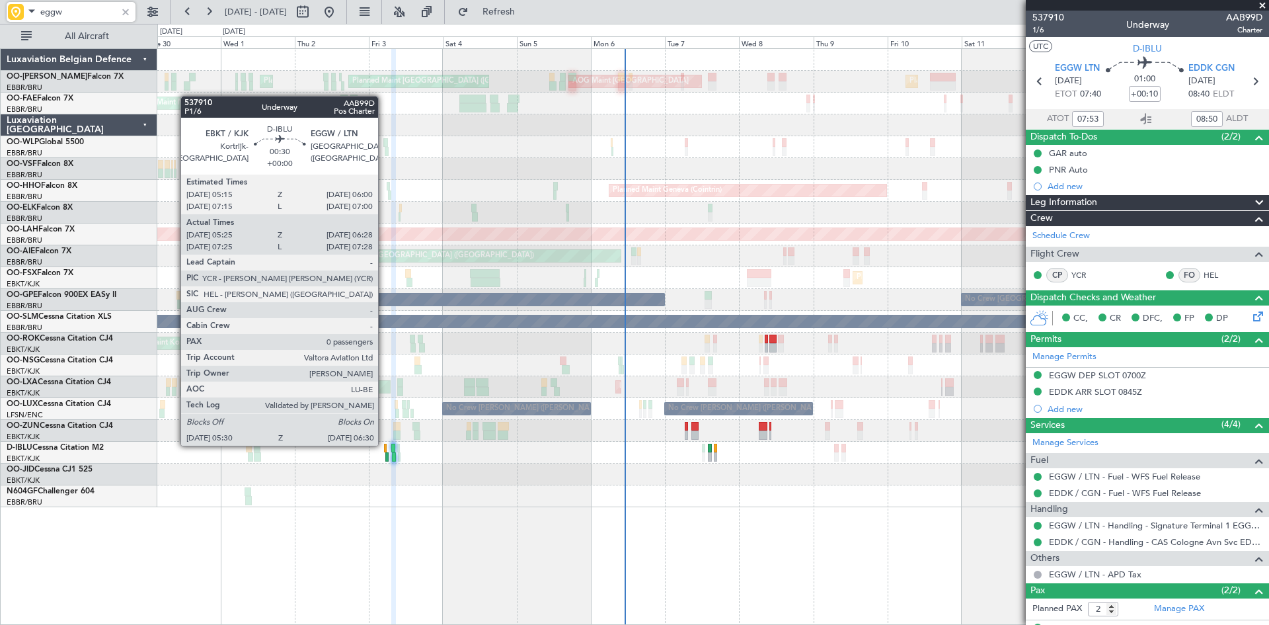
click at [384, 444] on div at bounding box center [385, 448] width 3 height 9
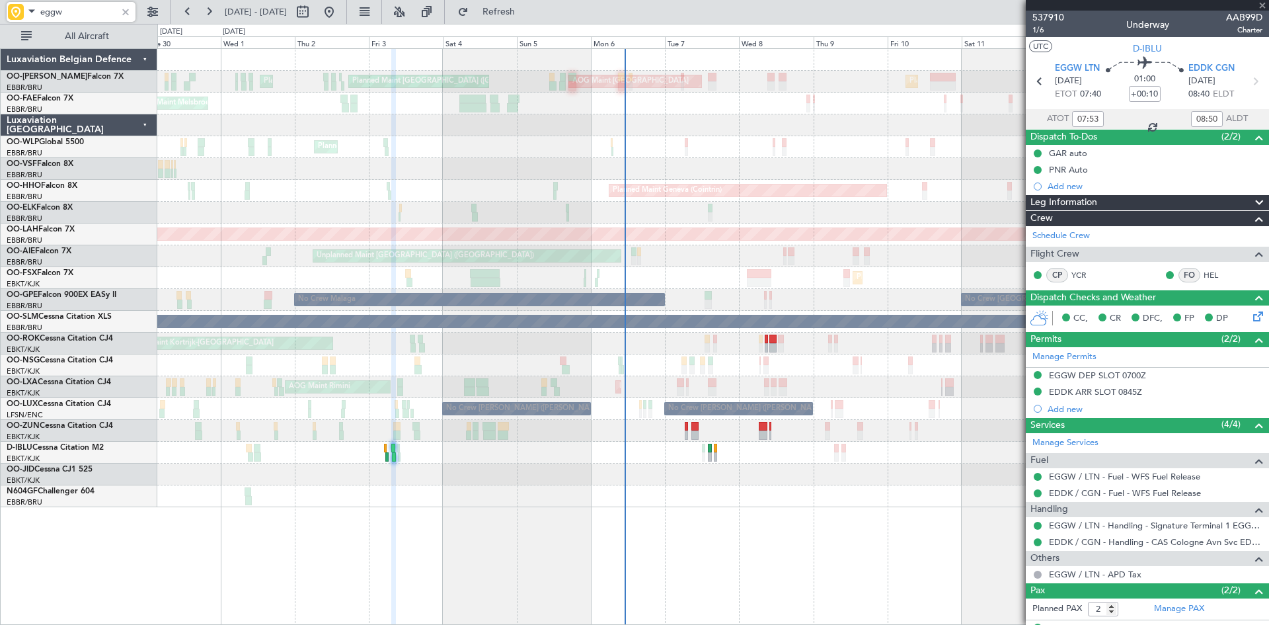
type input "05:35"
type input "06:23"
type input "0"
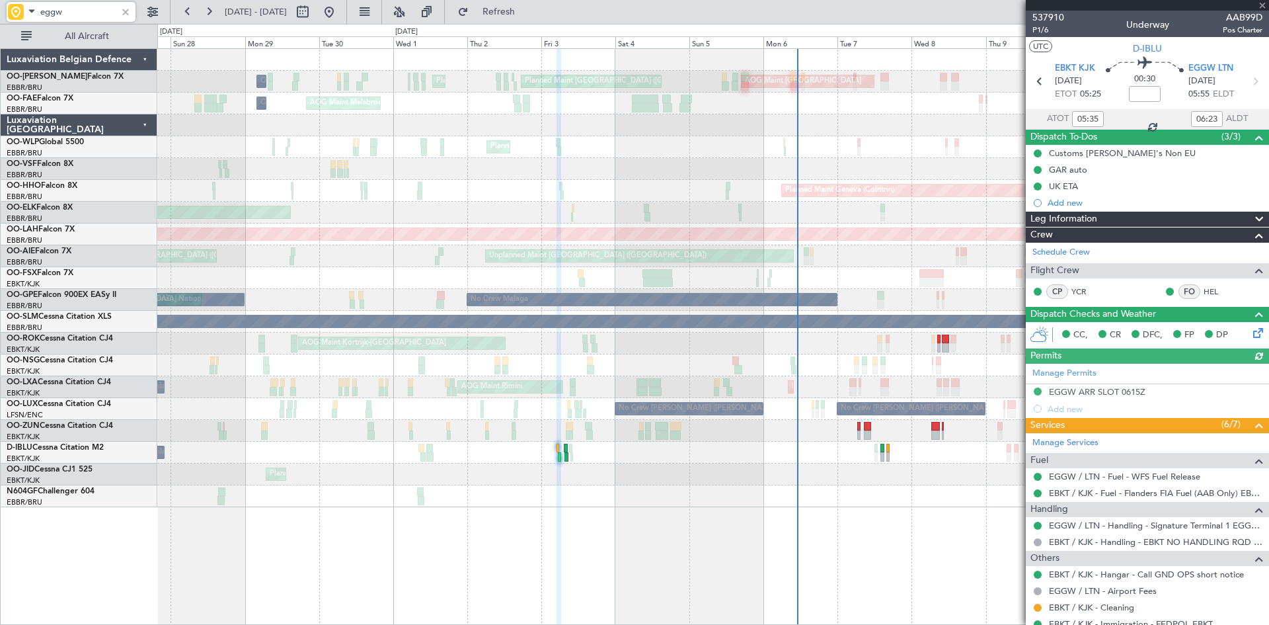
click at [824, 518] on div "Planned Maint Brussels (Brussels National) AOG Maint Sibiu Planned Maint Brusse…" at bounding box center [713, 336] width 1112 height 576
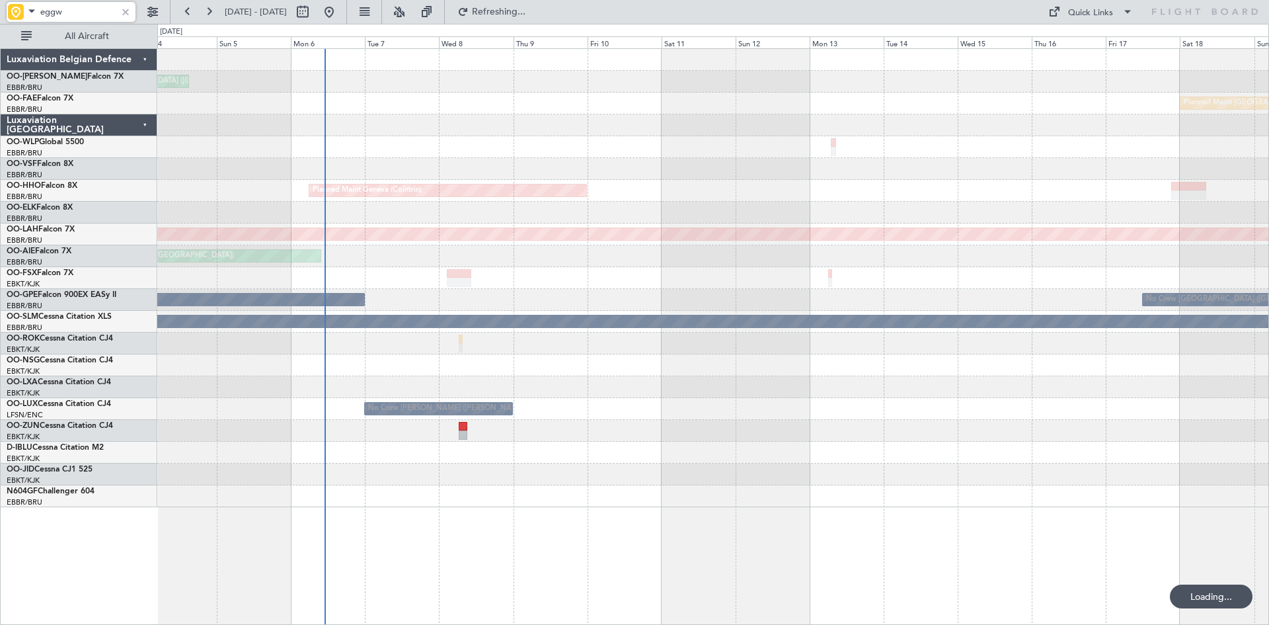
click at [124, 9] on div at bounding box center [125, 12] width 15 height 15
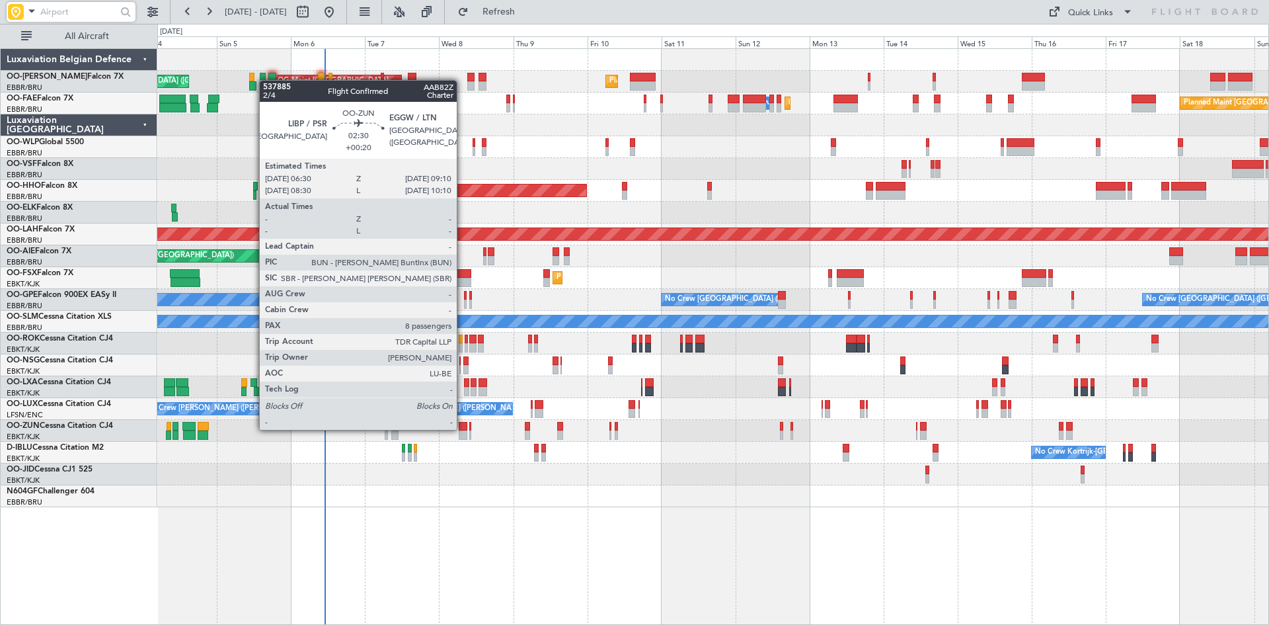
click at [462, 428] on div at bounding box center [463, 426] width 9 height 9
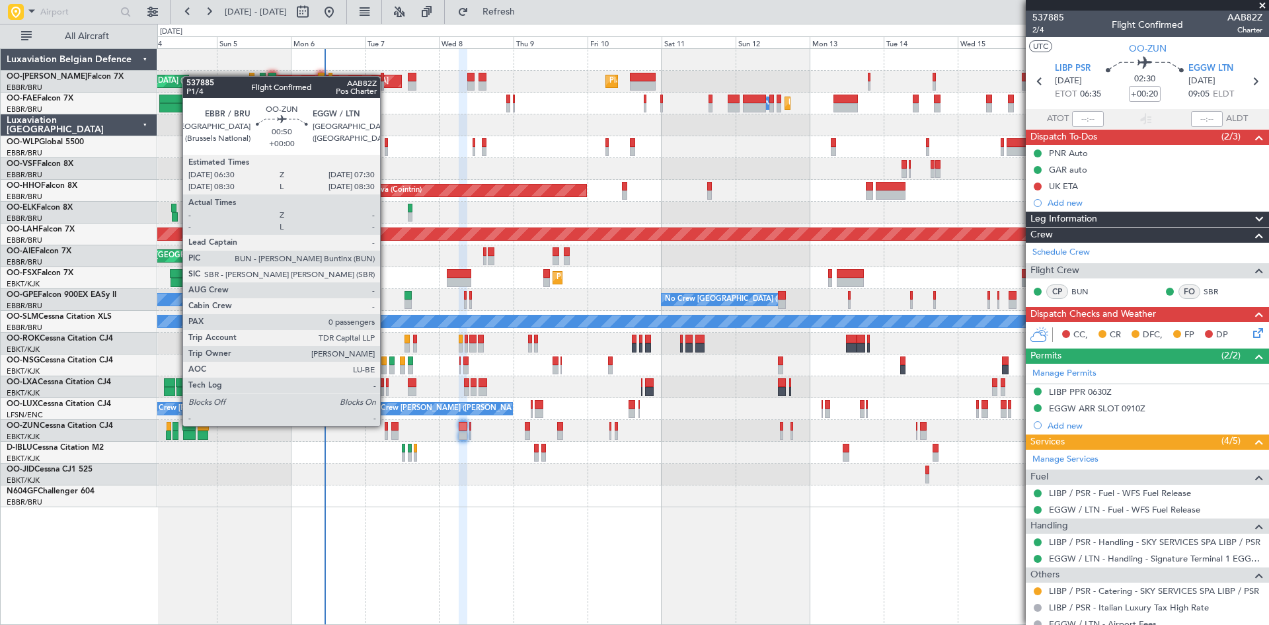
click at [386, 426] on div at bounding box center [386, 426] width 3 height 9
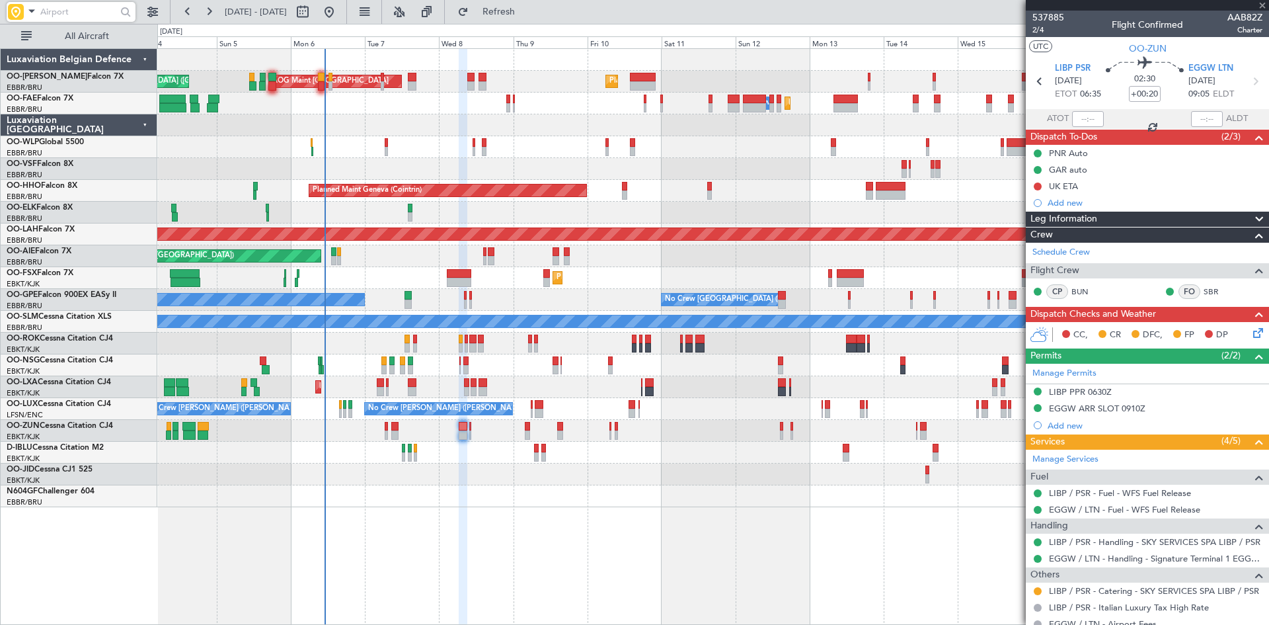
type input "0"
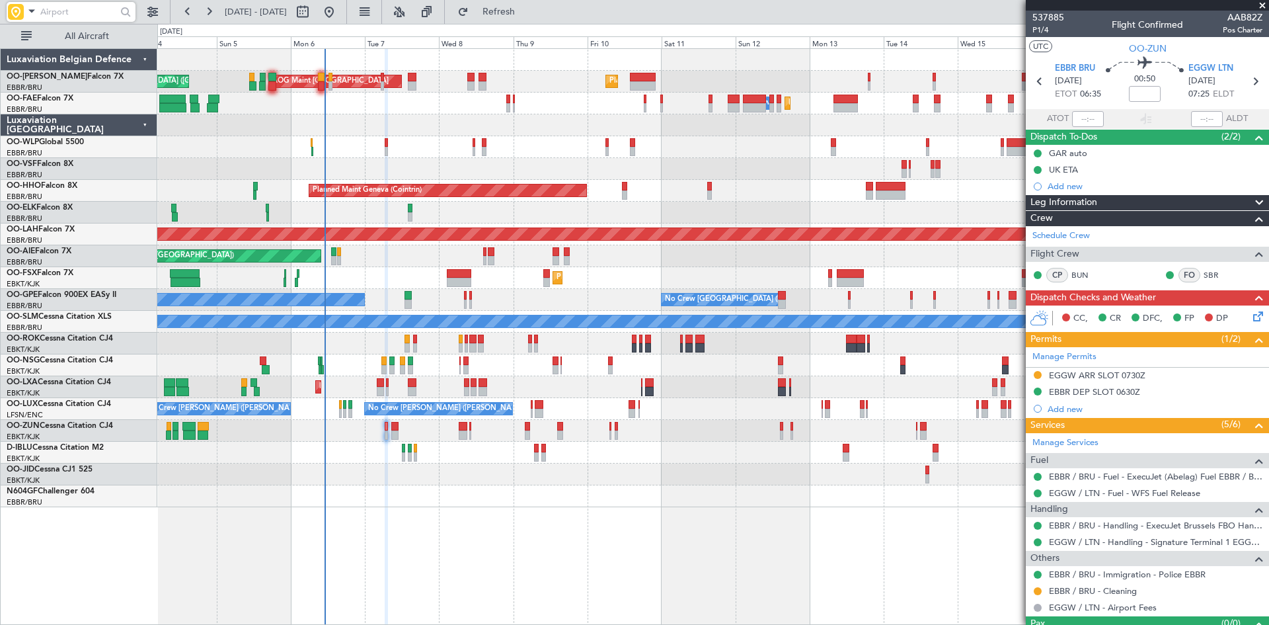
click at [1092, 393] on div "EBBR DEP SLOT 0630Z" at bounding box center [1094, 391] width 91 height 11
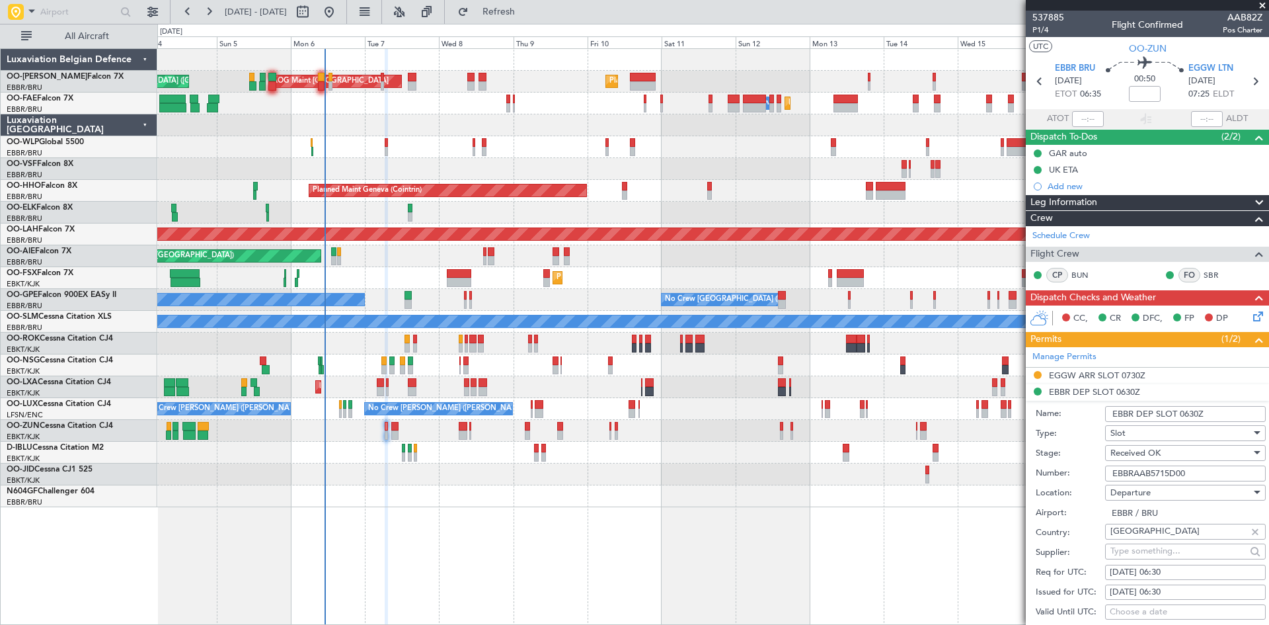
drag, startPoint x: 1203, startPoint y: 471, endPoint x: 1037, endPoint y: 463, distance: 166.7
click at [1037, 463] on div "Number: EBBRAAB5715D00" at bounding box center [1151, 473] width 230 height 20
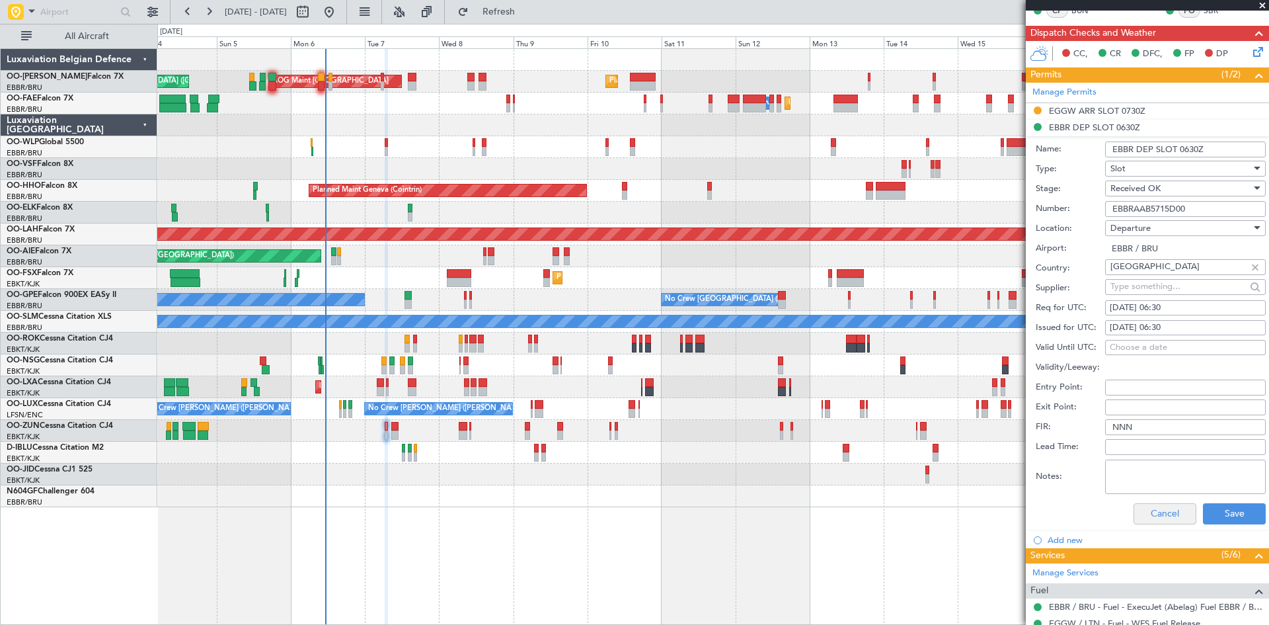
click at [1166, 524] on div "Cancel Save" at bounding box center [1151, 513] width 230 height 34
click at [1167, 516] on button "Cancel" at bounding box center [1165, 513] width 63 height 21
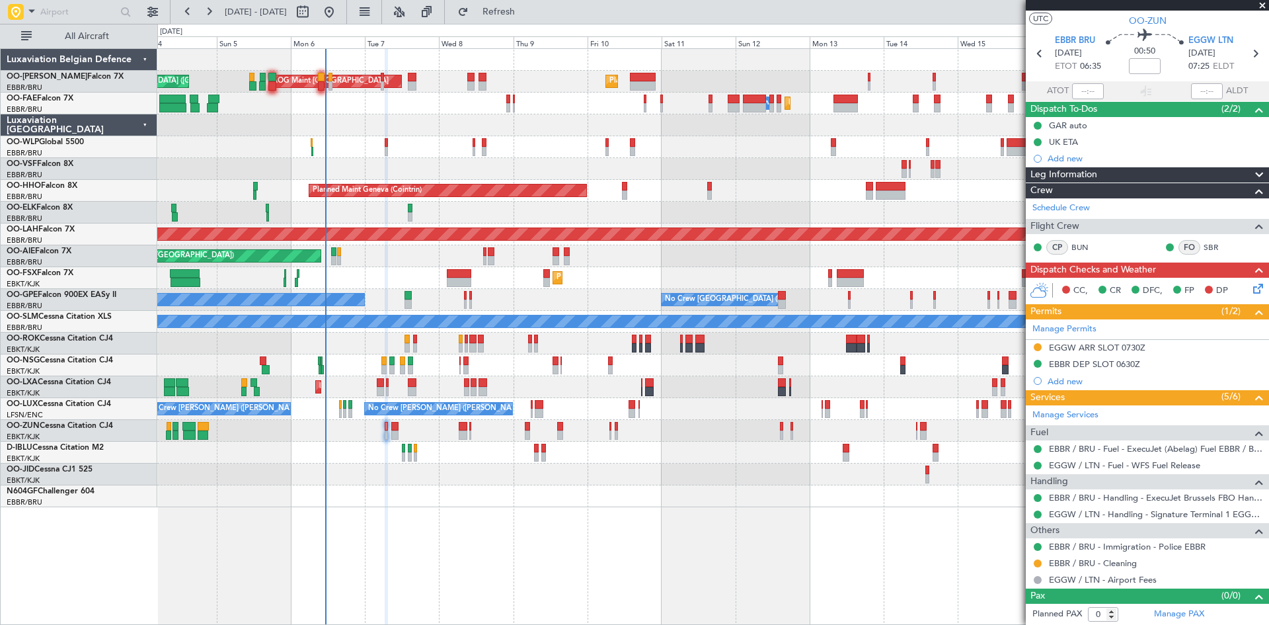
click at [1251, 287] on icon at bounding box center [1256, 286] width 11 height 11
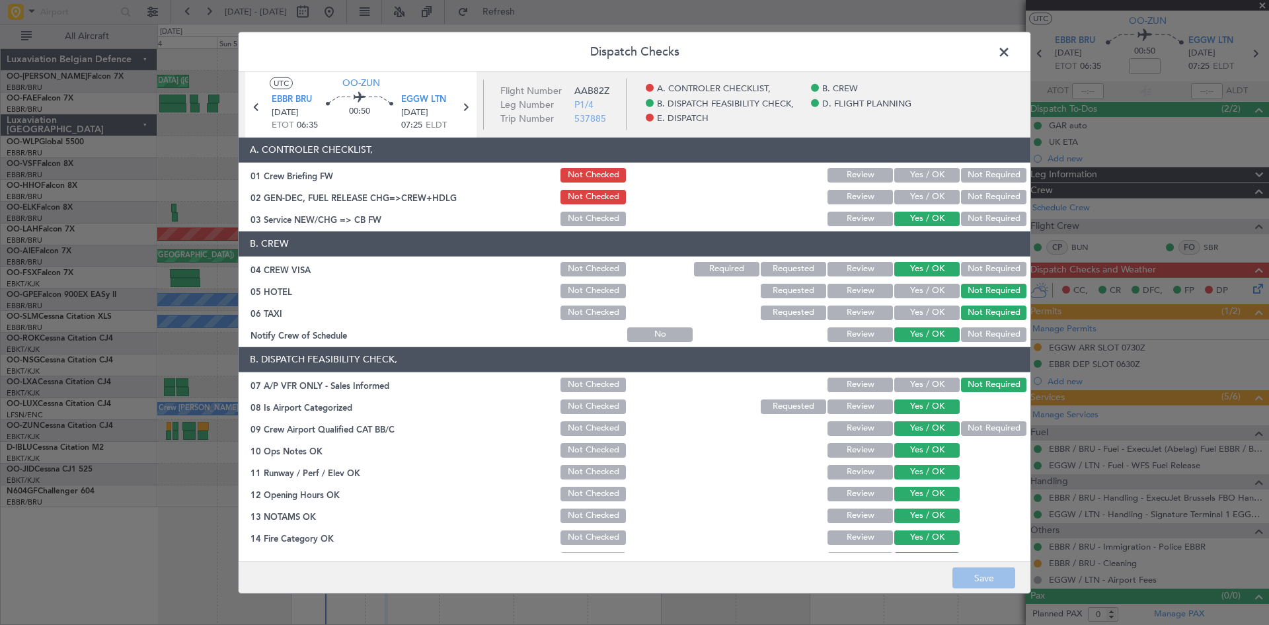
scroll to position [250, 0]
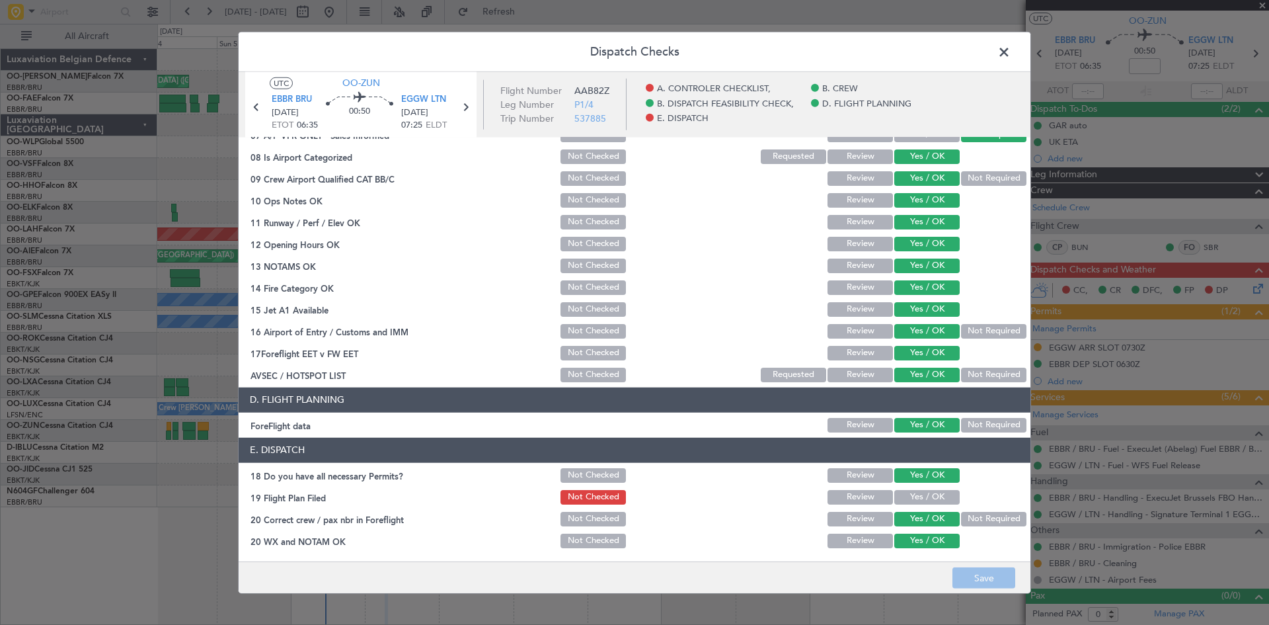
drag, startPoint x: 928, startPoint y: 498, endPoint x: 933, endPoint y: 515, distance: 17.4
click at [929, 498] on button "Yes / OK" at bounding box center [926, 497] width 65 height 15
click at [974, 577] on button "Save" at bounding box center [984, 577] width 63 height 21
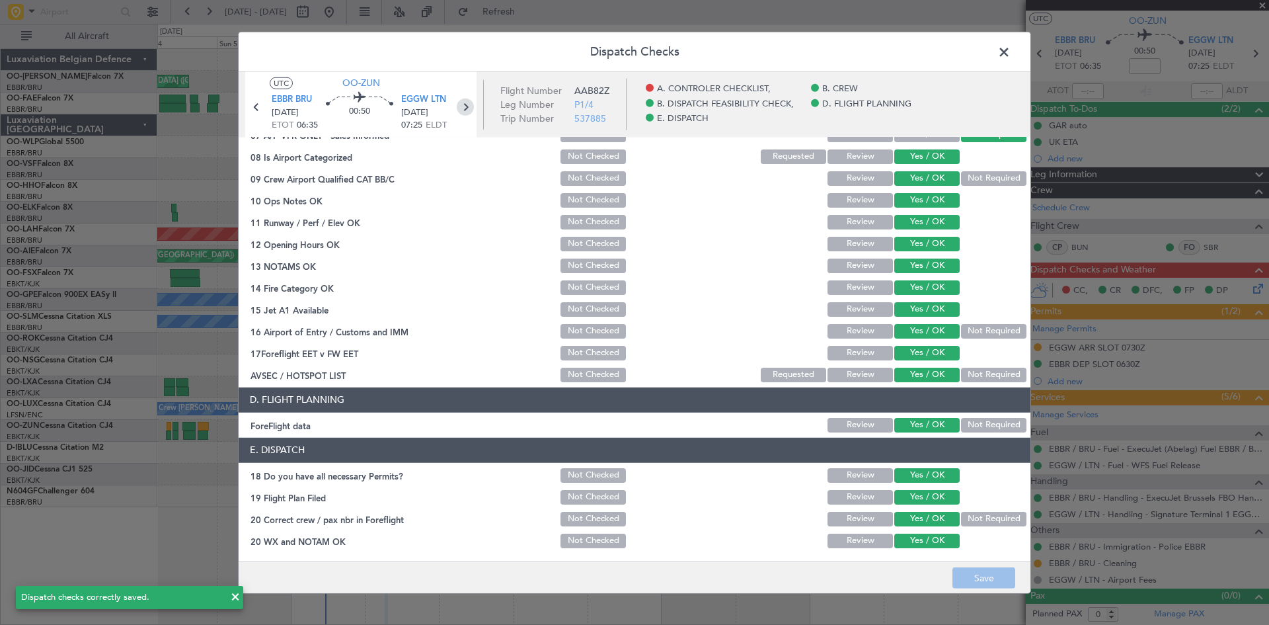
click at [463, 107] on icon at bounding box center [465, 106] width 17 height 17
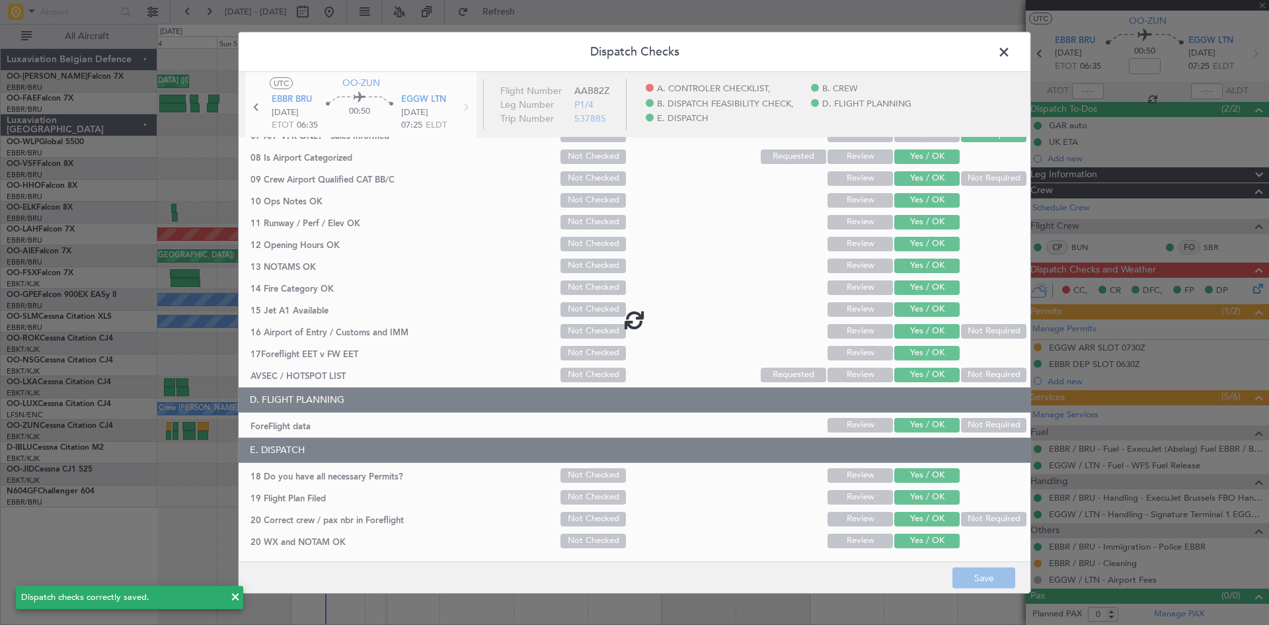
type input "+00:05"
type input "8"
type input "+00:05"
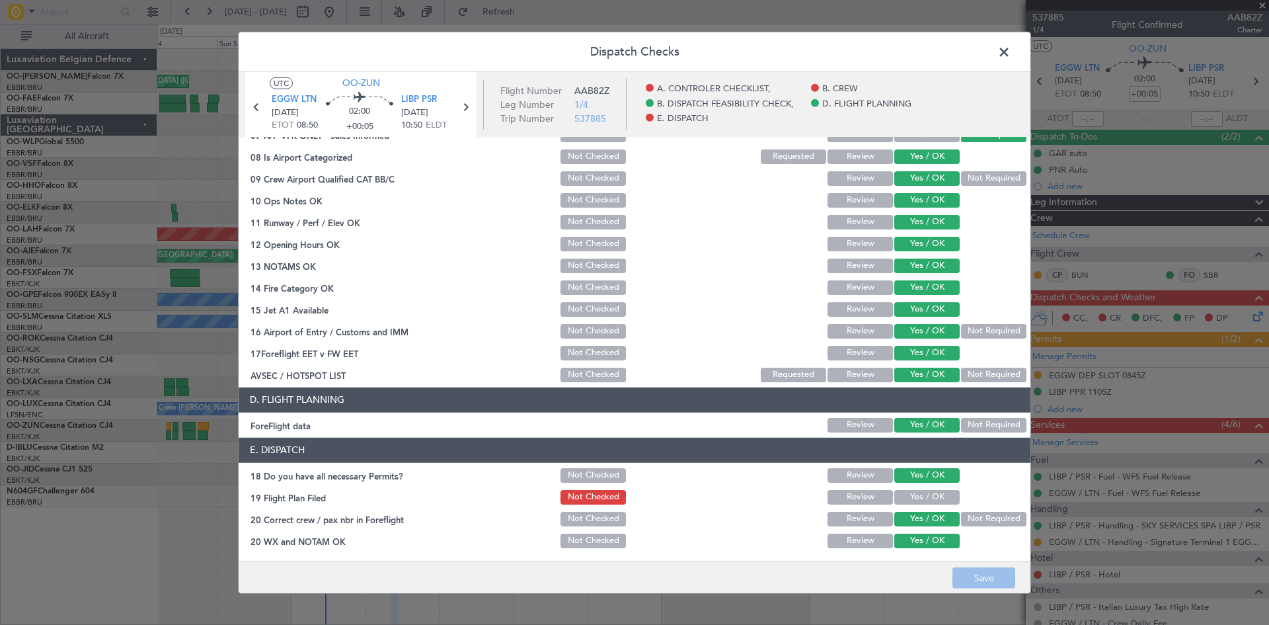
drag, startPoint x: 909, startPoint y: 493, endPoint x: 929, endPoint y: 520, distance: 34.0
click at [910, 494] on button "Yes / OK" at bounding box center [926, 497] width 65 height 15
click at [984, 573] on button "Save" at bounding box center [984, 577] width 63 height 21
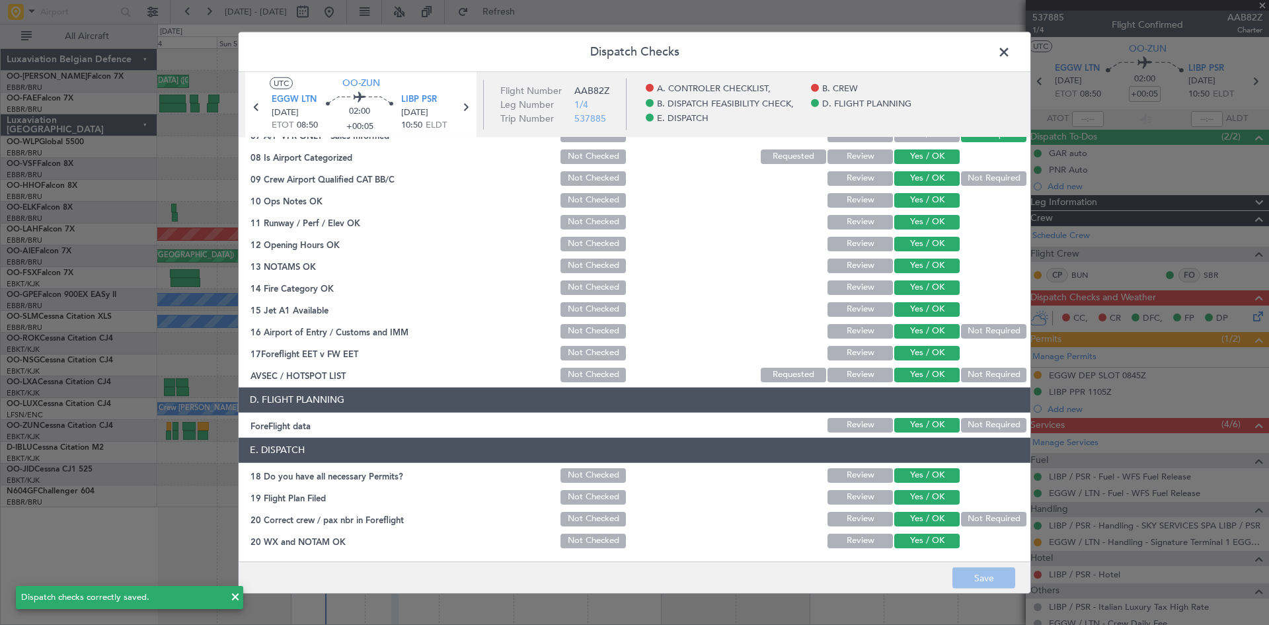
click at [1011, 52] on span at bounding box center [1011, 55] width 0 height 26
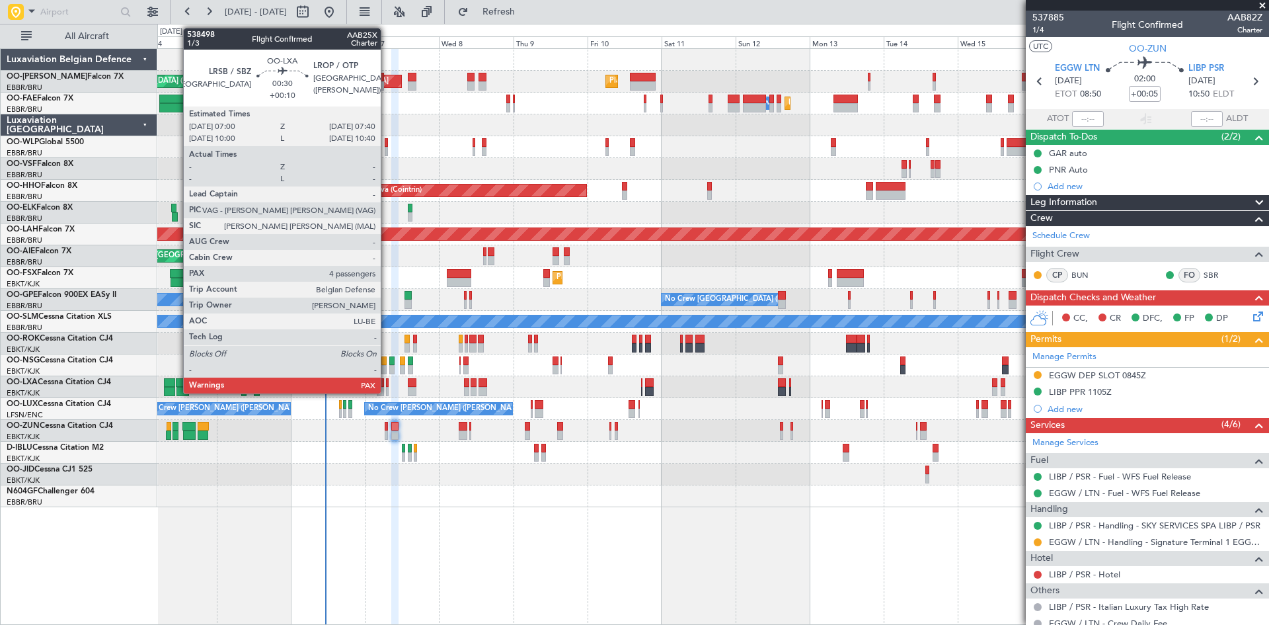
click at [387, 385] on div at bounding box center [387, 382] width 3 height 9
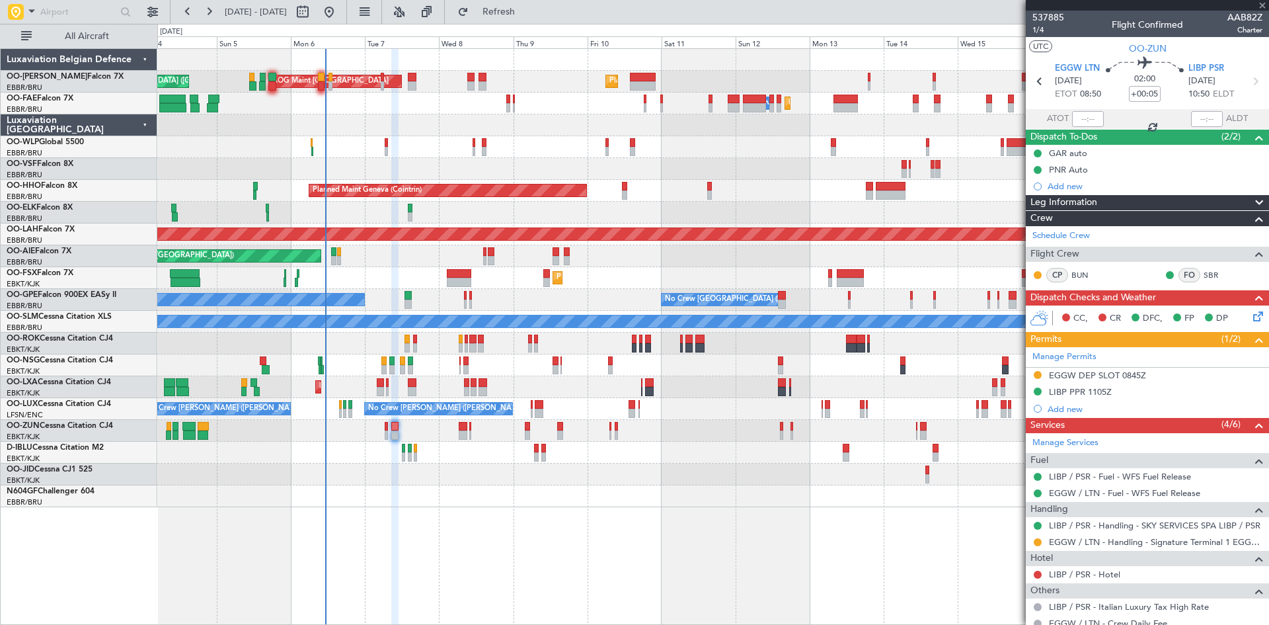
type input "+00:10"
type input "4"
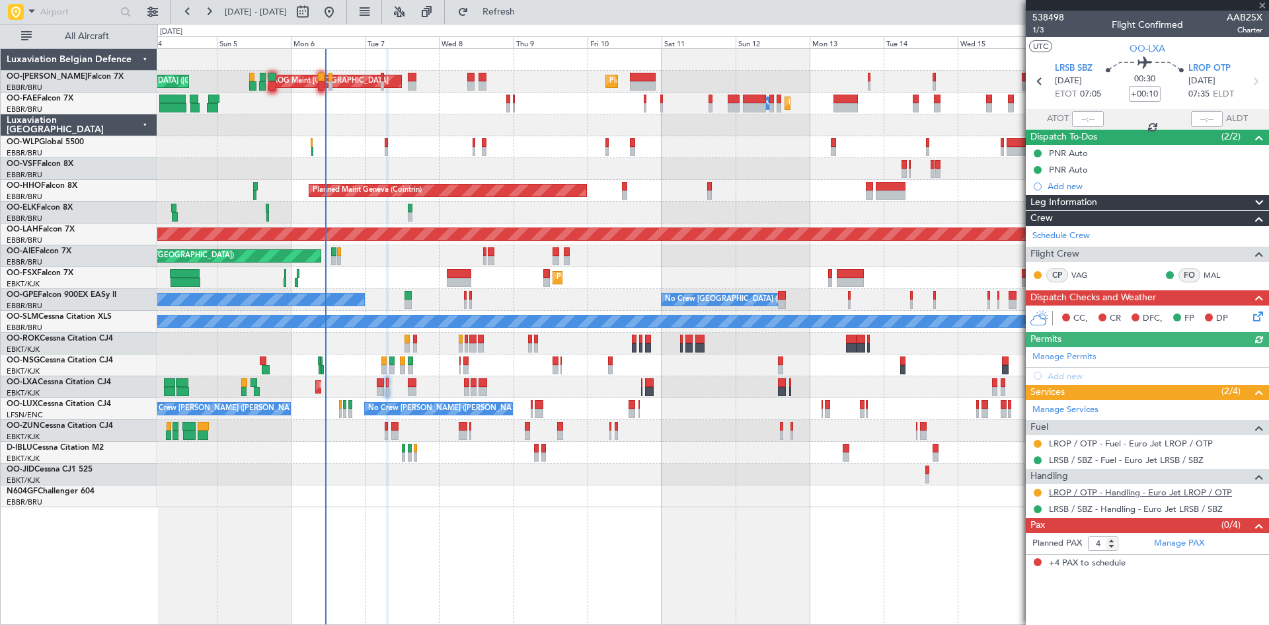
click at [1110, 493] on link "LROP / OTP - Handling - Euro Jet LROP / OTP" at bounding box center [1140, 492] width 183 height 11
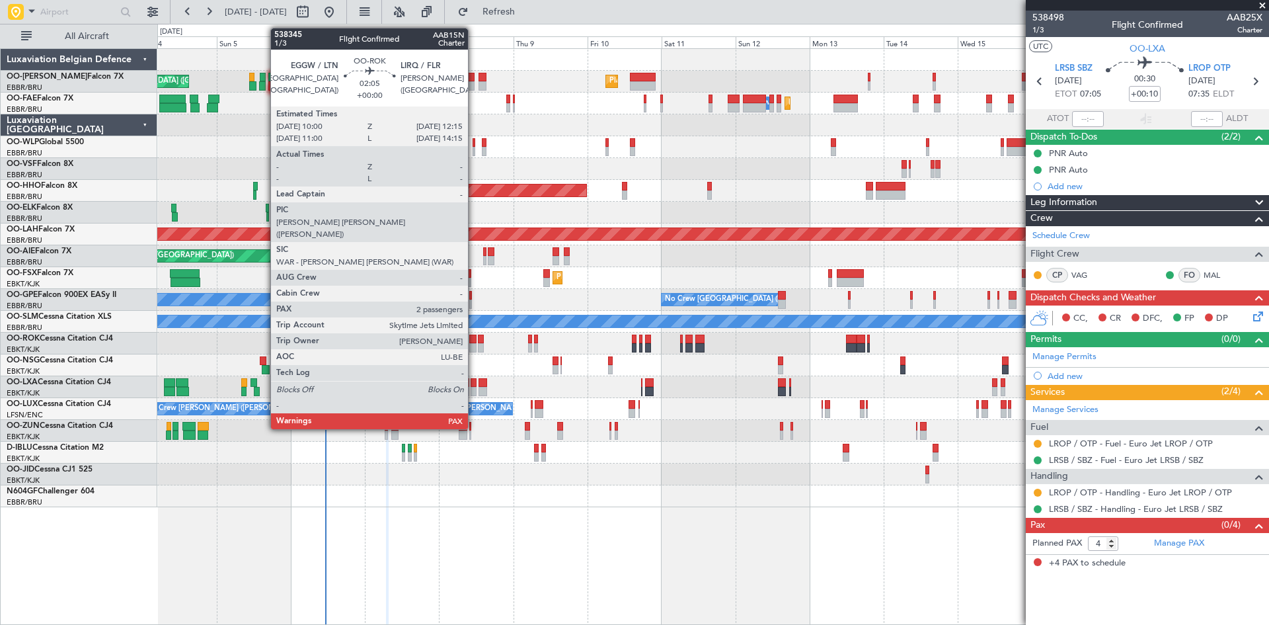
click at [474, 340] on div at bounding box center [472, 339] width 7 height 9
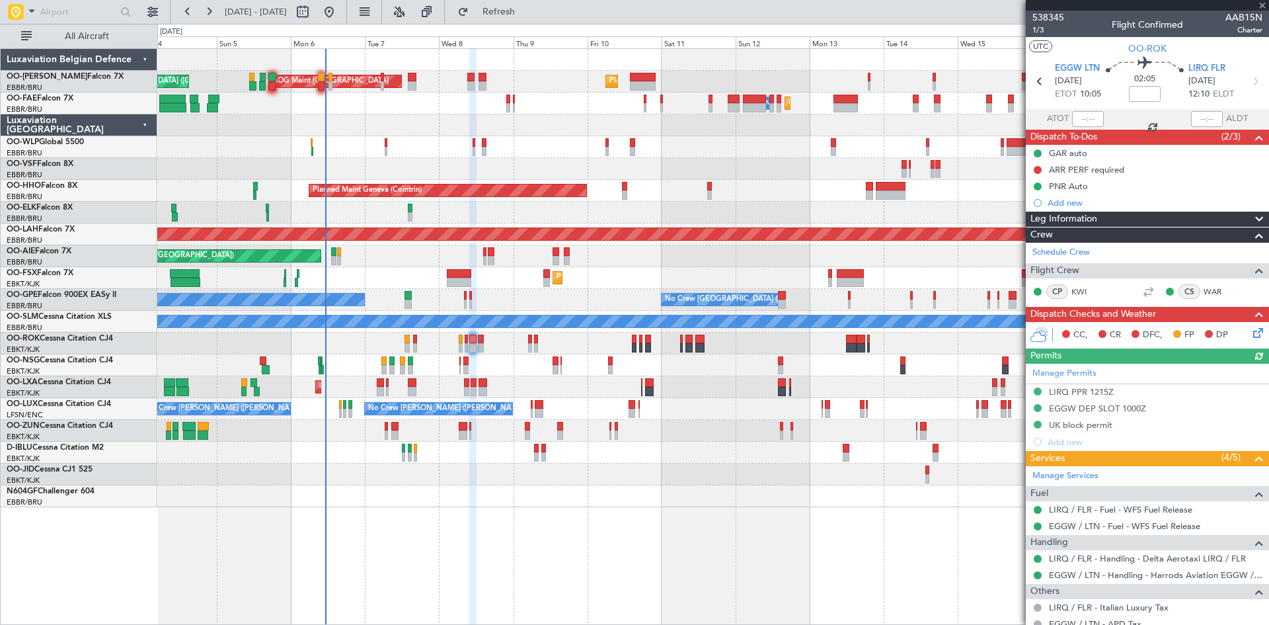
scroll to position [138, 0]
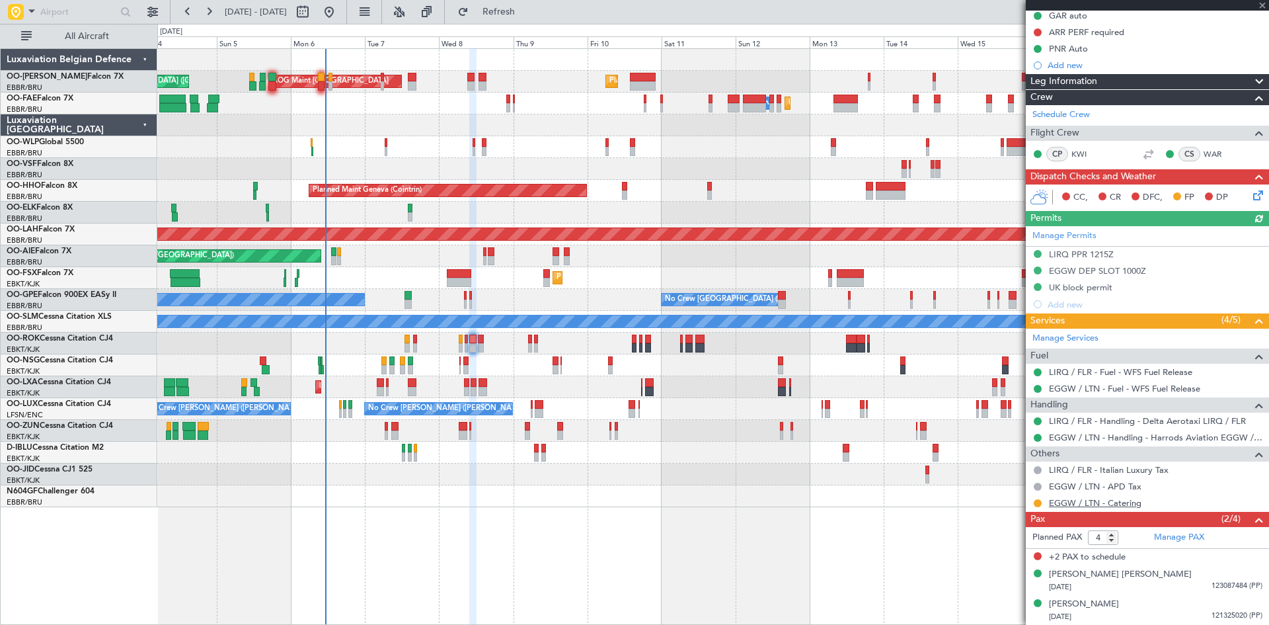
click at [1082, 502] on link "EGGW / LTN - Catering" at bounding box center [1095, 502] width 93 height 11
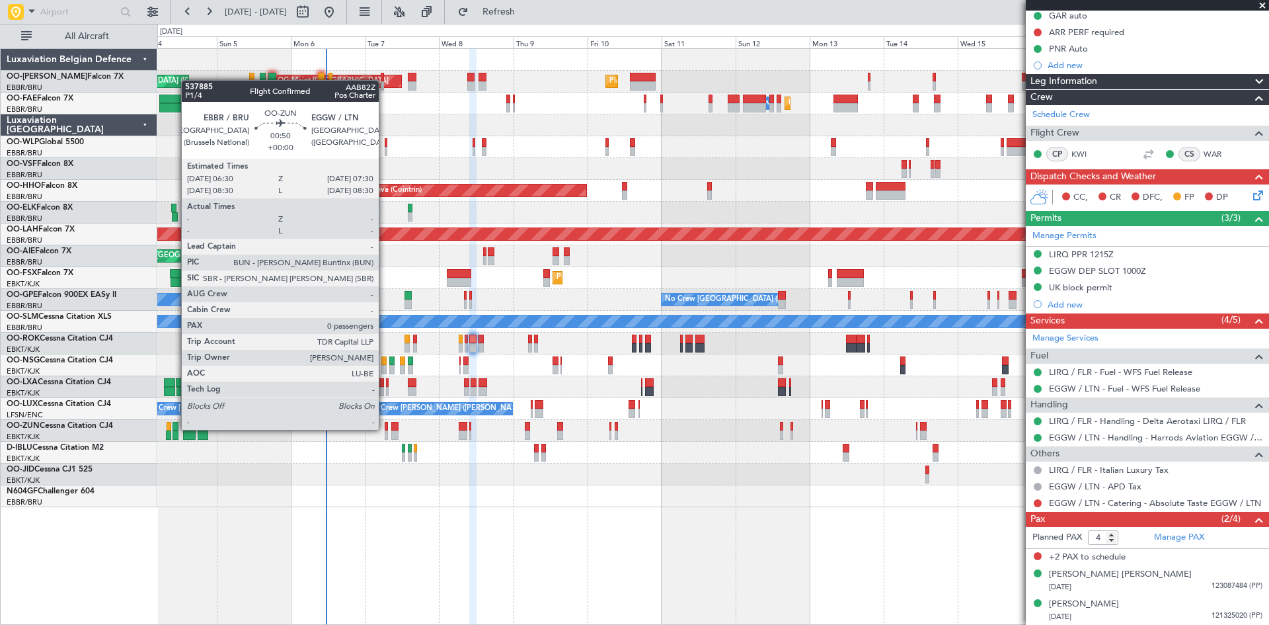
click at [385, 430] on div at bounding box center [386, 426] width 3 height 9
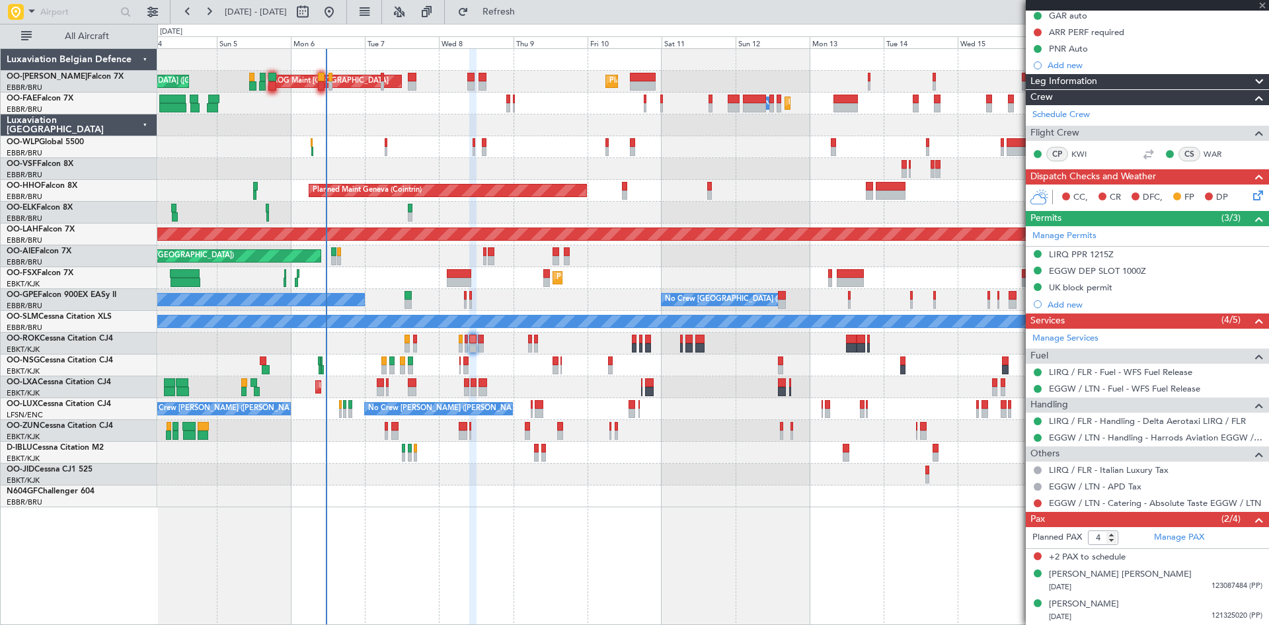
type input "0"
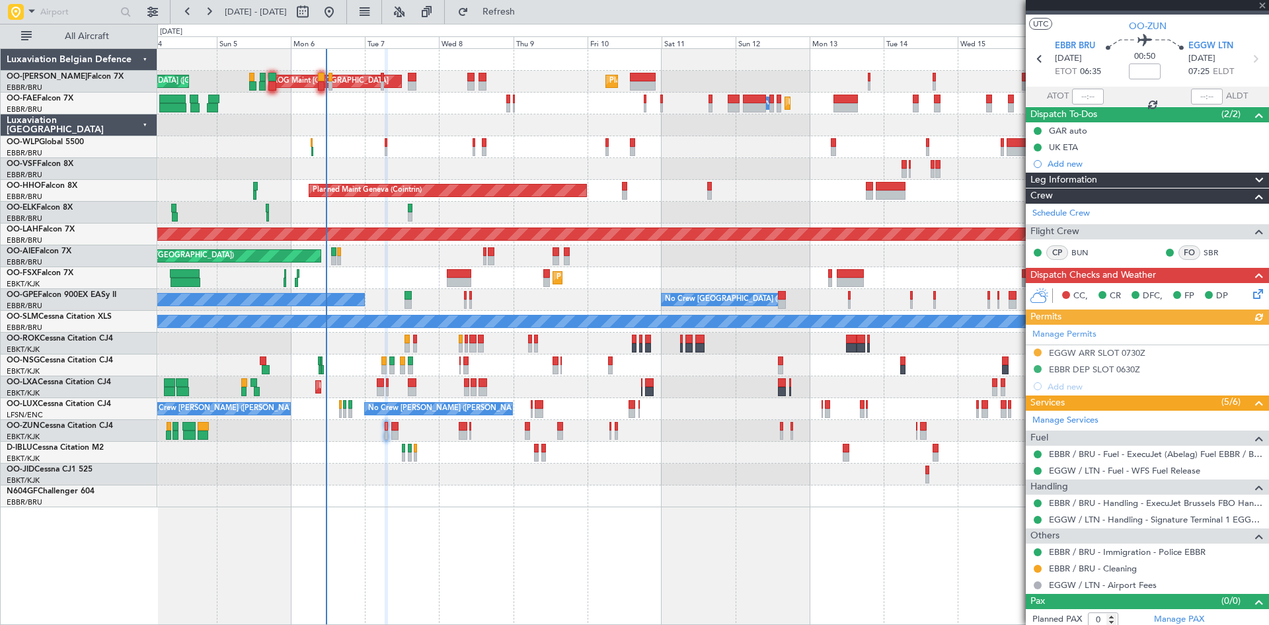
scroll to position [28, 0]
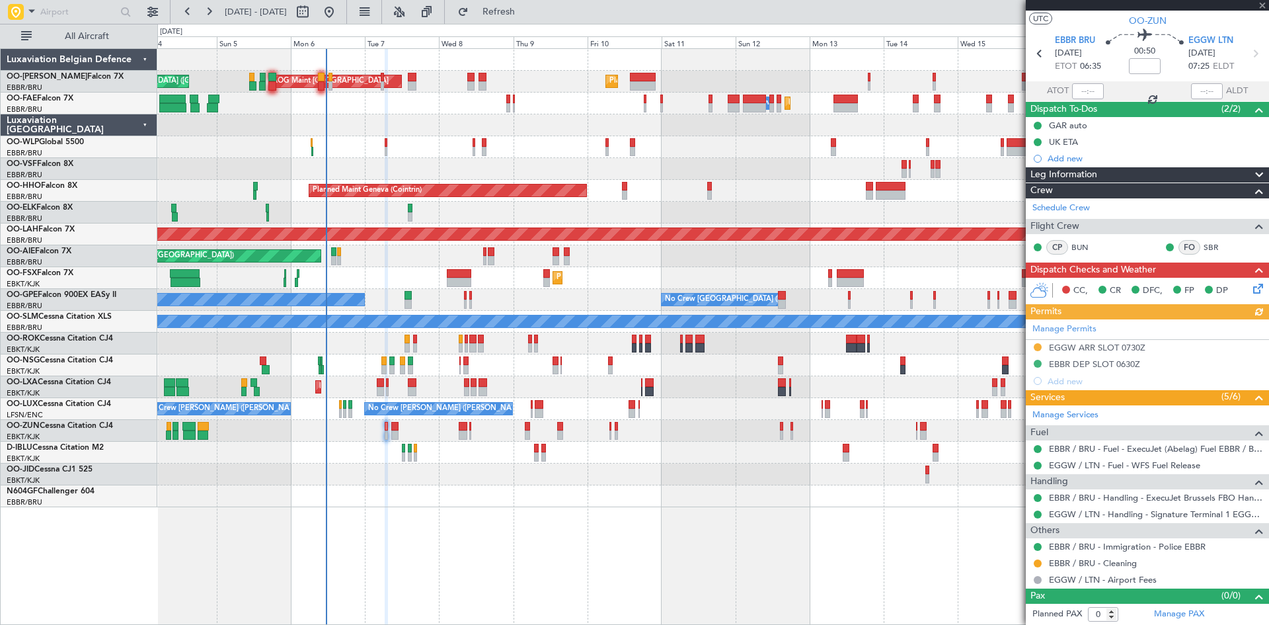
click at [1251, 288] on icon at bounding box center [1256, 286] width 11 height 11
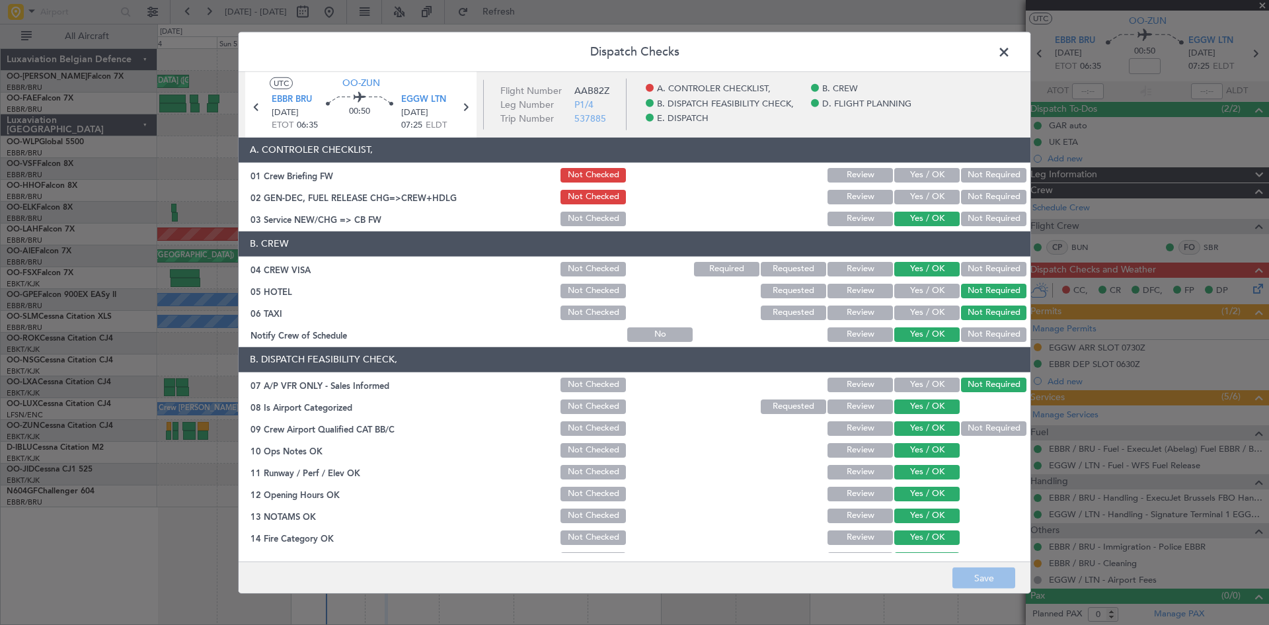
click at [914, 200] on button "Yes / OK" at bounding box center [926, 197] width 65 height 15
click at [978, 582] on button "Save" at bounding box center [984, 577] width 63 height 21
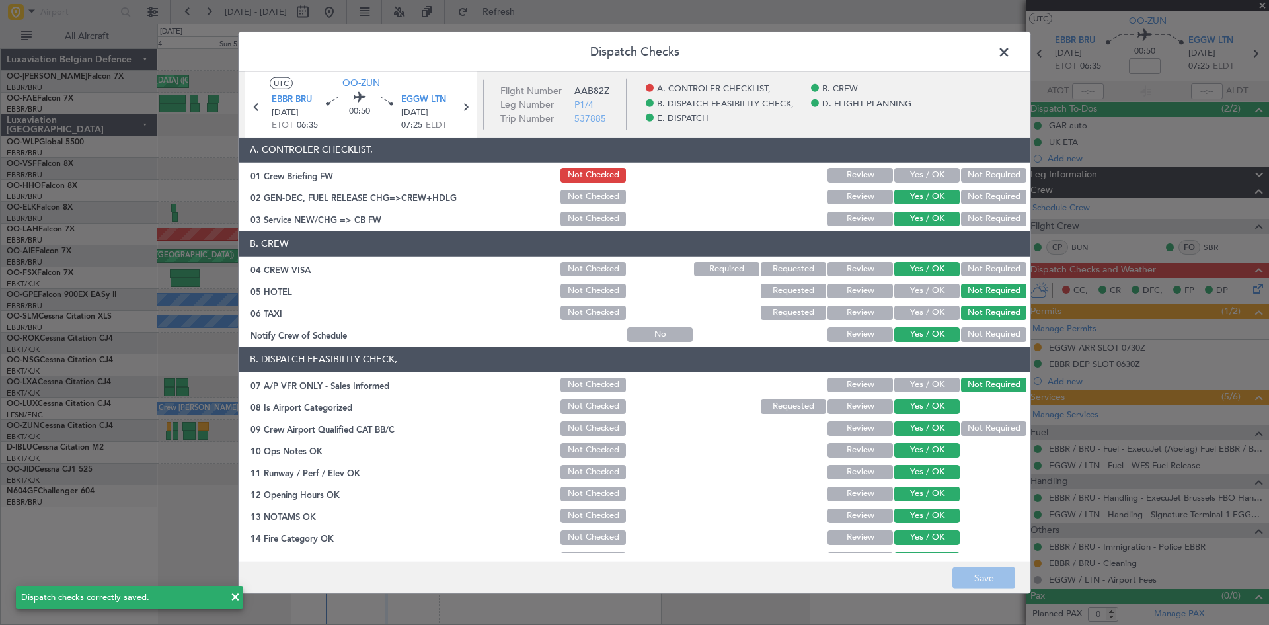
click at [1011, 54] on span at bounding box center [1011, 55] width 0 height 26
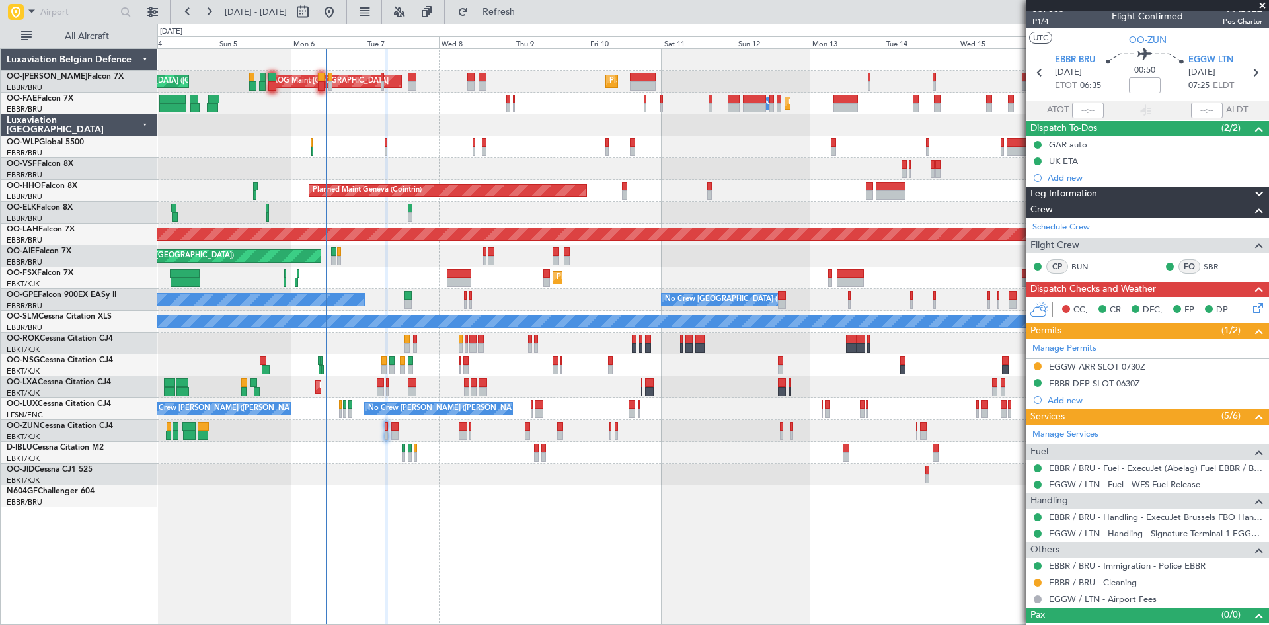
scroll to position [0, 0]
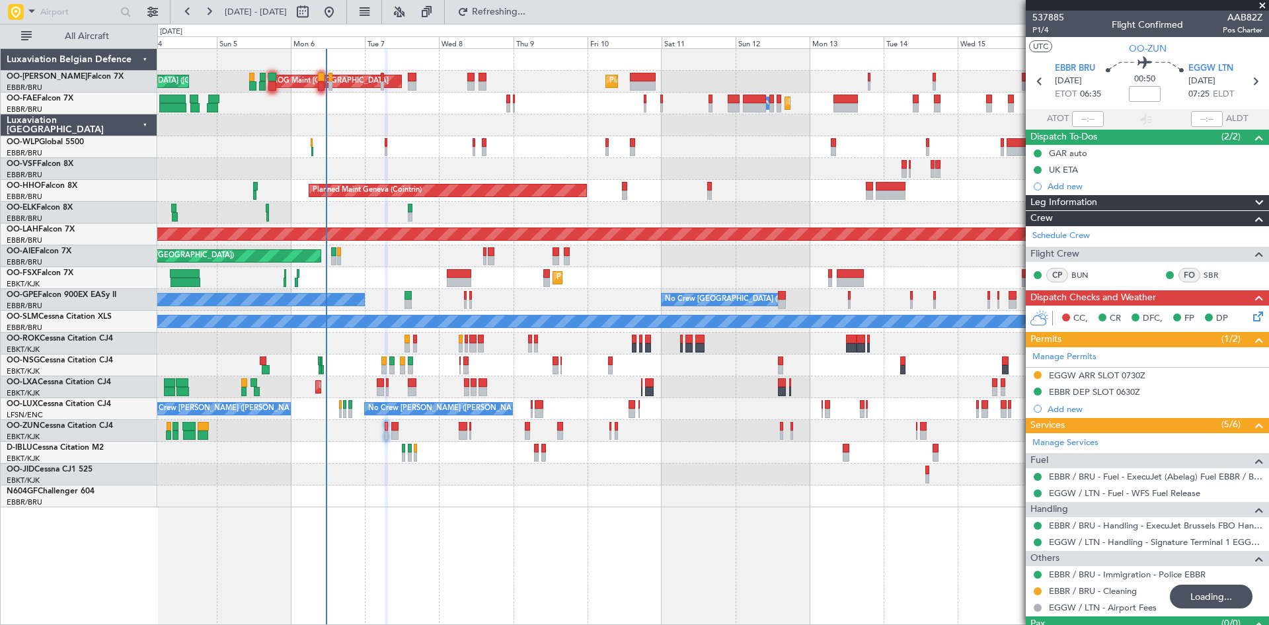
click at [391, 426] on div at bounding box center [712, 431] width 1111 height 22
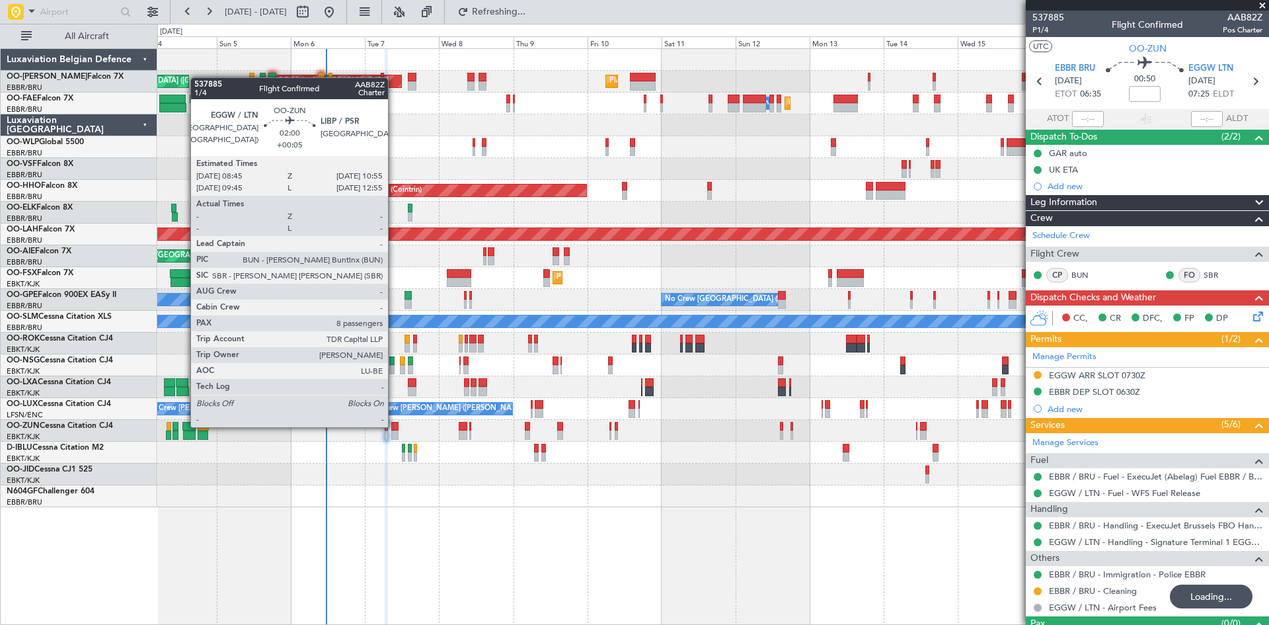
click at [394, 426] on div at bounding box center [394, 426] width 7 height 9
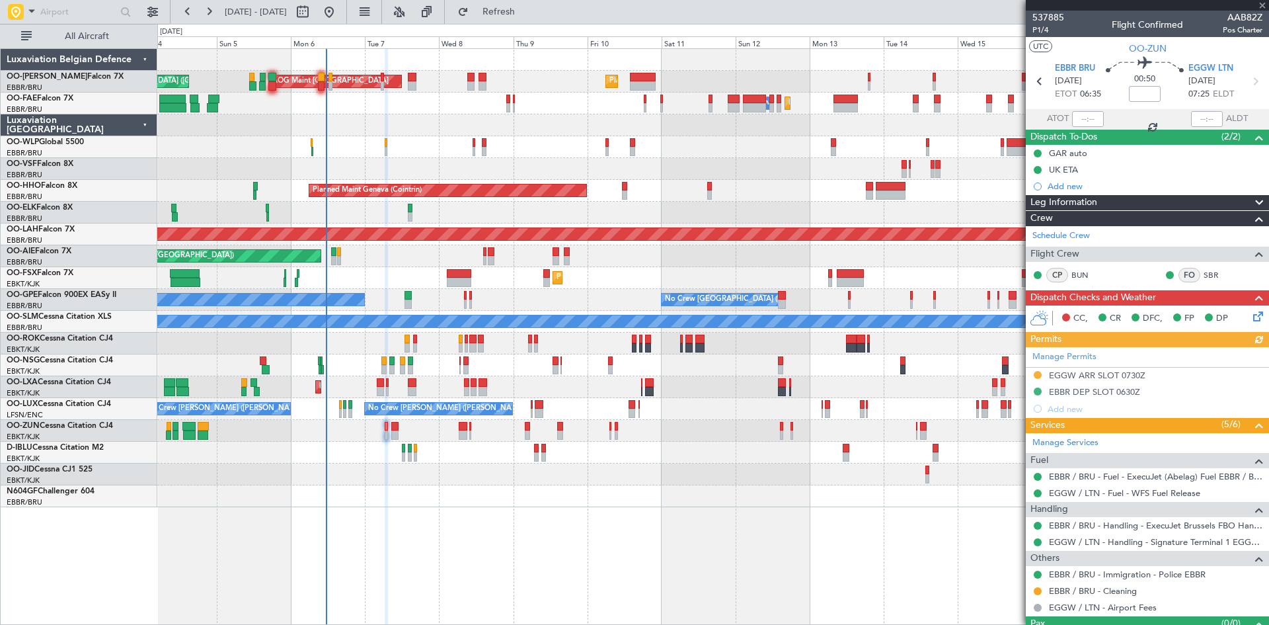
type input "+00:05"
type input "8"
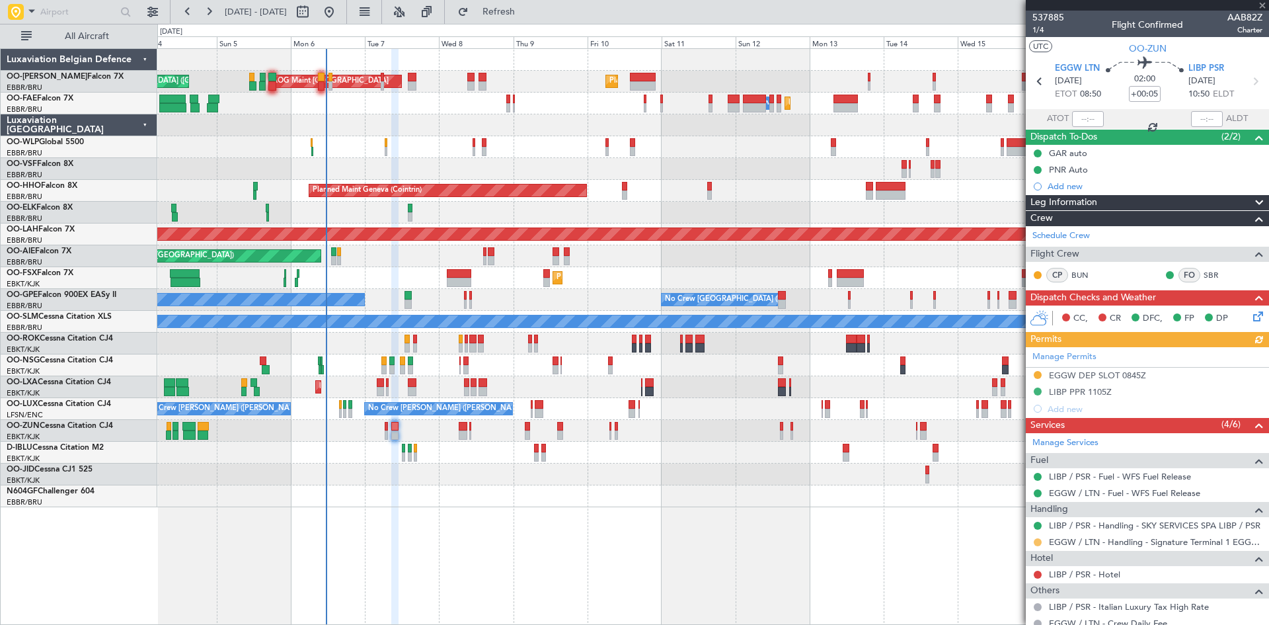
click at [1036, 543] on button at bounding box center [1038, 542] width 8 height 8
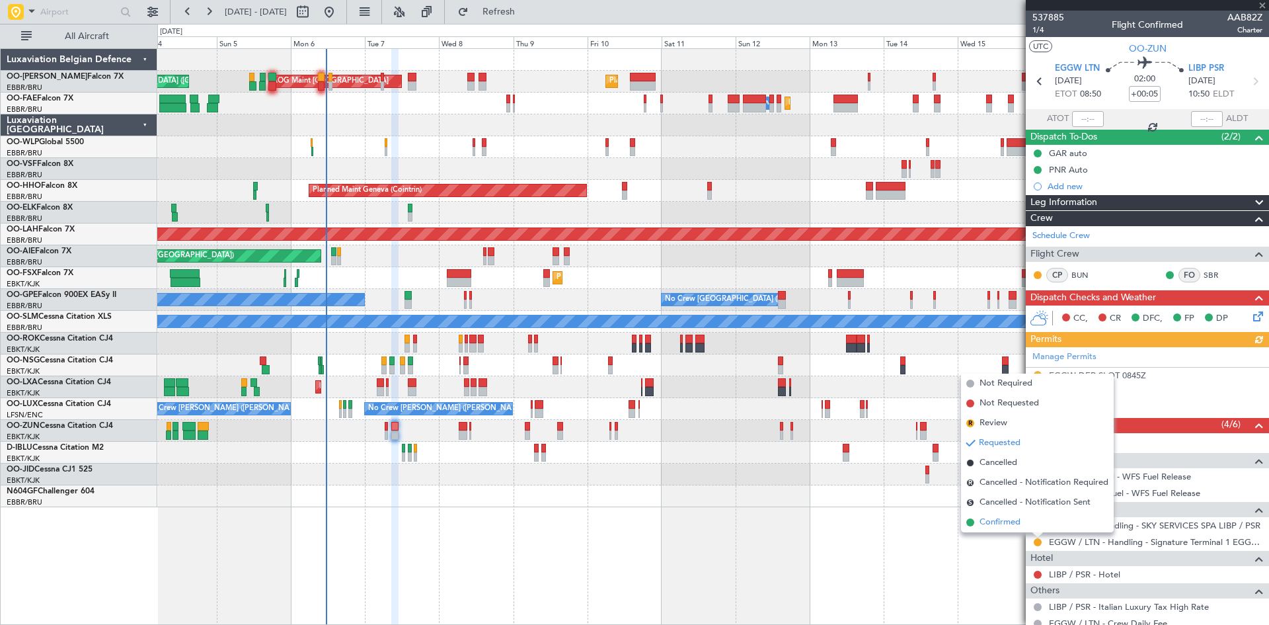
click at [1010, 520] on span "Confirmed" at bounding box center [1000, 522] width 41 height 13
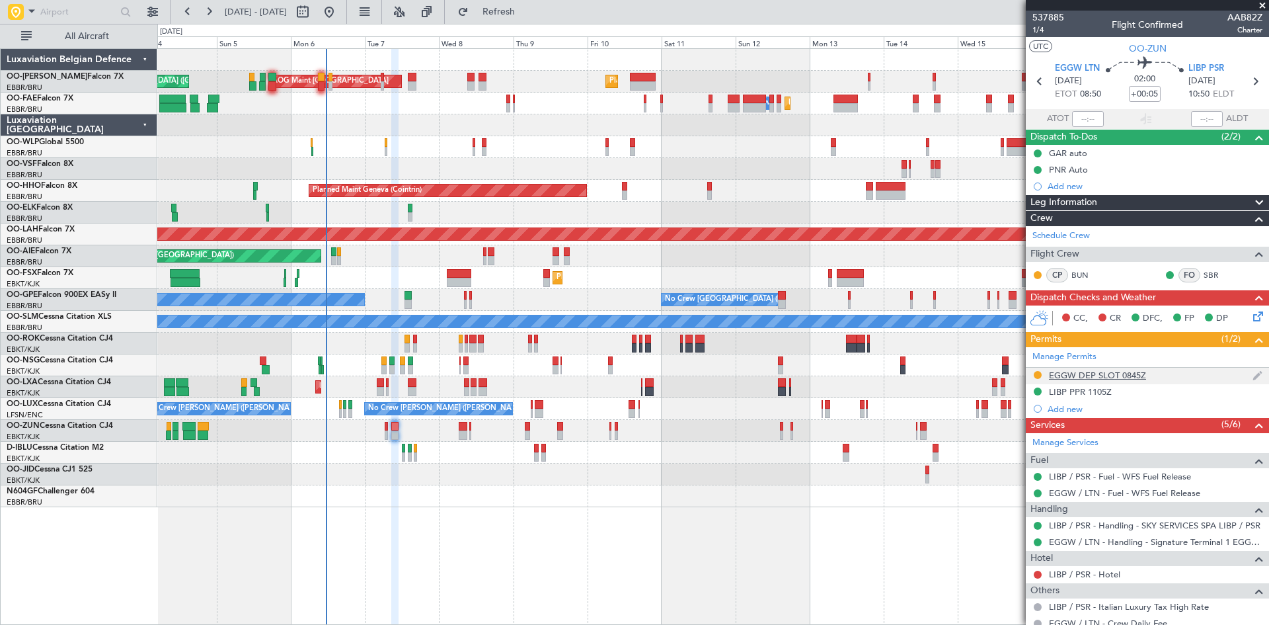
click at [1111, 375] on div "EGGW DEP SLOT 0845Z" at bounding box center [1097, 375] width 97 height 11
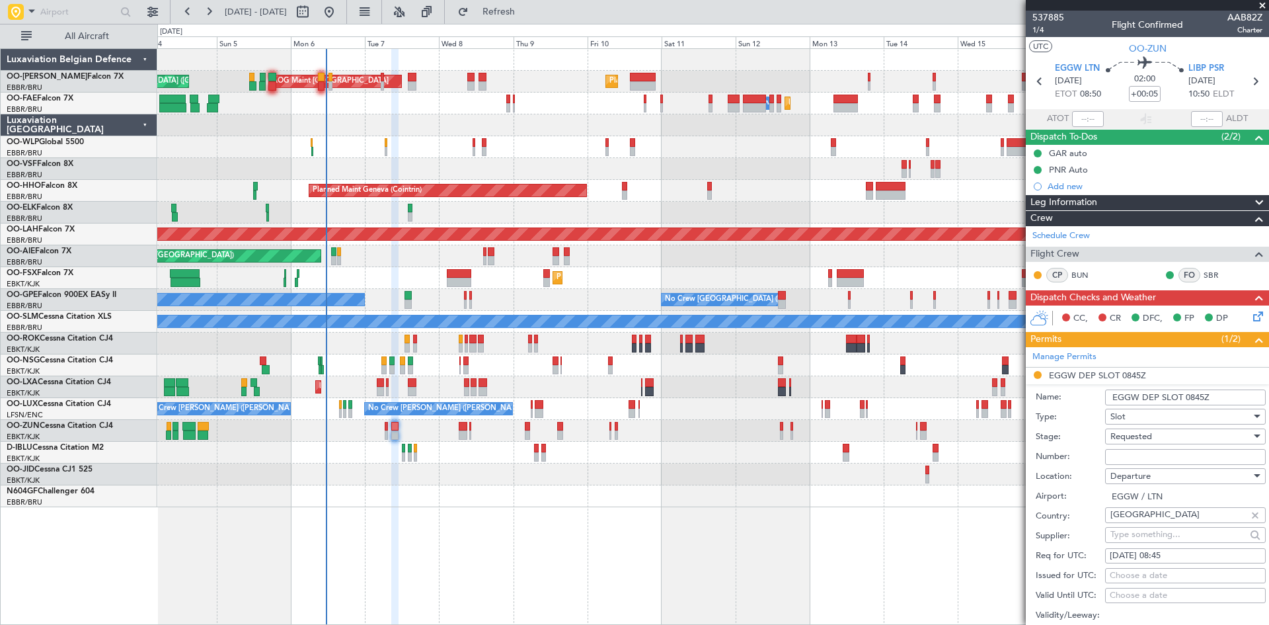
click at [1171, 555] on div "07/10/2025 08:45" at bounding box center [1185, 555] width 151 height 13
select select "10"
select select "2025"
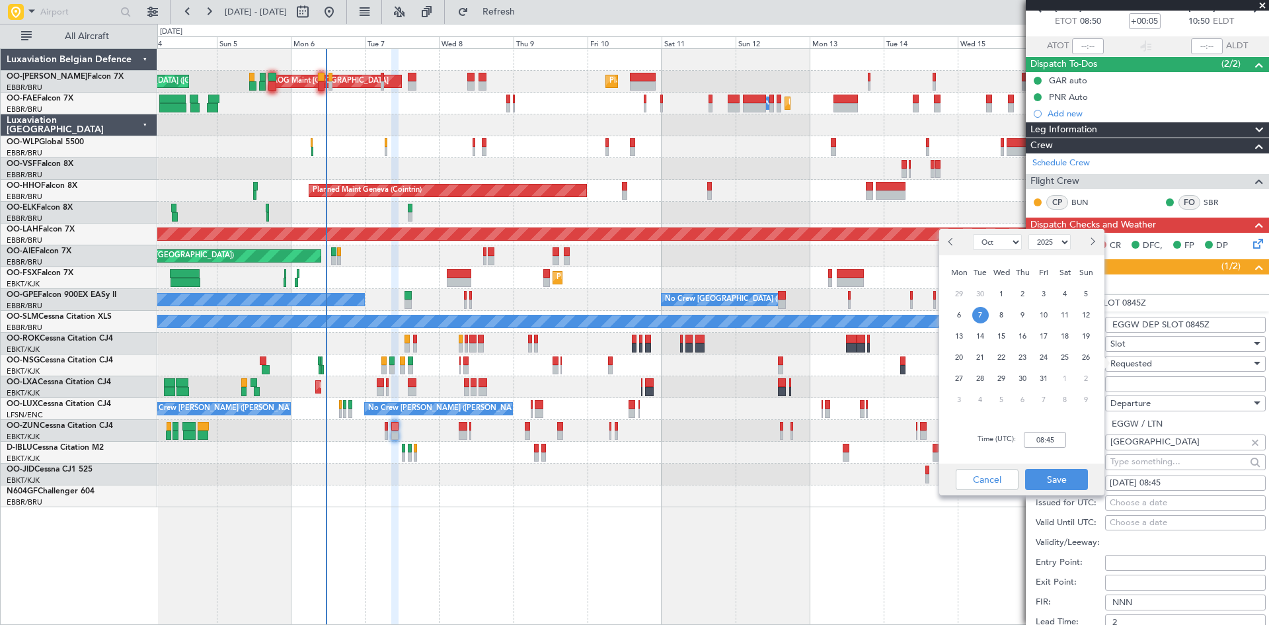
scroll to position [198, 0]
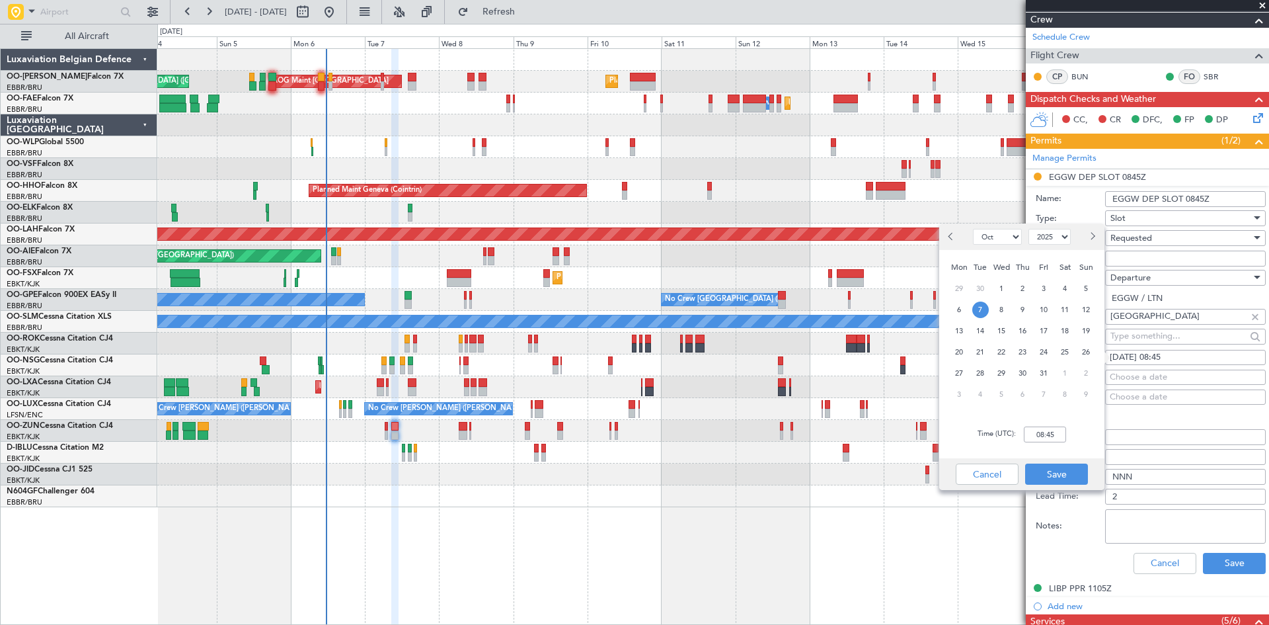
click at [1160, 377] on div "Choose a date" at bounding box center [1185, 377] width 151 height 13
select select "10"
select select "2025"
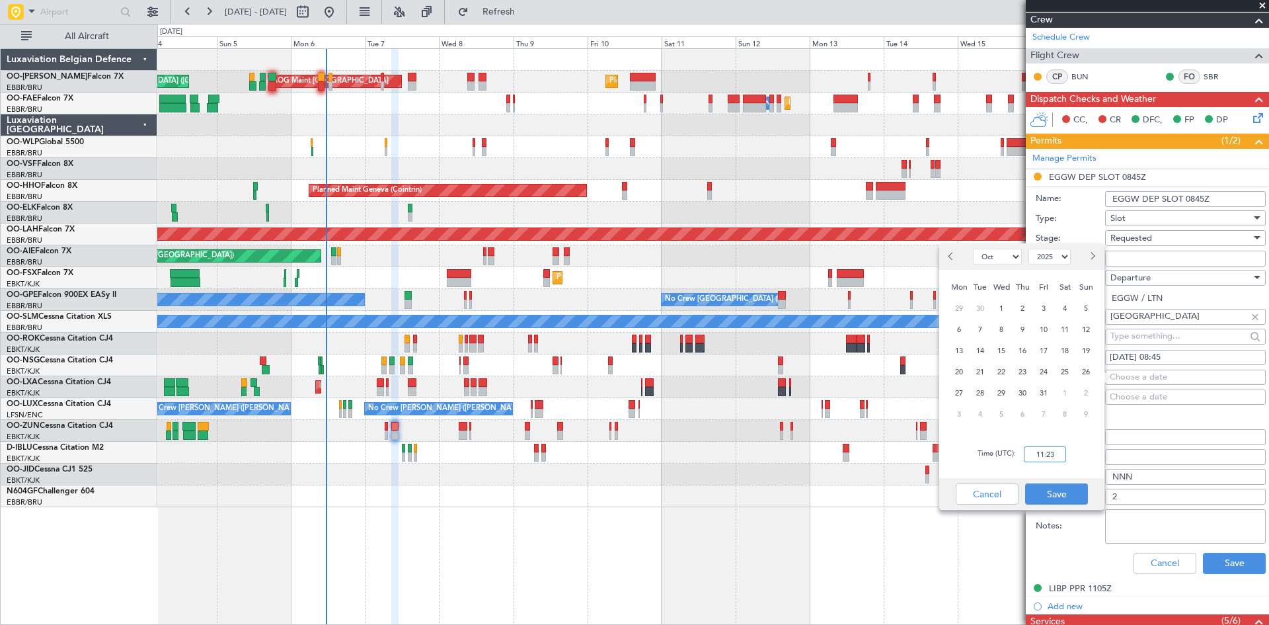
click at [1035, 457] on input "11:23" at bounding box center [1045, 454] width 42 height 16
type input "08:55"
click at [1064, 501] on button "Save" at bounding box center [1056, 493] width 63 height 21
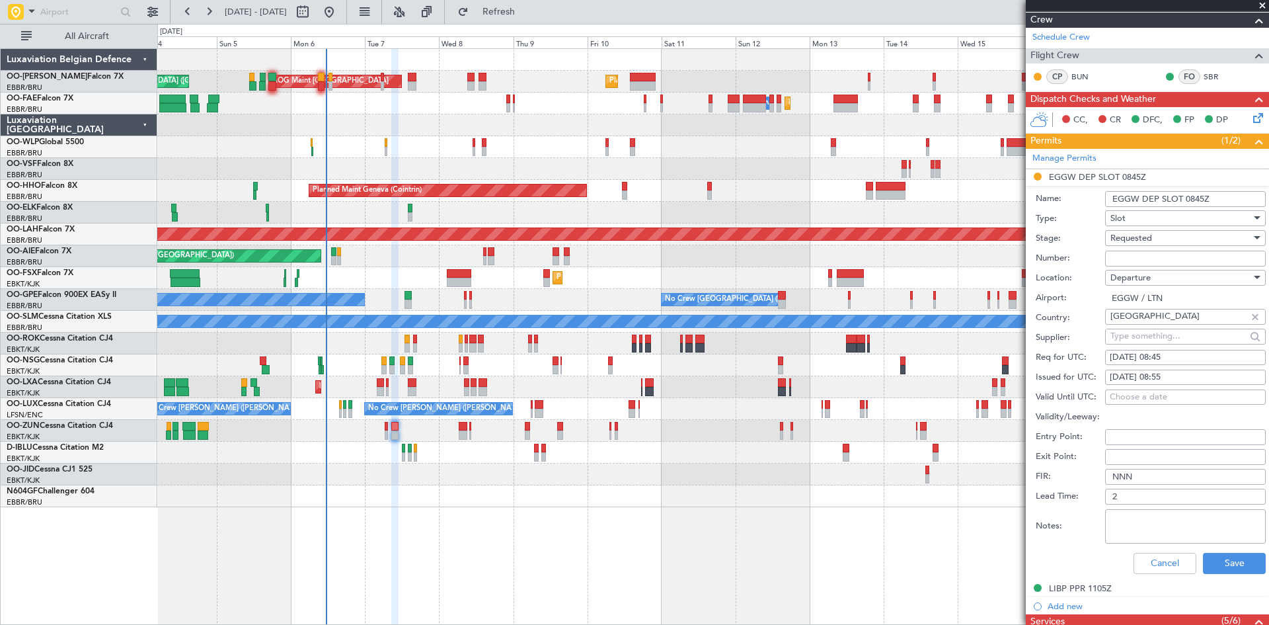
click at [1176, 530] on textarea "Notes:" at bounding box center [1185, 526] width 161 height 34
type textarea "T"
drag, startPoint x: 1122, startPoint y: 526, endPoint x: 1123, endPoint y: 508, distance: 17.9
click at [1122, 522] on textarea "Notes:" at bounding box center [1185, 526] width 161 height 34
type textarea "P"
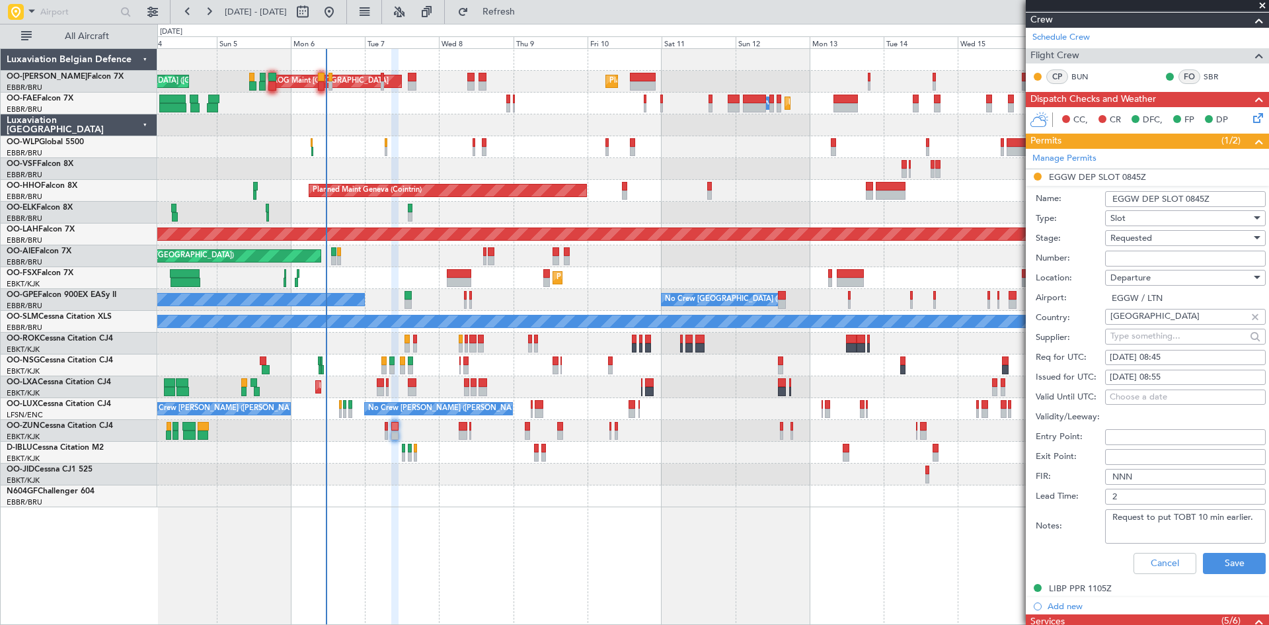
type textarea "Request to put TOBT 10 min earlier."
click at [1163, 235] on div "Requested" at bounding box center [1181, 238] width 141 height 20
click at [1144, 343] on span "Received OK" at bounding box center [1180, 338] width 139 height 20
click at [1243, 553] on button "Save" at bounding box center [1234, 563] width 63 height 21
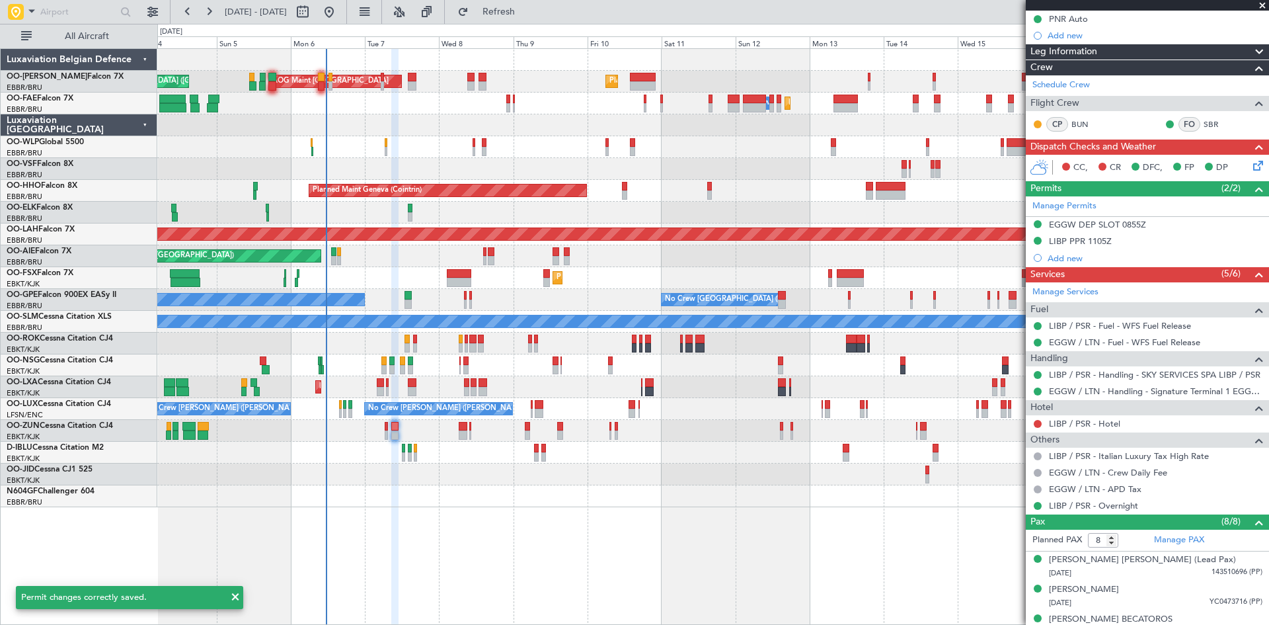
scroll to position [0, 0]
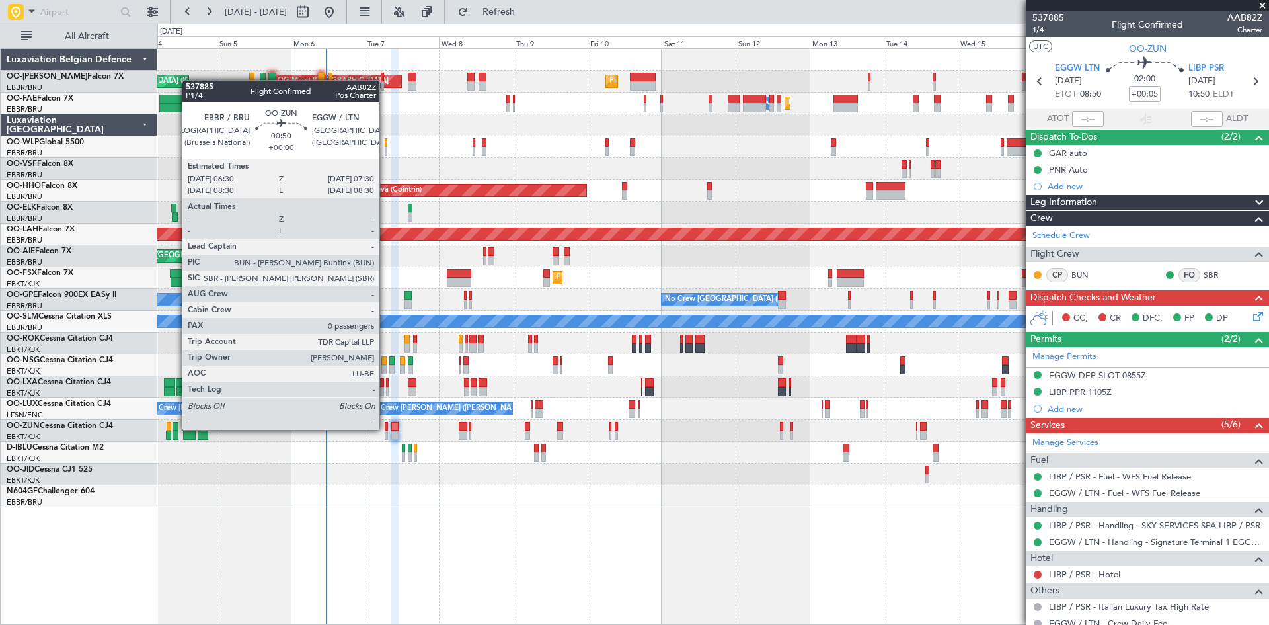
click at [385, 430] on div at bounding box center [386, 426] width 3 height 9
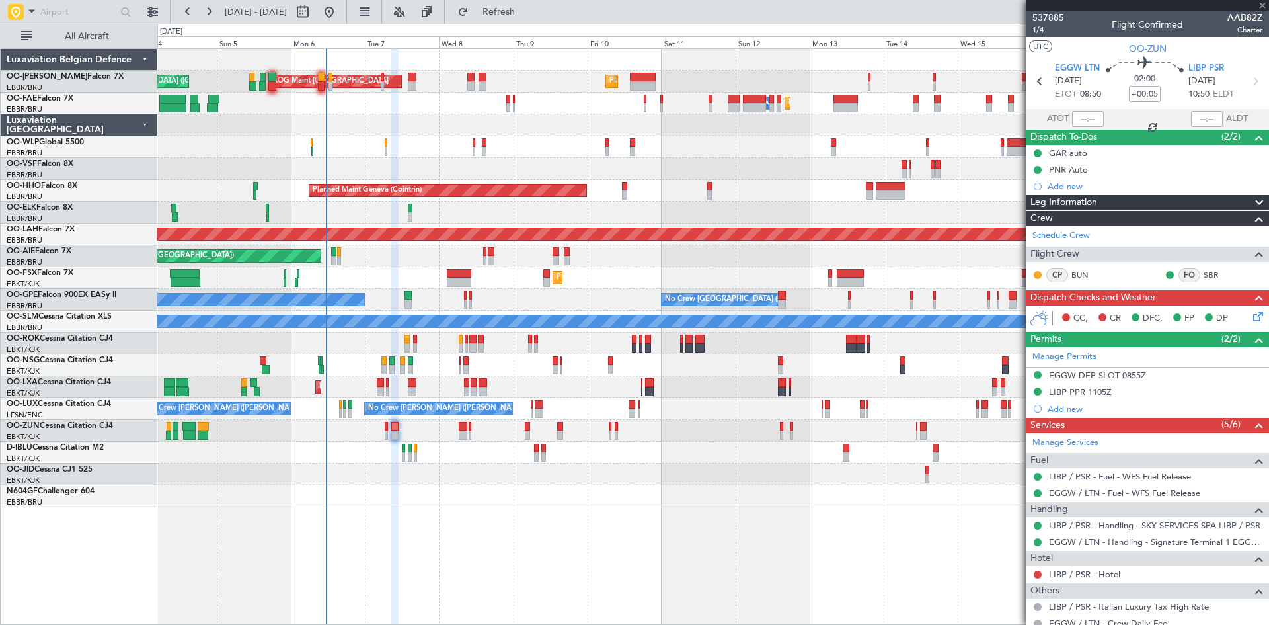
type input "0"
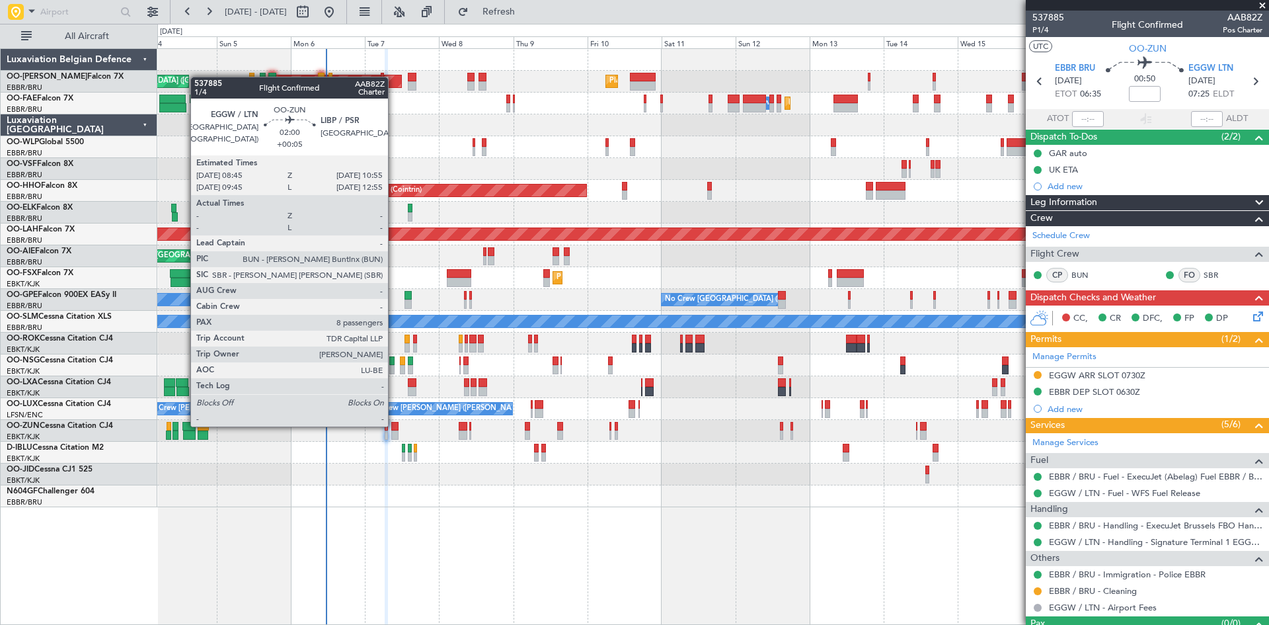
click at [395, 424] on div at bounding box center [394, 426] width 7 height 9
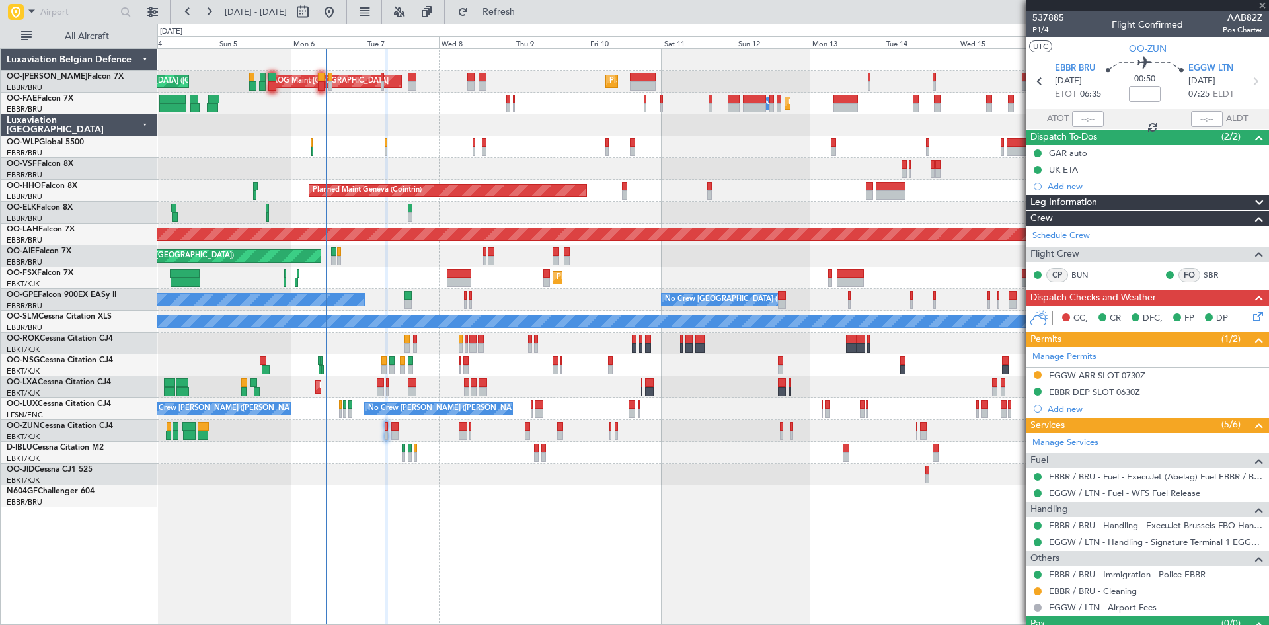
type input "+00:05"
type input "8"
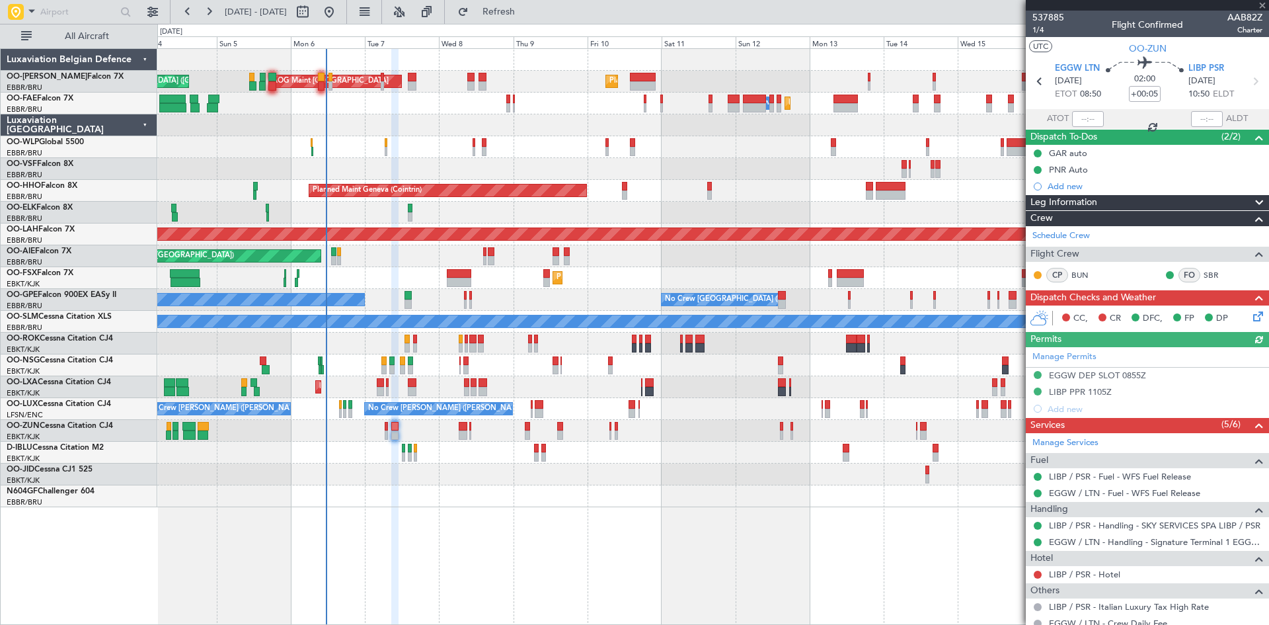
click at [1103, 374] on div "Manage Permits EGGW DEP SLOT 0855Z LIBP PPR 1105Z Add new" at bounding box center [1147, 382] width 243 height 70
click at [1115, 375] on div "Manage Permits EGGW DEP SLOT 0855Z LIBP PPR 1105Z Add new" at bounding box center [1147, 382] width 243 height 70
click at [1091, 374] on div "EGGW DEP SLOT 0855Z" at bounding box center [1097, 375] width 97 height 11
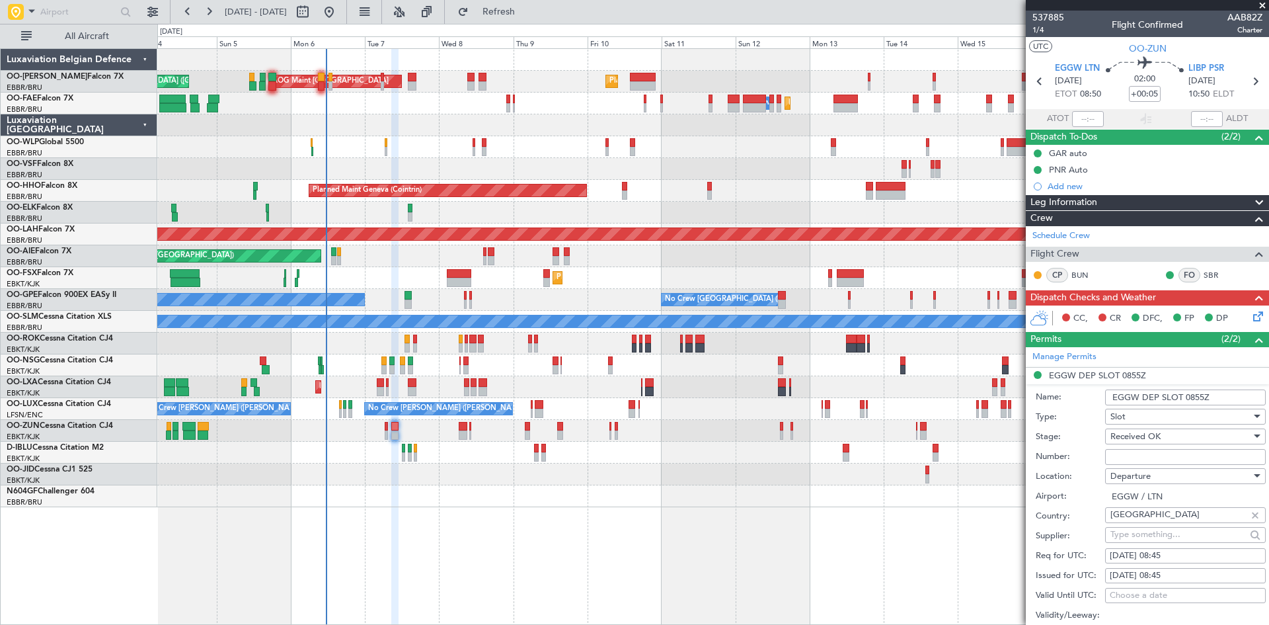
click at [1138, 455] on input "Number:" at bounding box center [1185, 457] width 161 height 16
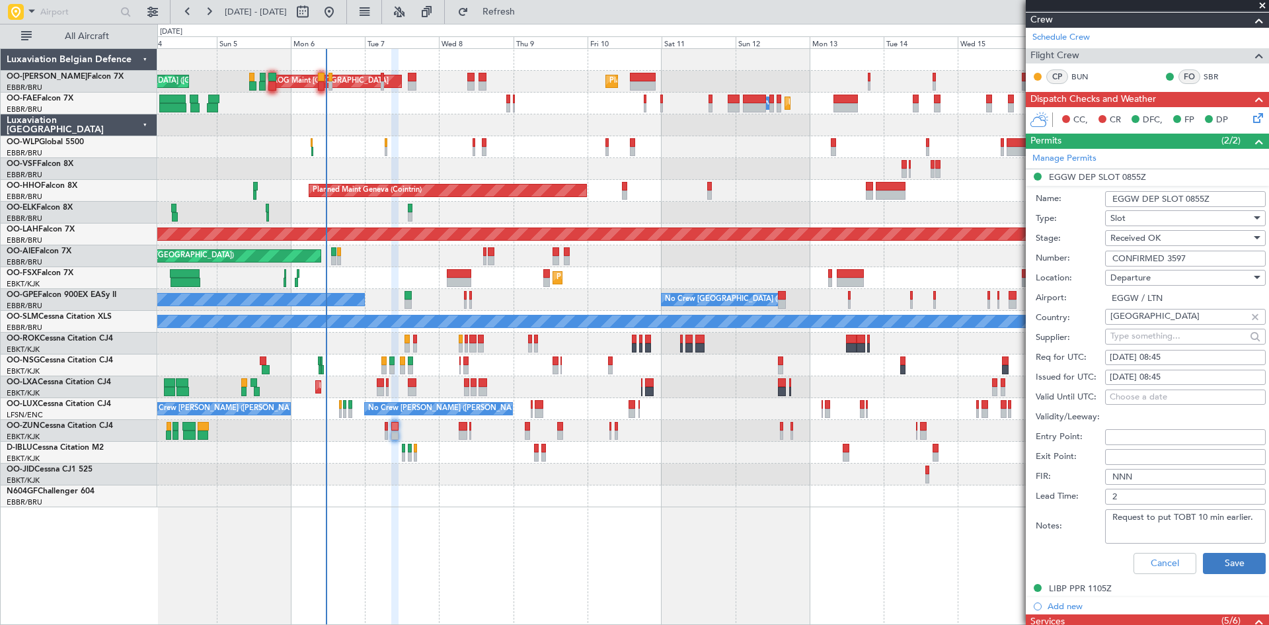
type input "CONFIRMED 3597"
click at [1224, 555] on button "Save" at bounding box center [1234, 563] width 63 height 21
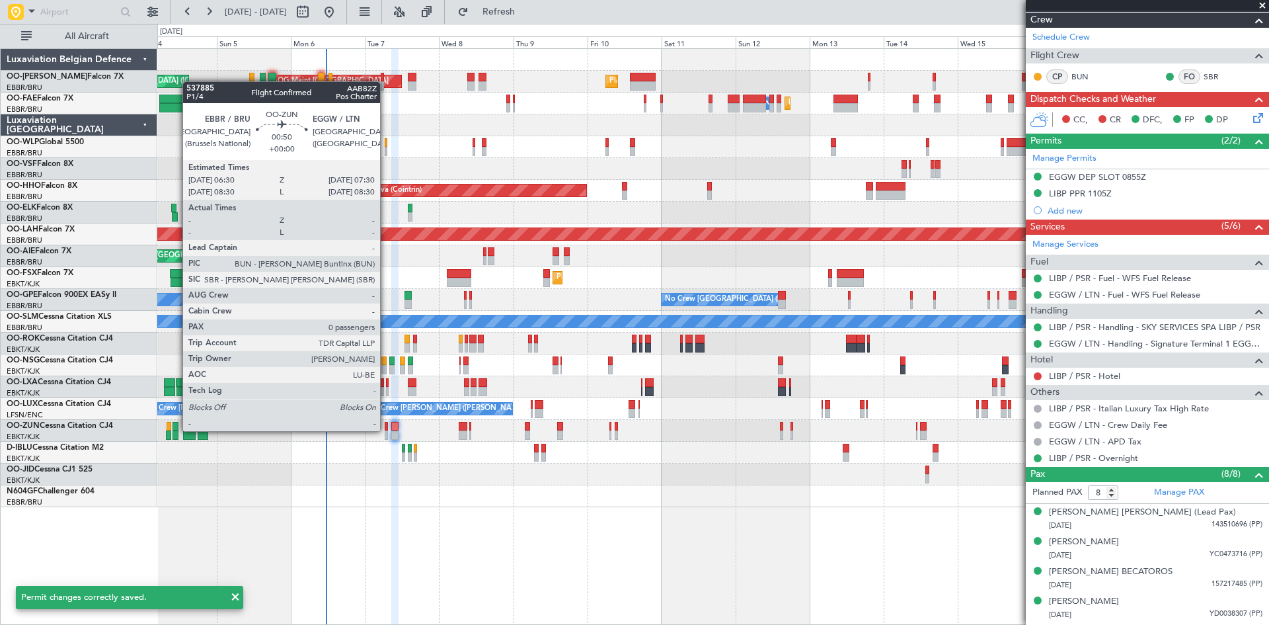
click at [386, 431] on div at bounding box center [386, 434] width 3 height 9
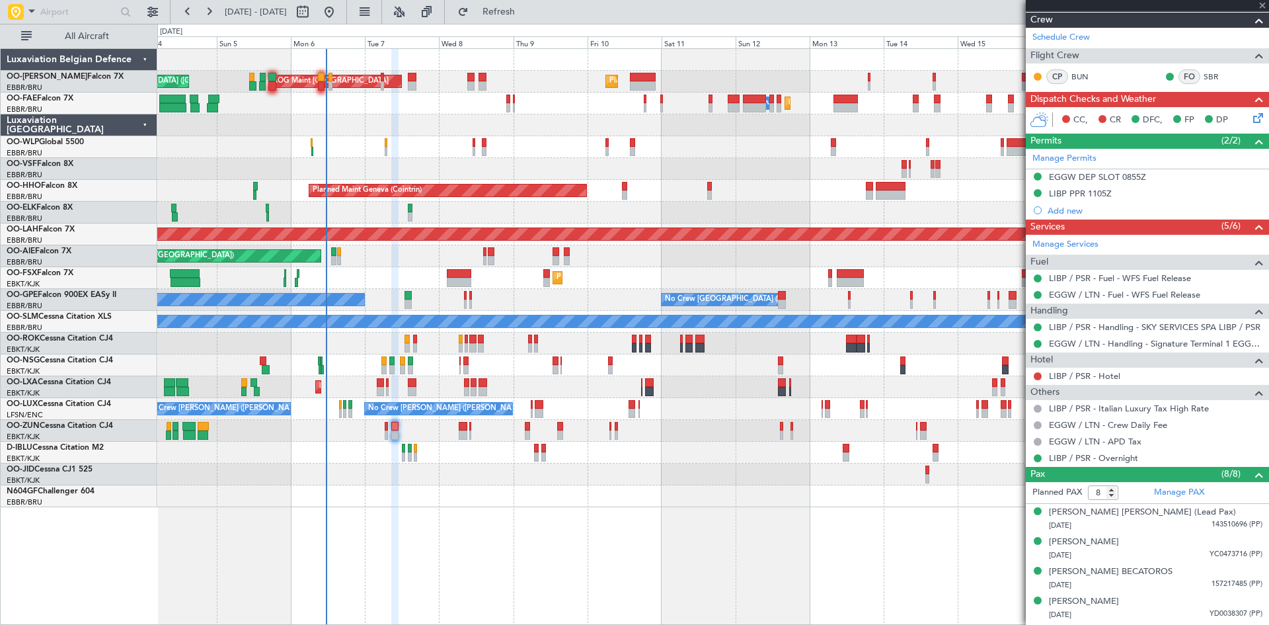
type input "0"
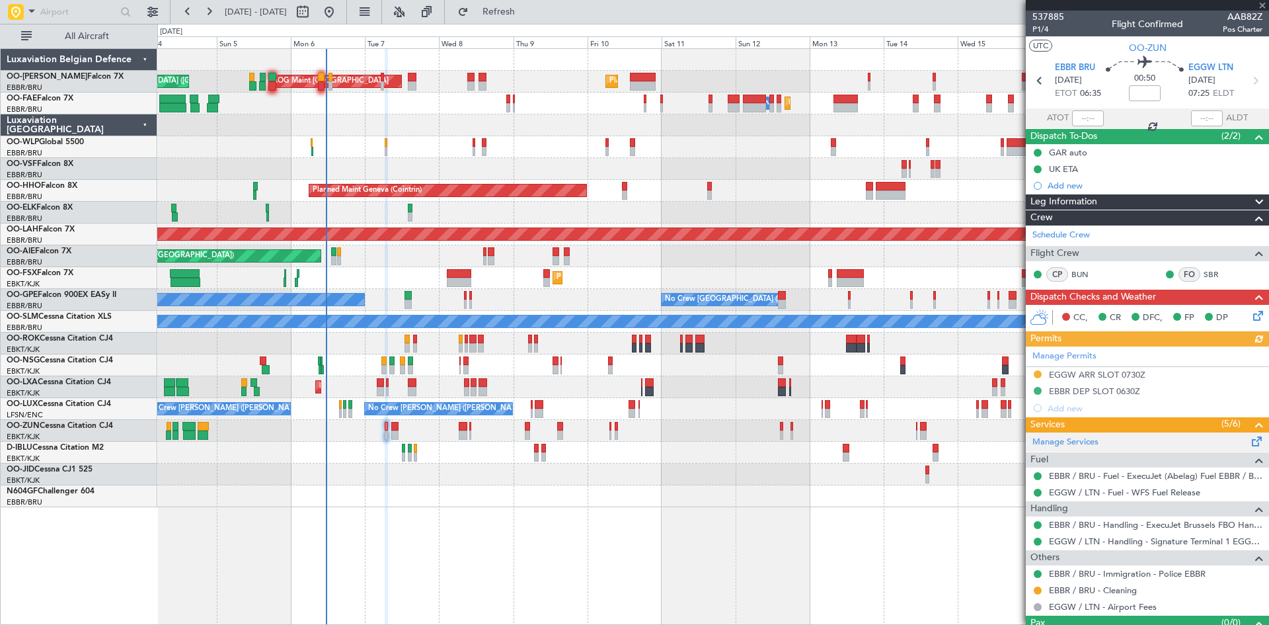
scroll to position [0, 0]
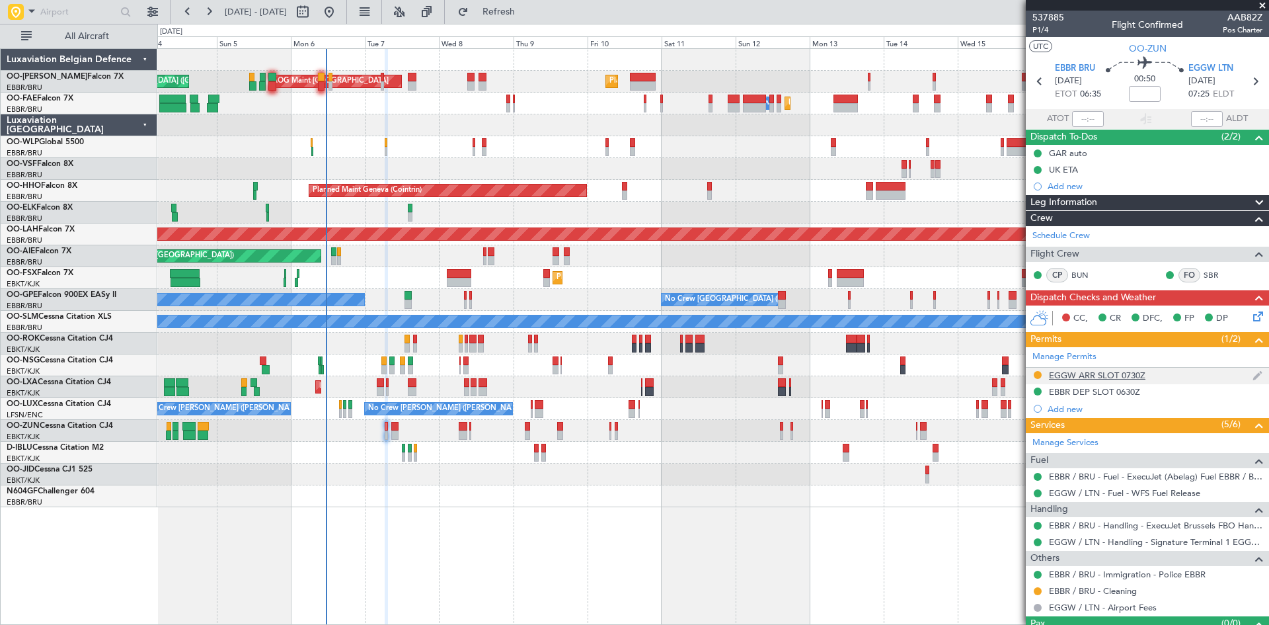
click at [1123, 373] on div "EGGW ARR SLOT 0730Z" at bounding box center [1097, 375] width 97 height 11
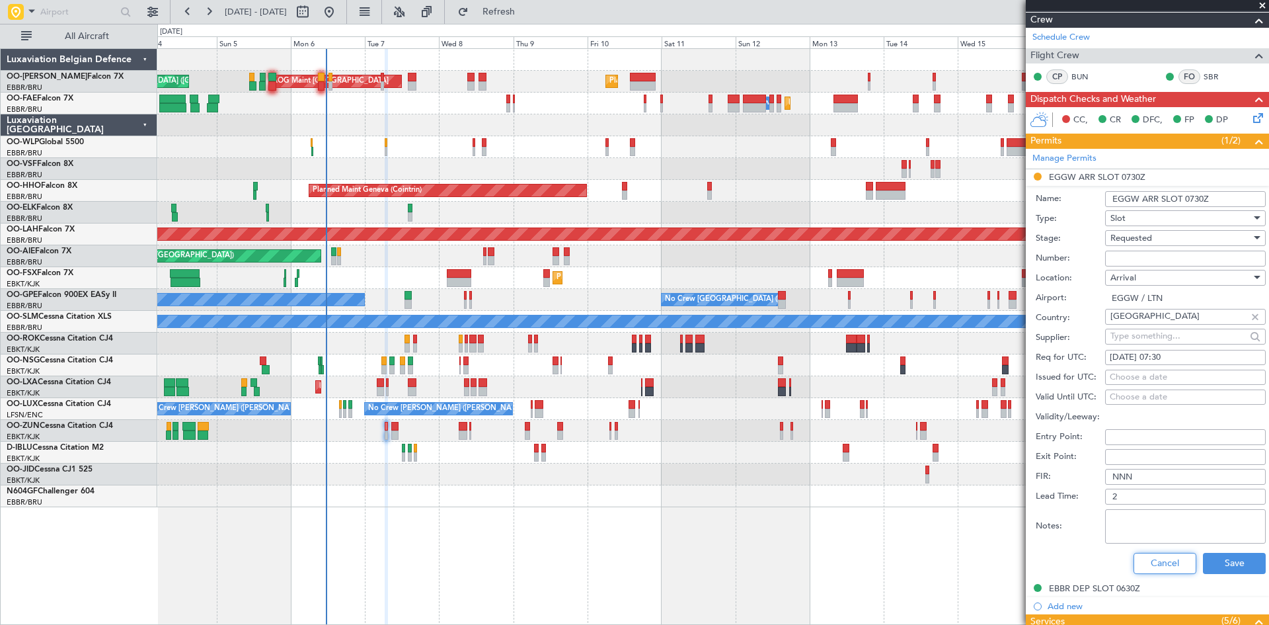
click at [1158, 562] on button "Cancel" at bounding box center [1165, 563] width 63 height 21
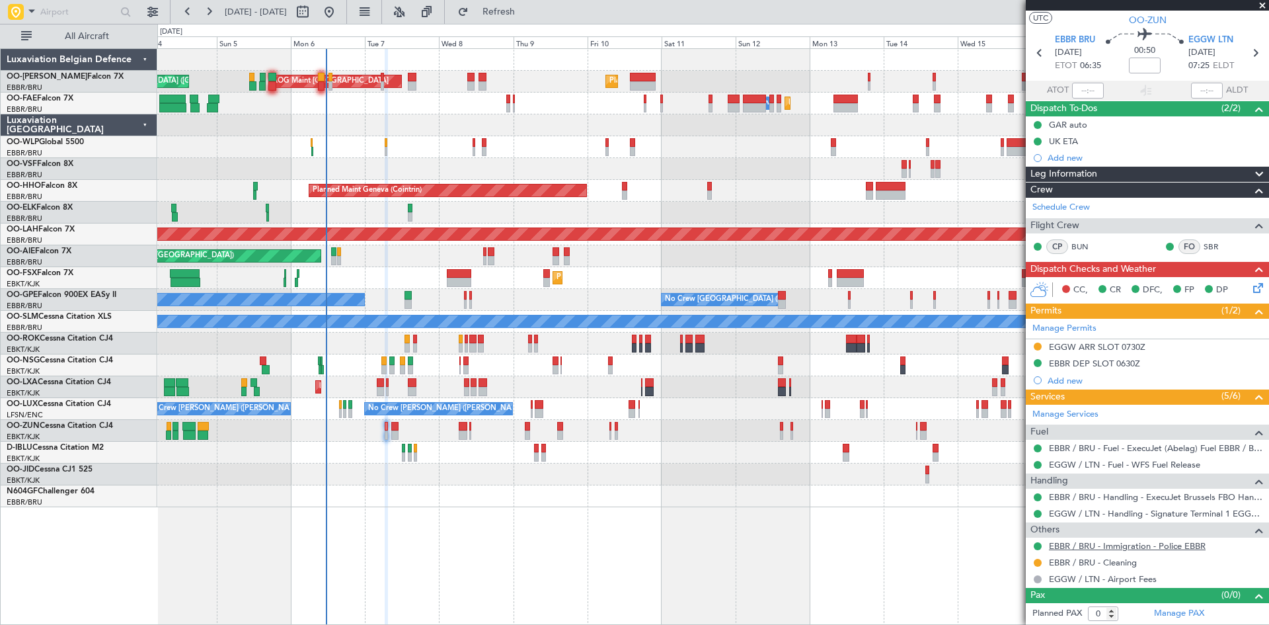
scroll to position [28, 0]
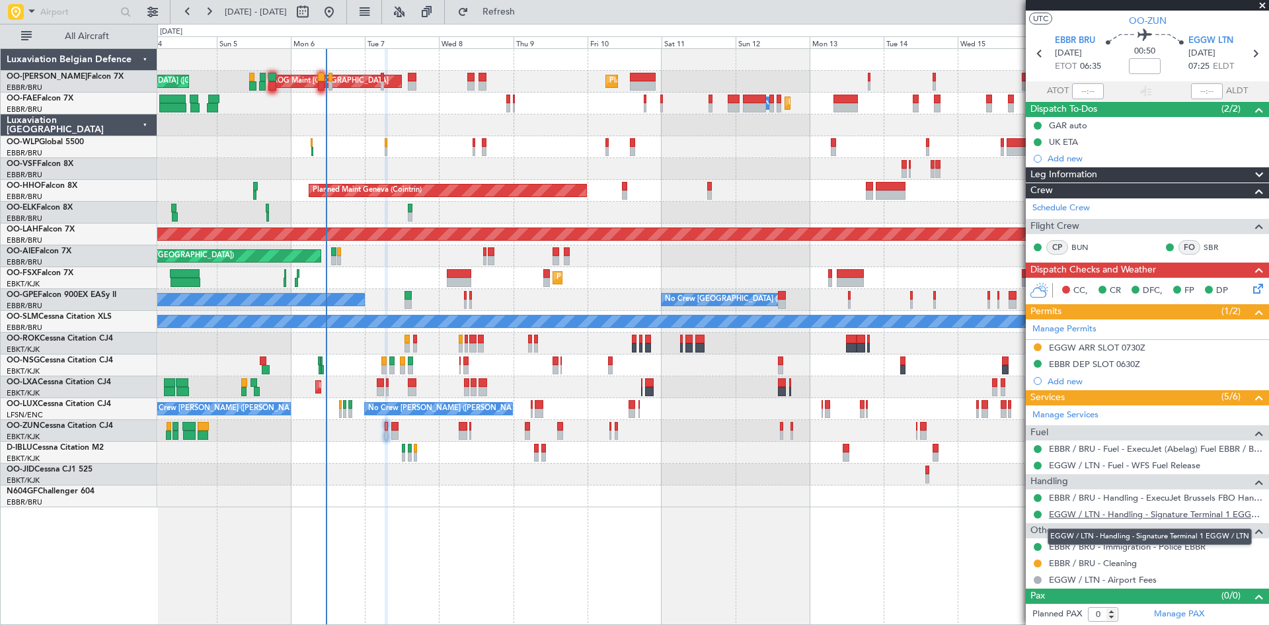
click at [1067, 514] on link "EGGW / LTN - Handling - Signature Terminal 1 EGGW / LTN" at bounding box center [1156, 513] width 214 height 11
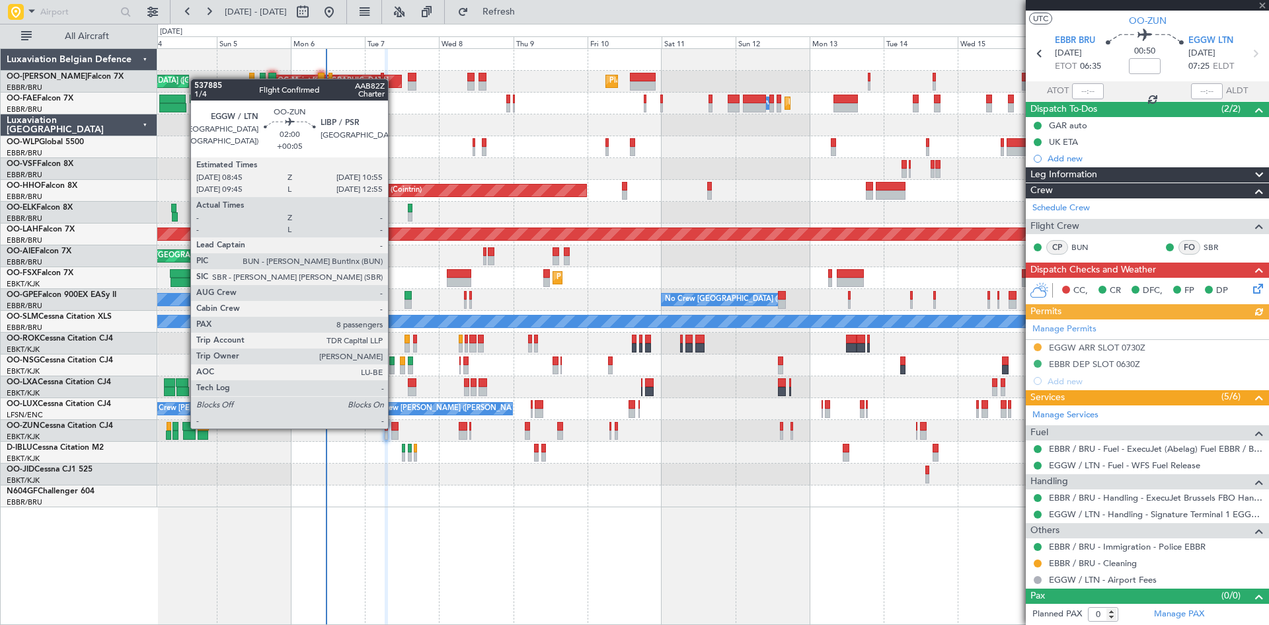
click at [394, 427] on div at bounding box center [394, 426] width 7 height 9
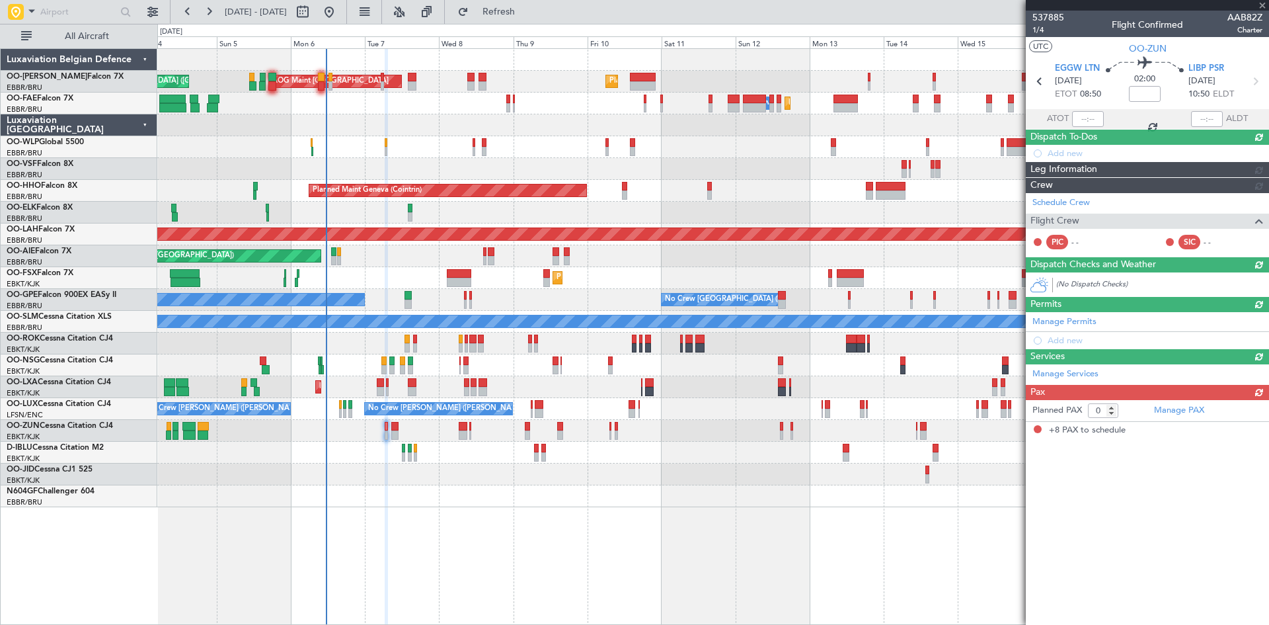
type input "+00:05"
type input "8"
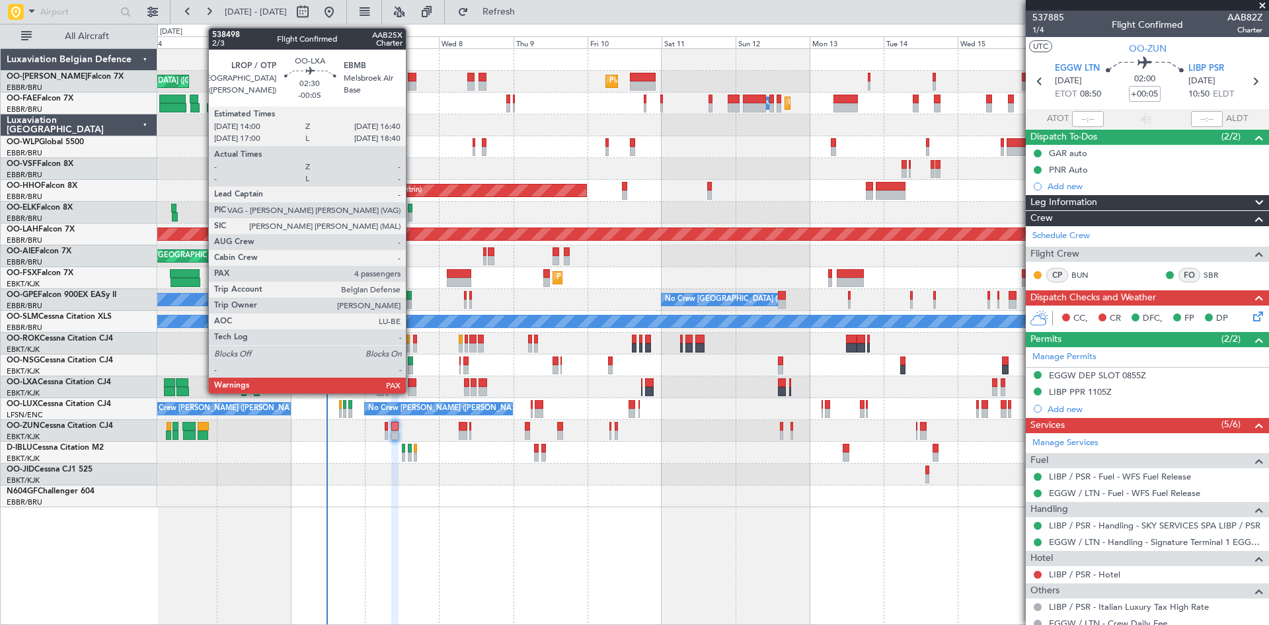
click at [412, 384] on div at bounding box center [412, 382] width 9 height 9
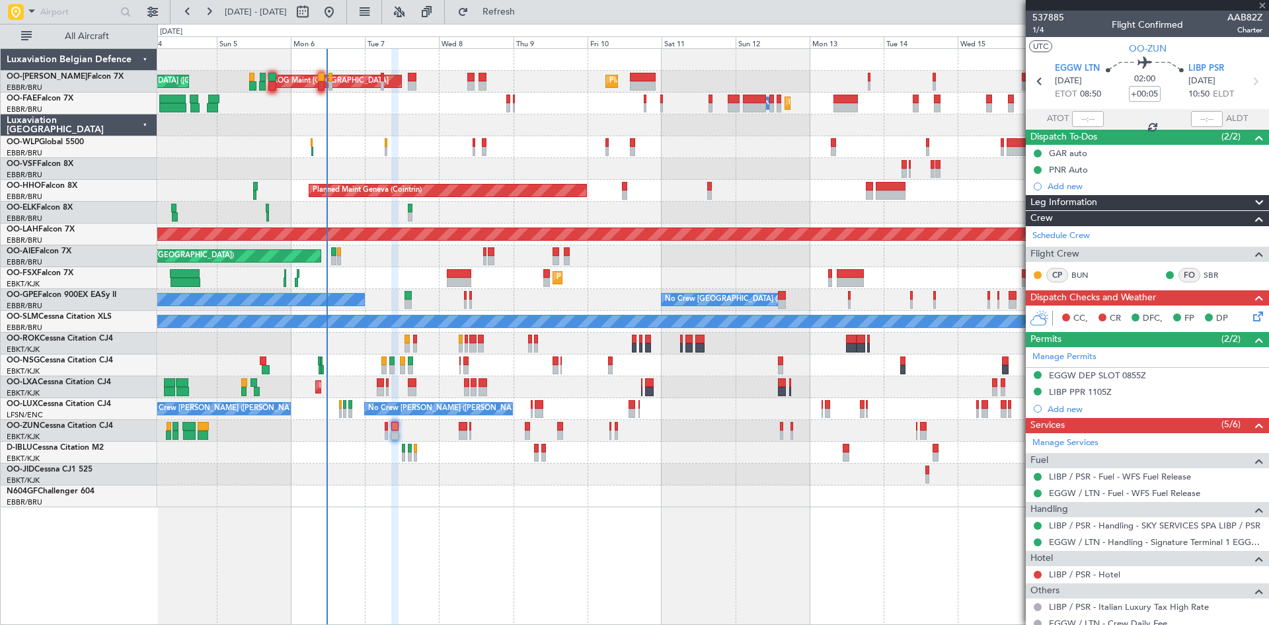
type input "-00:05"
type input "4"
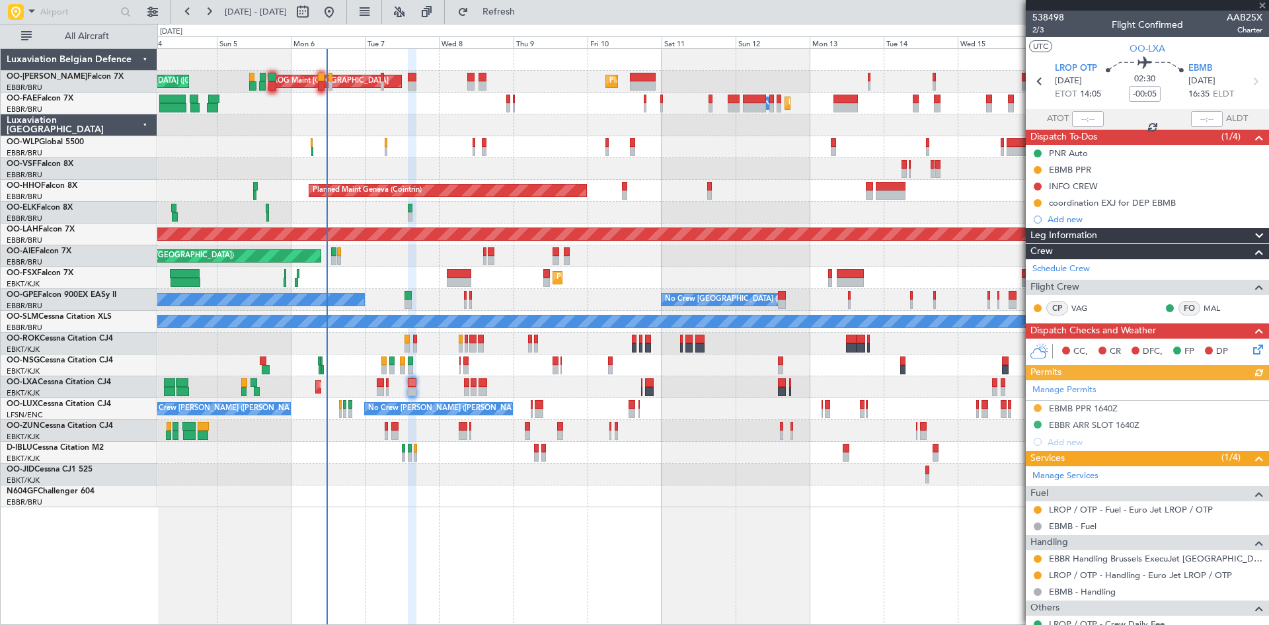
click at [1041, 405] on div "Manage Permits EBMB PPR 1640Z EBBR ARR SLOT 1640Z Add new" at bounding box center [1147, 415] width 243 height 70
click at [1039, 406] on div "Manage Permits EBMB PPR 1640Z EBBR ARR SLOT 1640Z Add new" at bounding box center [1147, 415] width 243 height 70
click at [1035, 408] on button at bounding box center [1038, 408] width 8 height 8
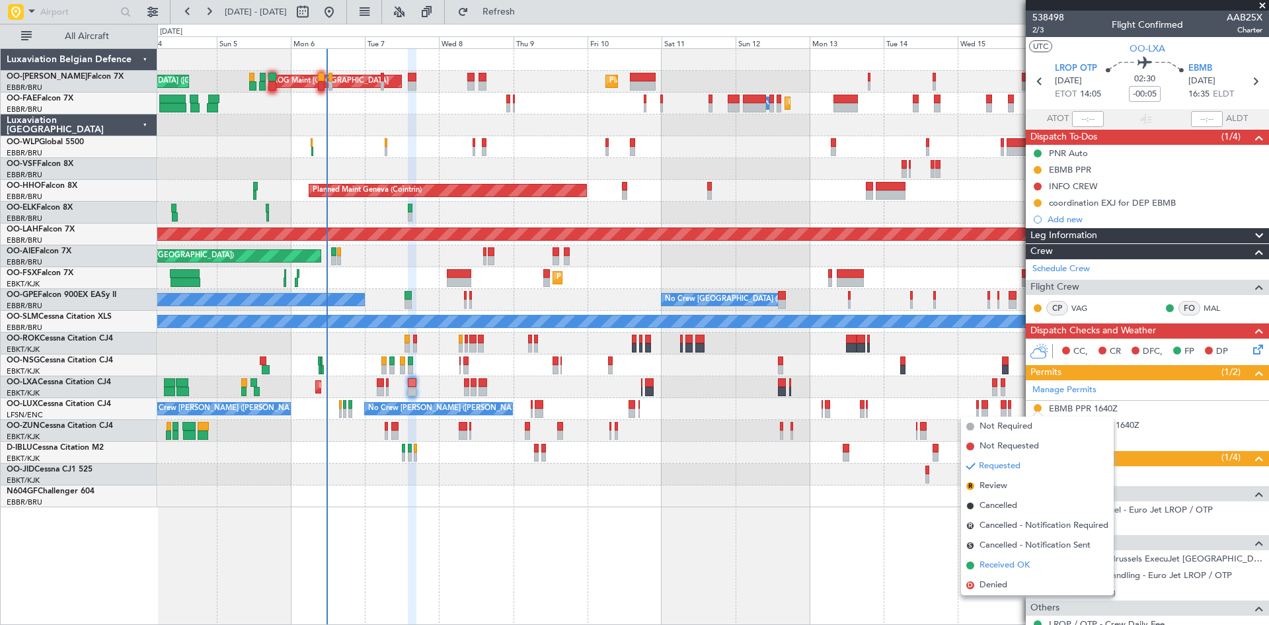
click at [1000, 565] on span "Received OK" at bounding box center [1005, 565] width 50 height 13
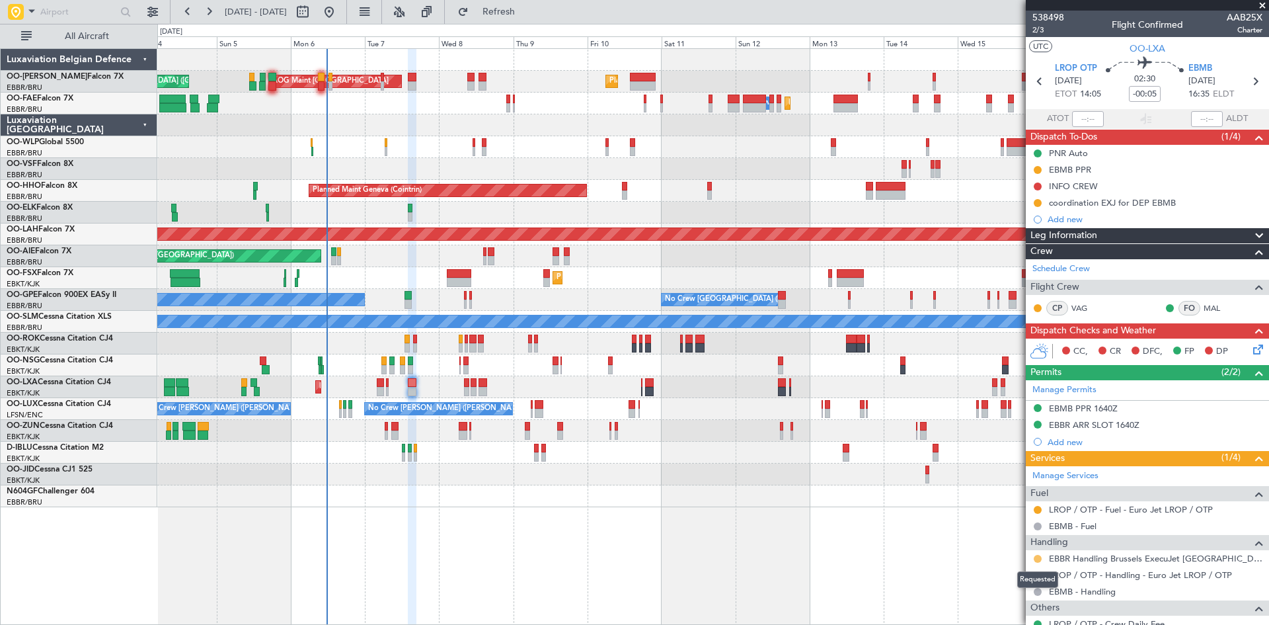
click at [1039, 558] on button at bounding box center [1038, 559] width 8 height 8
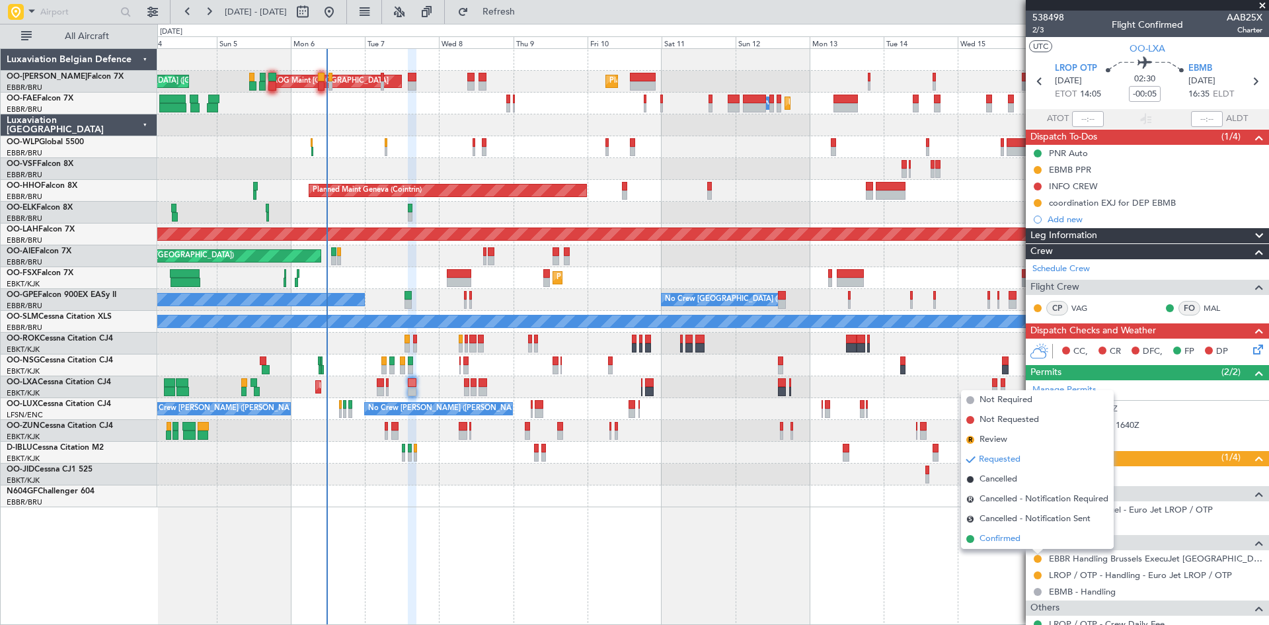
click at [1022, 543] on li "Confirmed" at bounding box center [1037, 539] width 153 height 20
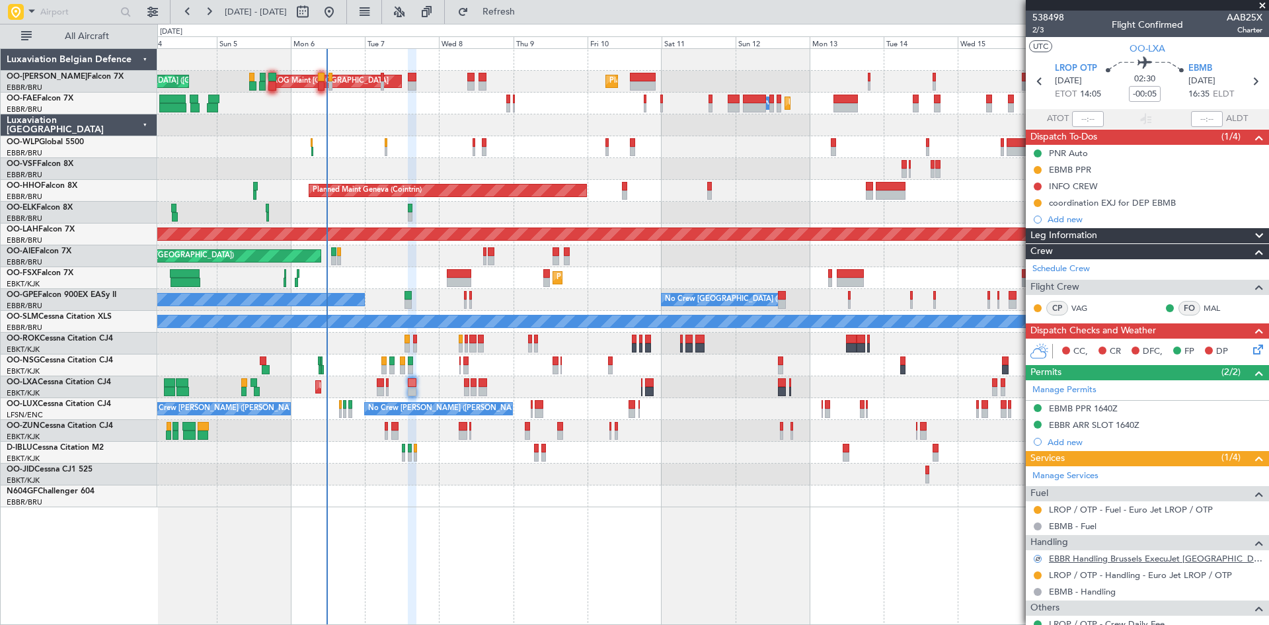
scroll to position [78, 0]
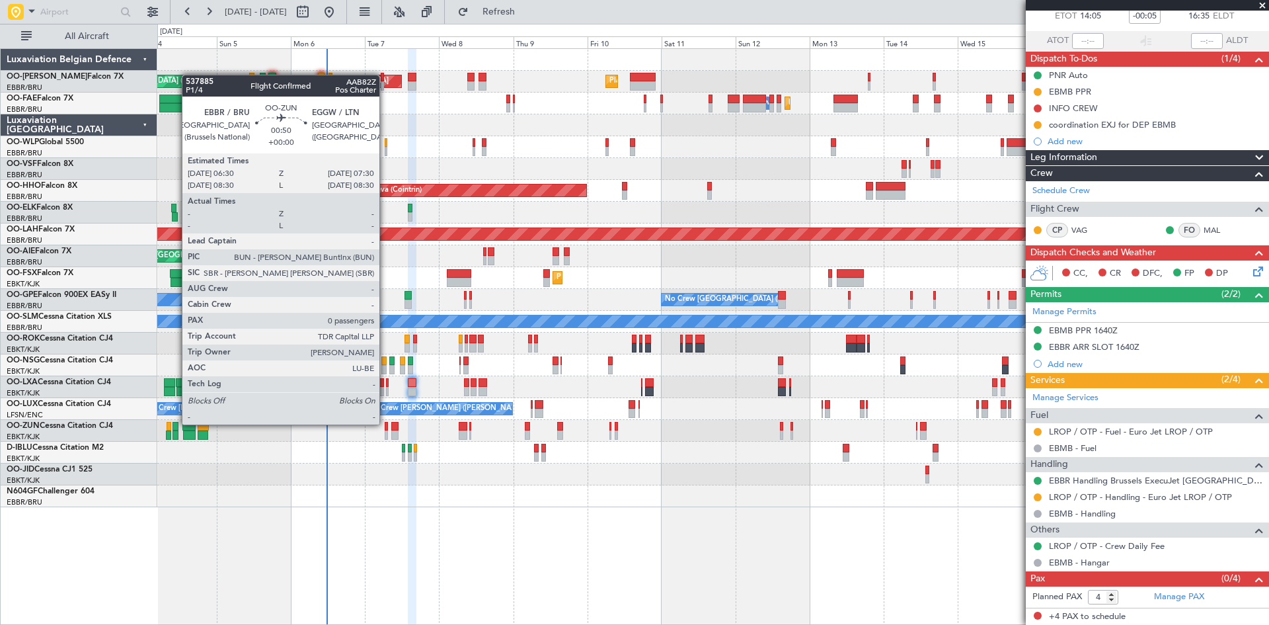
click at [385, 424] on div at bounding box center [386, 426] width 3 height 9
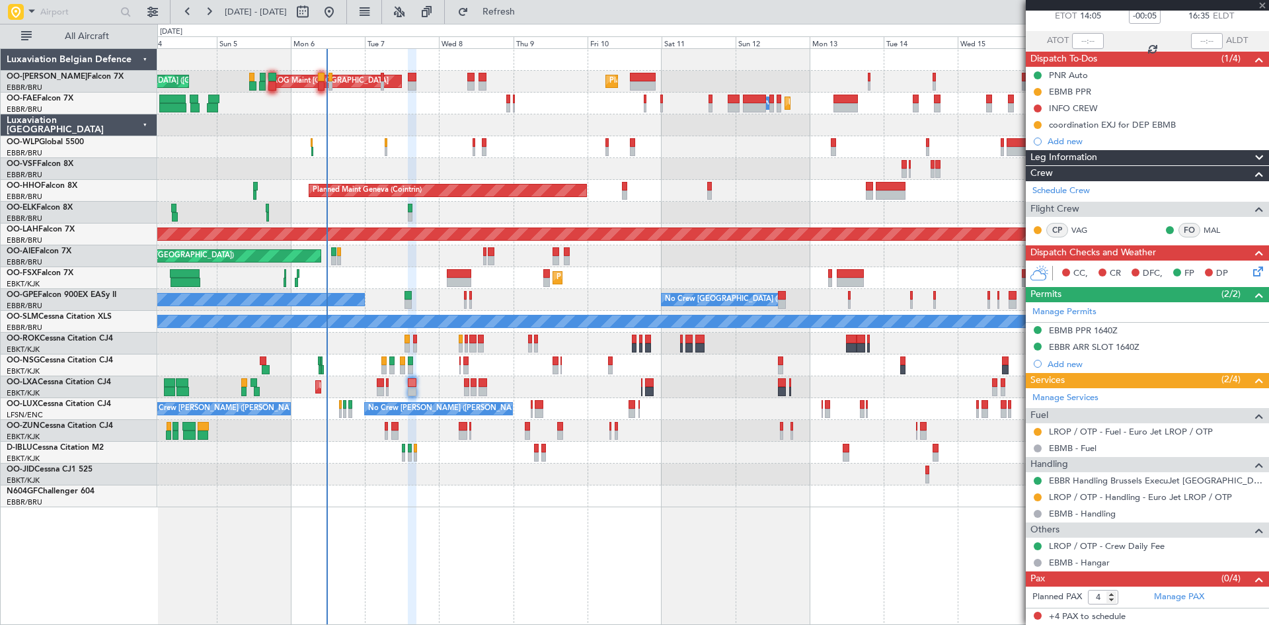
type input "0"
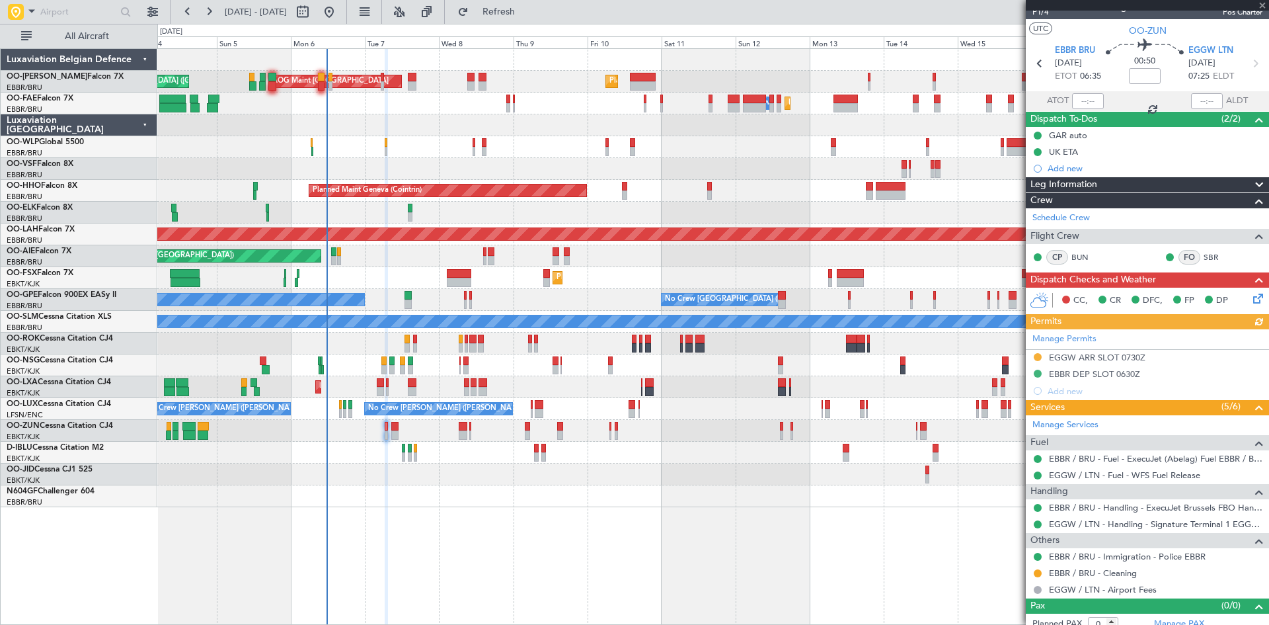
scroll to position [28, 0]
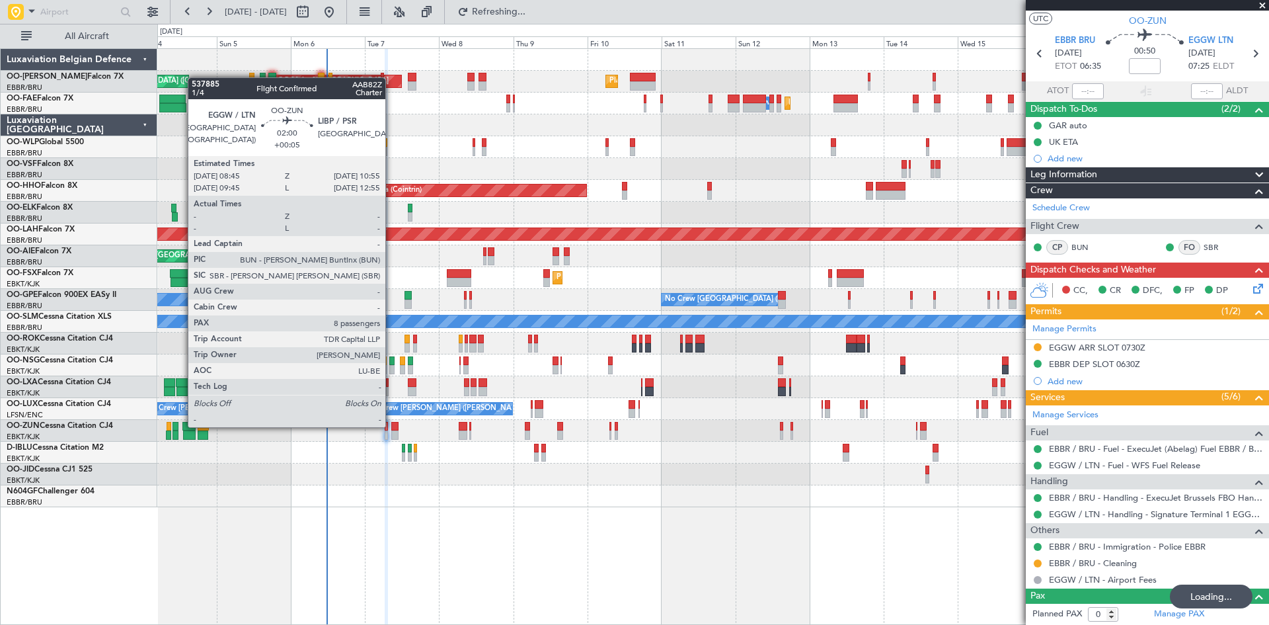
click at [391, 426] on div at bounding box center [394, 426] width 7 height 9
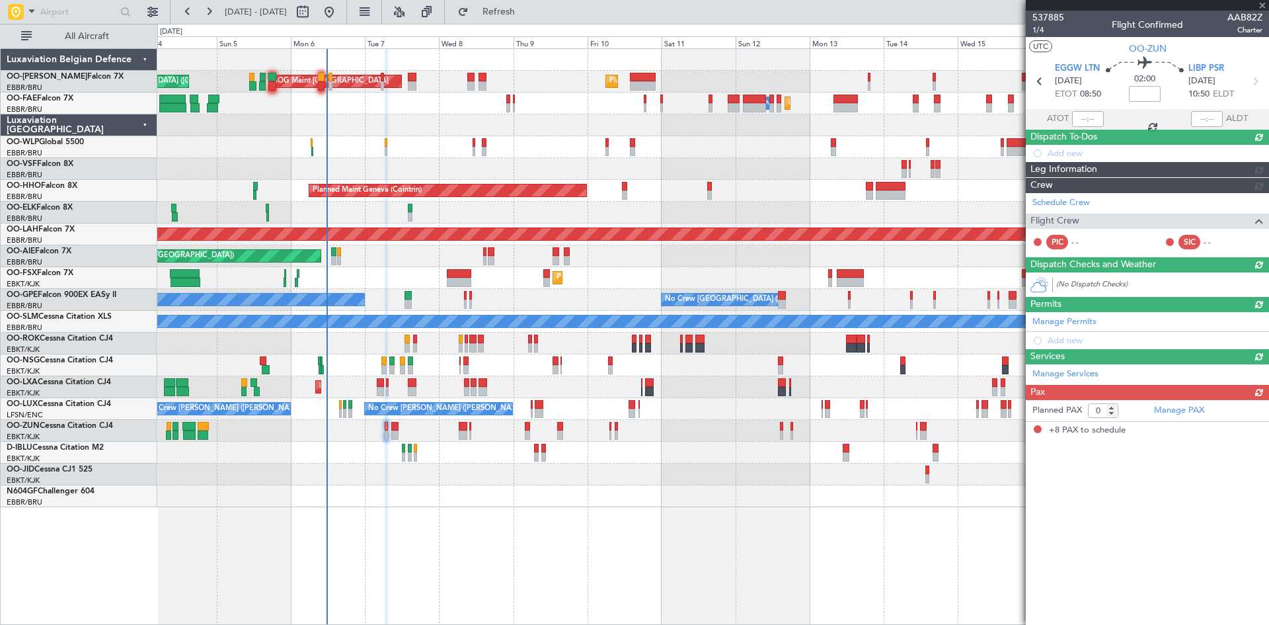
type input "+00:05"
type input "8"
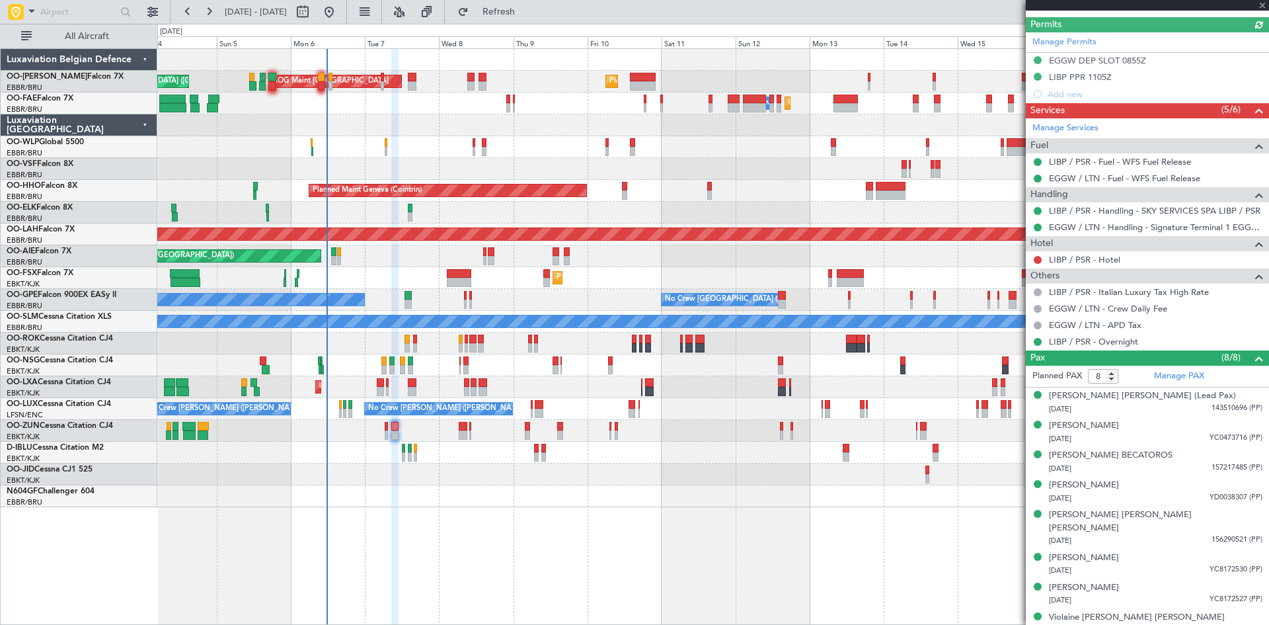
scroll to position [0, 0]
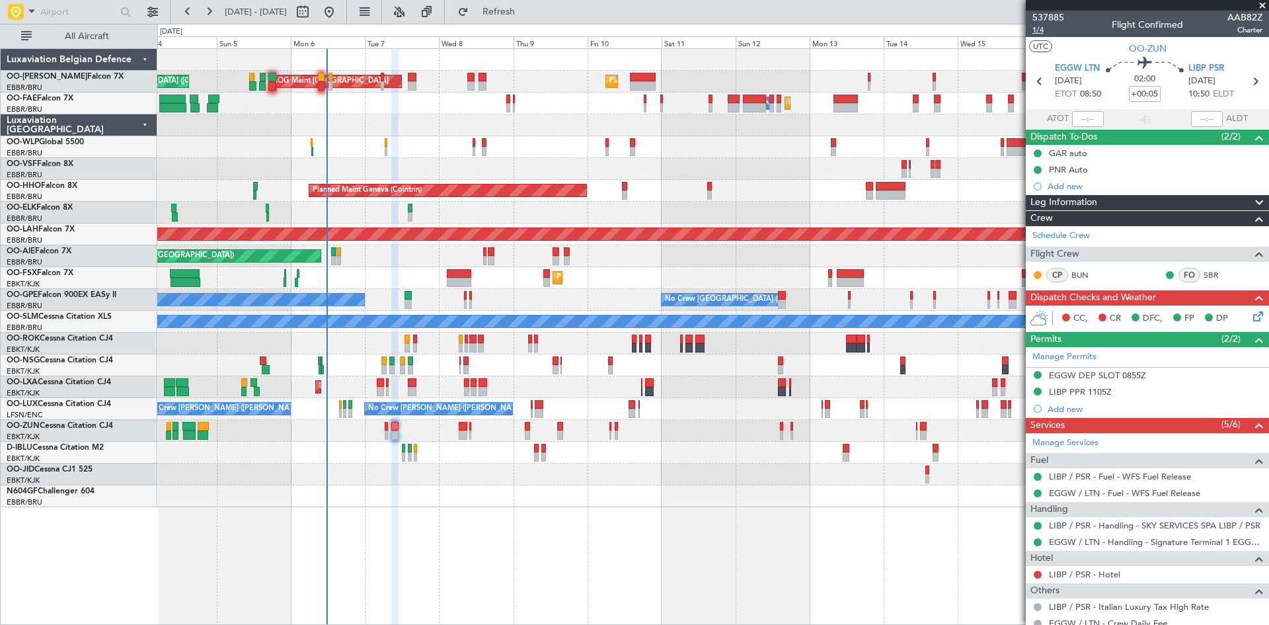
click at [1039, 32] on span "1/4" at bounding box center [1049, 29] width 32 height 11
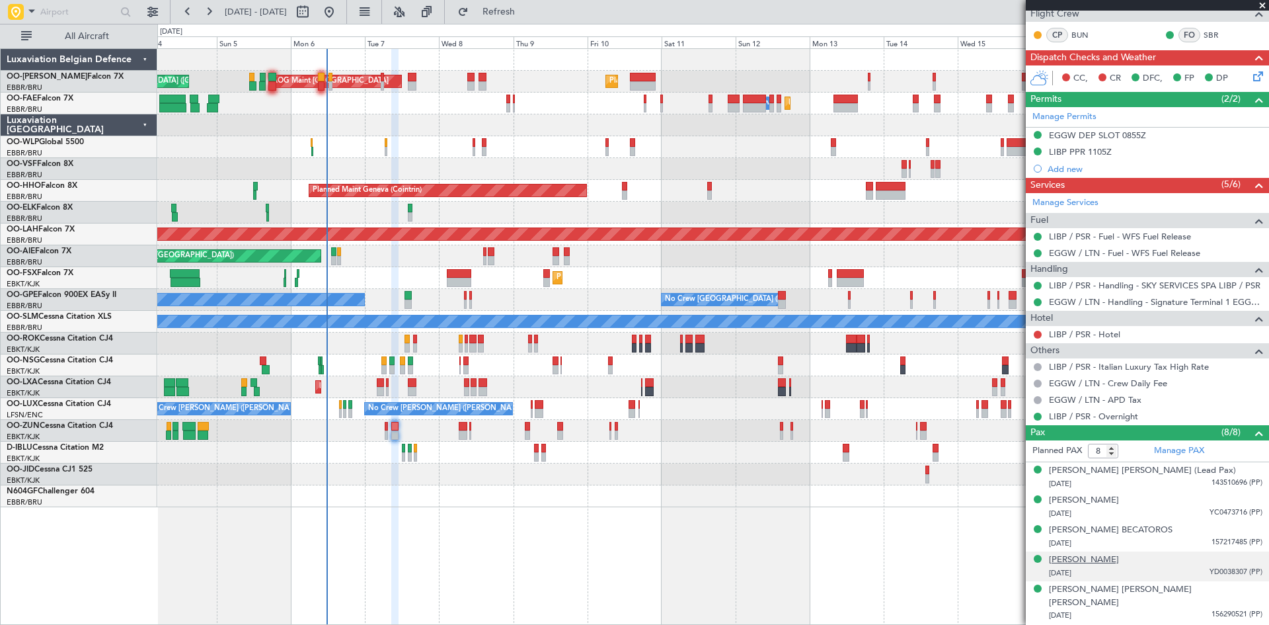
scroll to position [315, 0]
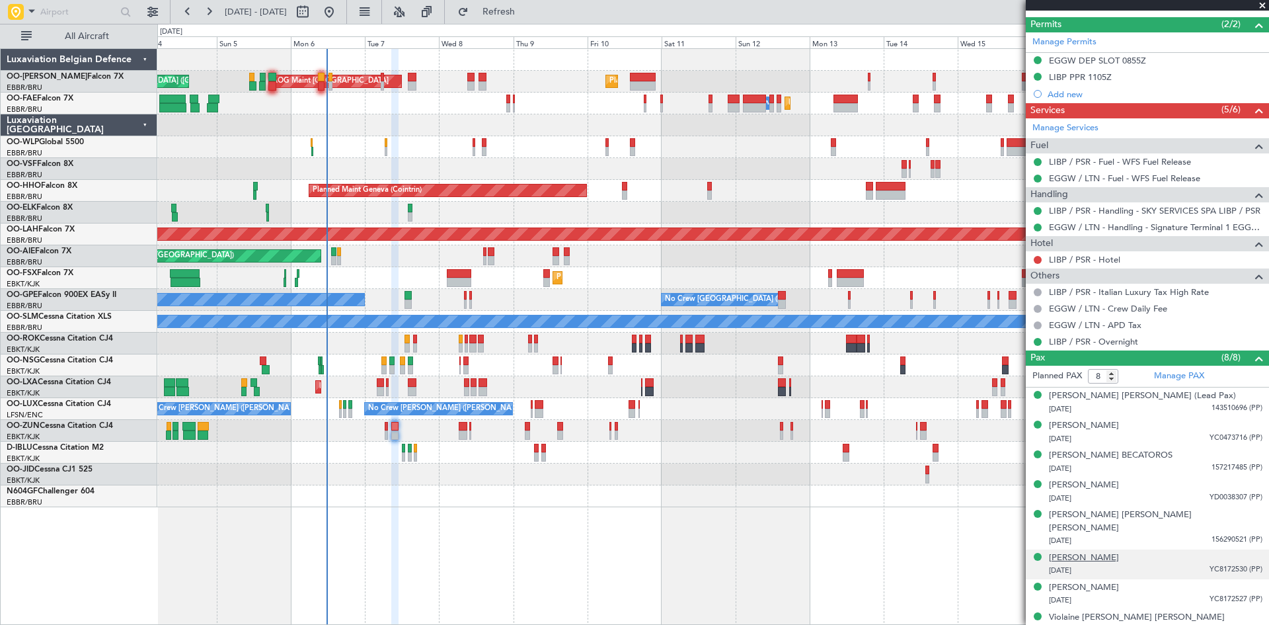
click at [1092, 551] on div "[PERSON_NAME]" at bounding box center [1084, 557] width 70 height 13
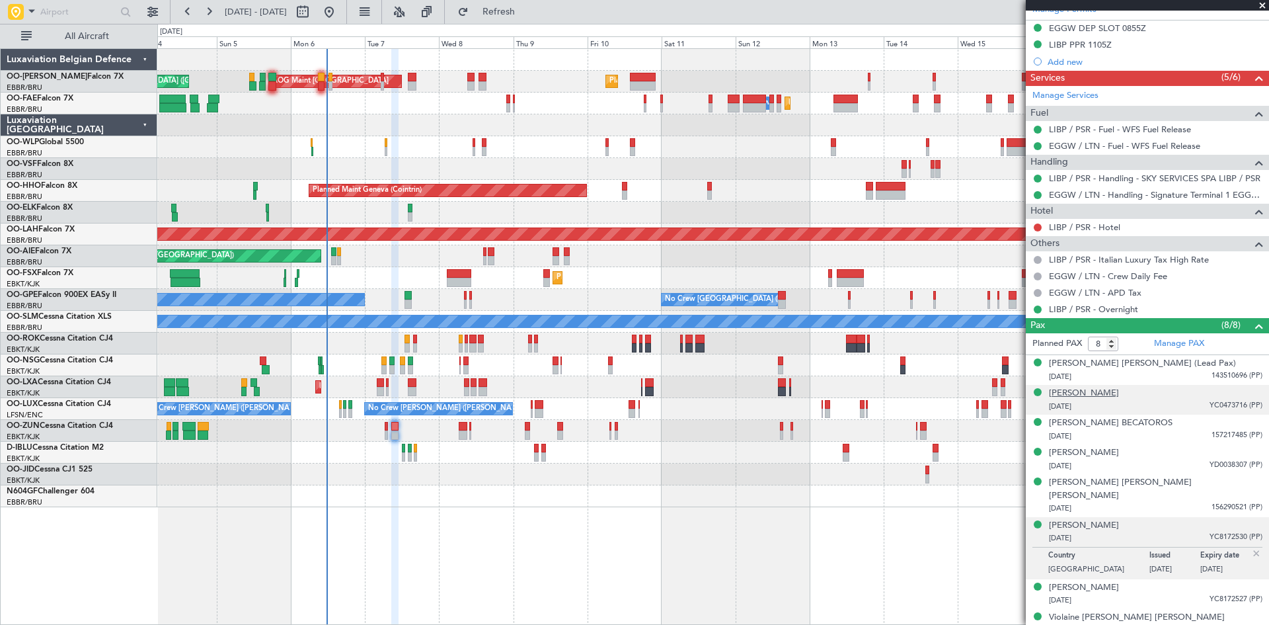
click at [1080, 392] on div "[PERSON_NAME]" at bounding box center [1084, 393] width 70 height 13
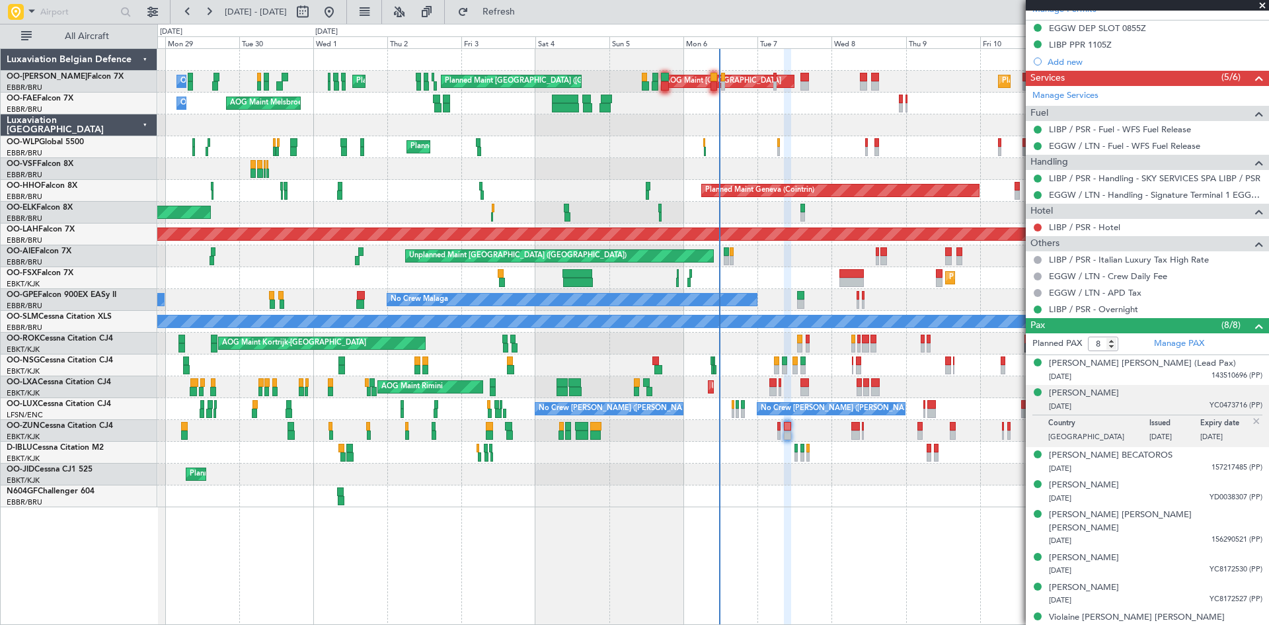
click at [837, 511] on div "Planned Maint Brussels (Brussels National) AOG Maint Sibiu Planned Maint Brusse…" at bounding box center [713, 336] width 1112 height 576
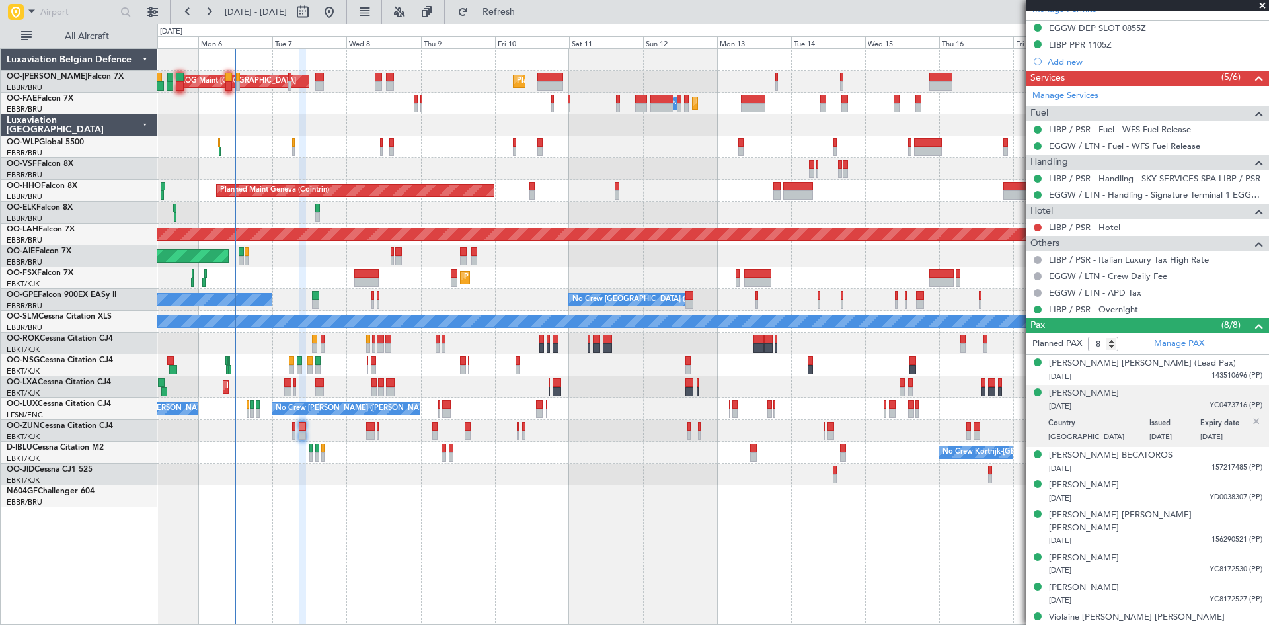
click at [333, 477] on div "AOG Maint Sibiu Planned Maint Brussels (Brussels National) Planned Maint Brusse…" at bounding box center [713, 336] width 1112 height 576
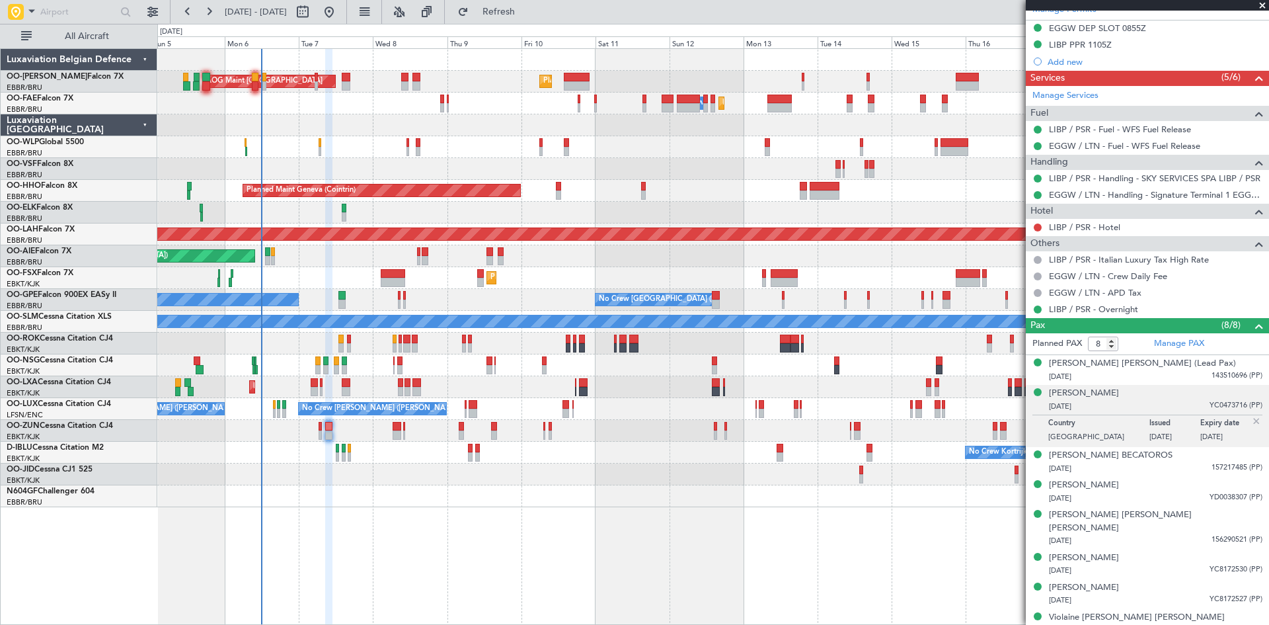
click at [307, 481] on div at bounding box center [712, 474] width 1111 height 22
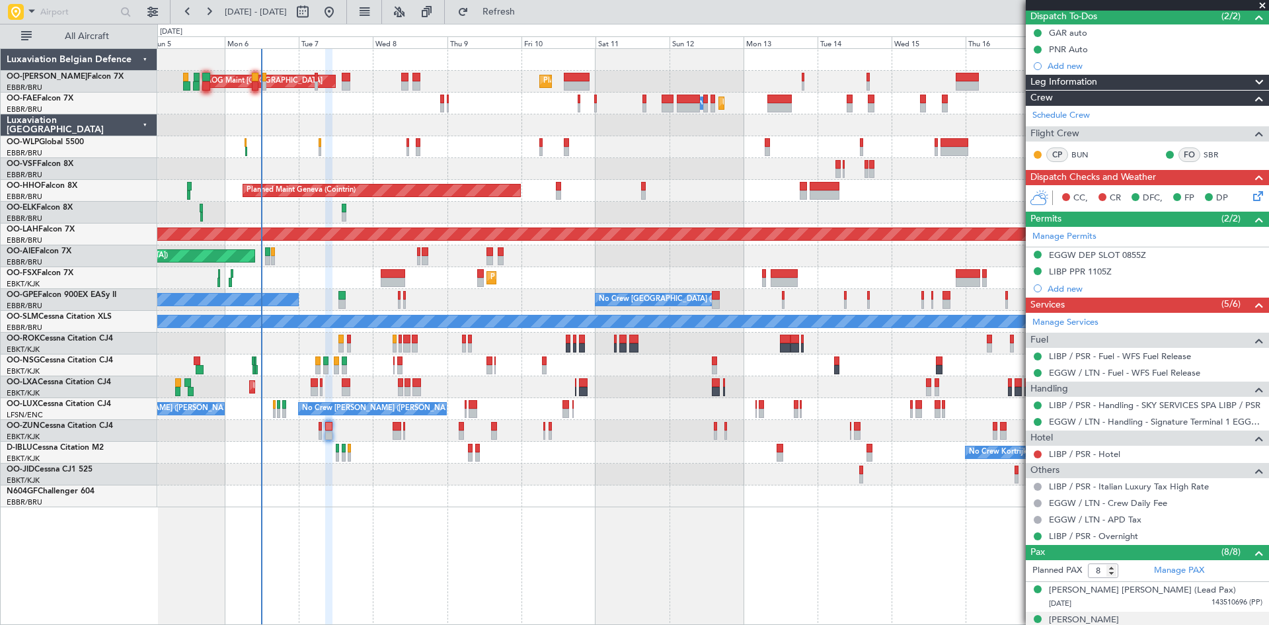
scroll to position [0, 0]
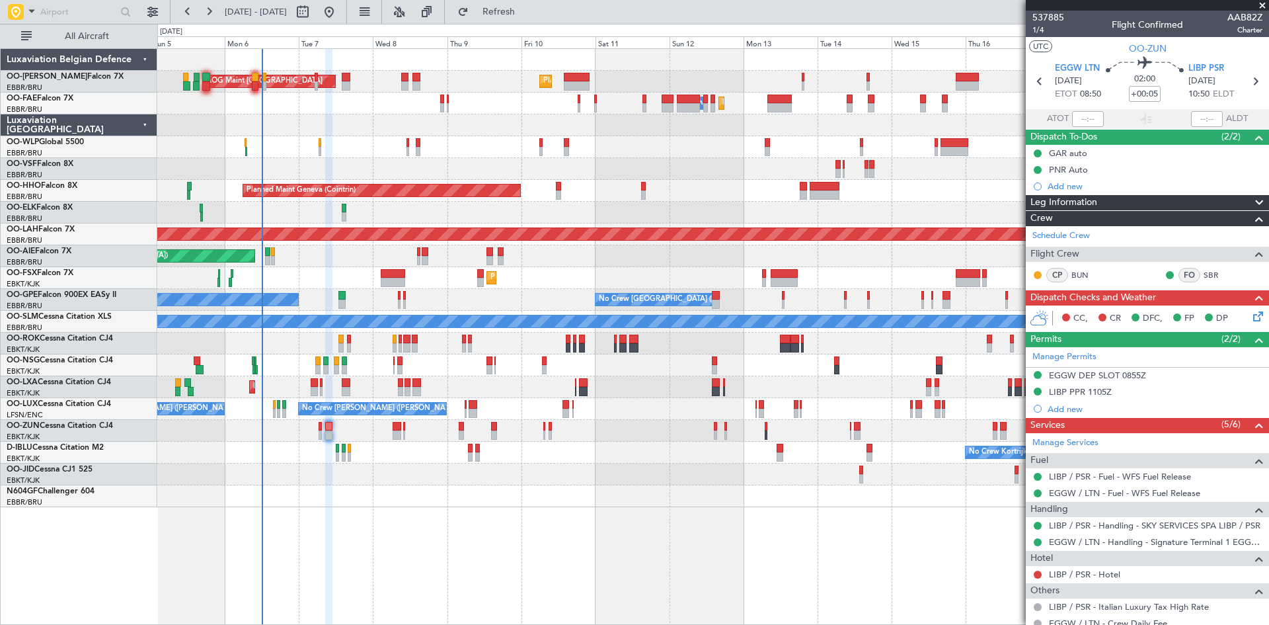
click at [1255, 316] on icon at bounding box center [1256, 314] width 11 height 11
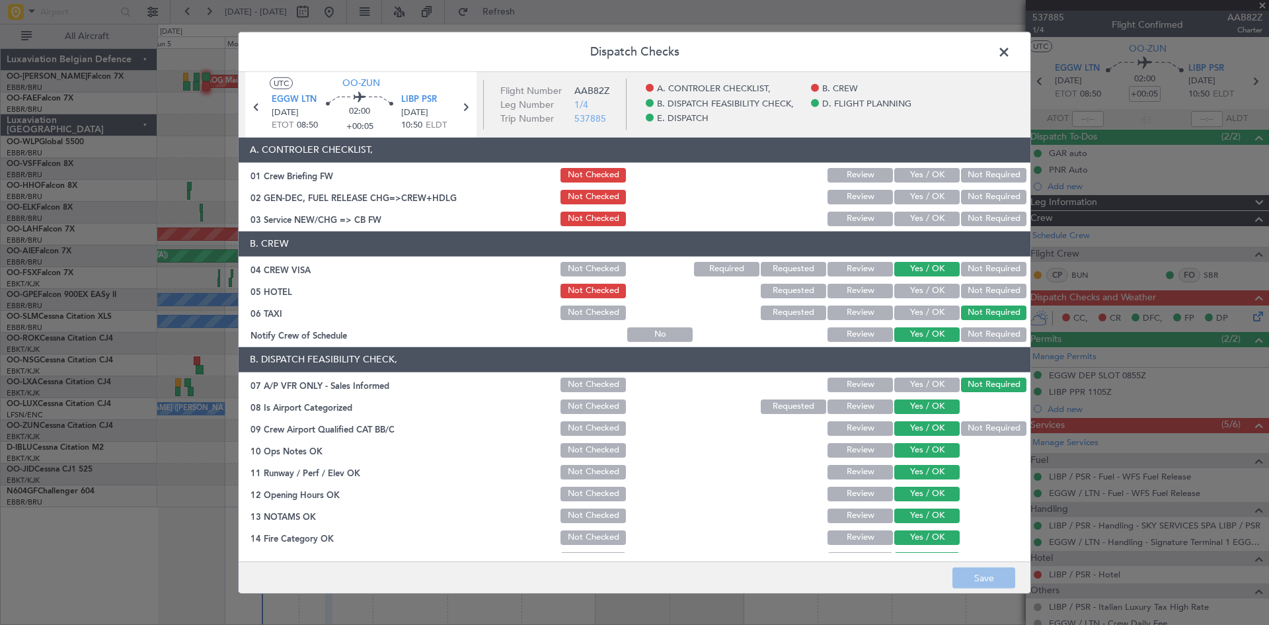
click at [916, 172] on button "Yes / OK" at bounding box center [926, 175] width 65 height 15
click at [920, 222] on button "Yes / OK" at bounding box center [926, 219] width 65 height 15
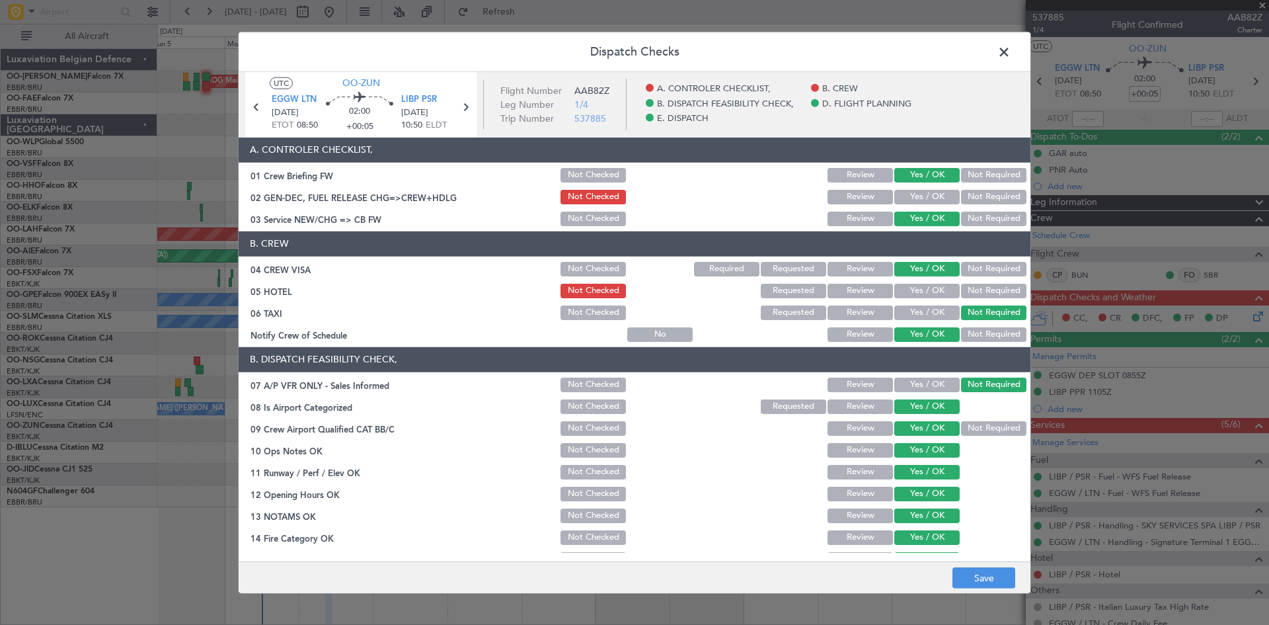
click at [923, 202] on button "Yes / OK" at bounding box center [926, 197] width 65 height 15
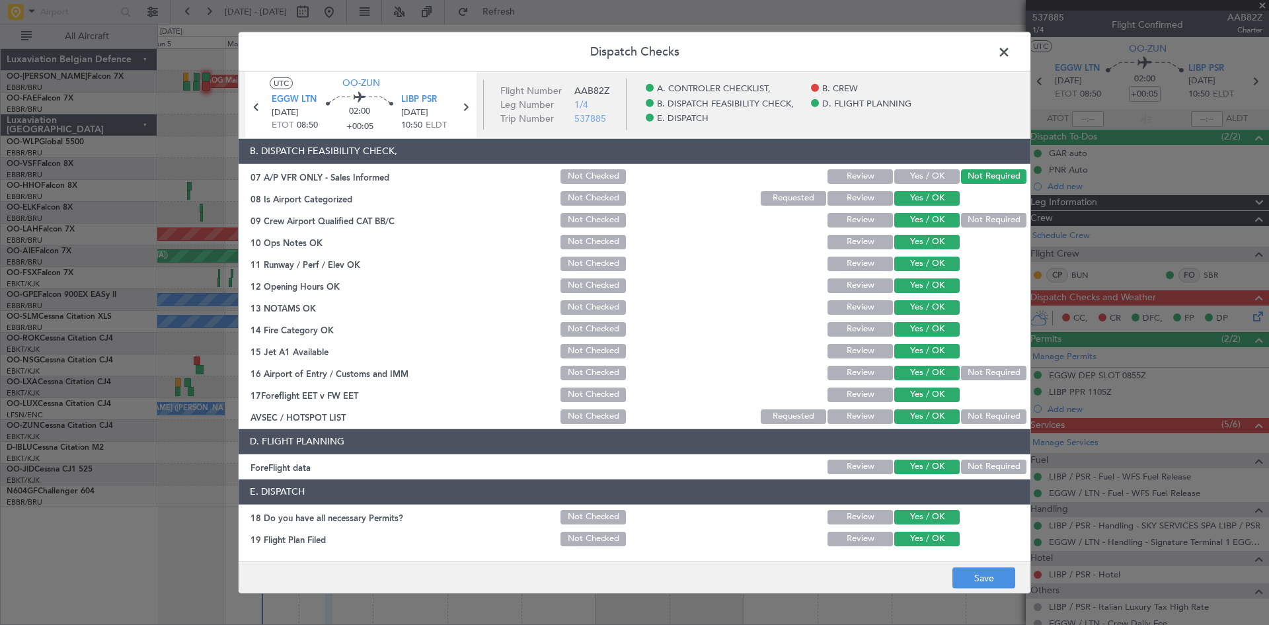
scroll to position [250, 0]
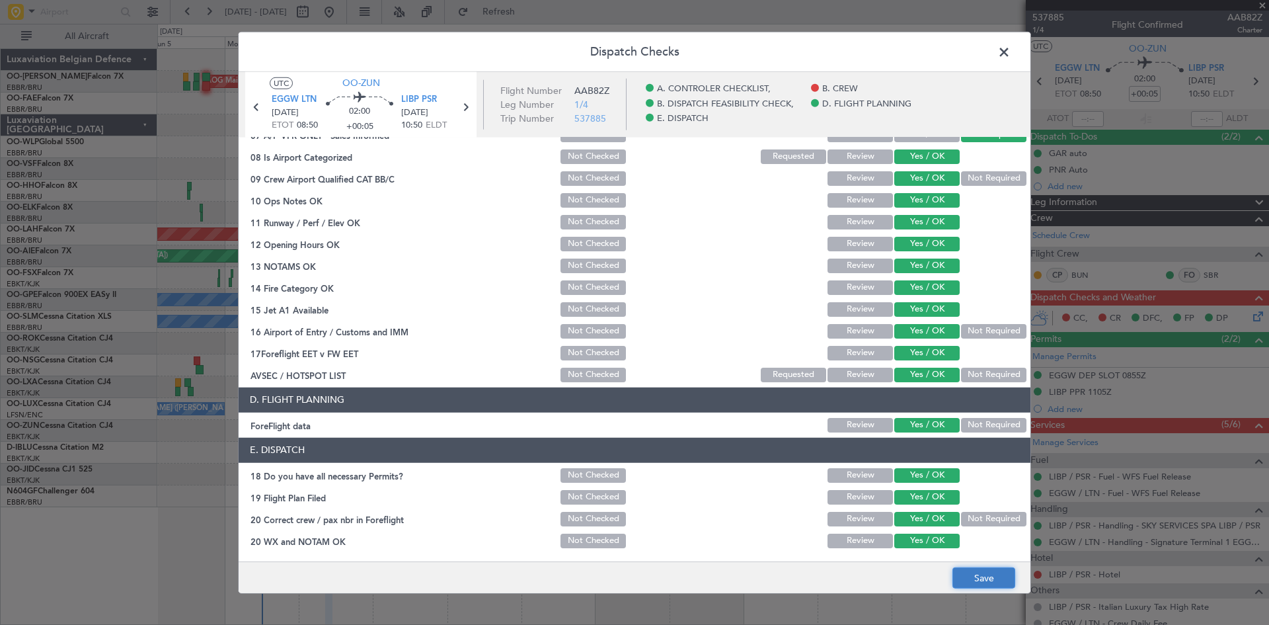
click at [986, 569] on button "Save" at bounding box center [984, 577] width 63 height 21
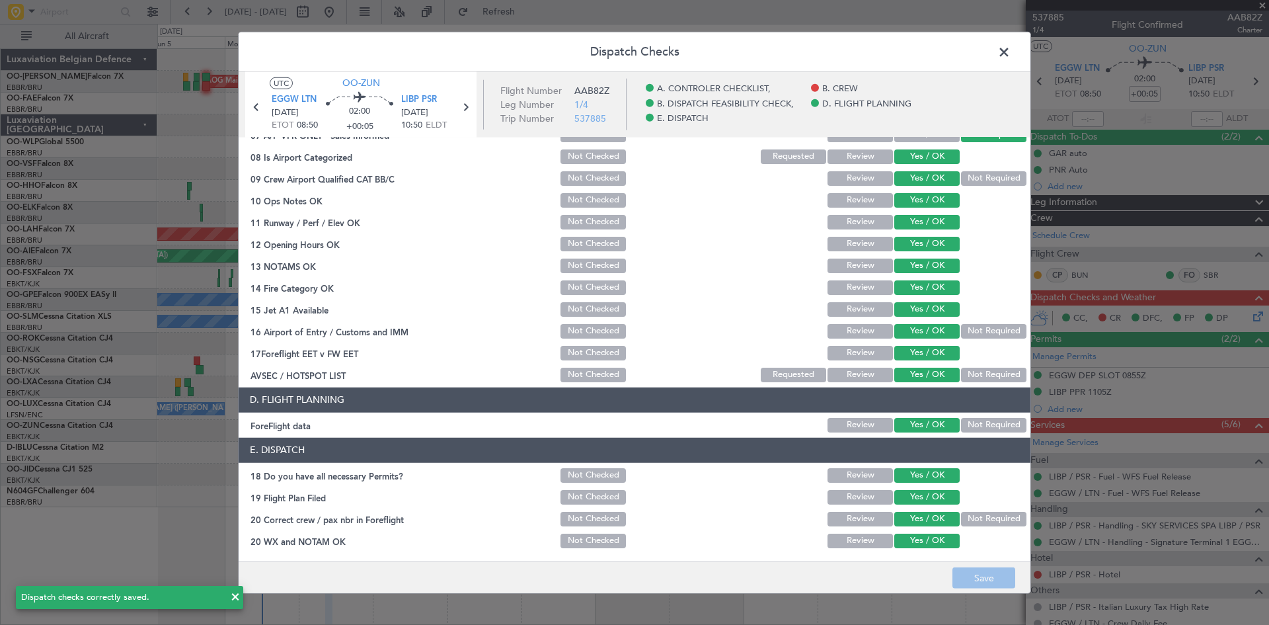
click at [1011, 57] on span at bounding box center [1011, 55] width 0 height 26
